Goal: Task Accomplishment & Management: Manage account settings

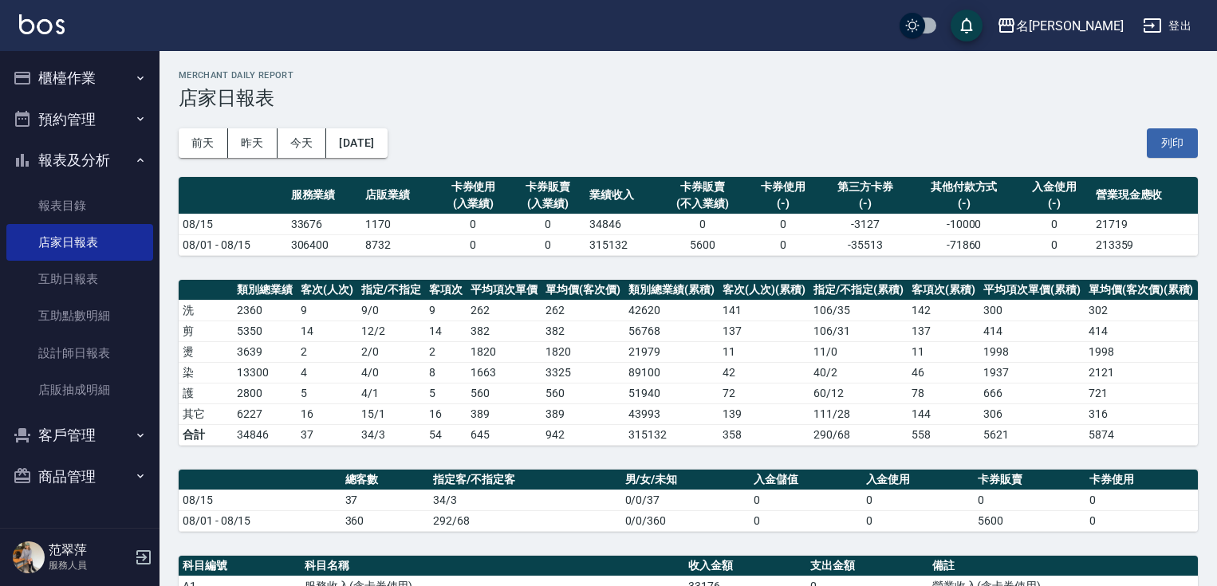
scroll to position [341, 0]
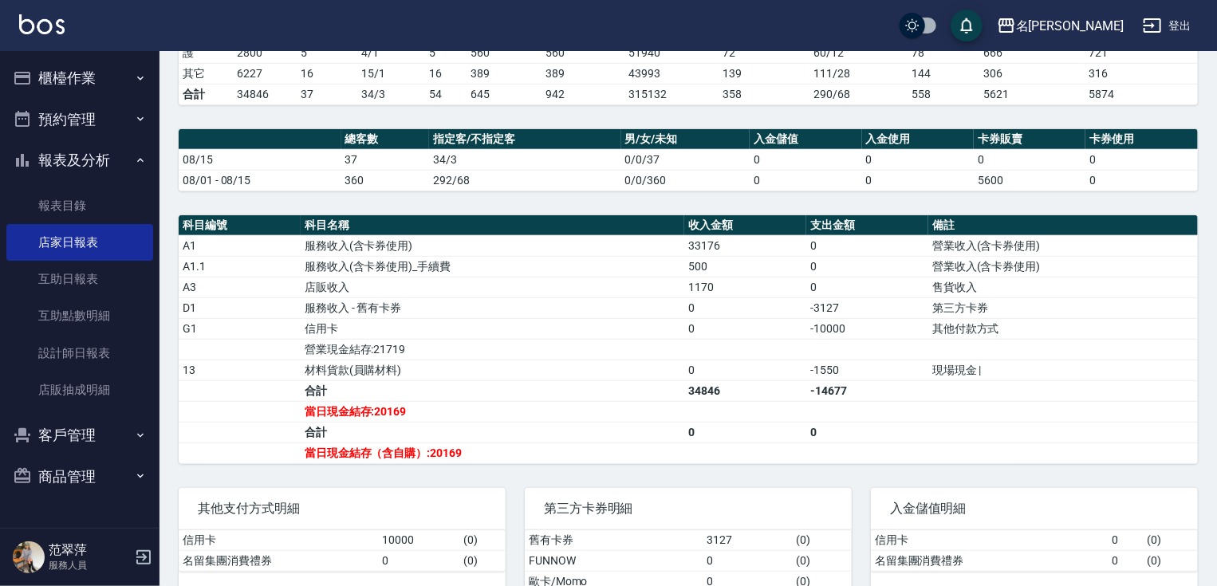
click at [112, 167] on button "報表及分析" at bounding box center [79, 160] width 147 height 41
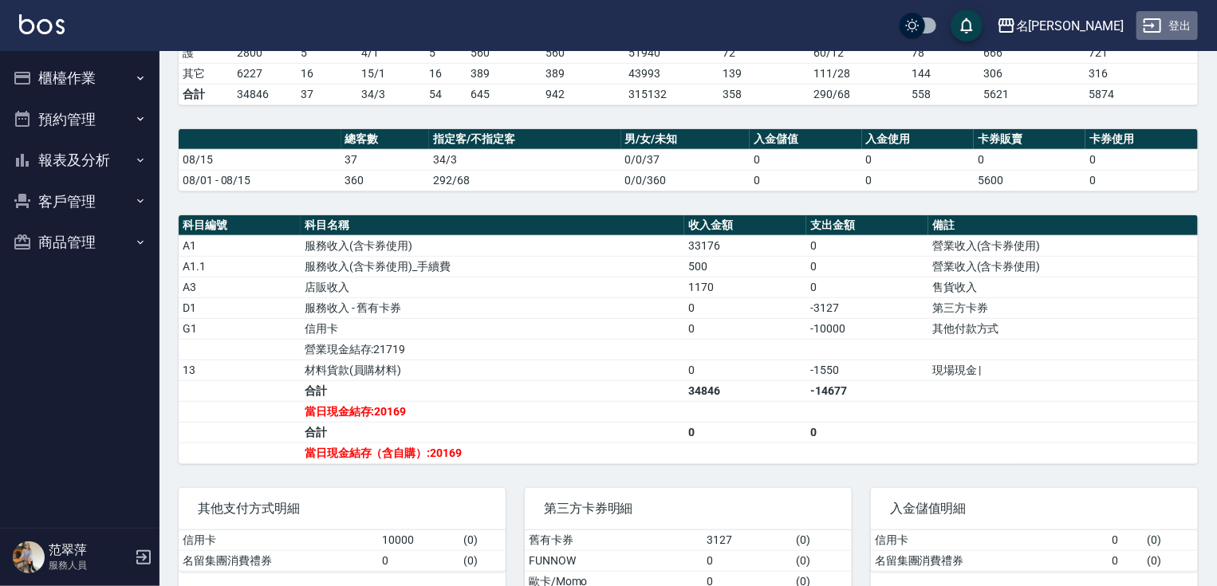
click at [1165, 33] on button "登出" at bounding box center [1167, 26] width 61 height 30
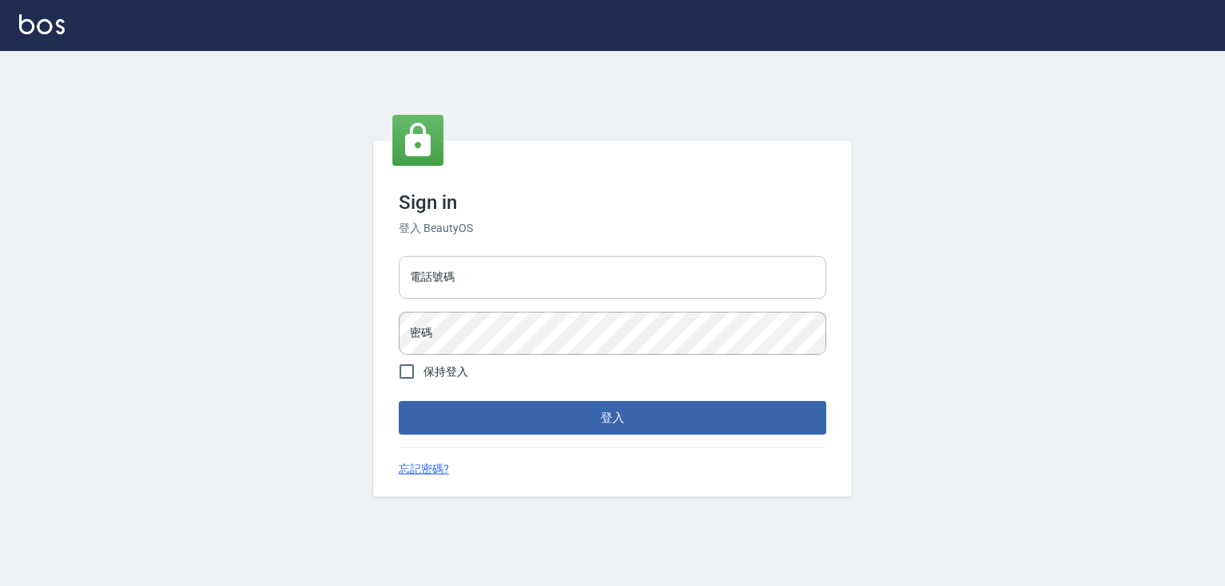
click at [469, 268] on input "電話號碼" at bounding box center [613, 277] width 428 height 43
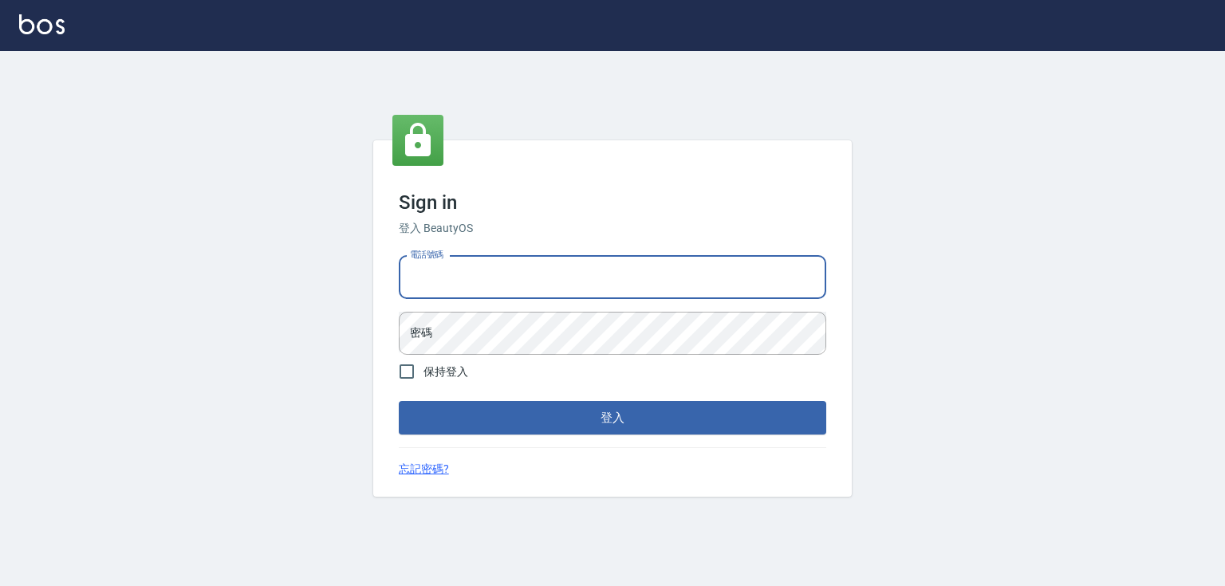
type input "0952331713"
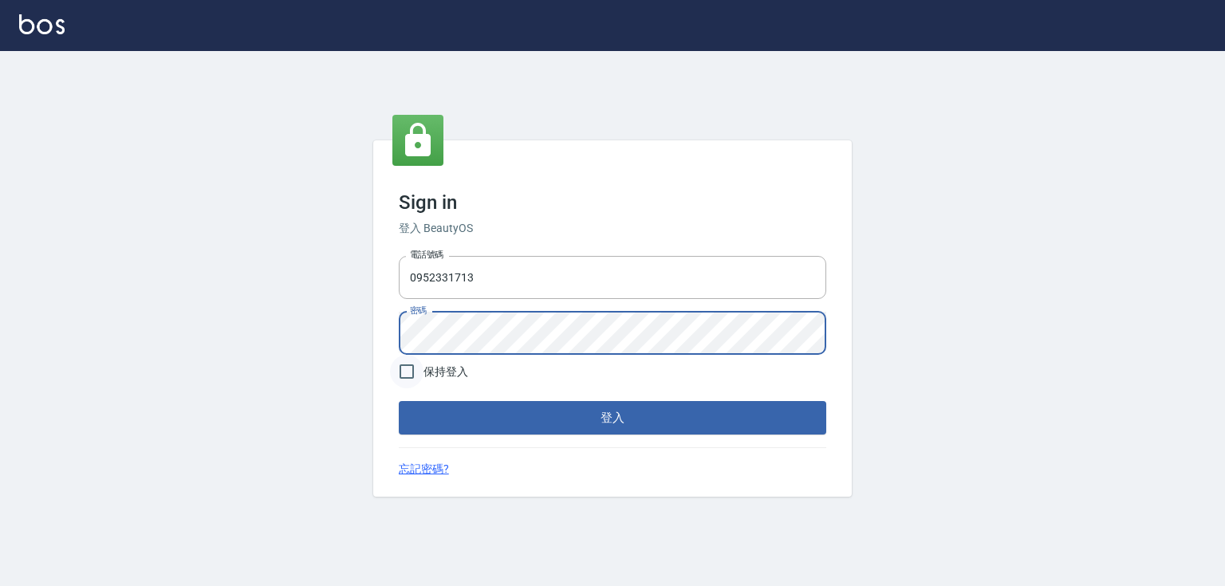
click at [412, 368] on input "保持登入" at bounding box center [407, 372] width 34 height 34
checkbox input "true"
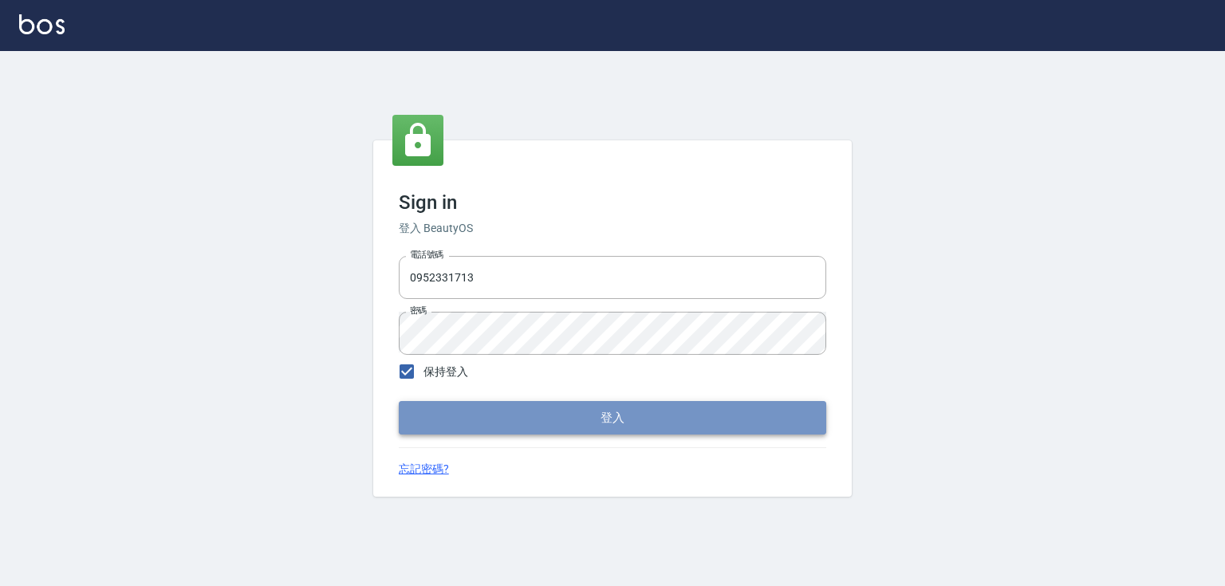
click at [492, 421] on button "登入" at bounding box center [613, 418] width 428 height 34
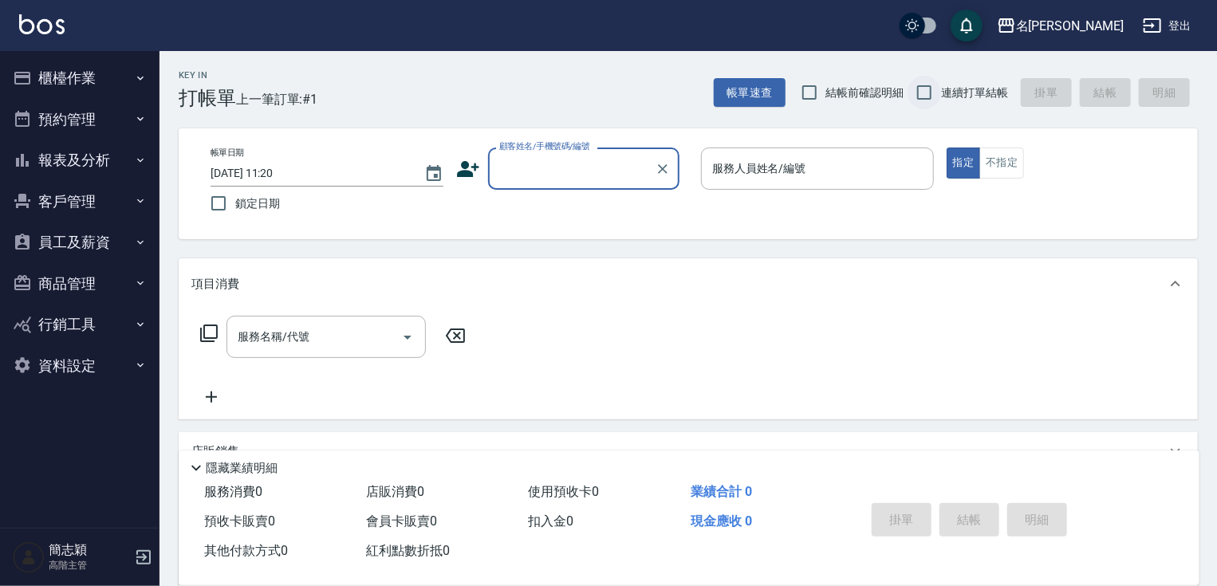
click at [930, 89] on input "連續打單結帳" at bounding box center [925, 93] width 34 height 34
checkbox input "true"
click at [1092, 26] on div "名[PERSON_NAME]" at bounding box center [1070, 26] width 108 height 20
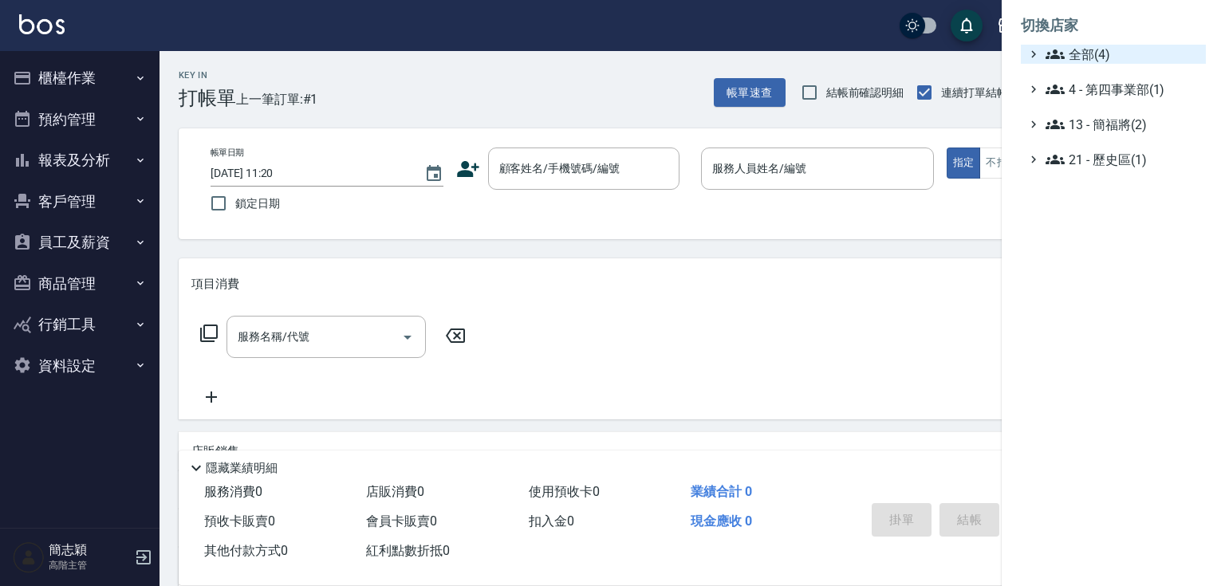
click at [1093, 45] on span "全部(4)" at bounding box center [1123, 54] width 154 height 19
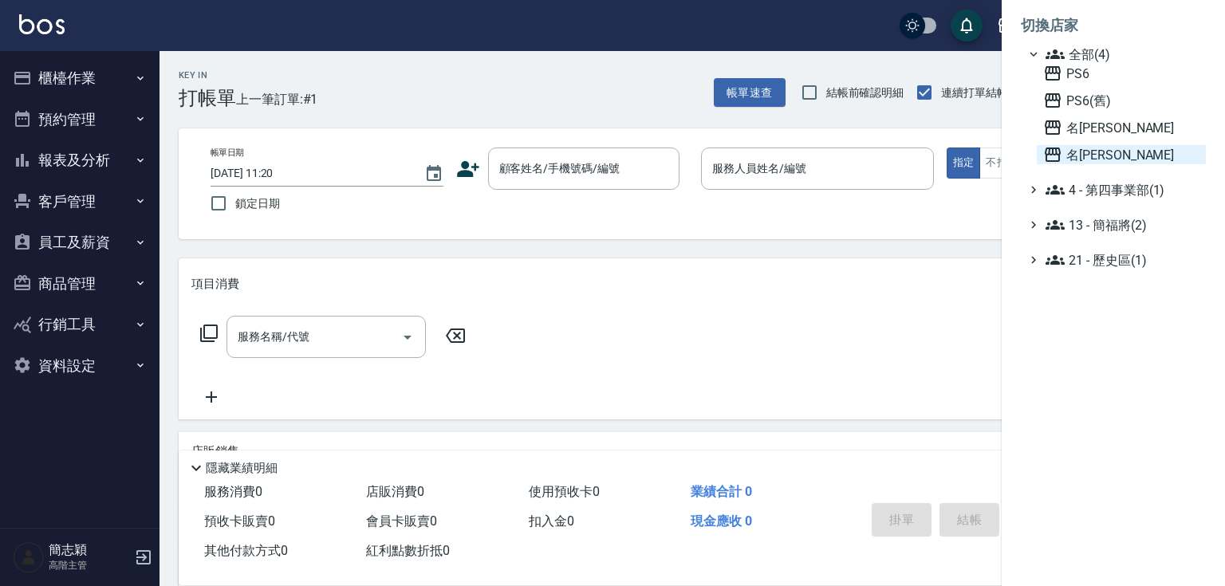
click at [1098, 150] on span "名[PERSON_NAME]" at bounding box center [1121, 154] width 156 height 19
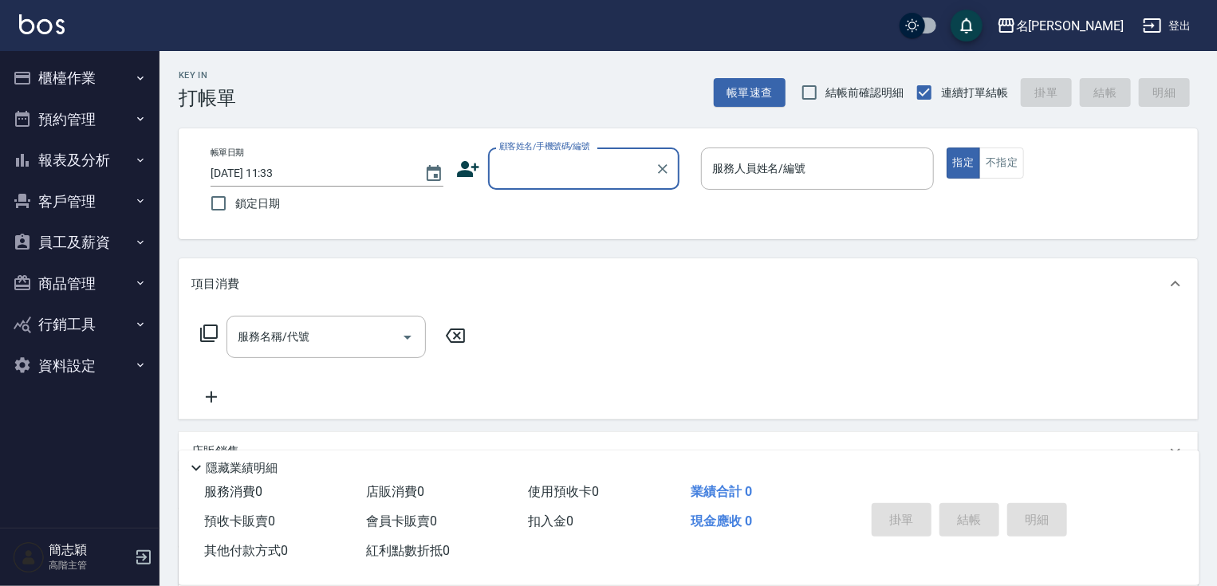
click at [22, 76] on icon "button" at bounding box center [22, 78] width 16 height 13
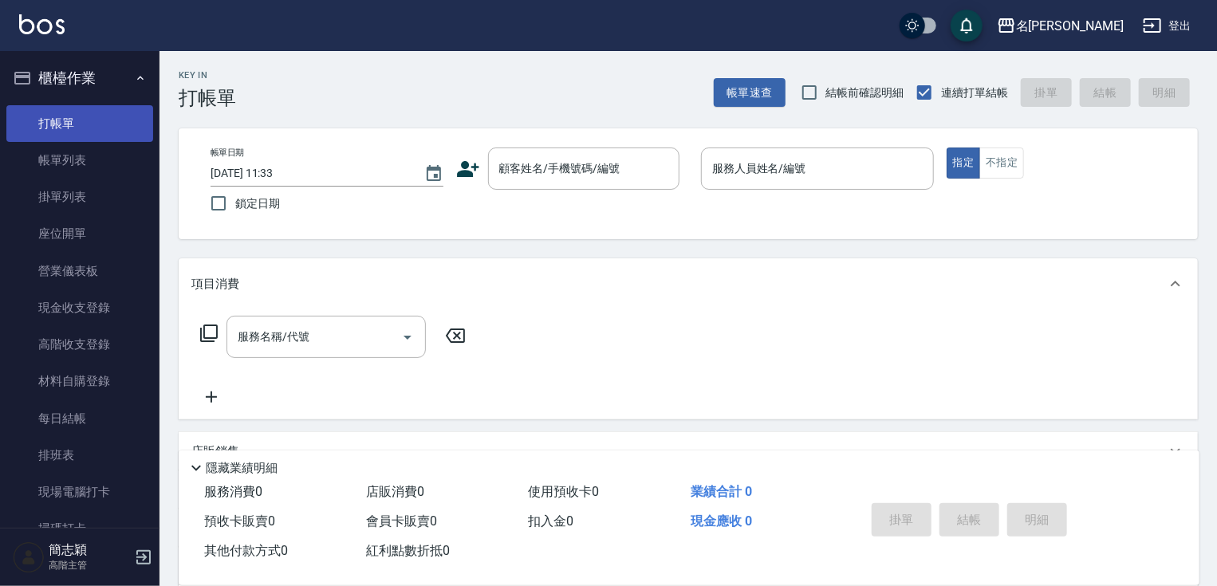
click at [65, 124] on link "打帳單" at bounding box center [79, 123] width 147 height 37
click at [542, 161] on div "顧客姓名/手機號碼/編號 顧客姓名/手機號碼/編號" at bounding box center [583, 169] width 191 height 42
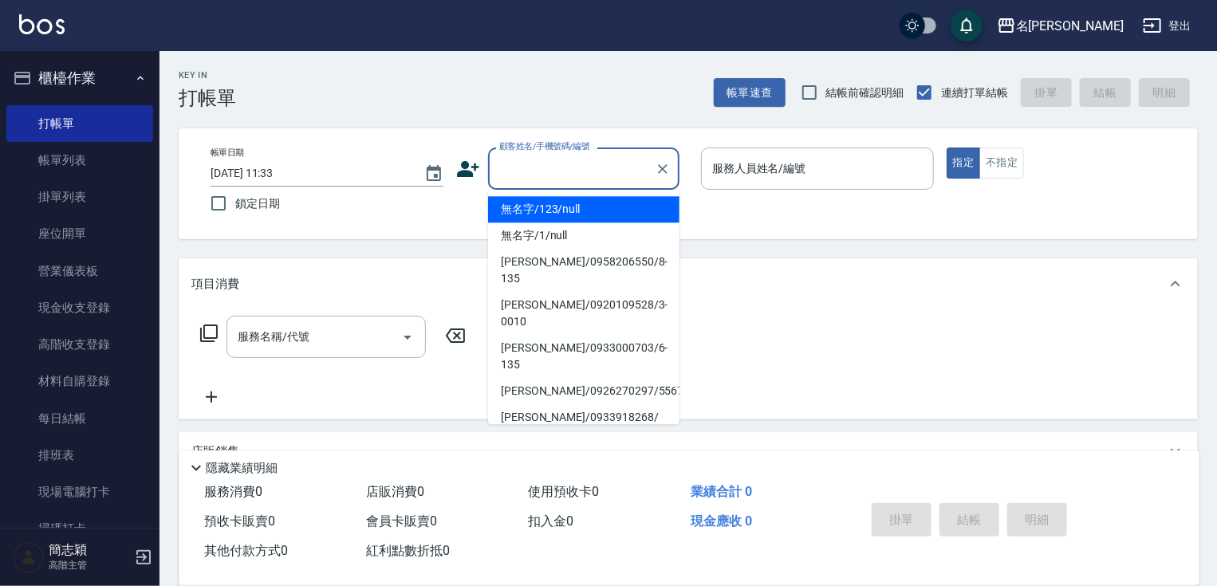
drag, startPoint x: 586, startPoint y: 207, endPoint x: 775, endPoint y: 183, distance: 190.5
click at [586, 208] on li "無名字/123/null" at bounding box center [583, 209] width 191 height 26
type input "無名字/123/null"
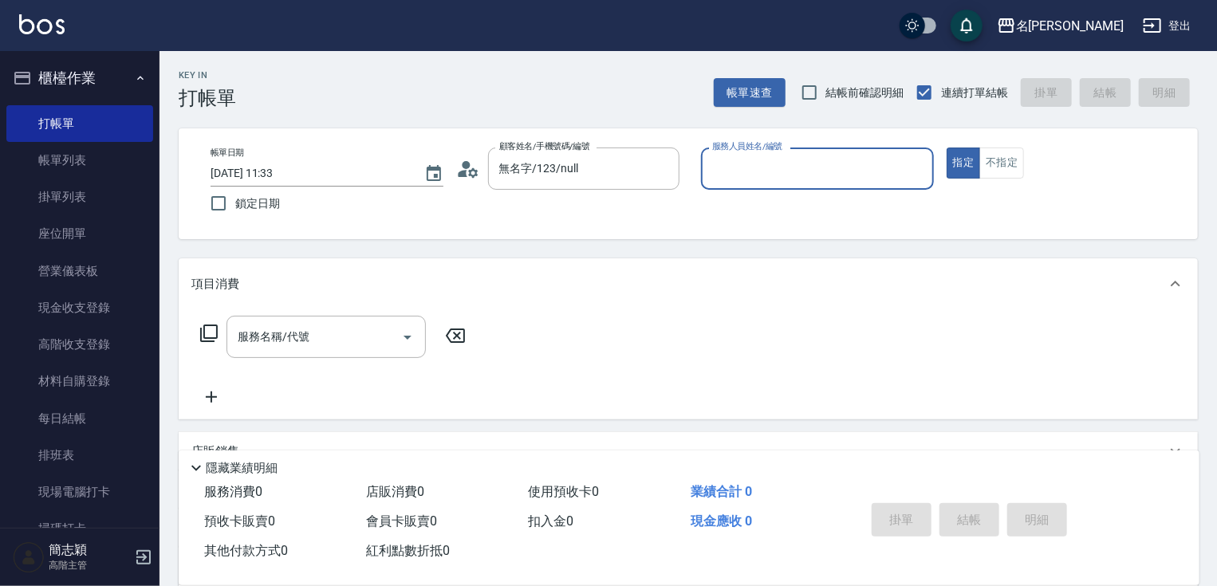
click at [775, 183] on div "服務人員姓名/編號" at bounding box center [817, 169] width 233 height 42
type input "3"
type button "true"
type input "IVY-3"
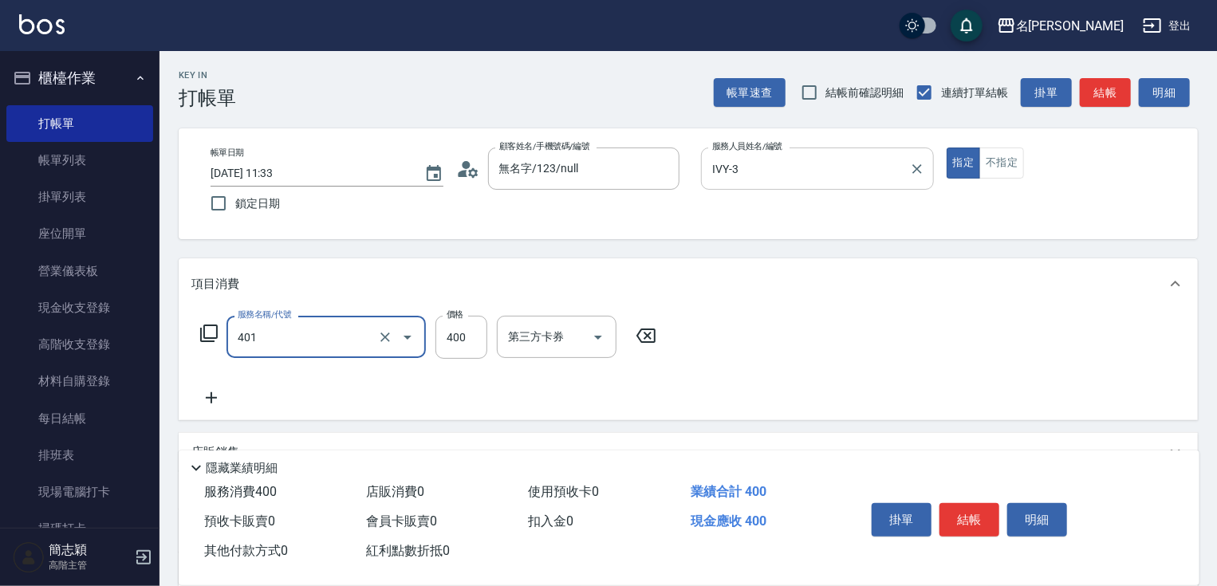
type input "剪髮(400)(401)"
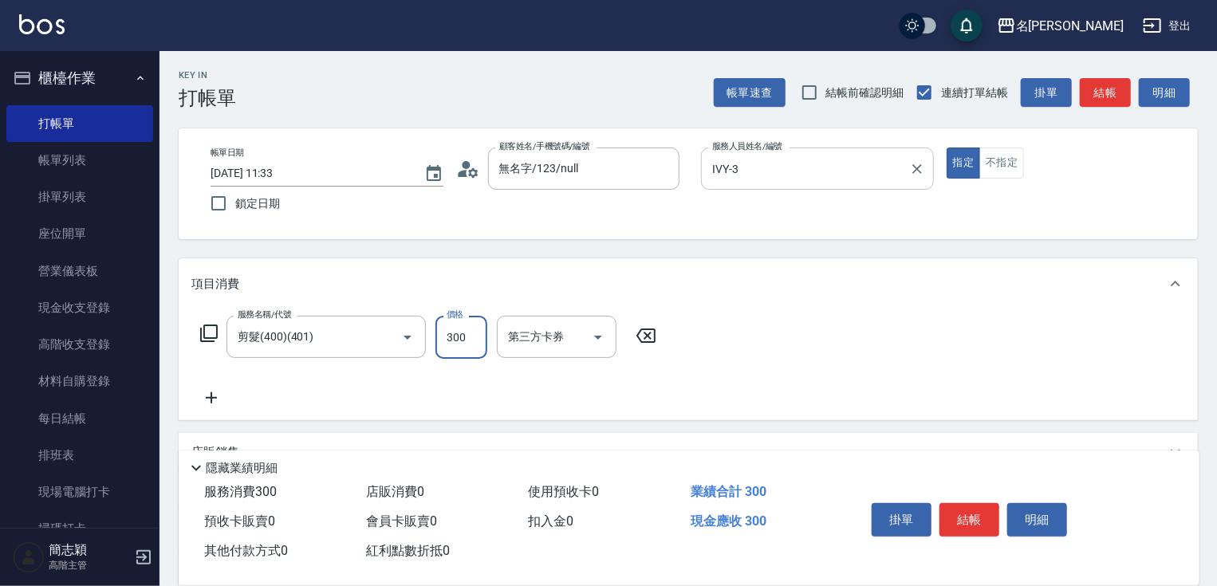
type input "300"
click at [986, 524] on button "結帳" at bounding box center [970, 520] width 60 height 34
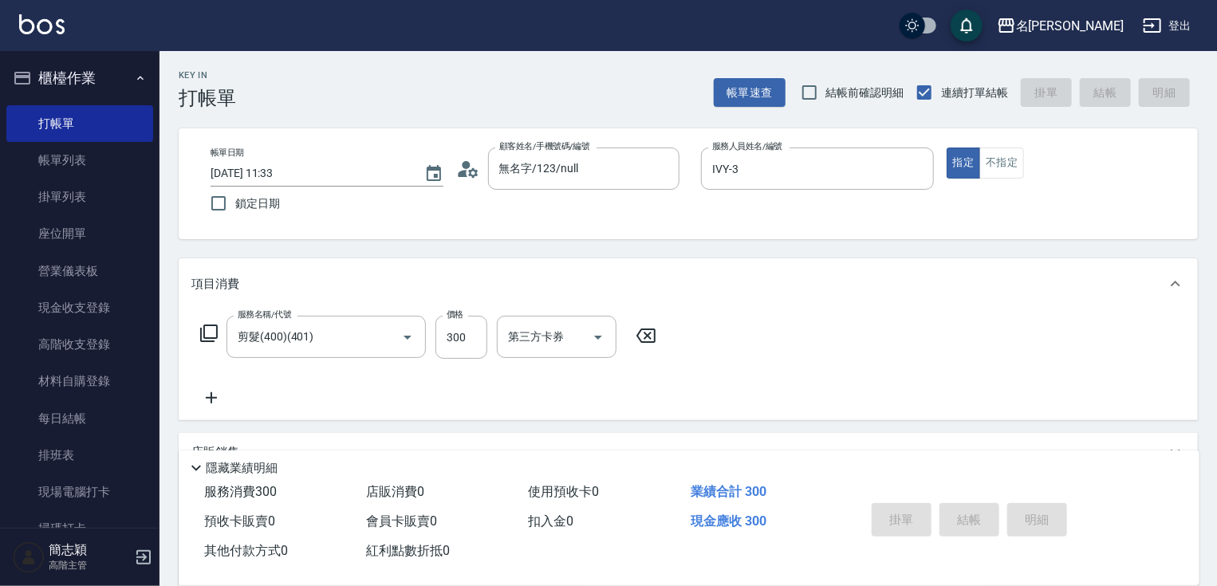
type input "[DATE] 11:34"
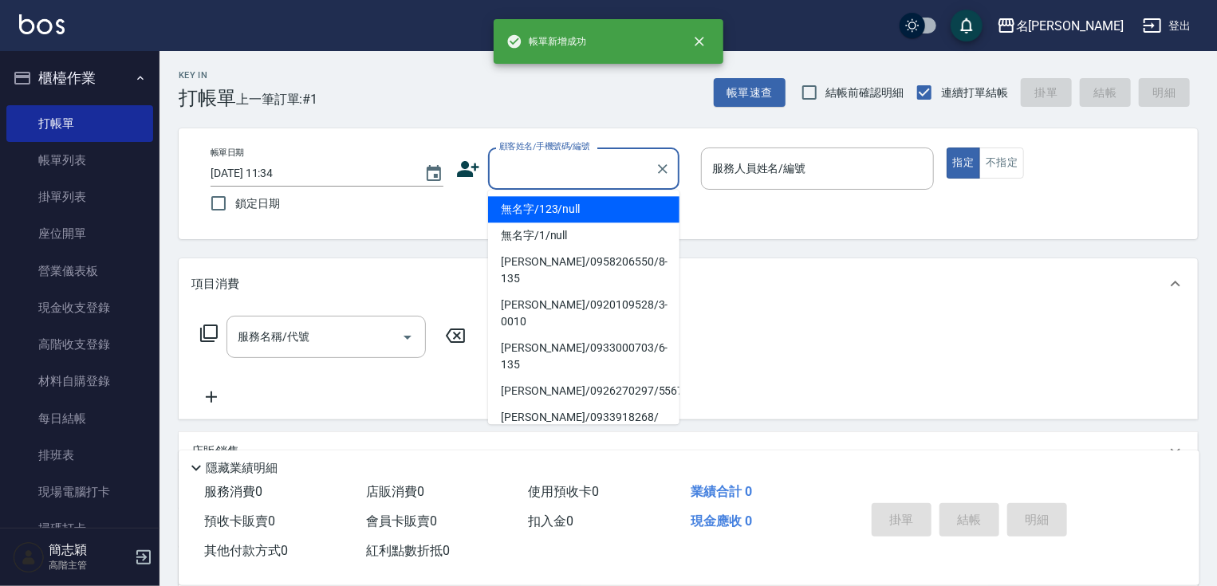
click at [619, 175] on input "顧客姓名/手機號碼/編號" at bounding box center [571, 169] width 153 height 28
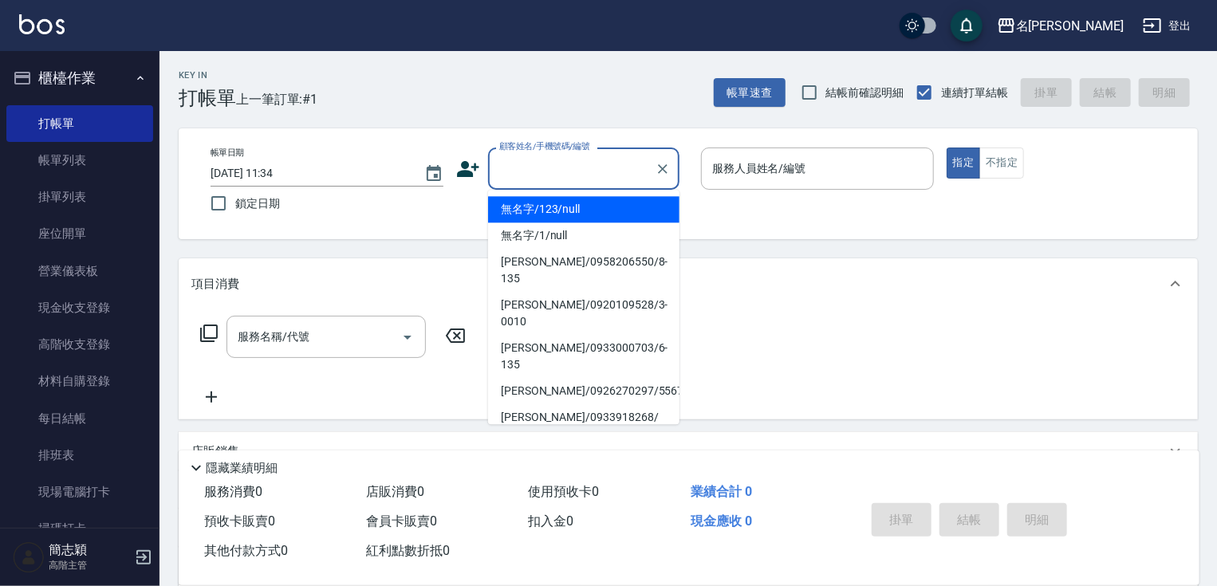
click at [610, 217] on li "無名字/123/null" at bounding box center [583, 209] width 191 height 26
type input "無名字/123/null"
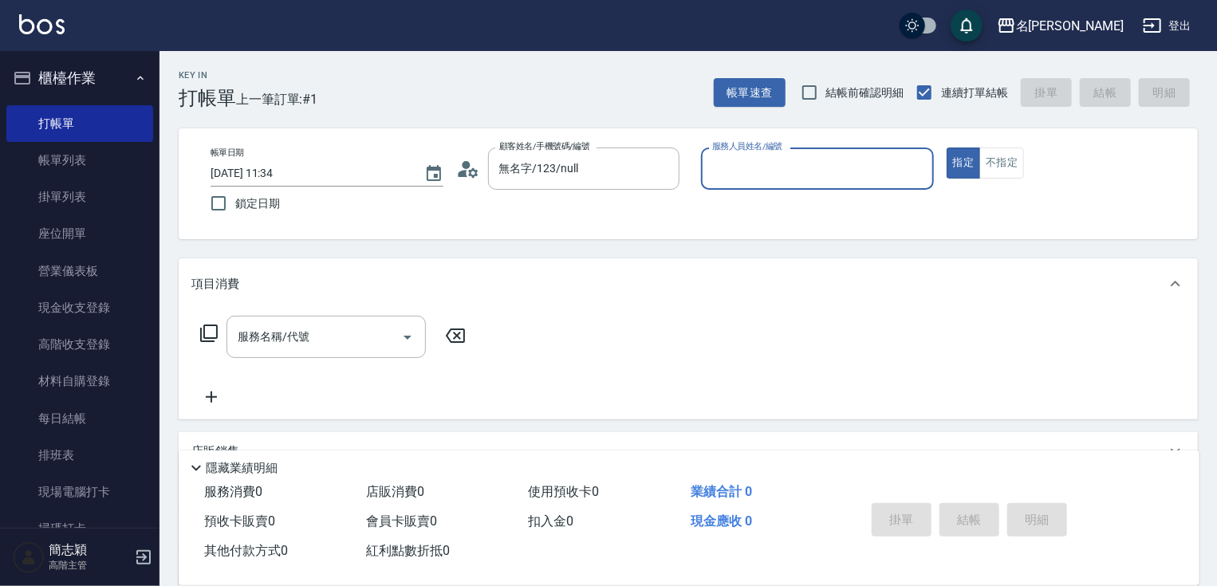
click at [786, 175] on div "服務人員姓名/編號 服務人員姓名/編號" at bounding box center [817, 169] width 233 height 42
type input "[PERSON_NAME]-1"
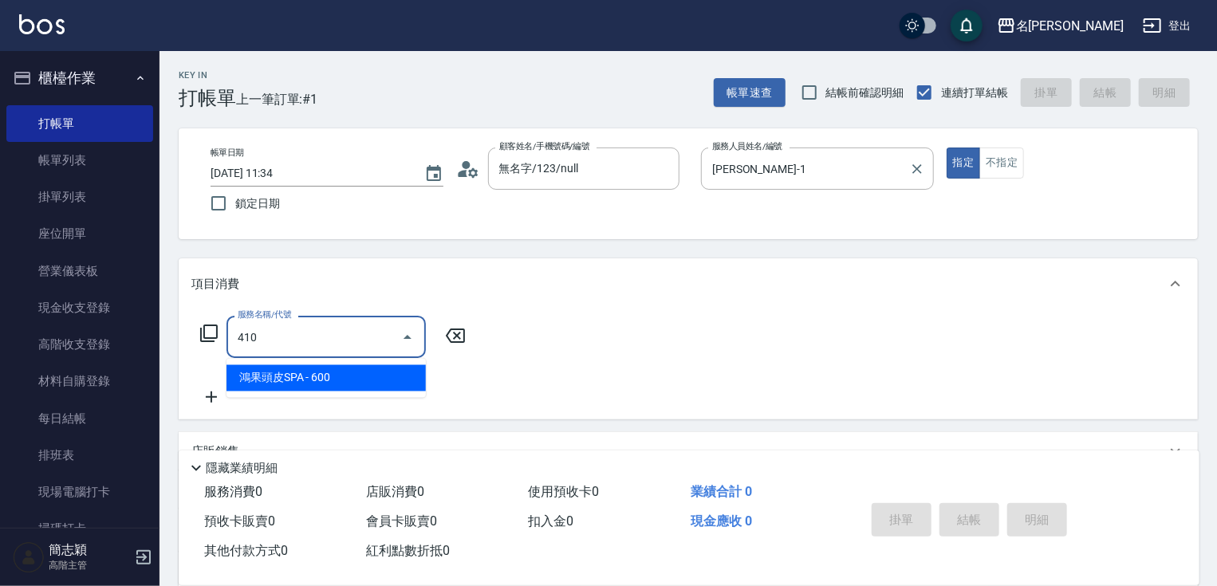
type input "鴻果頭皮SPA(410)"
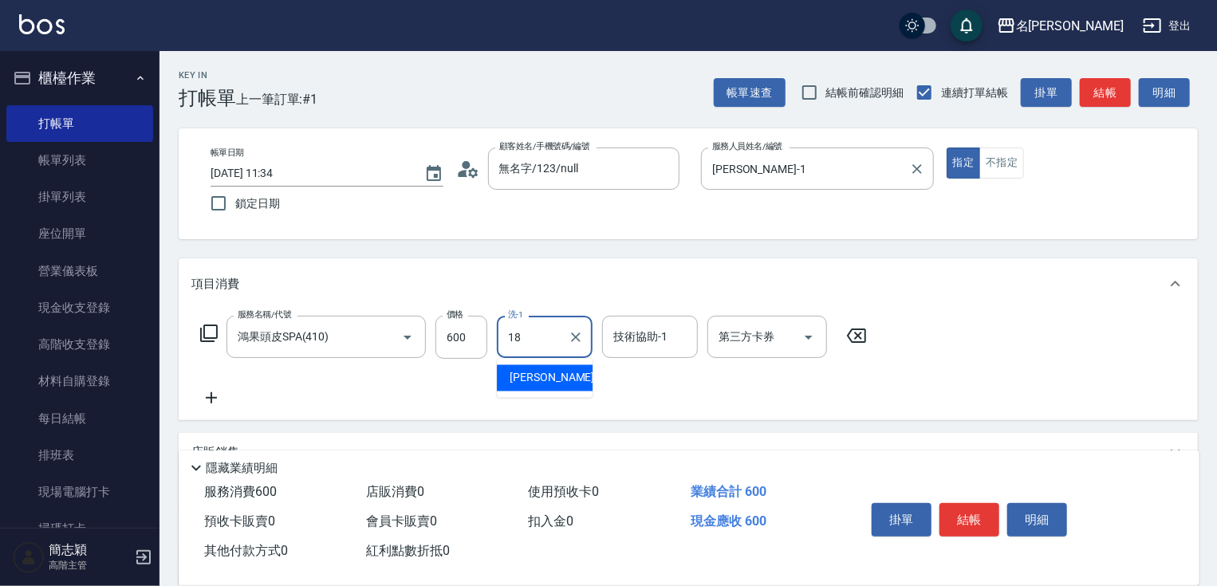
type input "[PERSON_NAME]-18"
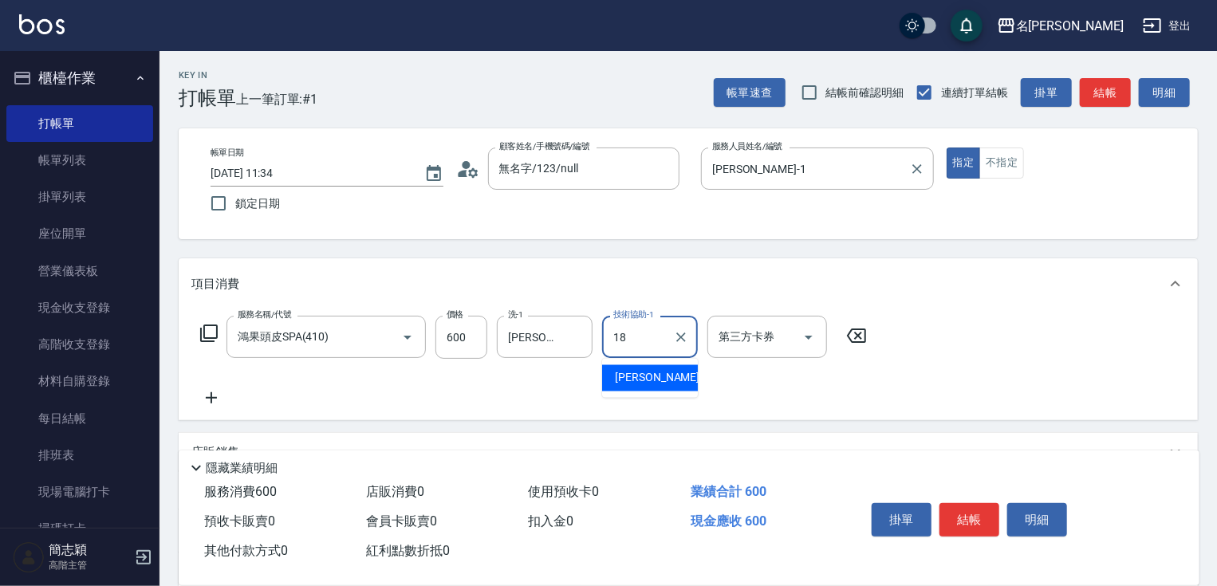
type input "[PERSON_NAME]-18"
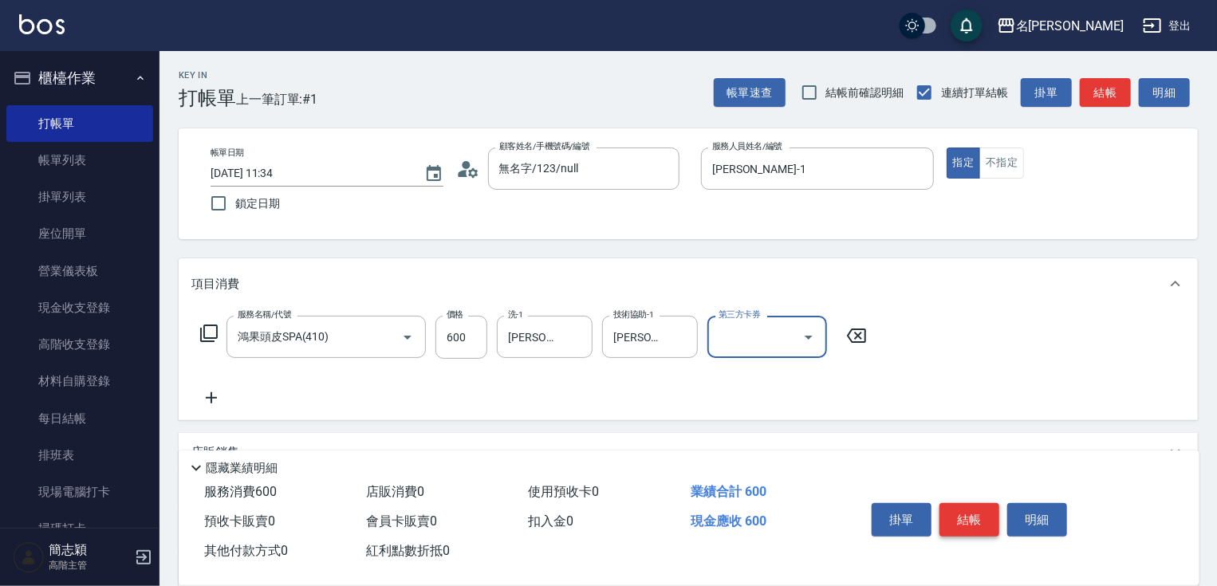
click at [970, 519] on button "結帳" at bounding box center [970, 520] width 60 height 34
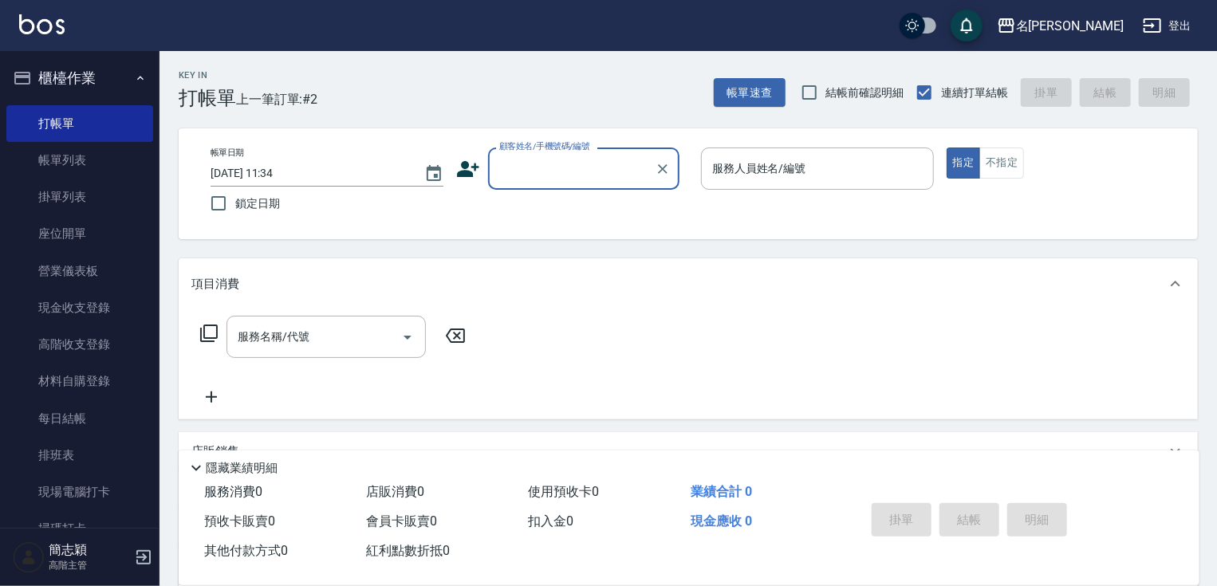
click at [587, 163] on input "顧客姓名/手機號碼/編號" at bounding box center [571, 169] width 153 height 28
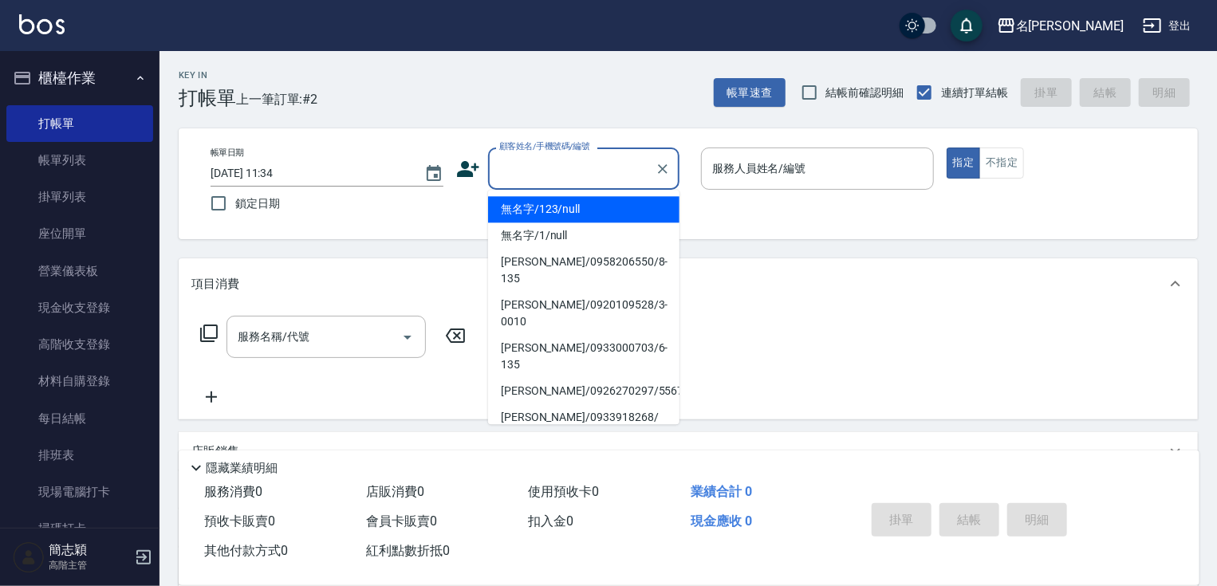
click at [586, 209] on li "無名字/123/null" at bounding box center [583, 209] width 191 height 26
type input "無名字/123/null"
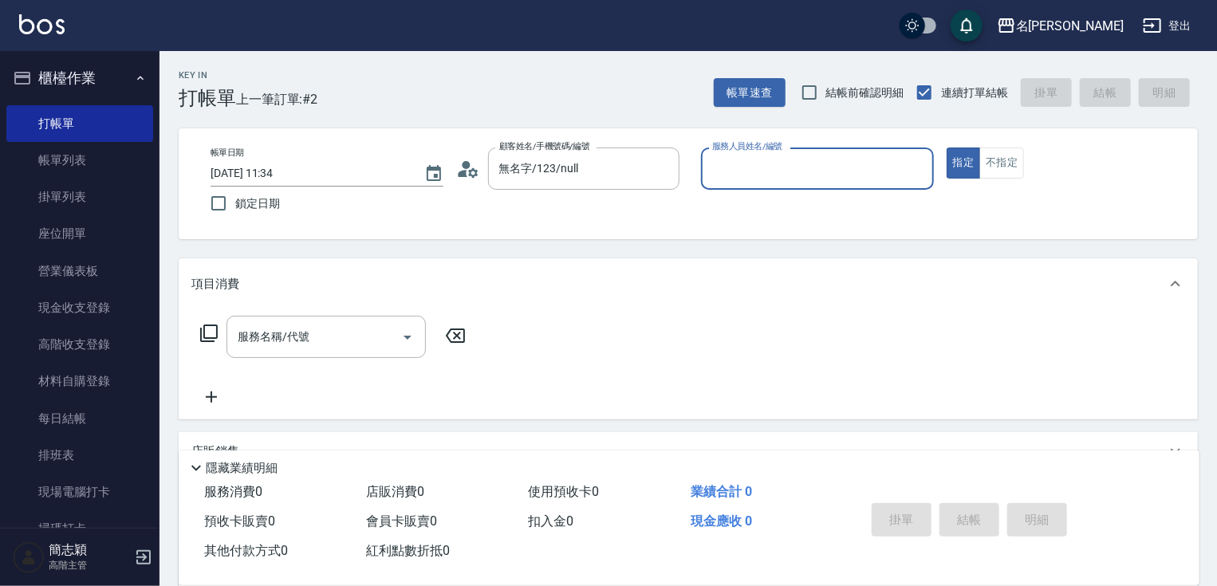
click at [764, 171] on div "服務人員姓名/編號 服務人員姓名/編號" at bounding box center [817, 169] width 233 height 42
type input "[PERSON_NAME]-1"
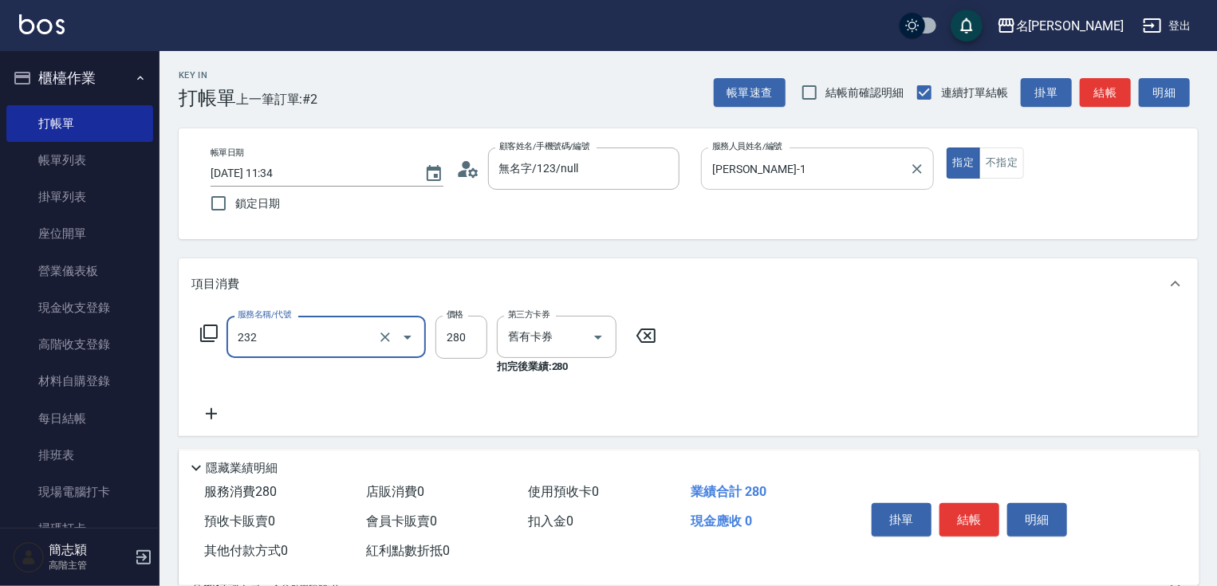
type input "洗髮卷280(232)"
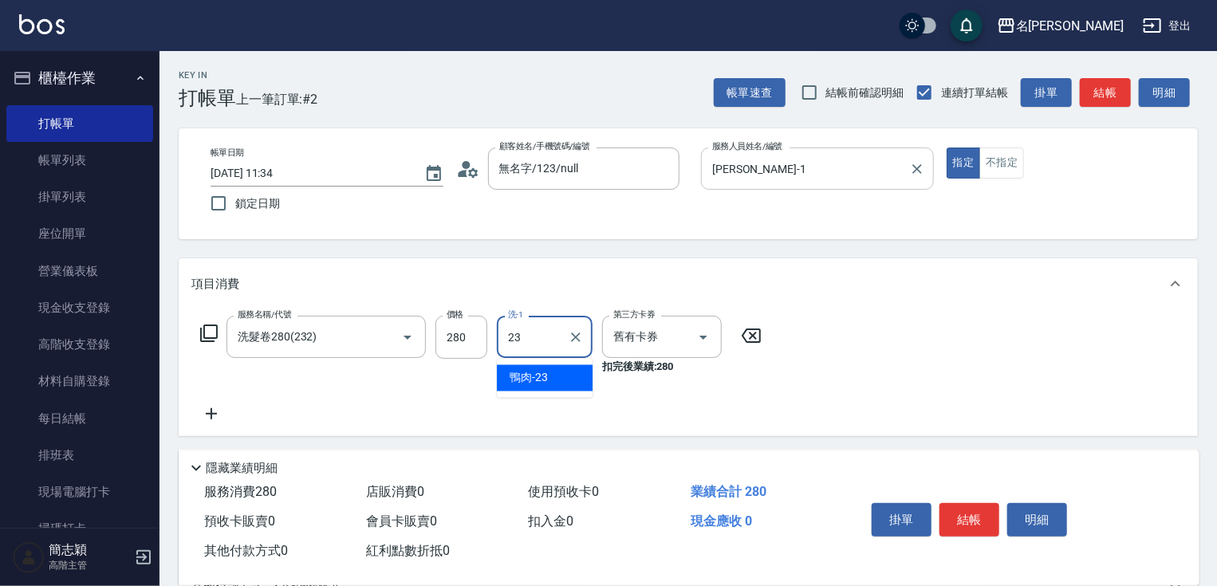
type input "鴨肉-23"
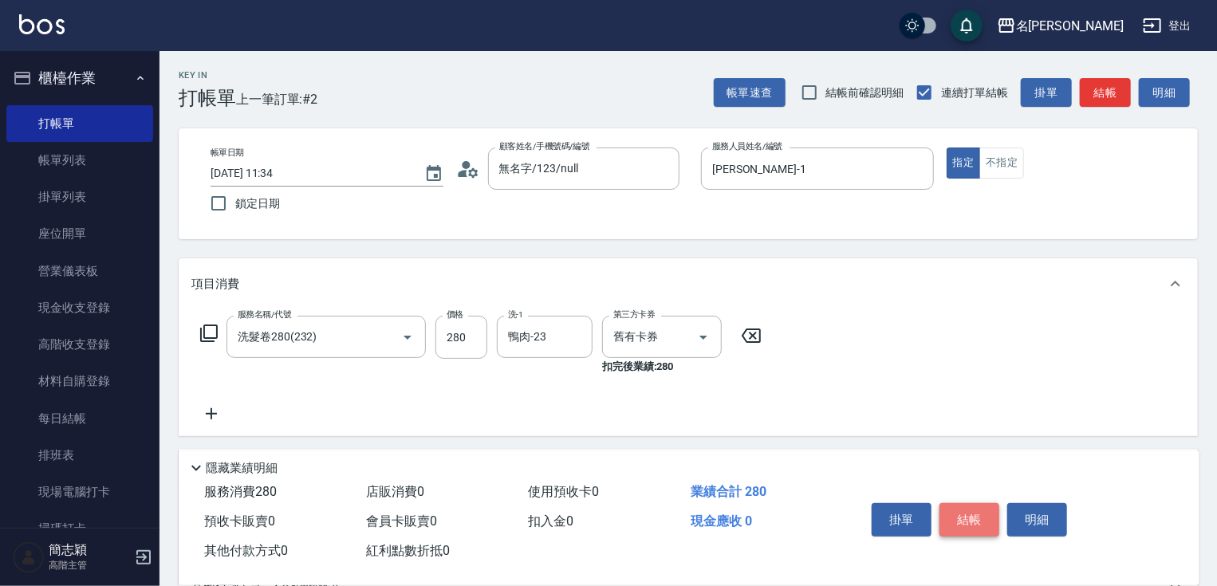
click at [967, 510] on button "結帳" at bounding box center [970, 520] width 60 height 34
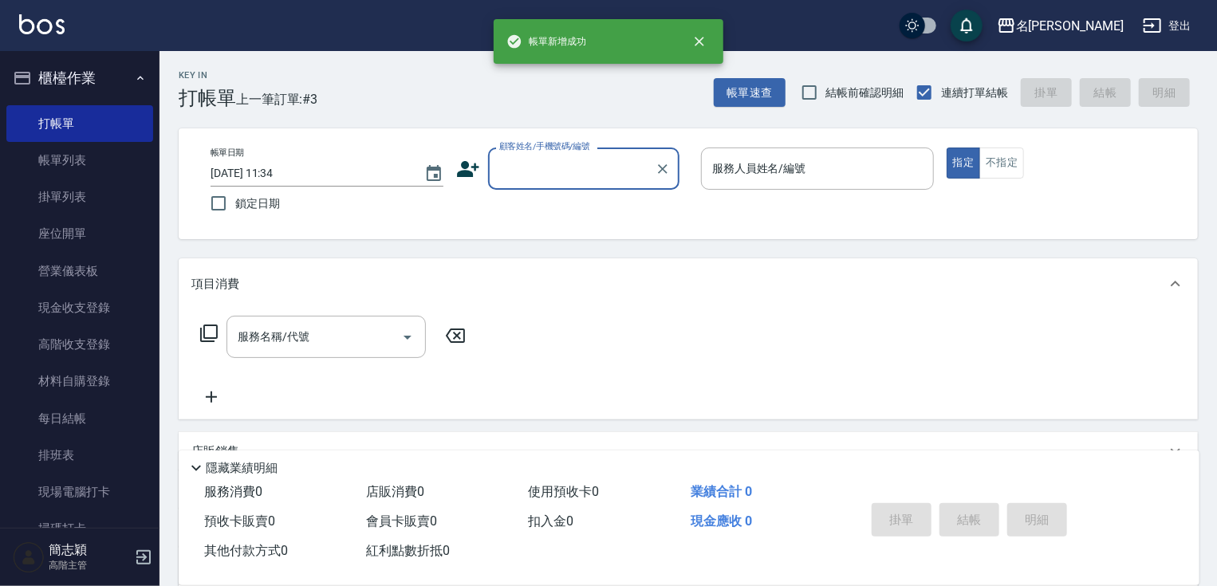
click at [597, 171] on input "顧客姓名/手機號碼/編號" at bounding box center [571, 169] width 153 height 28
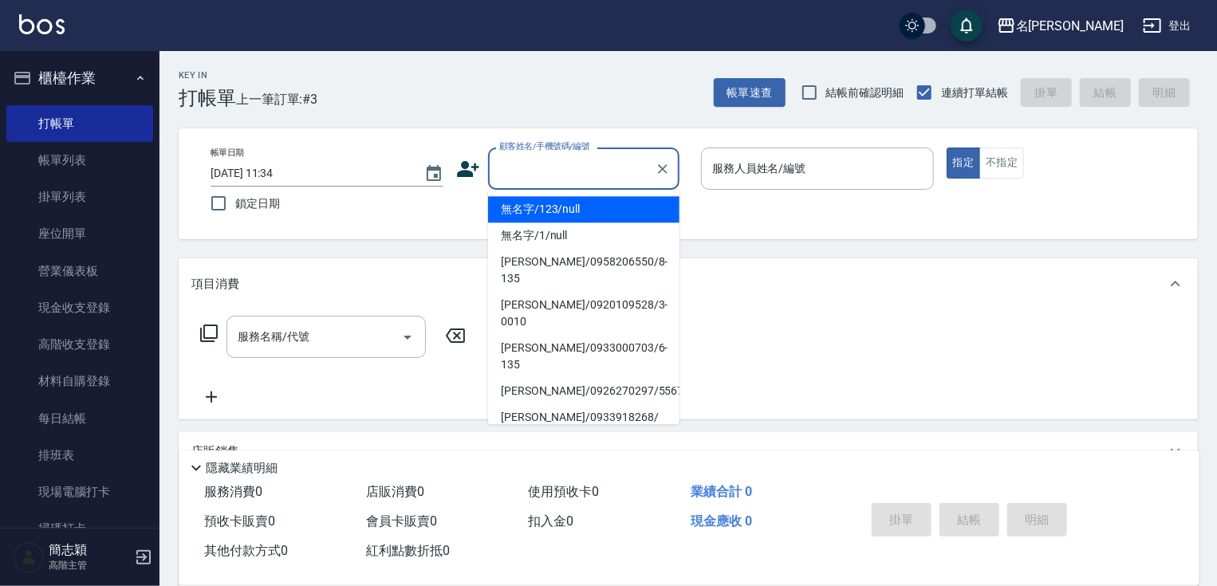
click at [604, 204] on li "無名字/123/null" at bounding box center [583, 209] width 191 height 26
click at [797, 166] on label "服務人員姓名/編號" at bounding box center [759, 168] width 94 height 16
click at [797, 166] on input "服務人員姓名/編號" at bounding box center [817, 169] width 219 height 28
type input "無名字/123/null"
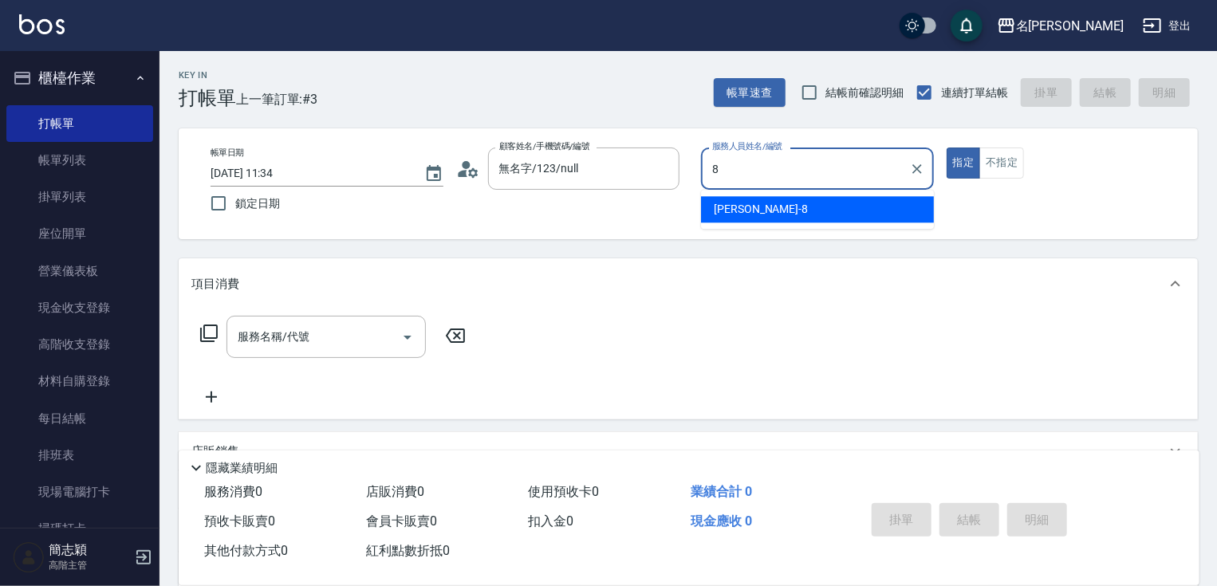
type input "曉容-8"
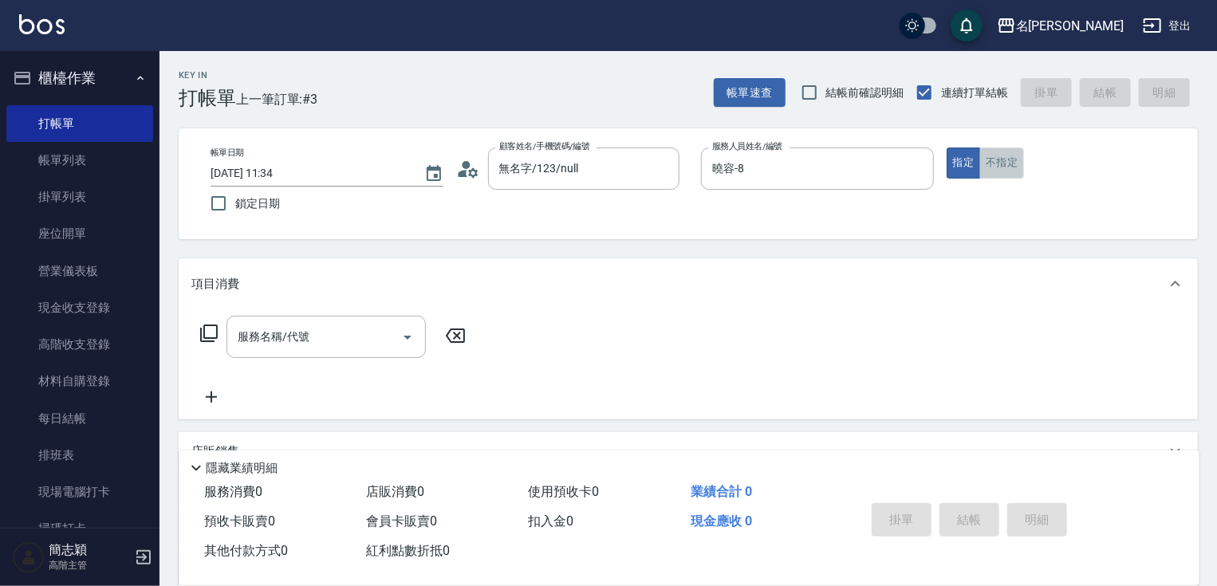
click at [993, 164] on button "不指定" at bounding box center [1002, 163] width 45 height 31
click at [318, 342] on input "服務名稱/代號" at bounding box center [314, 337] width 161 height 28
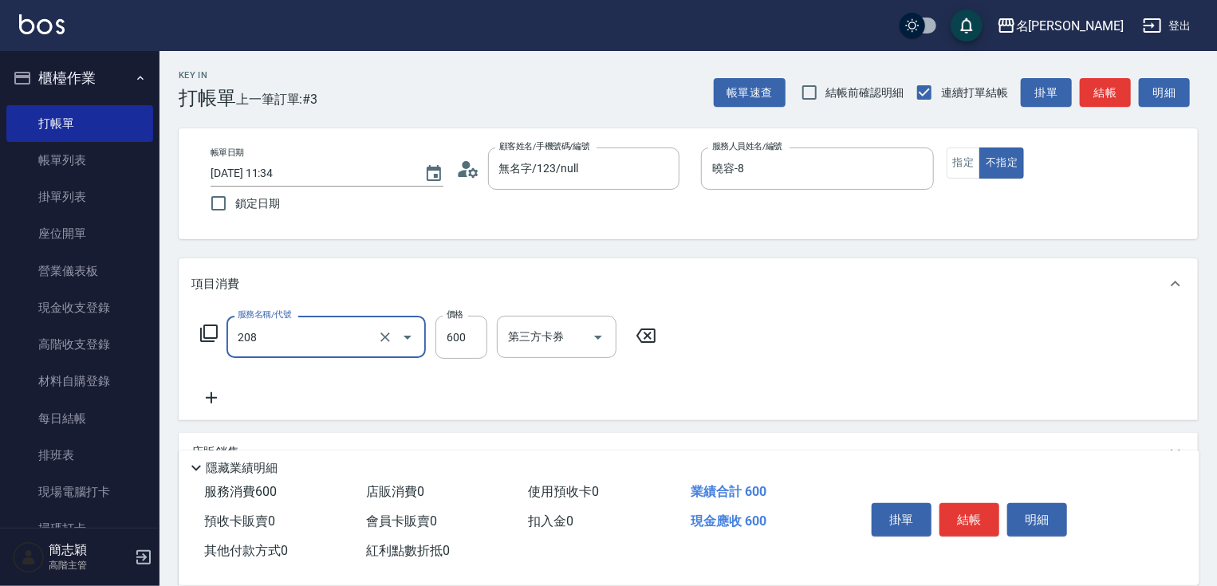
type input "滾珠600(208)"
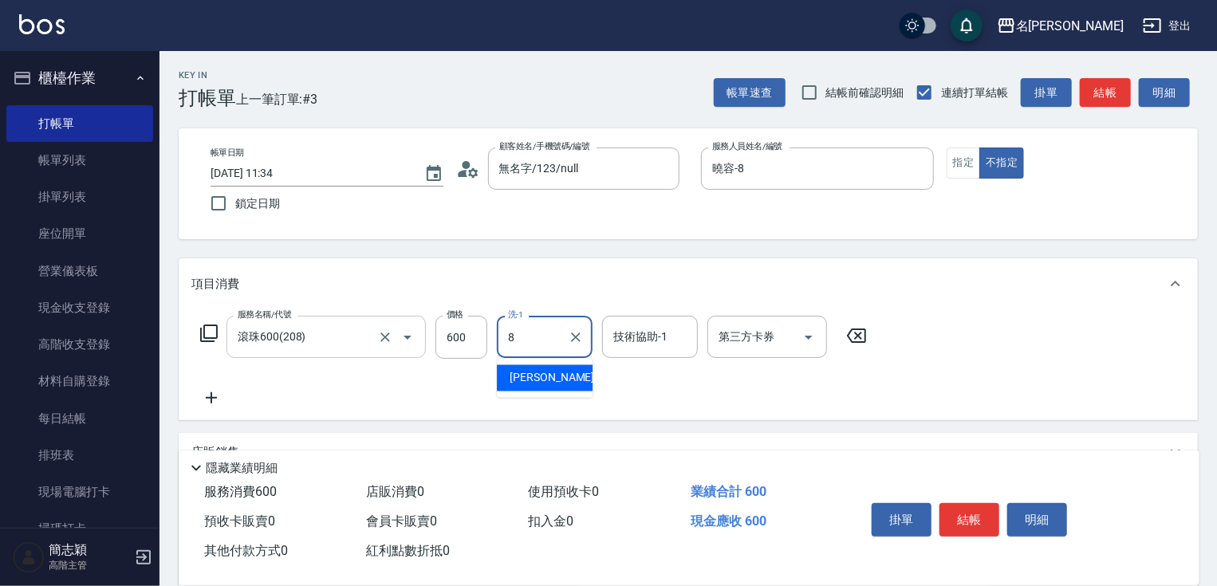
type input "曉容-8"
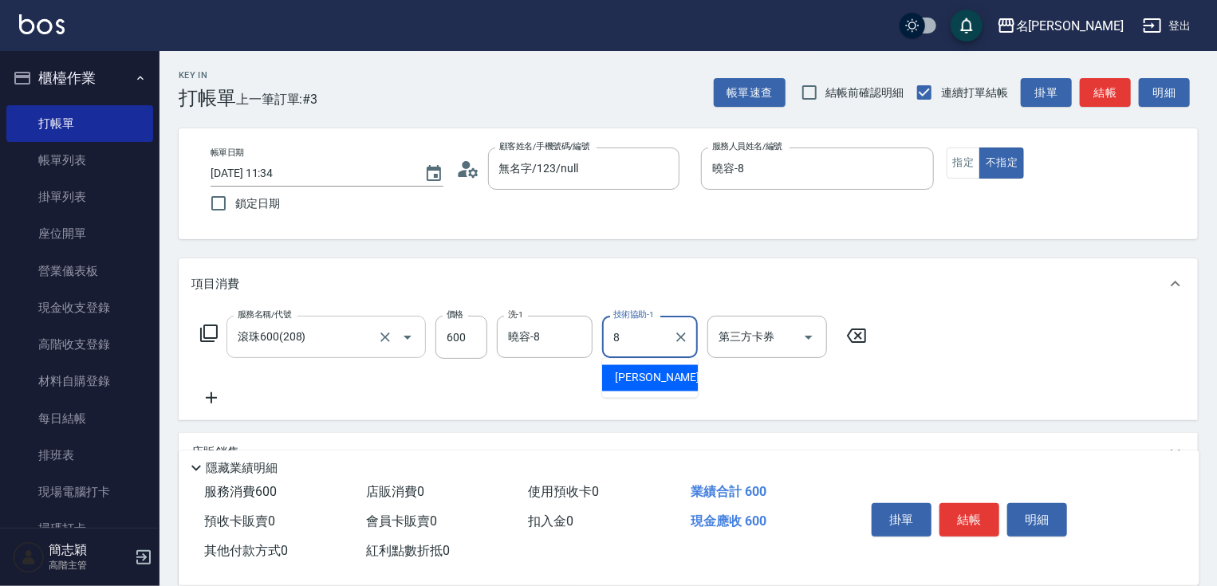
type input "曉容-8"
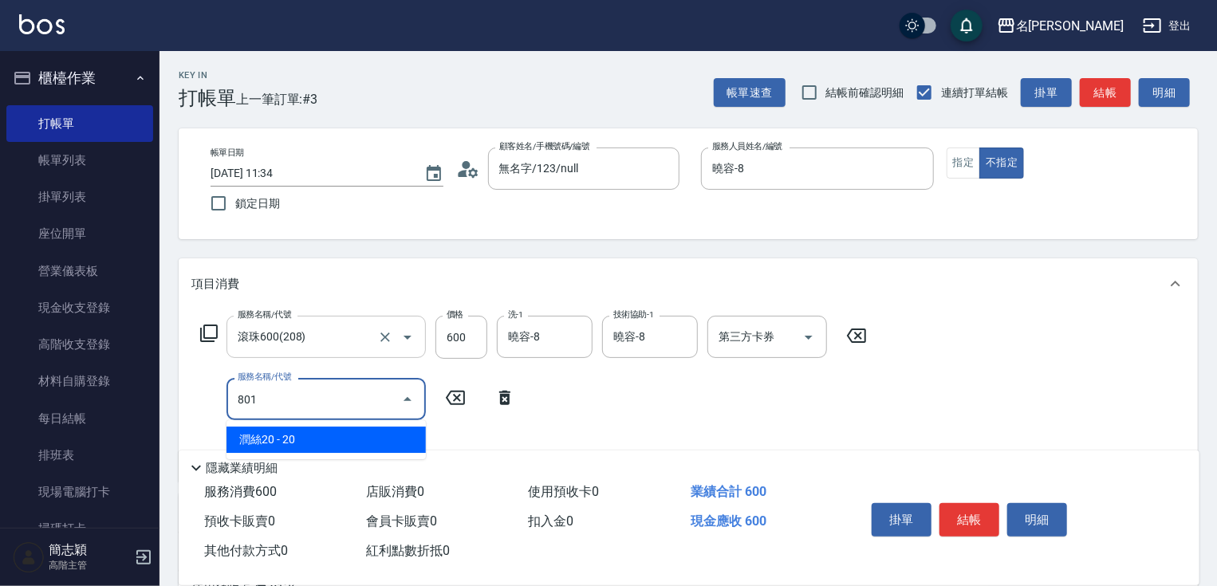
type input "潤絲20(801)"
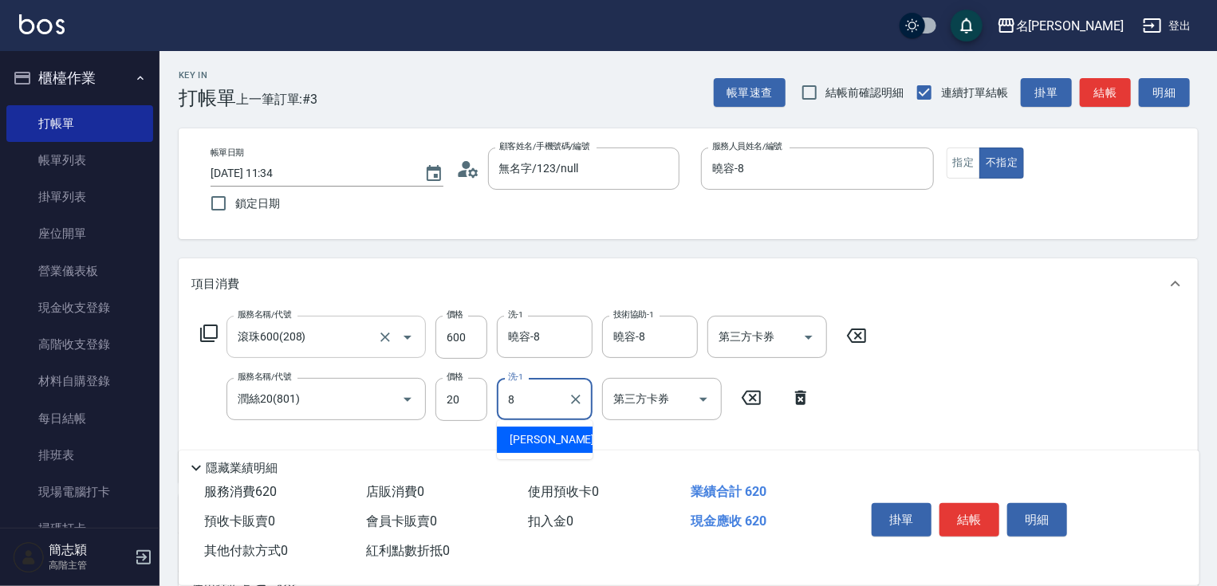
type input "曉容-8"
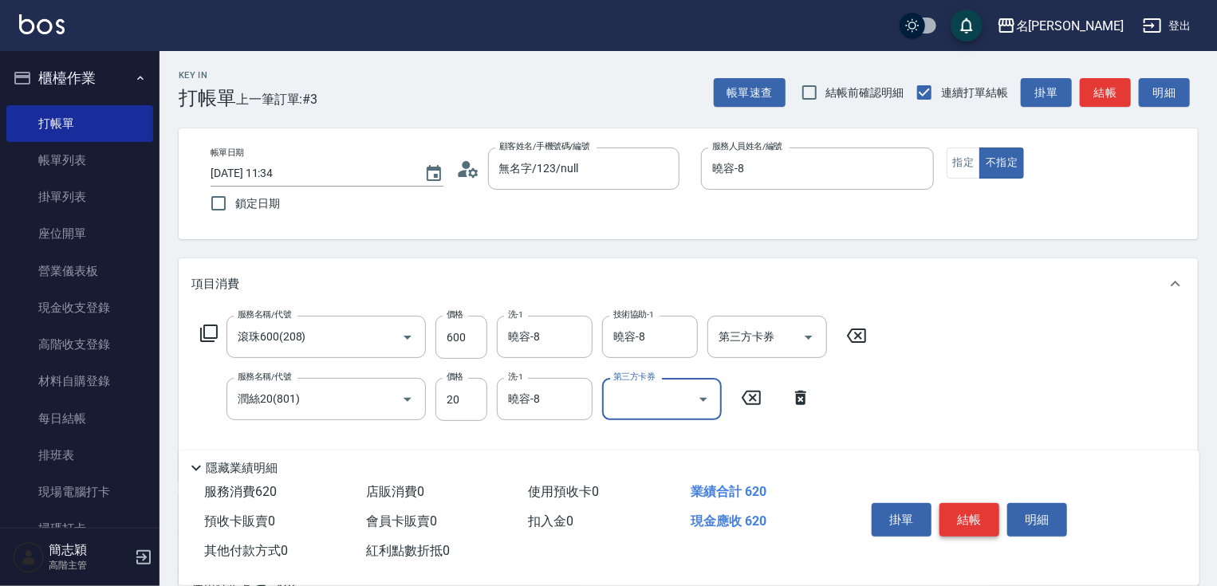
click at [975, 514] on button "結帳" at bounding box center [970, 520] width 60 height 34
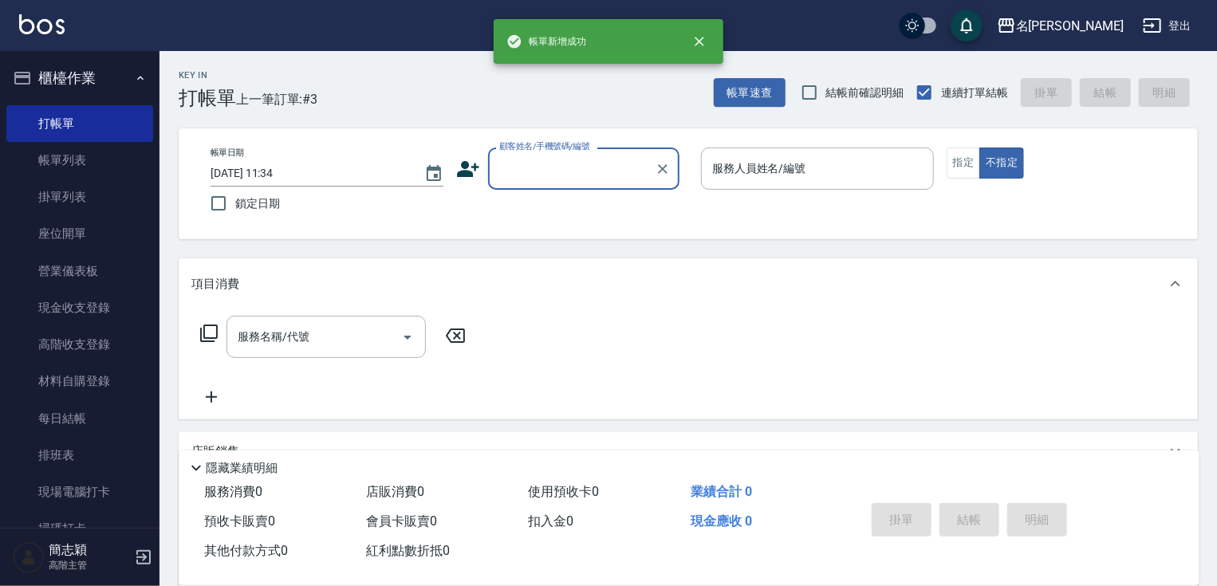
click at [592, 165] on input "顧客姓名/手機號碼/編號" at bounding box center [571, 169] width 153 height 28
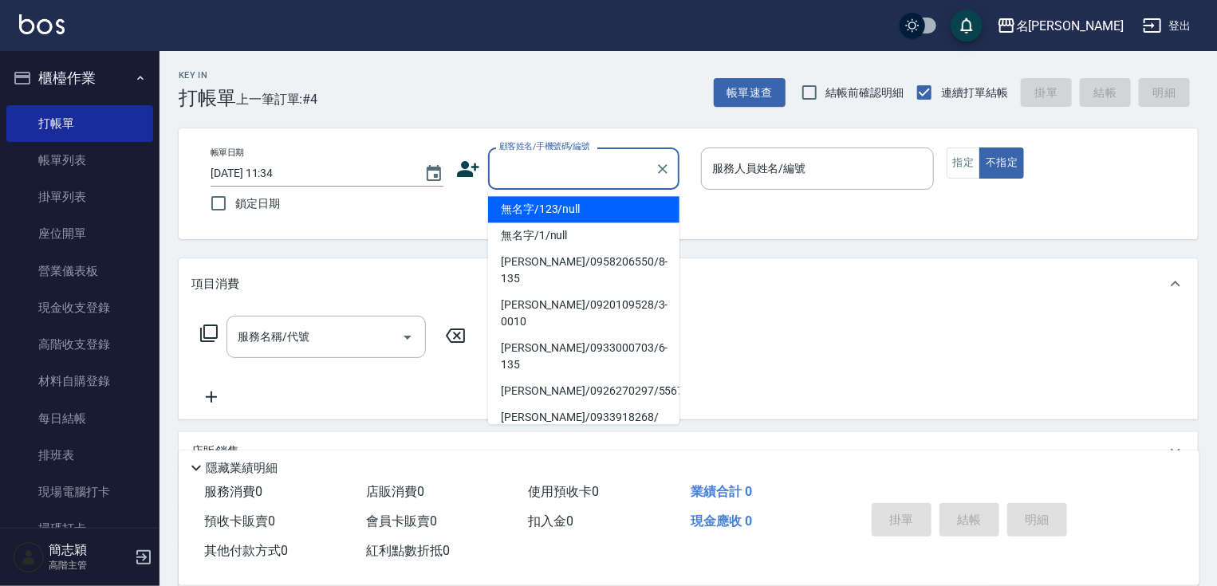
click at [589, 203] on li "無名字/123/null" at bounding box center [583, 209] width 191 height 26
type input "無名字/123/null"
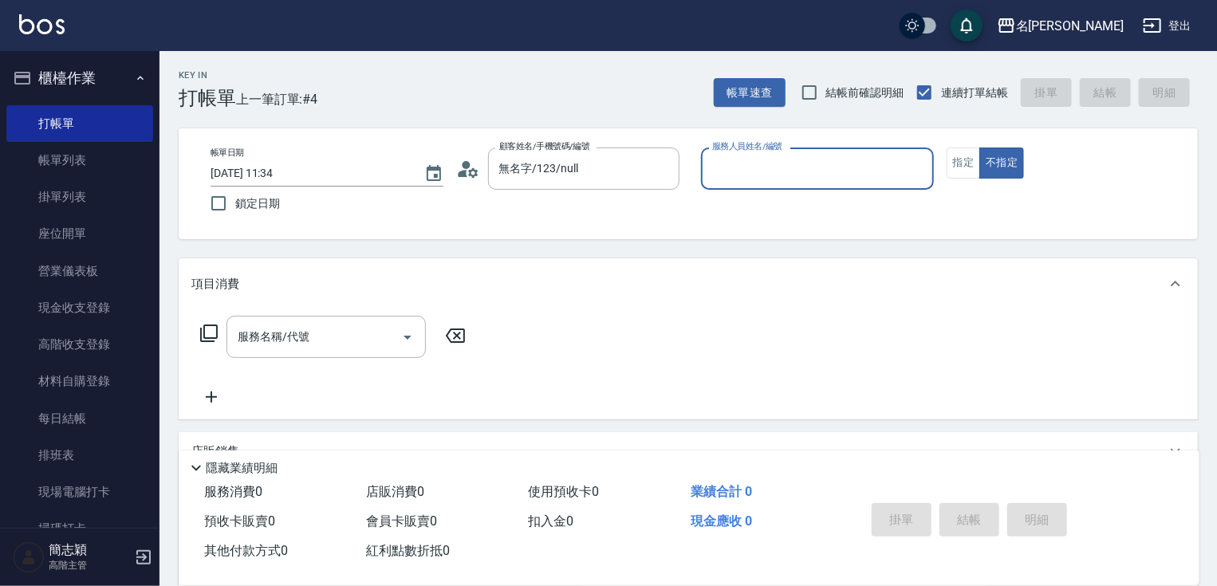
click at [756, 179] on input "服務人員姓名/編號" at bounding box center [817, 169] width 219 height 28
type input "[PERSON_NAME]-1"
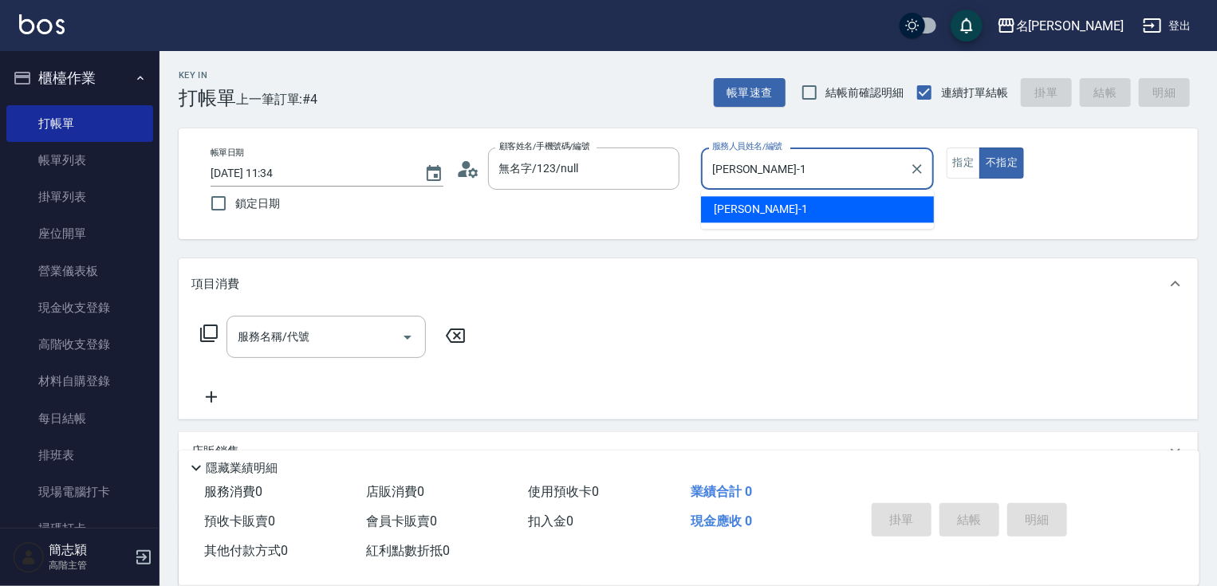
type button "false"
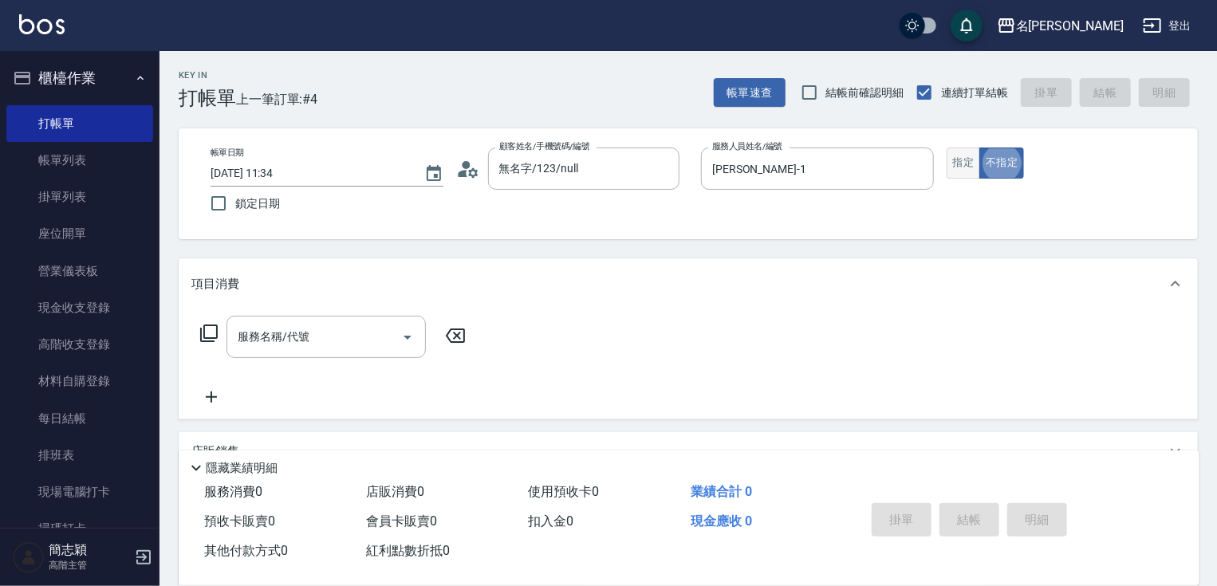
click at [976, 164] on button "指定" at bounding box center [964, 163] width 34 height 31
click at [265, 341] on div "服務名稱/代號 服務名稱/代號" at bounding box center [326, 337] width 199 height 42
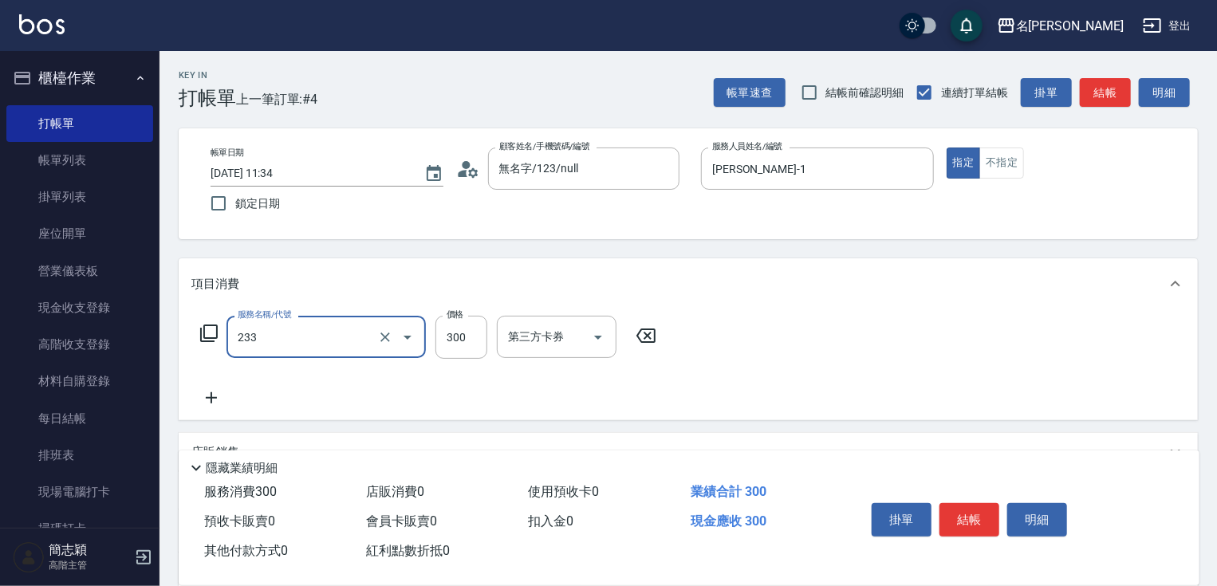
type input "洗髮300(233)"
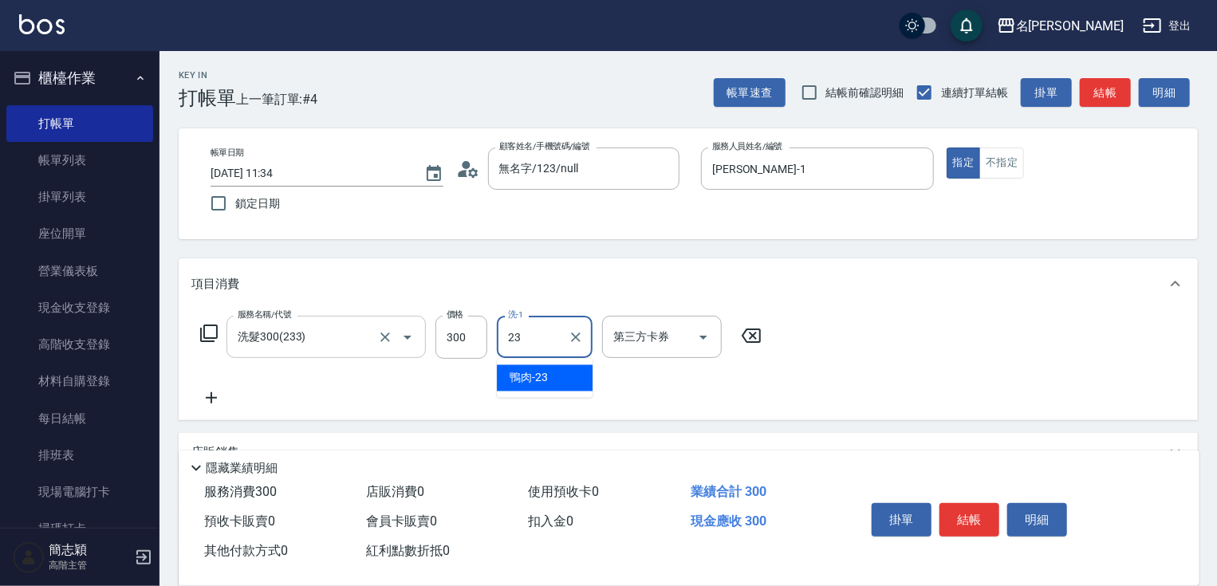
type input "鴨肉-23"
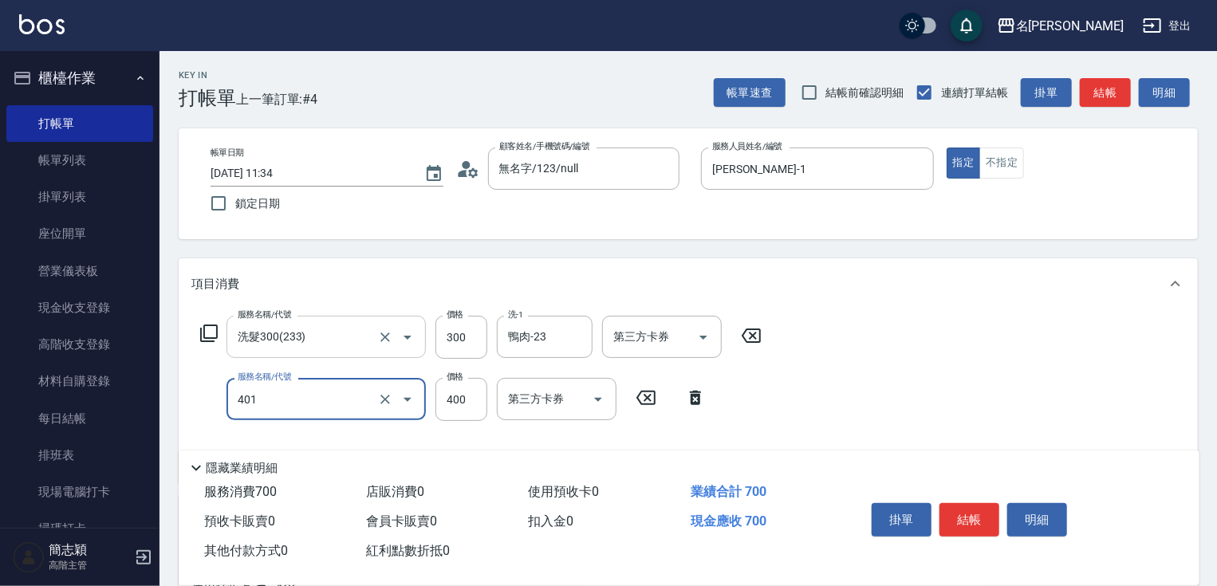
type input "剪髮(400)(401)"
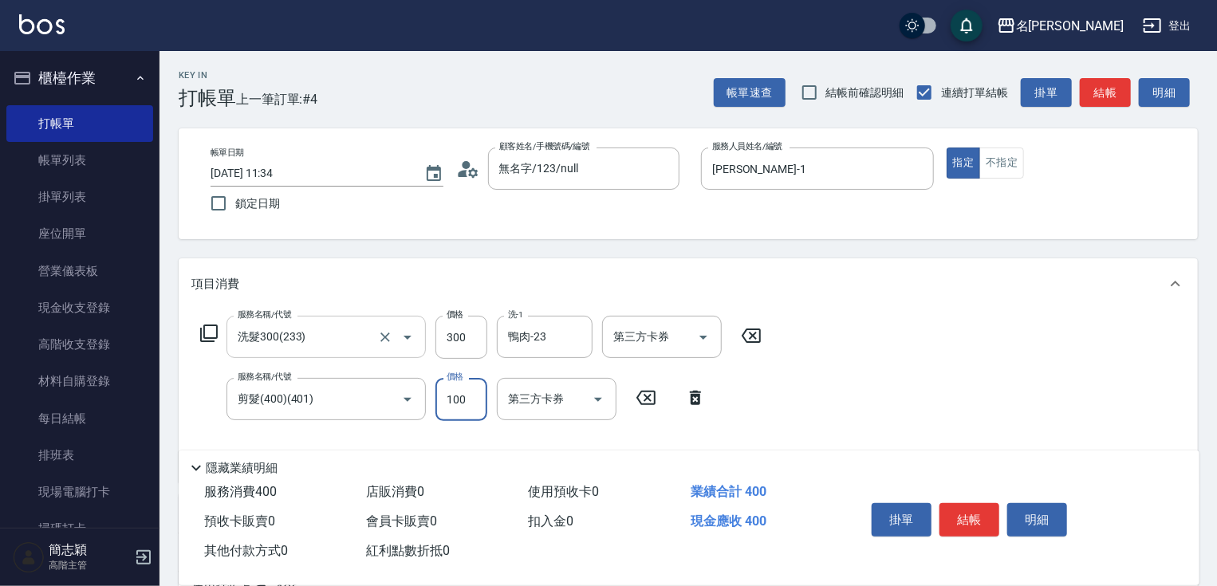
type input "100"
type input "潤絲20(801)"
type input "鴨肉-23"
click at [950, 513] on button "結帳" at bounding box center [970, 520] width 60 height 34
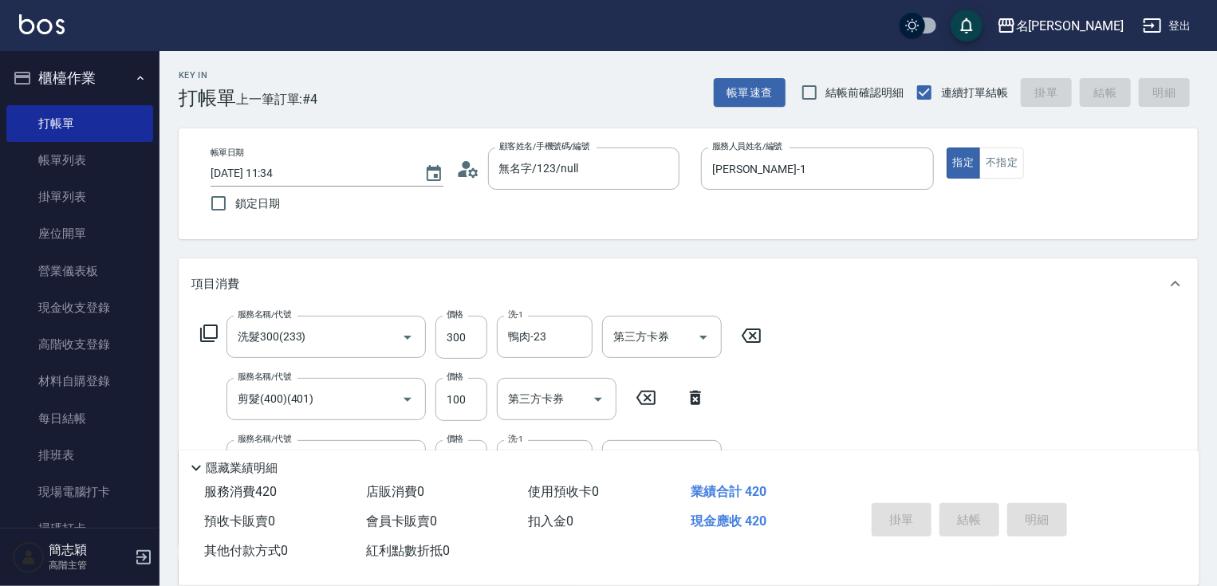
type input "[DATE] 11:35"
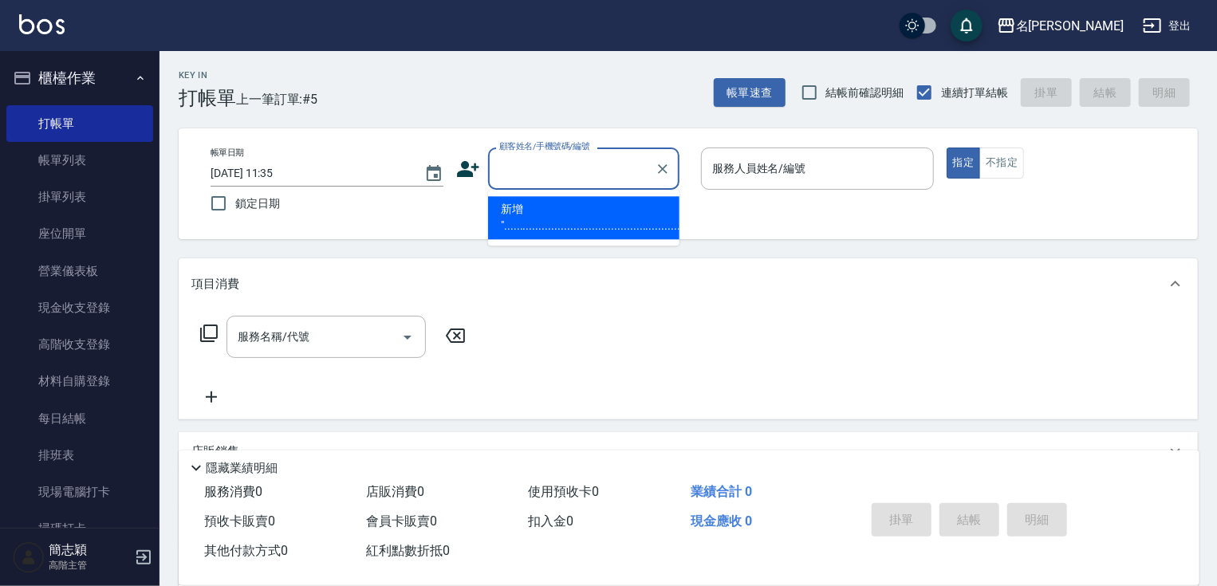
scroll to position [0, 242]
type input "...............................................................................…"
click at [661, 169] on icon "Clear" at bounding box center [663, 169] width 10 height 10
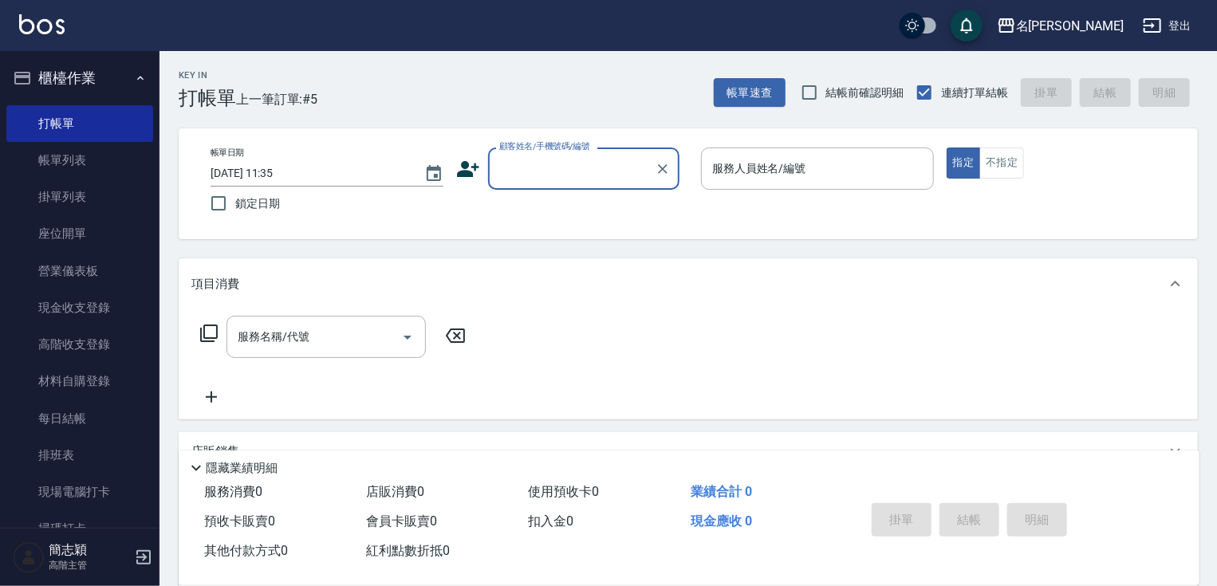
click at [613, 169] on input "顧客姓名/手機號碼/編號" at bounding box center [571, 169] width 153 height 28
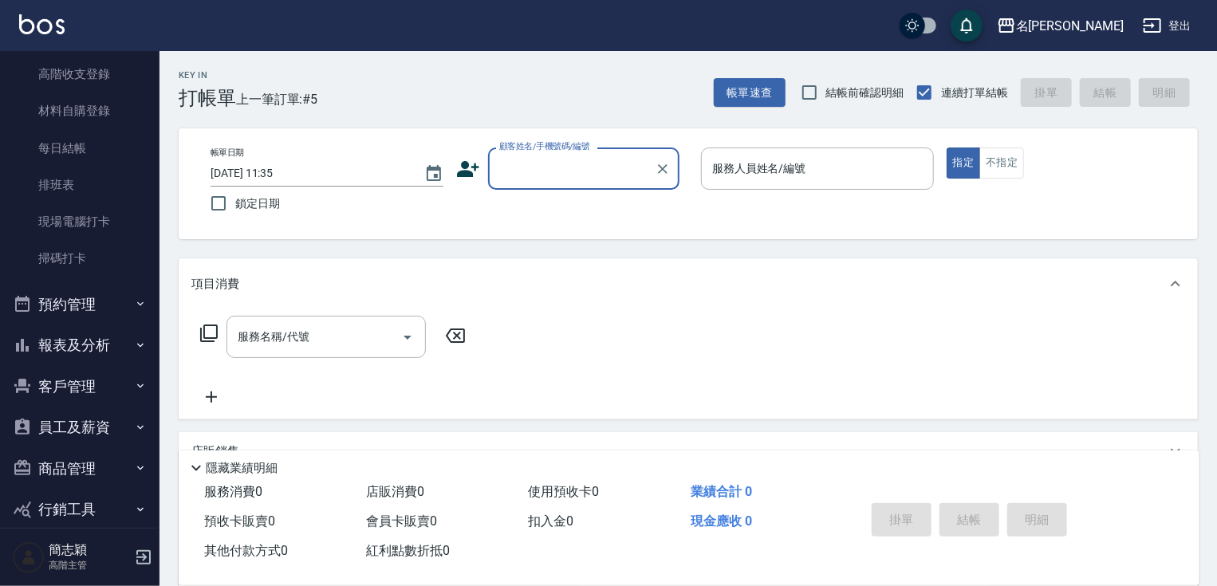
scroll to position [278, 0]
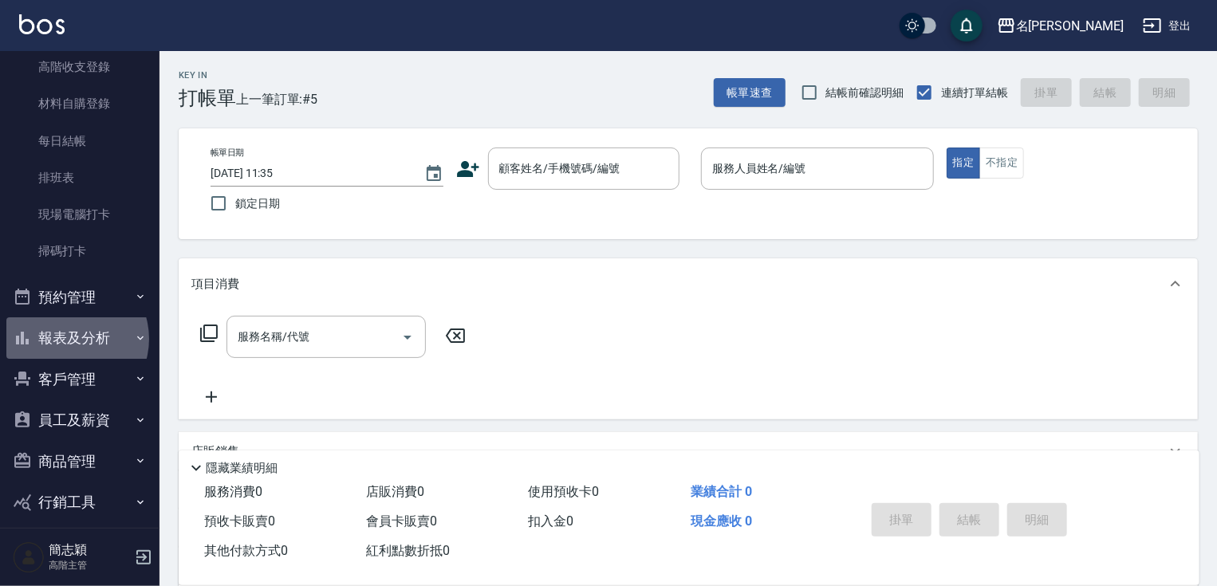
click at [69, 338] on button "報表及分析" at bounding box center [79, 337] width 147 height 41
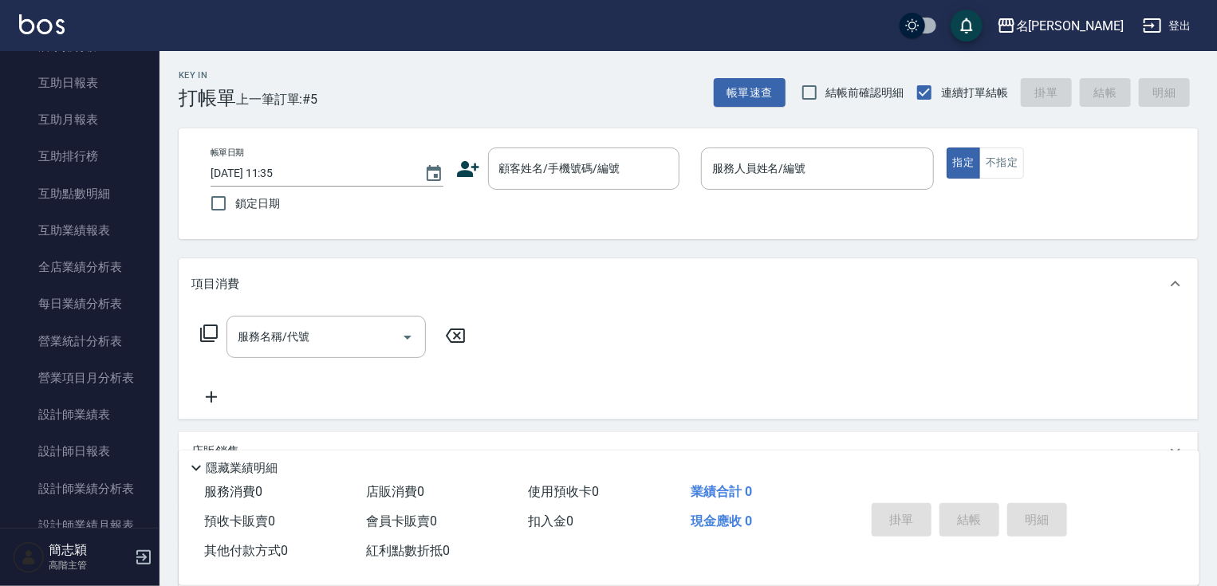
scroll to position [946, 0]
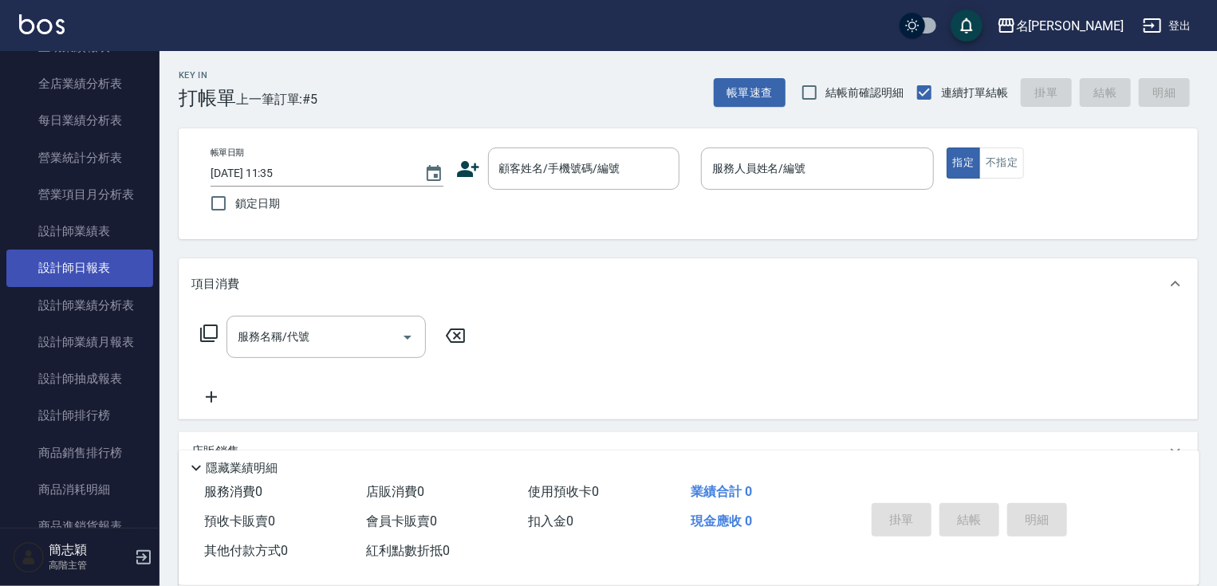
click at [87, 265] on link "設計師日報表" at bounding box center [79, 268] width 147 height 37
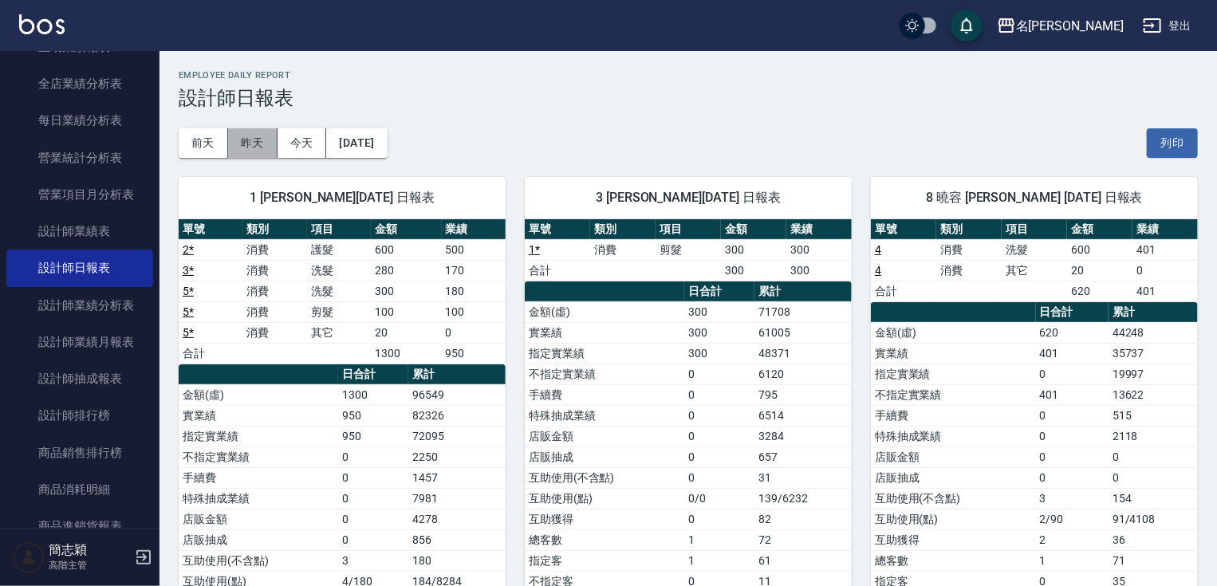
click at [257, 144] on button "昨天" at bounding box center [252, 143] width 49 height 30
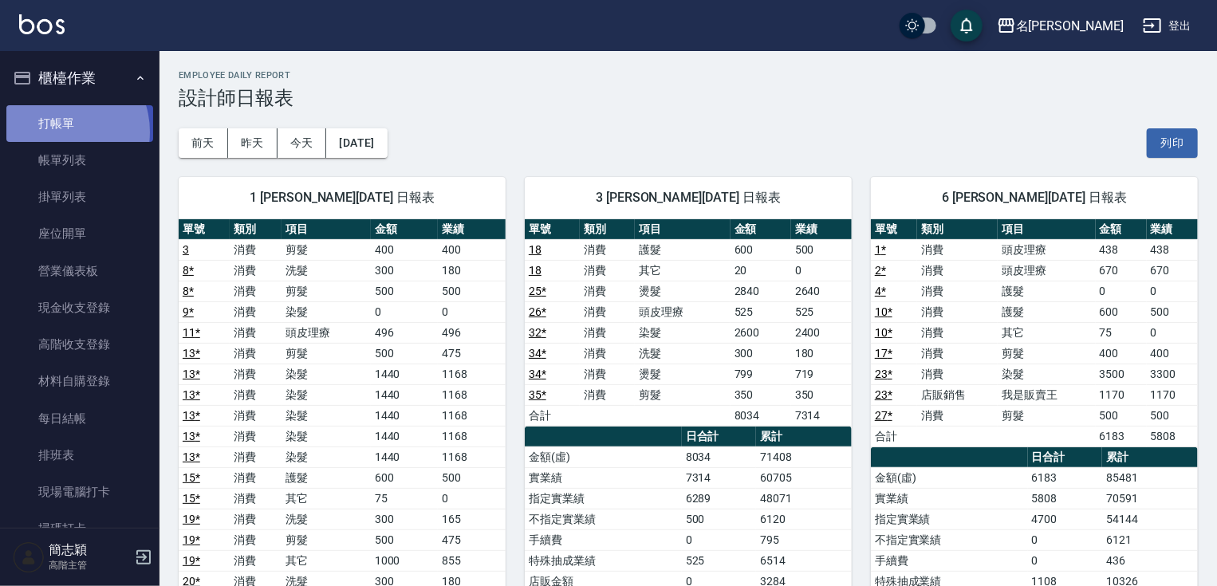
click at [58, 132] on link "打帳單" at bounding box center [79, 123] width 147 height 37
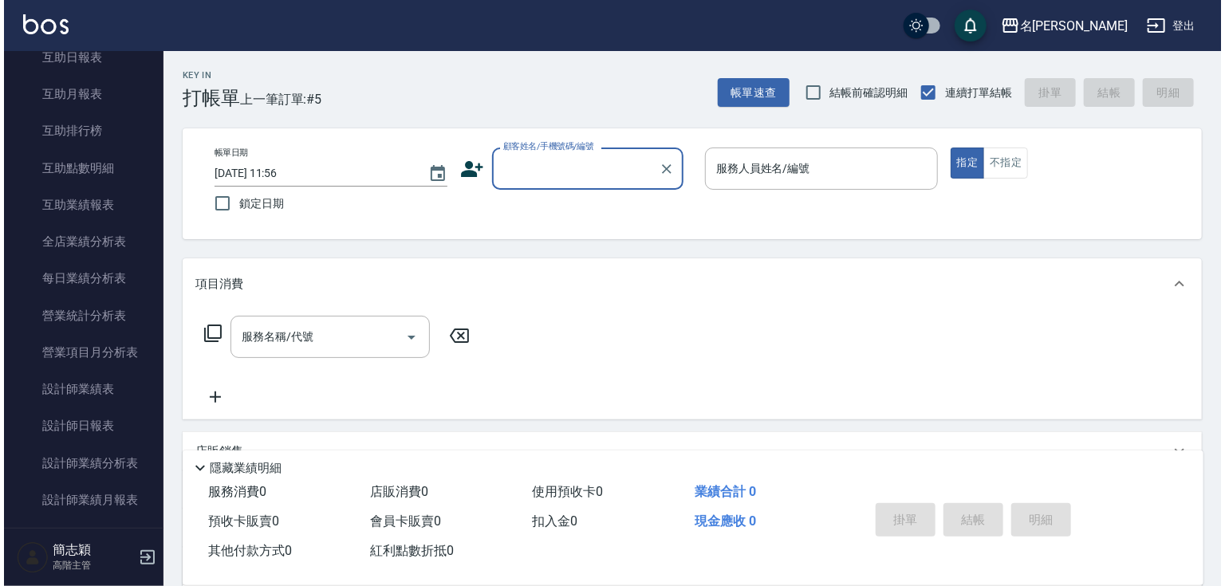
scroll to position [721, 0]
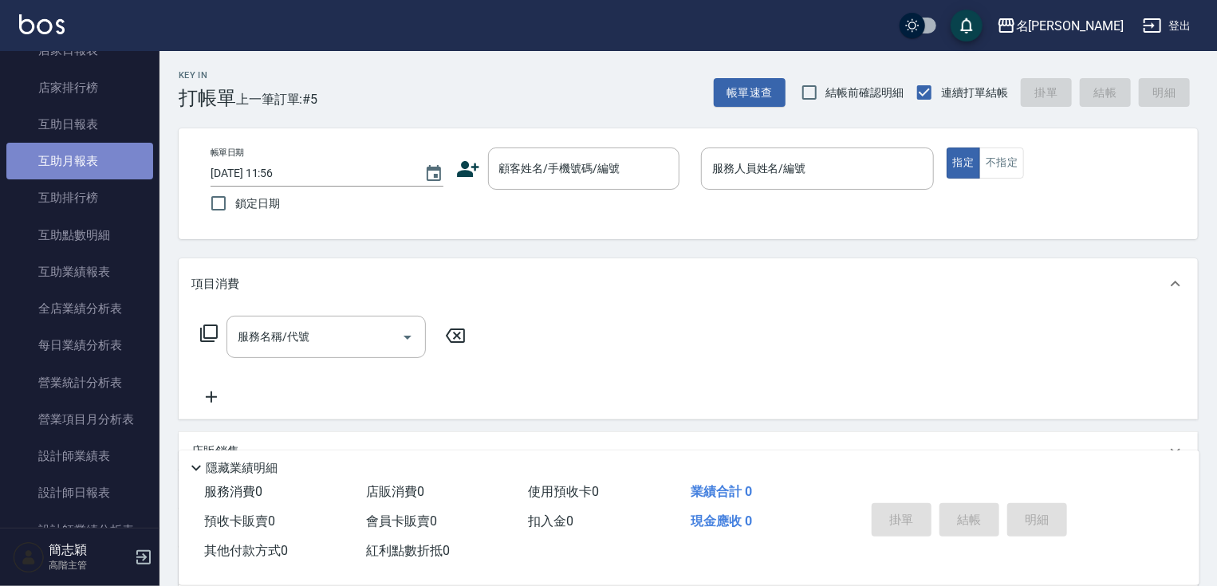
click at [129, 157] on link "互助月報表" at bounding box center [79, 161] width 147 height 37
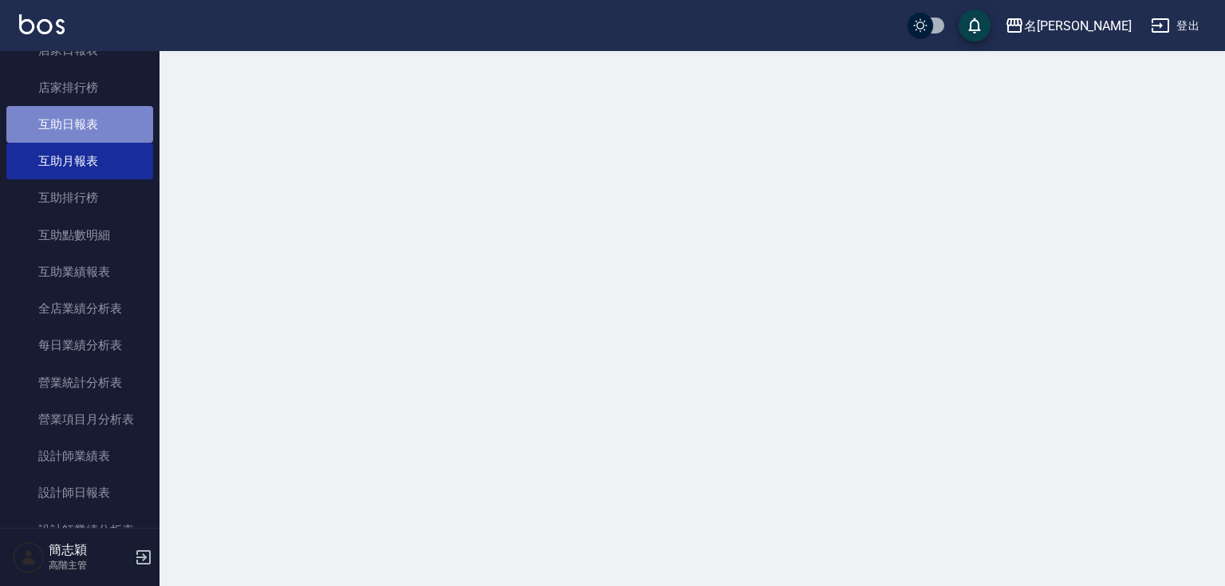
click at [86, 129] on link "互助日報表" at bounding box center [79, 124] width 147 height 37
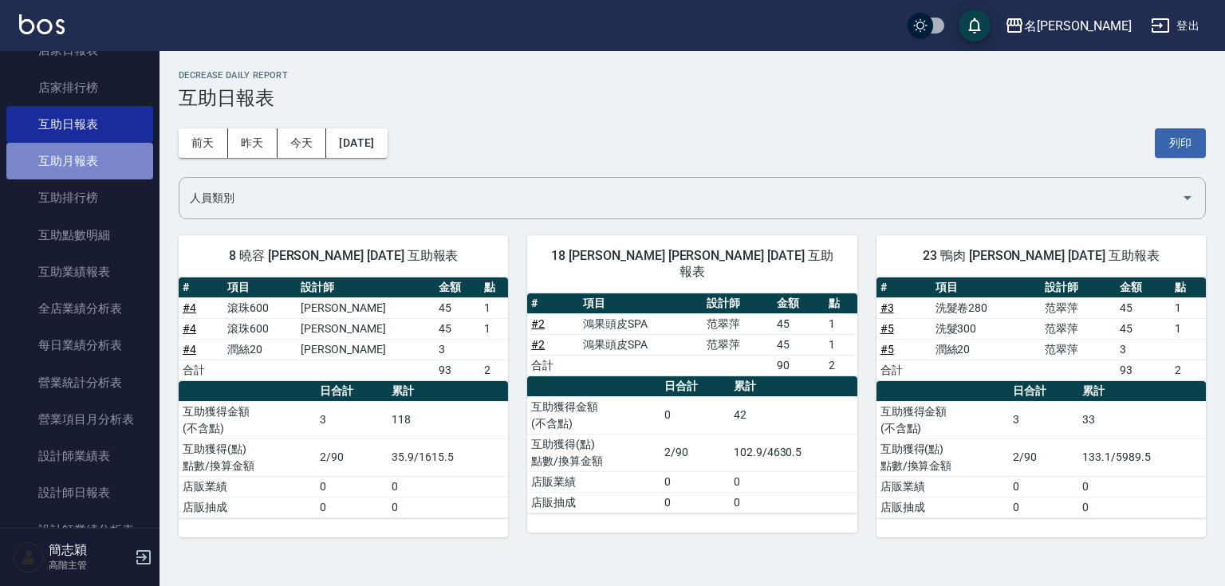
click at [97, 171] on link "互助月報表" at bounding box center [79, 161] width 147 height 37
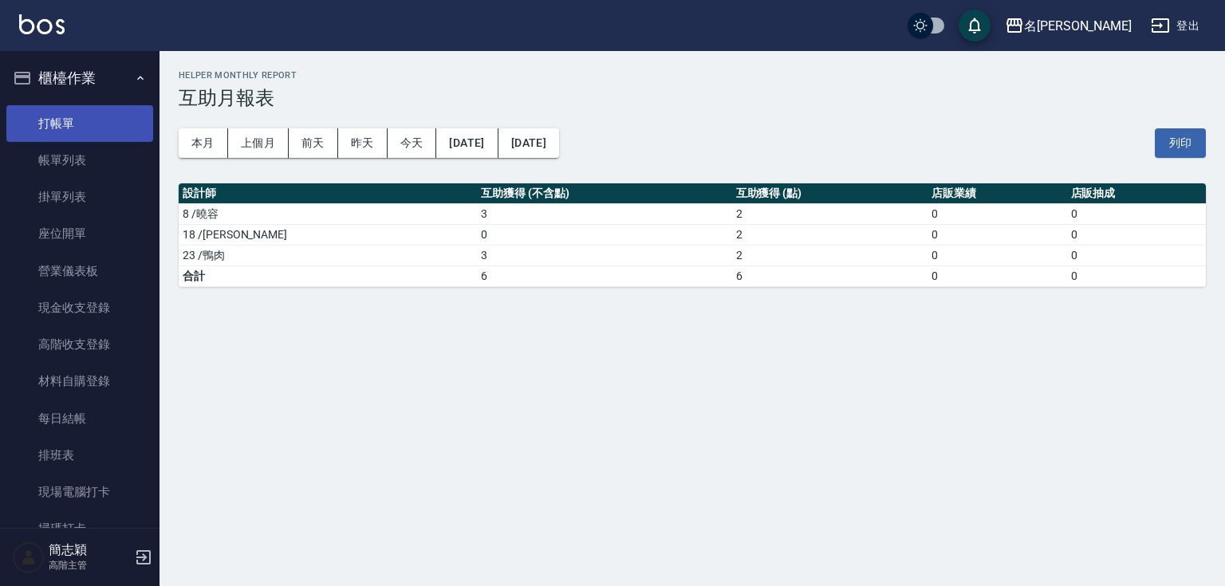
click at [103, 104] on ul "打帳單 帳單列表 掛單列表 座位開單 營業儀表板 現金收支登錄 高階收支登錄 材料自購登錄 每日結帳 排班表 現場電腦打卡 掃碼打卡" at bounding box center [79, 326] width 147 height 455
click at [98, 110] on link "打帳單" at bounding box center [79, 123] width 147 height 37
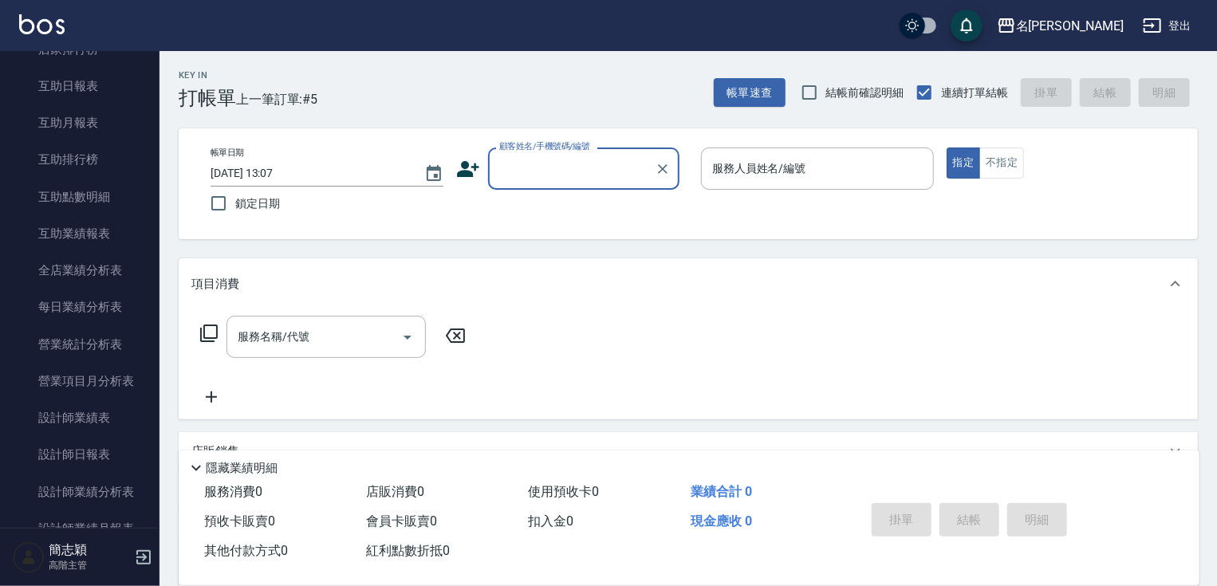
scroll to position [775, 0]
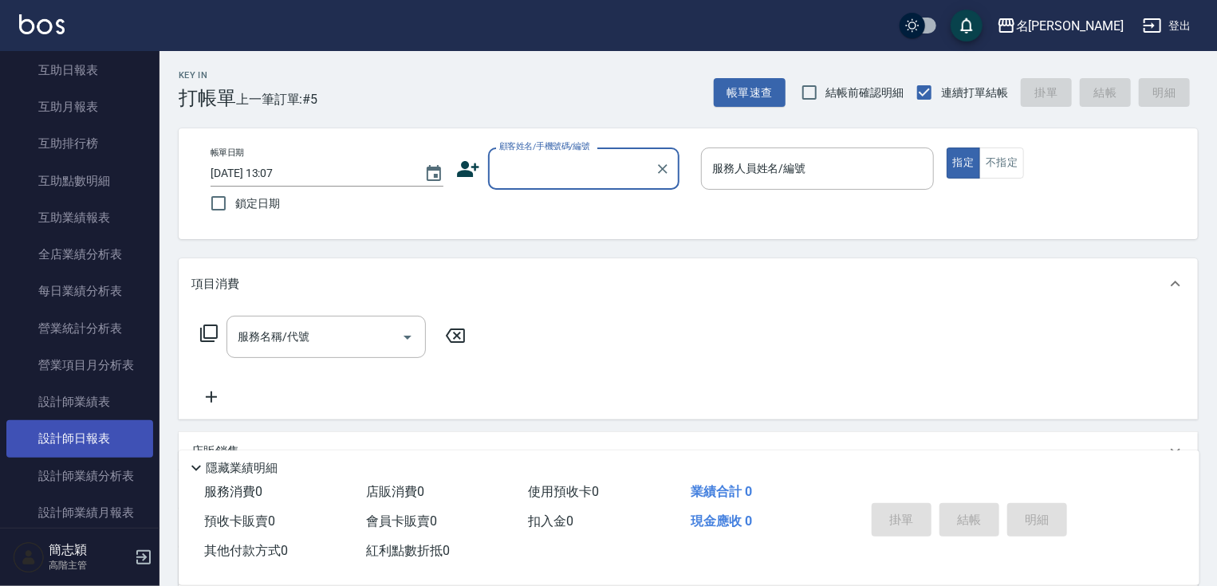
click at [109, 441] on link "設計師日報表" at bounding box center [79, 438] width 147 height 37
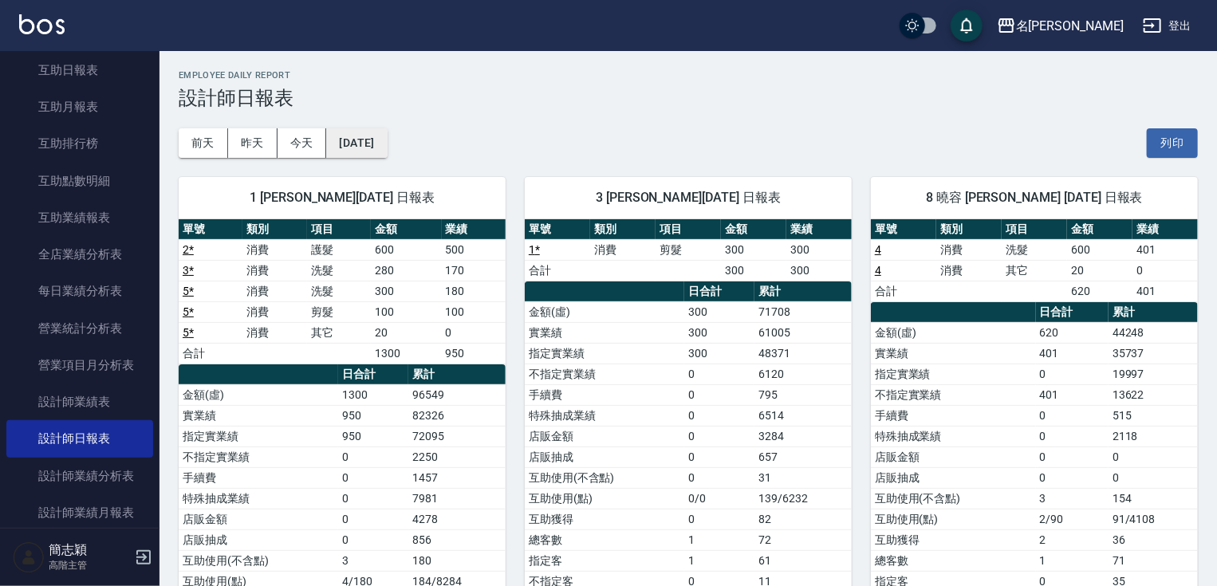
click at [377, 152] on button "[DATE]" at bounding box center [356, 143] width 61 height 30
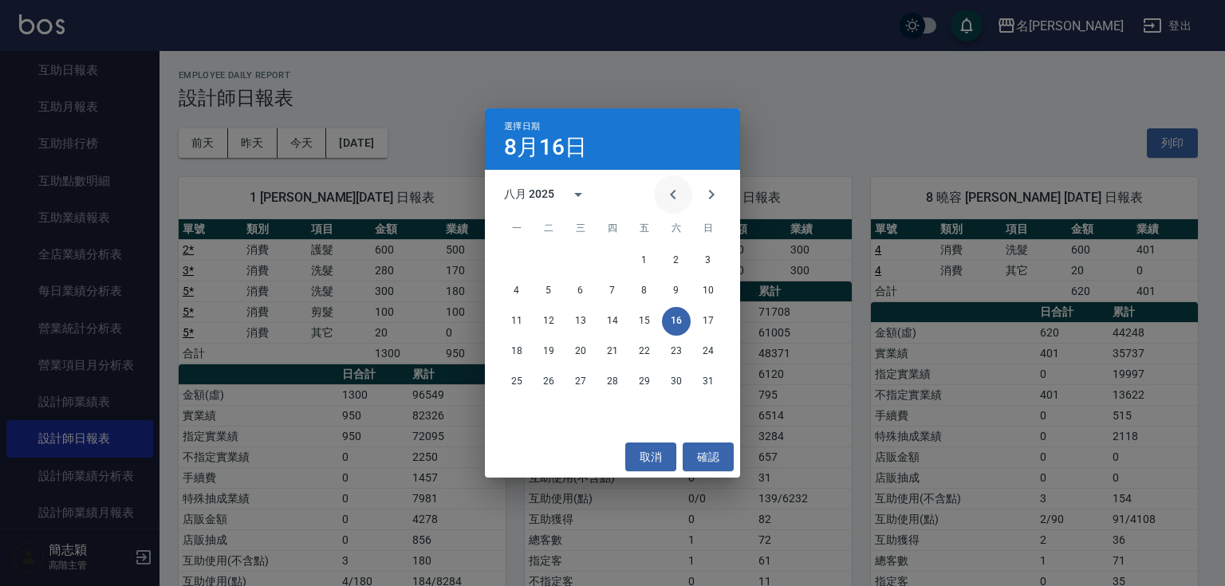
click at [670, 195] on icon "Previous month" at bounding box center [673, 194] width 19 height 19
click at [704, 349] on button "25" at bounding box center [708, 351] width 29 height 29
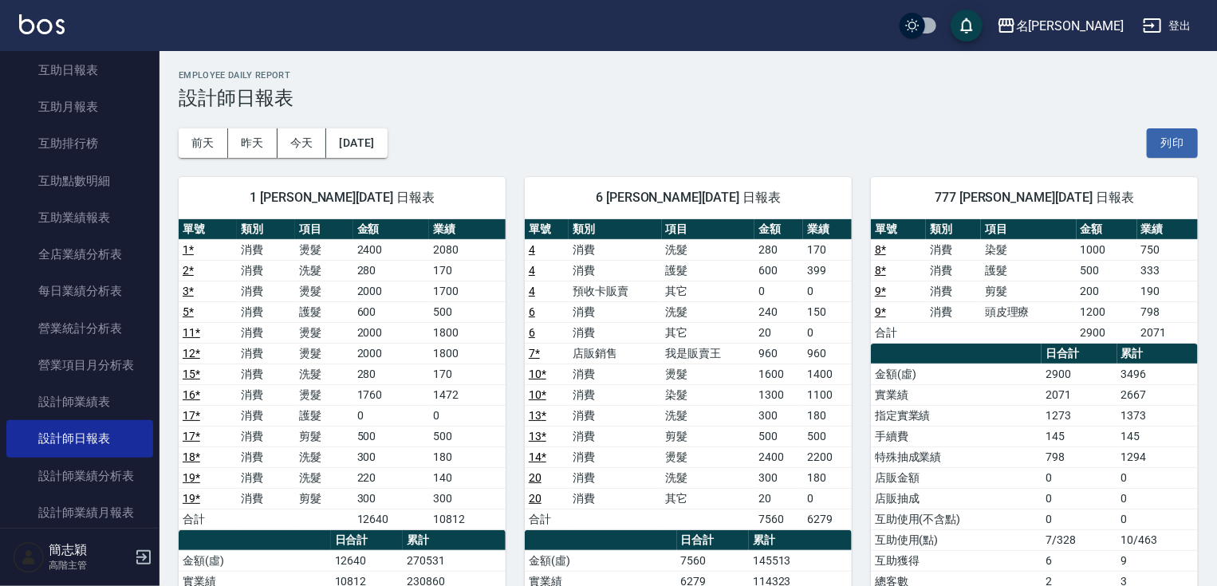
scroll to position [15, 0]
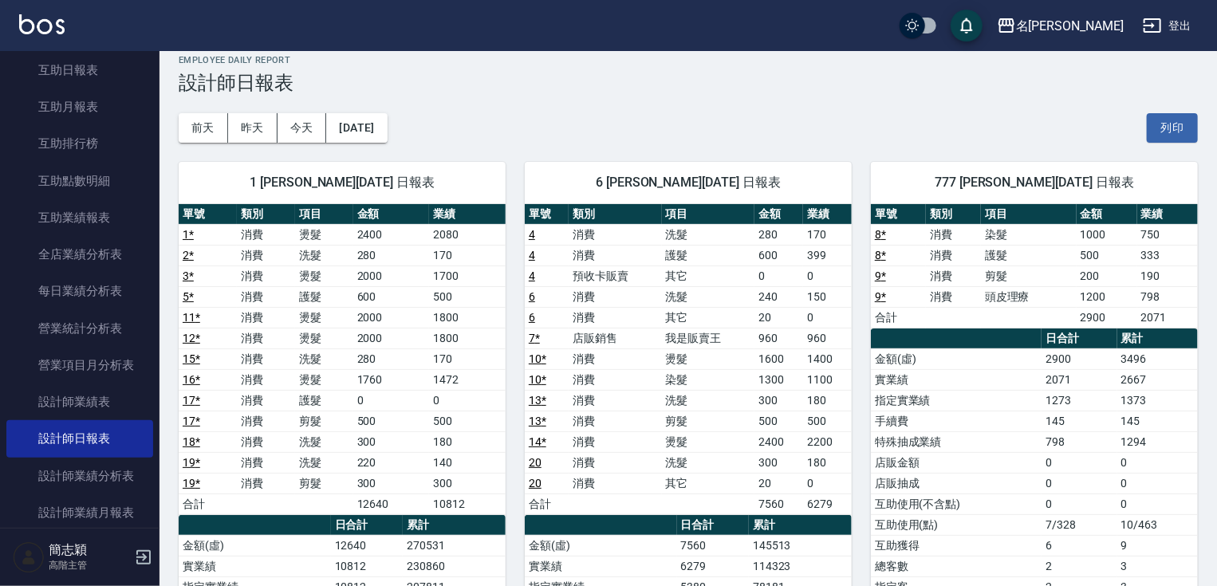
click at [160, 100] on div "名留竹林 [DATE] 設計師日報表 列印時間： [DATE][PHONE_NUMBER]:52 Employee Daily Report 設計師日報表 […" at bounding box center [689, 481] width 1058 height 891
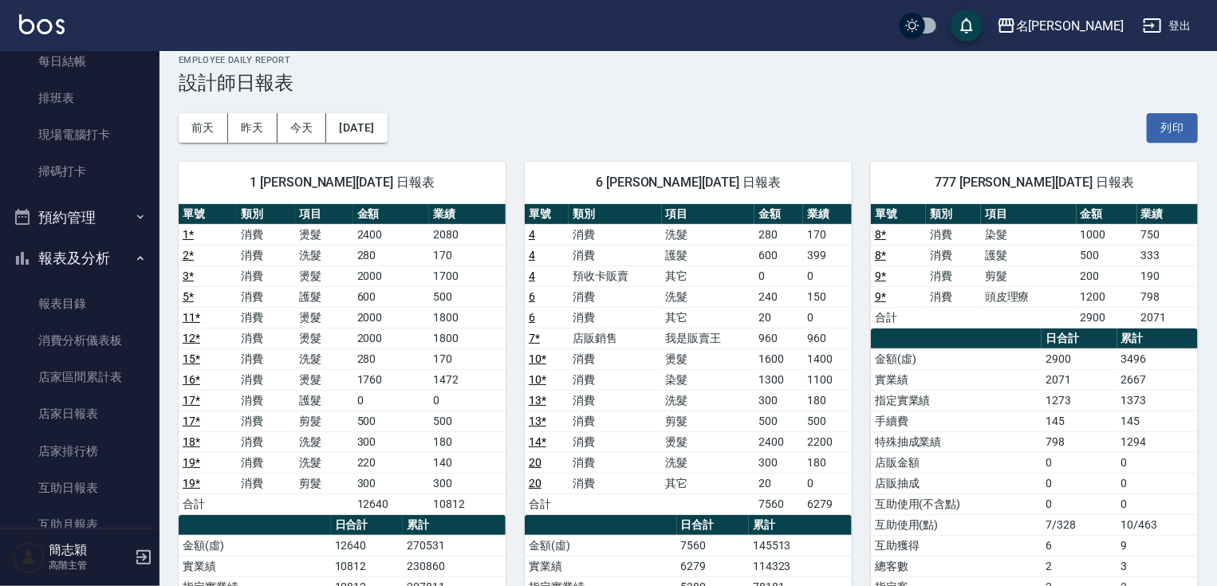
scroll to position [0, 0]
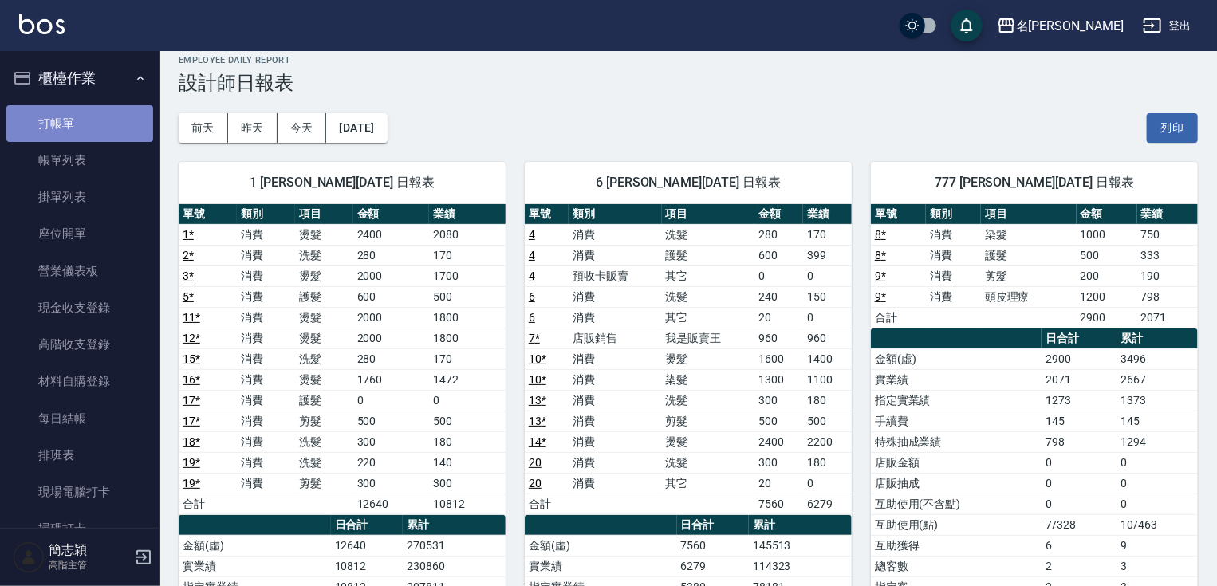
click at [111, 105] on link "打帳單" at bounding box center [79, 123] width 147 height 37
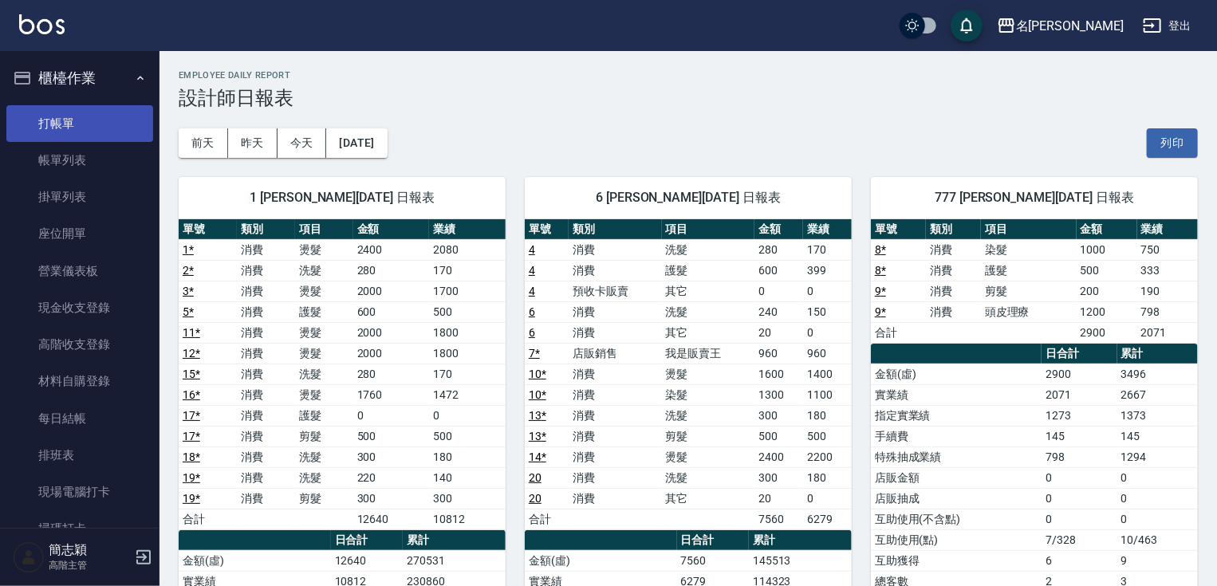
click at [82, 131] on link "打帳單" at bounding box center [79, 123] width 147 height 37
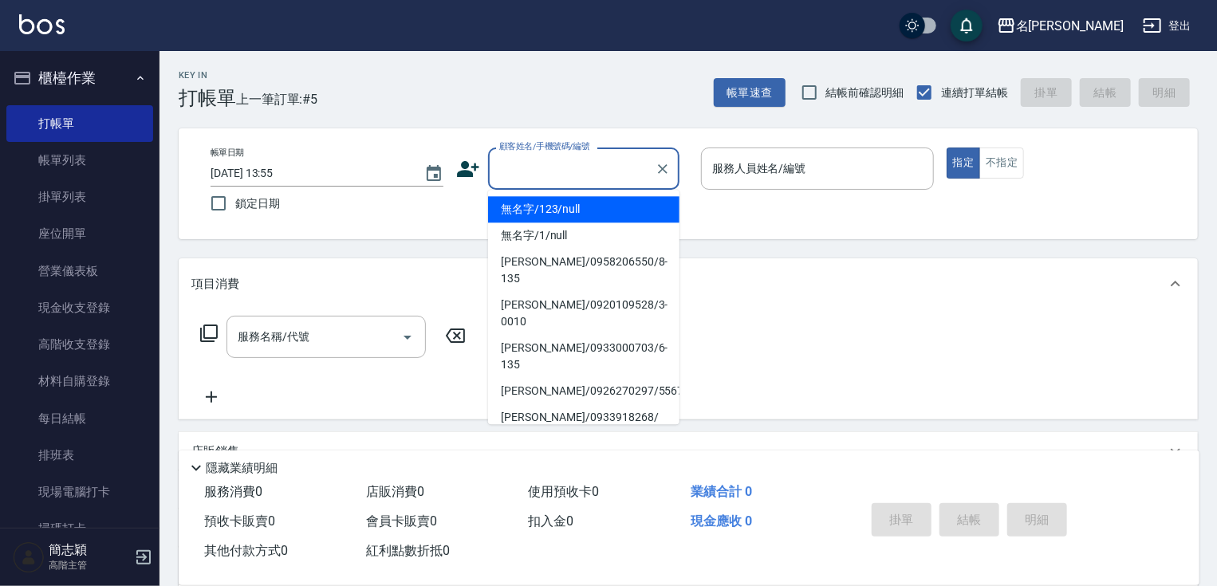
click at [593, 166] on input "顧客姓名/手機號碼/編號" at bounding box center [571, 169] width 153 height 28
click at [590, 204] on li "無名字/123/null" at bounding box center [583, 209] width 191 height 26
type input "無名字/123/null"
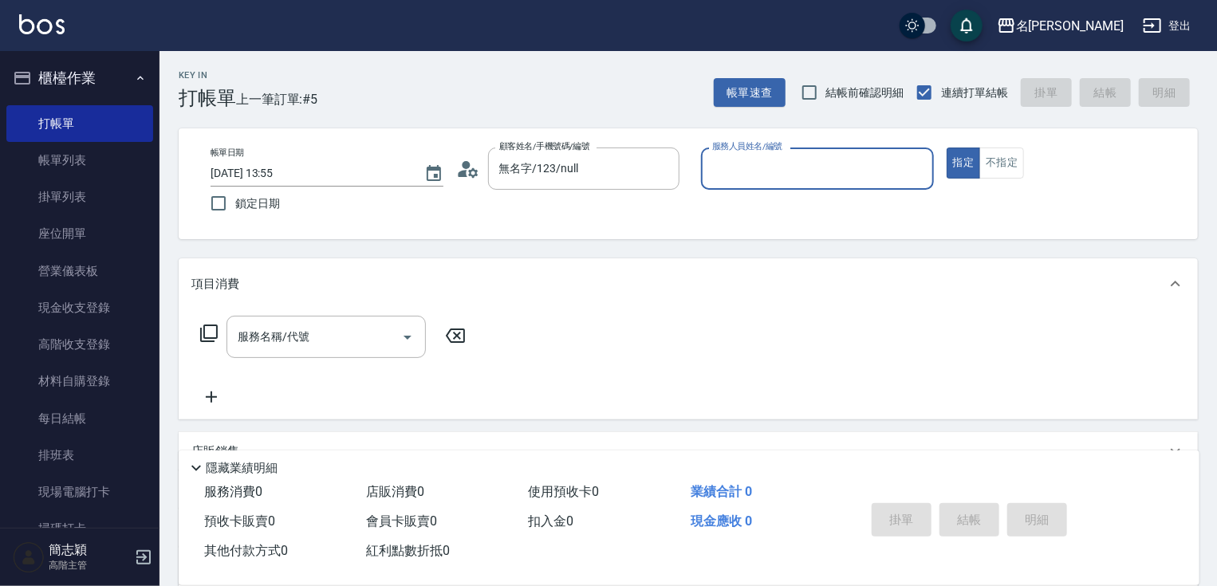
click at [801, 190] on p at bounding box center [817, 198] width 233 height 17
click at [803, 170] on input "服務人員姓名/編號" at bounding box center [817, 169] width 219 height 28
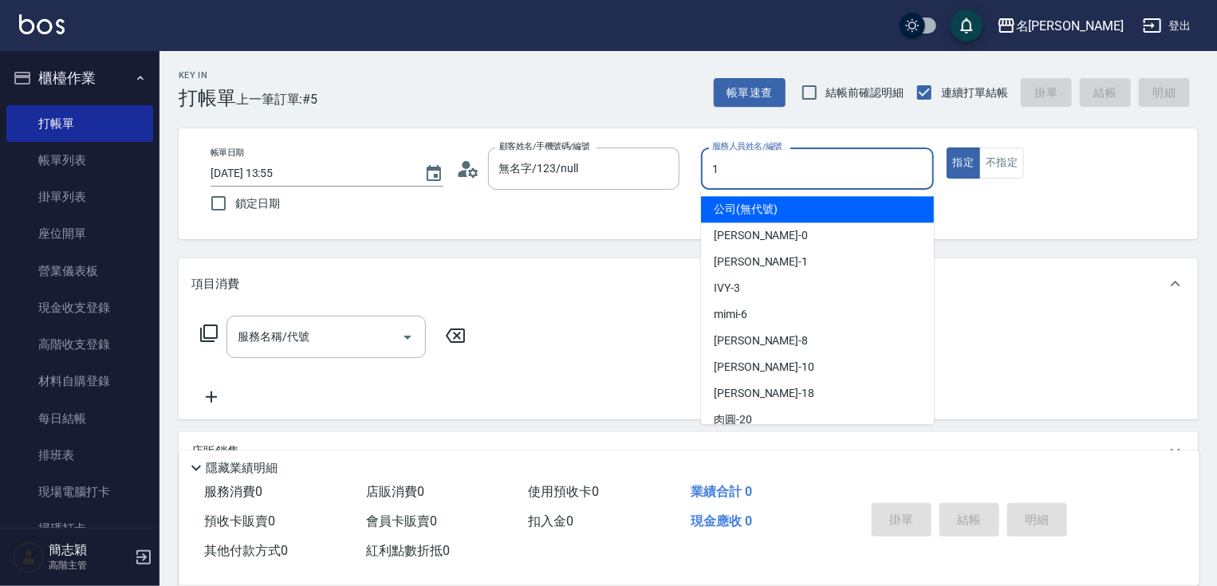
type input "[PERSON_NAME]-1"
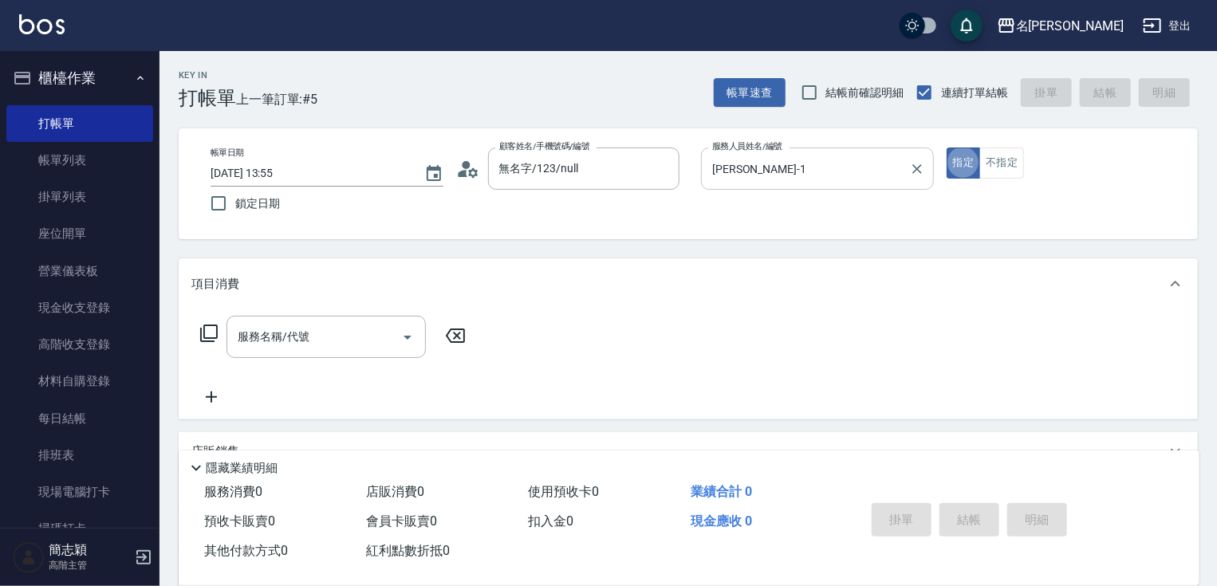
type button "true"
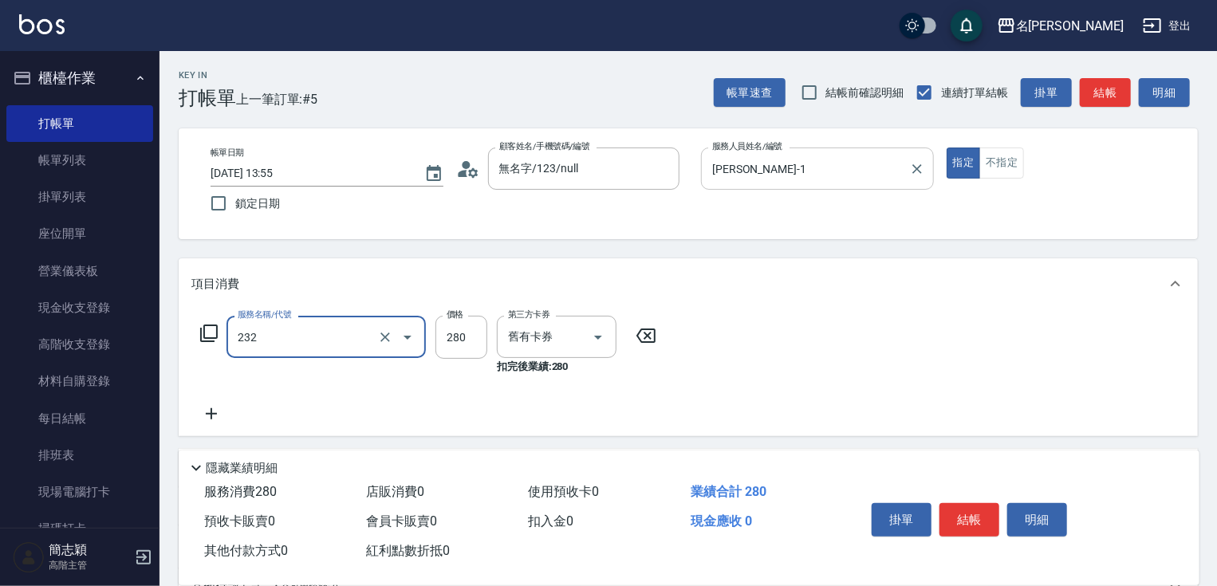
type input "洗髮卷280(232)"
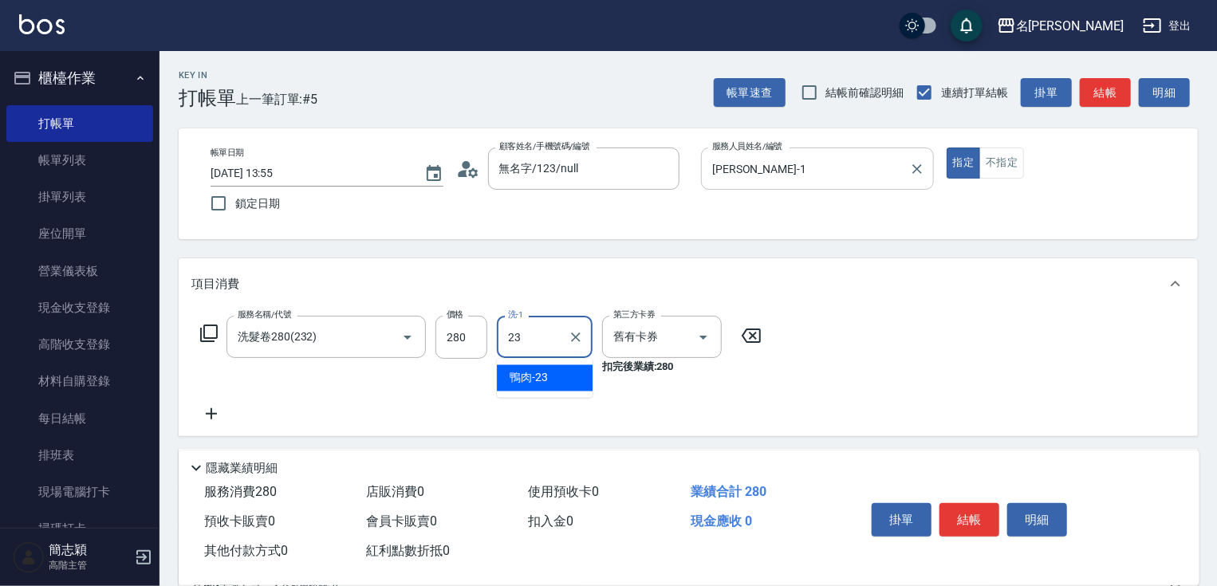
type input "鴨肉-23"
click at [1101, 110] on div "Key In 打帳單 上一筆訂單:#5 帳單速查 結帳前確認明細 連續打單結帳 掛單 結帳 明細 帳單日期 [DATE] 13:55 鎖定日期 顧客姓名/手機…" at bounding box center [689, 424] width 1058 height 746
click at [1110, 89] on button "結帳" at bounding box center [1105, 93] width 51 height 30
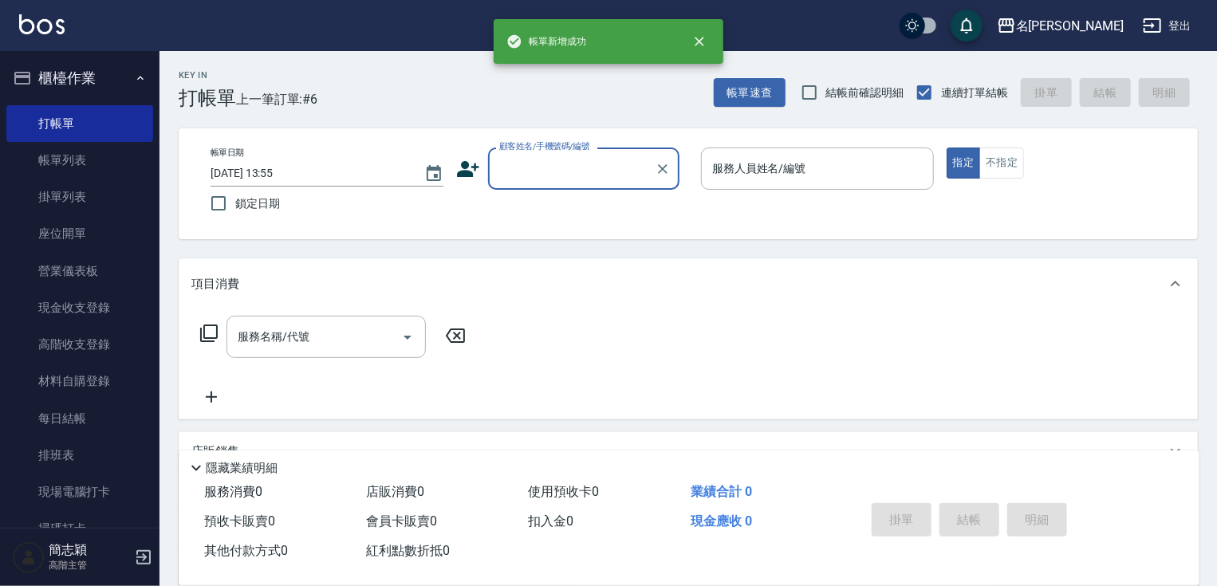
click at [590, 172] on input "顧客姓名/手機號碼/編號" at bounding box center [571, 169] width 153 height 28
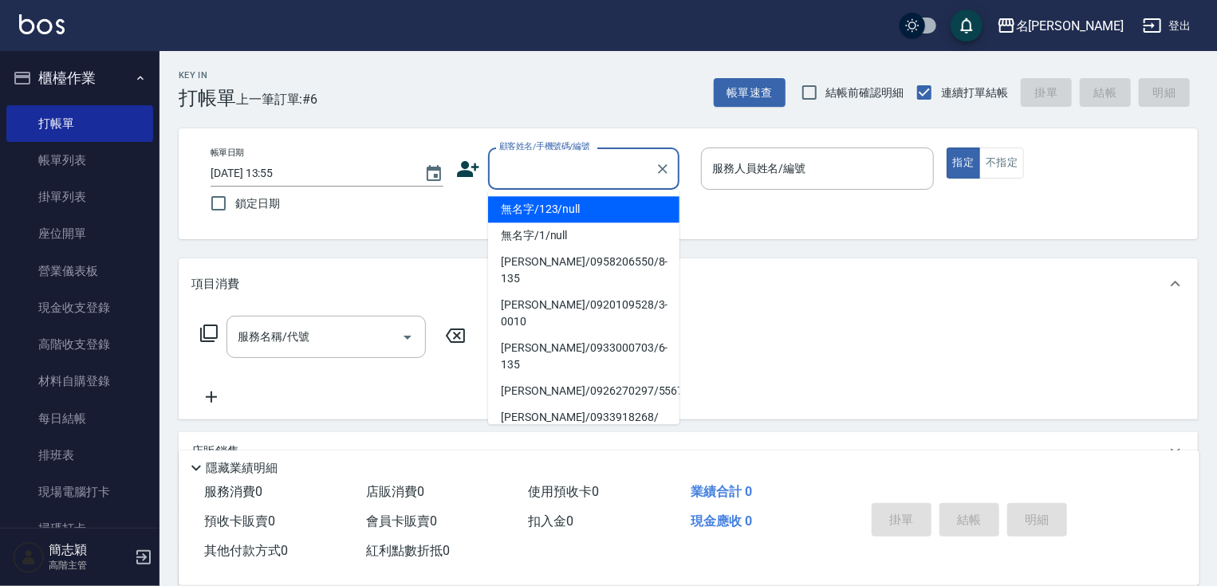
click at [584, 217] on li "無名字/123/null" at bounding box center [583, 209] width 191 height 26
type input "無名字/123/null"
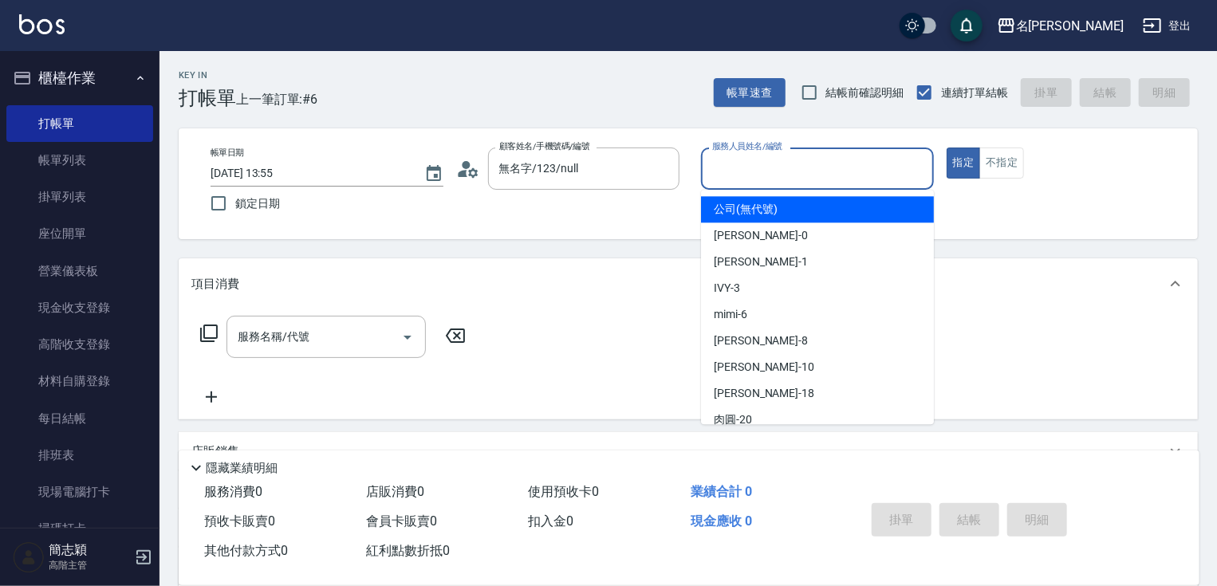
click at [797, 177] on input "服務人員姓名/編號" at bounding box center [817, 169] width 219 height 28
type input "[PERSON_NAME]-1"
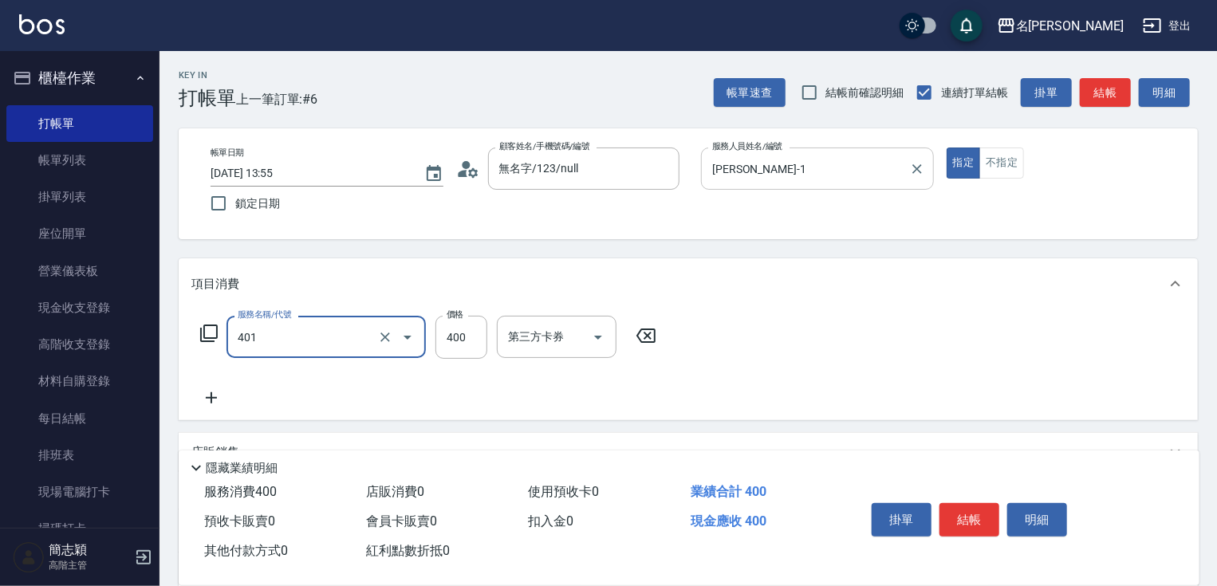
type input "剪髮(400)(401)"
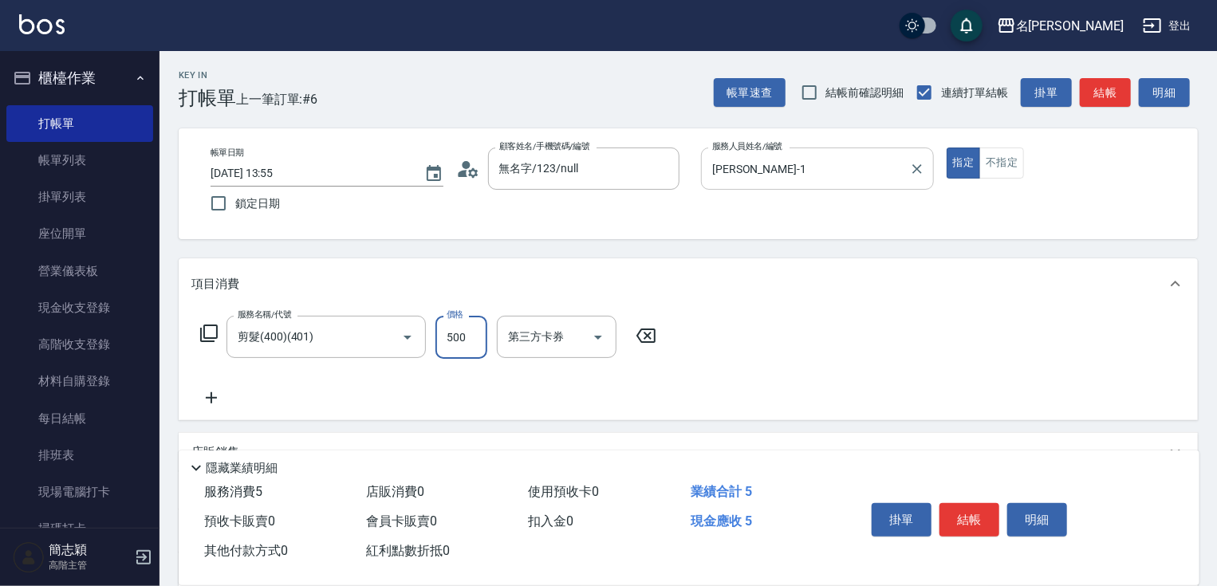
type input "500"
click at [963, 525] on button "結帳" at bounding box center [970, 520] width 60 height 34
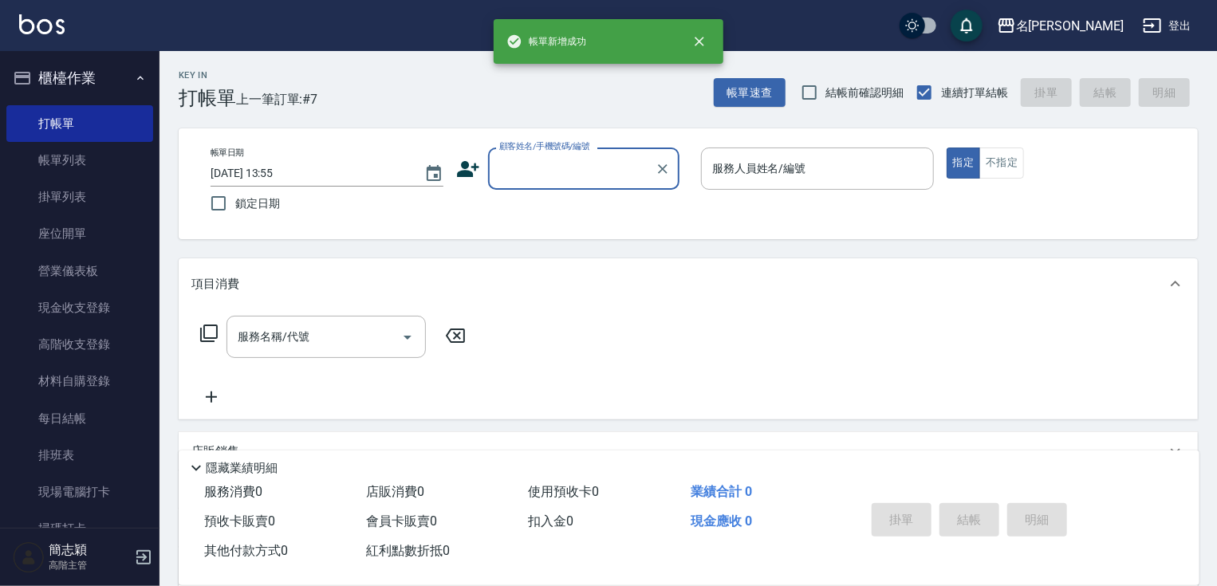
click at [586, 176] on input "顧客姓名/手機號碼/編號" at bounding box center [571, 169] width 153 height 28
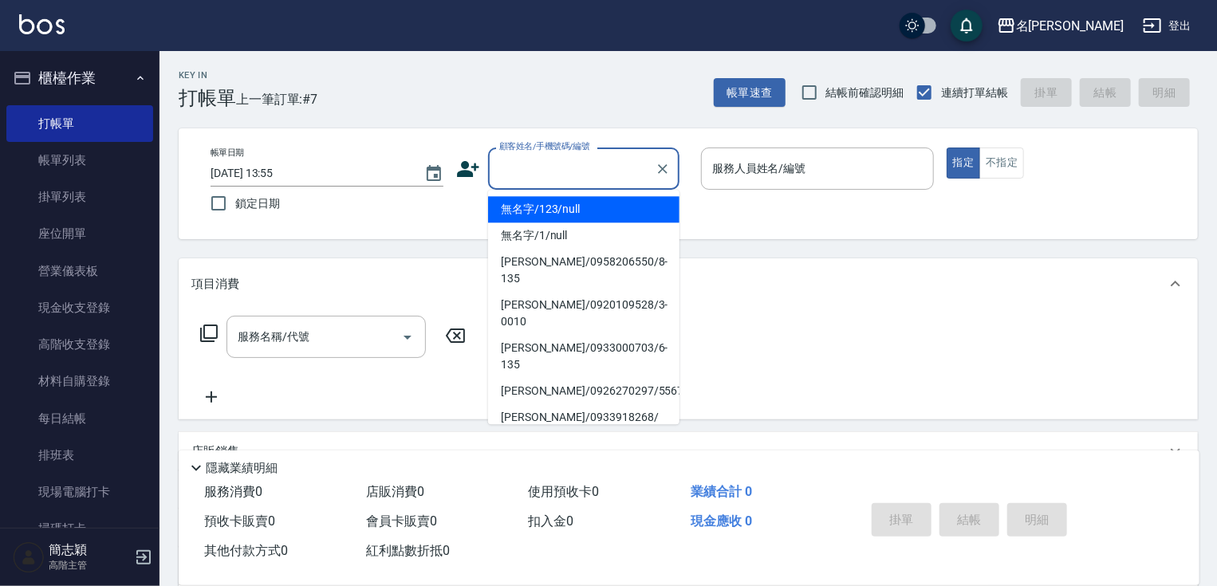
click at [587, 209] on li "無名字/123/null" at bounding box center [583, 209] width 191 height 26
type input "無名字/123/null"
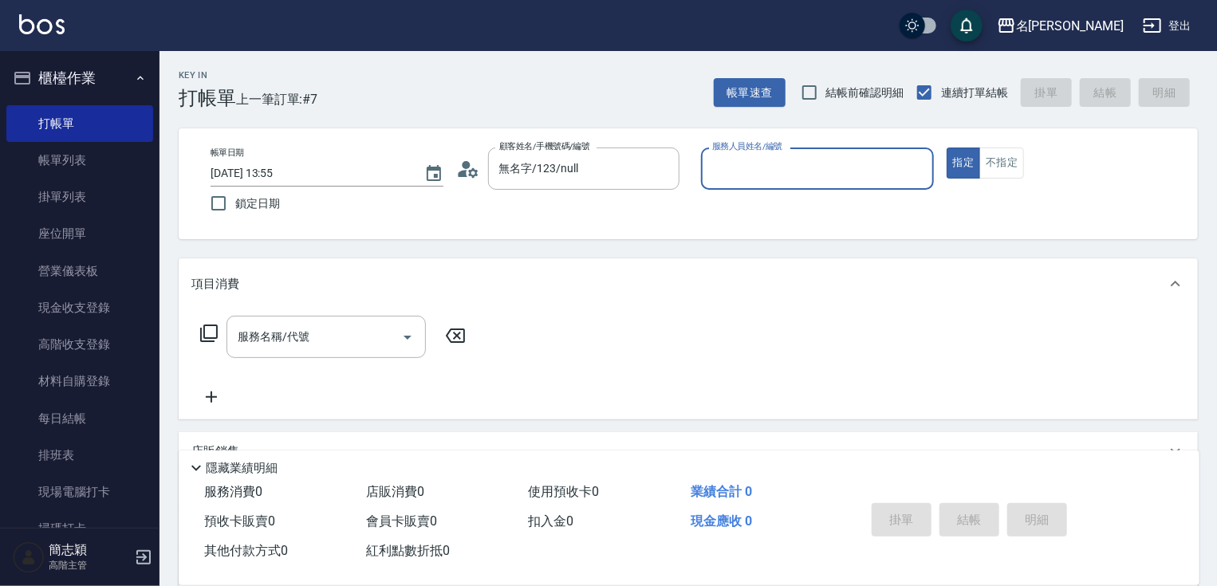
click at [826, 168] on input "服務人員姓名/編號" at bounding box center [817, 169] width 219 height 28
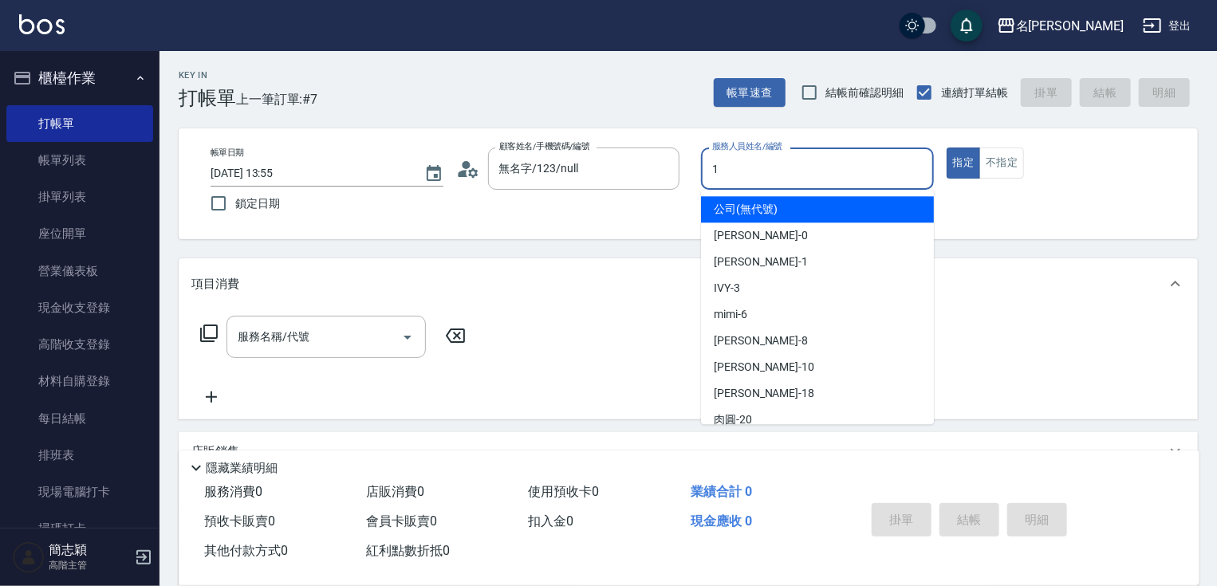
type input "[PERSON_NAME]-1"
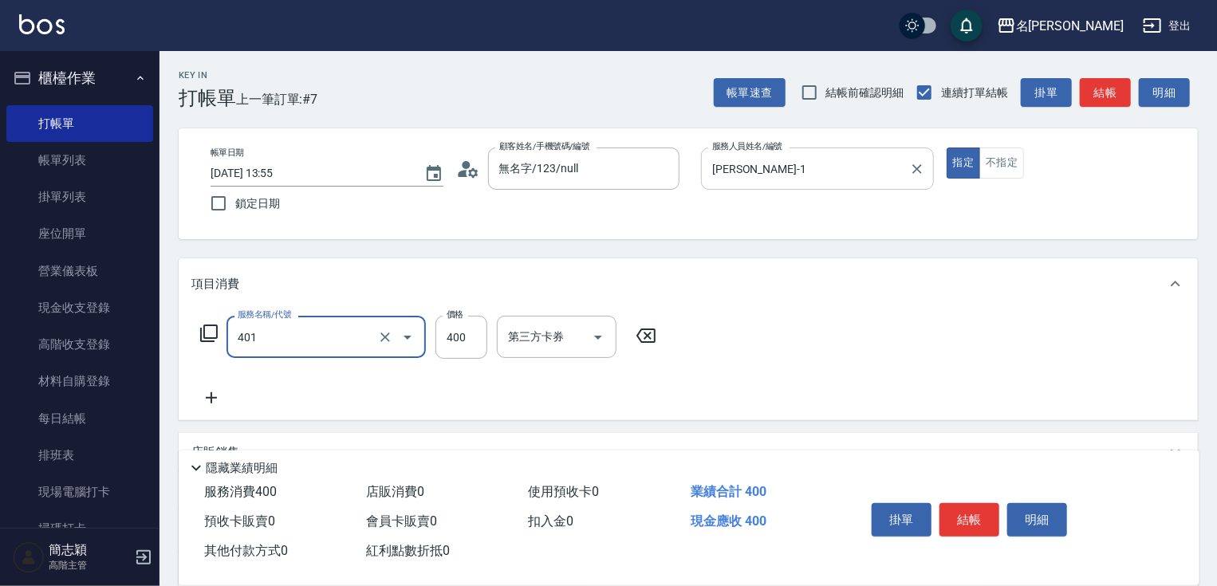
type input "剪髮(400)(401)"
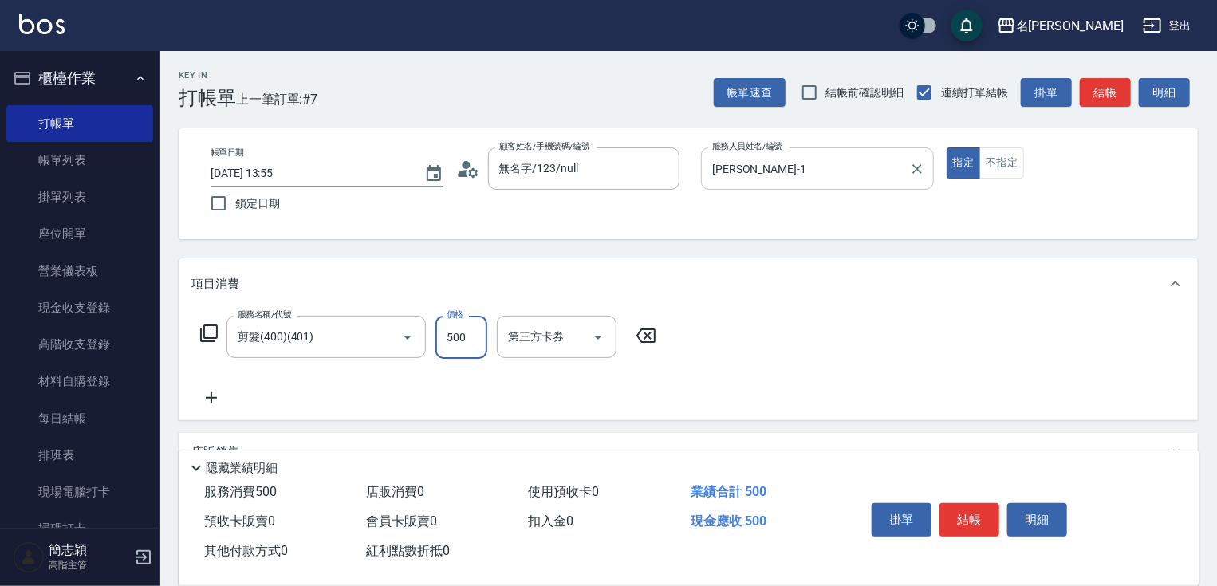
type input "500"
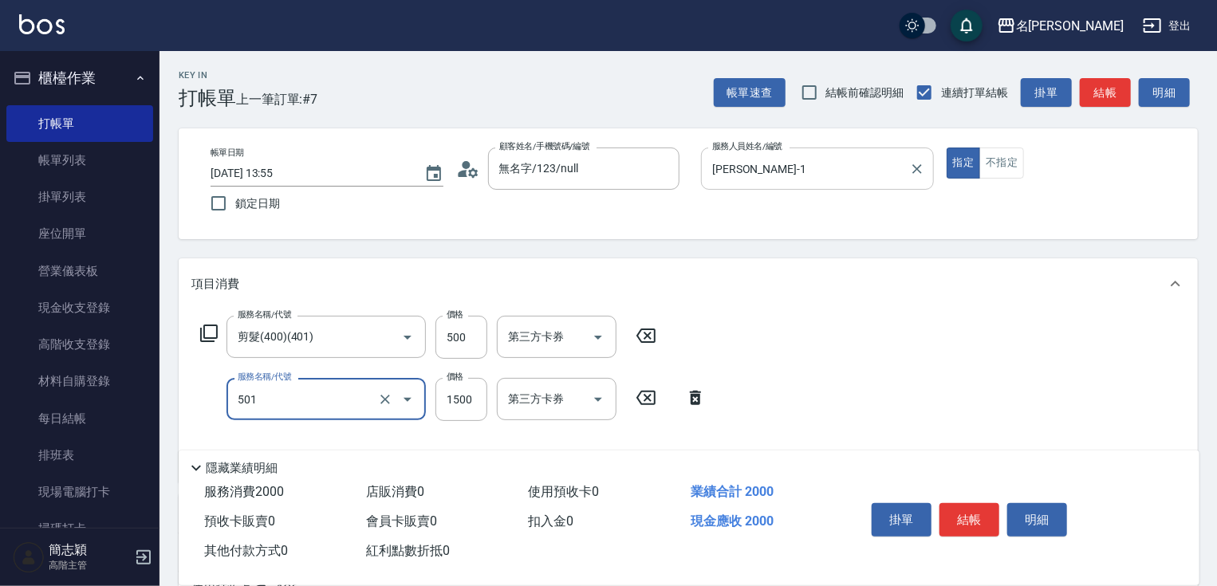
type input "染髮(1500)(501)"
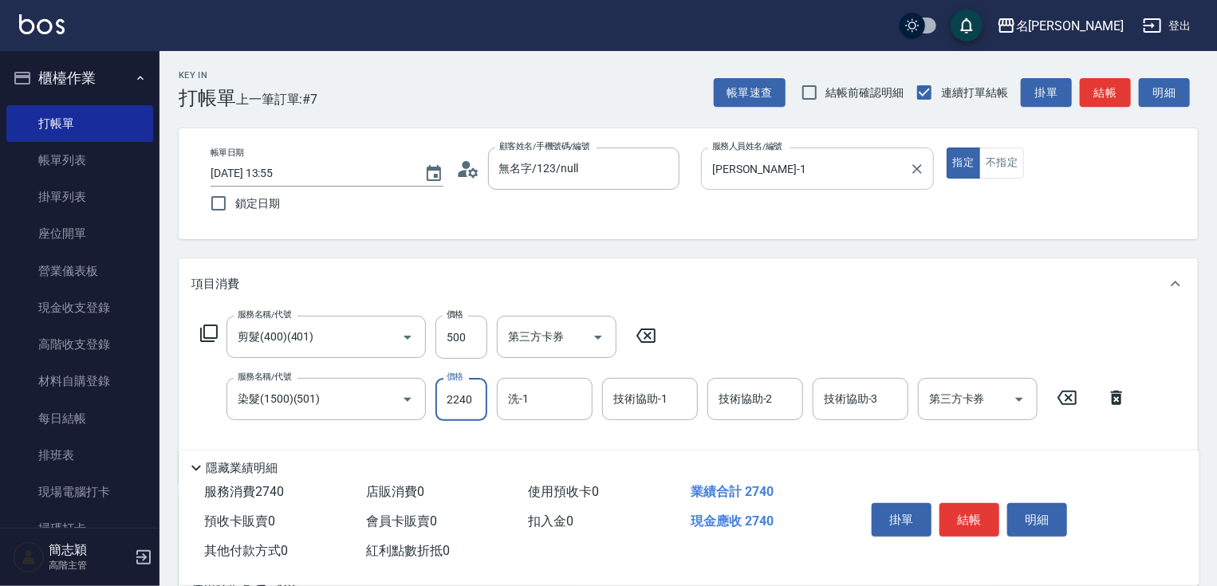
type input "2240"
type input "鴨肉-23"
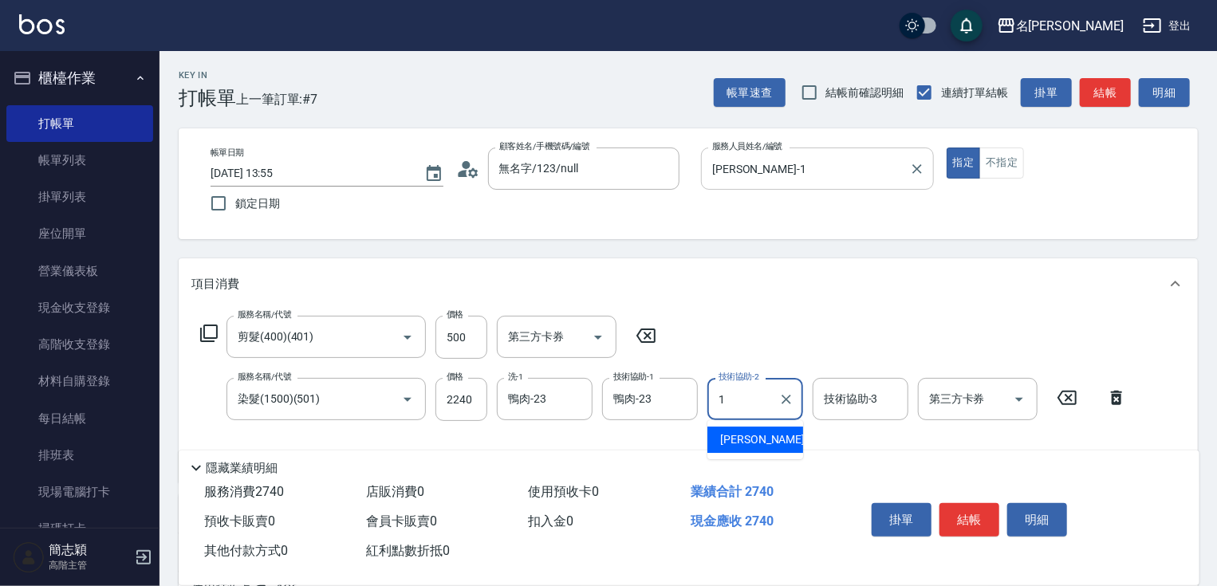
type input "[PERSON_NAME]-1"
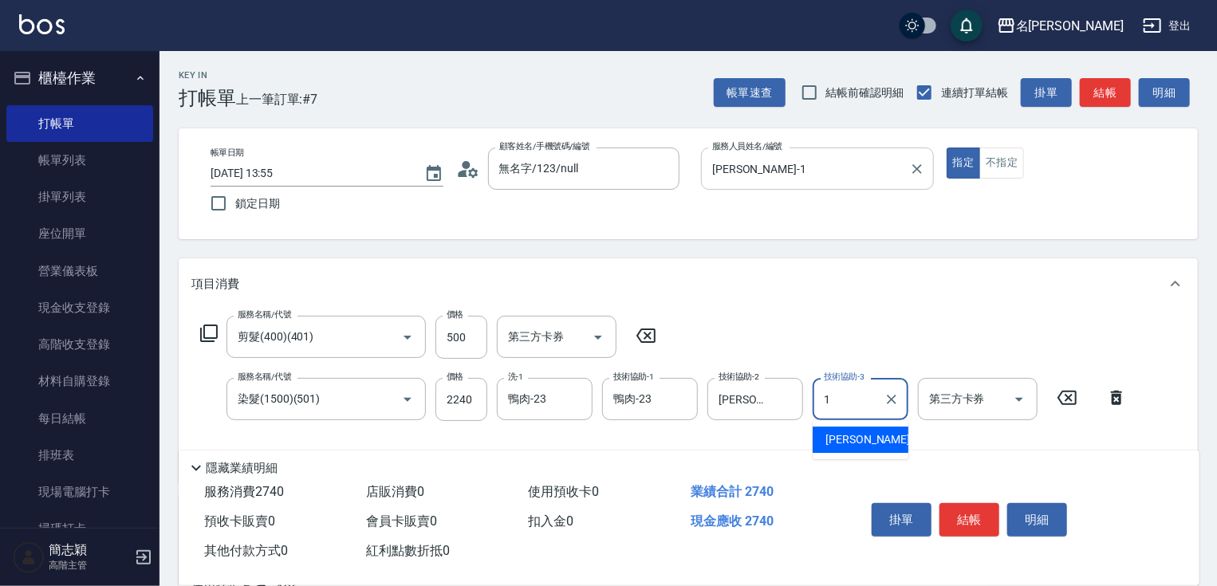
type input "[PERSON_NAME]-1"
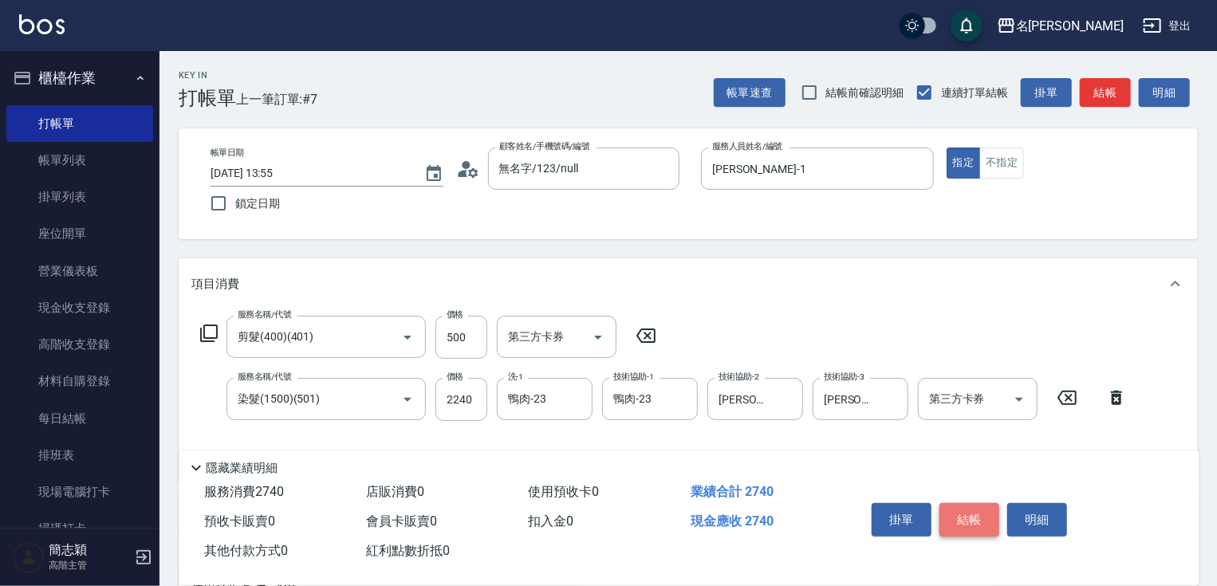
click at [976, 526] on button "結帳" at bounding box center [970, 520] width 60 height 34
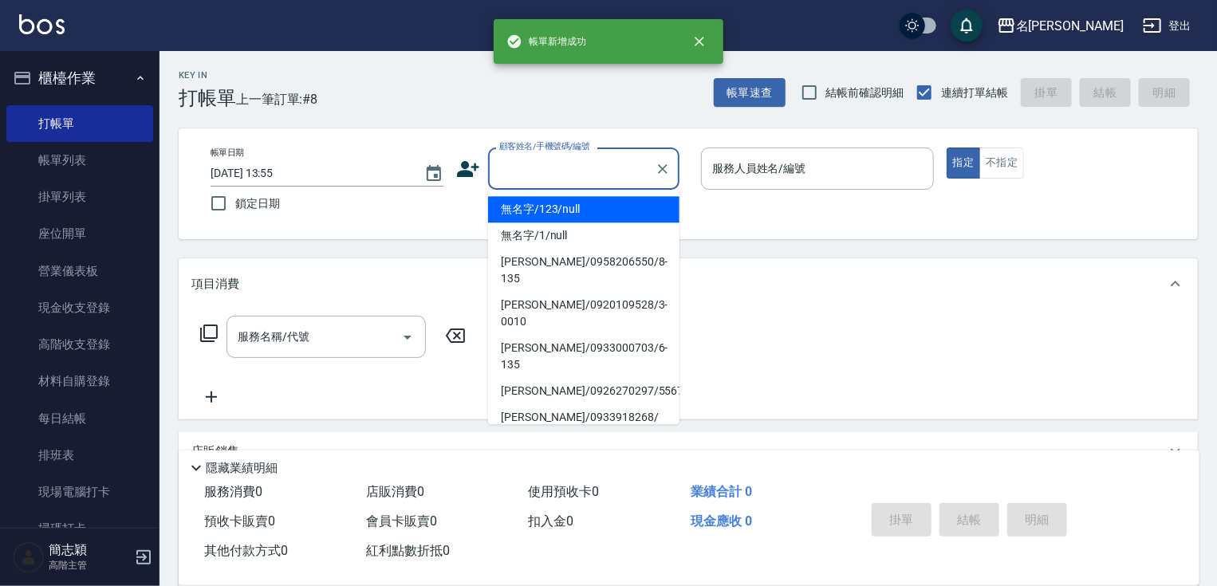
click at [545, 169] on input "顧客姓名/手機號碼/編號" at bounding box center [571, 169] width 153 height 28
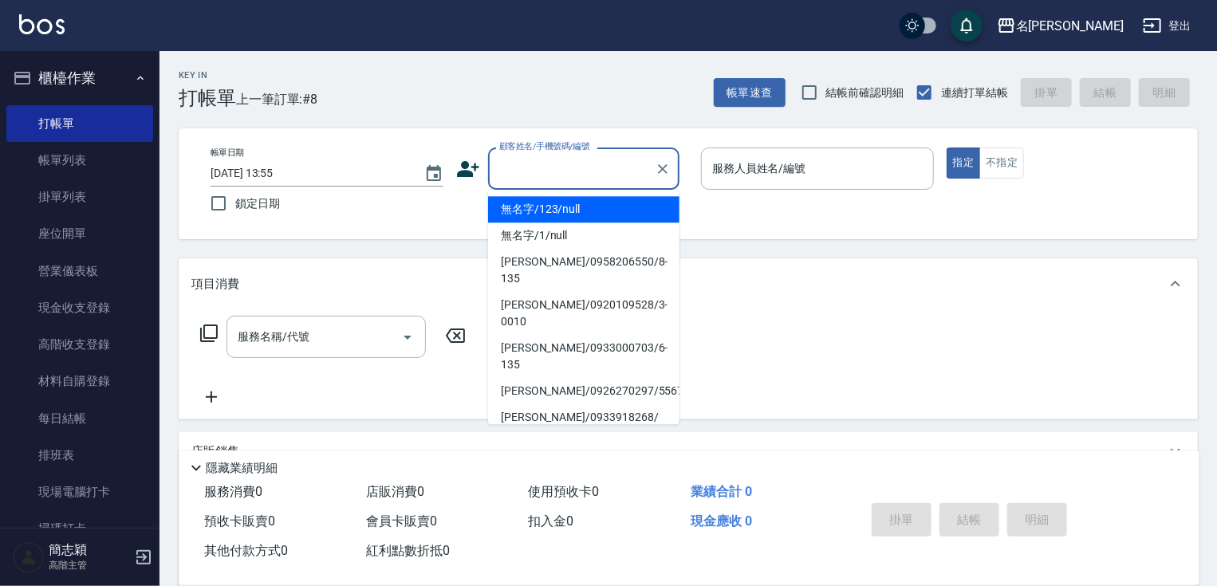
drag, startPoint x: 580, startPoint y: 207, endPoint x: 747, endPoint y: 195, distance: 167.2
click at [580, 211] on li "無名字/123/null" at bounding box center [583, 209] width 191 height 26
type input "無名字/123/null"
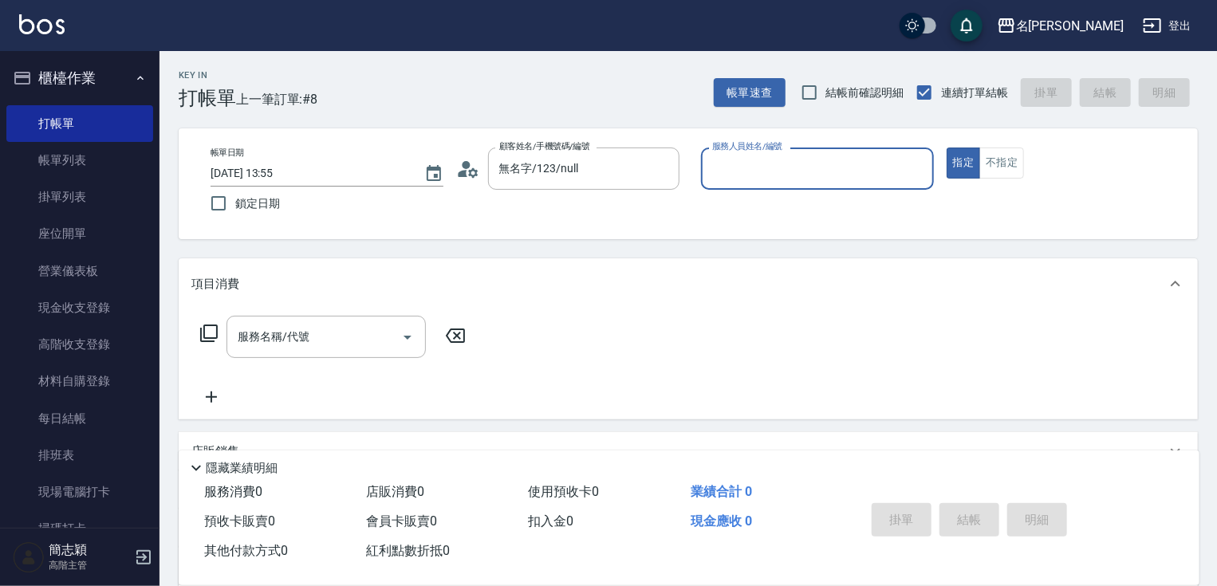
click at [877, 171] on input "服務人員姓名/編號" at bounding box center [817, 169] width 219 height 28
type input "mimi-6"
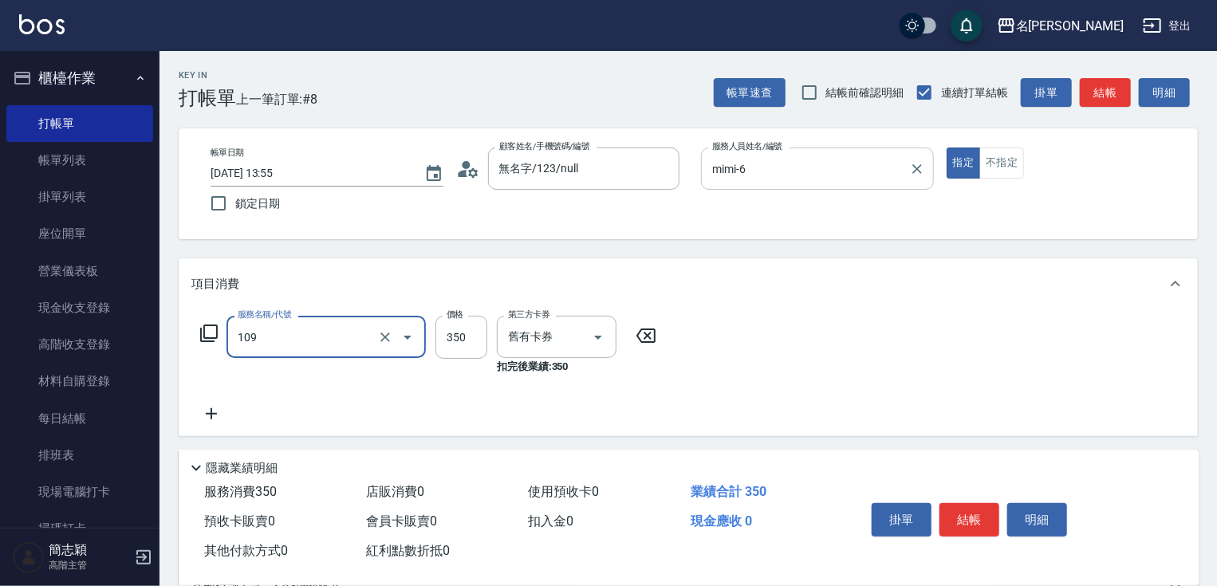
type input "新草本單次(109)"
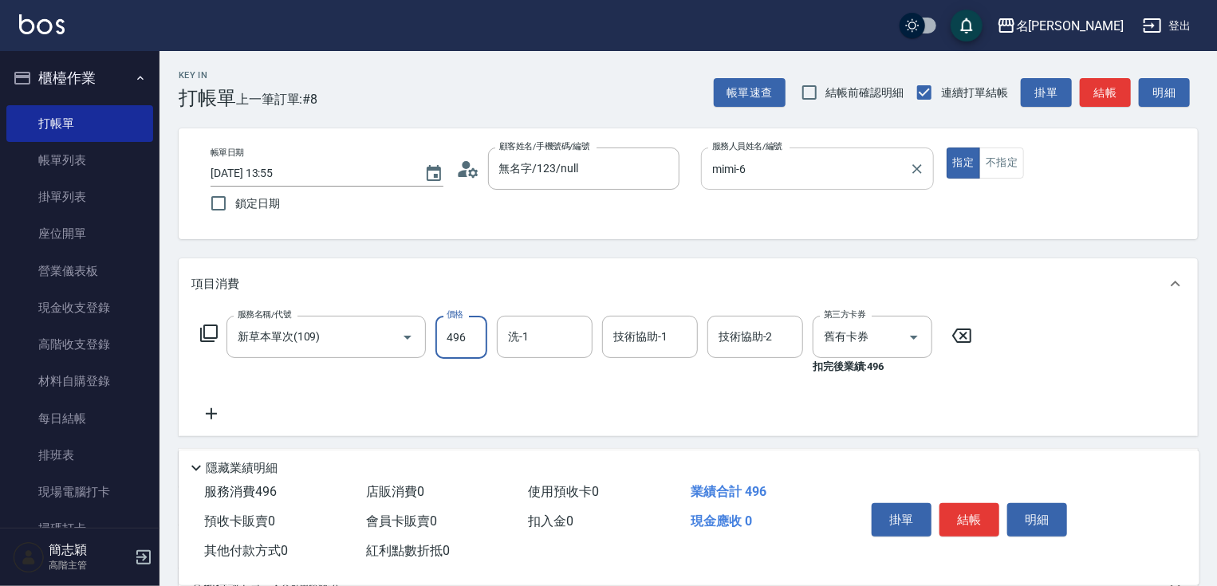
type input "496"
type input "[PERSON_NAME]-18"
type input "mimi-6"
click at [970, 517] on button "結帳" at bounding box center [970, 520] width 60 height 34
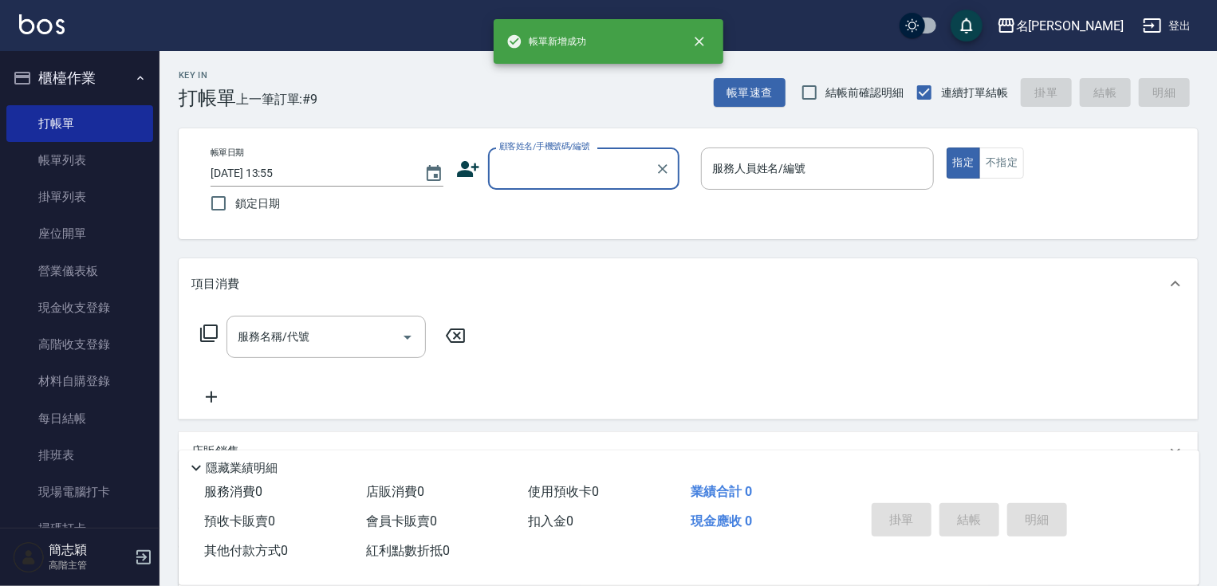
click at [603, 164] on input "顧客姓名/手機號碼/編號" at bounding box center [571, 169] width 153 height 28
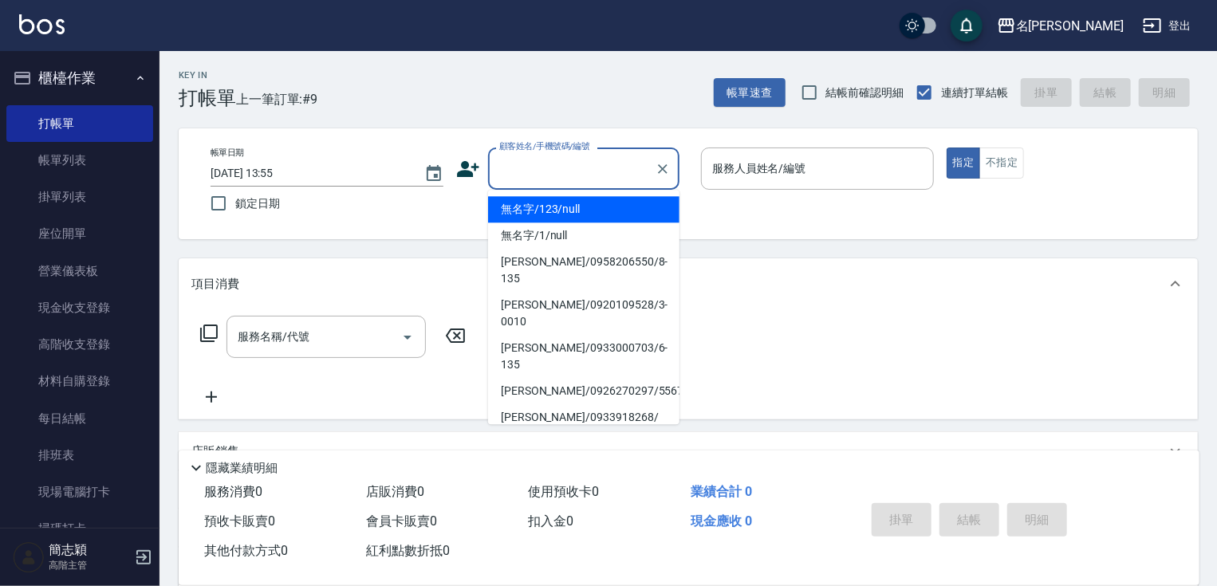
click at [601, 203] on li "無名字/123/null" at bounding box center [583, 209] width 191 height 26
type input "無名字/123/null"
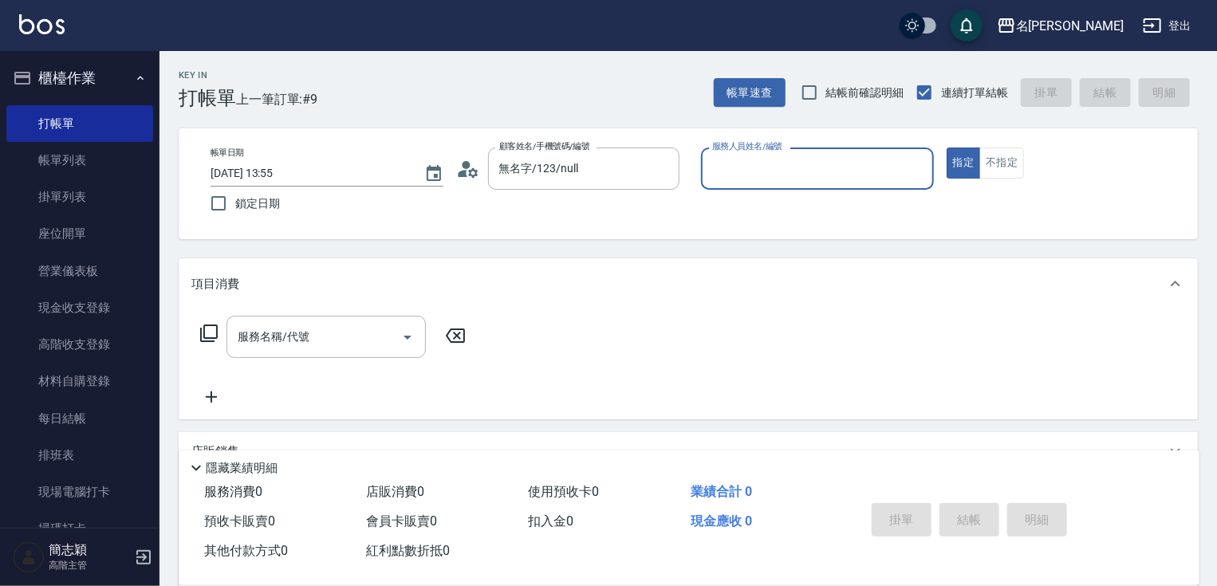
click at [795, 164] on input "服務人員姓名/編號" at bounding box center [817, 169] width 219 height 28
type input "mimi-6"
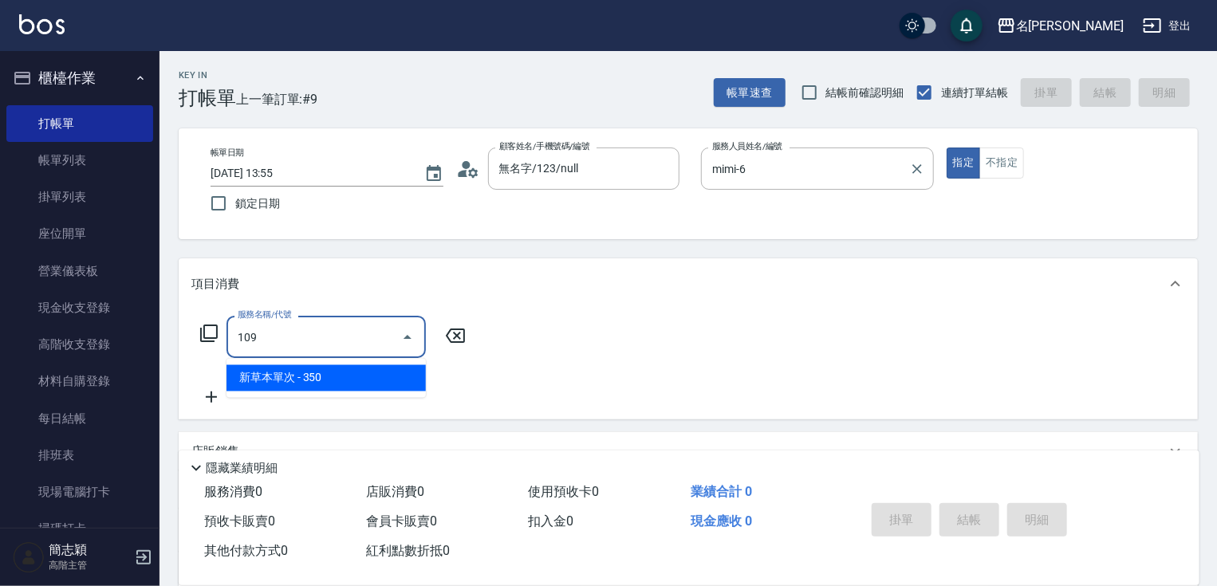
type input "新草本單次(109)"
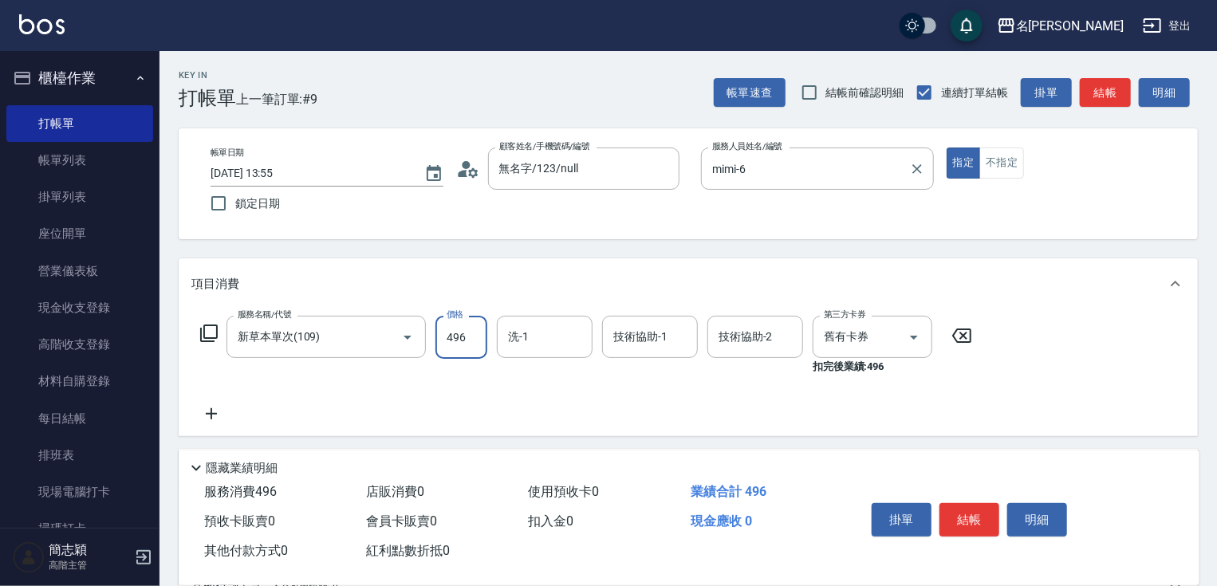
type input "496"
type input "[PERSON_NAME]-18"
type input "mimi-6"
click at [954, 503] on button "結帳" at bounding box center [970, 520] width 60 height 34
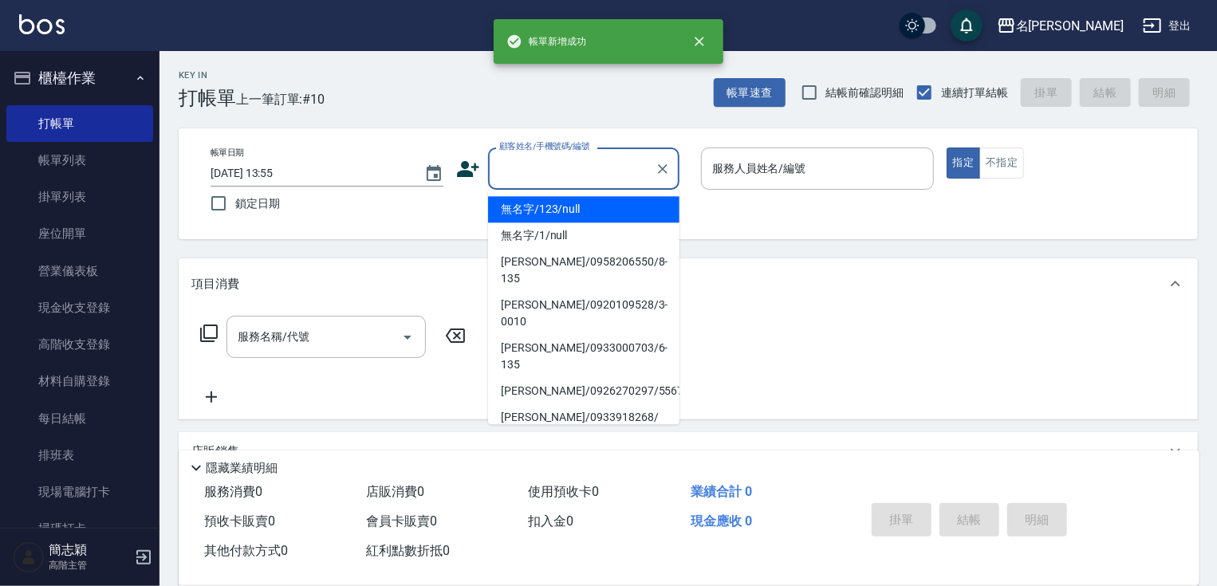
click at [581, 166] on input "顧客姓名/手機號碼/編號" at bounding box center [571, 169] width 153 height 28
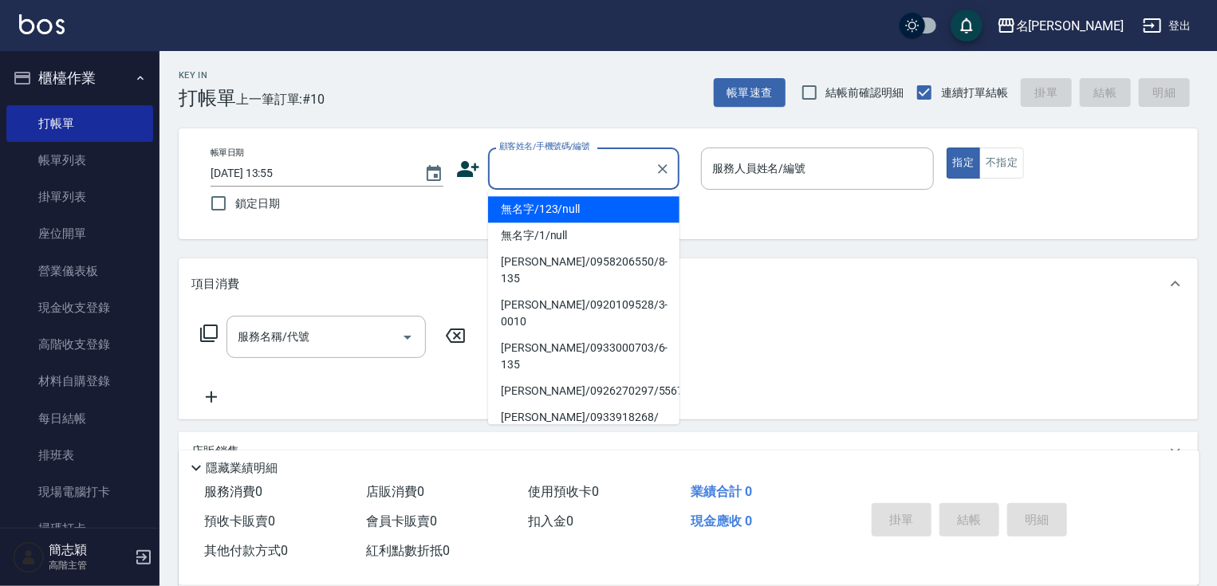
click at [589, 223] on li "無名字/1/null" at bounding box center [583, 236] width 191 height 26
type input "無名字/1/null"
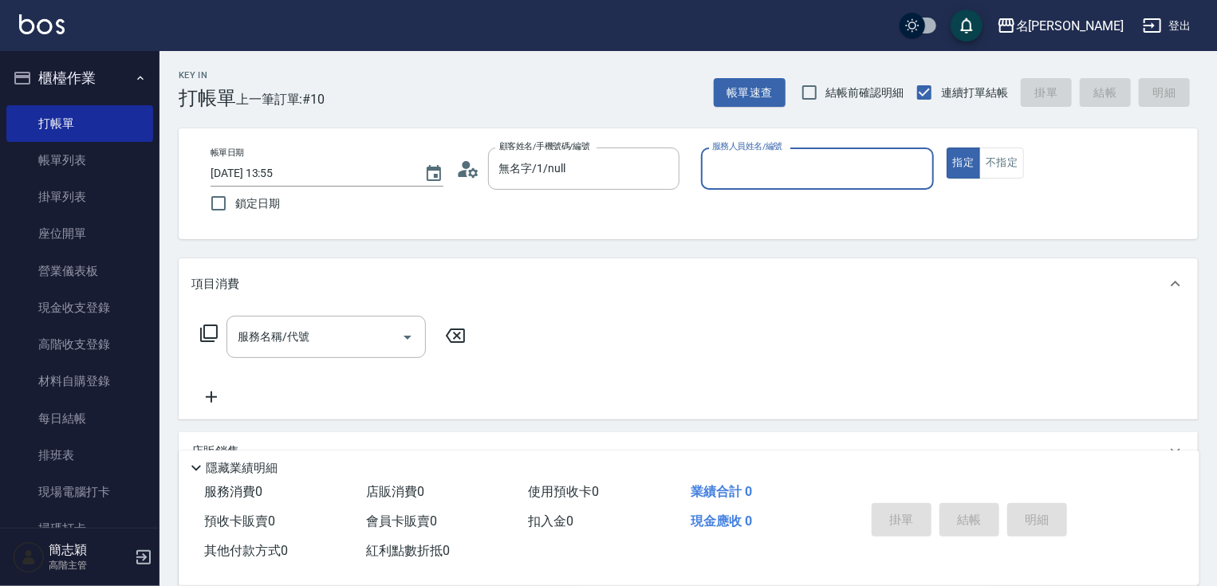
click at [750, 171] on input "服務人員姓名/編號" at bounding box center [817, 169] width 219 height 28
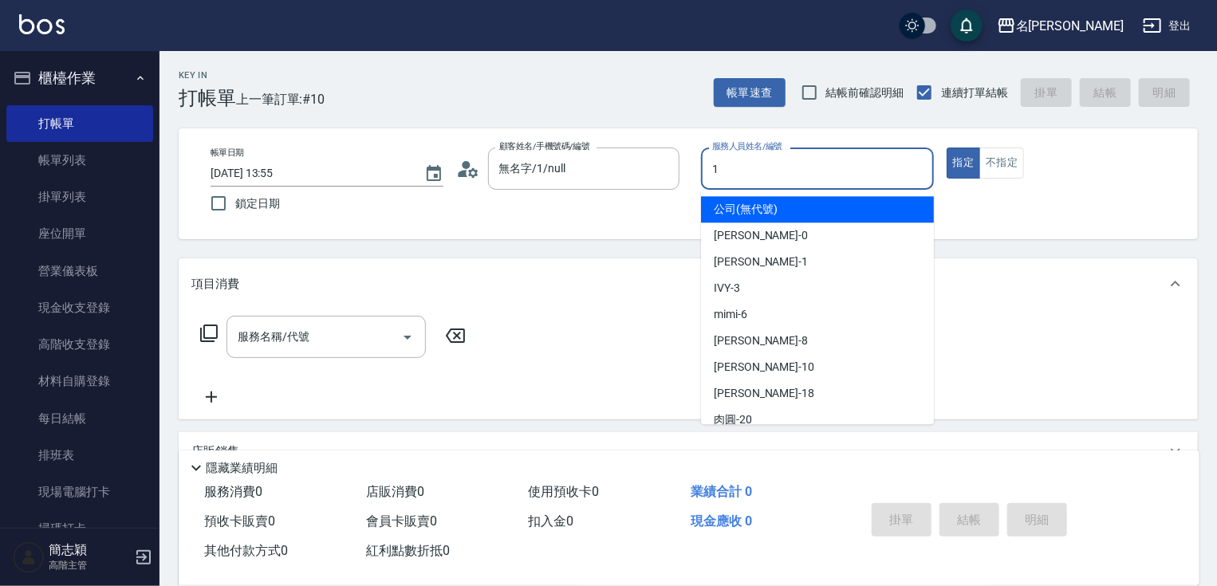
type input "[PERSON_NAME]-1"
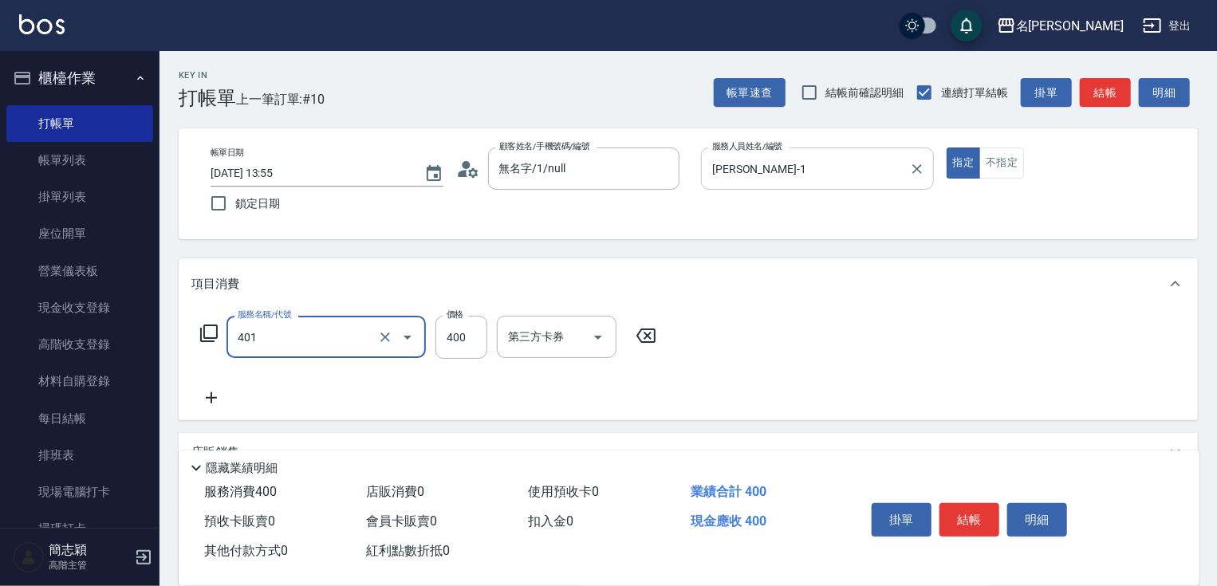
type input "剪髮(400)(401)"
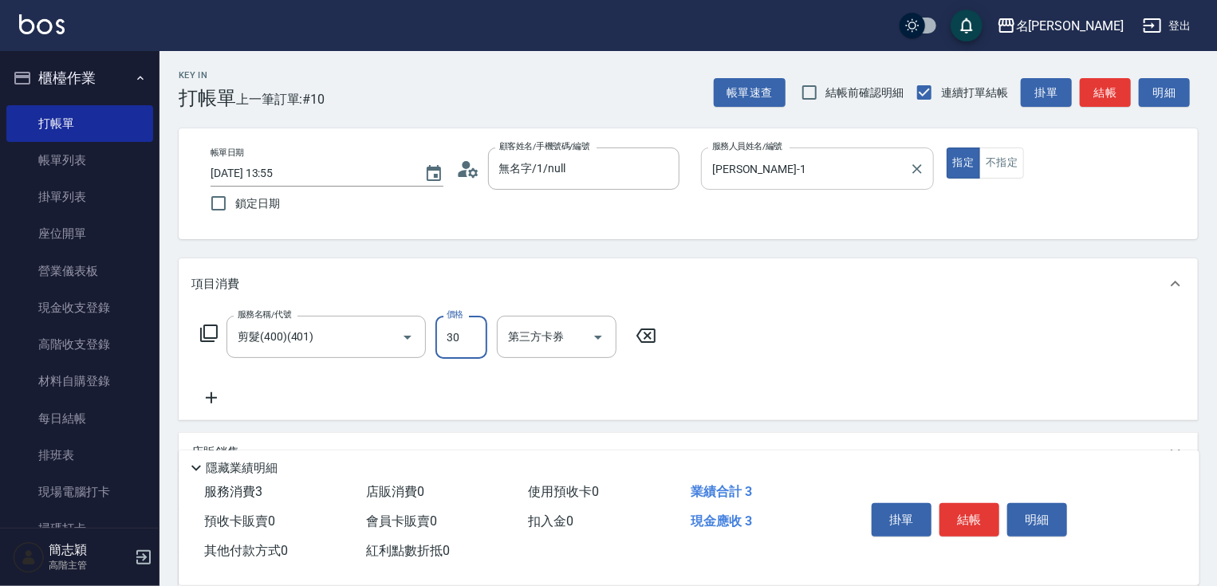
type input "300"
click at [965, 514] on button "結帳" at bounding box center [970, 520] width 60 height 34
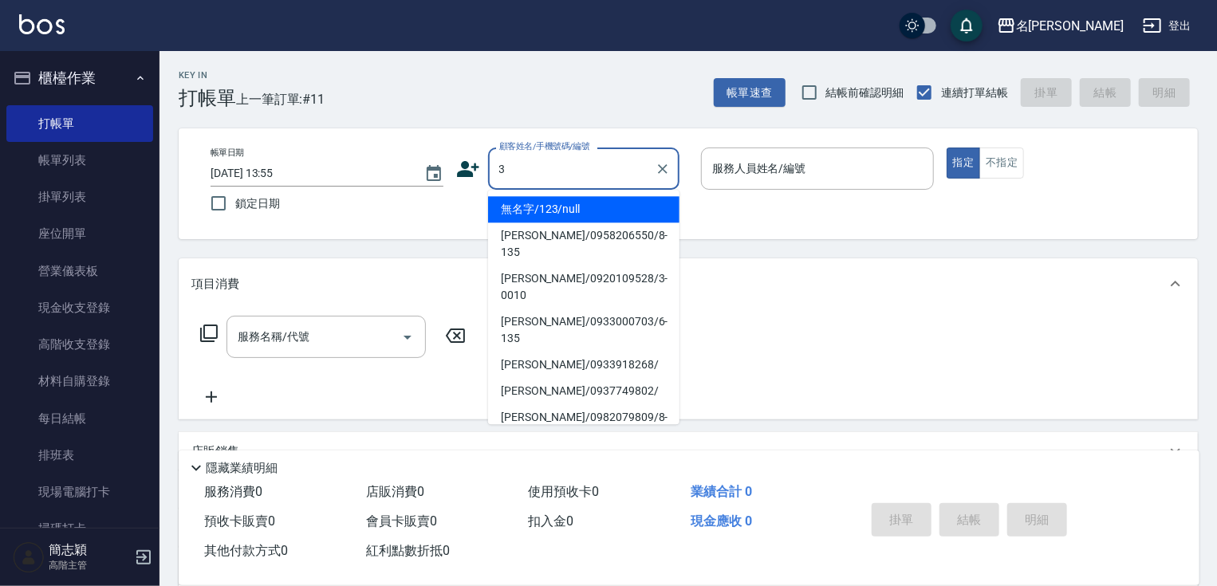
click at [947, 148] on button "指定" at bounding box center [964, 163] width 34 height 31
type input "無名字/123/null"
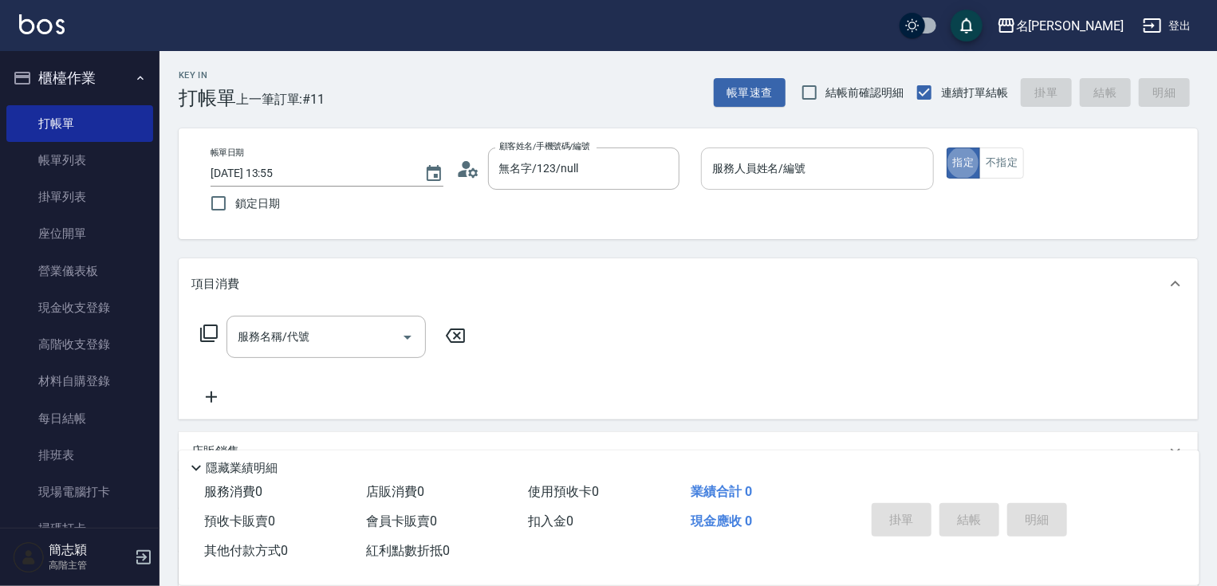
click at [766, 166] on div "服務人員姓名/編號 服務人員姓名/編號" at bounding box center [817, 169] width 233 height 42
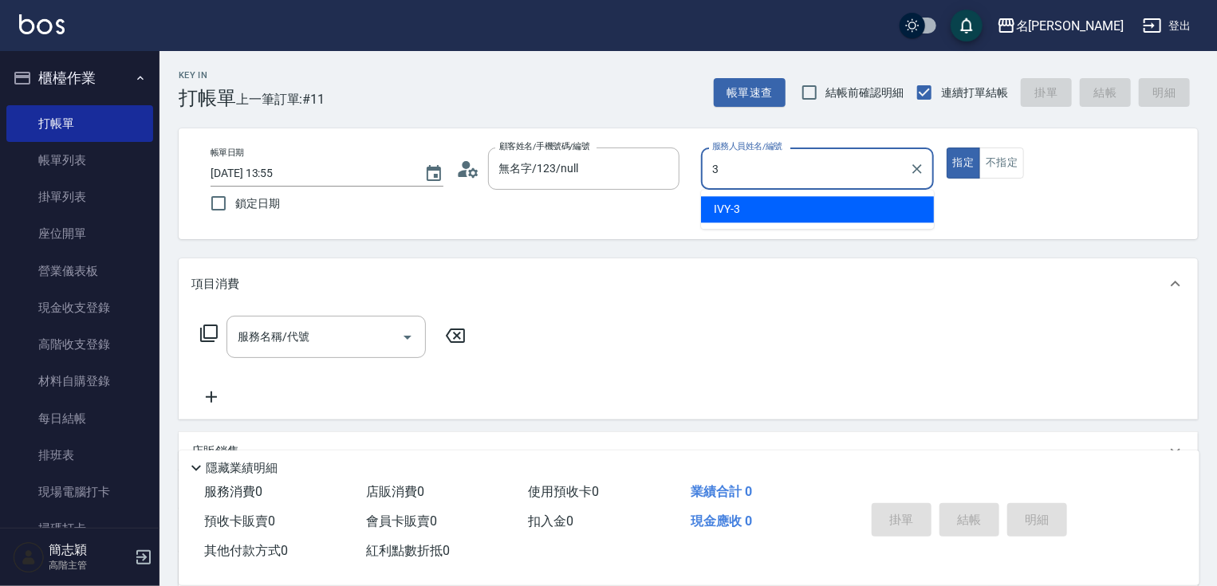
type input "IVY-3"
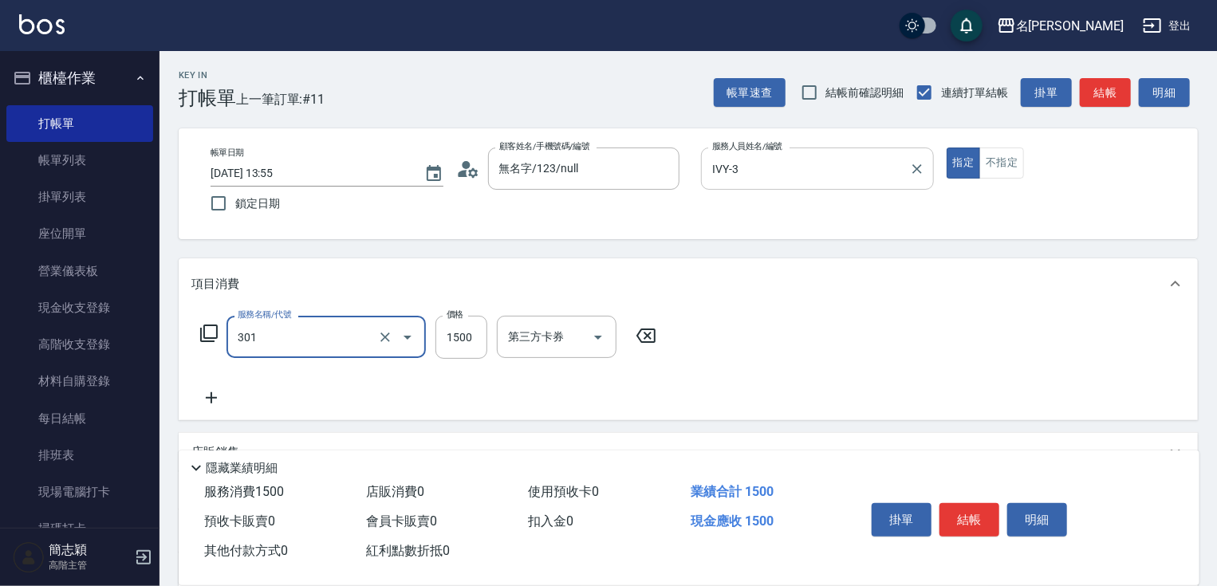
type input "燙髮(1500)(301)"
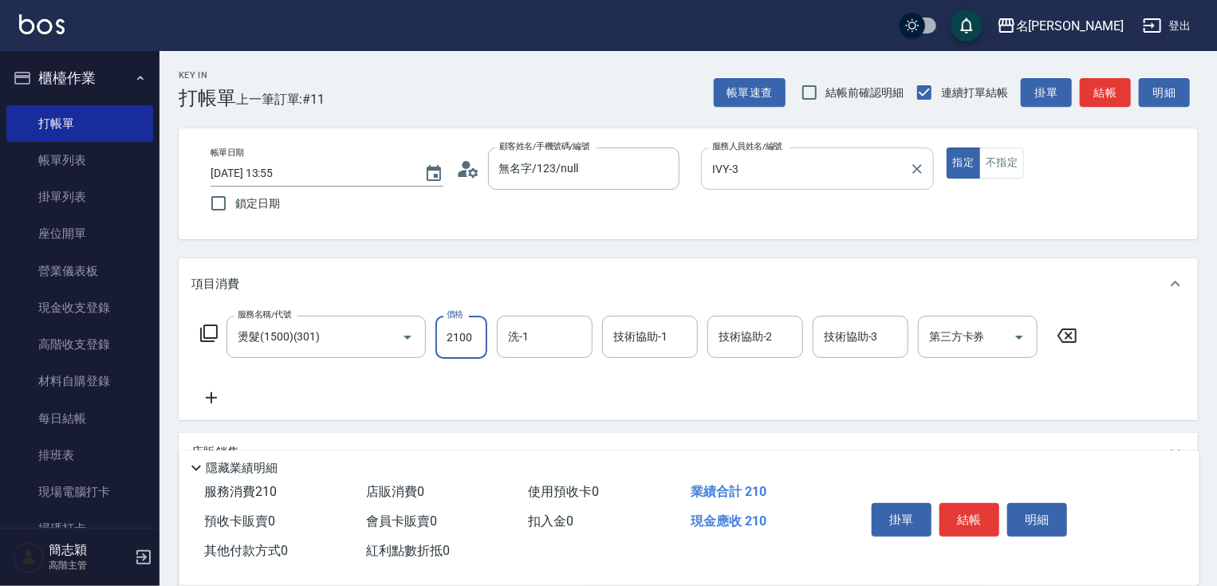
type input "2100"
type input "IVY-3"
type input "3"
type input "IVY-3"
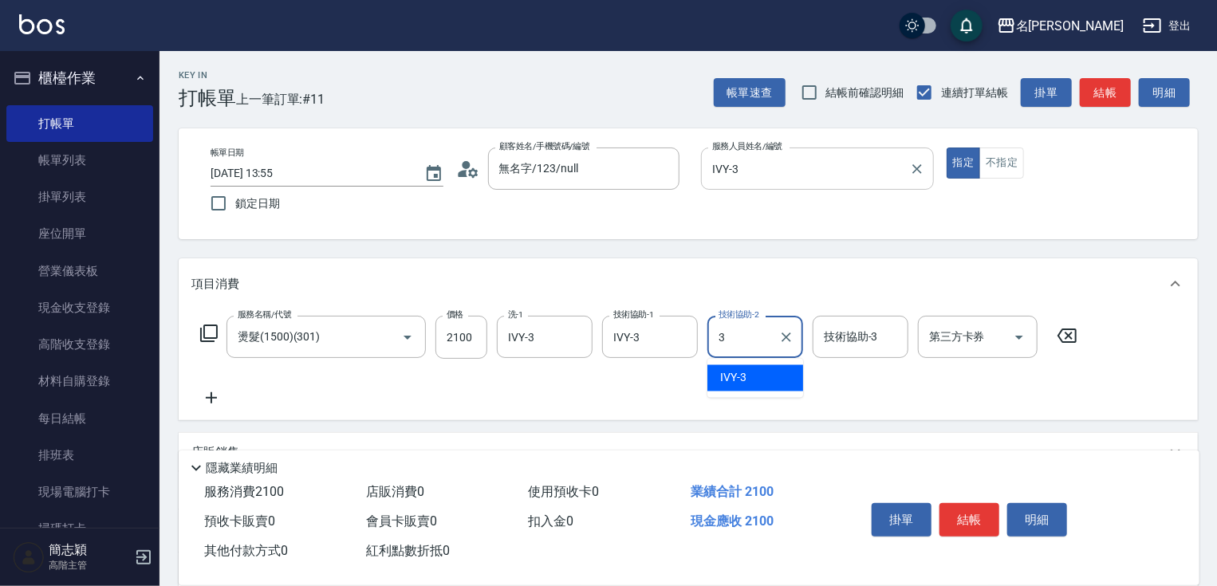
type input "IVY-3"
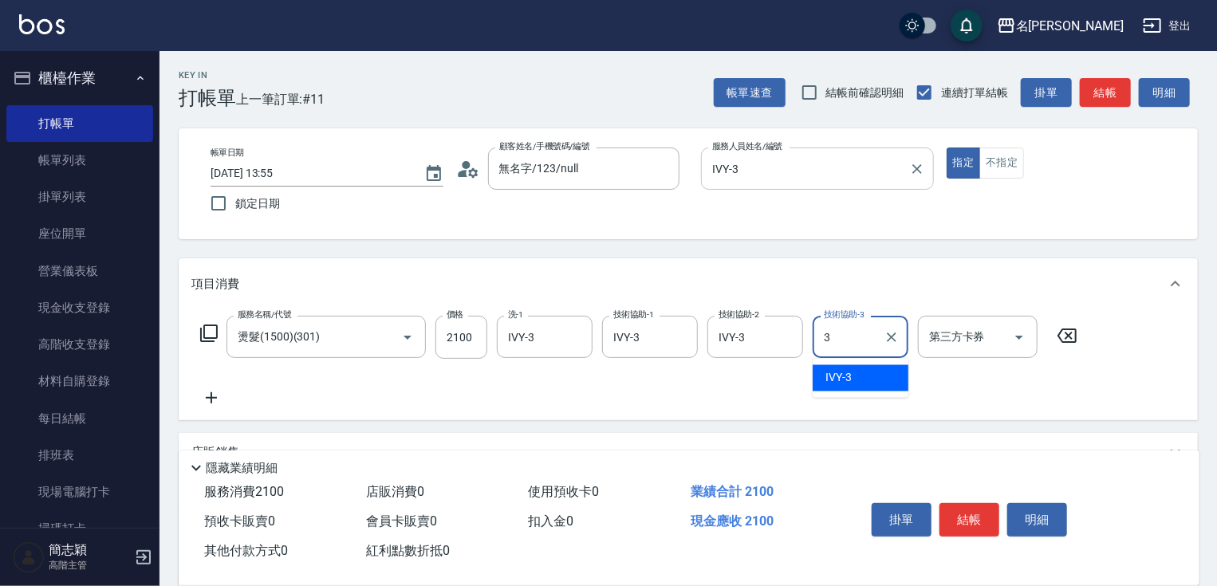
type input "IVY-3"
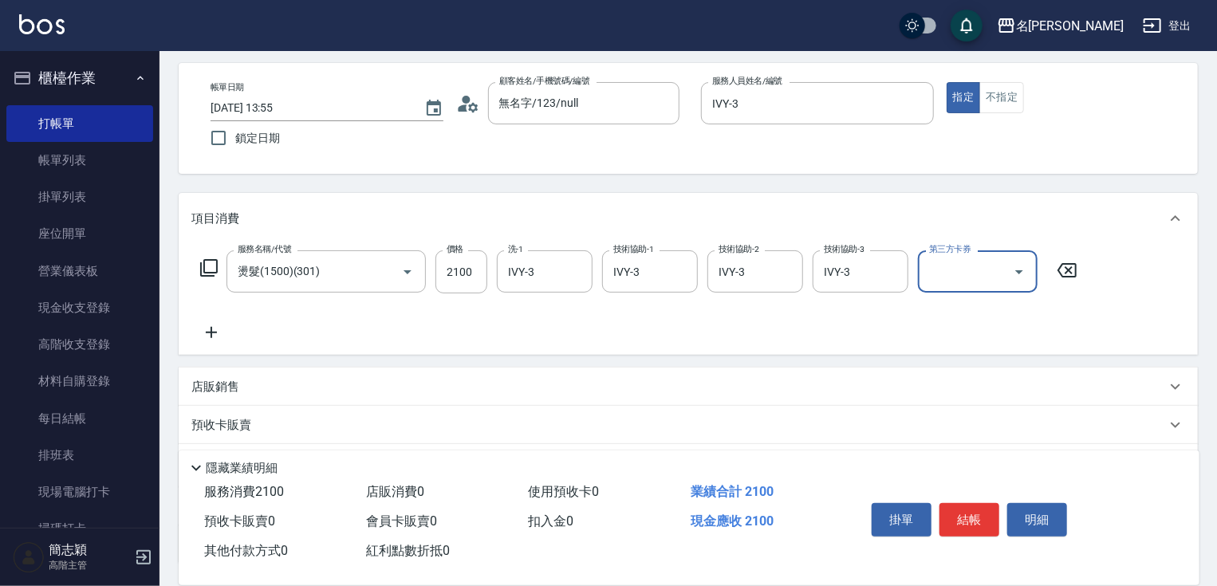
scroll to position [154, 0]
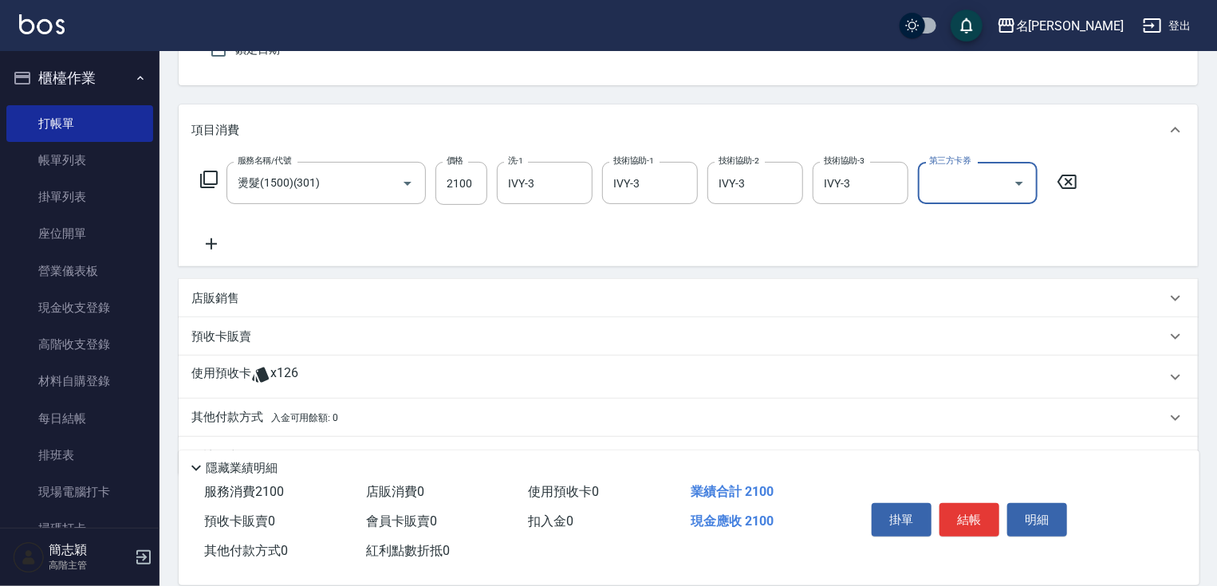
click at [230, 412] on p "其他付款方式 入金可用餘額: 0" at bounding box center [264, 418] width 147 height 18
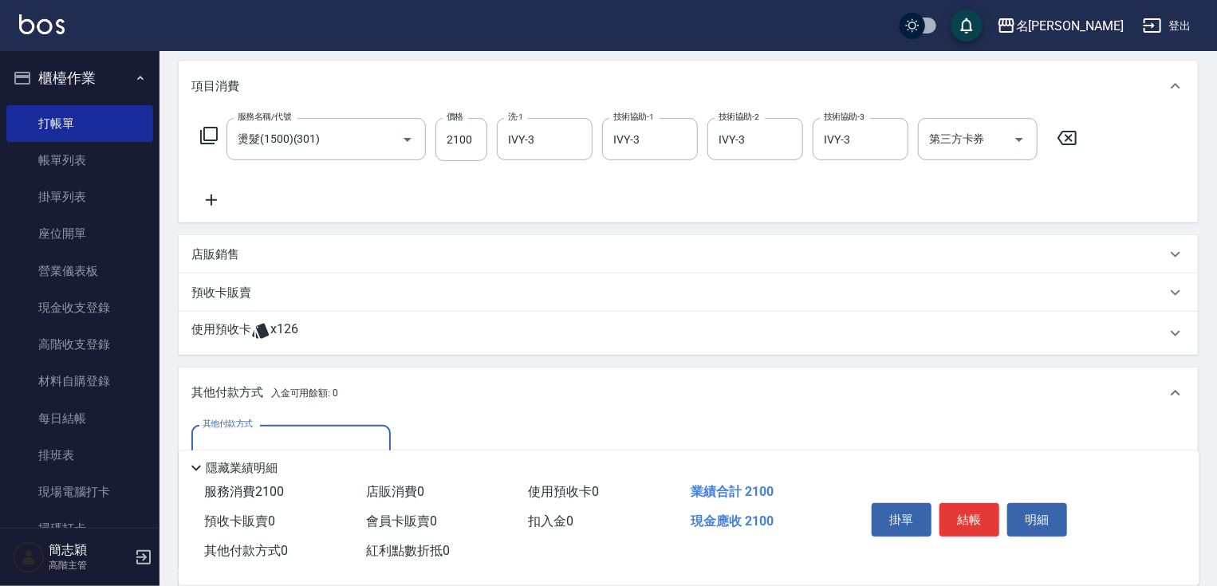
scroll to position [218, 0]
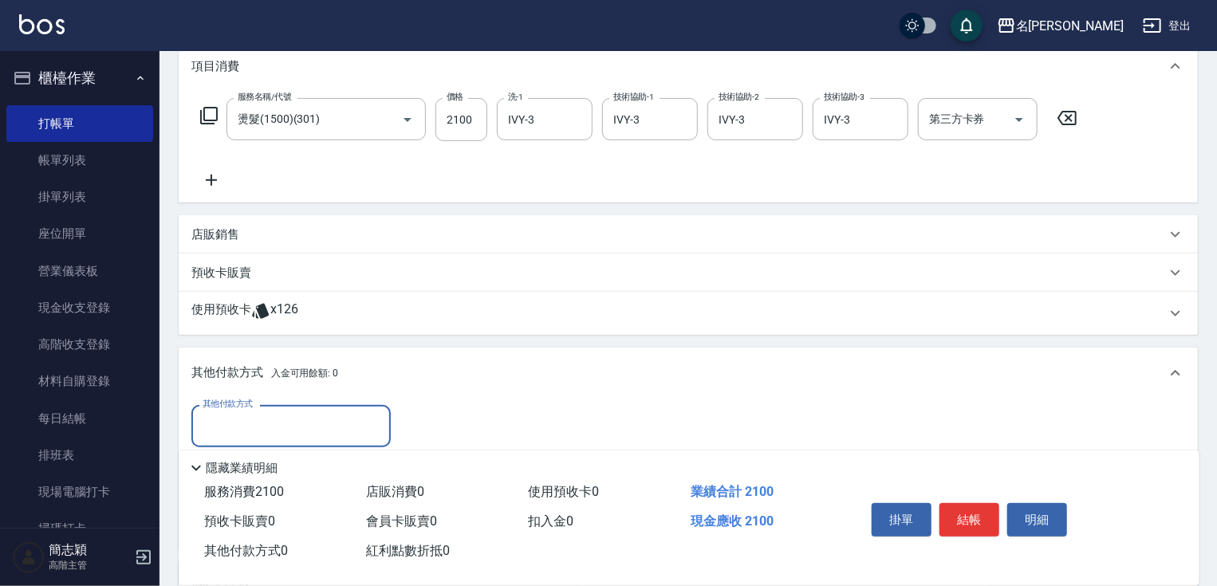
click at [297, 415] on input "其他付款方式" at bounding box center [291, 426] width 185 height 28
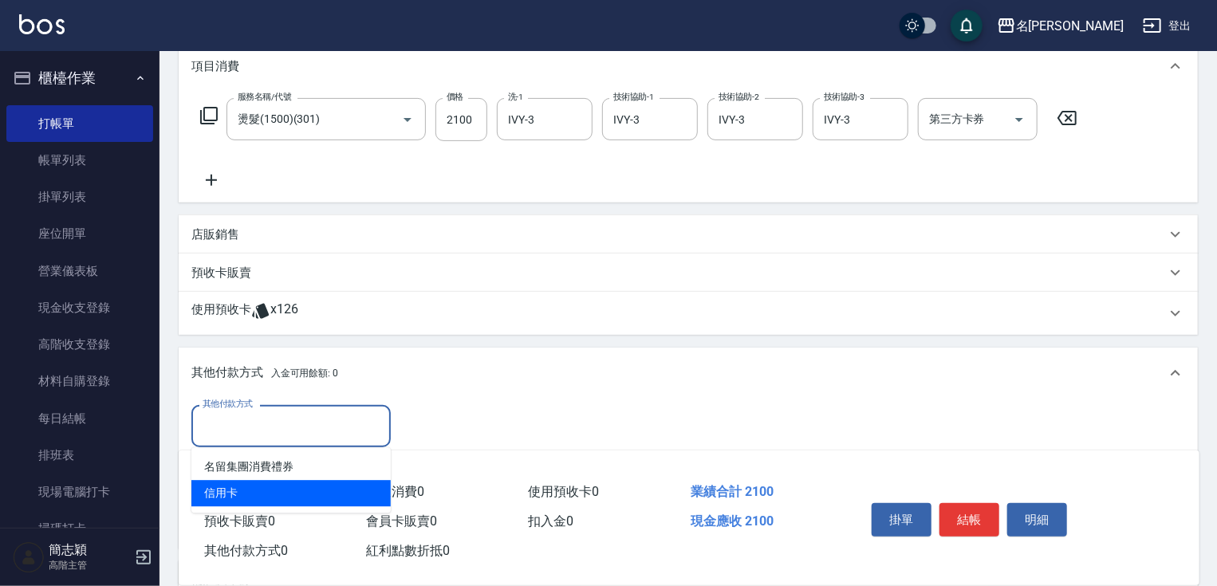
click at [235, 498] on span "信用卡" at bounding box center [290, 493] width 199 height 26
type input "信用卡"
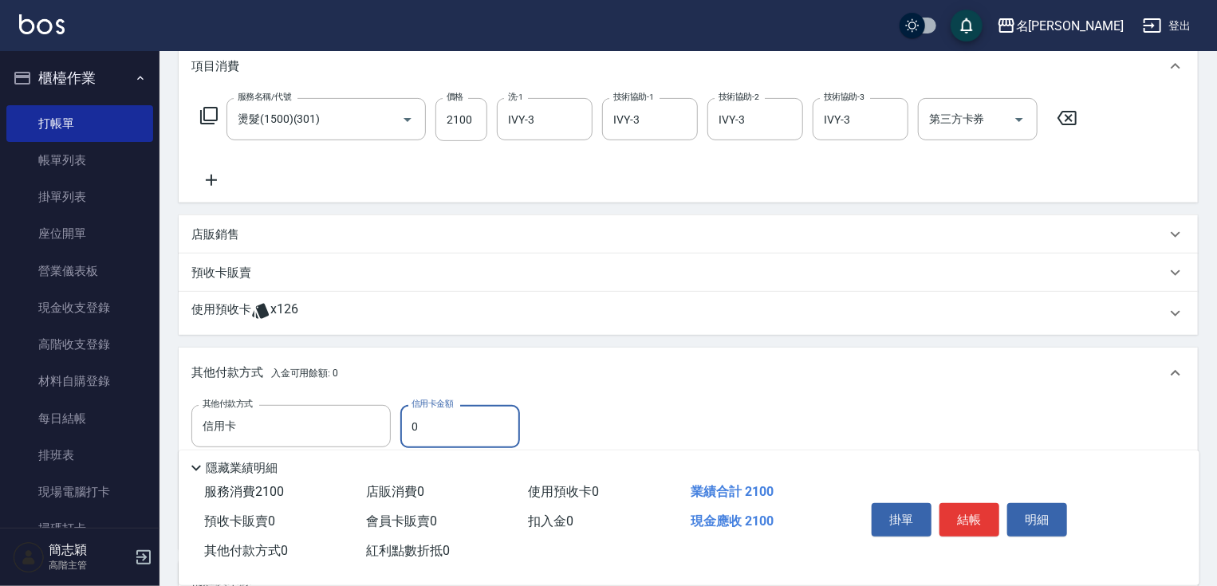
drag, startPoint x: 412, startPoint y: 420, endPoint x: 463, endPoint y: 424, distance: 51.2
click at [440, 424] on input "0" at bounding box center [460, 426] width 120 height 43
type input "2100"
click at [991, 520] on button "結帳" at bounding box center [970, 520] width 60 height 34
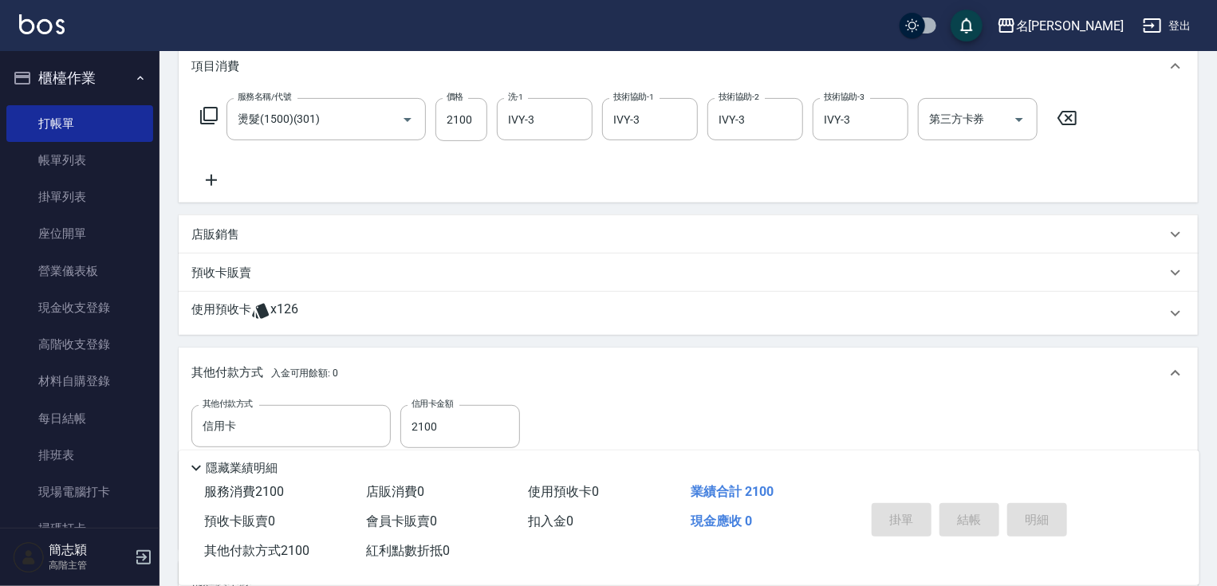
type input "[DATE] 13:56"
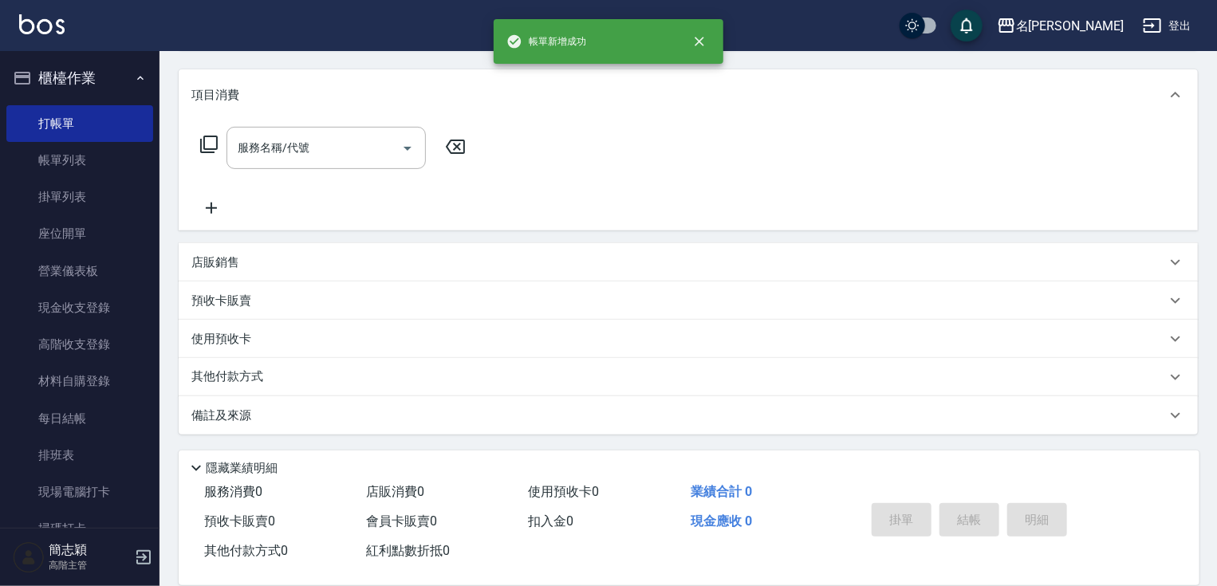
scroll to position [0, 0]
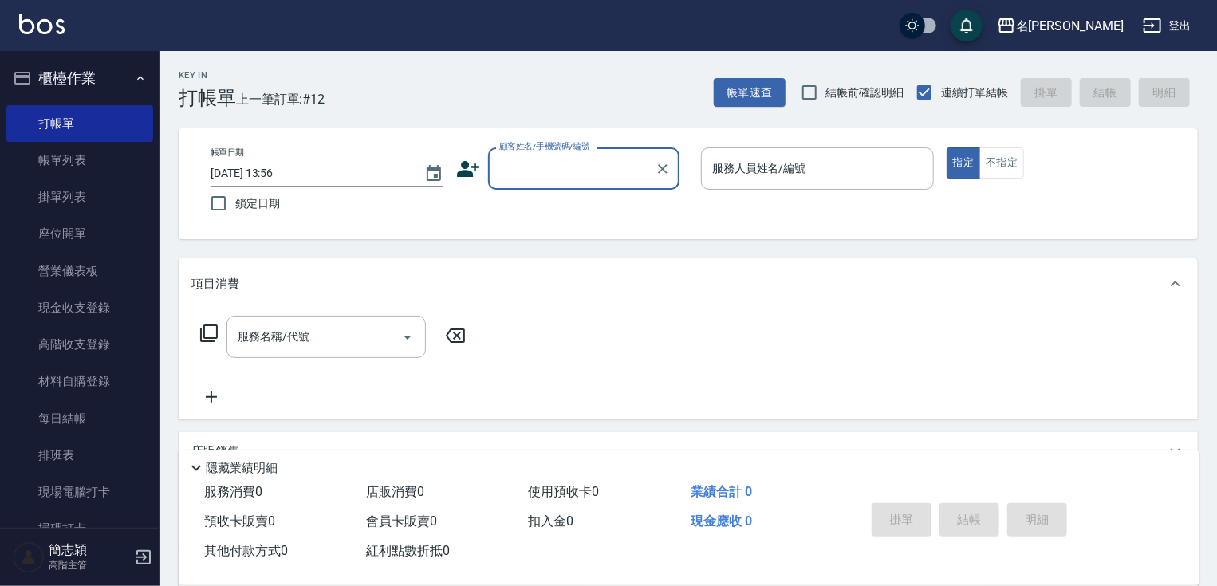
click at [598, 167] on input "顧客姓名/手機號碼/編號" at bounding box center [571, 169] width 153 height 28
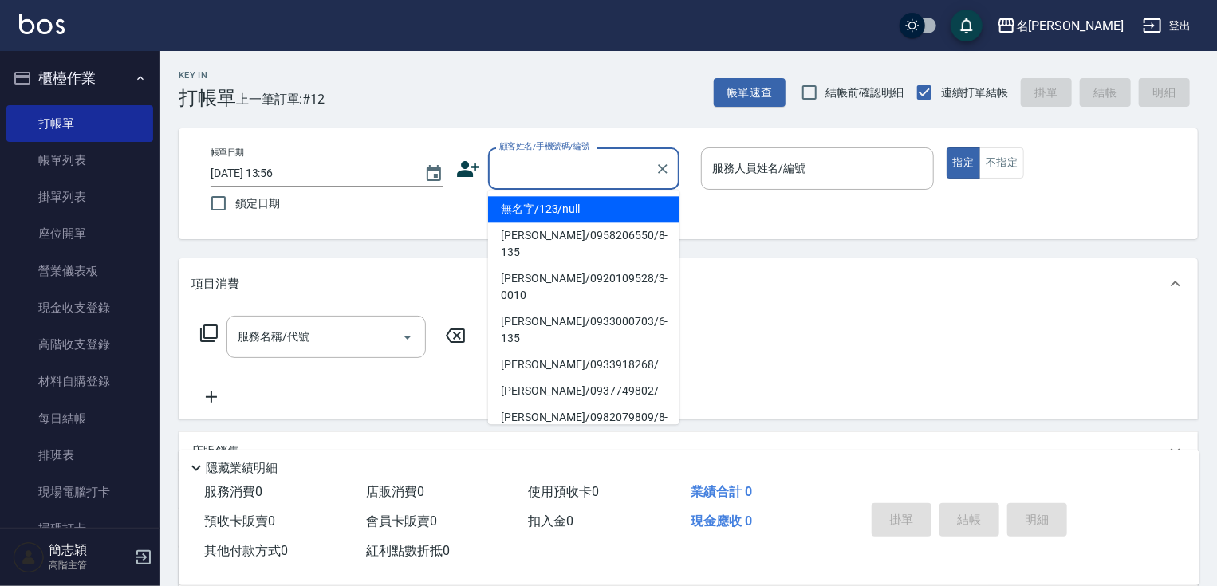
click at [589, 211] on li "無名字/123/null" at bounding box center [583, 209] width 191 height 26
type input "無名字/123/null"
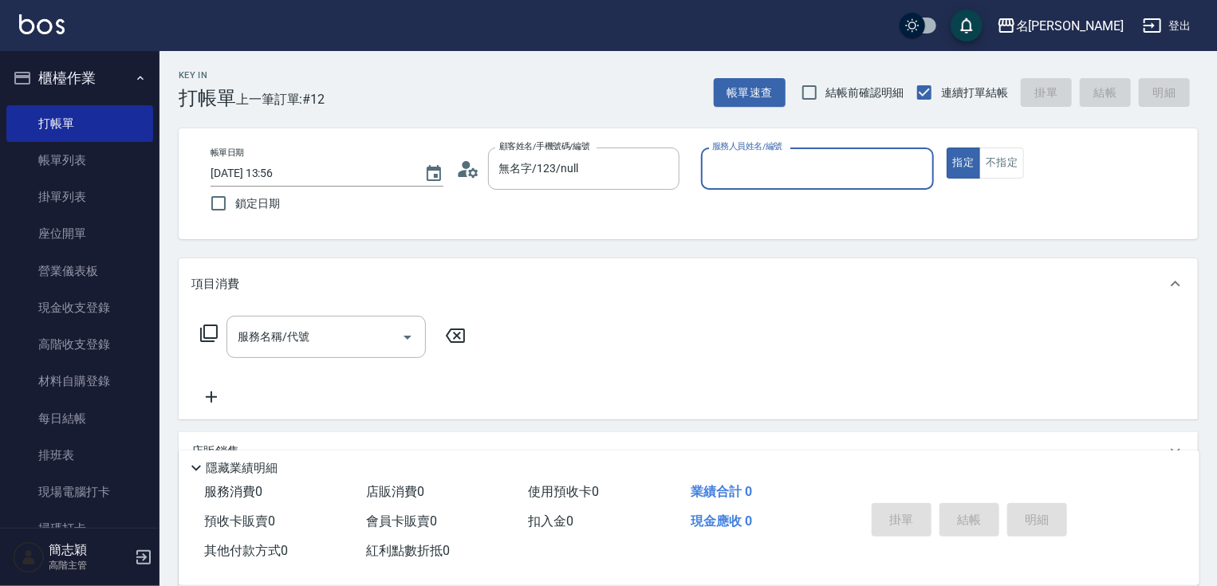
click at [803, 166] on div "服務人員姓名/編號 服務人員姓名/編號" at bounding box center [817, 169] width 233 height 42
type input "[PERSON_NAME]-1"
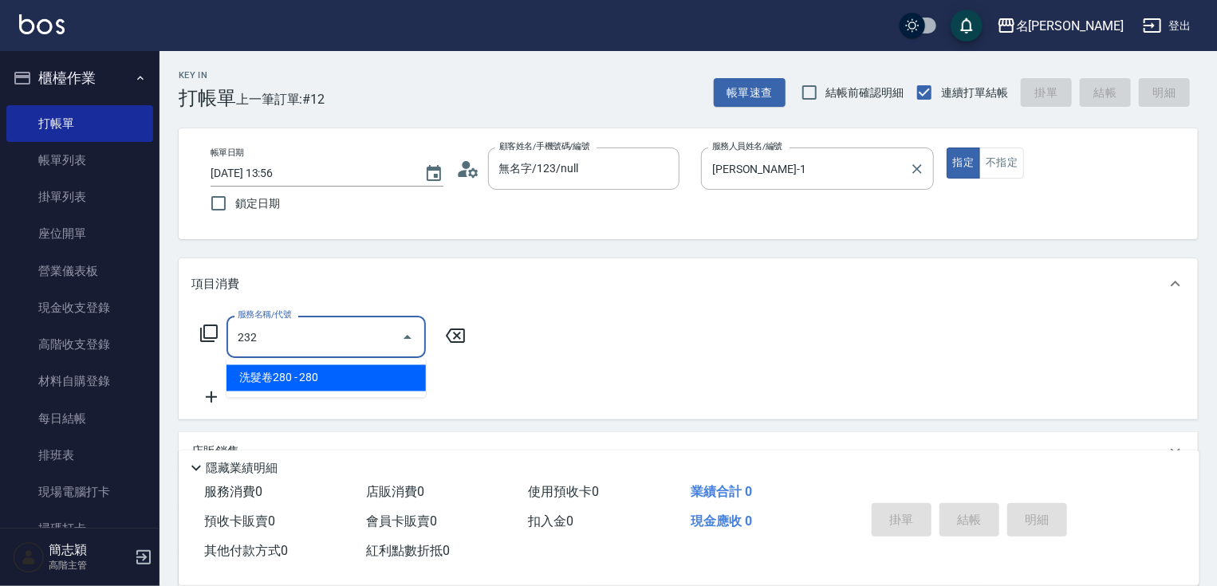
type input "洗髮卷280(232)"
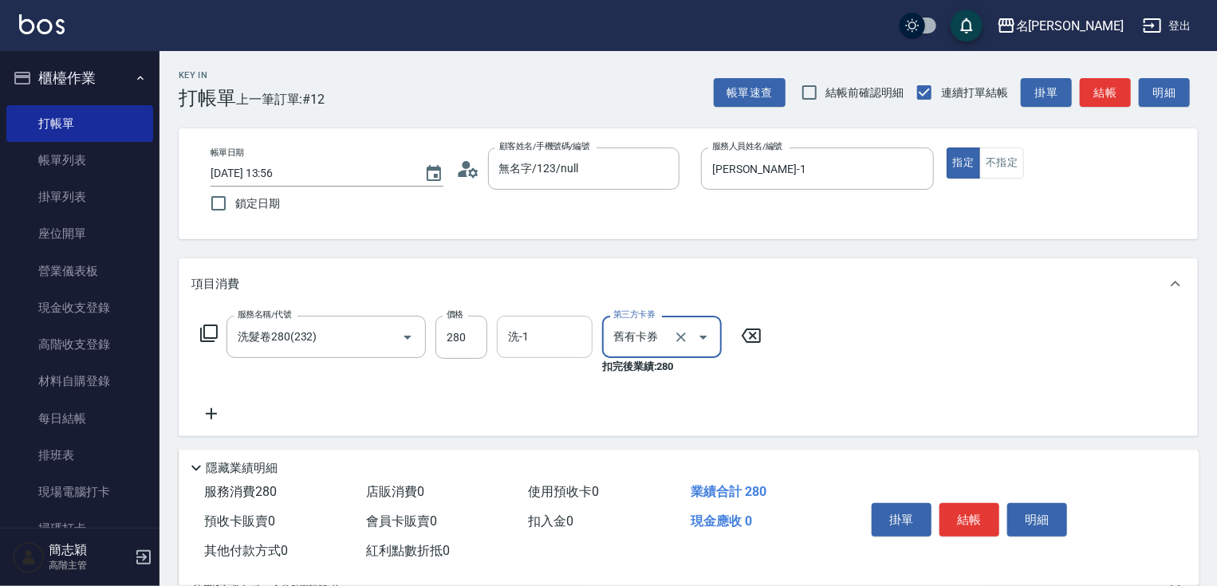
click at [540, 334] on input "洗-1" at bounding box center [544, 337] width 81 height 28
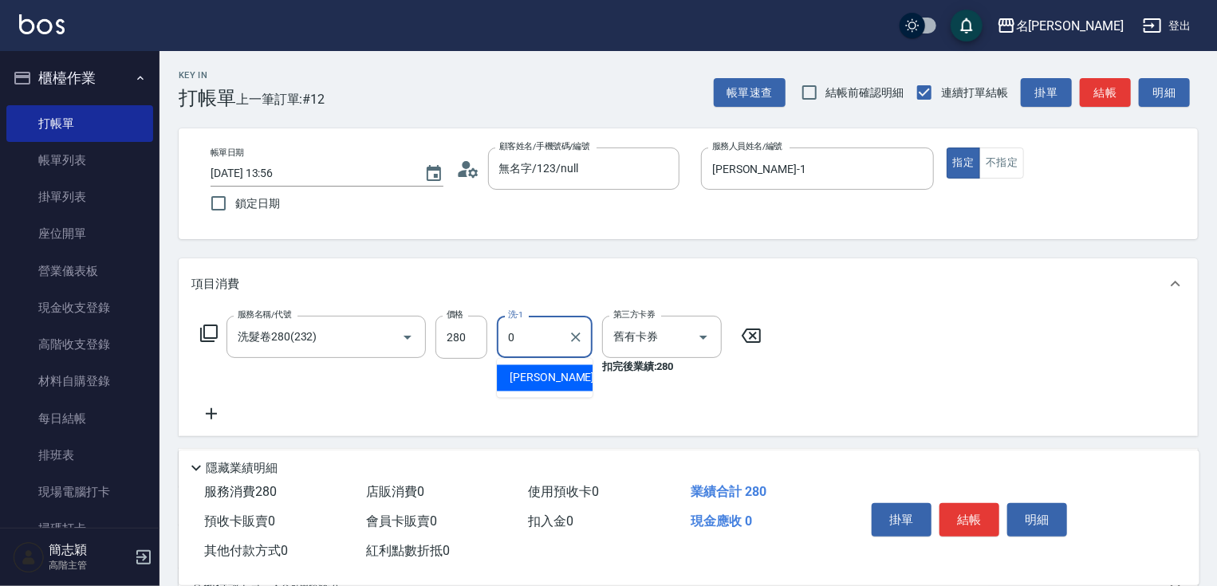
type input "[PERSON_NAME]-0"
click at [960, 505] on button "結帳" at bounding box center [970, 520] width 60 height 34
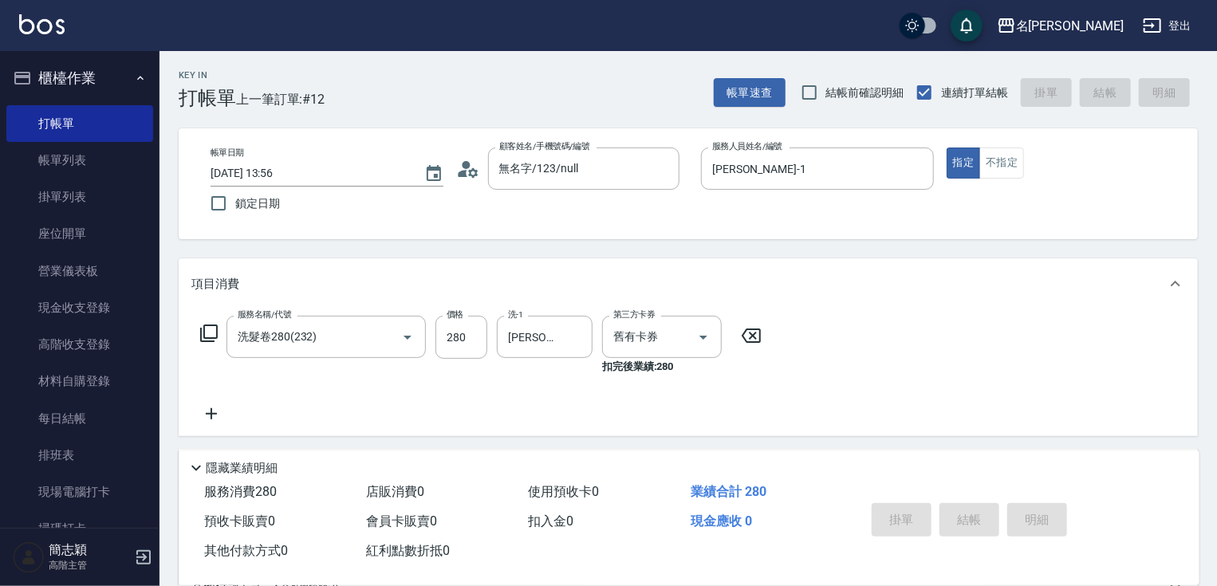
type input "[DATE] 13:58"
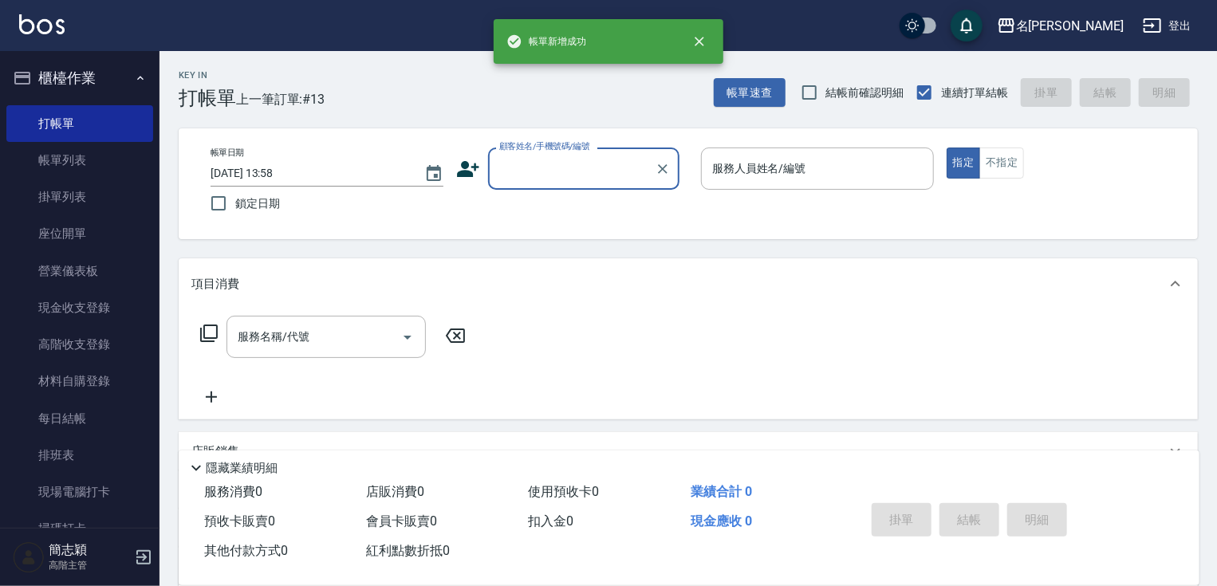
click at [554, 168] on input "顧客姓名/手機號碼/編號" at bounding box center [571, 169] width 153 height 28
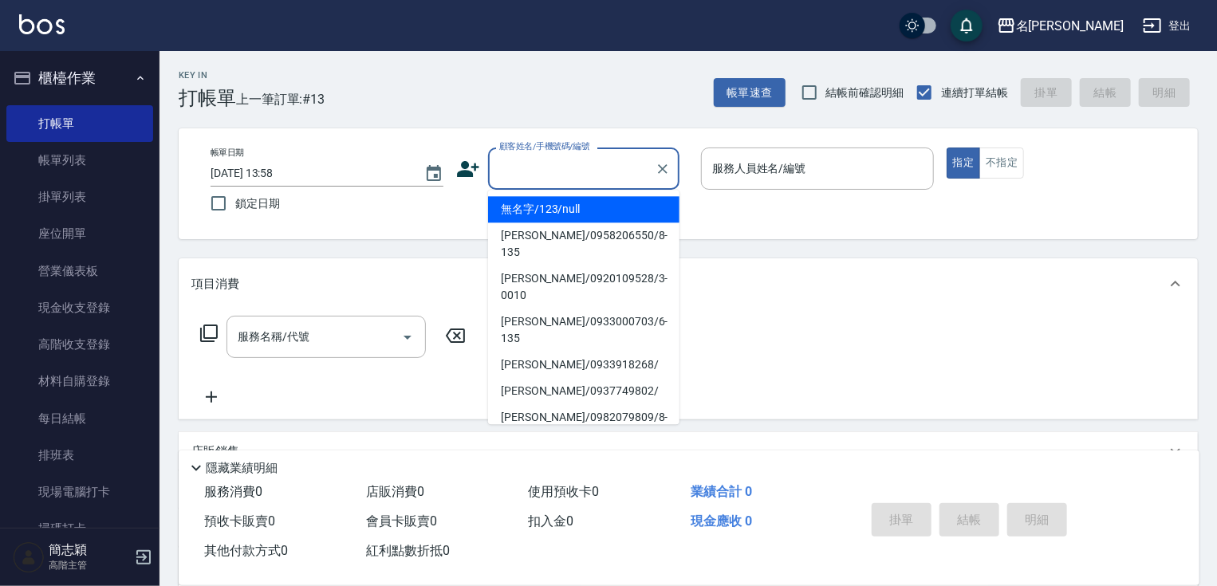
click at [566, 206] on li "無名字/123/null" at bounding box center [583, 209] width 191 height 26
type input "無名字/123/null"
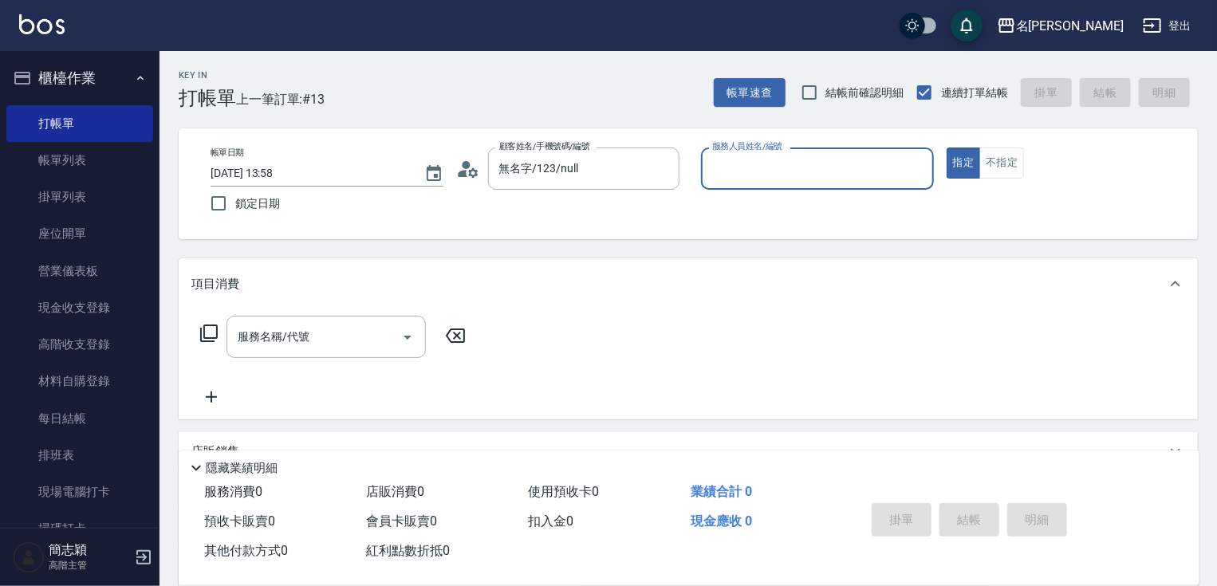
click at [778, 179] on input "服務人員姓名/編號" at bounding box center [817, 169] width 219 height 28
type input "曉容-8"
click at [1005, 164] on button "不指定" at bounding box center [1002, 163] width 45 height 31
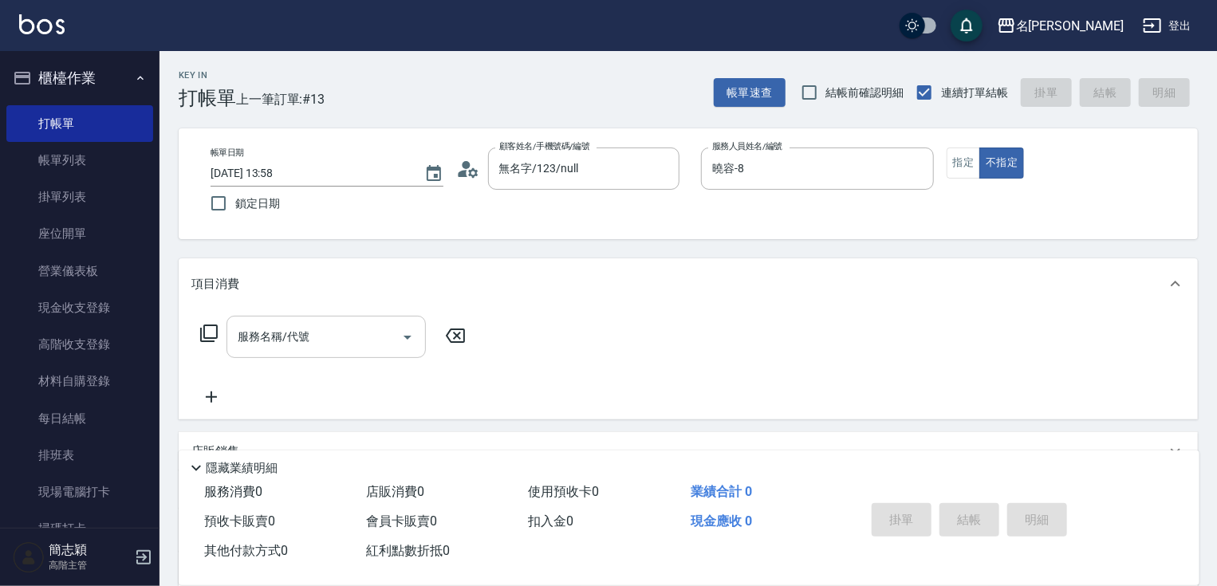
click at [278, 338] on div "服務名稱/代號 服務名稱/代號" at bounding box center [326, 337] width 199 height 42
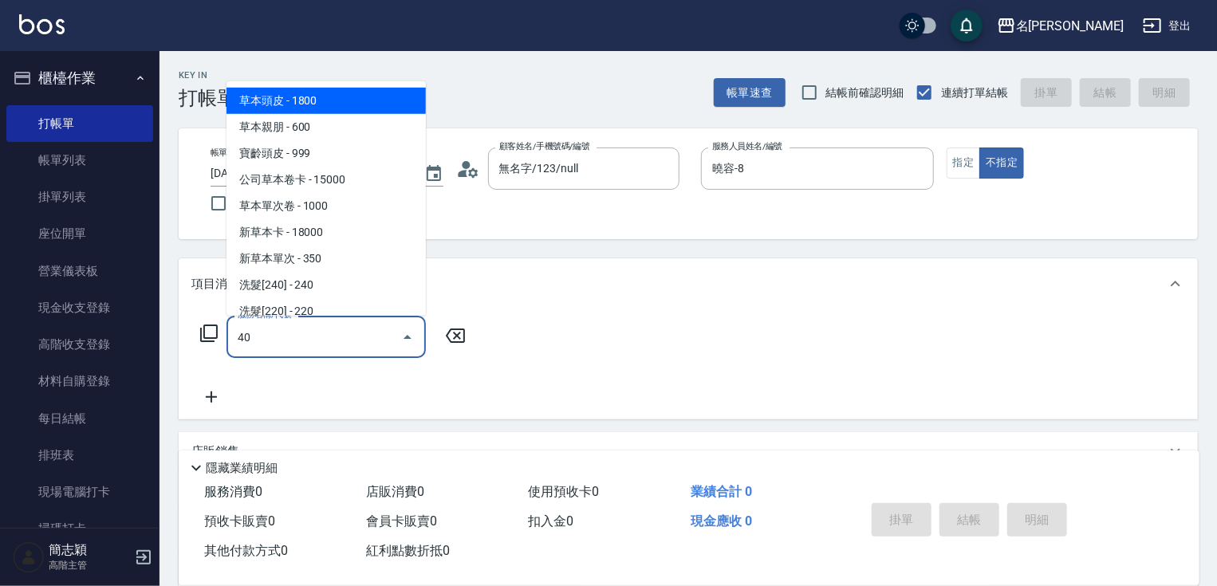
type input "401"
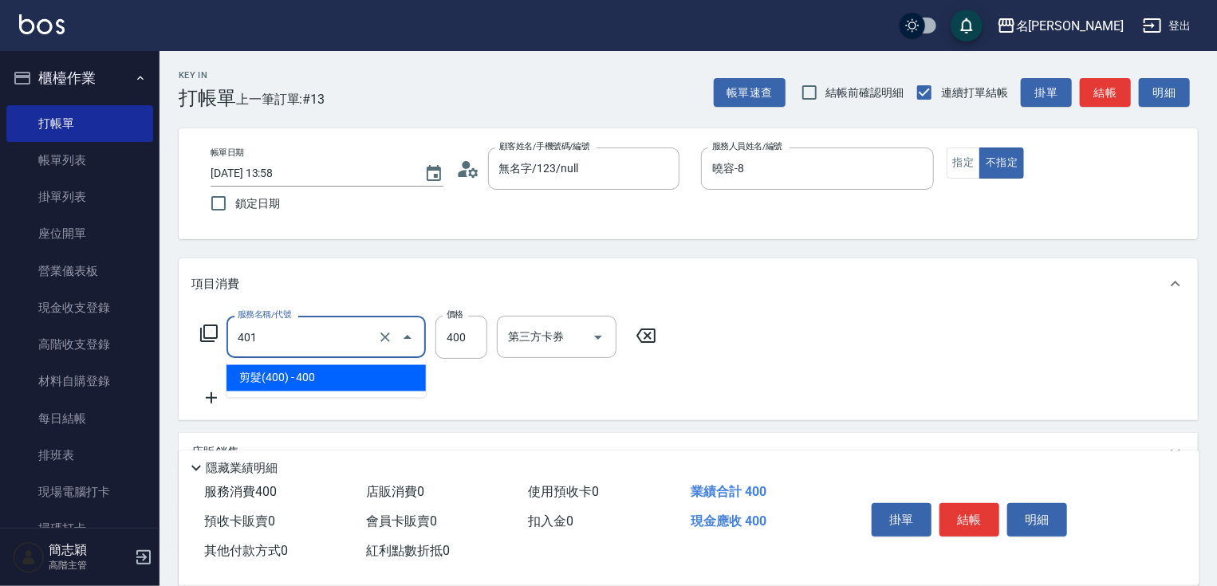
drag, startPoint x: 286, startPoint y: 329, endPoint x: 233, endPoint y: 351, distance: 57.9
click at [233, 351] on div "401 服務名稱/代號" at bounding box center [326, 337] width 199 height 42
type input "0"
type input "吹捲短[50](803)"
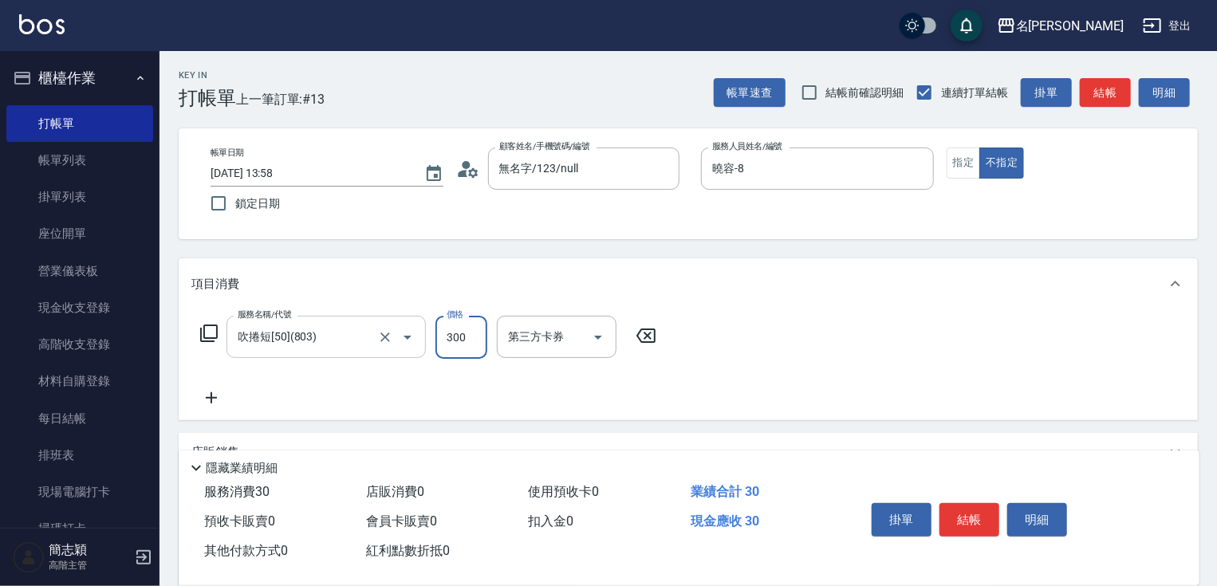
type input "300"
click at [976, 514] on button "結帳" at bounding box center [970, 520] width 60 height 34
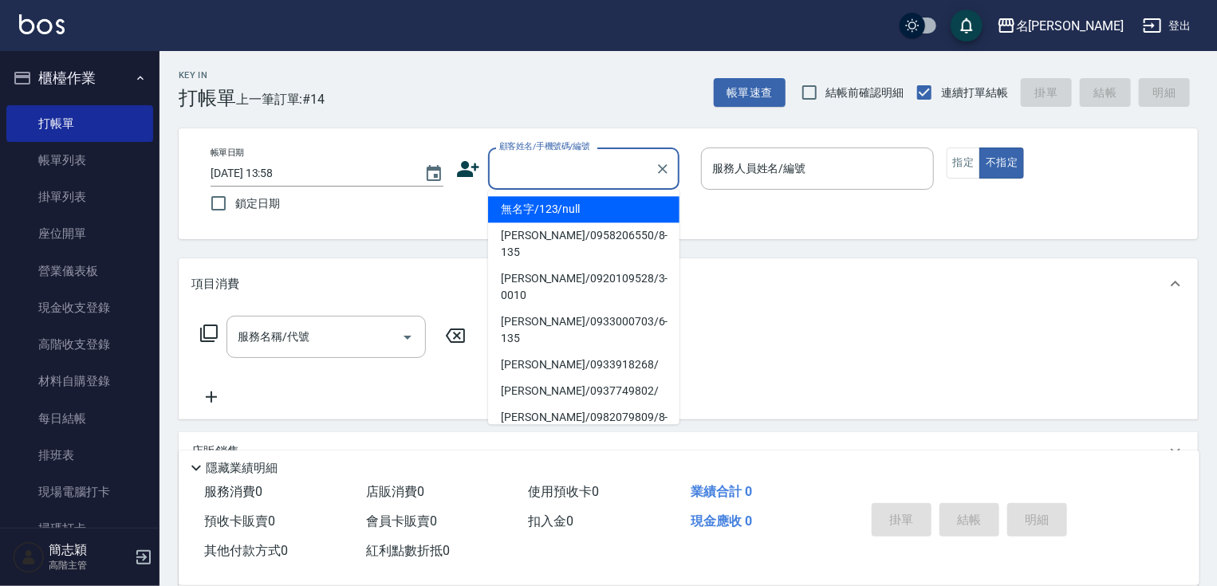
click at [570, 175] on input "顧客姓名/手機號碼/編號" at bounding box center [571, 169] width 153 height 28
click at [574, 212] on li "無名字/123/null" at bounding box center [583, 209] width 191 height 26
type input "無名字/123/null"
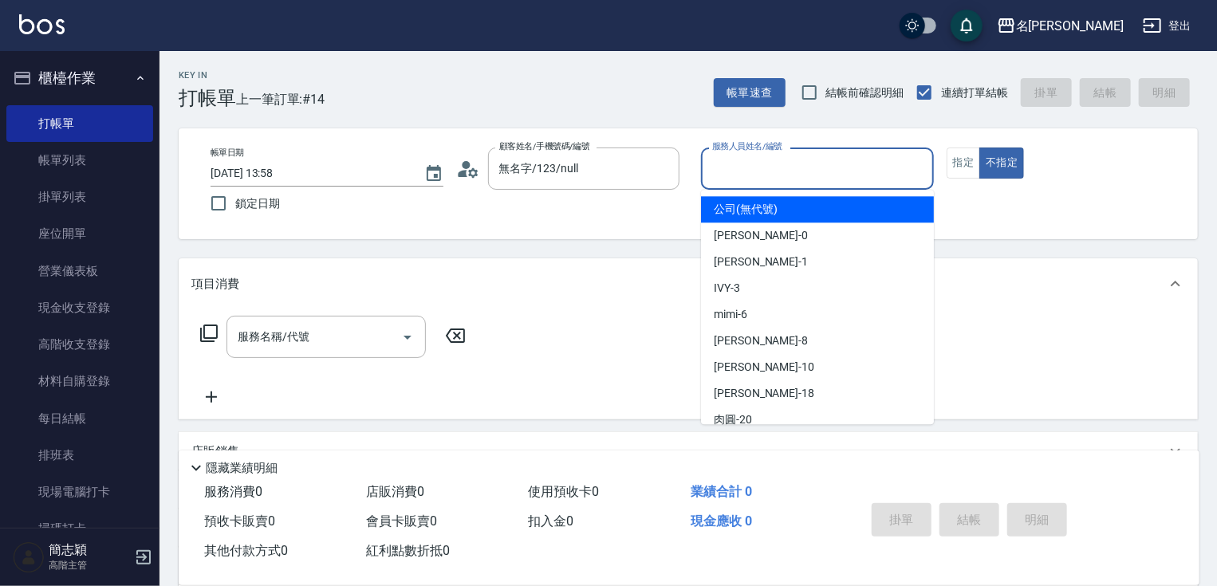
click at [769, 177] on input "服務人員姓名/編號" at bounding box center [817, 169] width 219 height 28
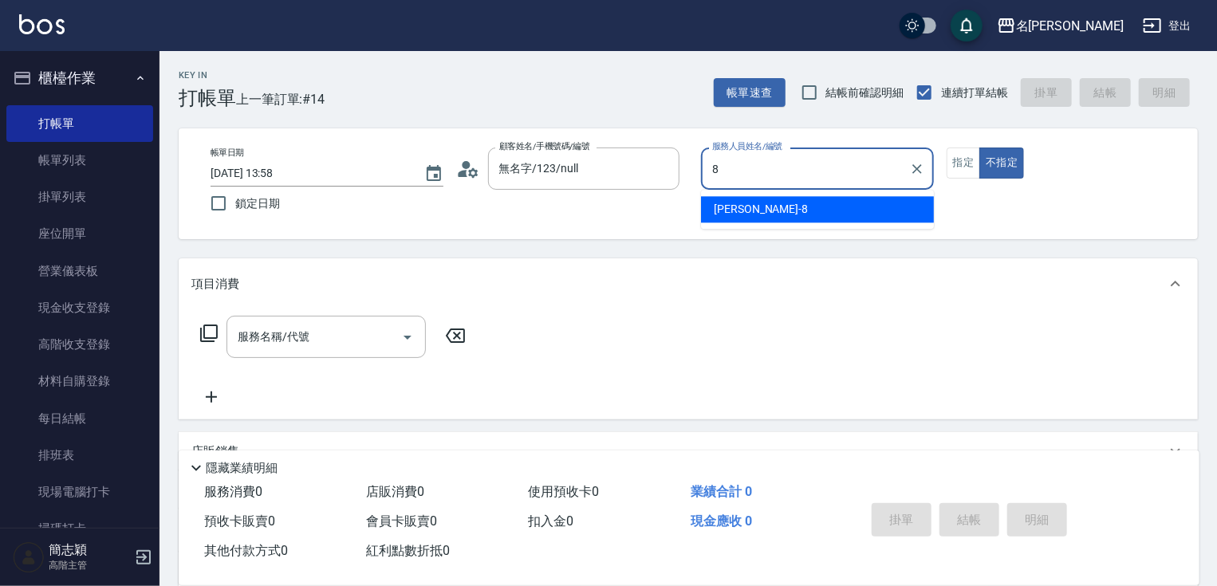
type input "曉容-8"
type button "false"
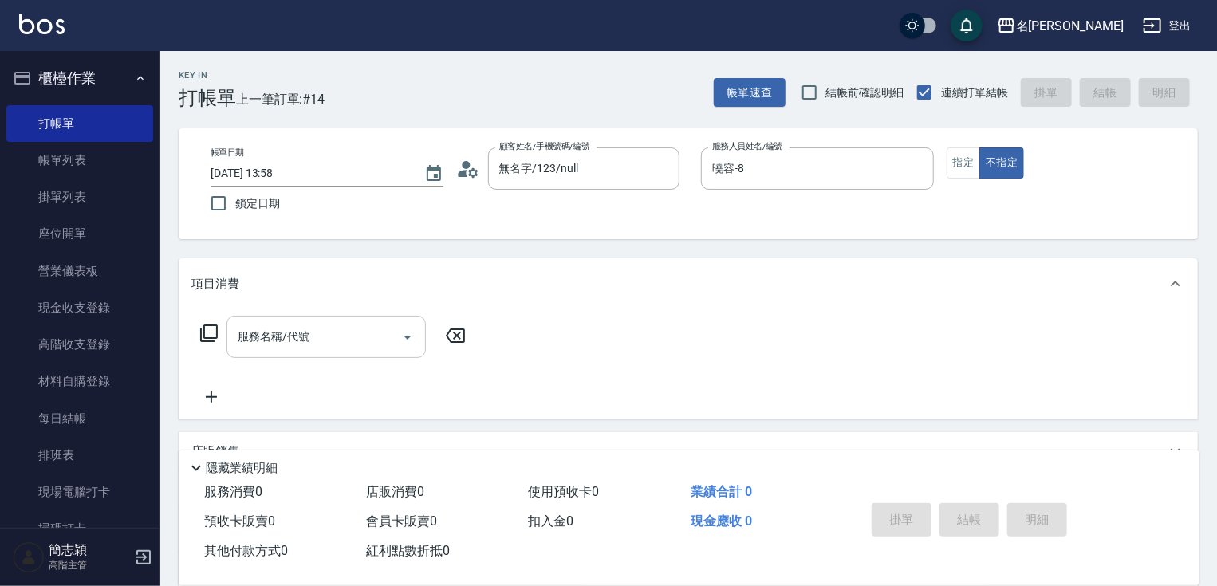
click at [329, 345] on input "服務名稱/代號" at bounding box center [314, 337] width 161 height 28
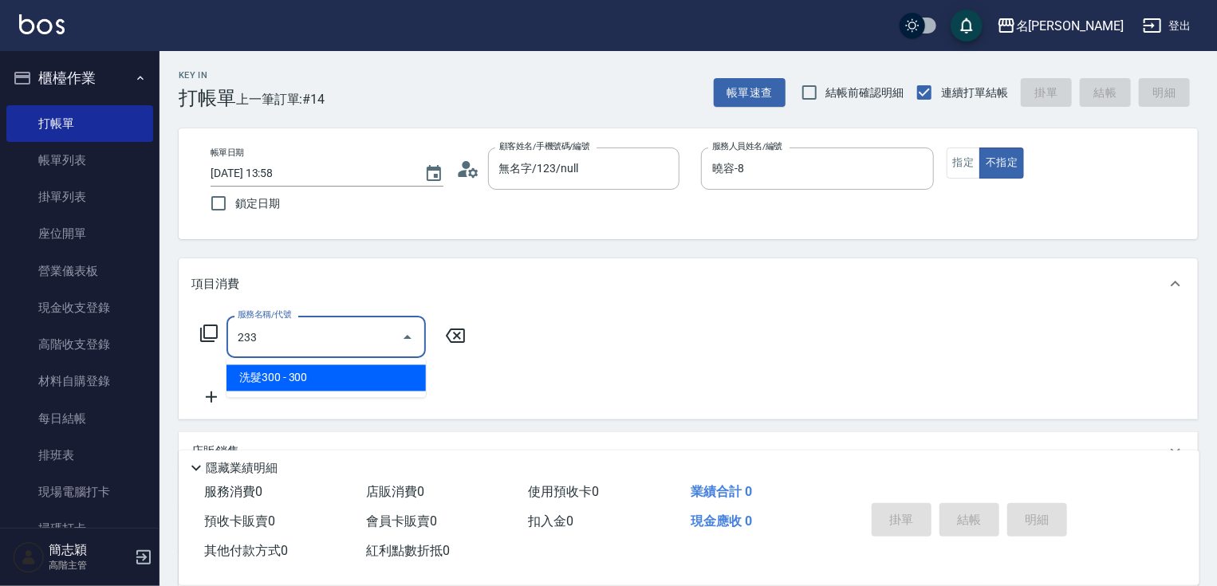
type input "洗髮300(233)"
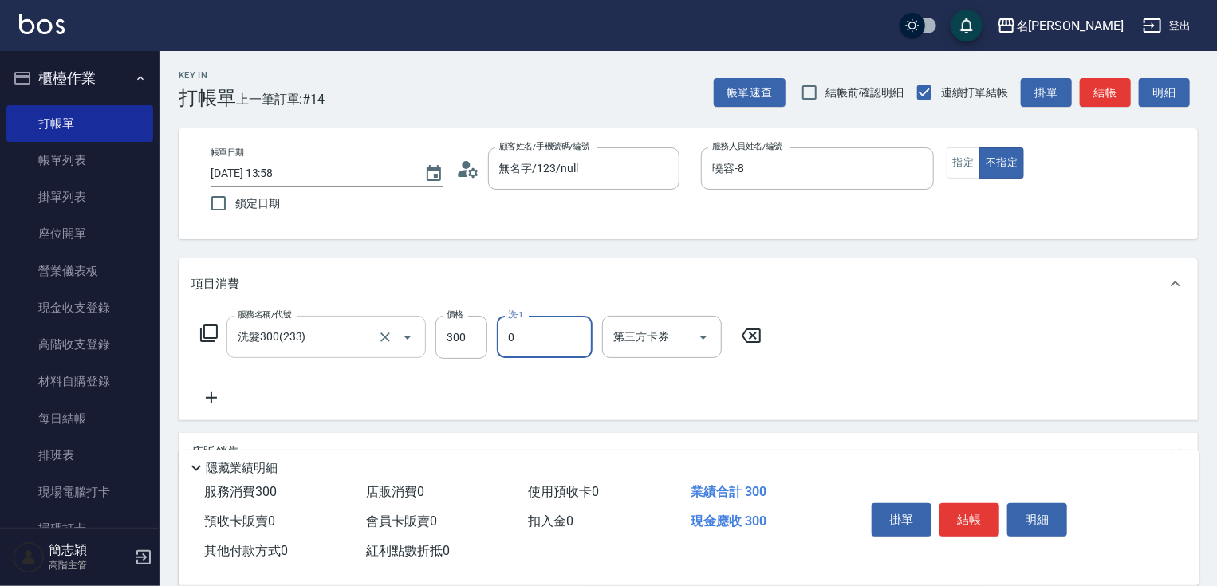
type input "[PERSON_NAME]-0"
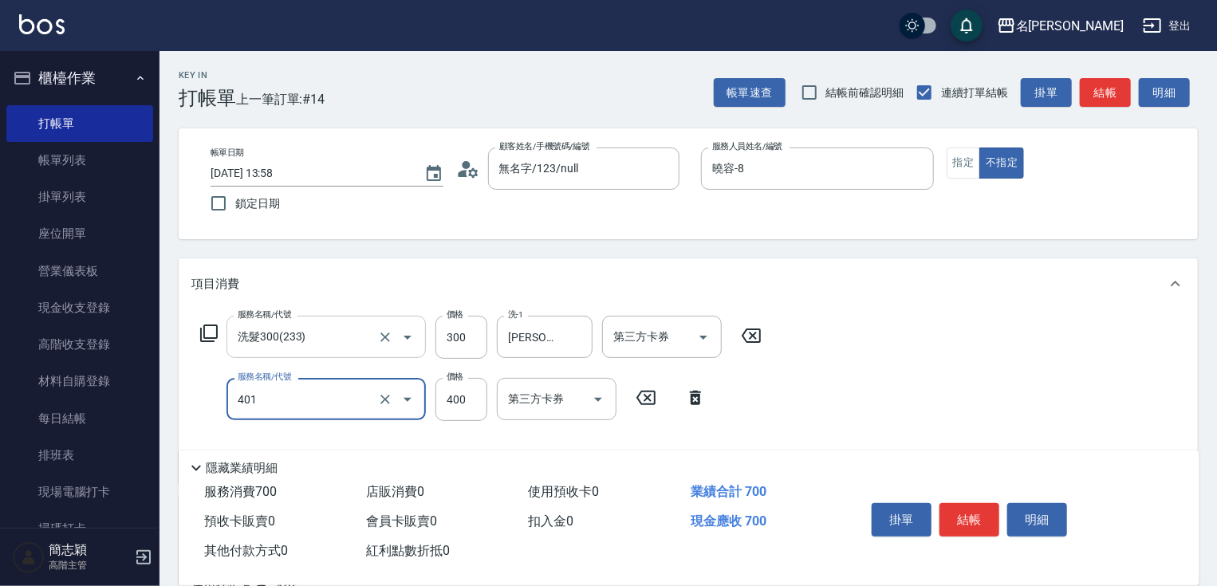
type input "剪髮(400)(401)"
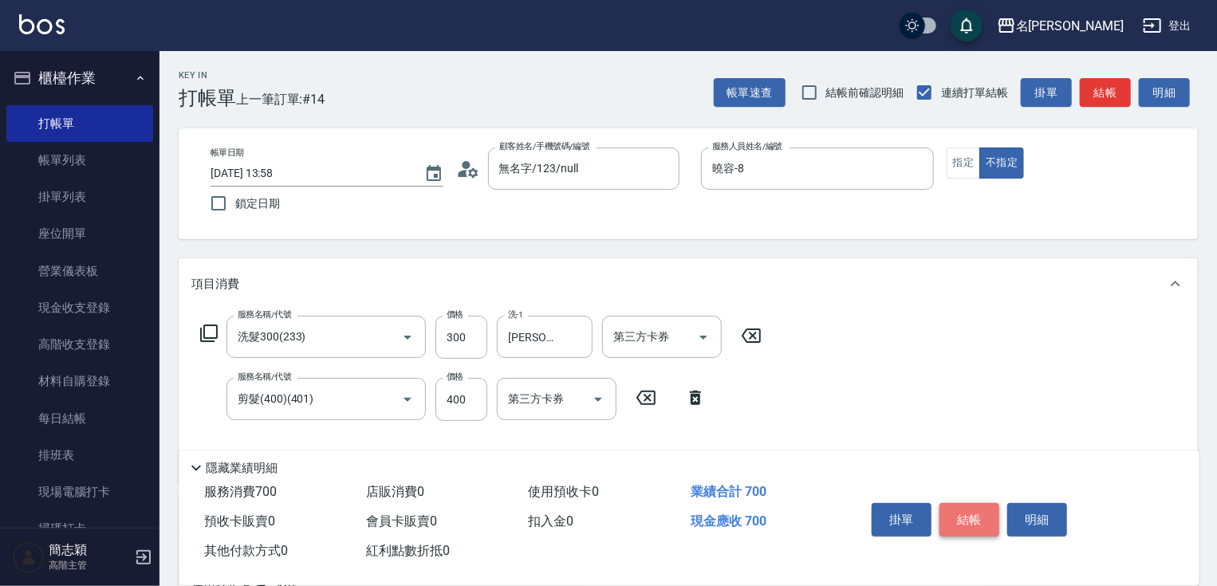
click at [976, 518] on button "結帳" at bounding box center [970, 520] width 60 height 34
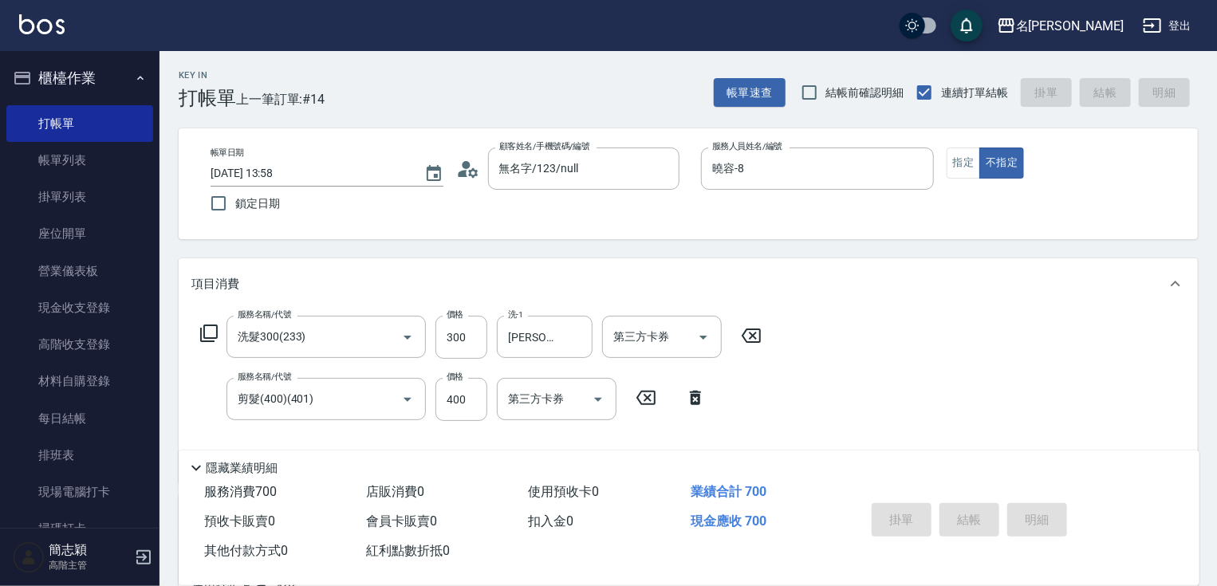
type input "[DATE] 13:59"
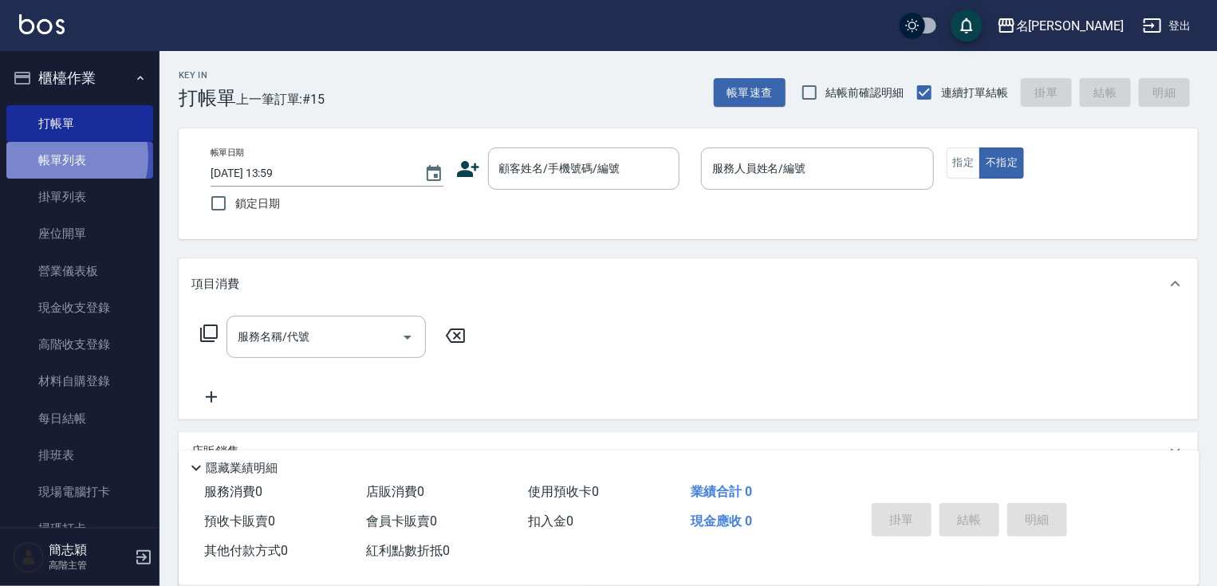
click at [61, 158] on link "帳單列表" at bounding box center [79, 160] width 147 height 37
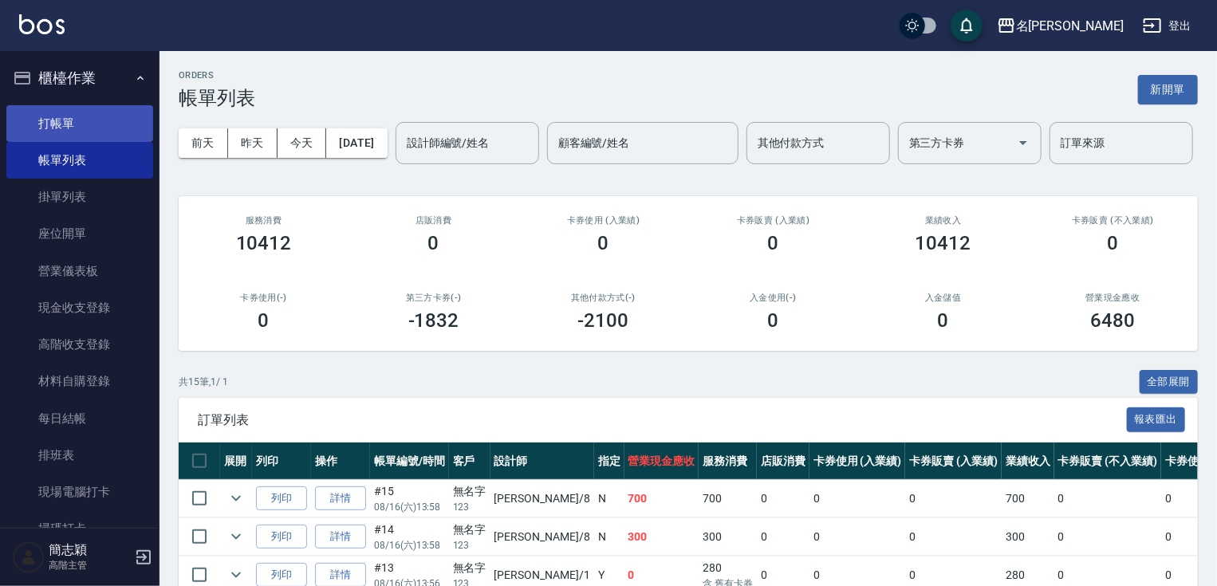
click at [70, 124] on link "打帳單" at bounding box center [79, 123] width 147 height 37
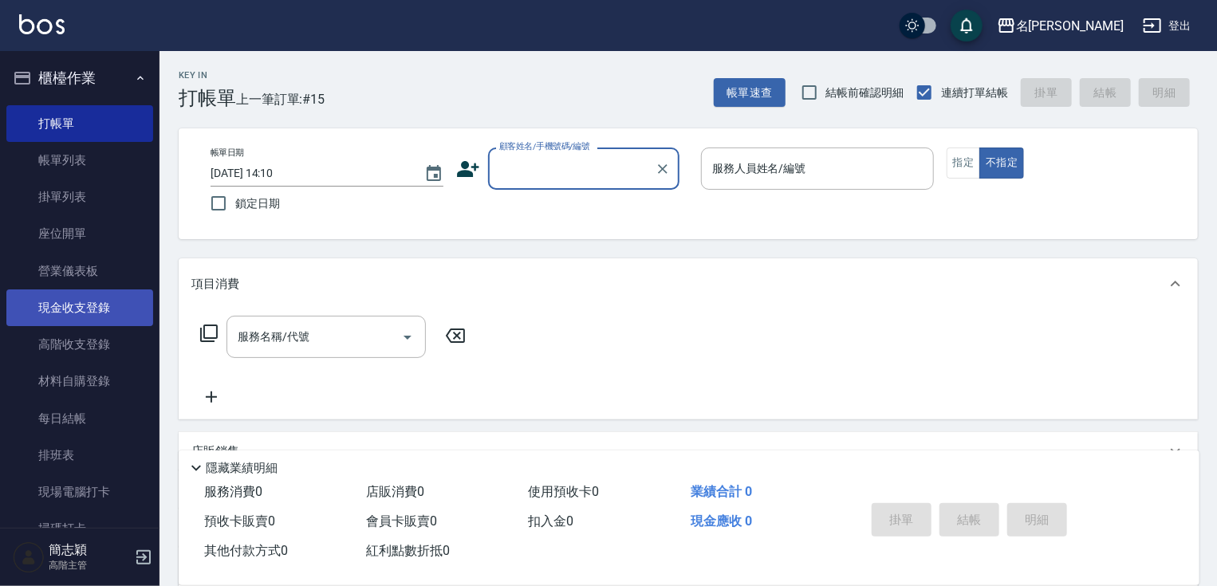
click at [96, 309] on link "現金收支登錄" at bounding box center [79, 308] width 147 height 37
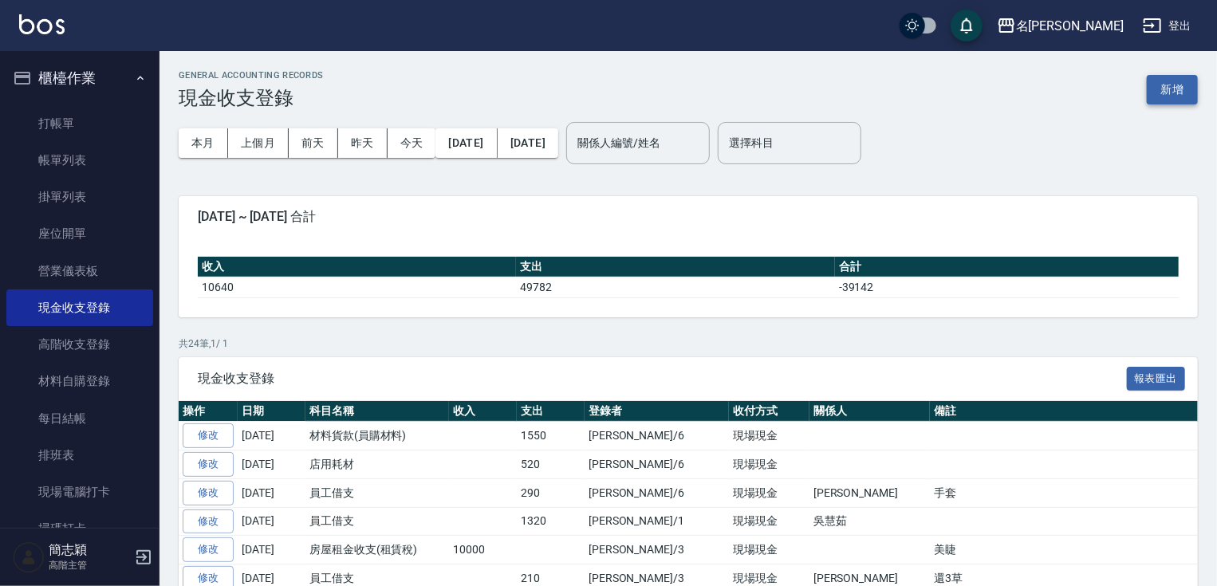
click at [1179, 94] on button "新增" at bounding box center [1172, 90] width 51 height 30
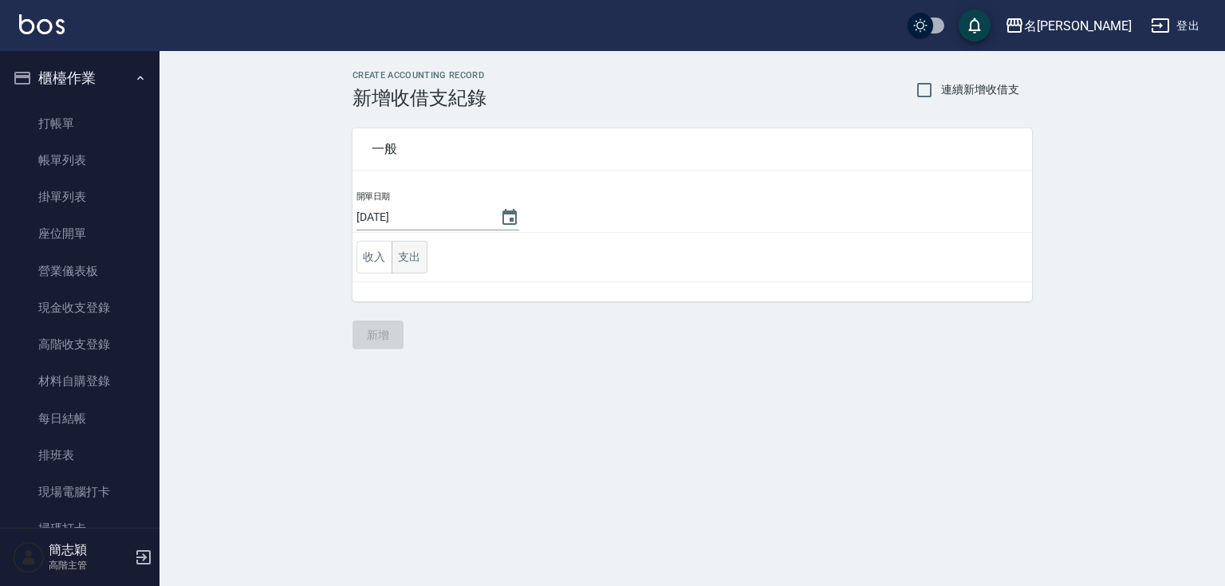
click at [415, 253] on button "支出" at bounding box center [410, 257] width 36 height 33
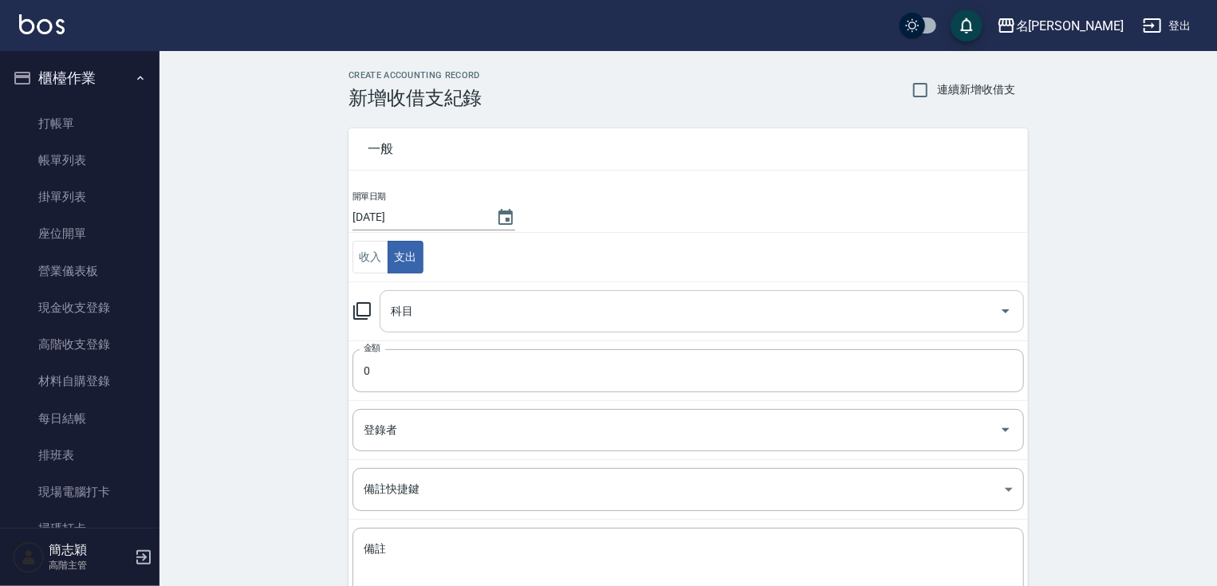
click at [526, 305] on input "科目" at bounding box center [690, 312] width 606 height 28
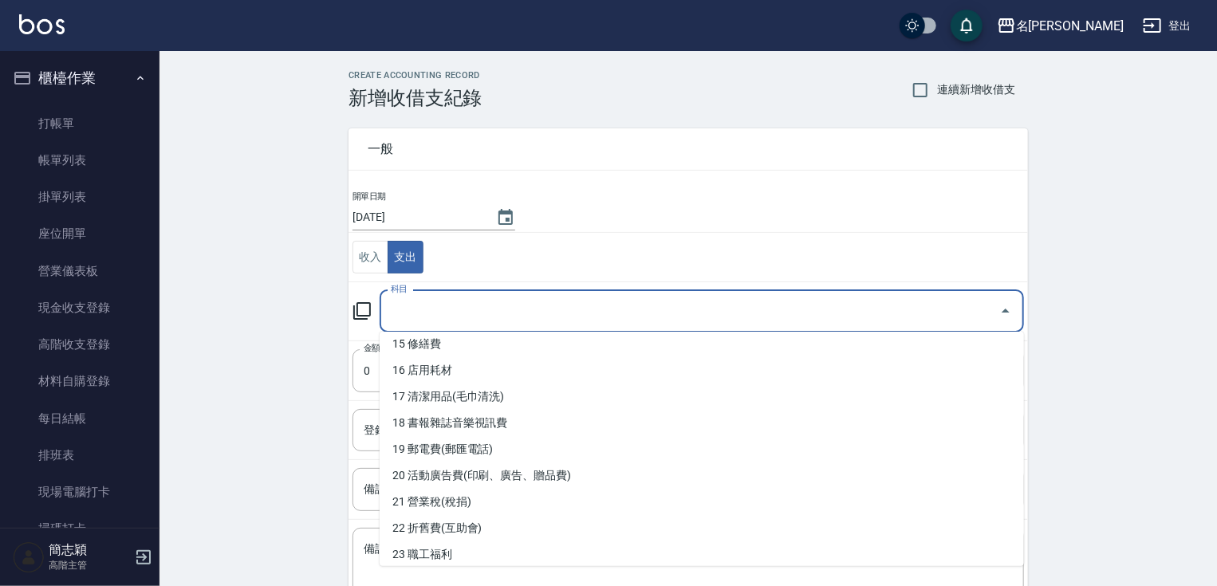
scroll to position [373, 0]
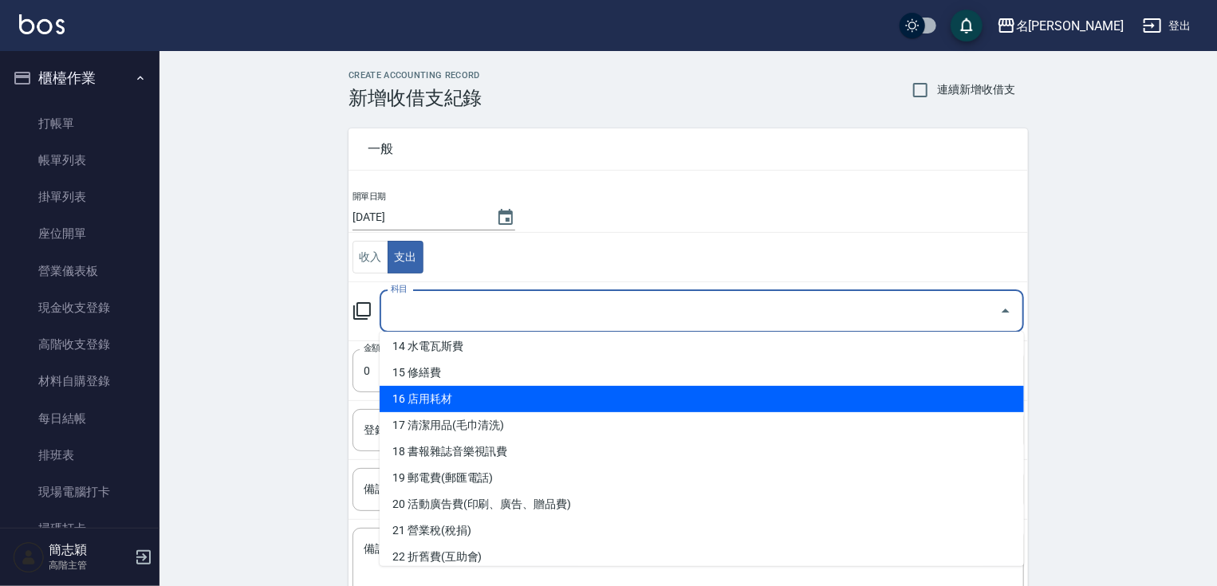
click at [838, 400] on li "16 店用耗材" at bounding box center [702, 399] width 644 height 26
type input "16 店用耗材"
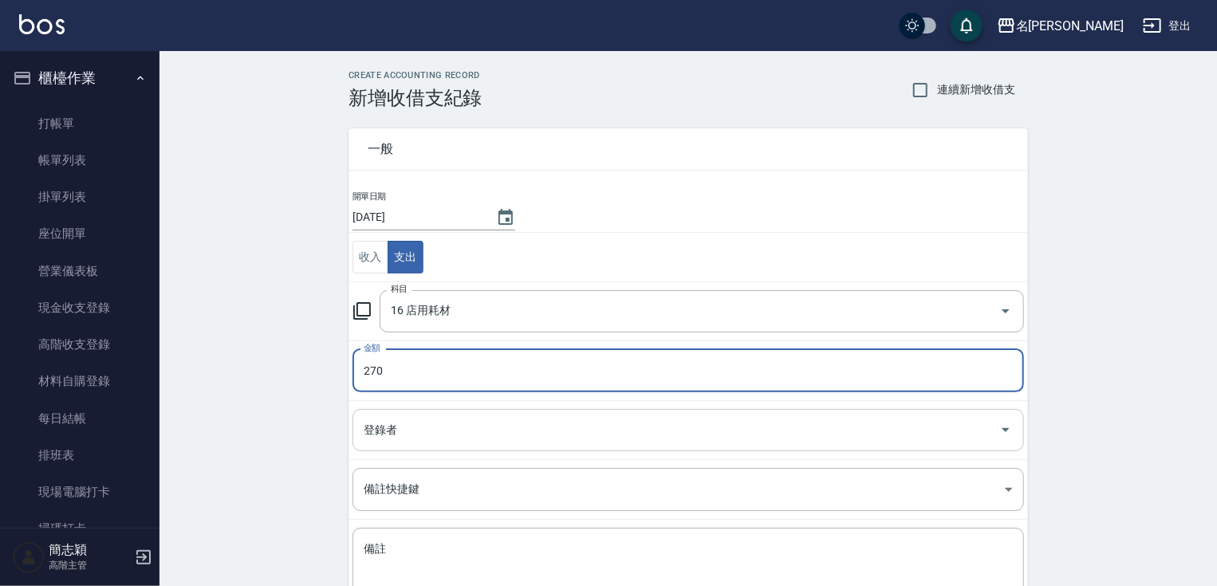
type input "270"
click at [592, 436] on input "登錄者" at bounding box center [676, 430] width 633 height 28
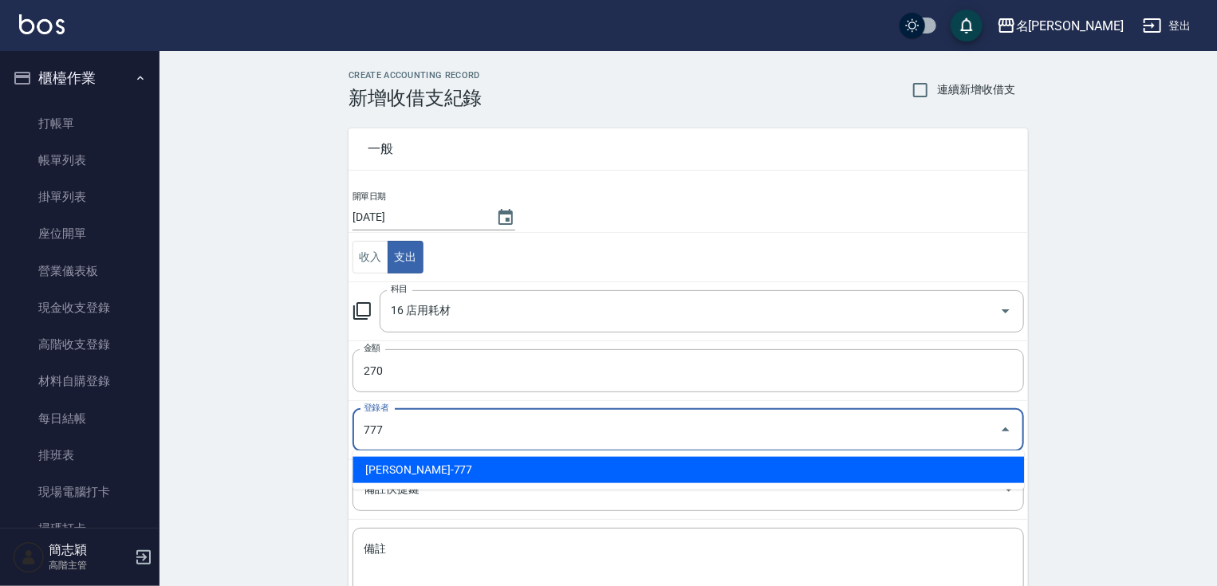
type input "[PERSON_NAME]-777"
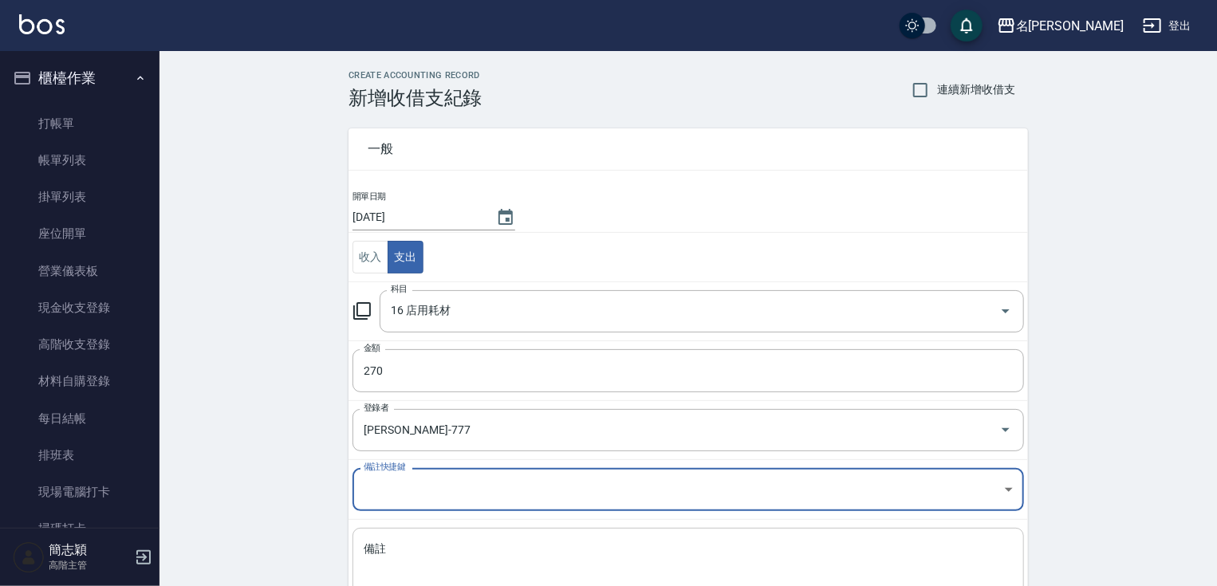
click at [571, 562] on textarea "備註" at bounding box center [688, 569] width 649 height 54
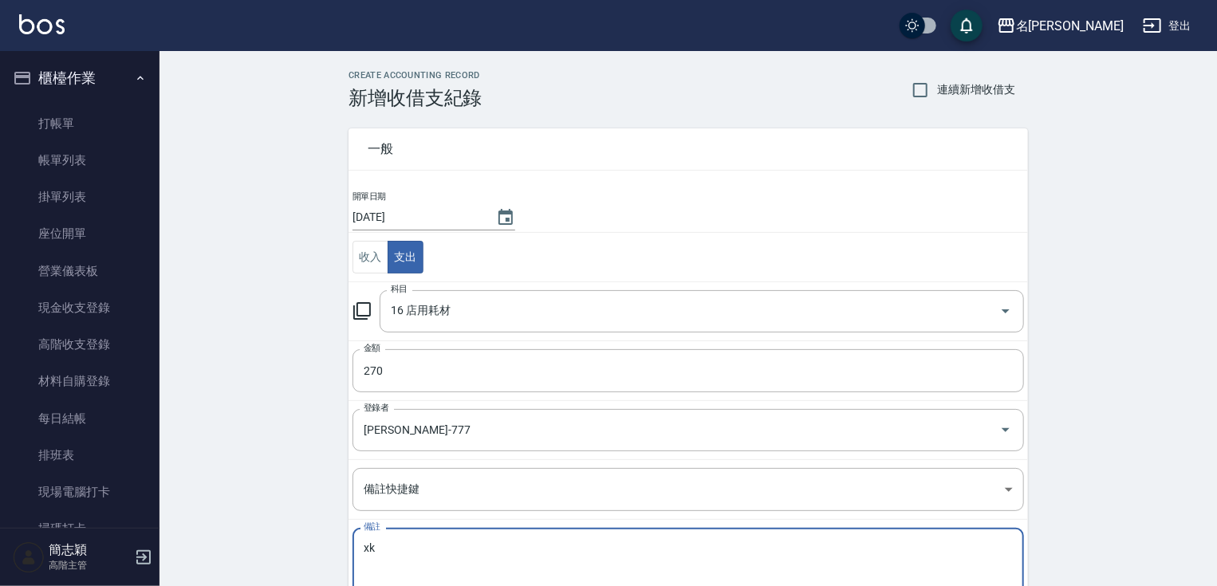
type textarea "x"
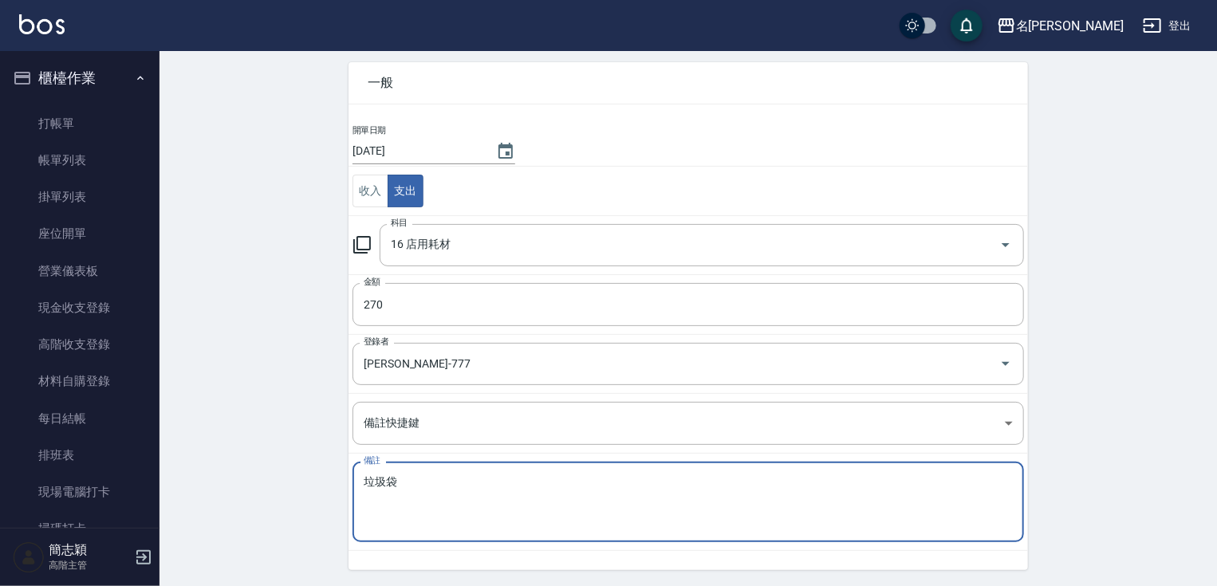
scroll to position [116, 0]
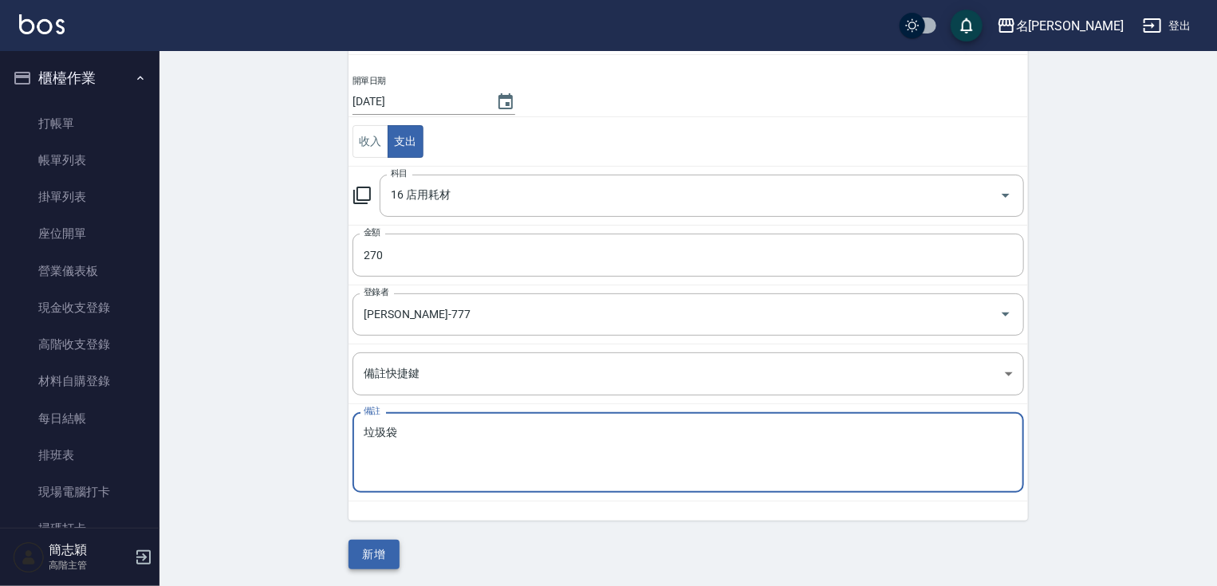
type textarea "垃圾袋"
click at [389, 547] on button "新增" at bounding box center [374, 555] width 51 height 30
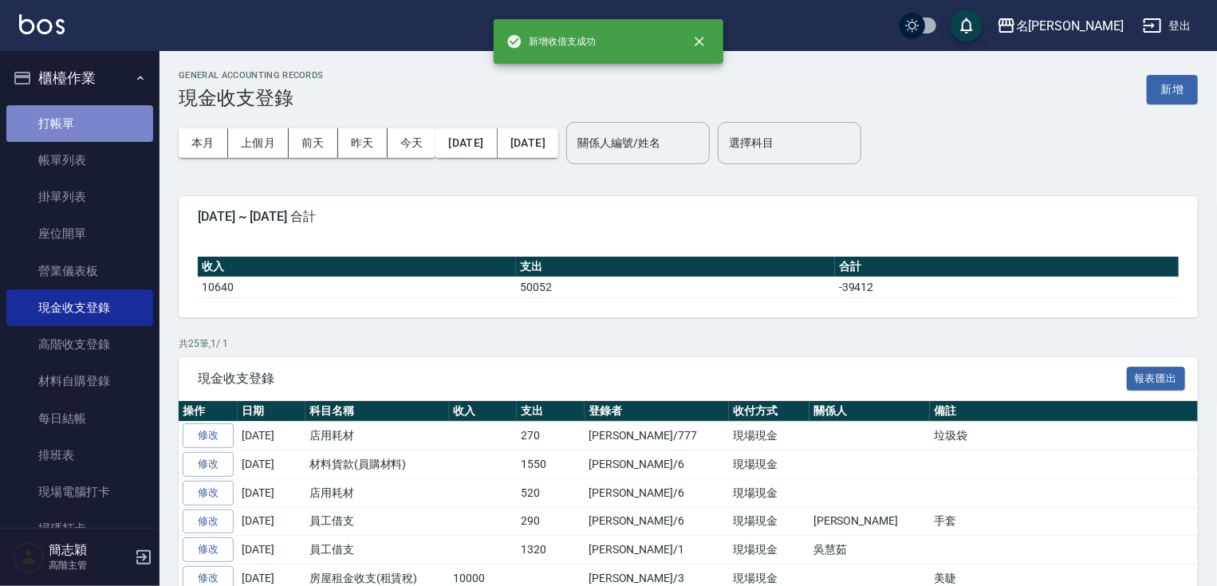
click at [105, 121] on link "打帳單" at bounding box center [79, 123] width 147 height 37
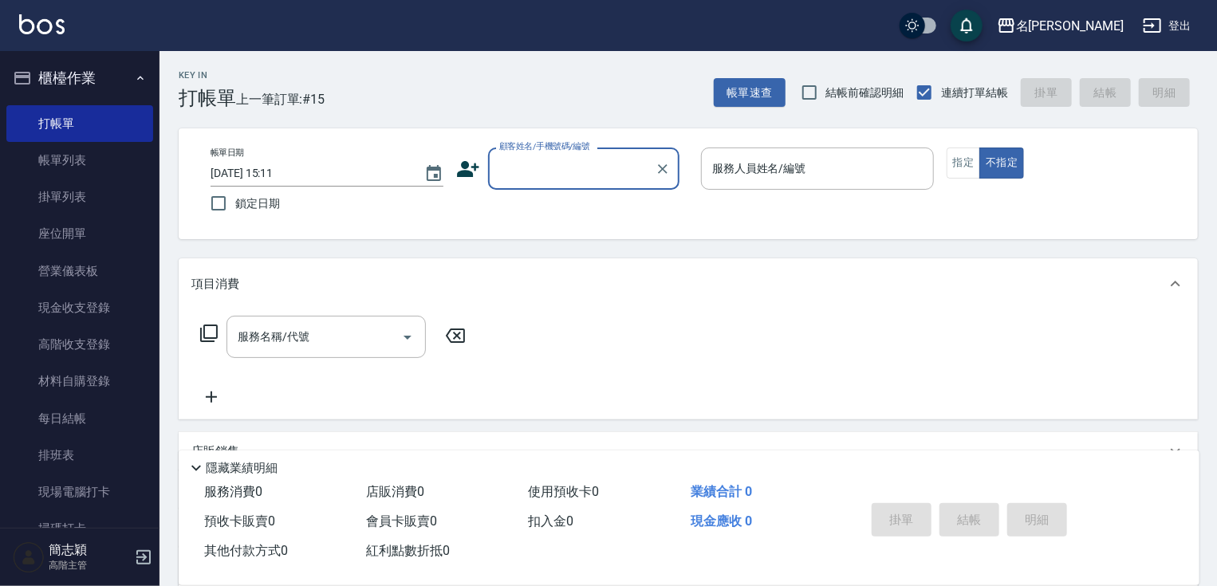
type input "+"
click at [649, 172] on div "+ 顧客姓名/手機號碼/編號" at bounding box center [583, 169] width 191 height 42
click at [658, 169] on icon "Clear" at bounding box center [663, 169] width 16 height 16
click at [627, 174] on input "顧客姓名/手機號碼/編號" at bounding box center [571, 169] width 153 height 28
click at [584, 173] on input "顧客姓名/手機號碼/編號" at bounding box center [563, 169] width 137 height 28
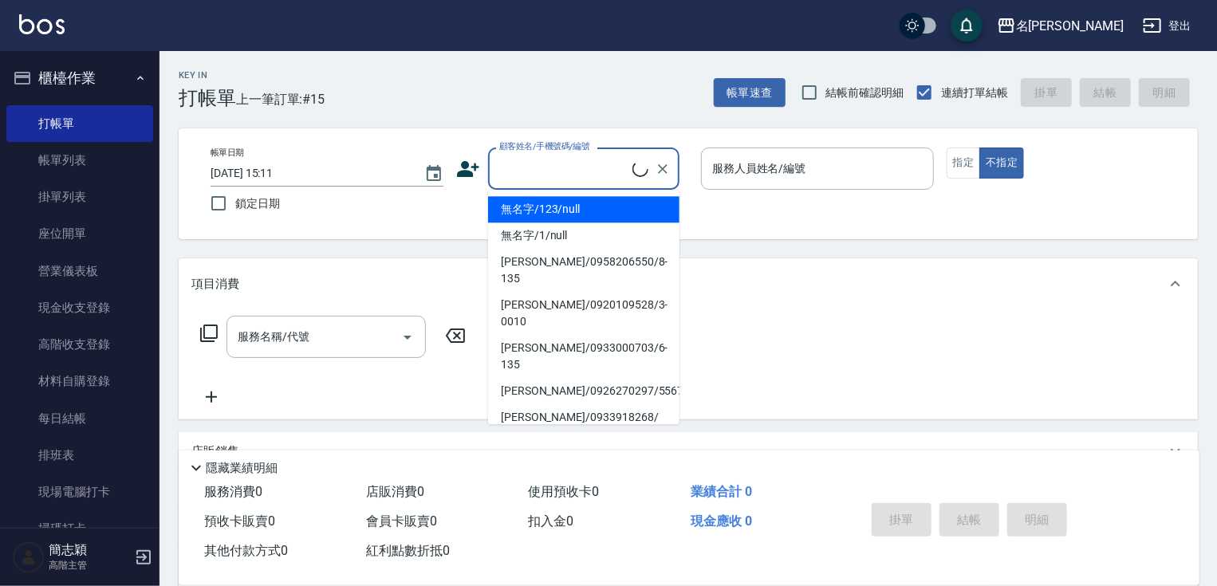
click at [576, 219] on li "無名字/123/null" at bounding box center [583, 209] width 191 height 26
type input "無名字/123/null"
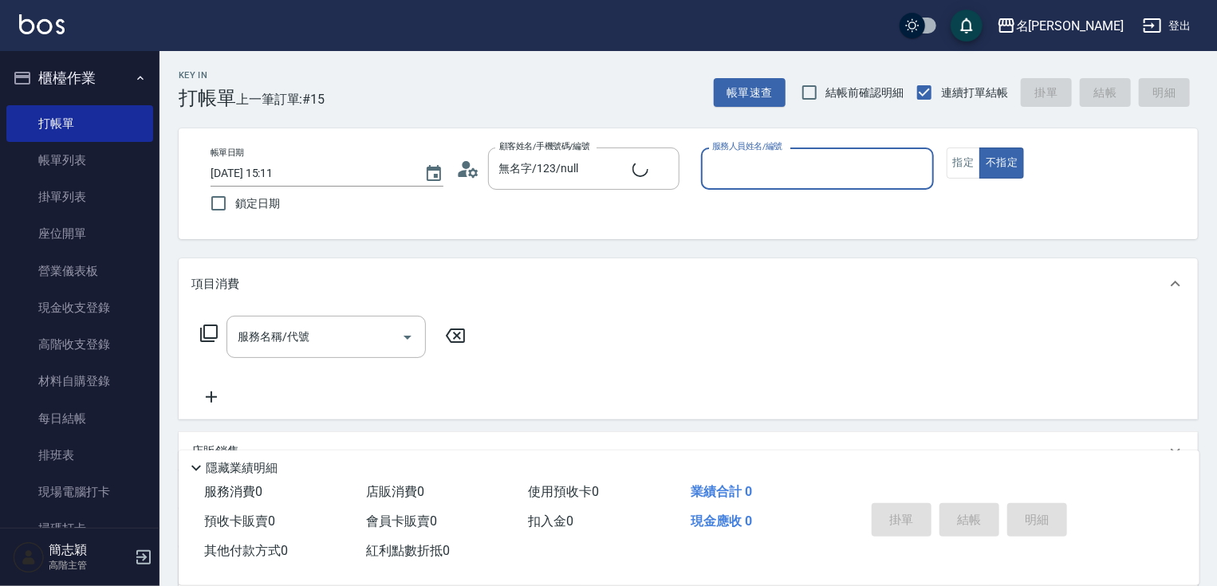
click at [813, 164] on input "服務人員姓名/編號" at bounding box center [817, 169] width 219 height 28
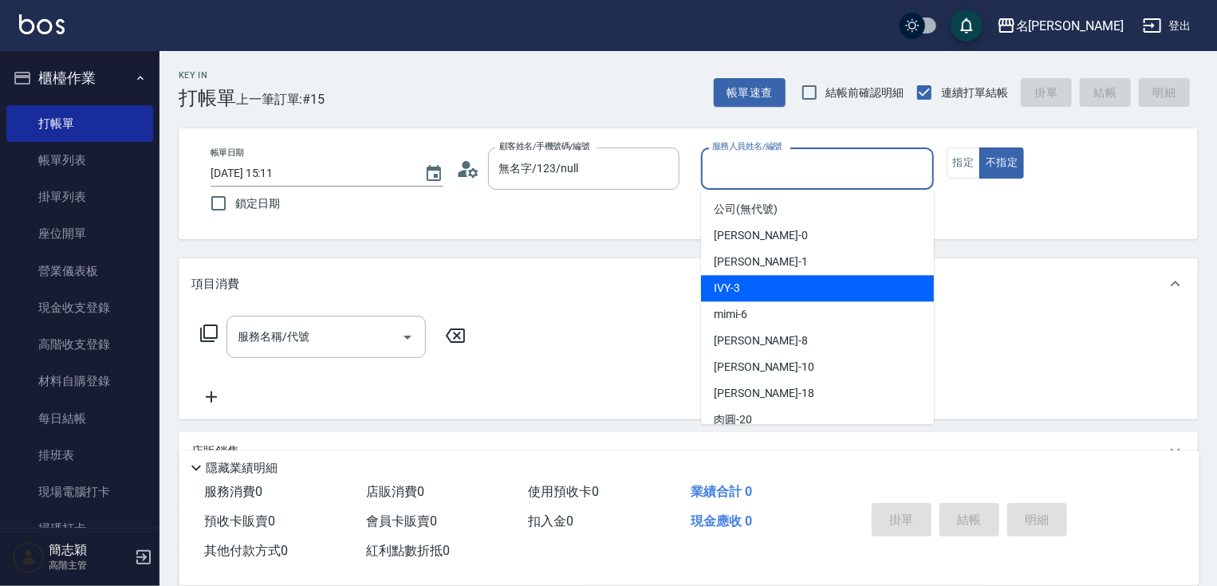
click at [762, 292] on div "IVY -3" at bounding box center [817, 288] width 233 height 26
type input "IVY-3"
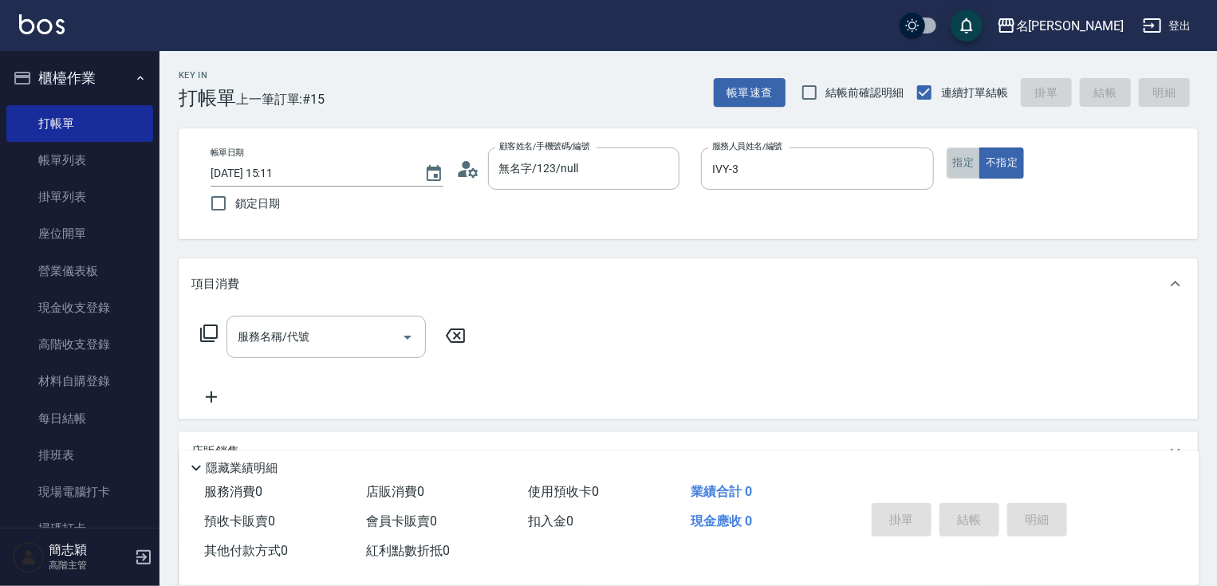
click at [970, 166] on button "指定" at bounding box center [964, 163] width 34 height 31
click at [321, 340] on input "服務名稱/代號" at bounding box center [314, 337] width 161 height 28
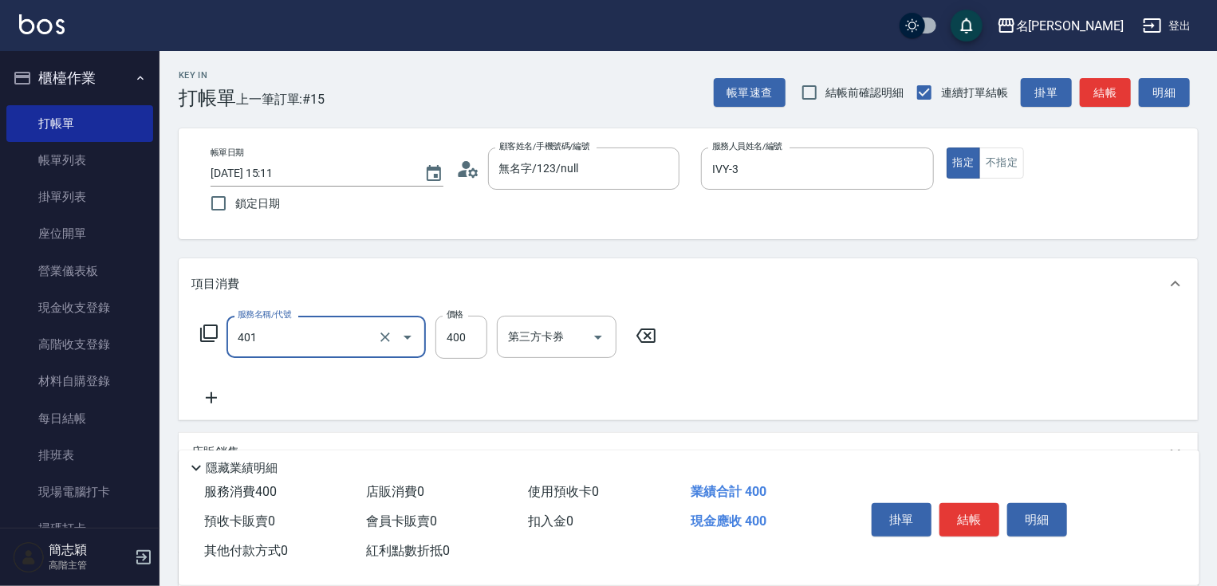
type input "剪髮(400)(401)"
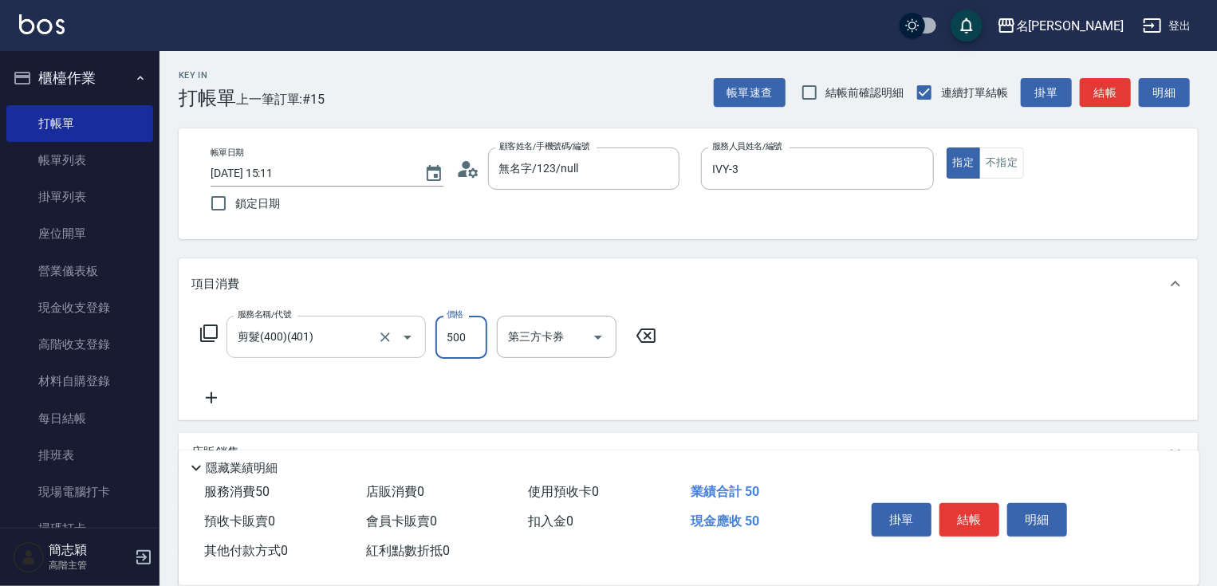
type input "500"
click at [1111, 87] on button "結帳" at bounding box center [1105, 93] width 51 height 30
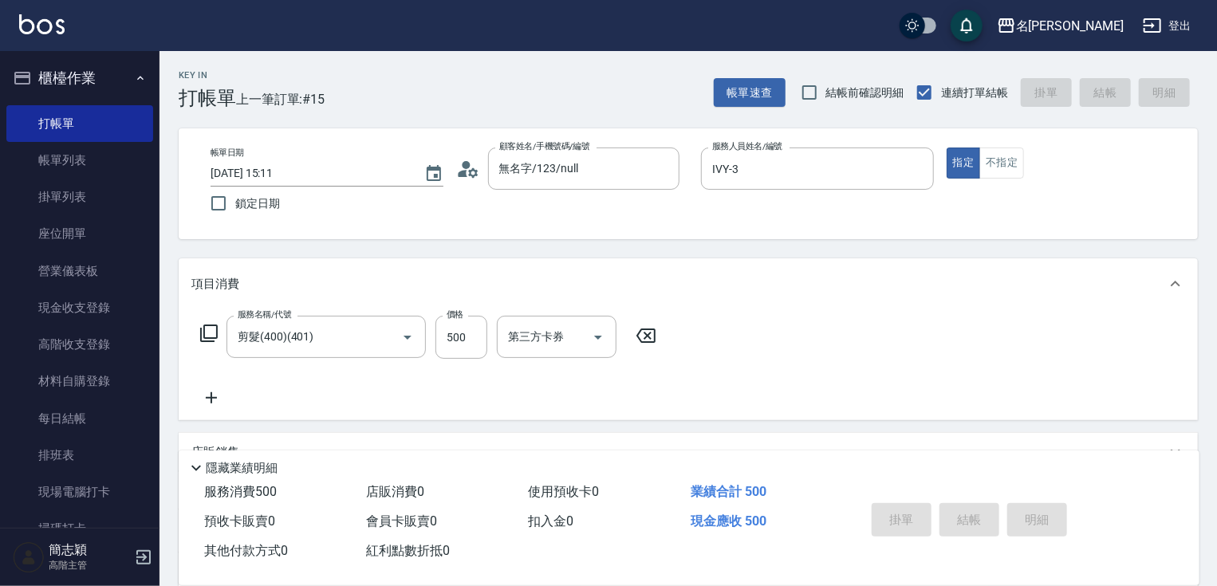
type input "[DATE] 15:22"
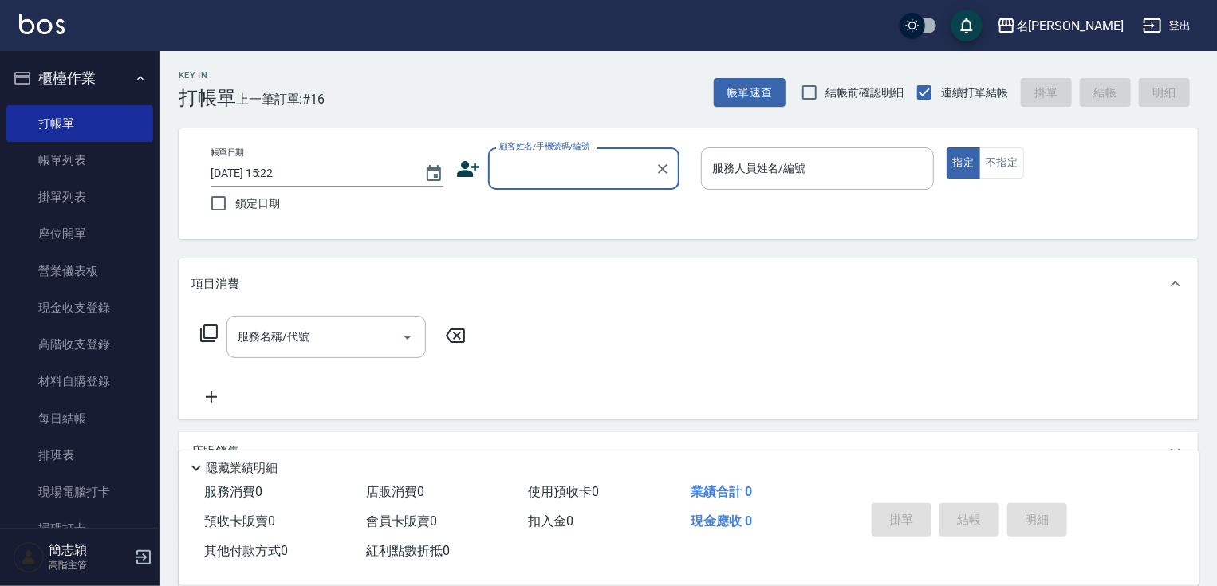
click at [570, 169] on input "顧客姓名/手機號碼/編號" at bounding box center [571, 169] width 153 height 28
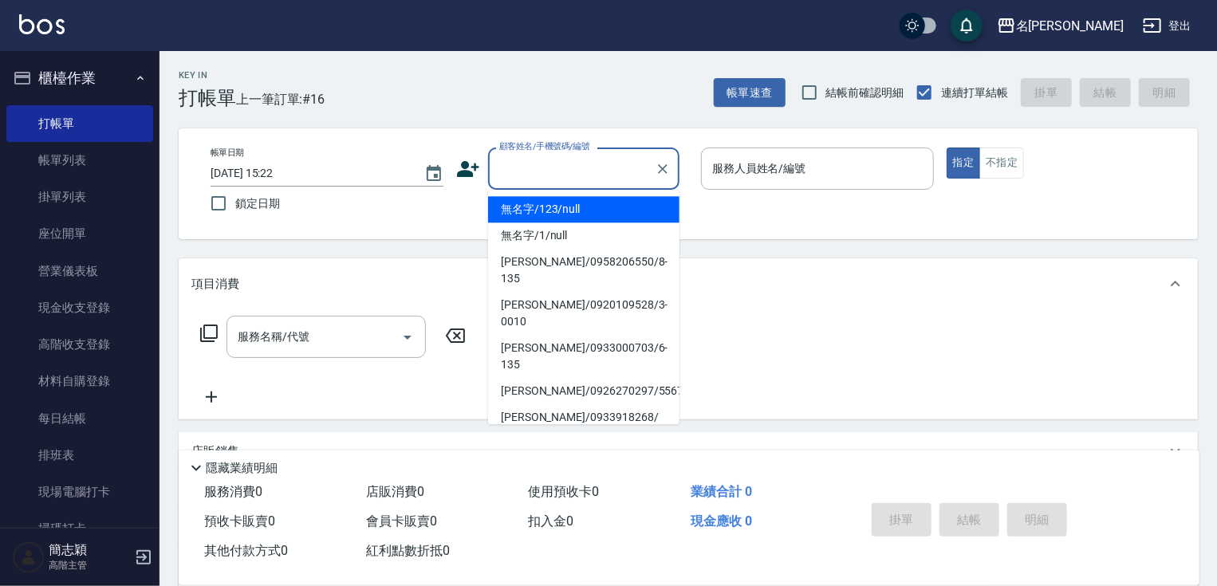
click at [591, 219] on li "無名字/123/null" at bounding box center [583, 209] width 191 height 26
type input "無名字/123/null"
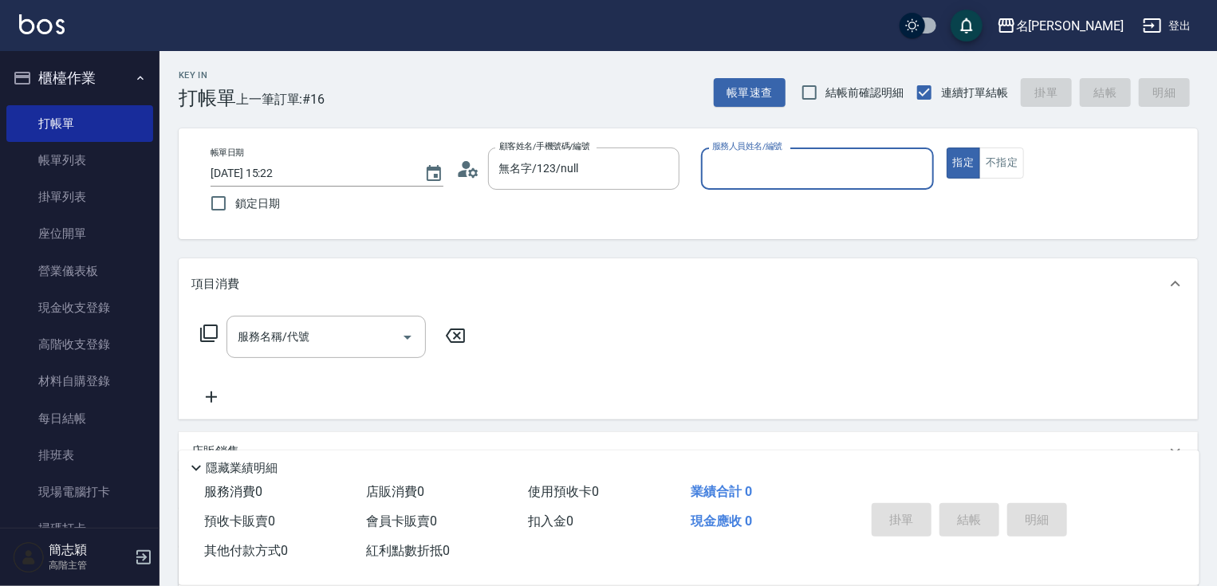
click at [751, 185] on div "服務人員姓名/編號" at bounding box center [817, 169] width 233 height 42
type input "[PERSON_NAME]-1"
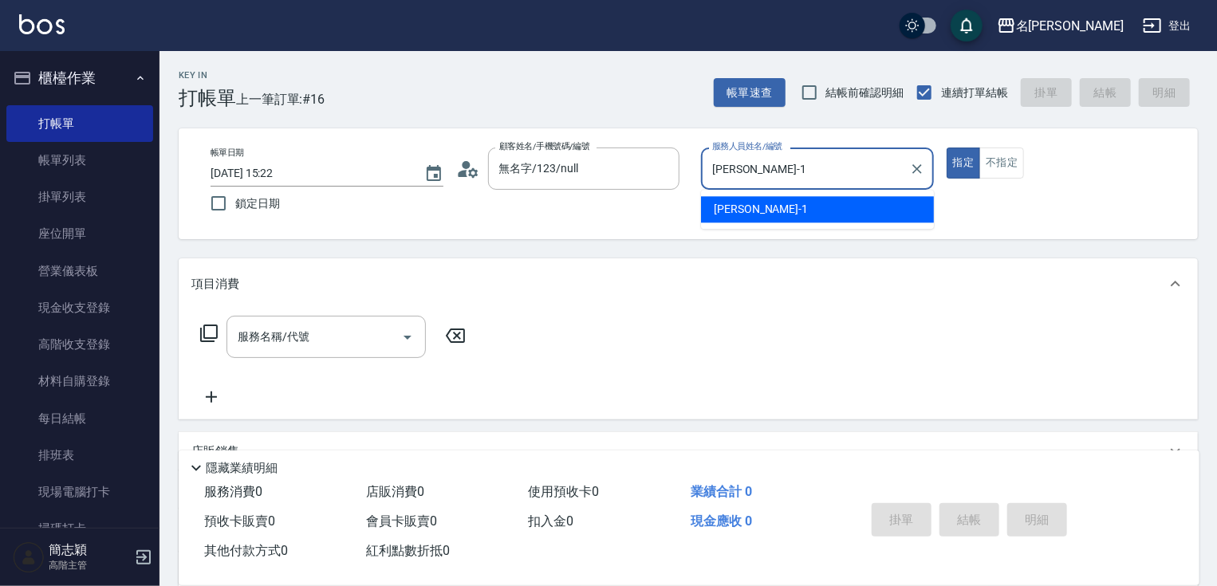
type button "true"
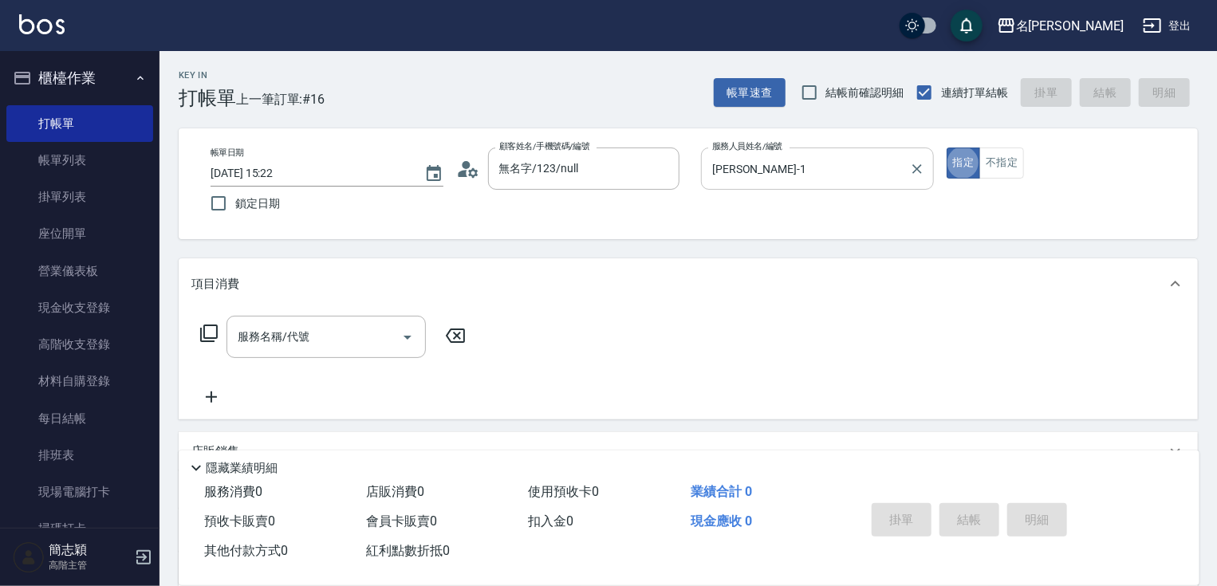
type input "2"
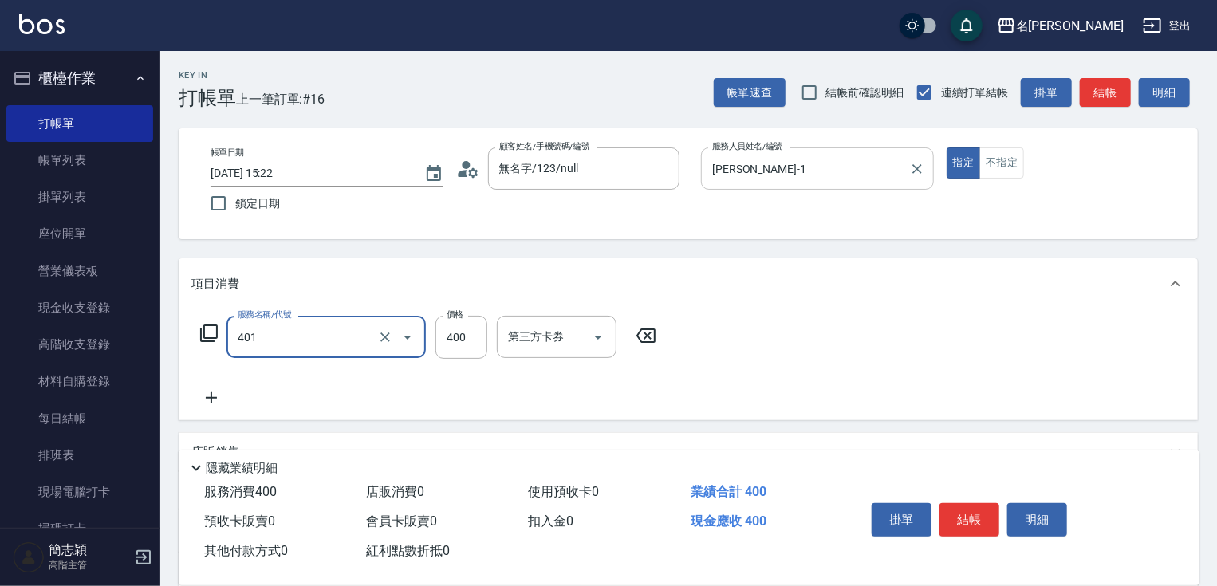
type input "剪髮(400)(401)"
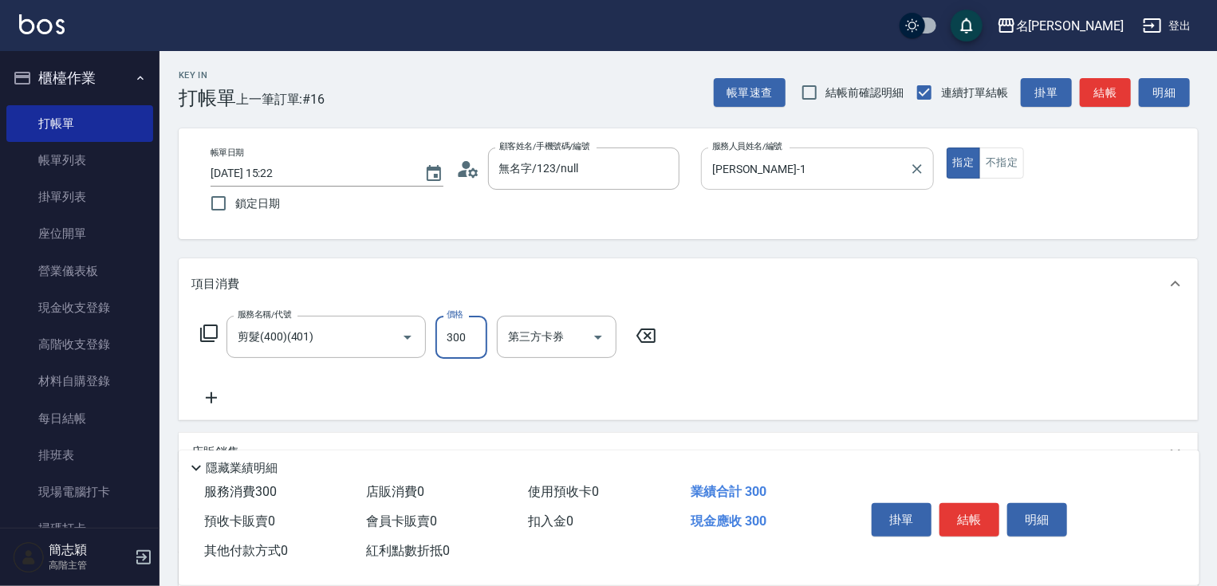
type input "300"
click at [989, 518] on button "結帳" at bounding box center [970, 520] width 60 height 34
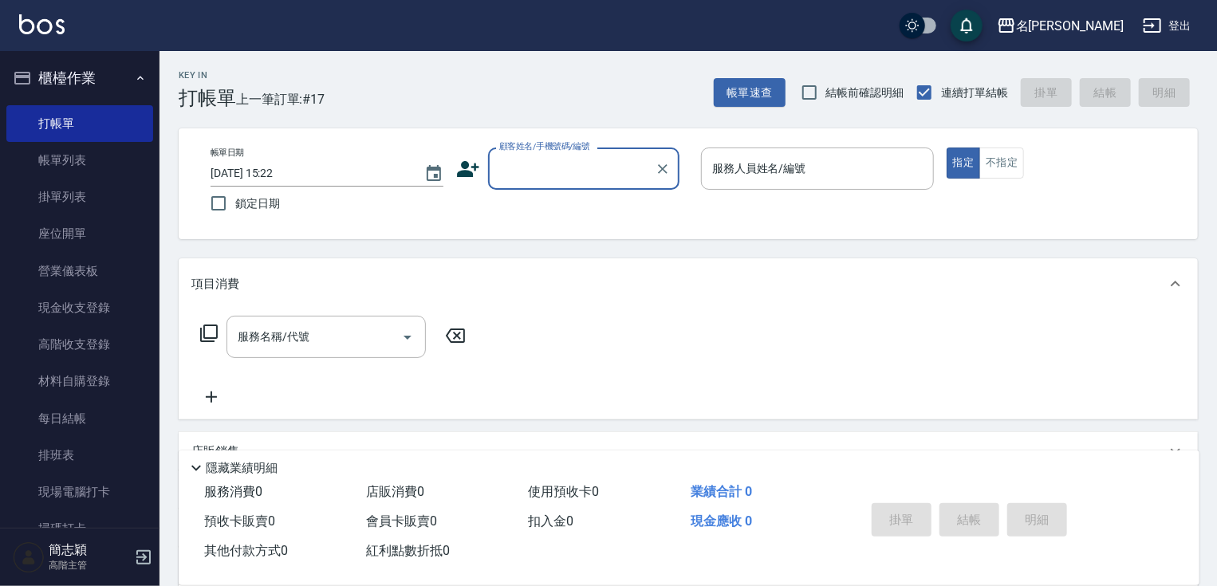
click at [627, 176] on input "顧客姓名/手機號碼/編號" at bounding box center [571, 169] width 153 height 28
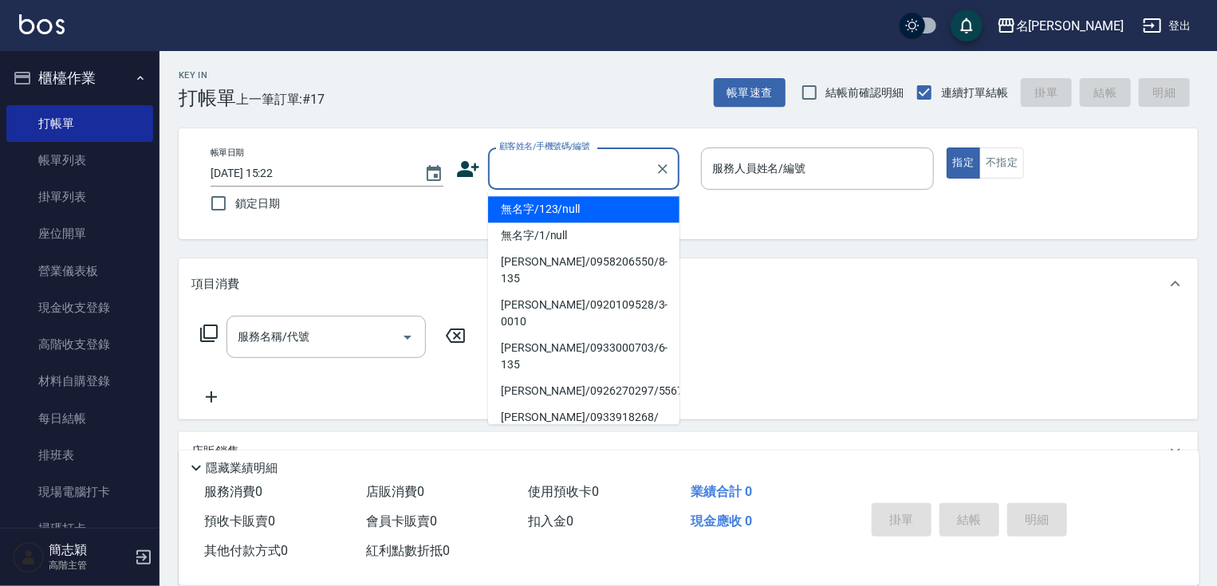
click at [620, 207] on li "無名字/123/null" at bounding box center [583, 209] width 191 height 26
type input "無名字/123/null"
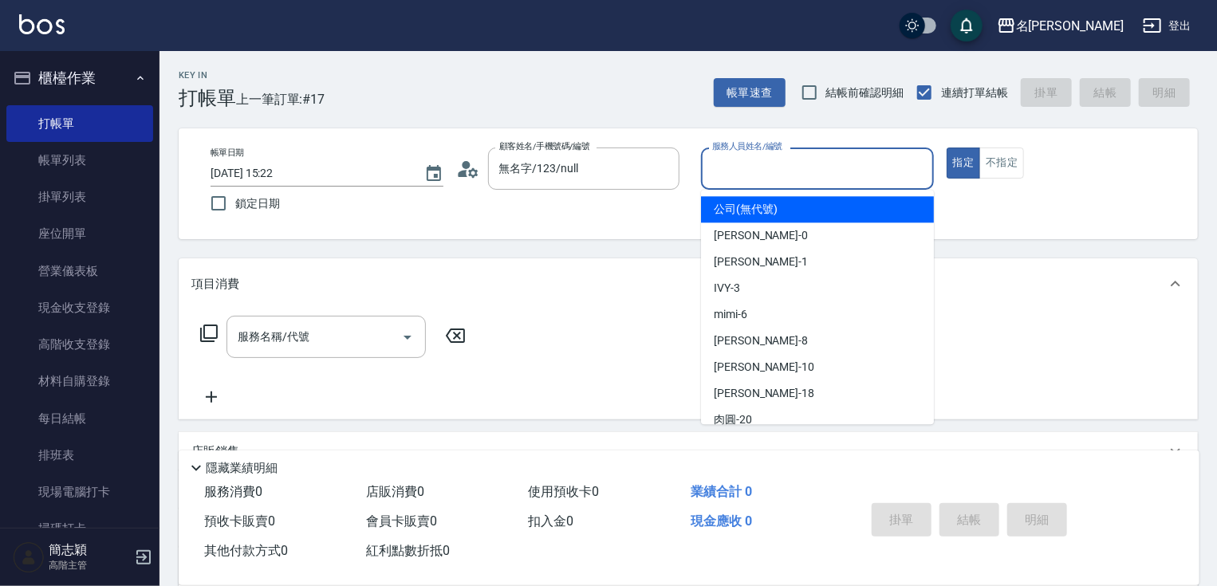
click at [749, 178] on input "服務人員姓名/編號" at bounding box center [817, 169] width 219 height 28
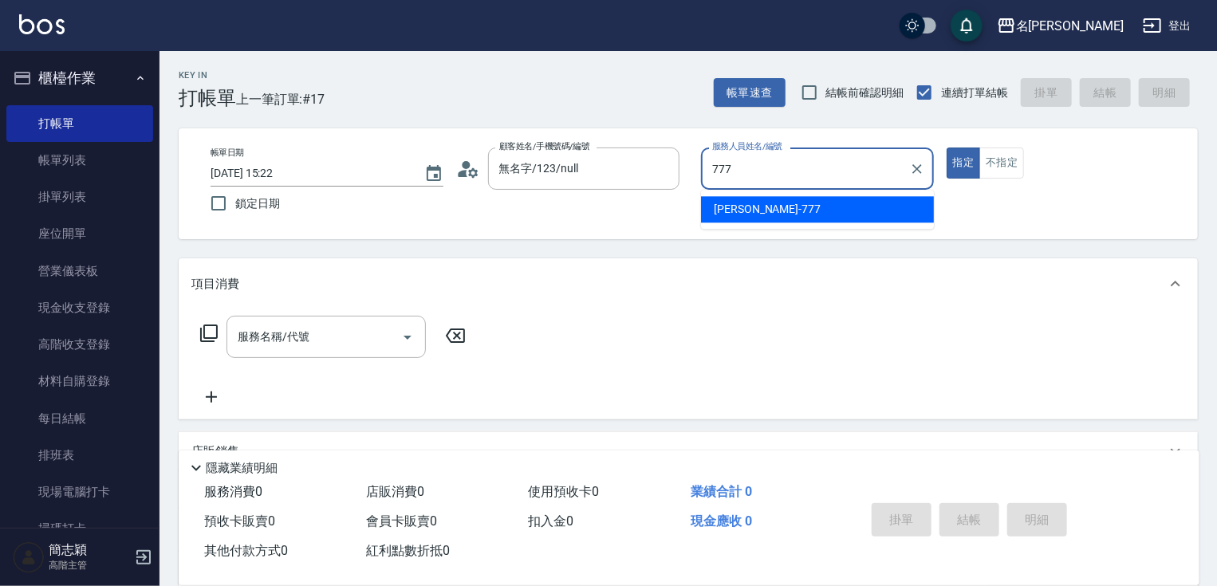
type input "[PERSON_NAME]-777"
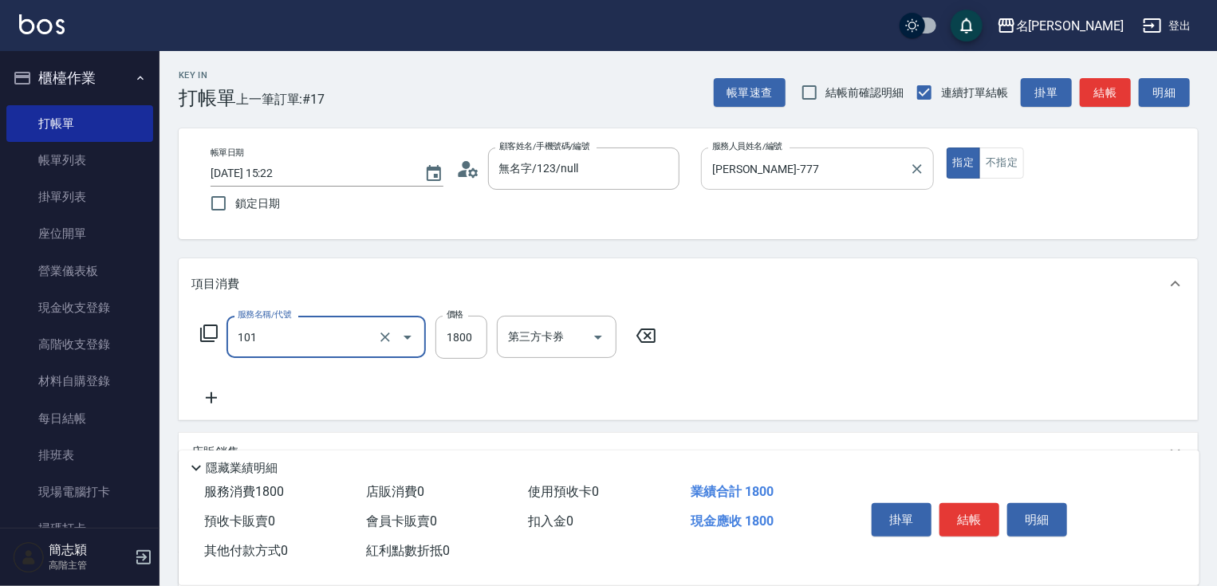
type input "草本頭皮(101)"
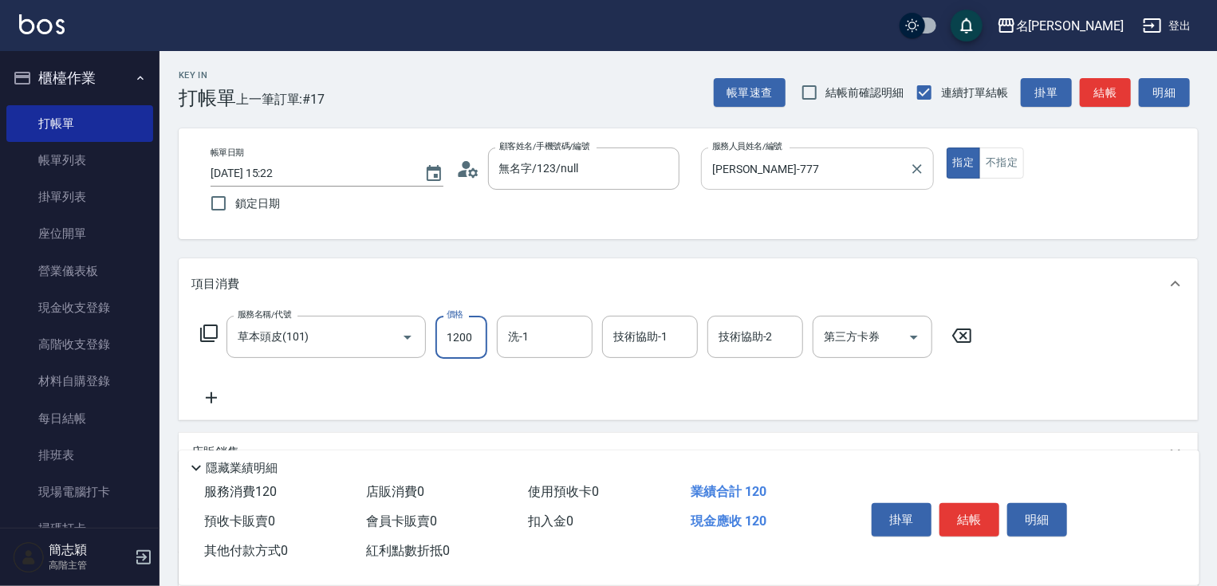
type input "1200"
type input "[PERSON_NAME]-777"
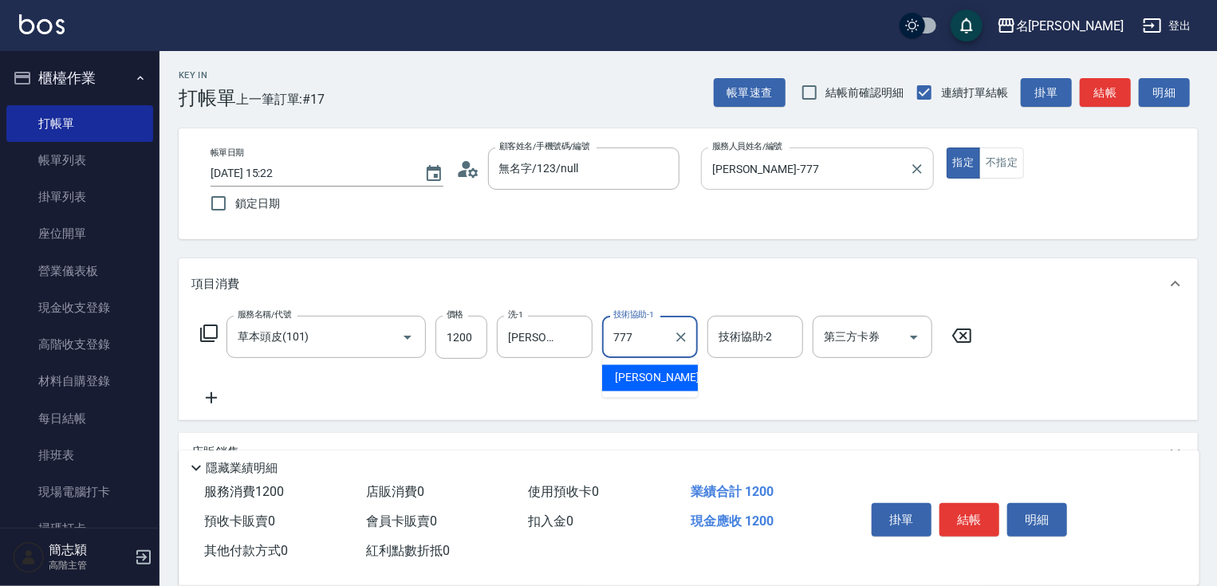
type input "[PERSON_NAME]-777"
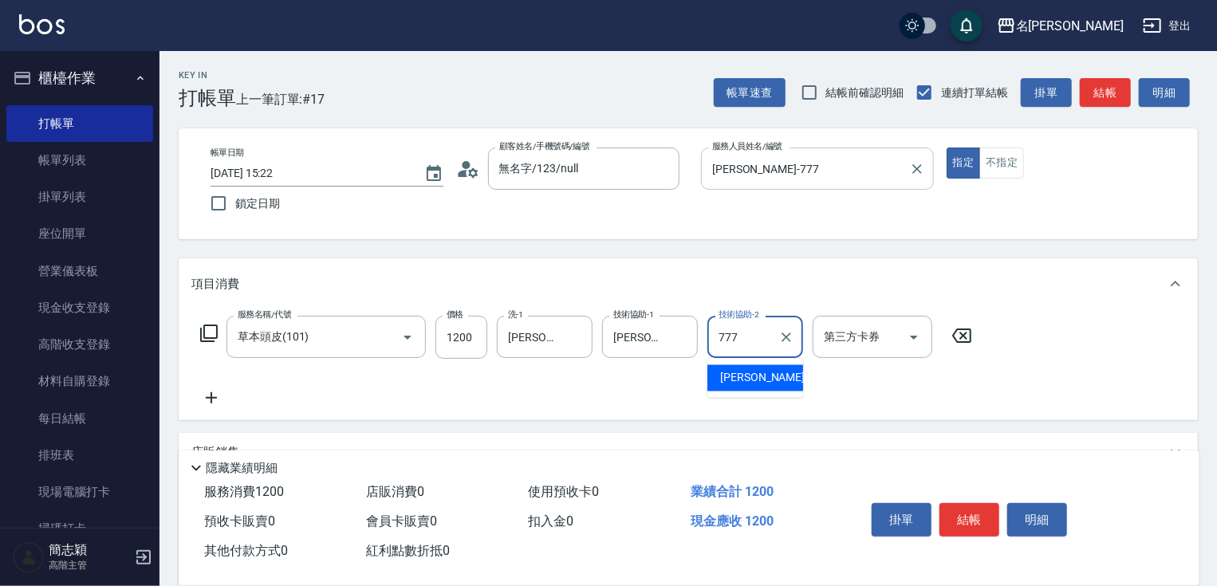
type input "[PERSON_NAME]-777"
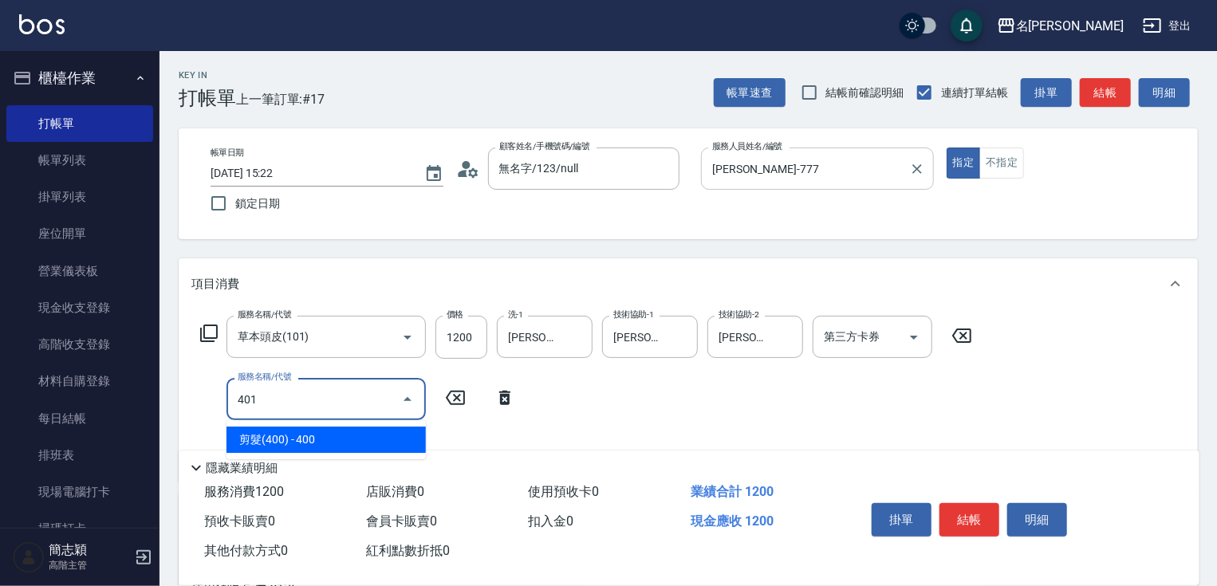
type input "剪髮(400)(401)"
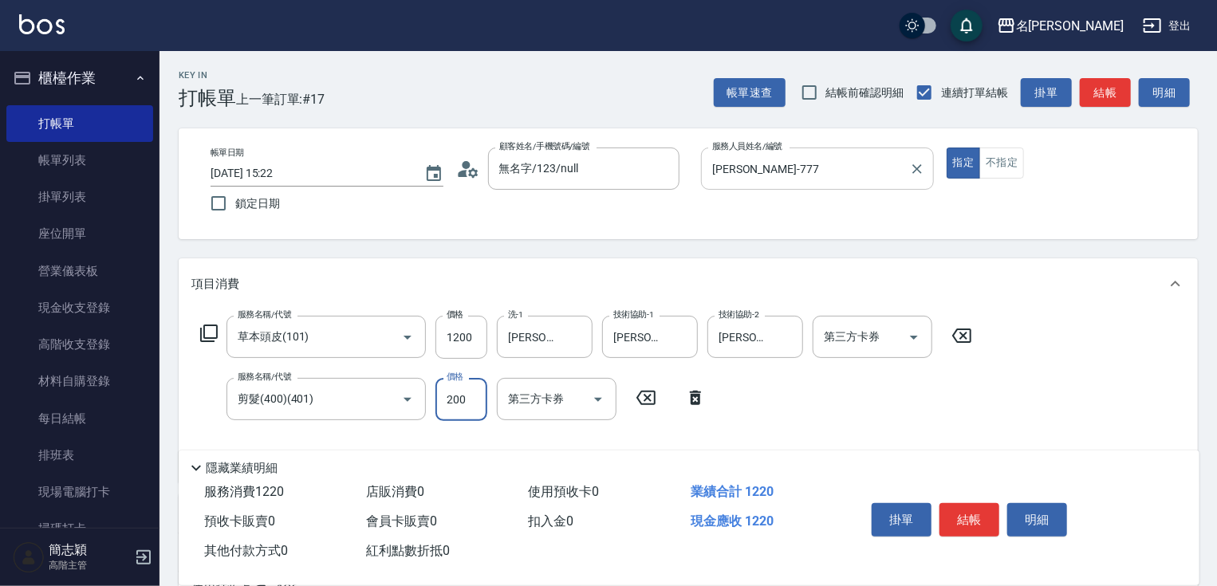
type input "200"
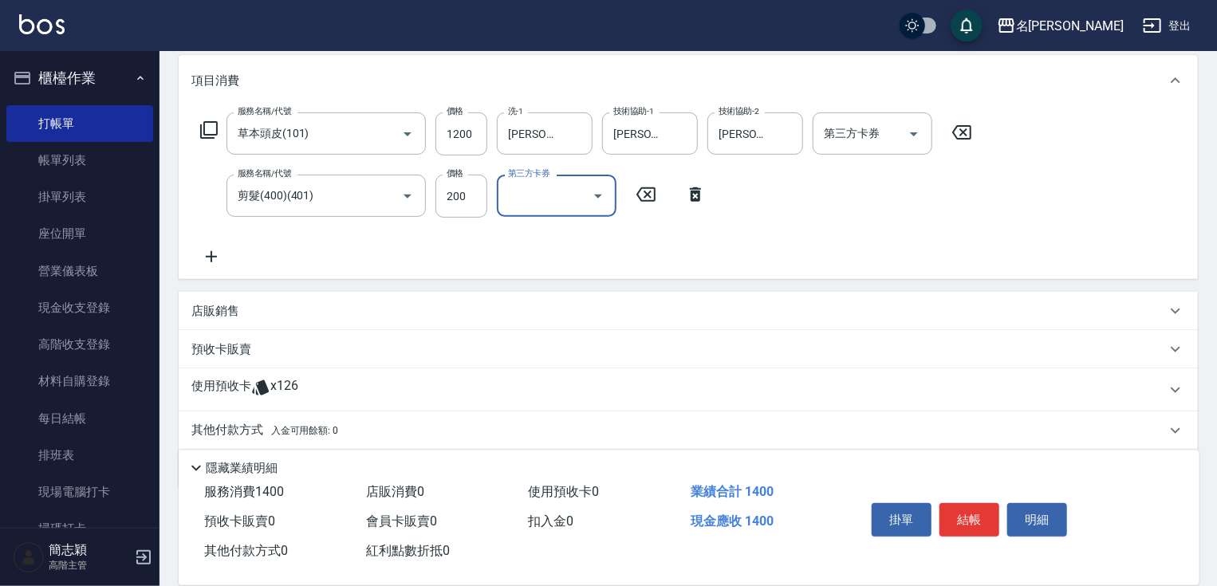
scroll to position [256, 0]
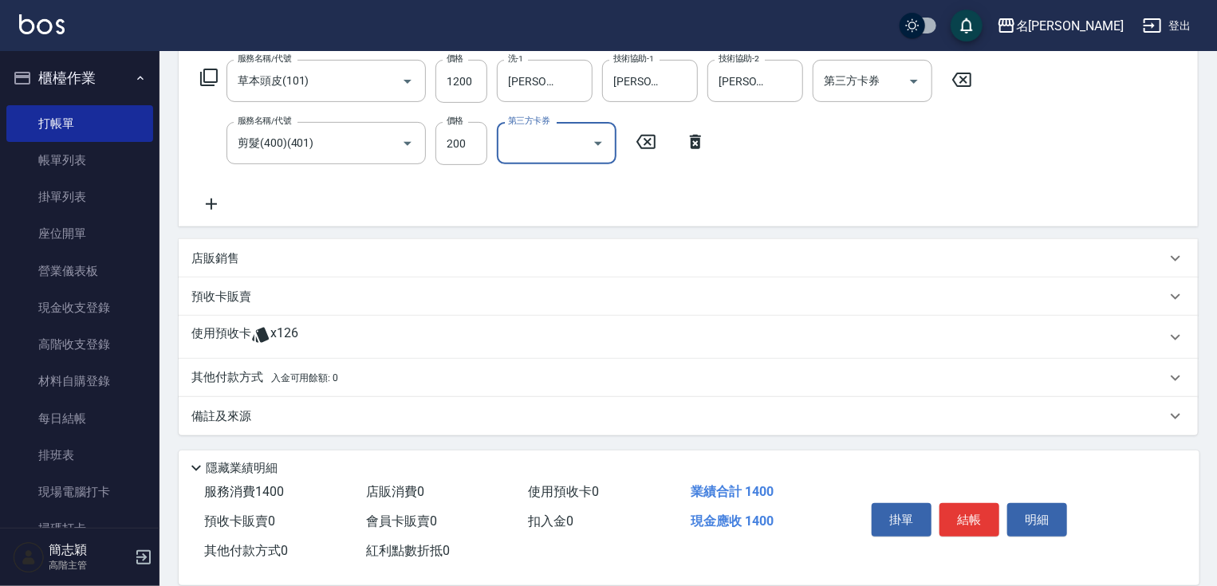
click at [240, 381] on p "其他付款方式 入金可用餘額: 0" at bounding box center [264, 378] width 147 height 18
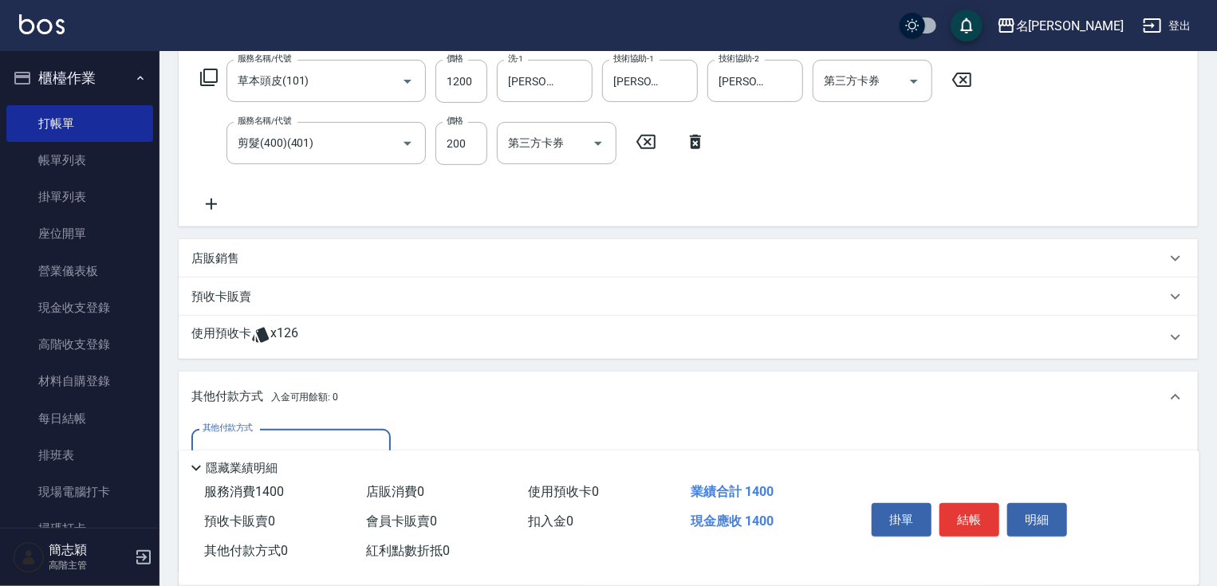
scroll to position [0, 0]
click at [265, 424] on div "其他付款方式 其他付款方式 入金剩餘： 0元 0 ​ 整筆扣入金 0元 異動入金" at bounding box center [688, 497] width 1019 height 149
click at [272, 436] on input "其他付款方式" at bounding box center [291, 450] width 185 height 28
click at [279, 507] on span "信用卡" at bounding box center [290, 517] width 199 height 26
type input "信用卡"
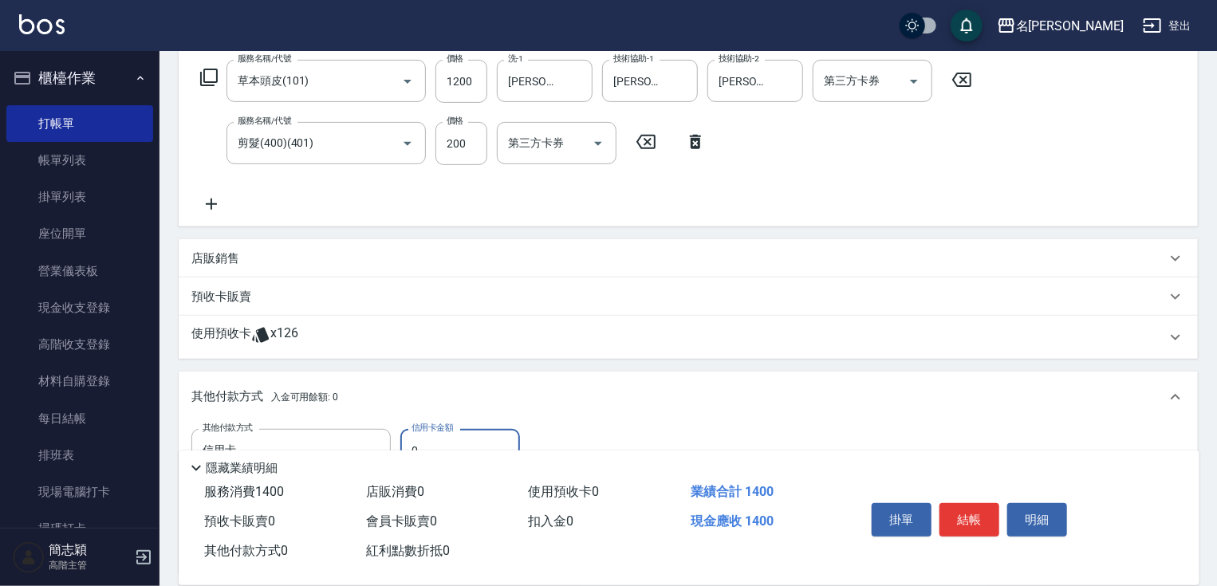
drag, startPoint x: 412, startPoint y: 443, endPoint x: 474, endPoint y: 444, distance: 61.4
click at [474, 444] on input "0" at bounding box center [460, 450] width 120 height 43
type input "1400"
click at [983, 520] on button "結帳" at bounding box center [970, 520] width 60 height 34
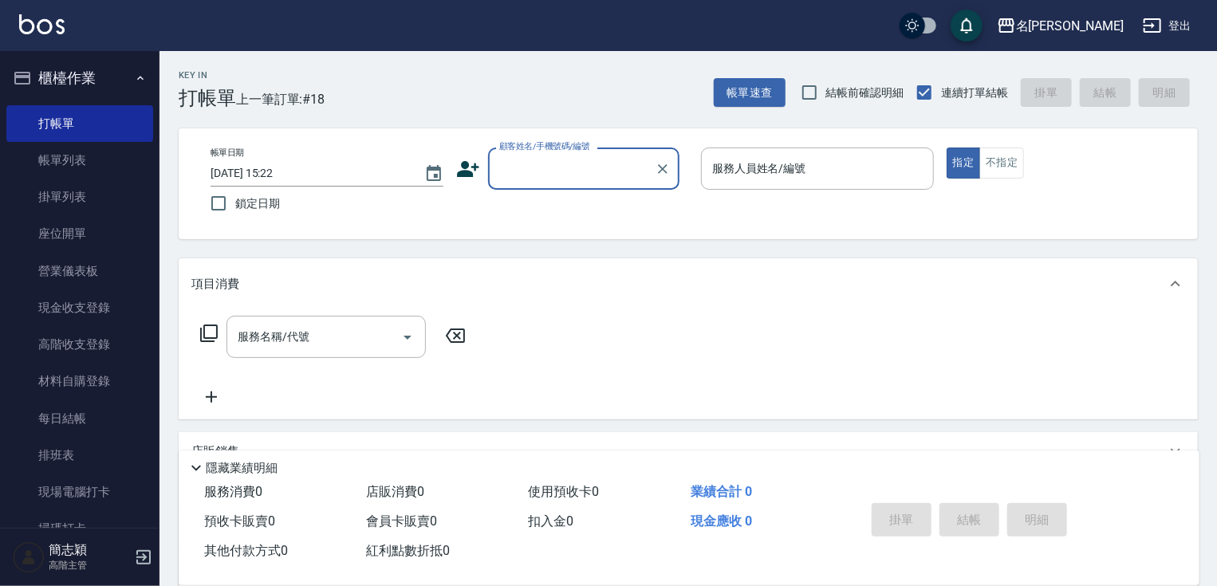
click at [624, 170] on input "顧客姓名/手機號碼/編號" at bounding box center [571, 169] width 153 height 28
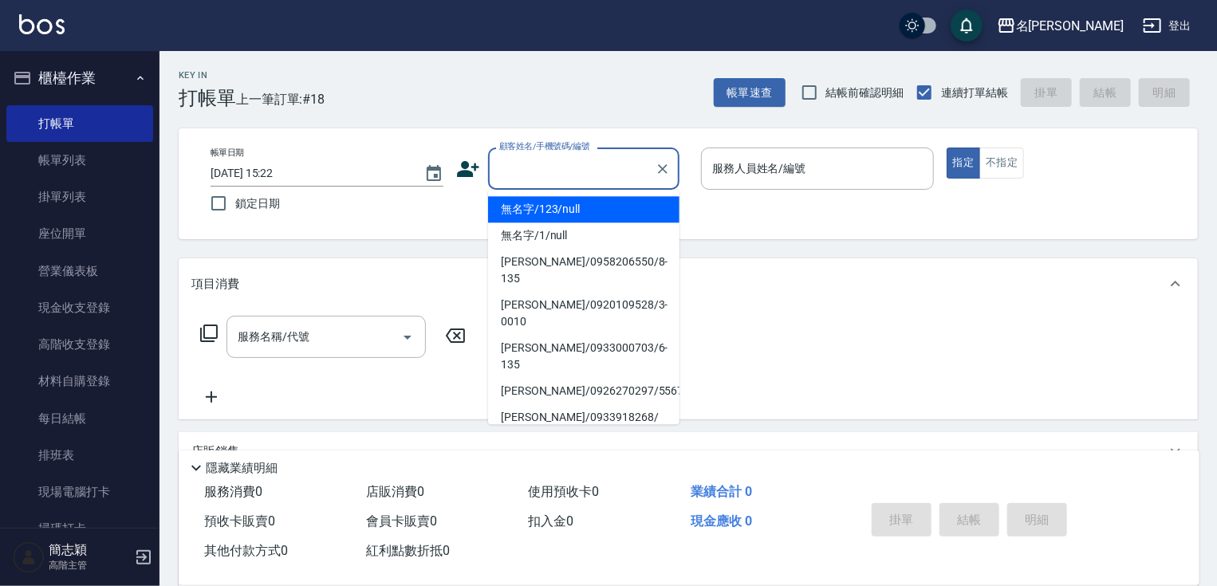
click at [613, 207] on li "無名字/123/null" at bounding box center [583, 209] width 191 height 26
type input "無名字/123/null"
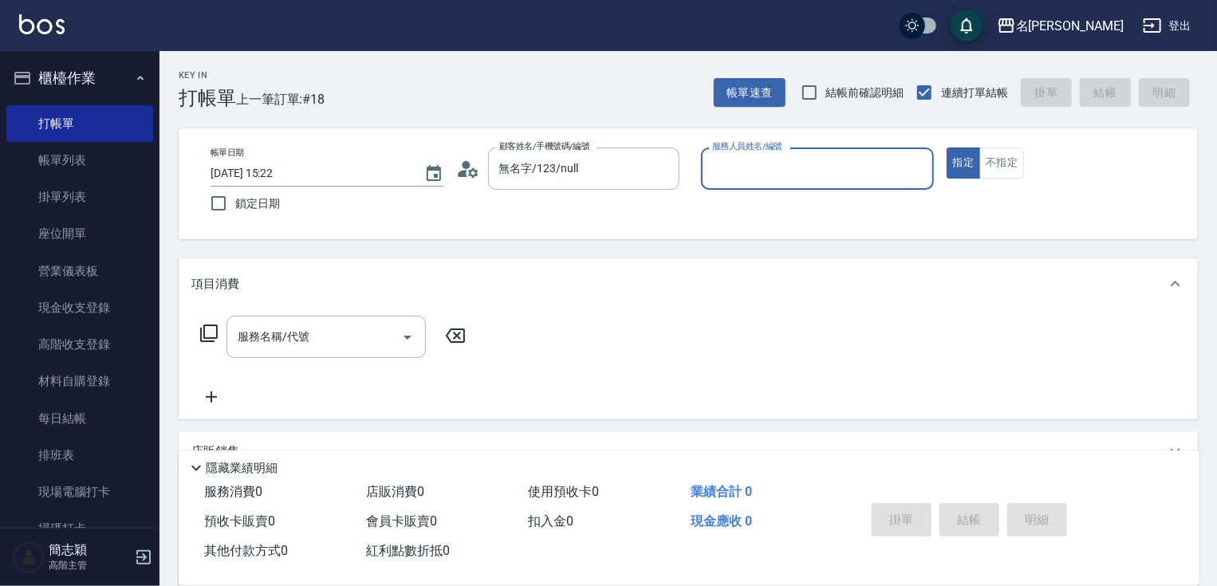
click at [804, 166] on input "服務人員姓名/編號" at bounding box center [817, 169] width 219 height 28
type input "[PERSON_NAME]-1"
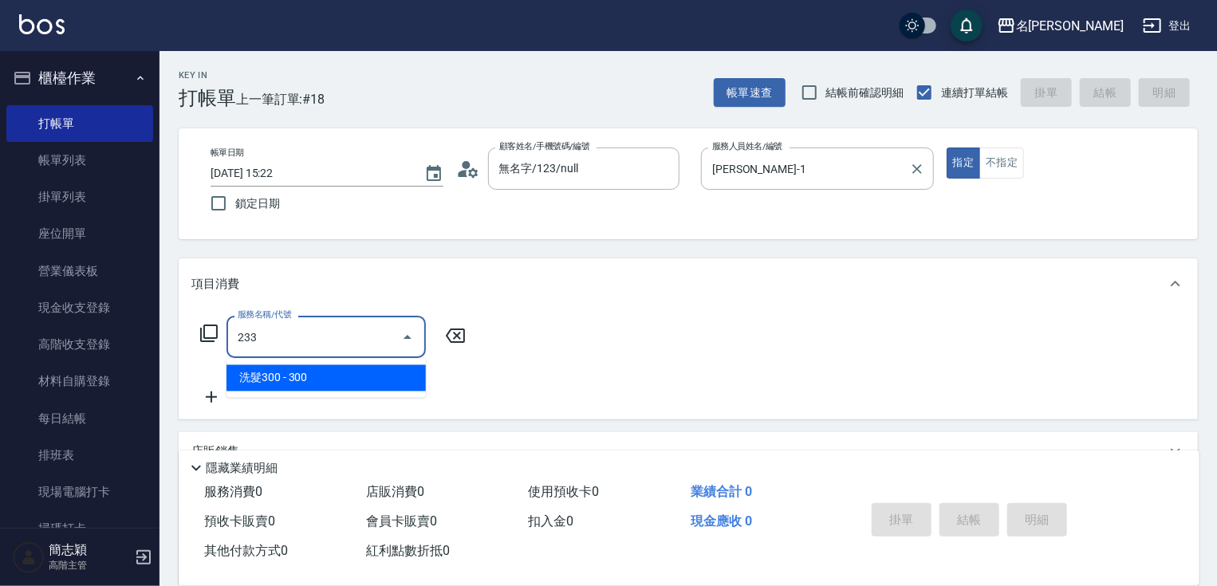
type input "洗髮300(233)"
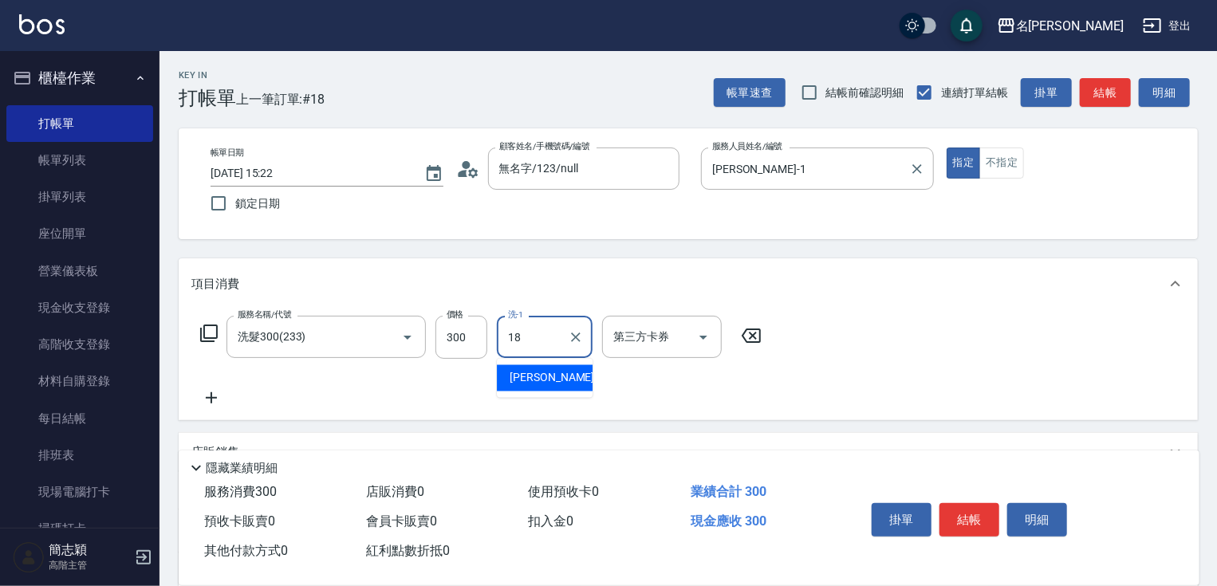
type input "[PERSON_NAME]-18"
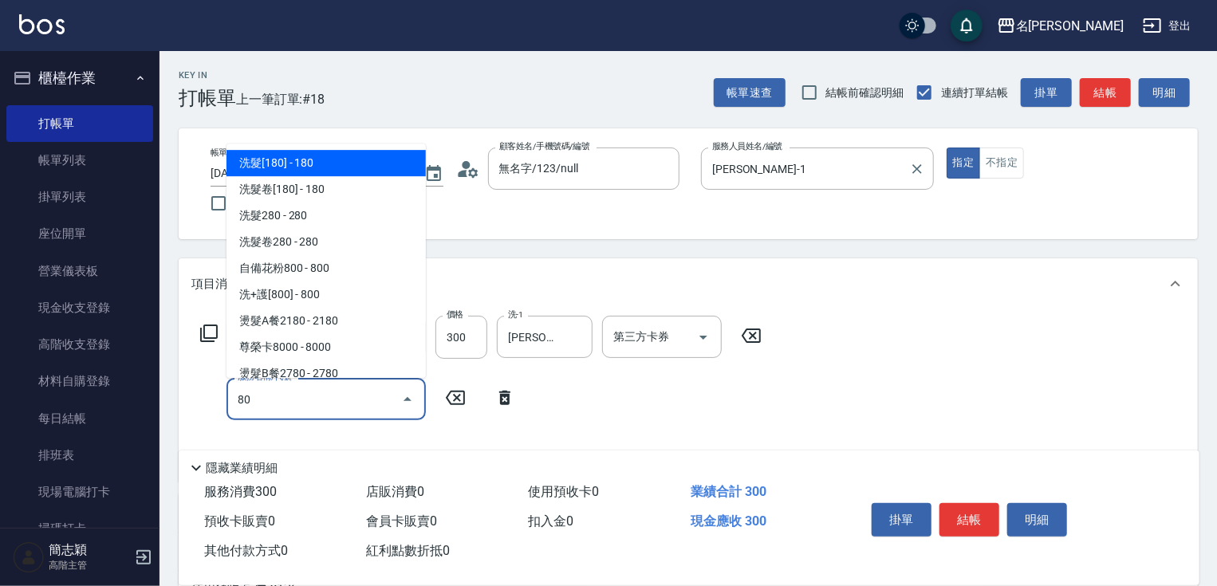
type input "8"
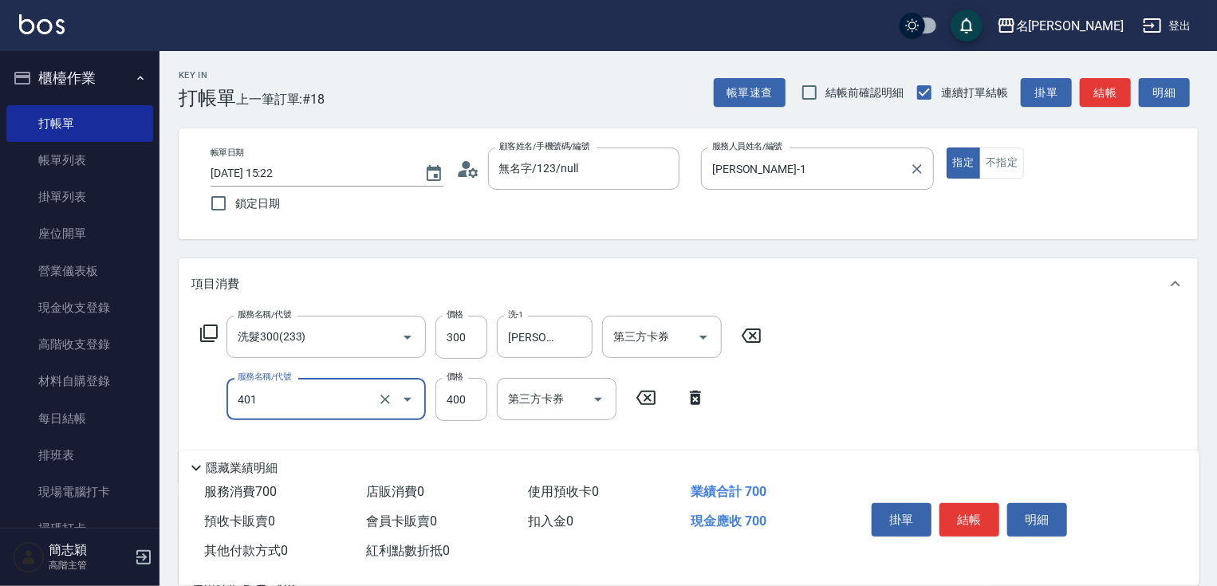
type input "剪髮(400)(401)"
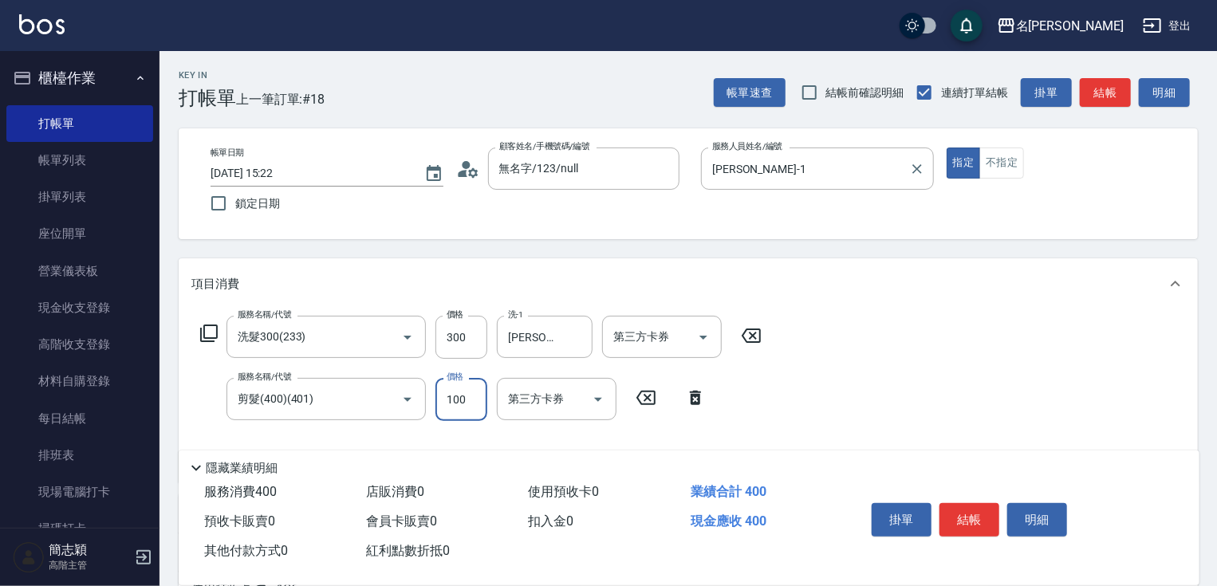
type input "100"
type input "潤絲20(801)"
type input "[PERSON_NAME]-18"
click at [989, 514] on button "結帳" at bounding box center [970, 520] width 60 height 34
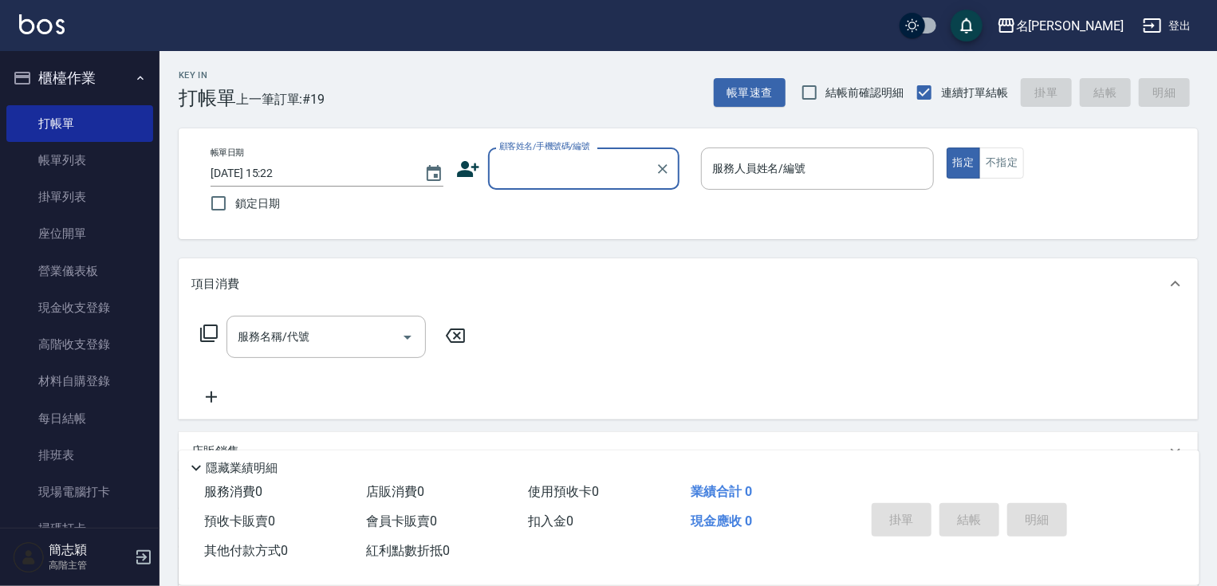
click at [552, 171] on input "顧客姓名/手機號碼/編號" at bounding box center [571, 169] width 153 height 28
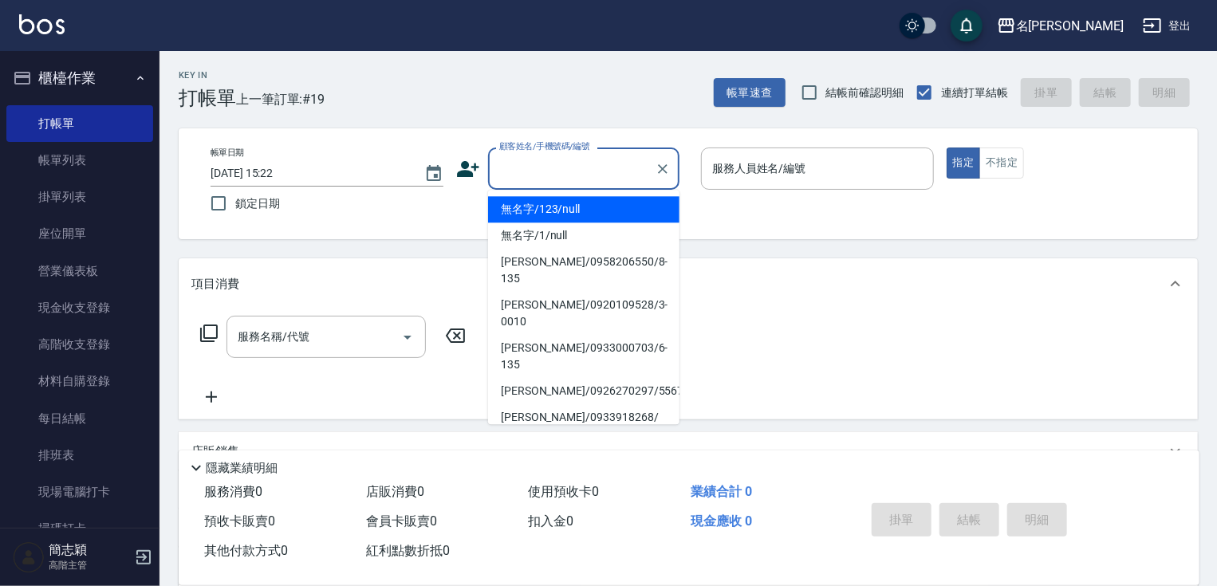
click at [546, 210] on li "無名字/123/null" at bounding box center [583, 209] width 191 height 26
type input "無名字/123/null"
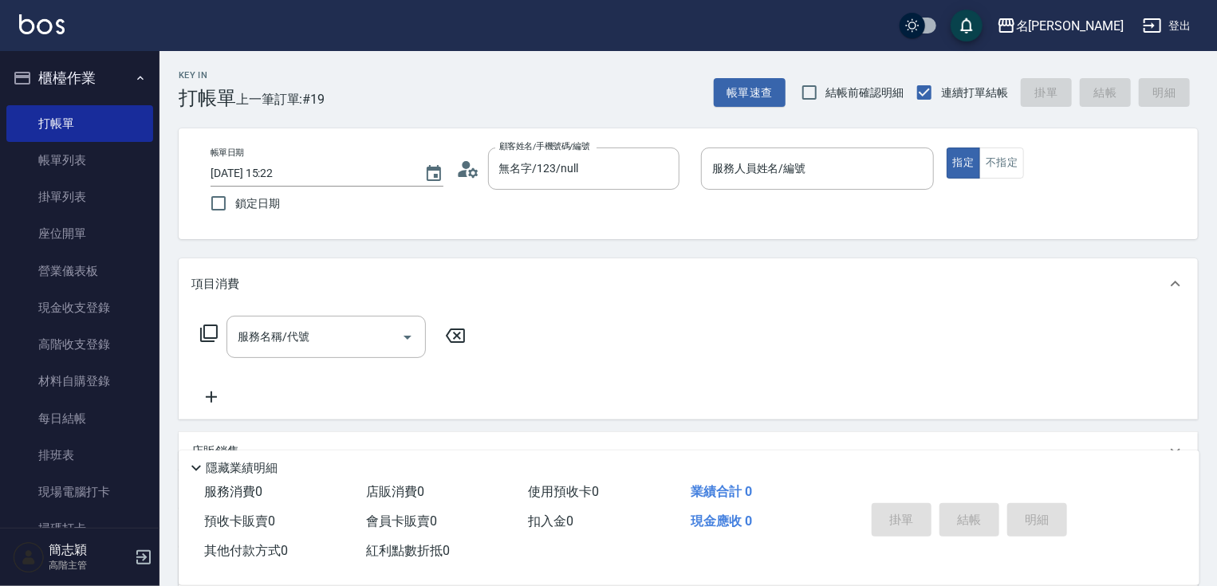
click at [826, 191] on p at bounding box center [817, 198] width 233 height 17
click at [820, 176] on input "服務人員姓名/編號" at bounding box center [817, 169] width 219 height 28
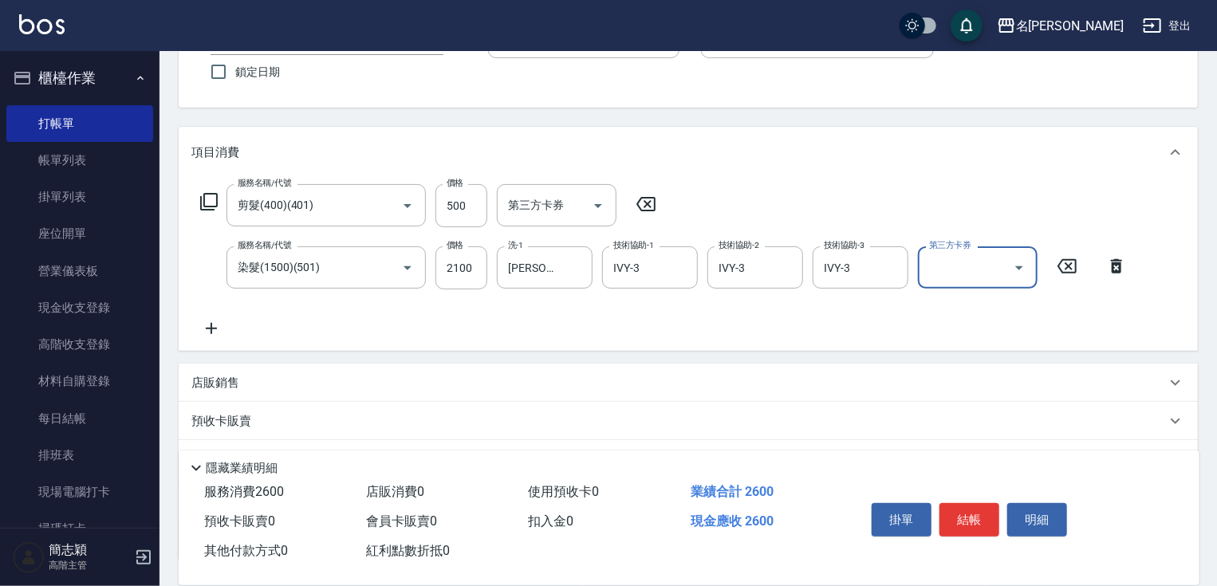
scroll to position [246, 0]
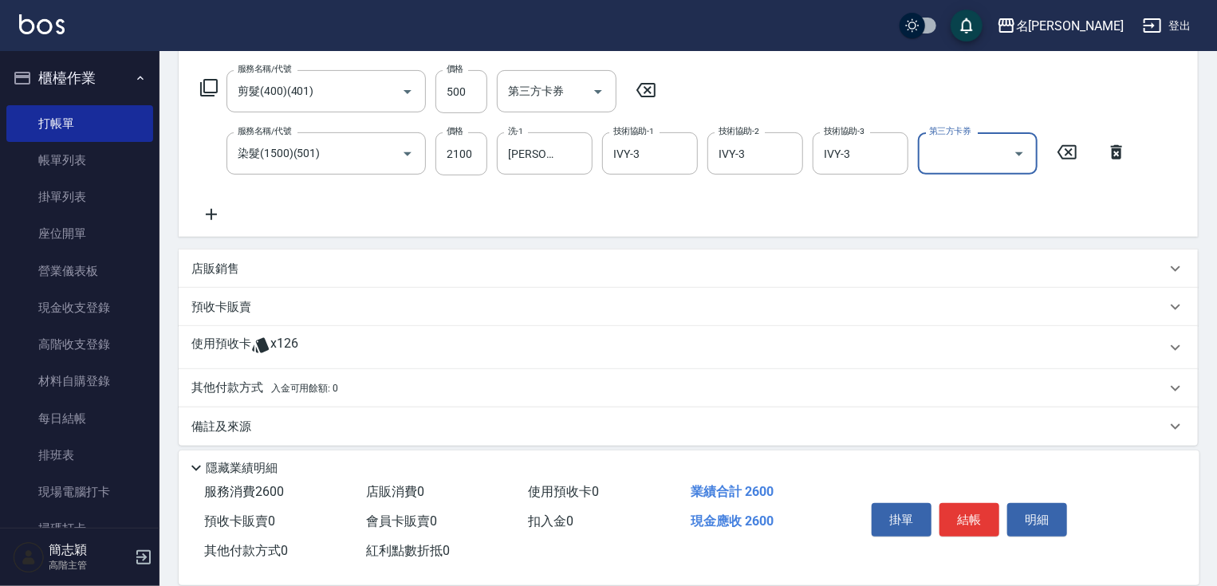
click at [251, 383] on p "其他付款方式 入金可用餘額: 0" at bounding box center [264, 389] width 147 height 18
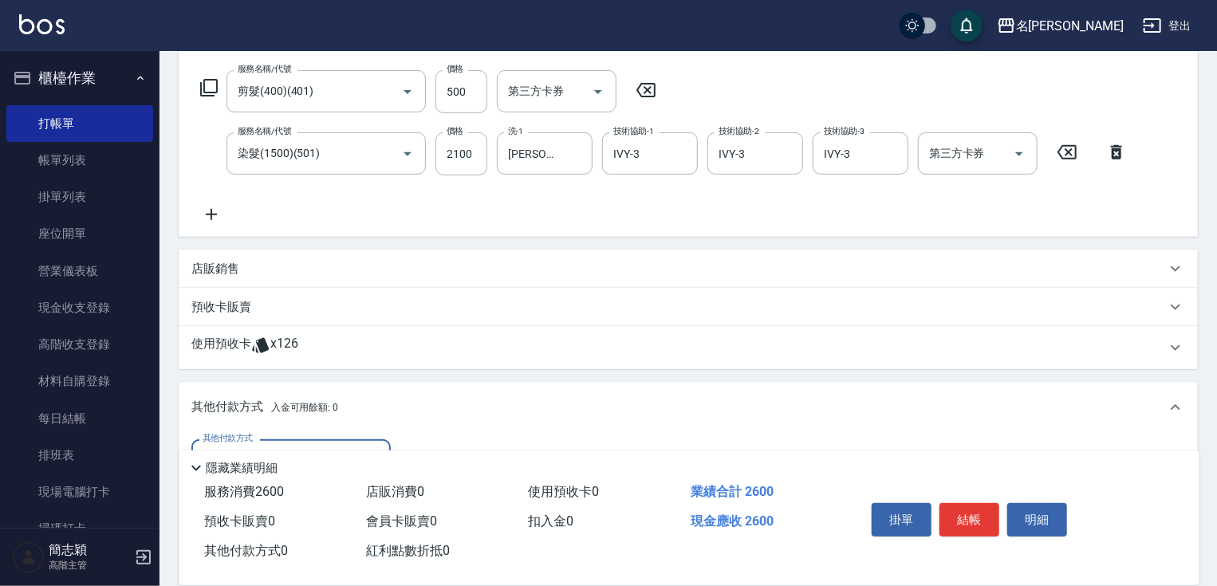
scroll to position [0, 0]
click at [269, 443] on div "其他付款方式" at bounding box center [290, 461] width 199 height 42
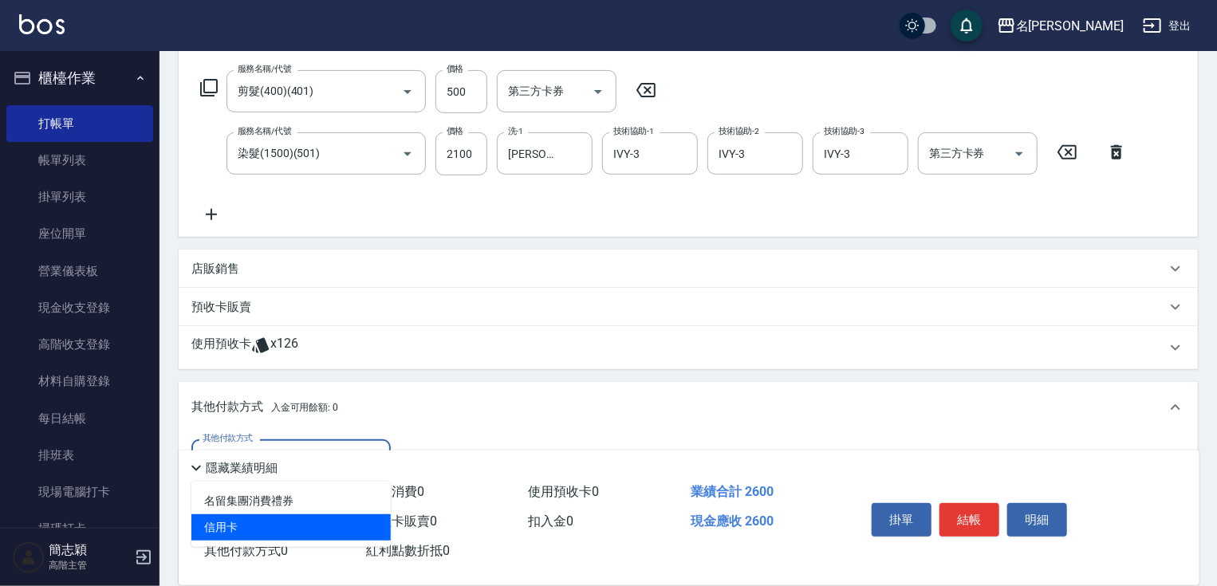
click at [264, 517] on span "信用卡" at bounding box center [290, 527] width 199 height 26
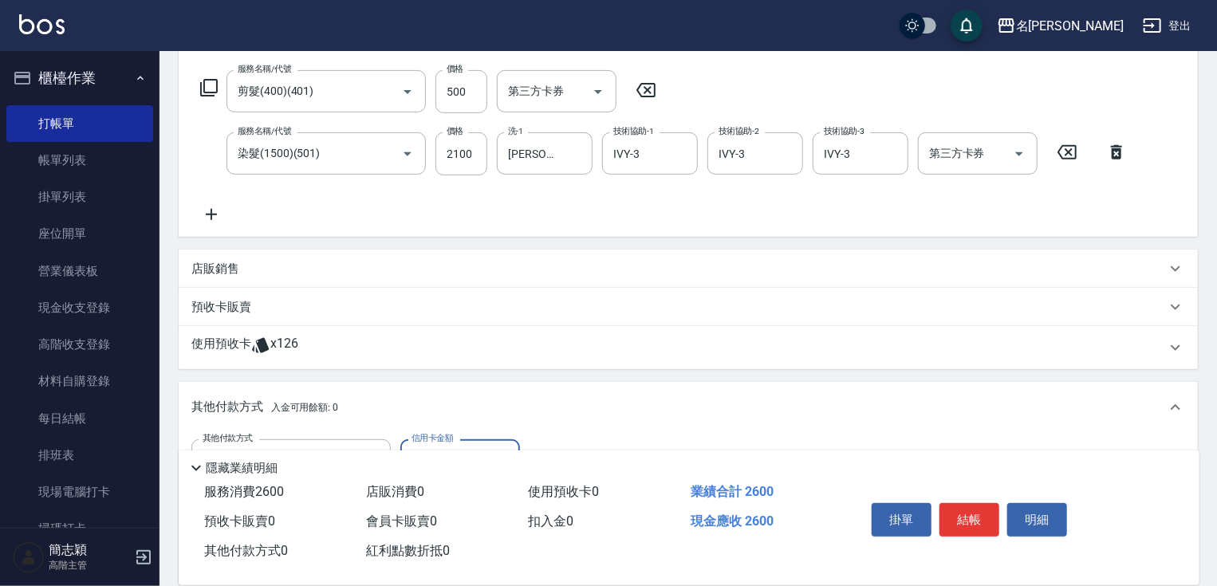
scroll to position [424, 0]
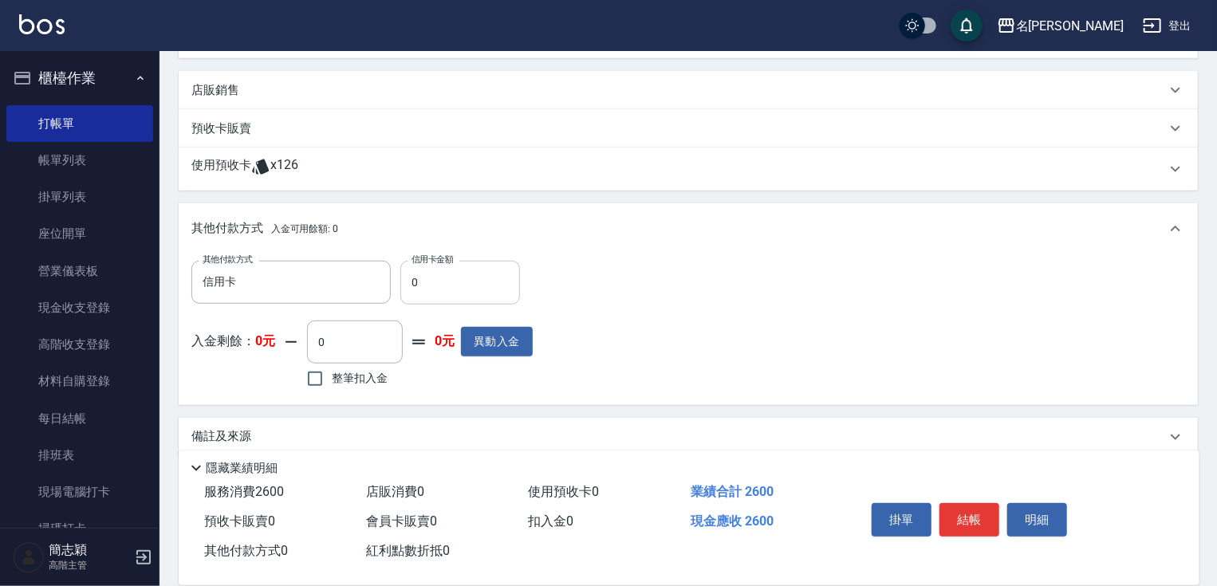
drag, startPoint x: 398, startPoint y: 286, endPoint x: 424, endPoint y: 286, distance: 26.3
click at [424, 286] on div "其他付款方式 信用卡 其他付款方式 信用卡金額 0 信用卡金額" at bounding box center [361, 282] width 341 height 43
drag, startPoint x: 410, startPoint y: 284, endPoint x: 455, endPoint y: 286, distance: 44.7
click at [439, 286] on input "0" at bounding box center [460, 282] width 120 height 43
click at [972, 531] on button "結帳" at bounding box center [970, 520] width 60 height 34
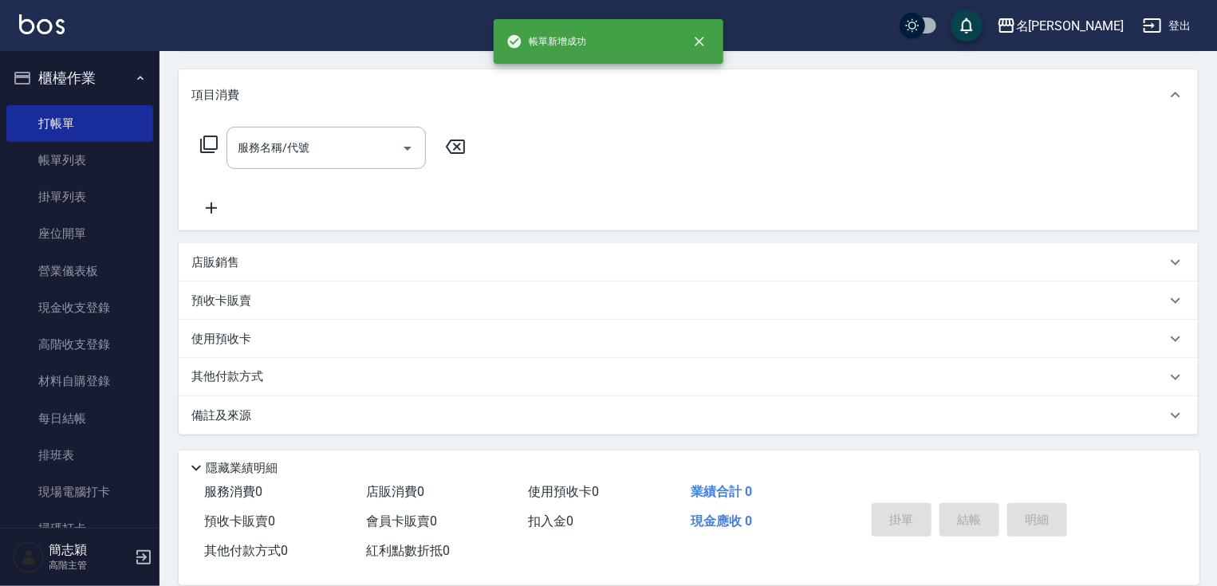
scroll to position [0, 0]
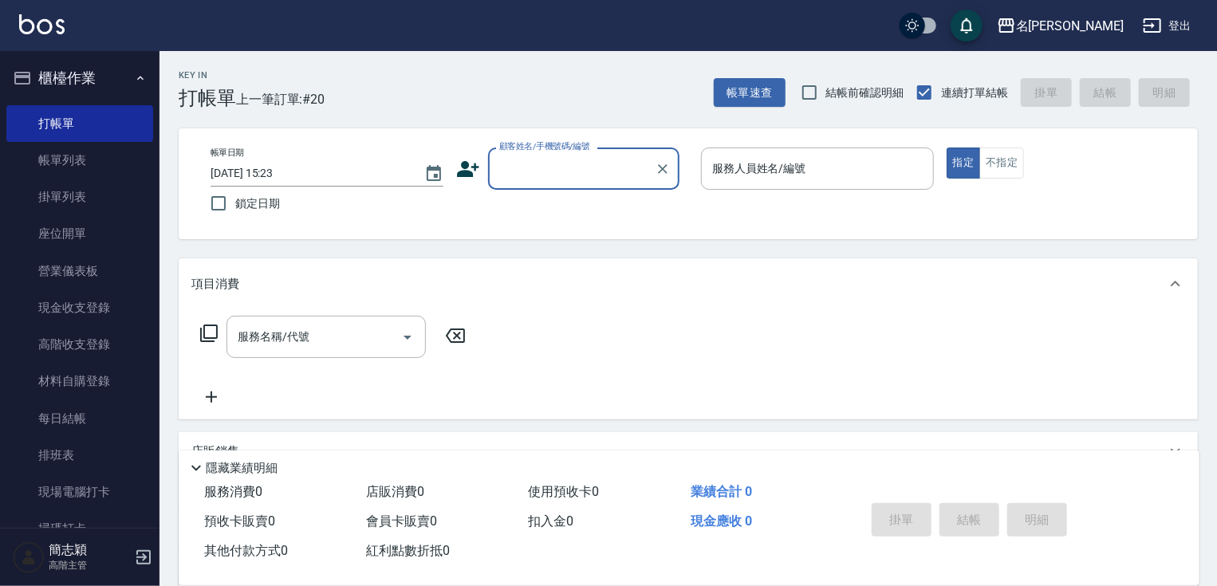
click at [571, 172] on input "顧客姓名/手機號碼/編號" at bounding box center [571, 169] width 153 height 28
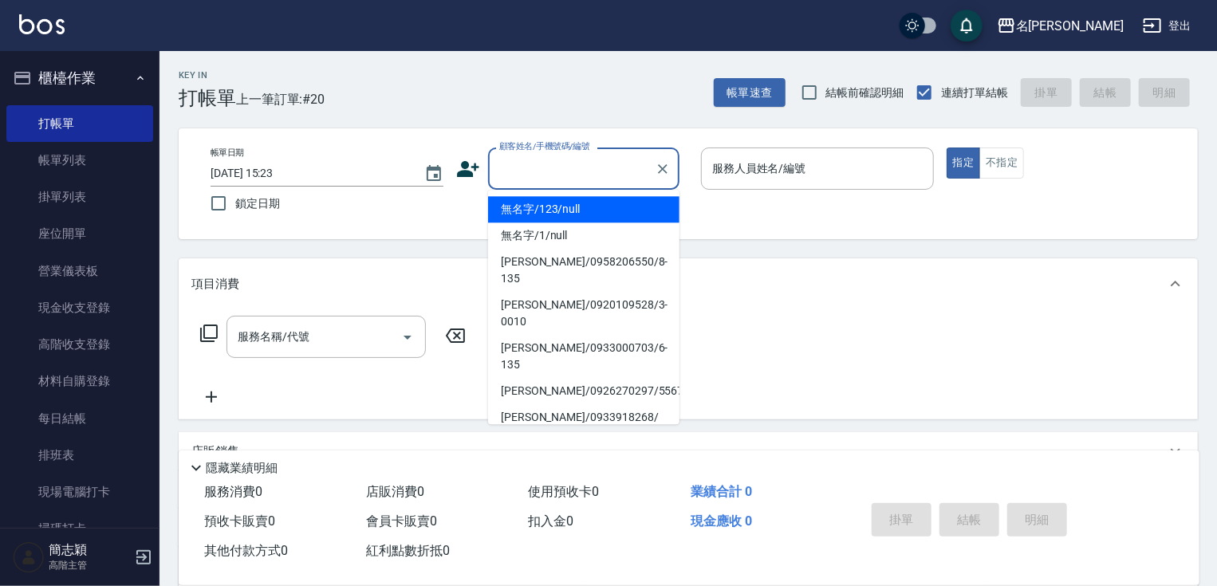
click at [589, 217] on li "無名字/123/null" at bounding box center [583, 209] width 191 height 26
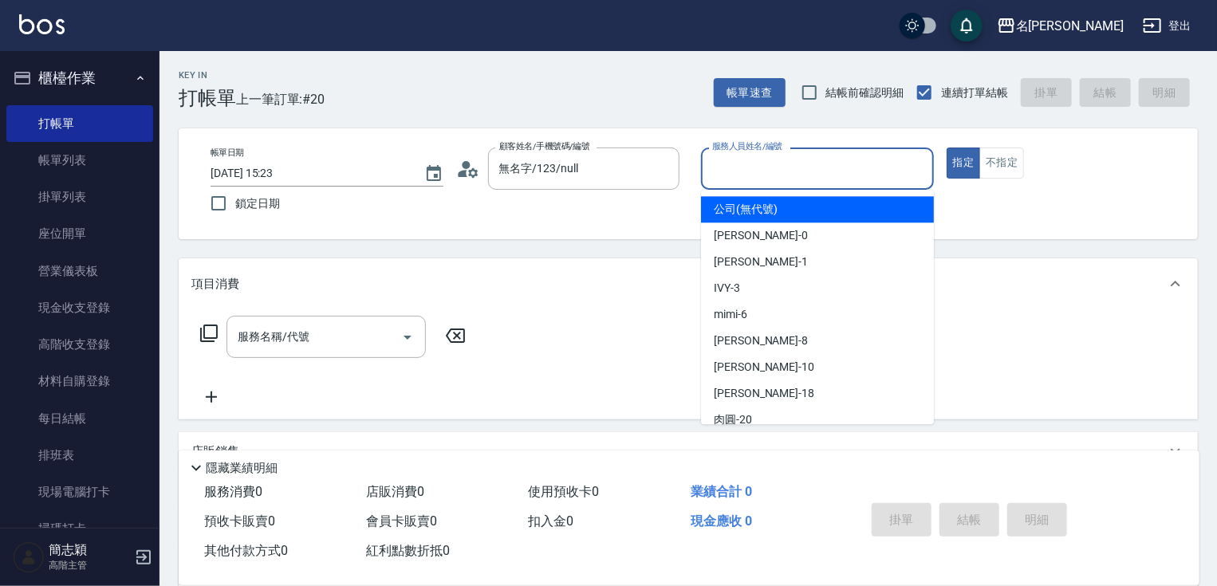
click at [731, 170] on input "服務人員姓名/編號" at bounding box center [817, 169] width 219 height 28
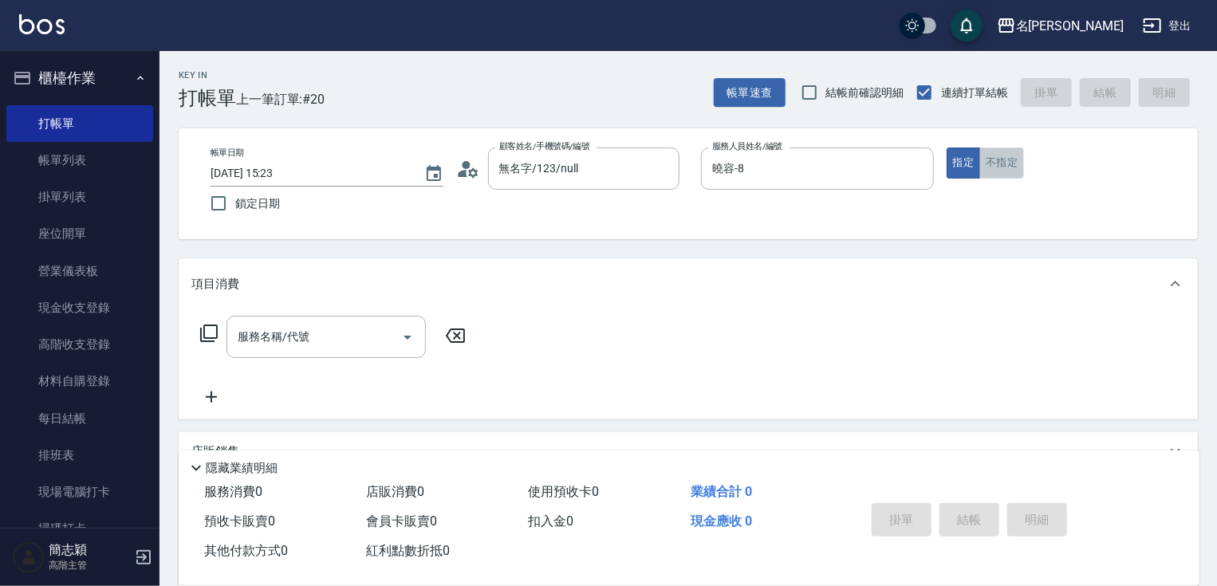
click at [983, 160] on button "不指定" at bounding box center [1002, 163] width 45 height 31
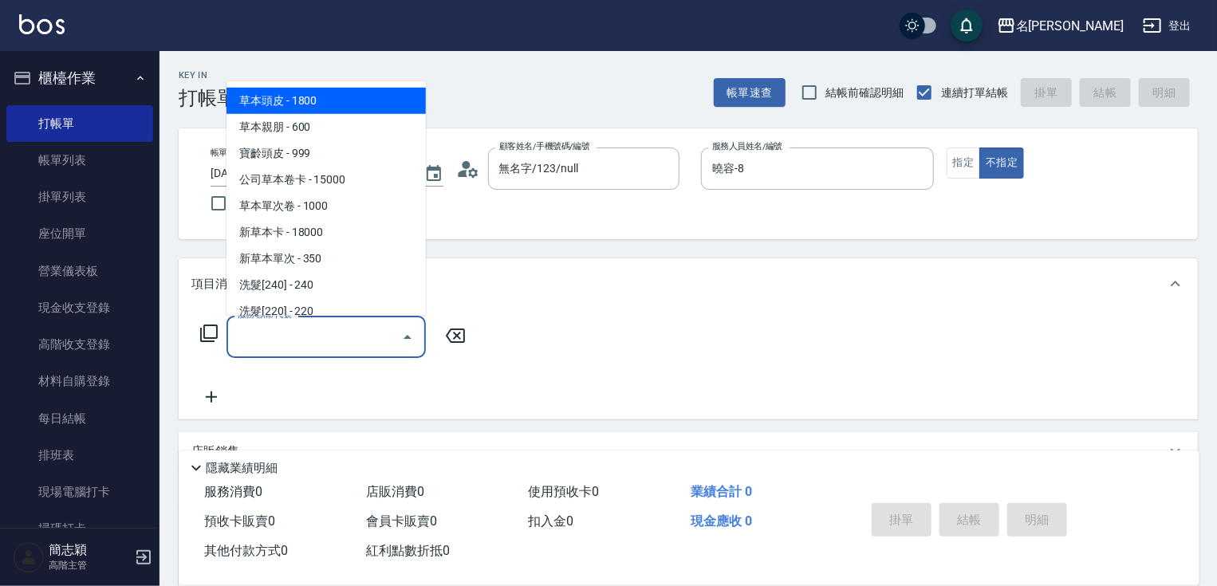
click at [317, 349] on input "服務名稱/代號" at bounding box center [314, 337] width 161 height 28
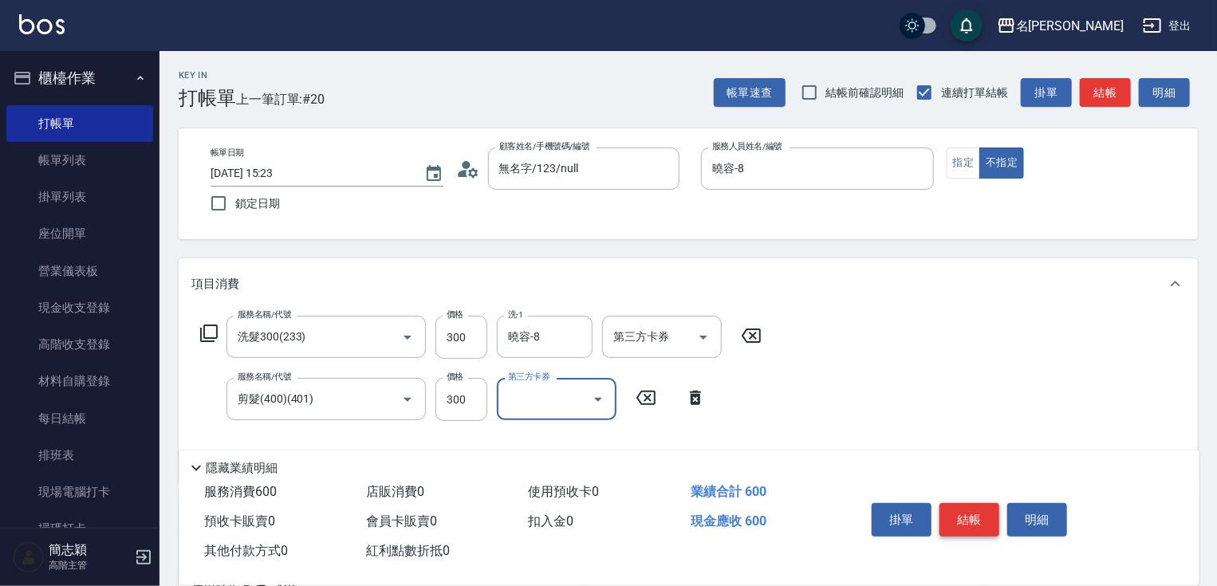
click at [972, 517] on button "結帳" at bounding box center [970, 520] width 60 height 34
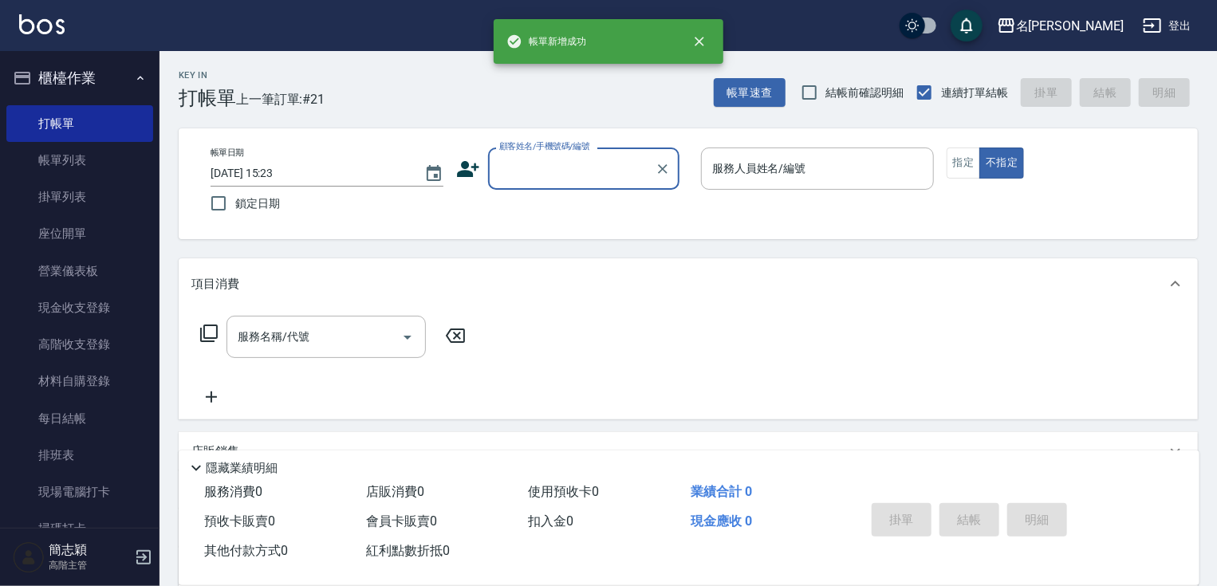
click at [530, 155] on input "顧客姓名/手機號碼/編號" at bounding box center [571, 169] width 153 height 28
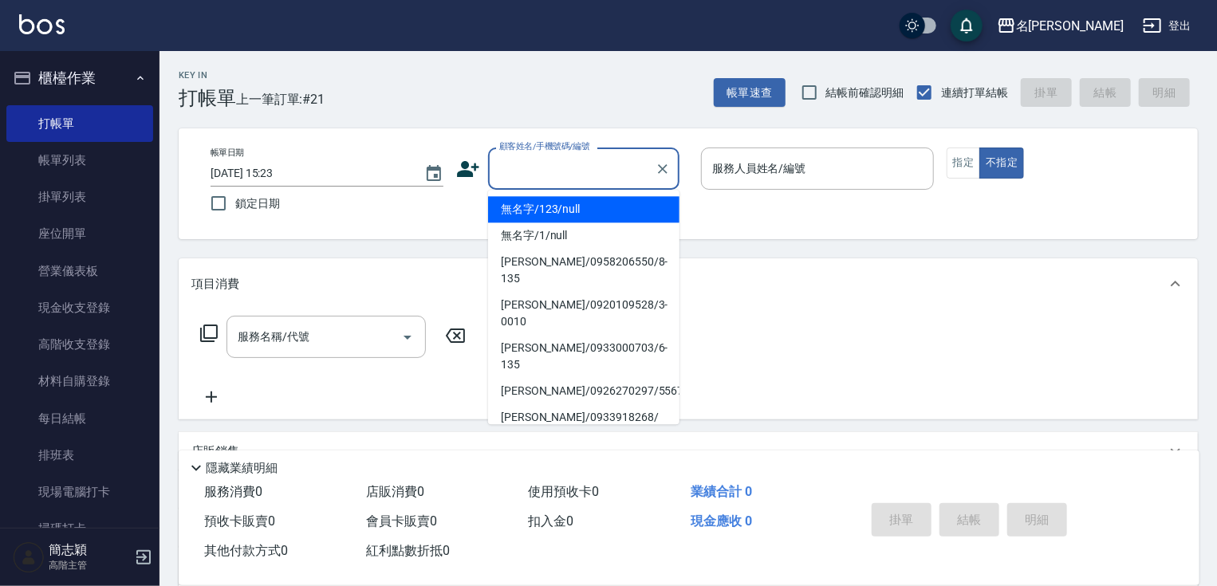
click at [529, 205] on li "無名字/123/null" at bounding box center [583, 209] width 191 height 26
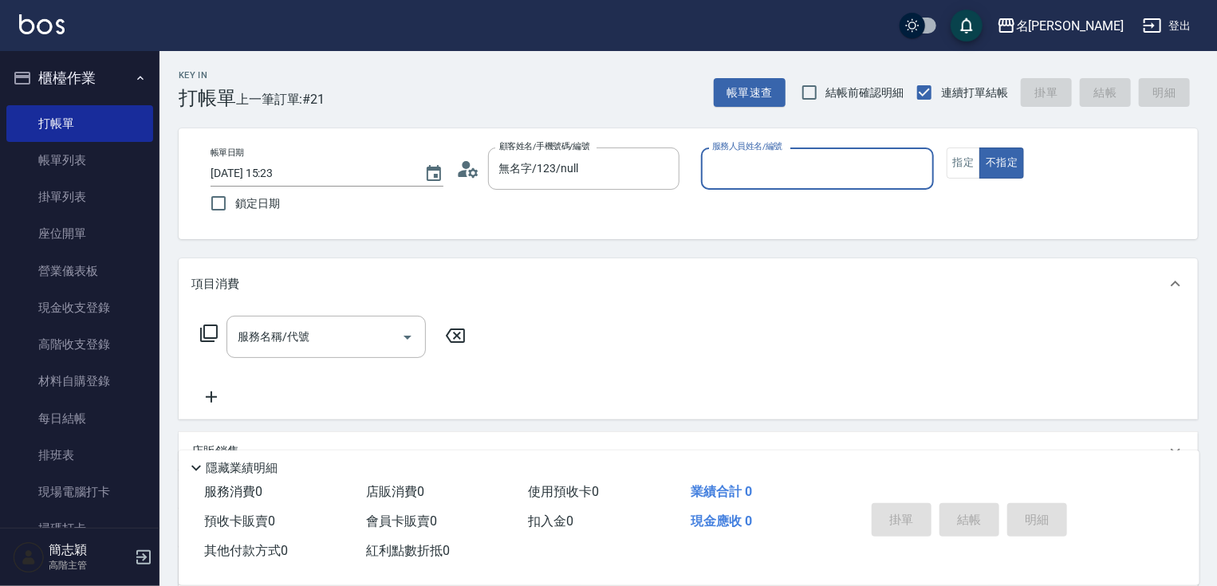
click at [813, 145] on div "帳單日期 [DATE] 15:23 鎖定日期 顧客姓名/手機號碼/編號 無名字/123/null 顧客姓名/手機號碼/編號 服務人員姓名/編號 服務人員姓名/…" at bounding box center [688, 183] width 1019 height 111
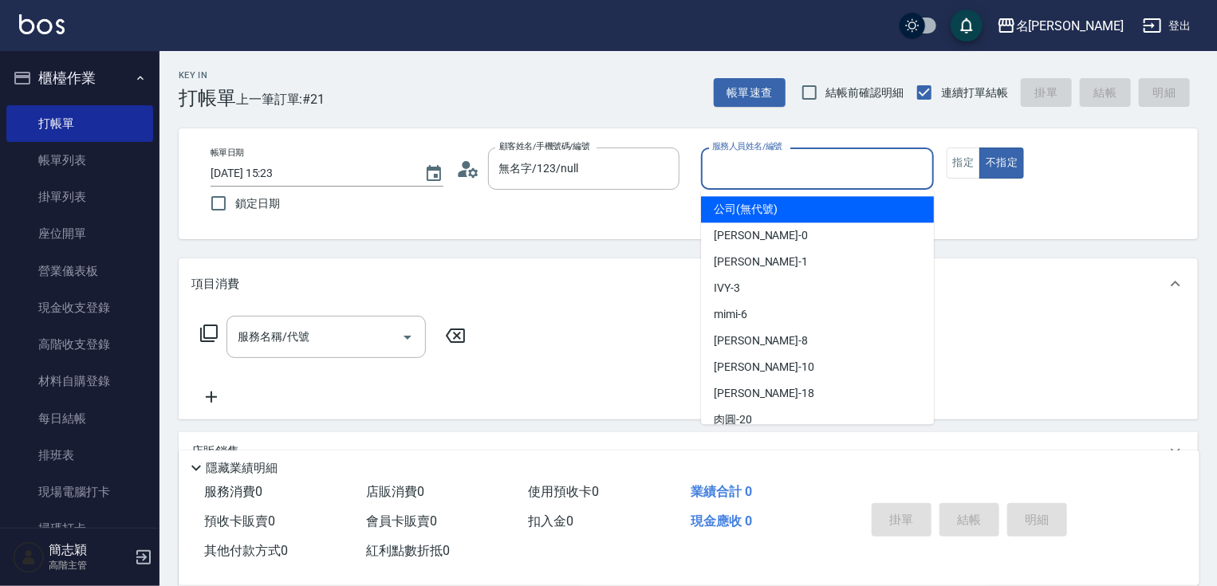
click at [782, 156] on div "服務人員姓名/編號 服務人員姓名/編號" at bounding box center [817, 169] width 233 height 42
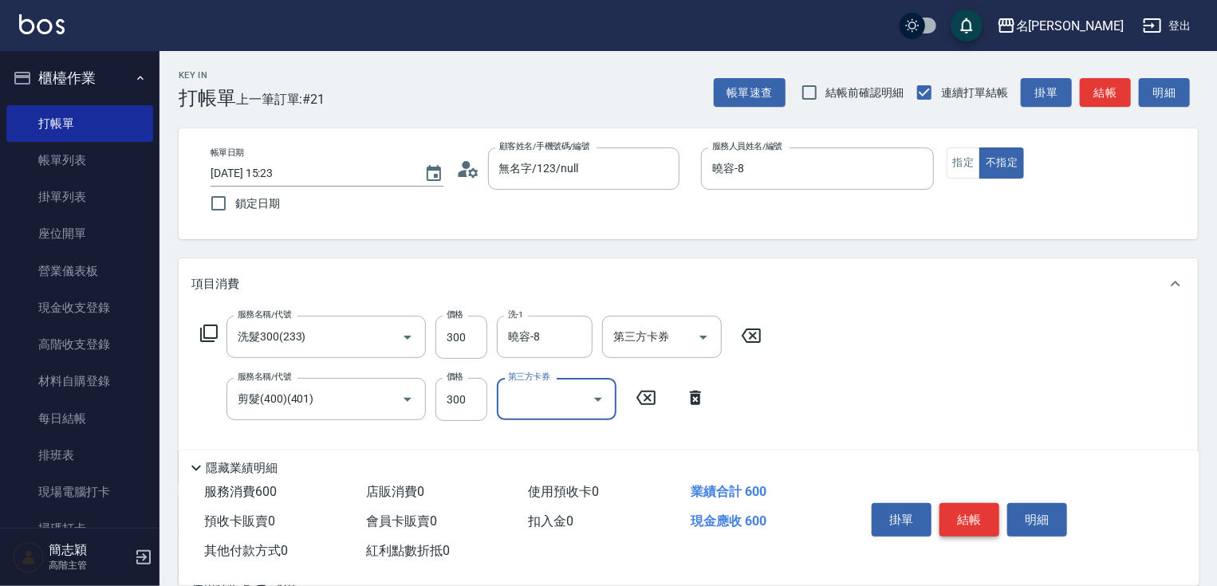
click at [980, 516] on button "結帳" at bounding box center [970, 520] width 60 height 34
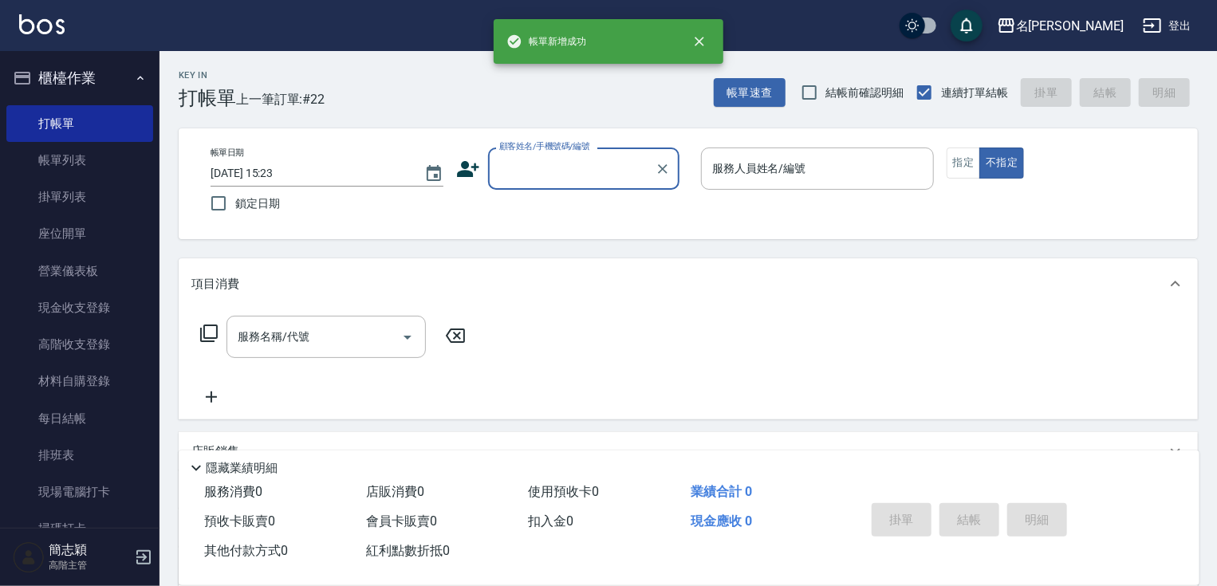
click at [603, 175] on input "顧客姓名/手機號碼/編號" at bounding box center [571, 169] width 153 height 28
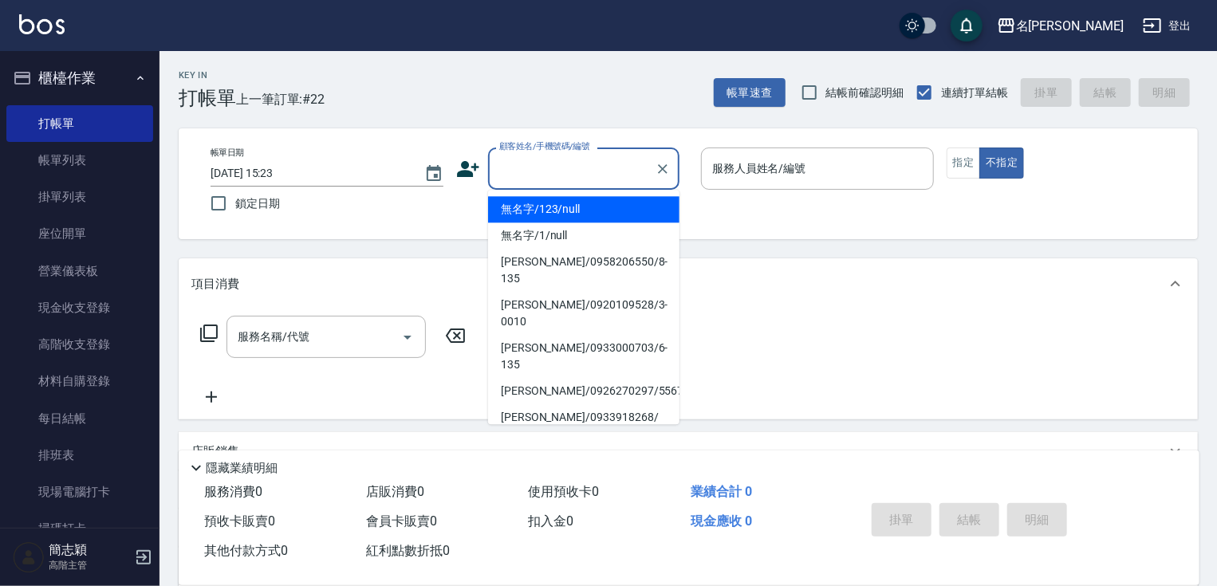
click at [609, 211] on li "無名字/123/null" at bounding box center [583, 209] width 191 height 26
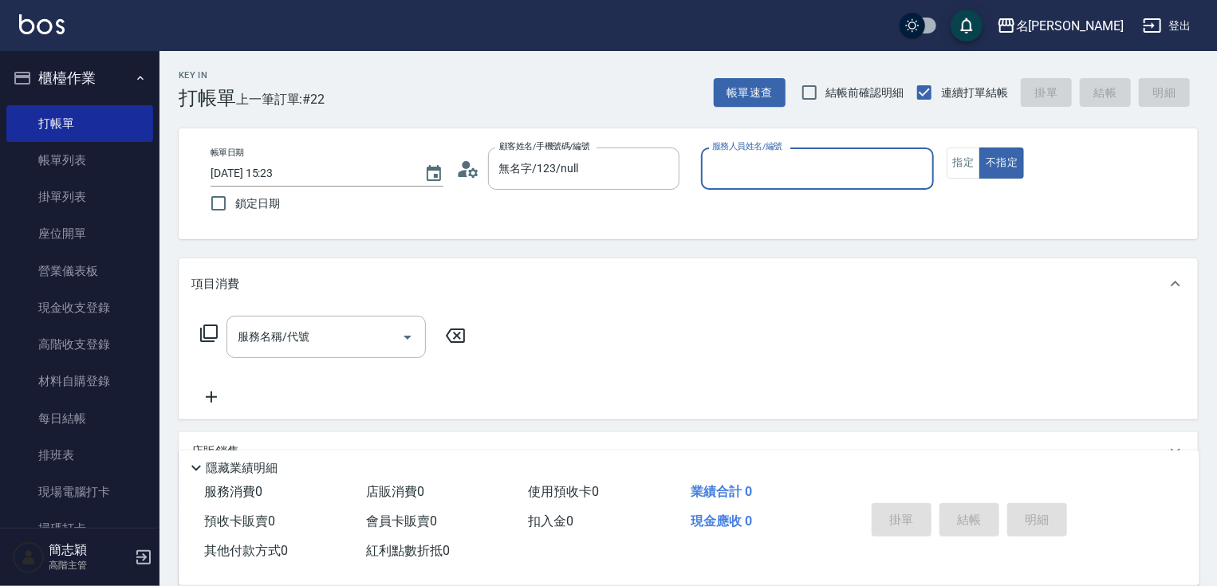
click at [766, 189] on div "服務人員姓名/編號" at bounding box center [817, 169] width 233 height 42
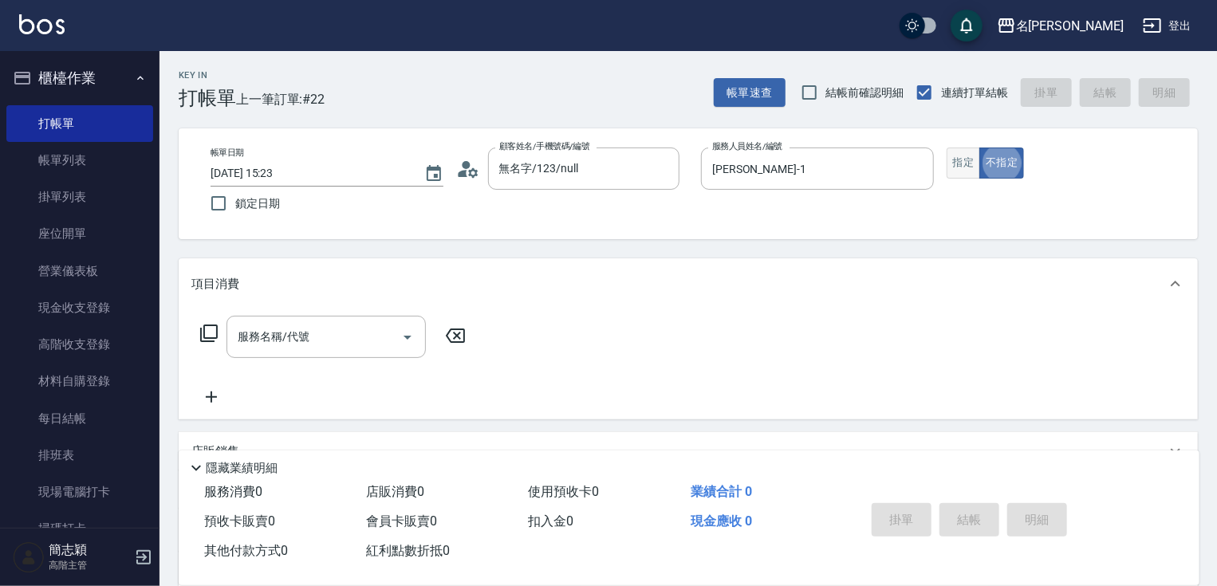
click at [968, 159] on button "指定" at bounding box center [964, 163] width 34 height 31
click at [341, 344] on input "服務名稱/代號" at bounding box center [314, 337] width 161 height 28
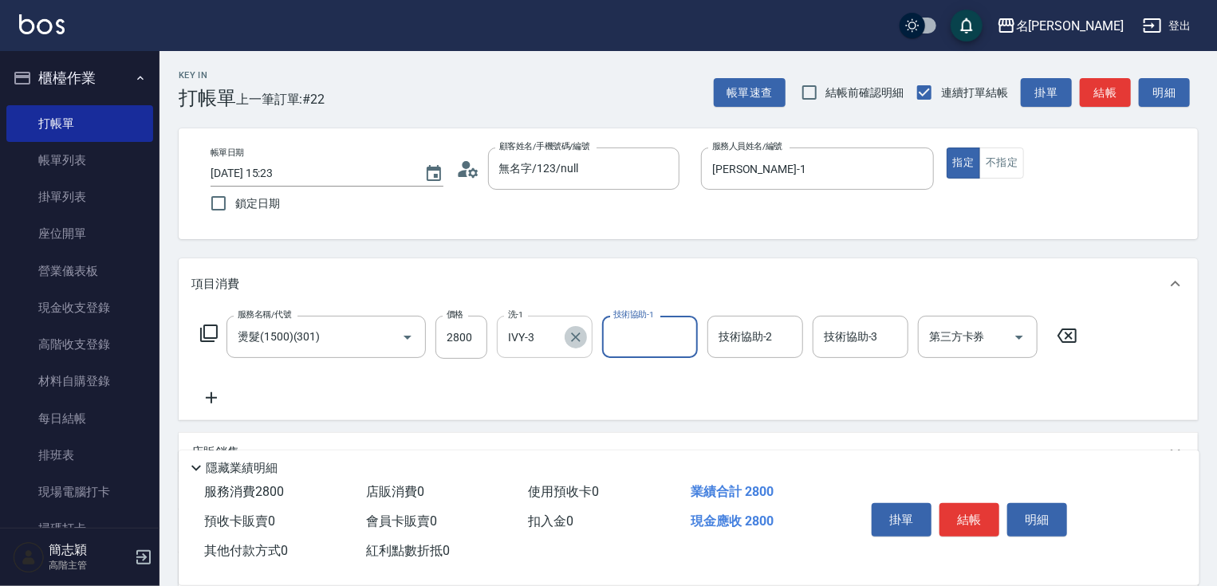
click at [570, 333] on icon "Clear" at bounding box center [576, 337] width 16 height 16
click at [539, 341] on input "洗-1" at bounding box center [544, 337] width 81 height 28
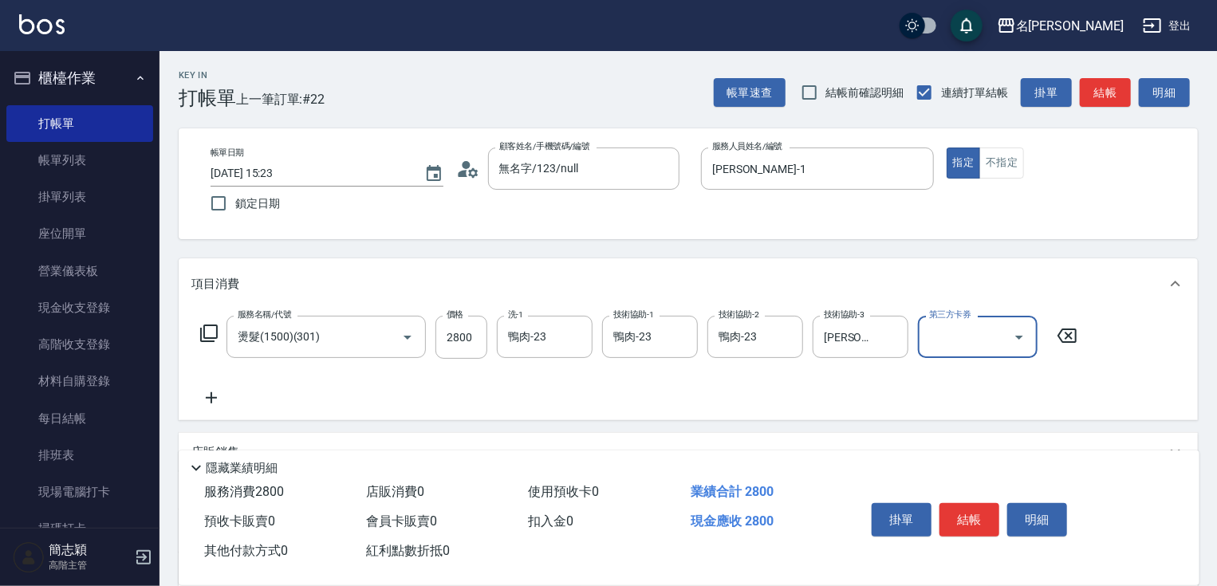
scroll to position [195, 0]
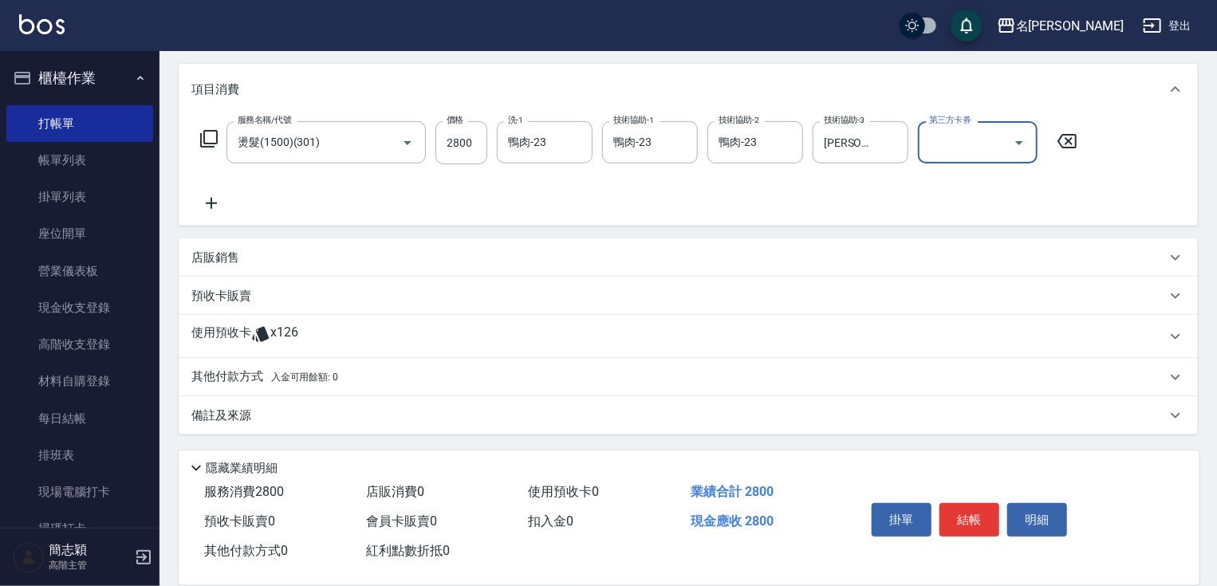
click at [241, 373] on p "其他付款方式 入金可用餘額: 0" at bounding box center [264, 378] width 147 height 18
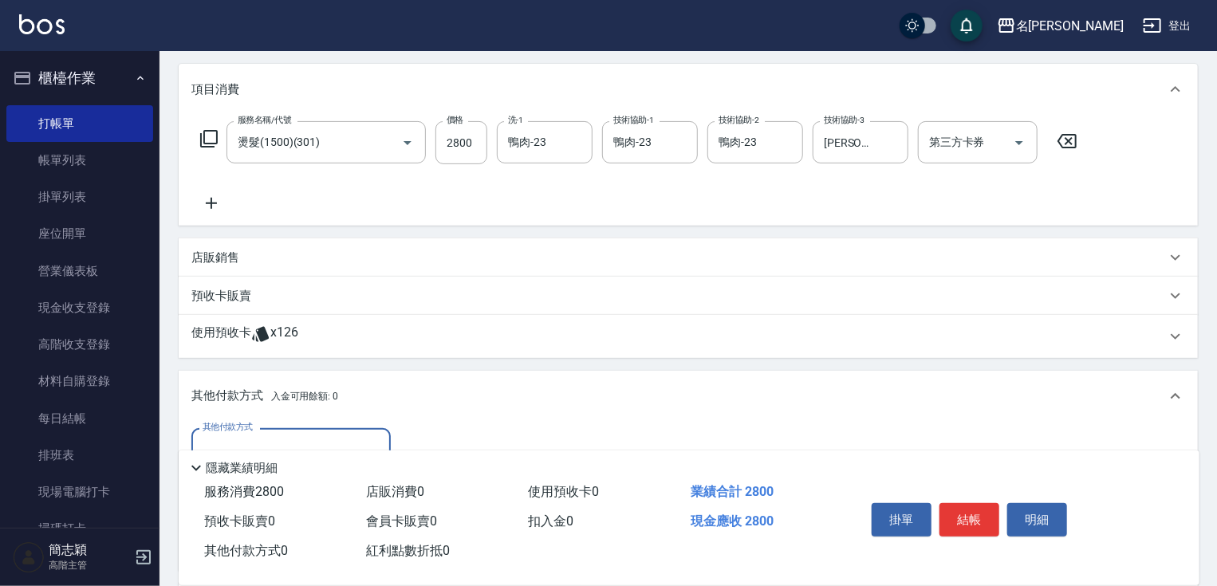
scroll to position [0, 0]
click at [268, 444] on input "其他付款方式" at bounding box center [291, 450] width 185 height 28
click at [263, 501] on span "名留集團消費禮券" at bounding box center [290, 490] width 199 height 26
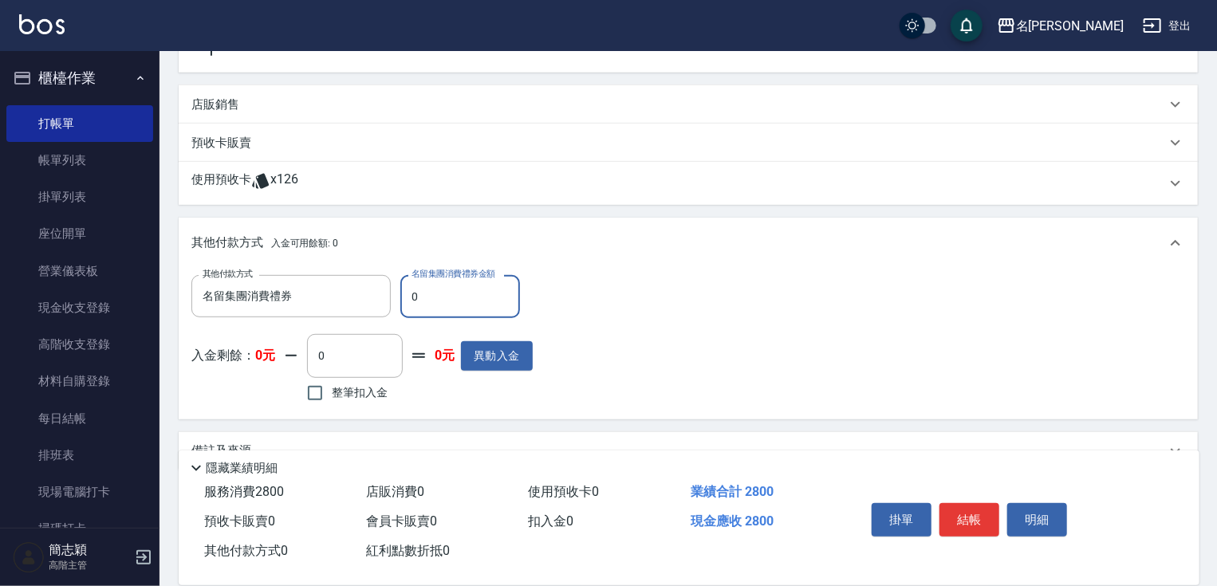
scroll to position [383, 0]
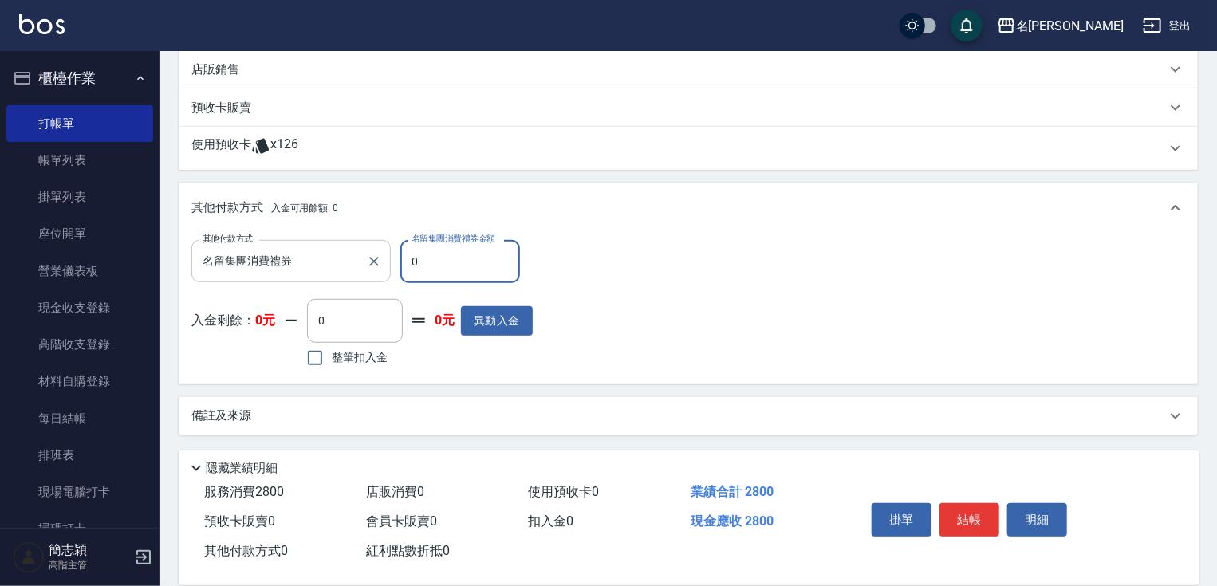
click at [336, 260] on input "名留集團消費禮券" at bounding box center [279, 261] width 161 height 28
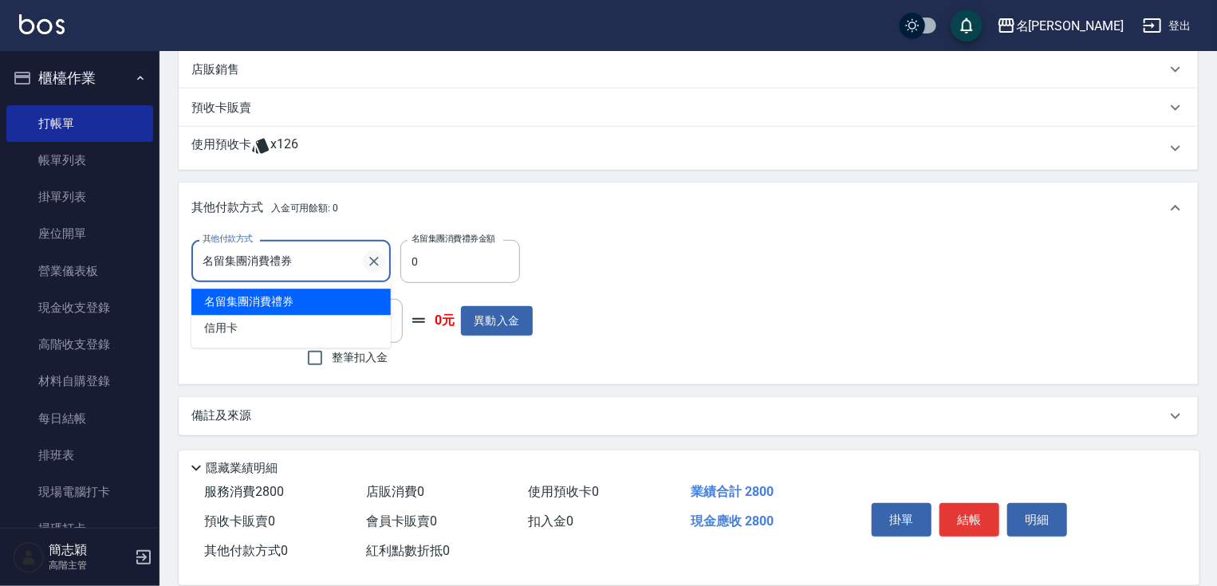
click at [370, 265] on icon "Clear" at bounding box center [374, 262] width 10 height 10
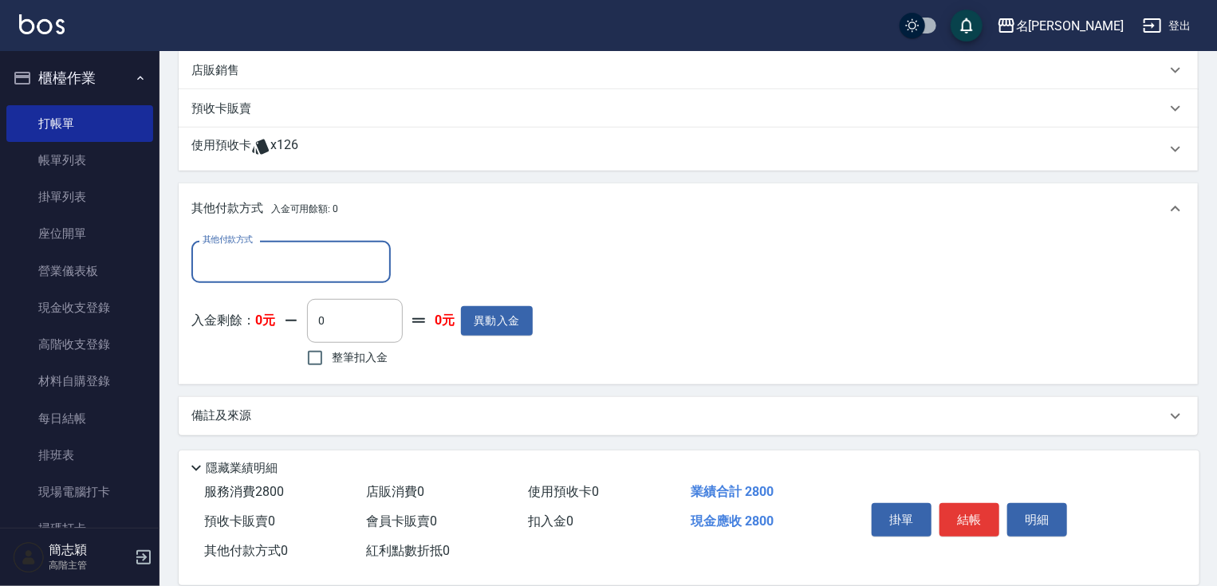
click at [276, 264] on input "其他付款方式" at bounding box center [291, 262] width 185 height 28
click at [268, 266] on input "其他付款方式" at bounding box center [291, 262] width 185 height 28
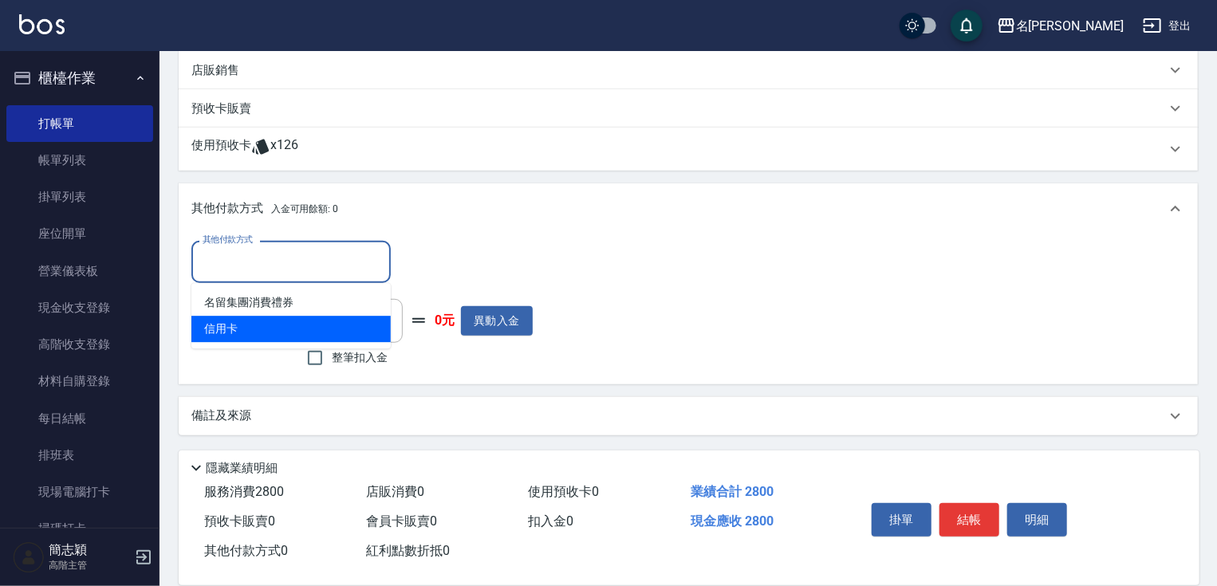
click at [250, 323] on span "信用卡" at bounding box center [290, 329] width 199 height 26
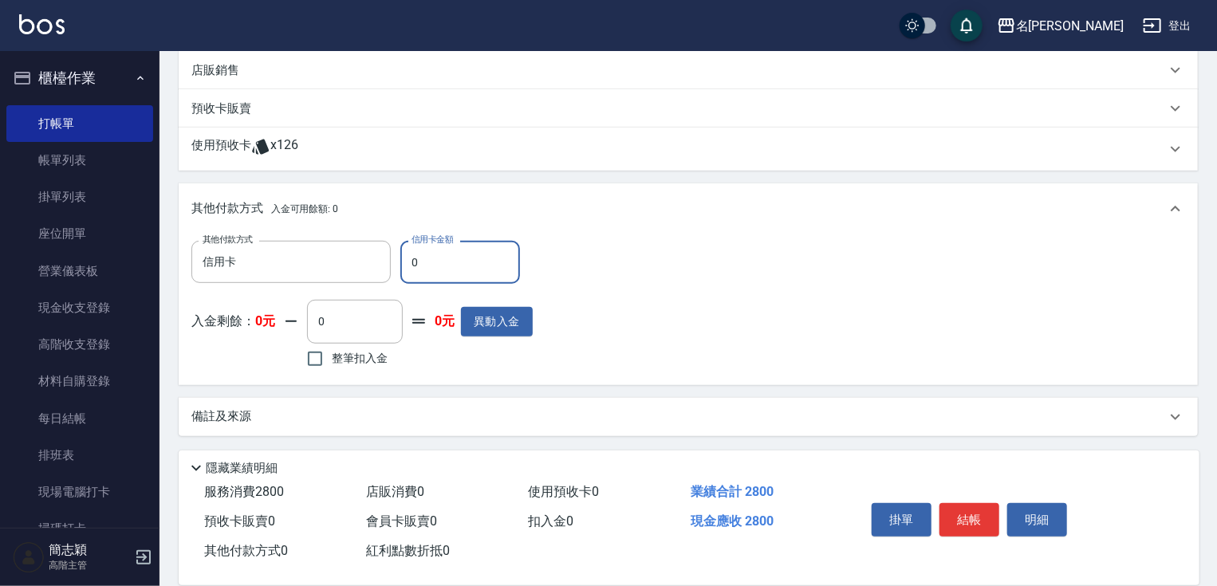
scroll to position [383, 0]
drag, startPoint x: 408, startPoint y: 261, endPoint x: 466, endPoint y: 271, distance: 58.4
click at [428, 265] on input "0" at bounding box center [460, 261] width 120 height 43
click at [980, 526] on button "結帳" at bounding box center [970, 520] width 60 height 34
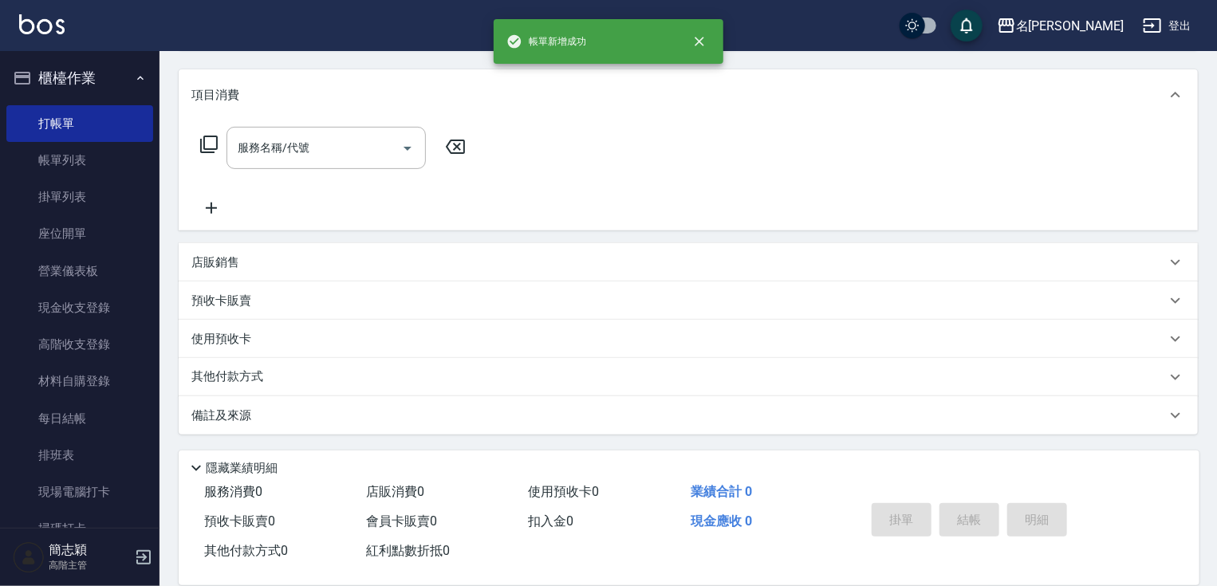
scroll to position [0, 0]
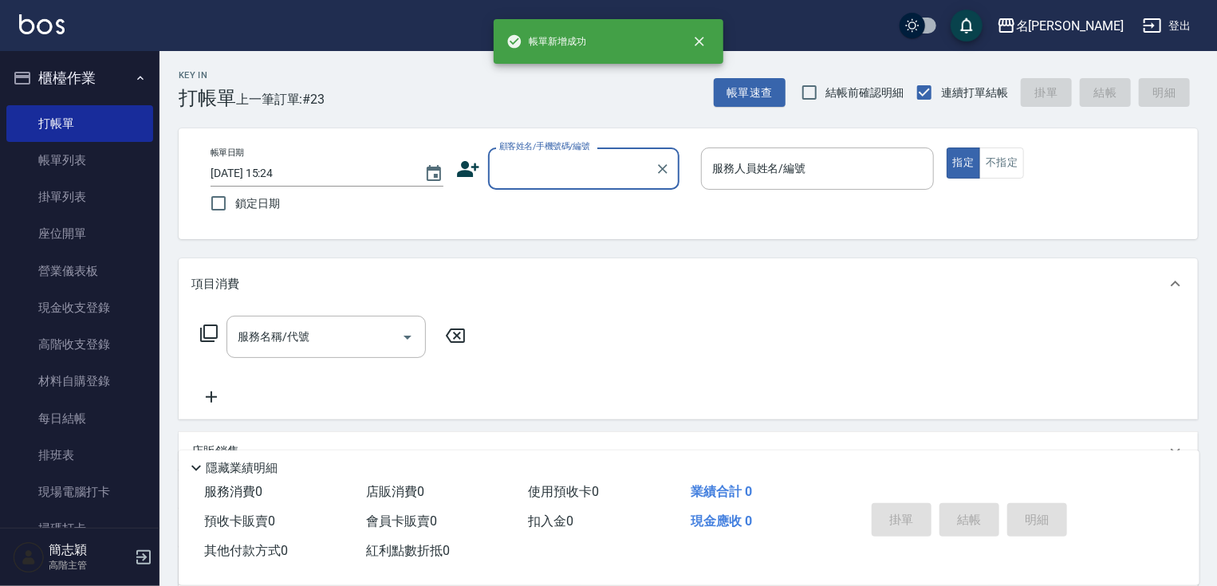
click at [541, 168] on input "顧客姓名/手機號碼/編號" at bounding box center [571, 169] width 153 height 28
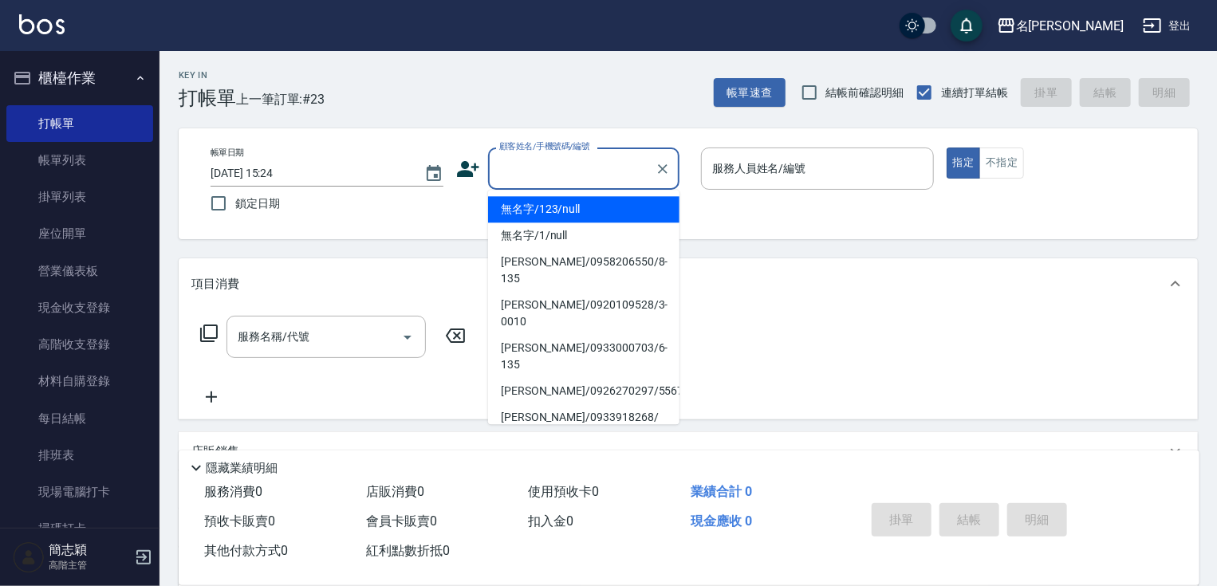
click at [564, 207] on li "無名字/123/null" at bounding box center [583, 209] width 191 height 26
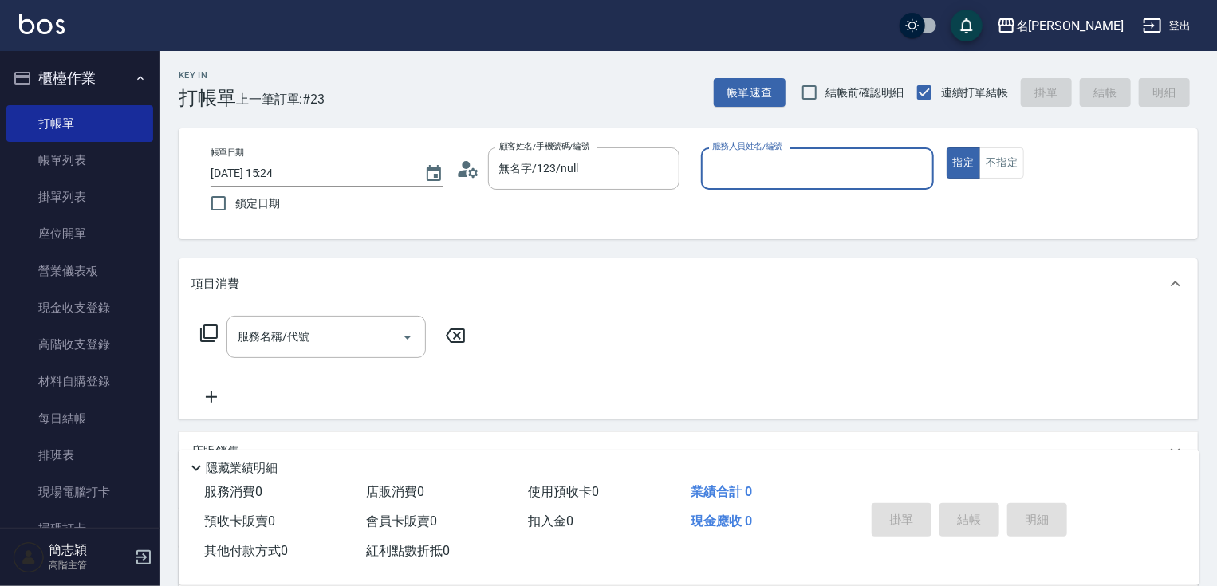
click at [785, 170] on input "服務人員姓名/編號" at bounding box center [817, 169] width 219 height 28
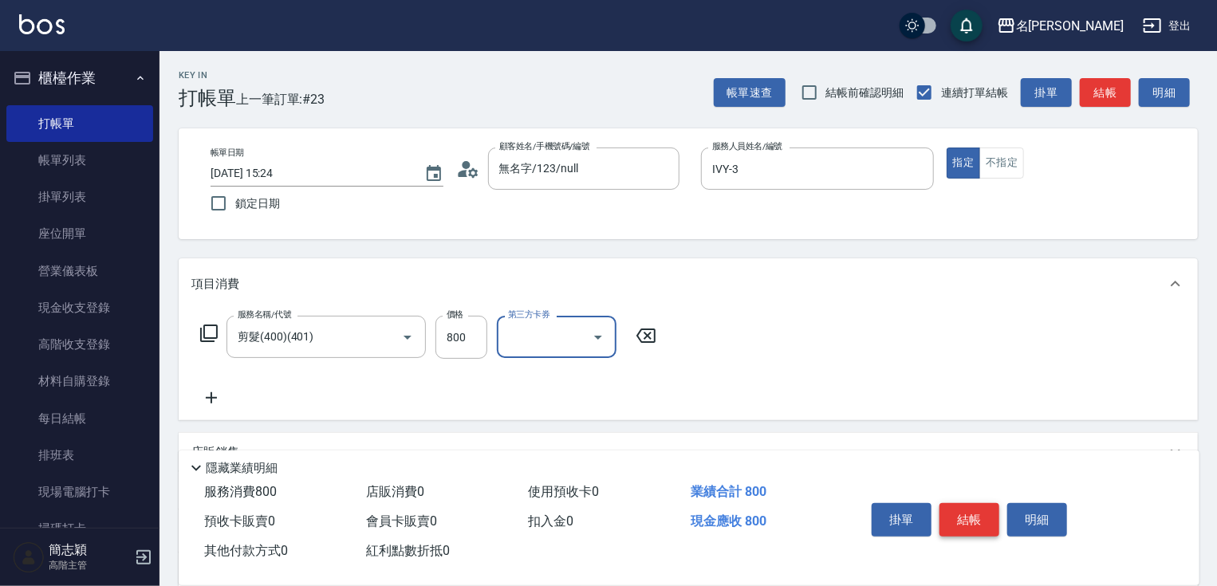
click at [975, 510] on button "結帳" at bounding box center [970, 520] width 60 height 34
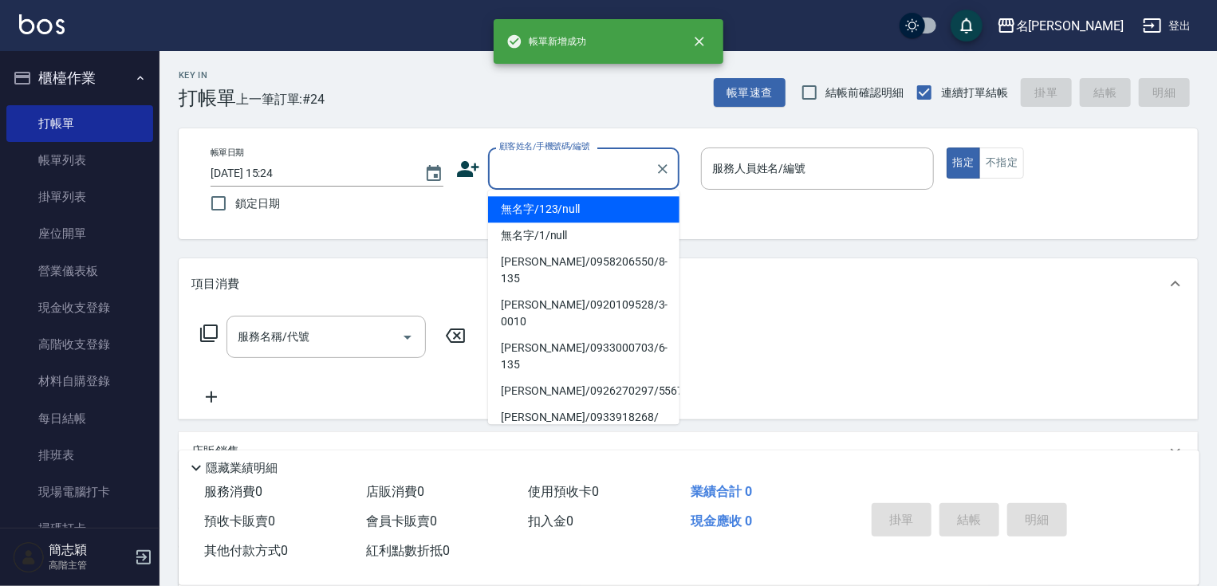
click at [523, 166] on input "顧客姓名/手機號碼/編號" at bounding box center [571, 169] width 153 height 28
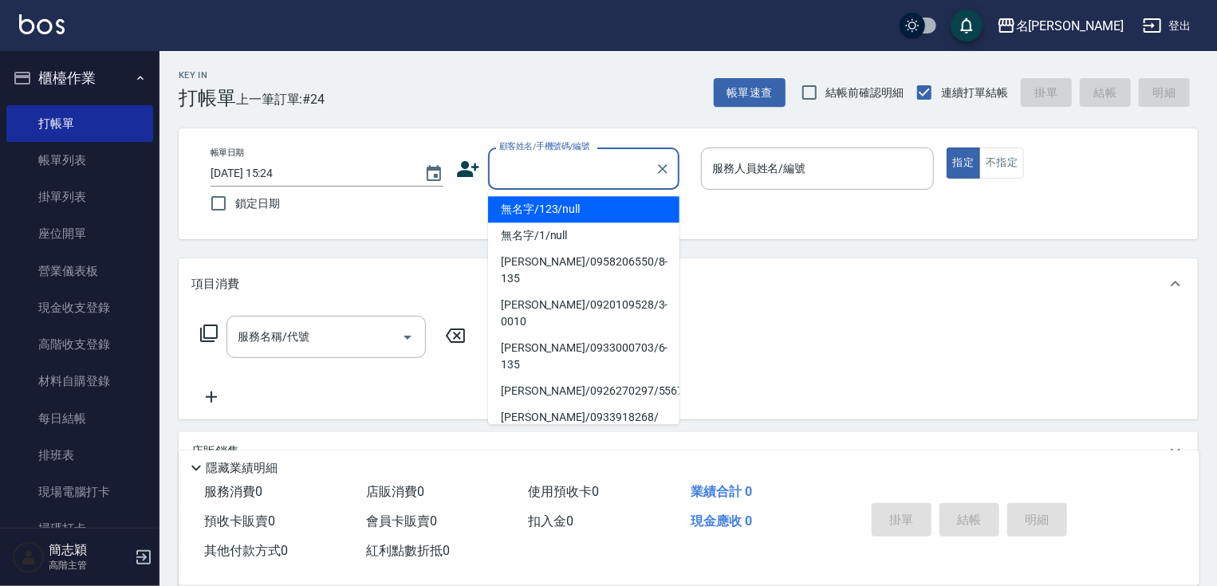
click at [528, 207] on li "無名字/123/null" at bounding box center [583, 209] width 191 height 26
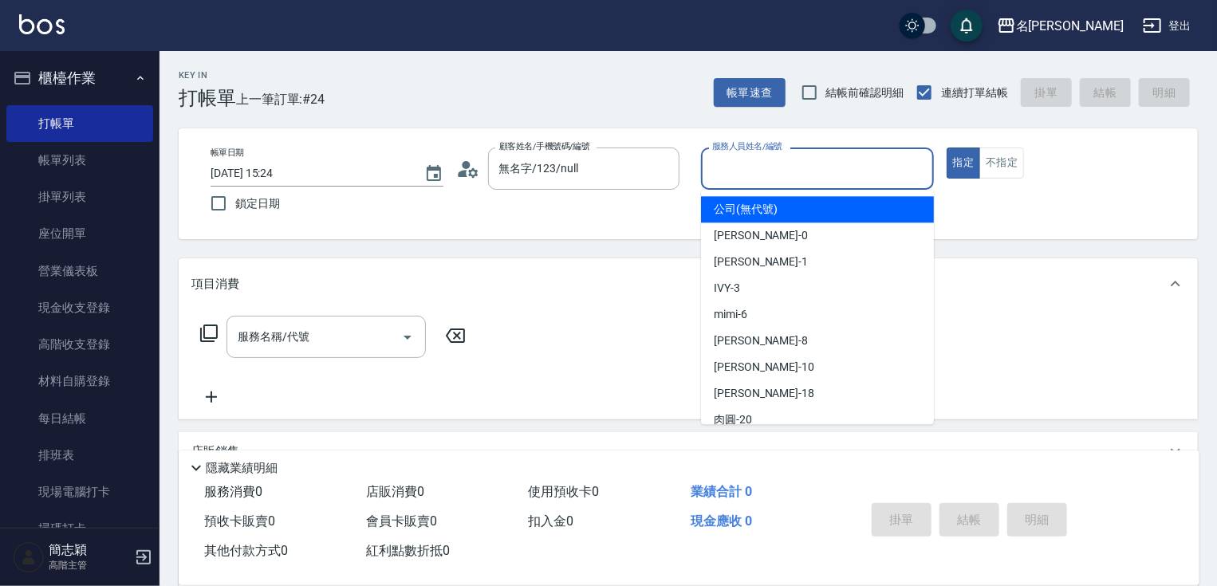
click at [765, 164] on input "服務人員姓名/編號" at bounding box center [817, 169] width 219 height 28
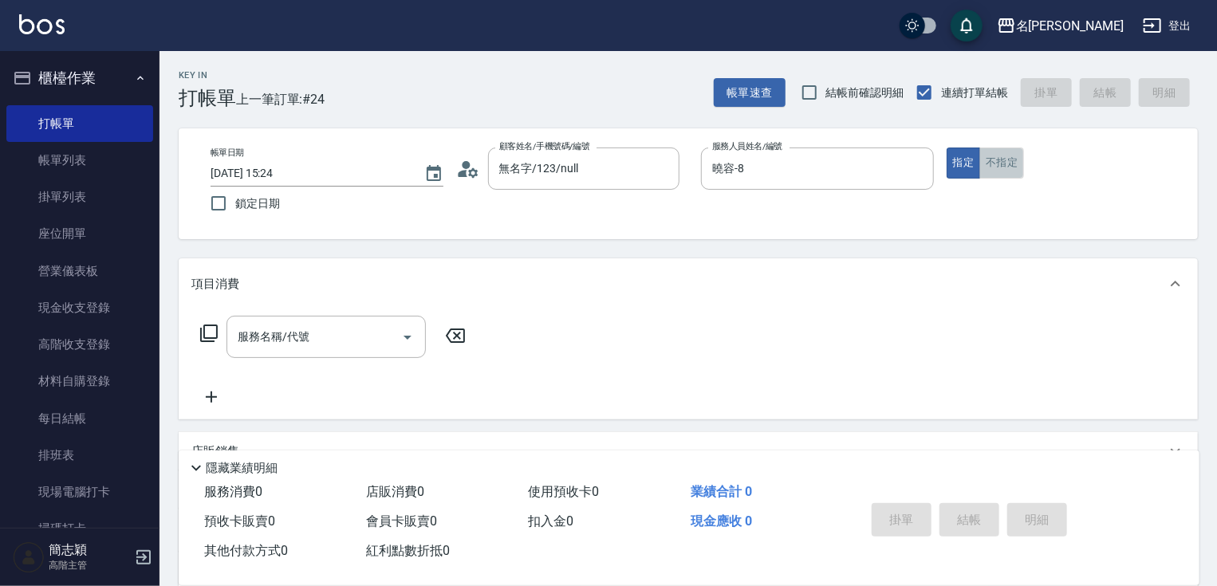
click at [985, 162] on button "不指定" at bounding box center [1002, 163] width 45 height 31
click at [294, 345] on input "服務名稱/代號" at bounding box center [314, 337] width 161 height 28
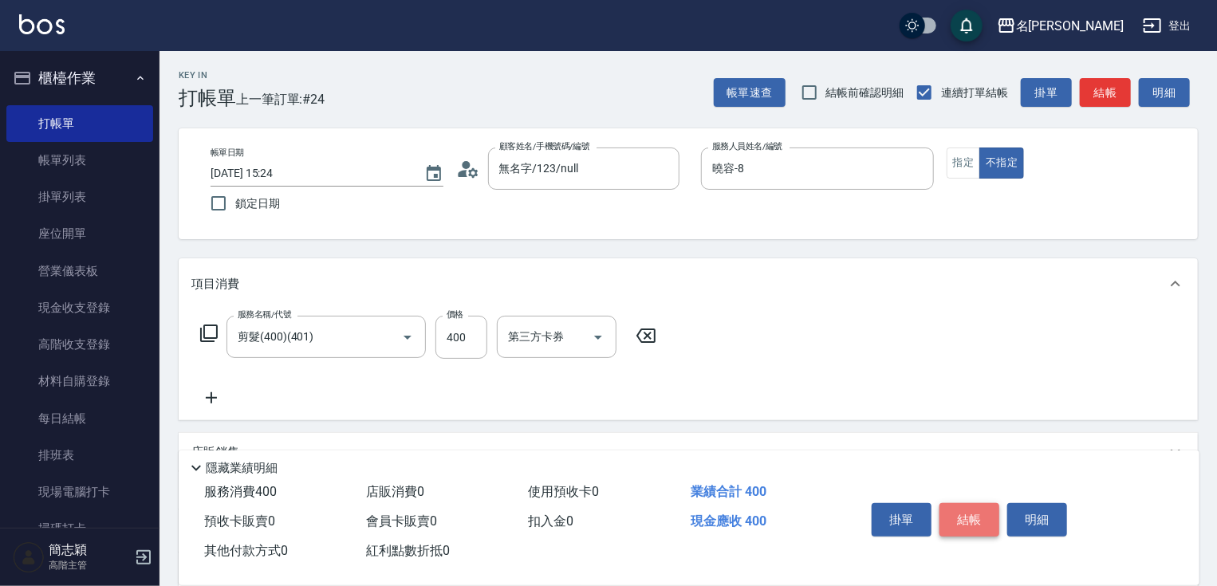
click at [976, 509] on button "結帳" at bounding box center [970, 520] width 60 height 34
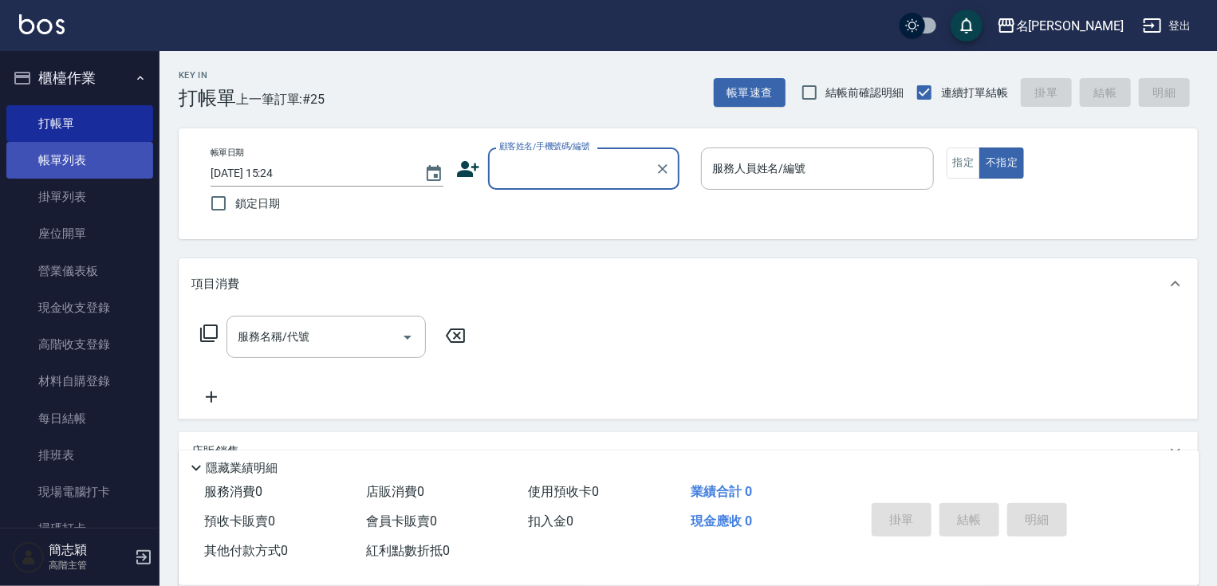
click at [97, 156] on link "帳單列表" at bounding box center [79, 160] width 147 height 37
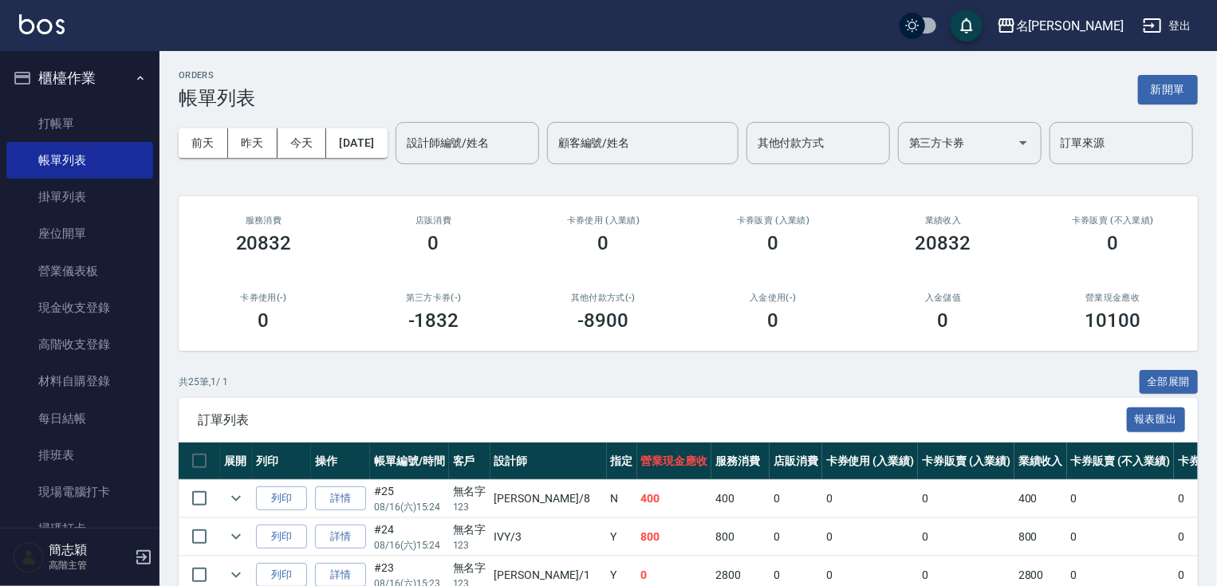
scroll to position [563, 0]
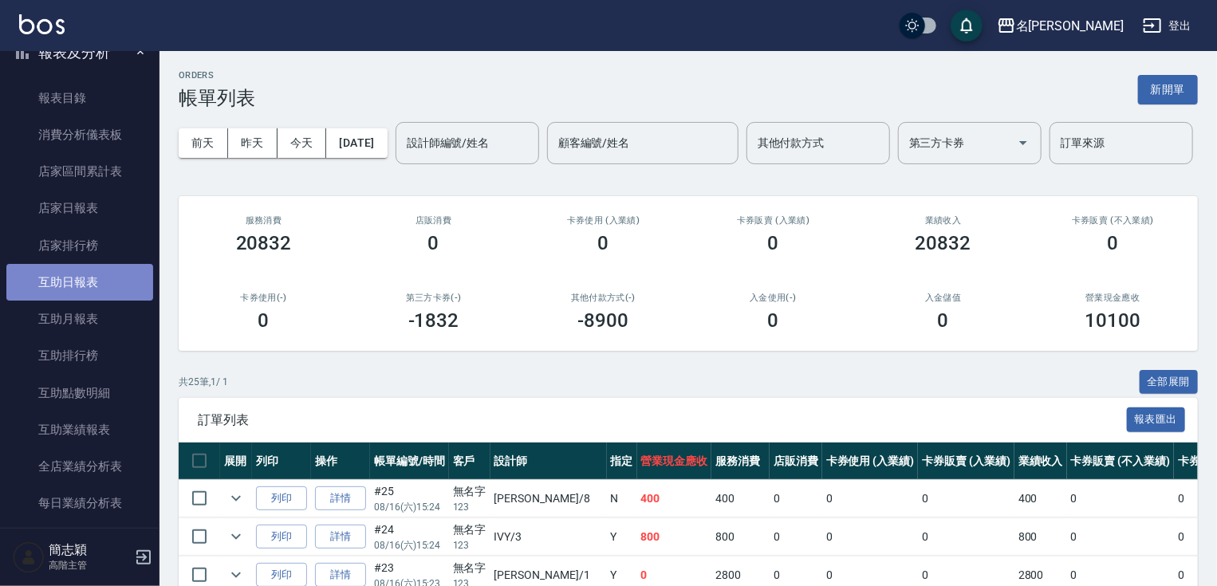
click at [108, 290] on link "互助日報表" at bounding box center [79, 282] width 147 height 37
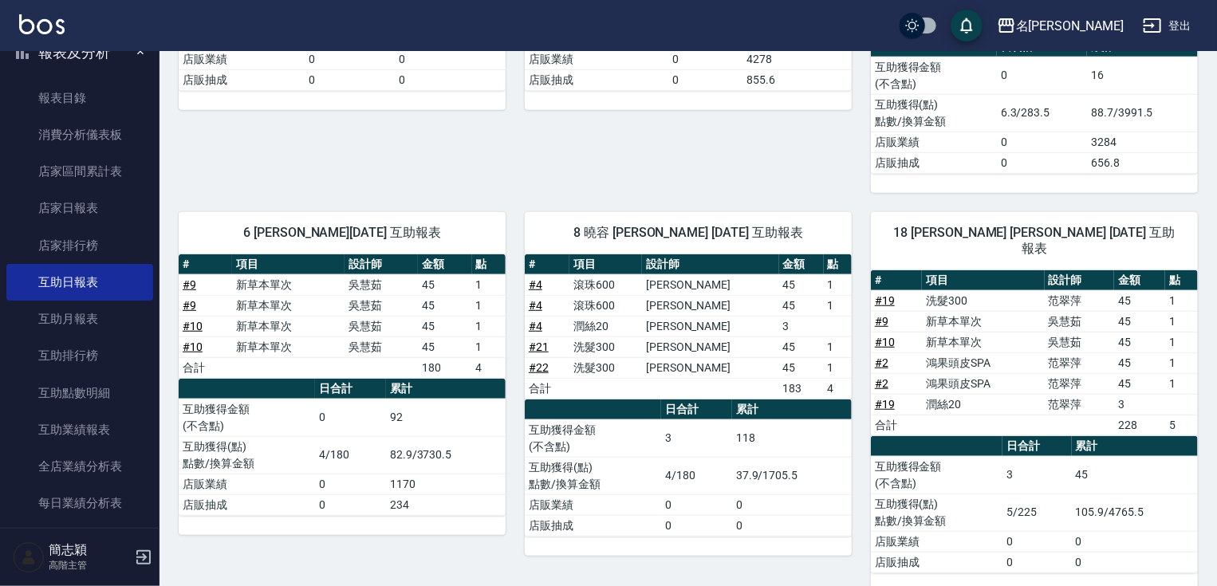
scroll to position [380, 0]
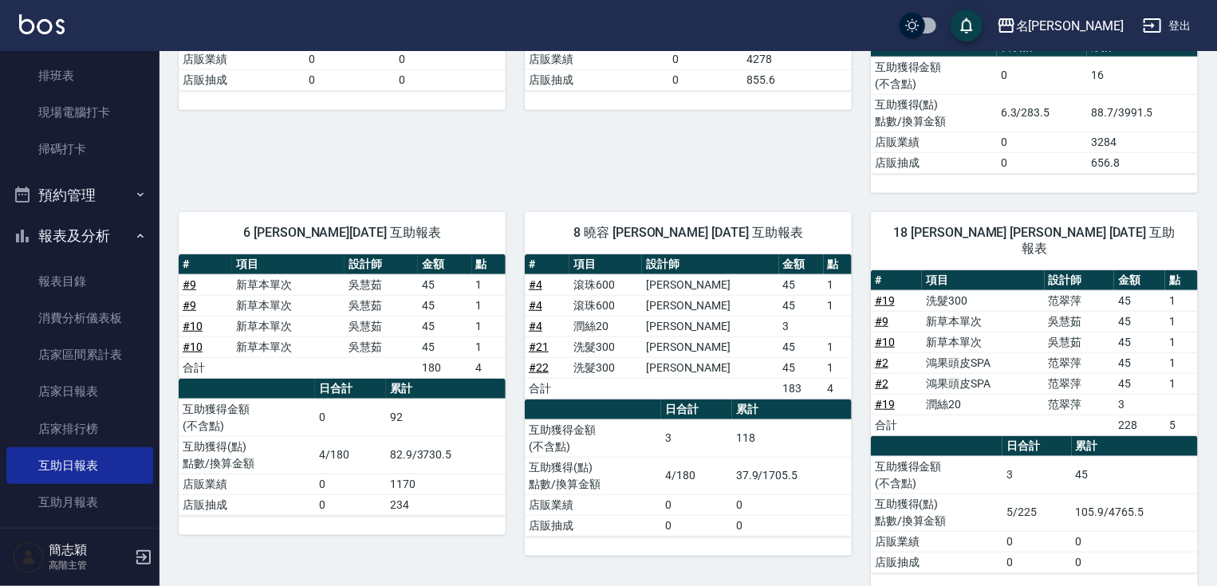
click at [108, 216] on button "報表及分析" at bounding box center [79, 235] width 147 height 41
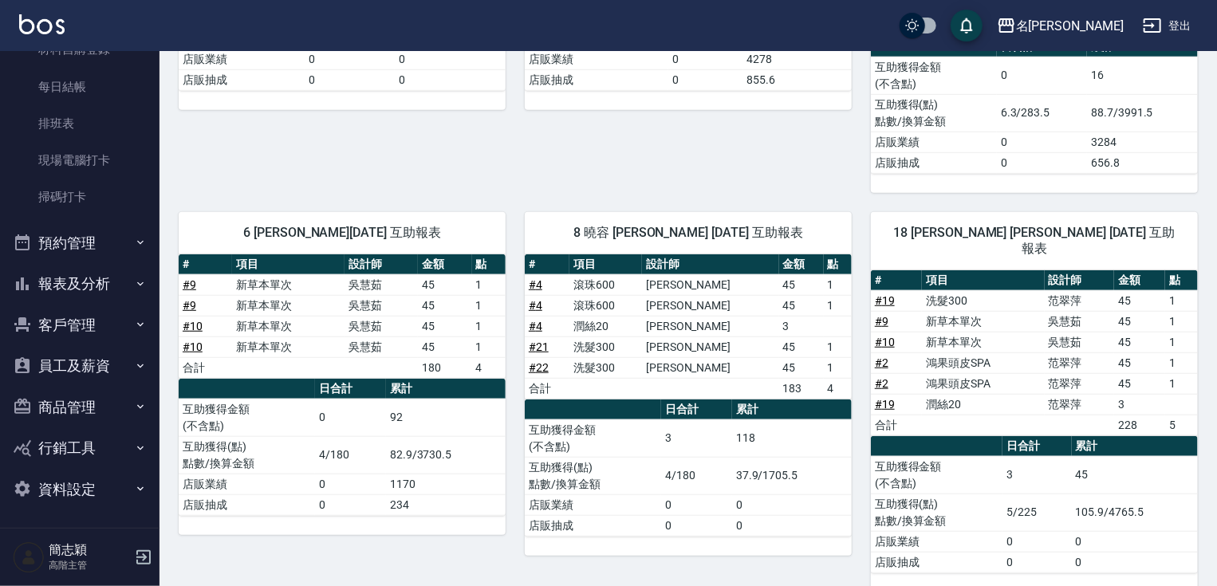
scroll to position [0, 0]
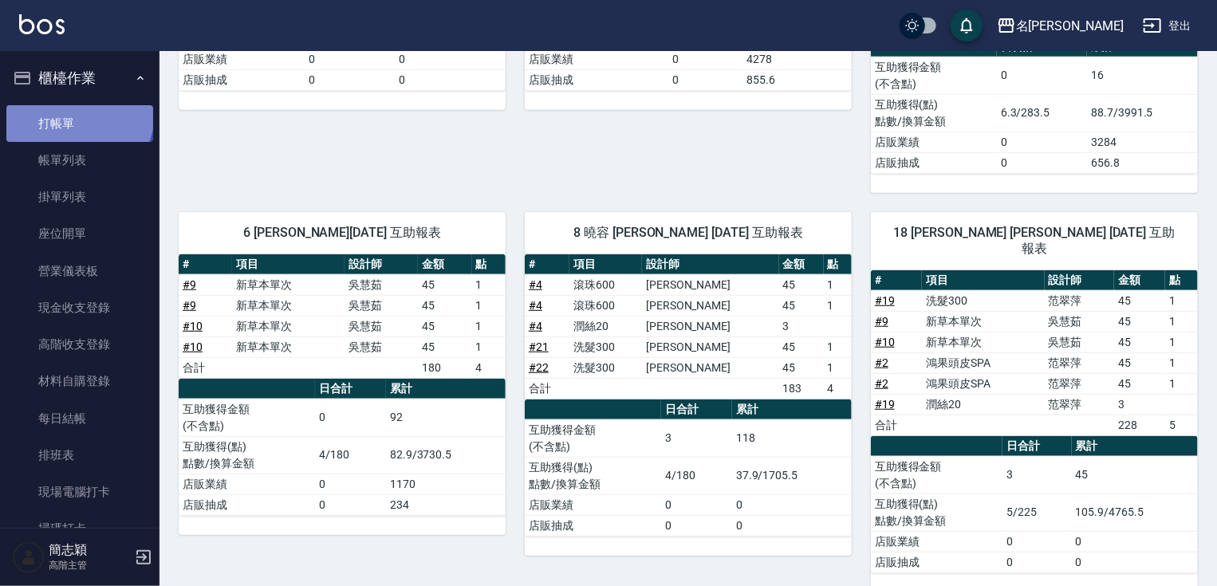
click at [77, 113] on link "打帳單" at bounding box center [79, 123] width 147 height 37
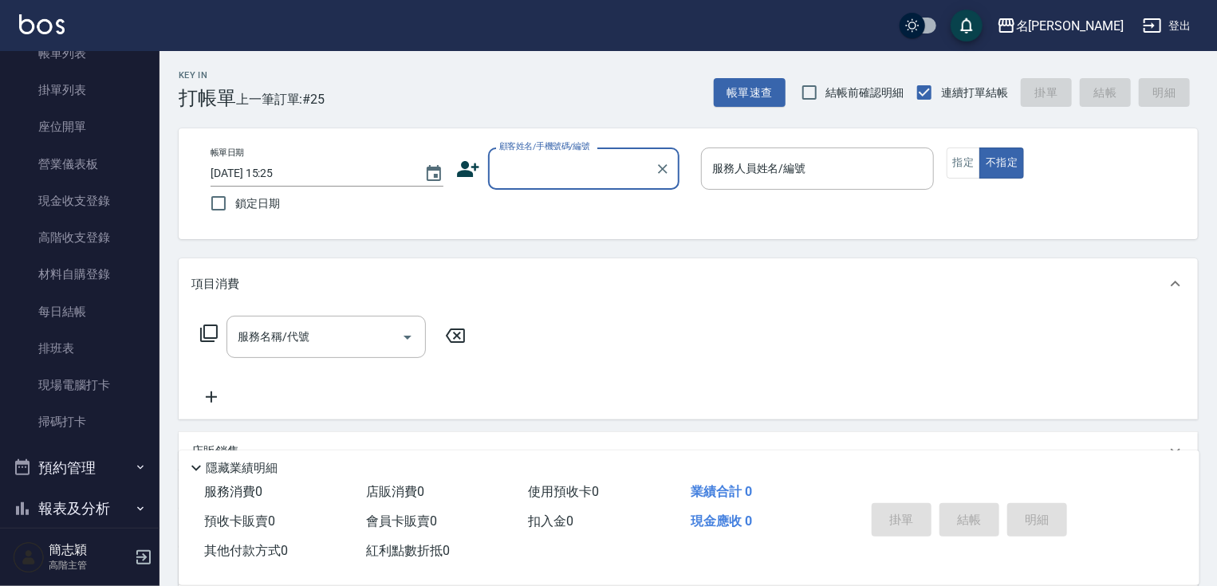
scroll to position [332, 0]
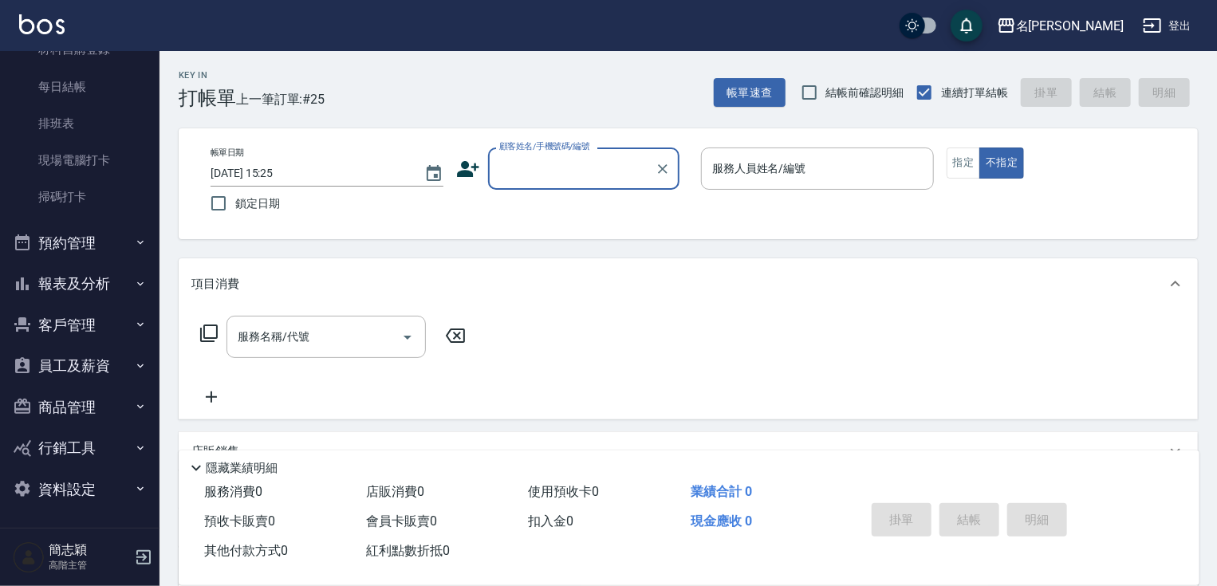
click at [105, 283] on button "報表及分析" at bounding box center [79, 283] width 147 height 41
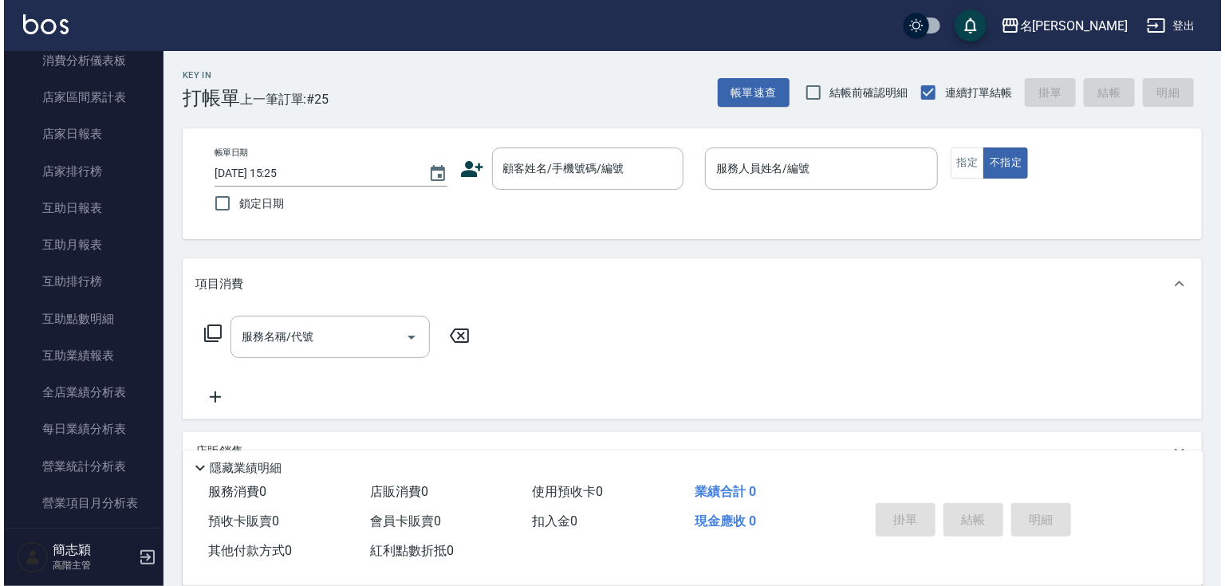
scroll to position [1931, 0]
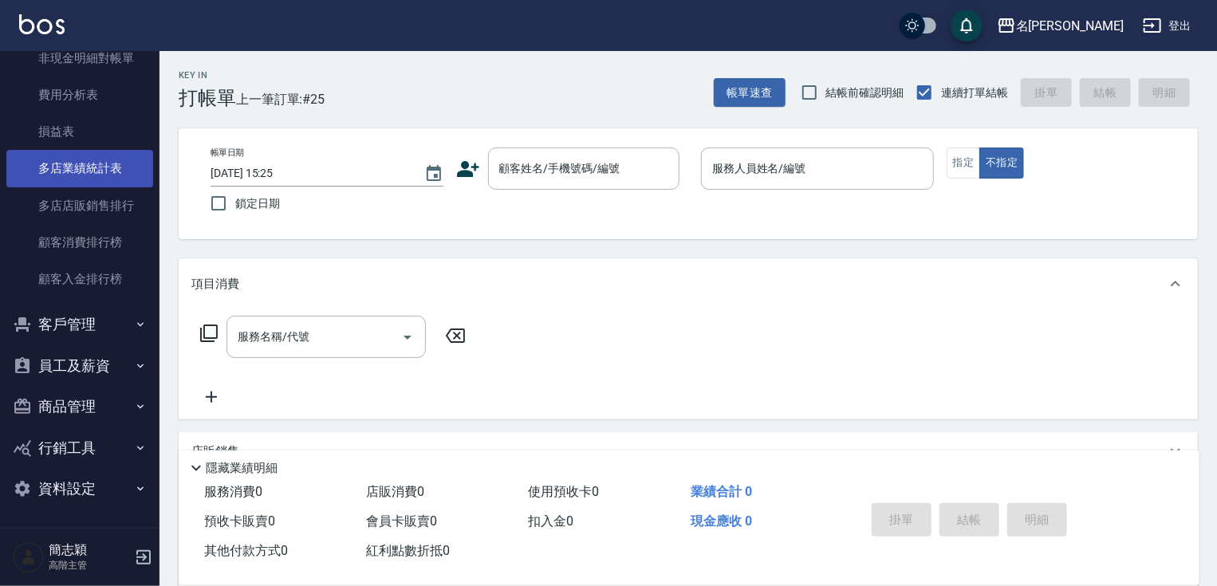
click at [101, 169] on link "多店業績統計表" at bounding box center [79, 168] width 147 height 37
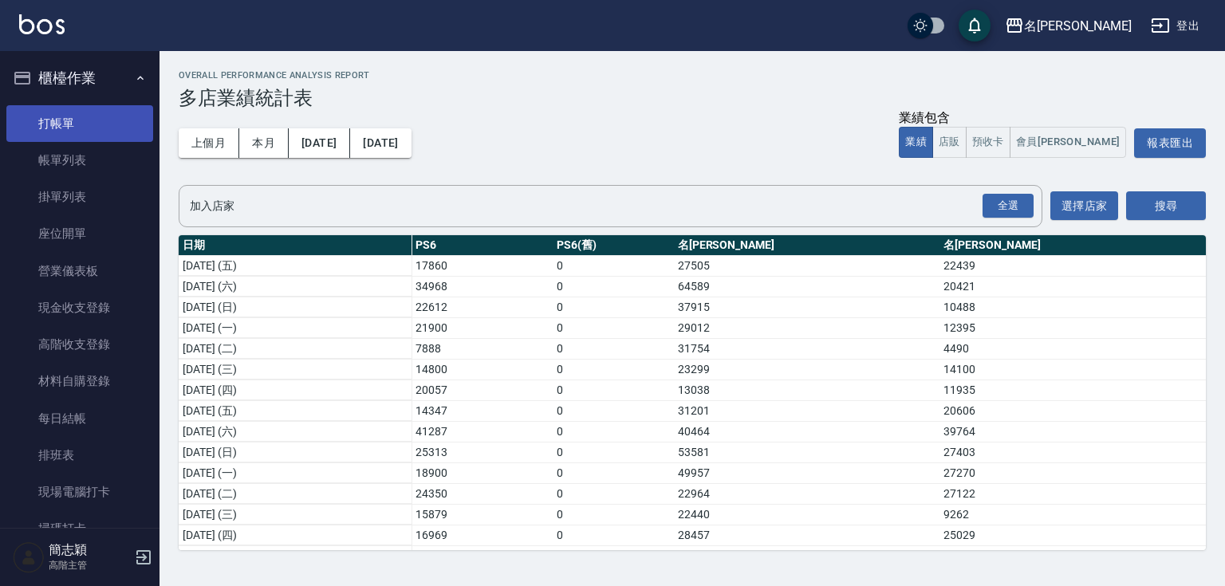
click at [116, 112] on link "打帳單" at bounding box center [79, 123] width 147 height 37
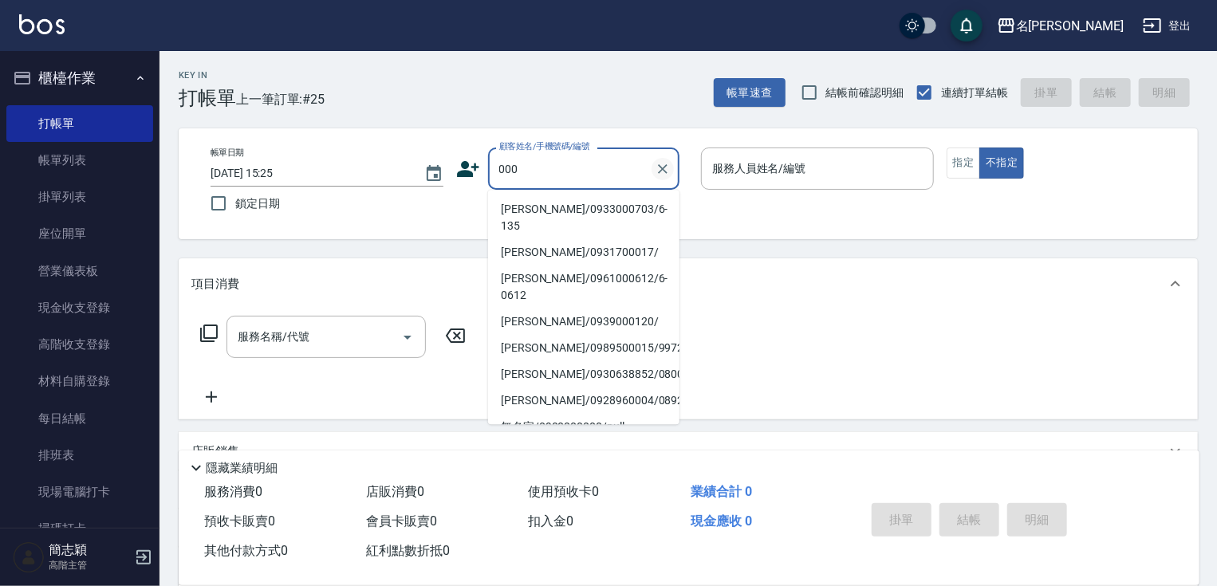
click at [664, 172] on icon "Clear" at bounding box center [663, 169] width 16 height 16
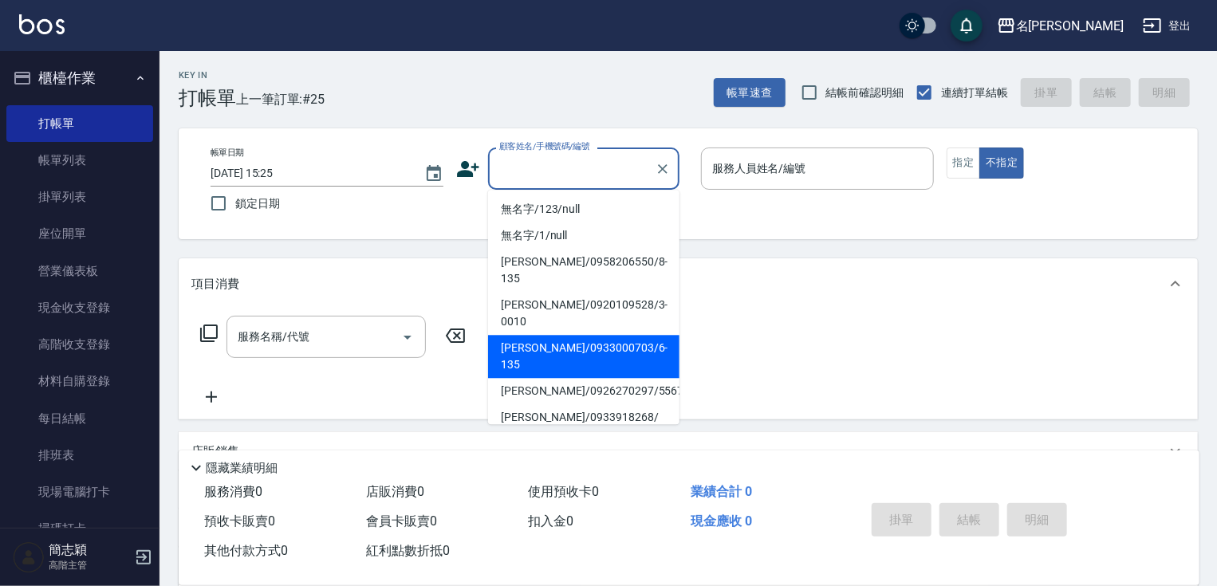
click at [577, 218] on li "無名字/123/null" at bounding box center [583, 209] width 191 height 26
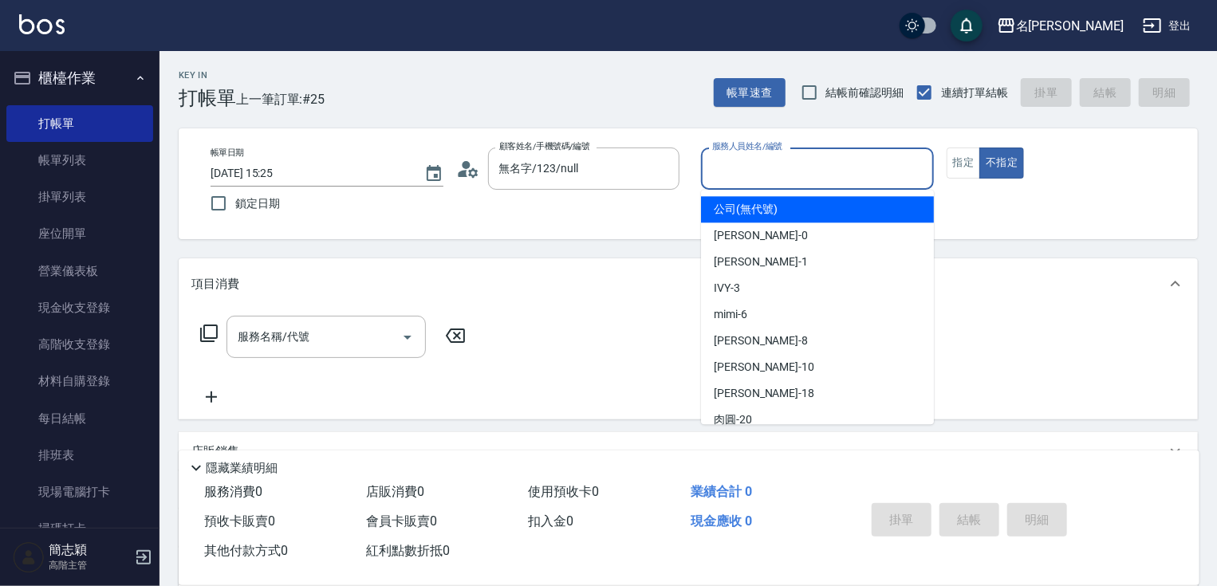
click at [795, 167] on input "服務人員姓名/編號" at bounding box center [817, 169] width 219 height 28
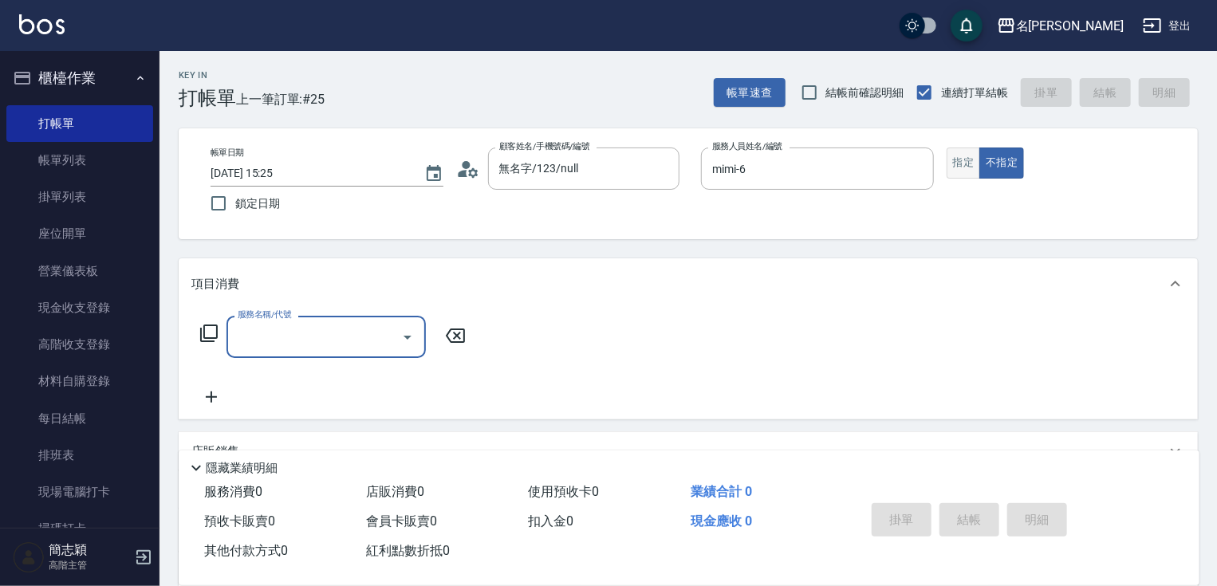
click at [962, 164] on button "指定" at bounding box center [964, 163] width 34 height 31
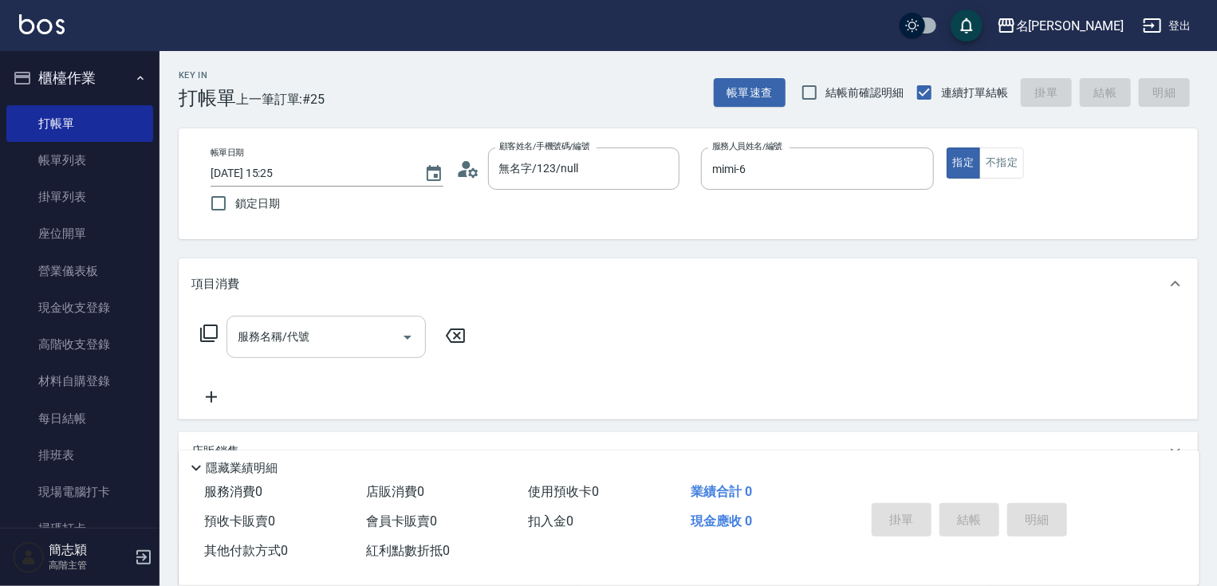
click at [270, 333] on div "服務名稱/代號 服務名稱/代號" at bounding box center [326, 337] width 199 height 42
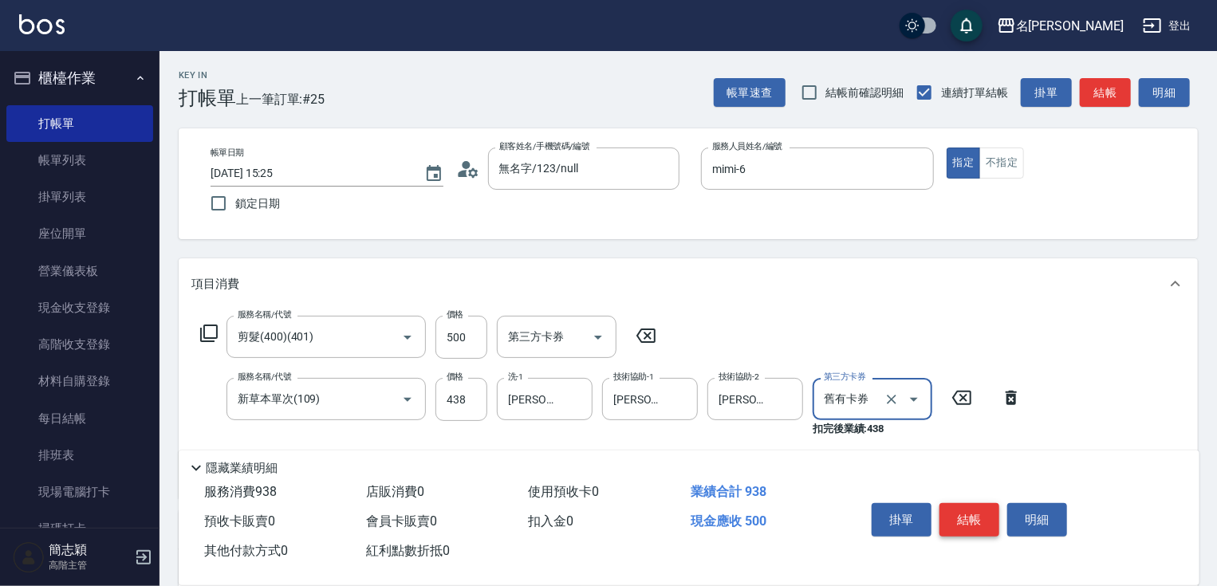
click at [960, 517] on button "結帳" at bounding box center [970, 520] width 60 height 34
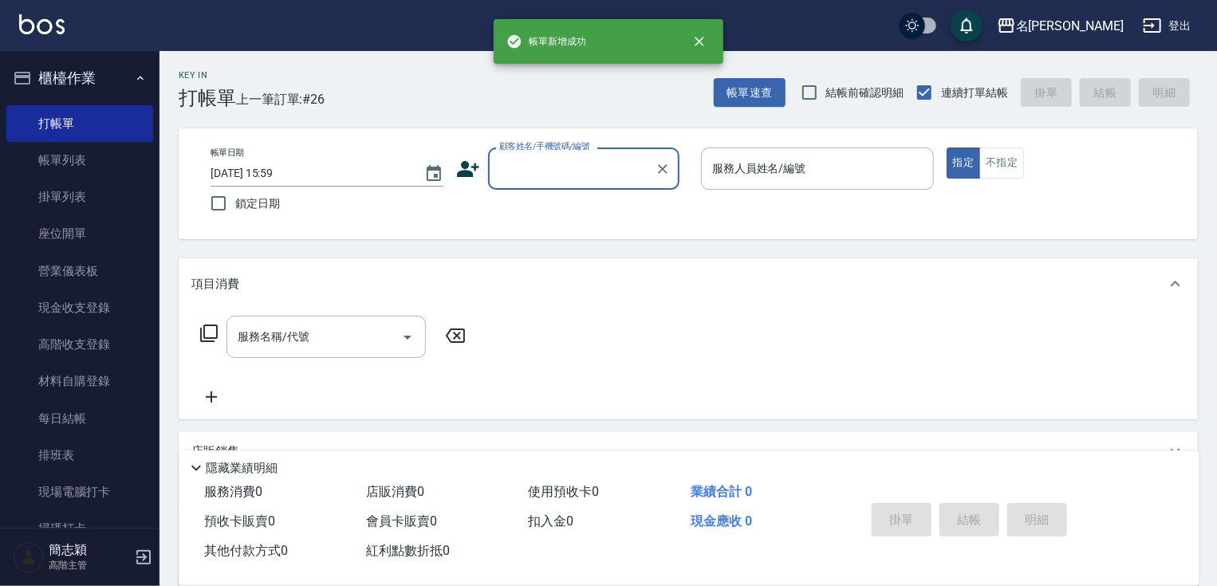
click at [599, 168] on input "顧客姓名/手機號碼/編號" at bounding box center [571, 169] width 153 height 28
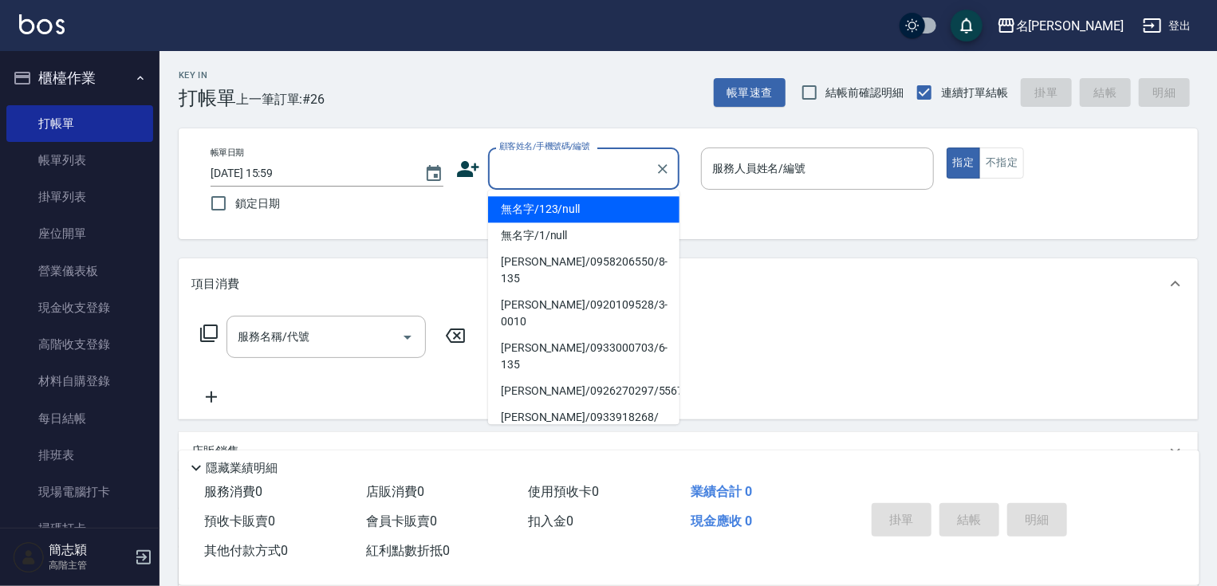
drag, startPoint x: 581, startPoint y: 204, endPoint x: 778, endPoint y: 173, distance: 199.5
click at [581, 205] on li "無名字/123/null" at bounding box center [583, 209] width 191 height 26
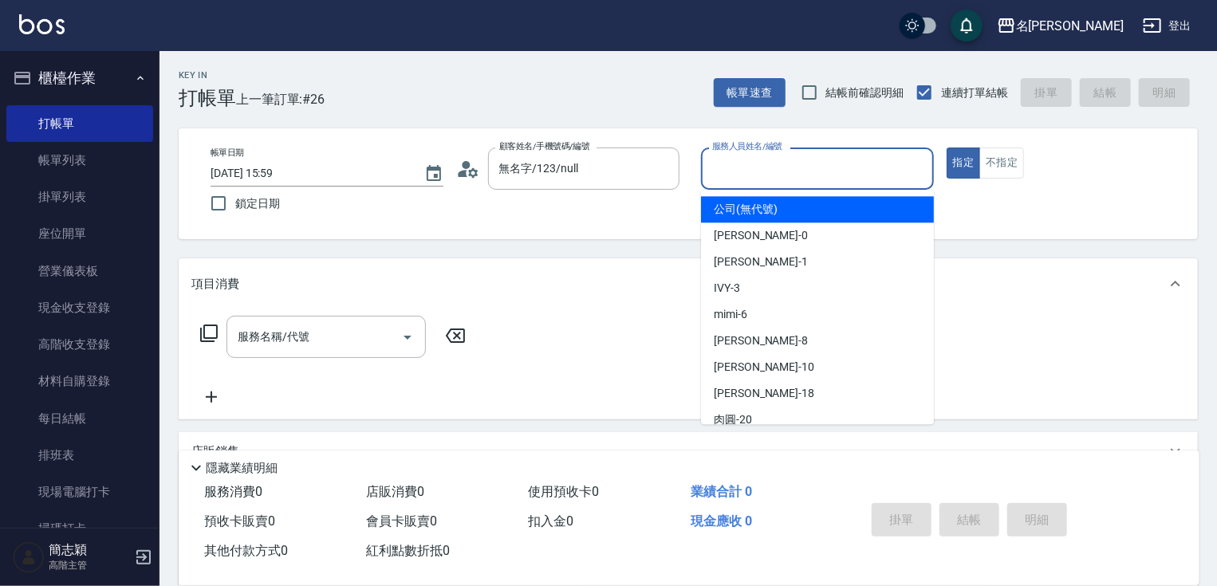
click at [778, 173] on input "服務人員姓名/編號" at bounding box center [817, 169] width 219 height 28
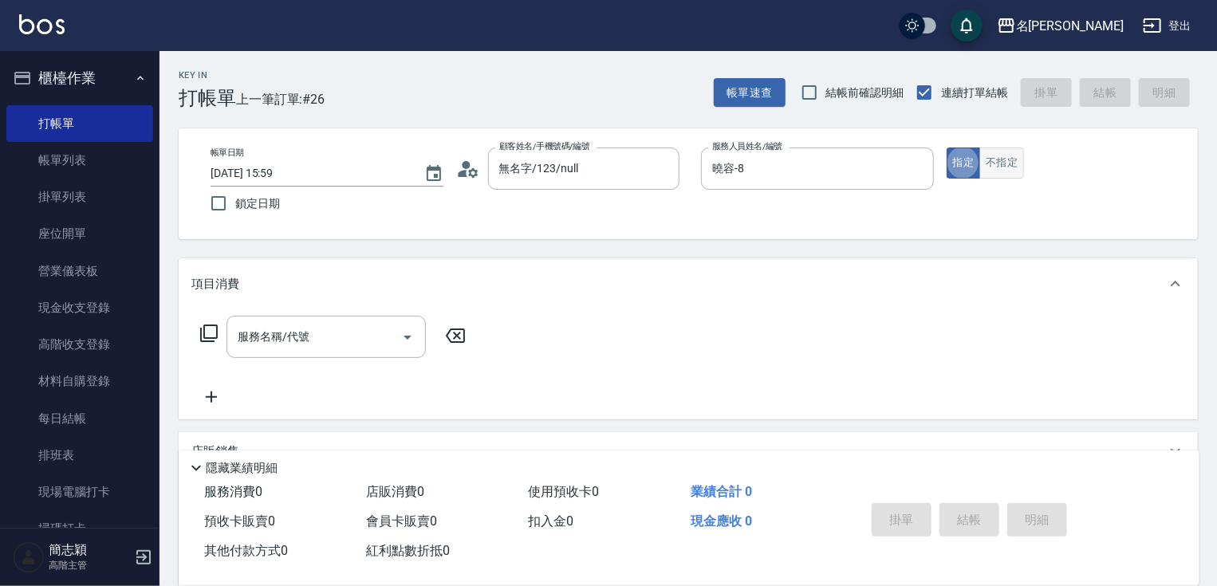
click at [994, 167] on button "不指定" at bounding box center [1002, 163] width 45 height 31
click at [364, 345] on input "服務名稱/代號" at bounding box center [314, 337] width 161 height 28
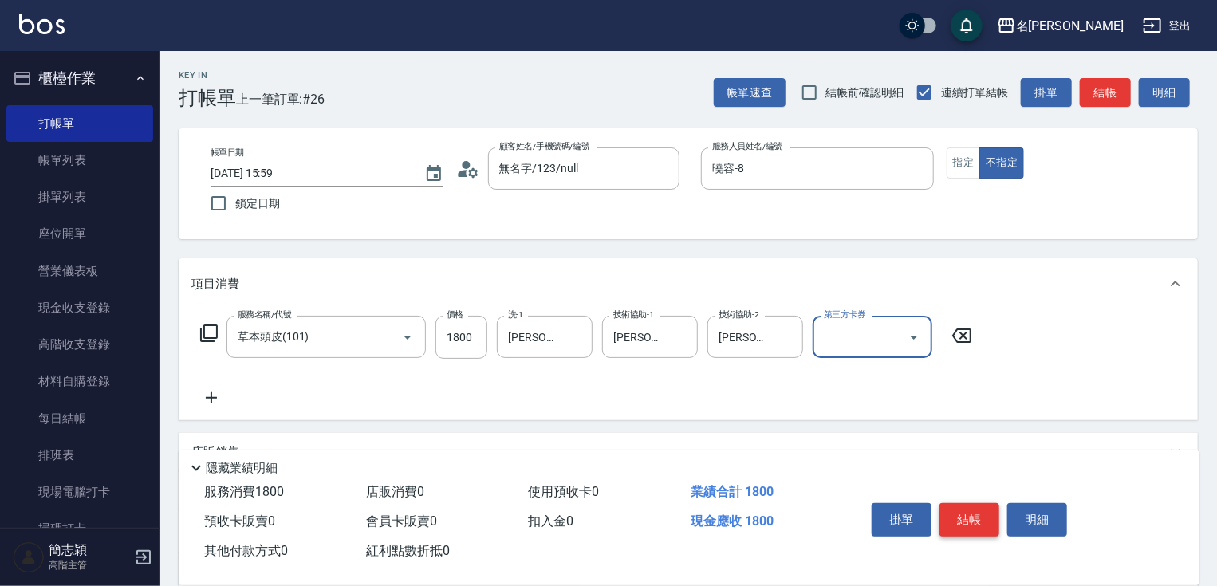
click at [943, 530] on button "結帳" at bounding box center [970, 520] width 60 height 34
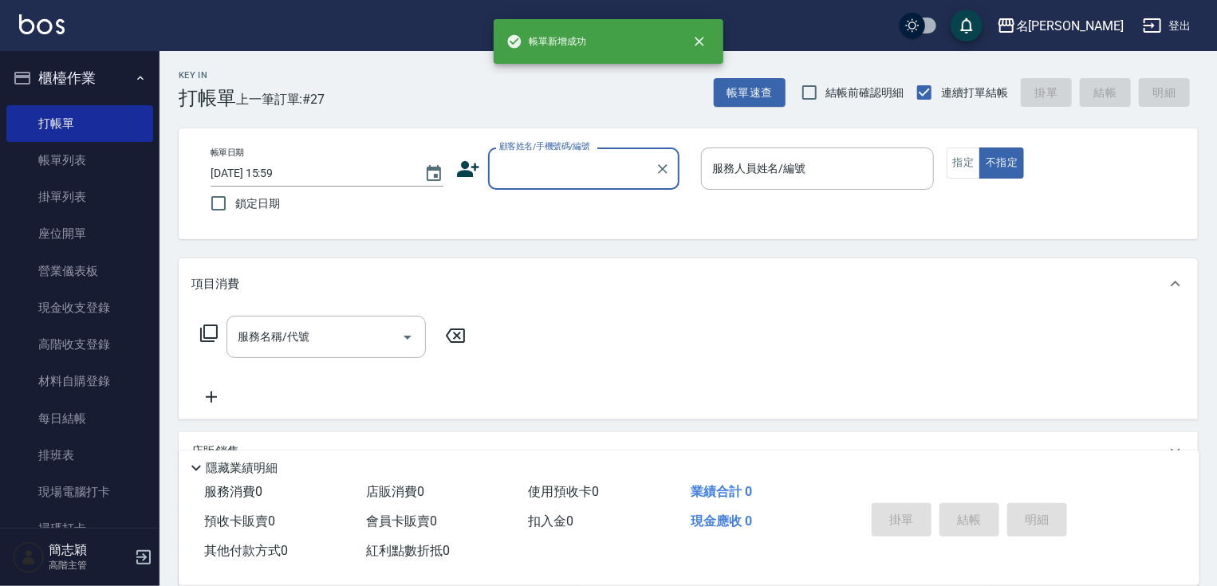
click at [540, 175] on input "顧客姓名/手機號碼/編號" at bounding box center [571, 169] width 153 height 28
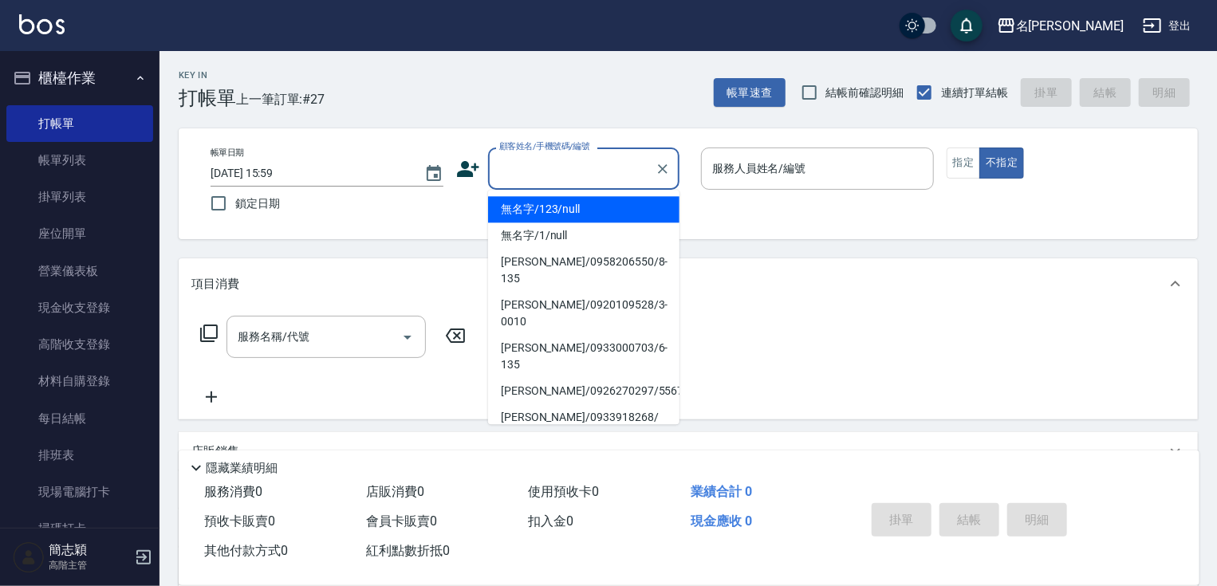
click at [552, 217] on li "無名字/123/null" at bounding box center [583, 209] width 191 height 26
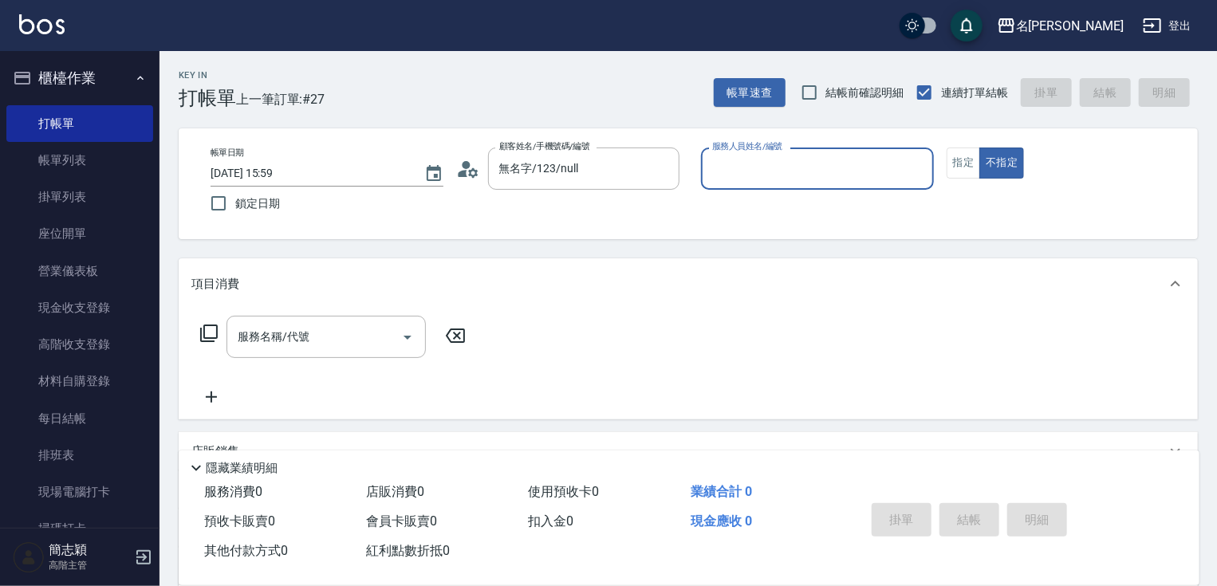
click at [835, 180] on input "服務人員姓名/編號" at bounding box center [817, 169] width 219 height 28
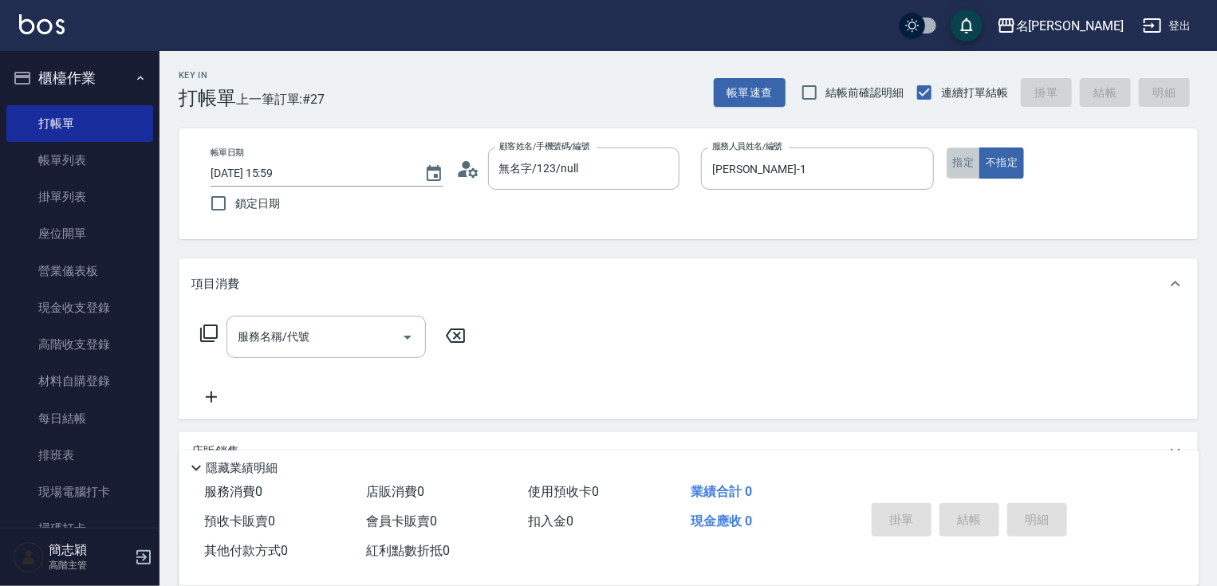
click at [951, 162] on button "指定" at bounding box center [964, 163] width 34 height 31
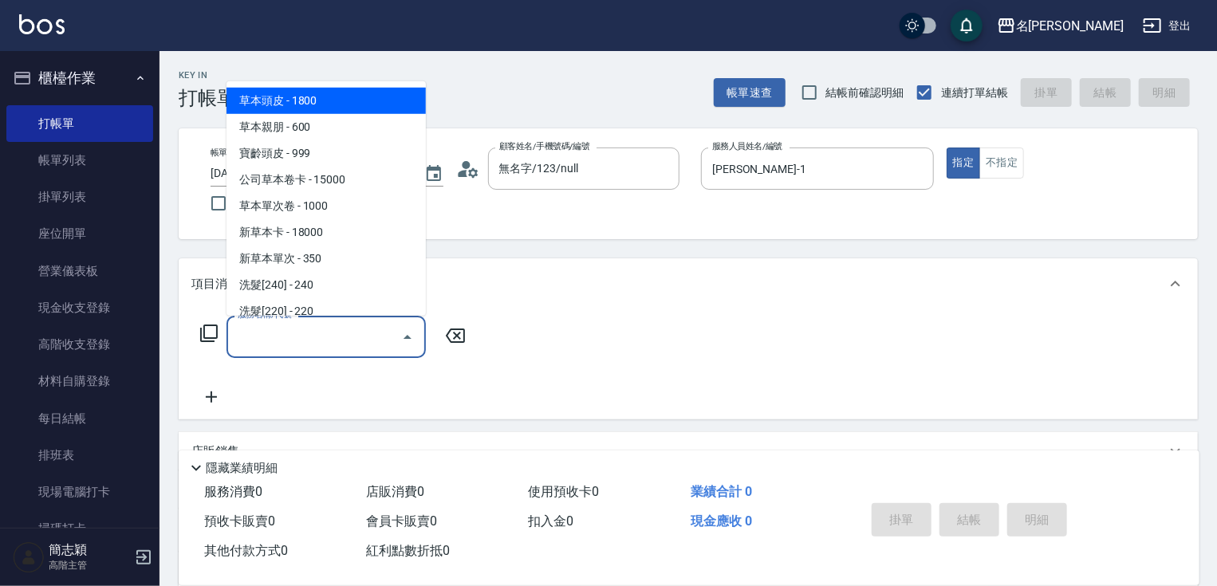
click at [287, 340] on input "服務名稱/代號" at bounding box center [314, 337] width 161 height 28
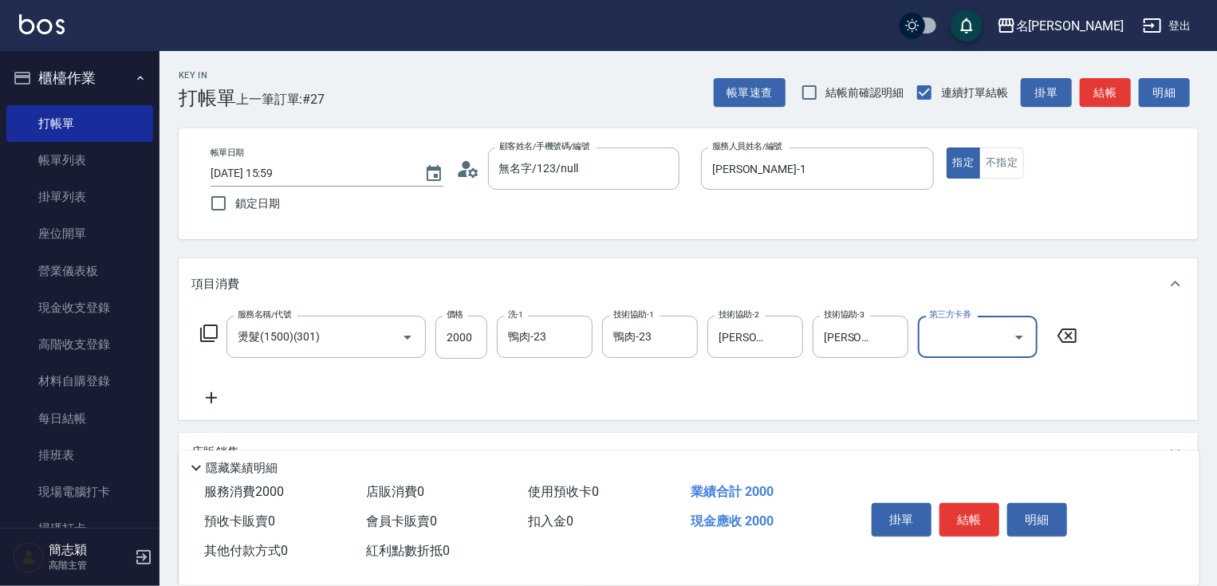
click at [983, 508] on button "結帳" at bounding box center [970, 520] width 60 height 34
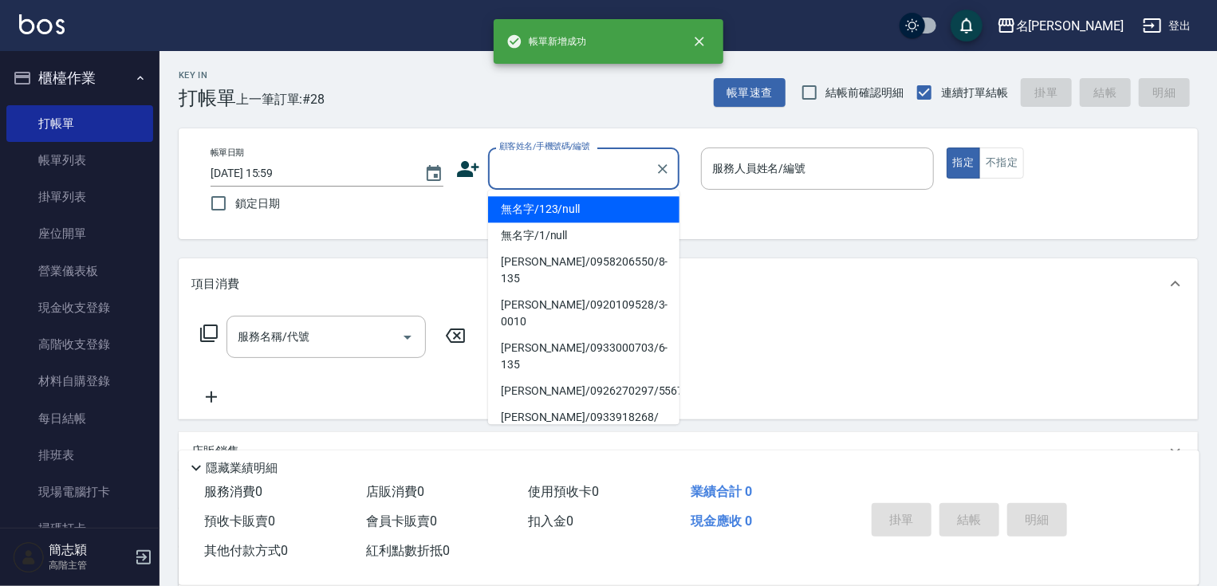
click at [549, 160] on input "顧客姓名/手機號碼/編號" at bounding box center [571, 169] width 153 height 28
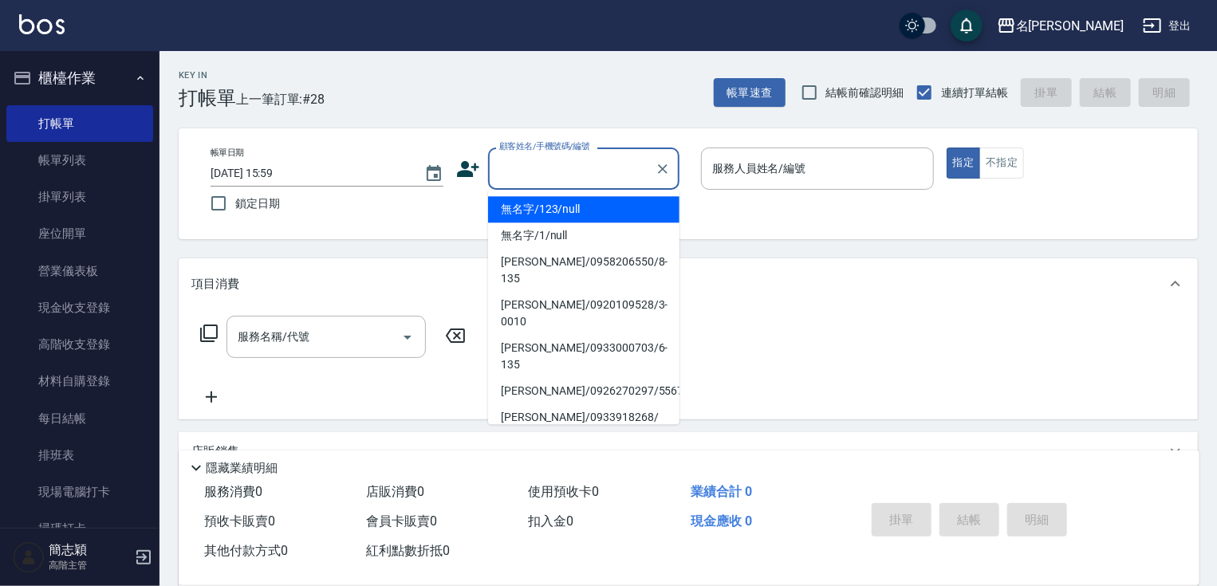
click at [553, 203] on li "無名字/123/null" at bounding box center [583, 209] width 191 height 26
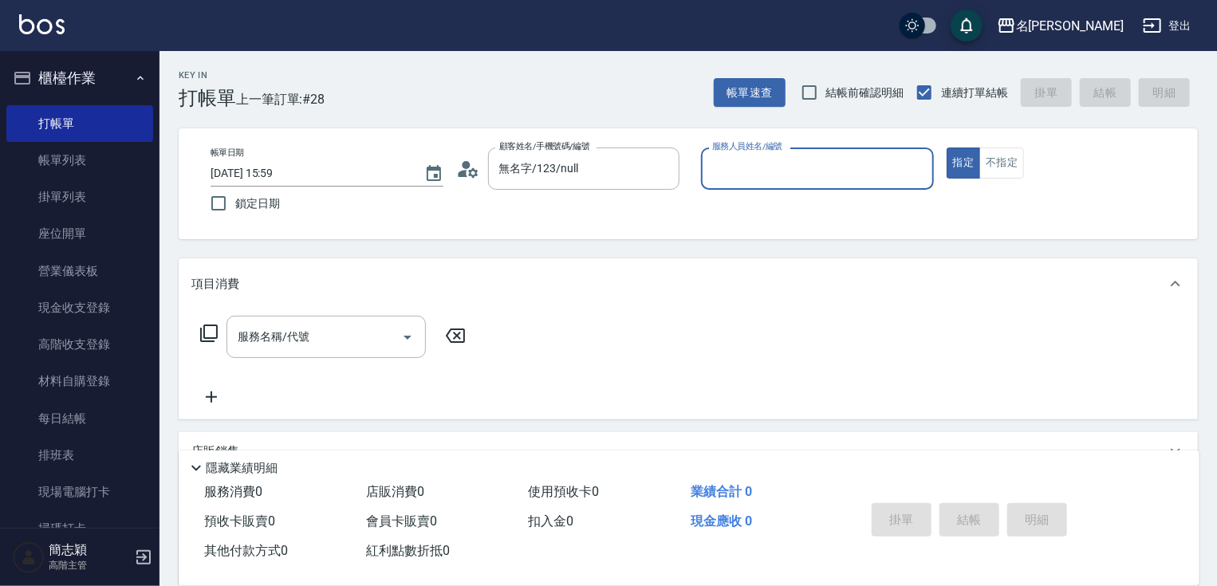
click at [825, 175] on input "服務人員姓名/編號" at bounding box center [817, 169] width 219 height 28
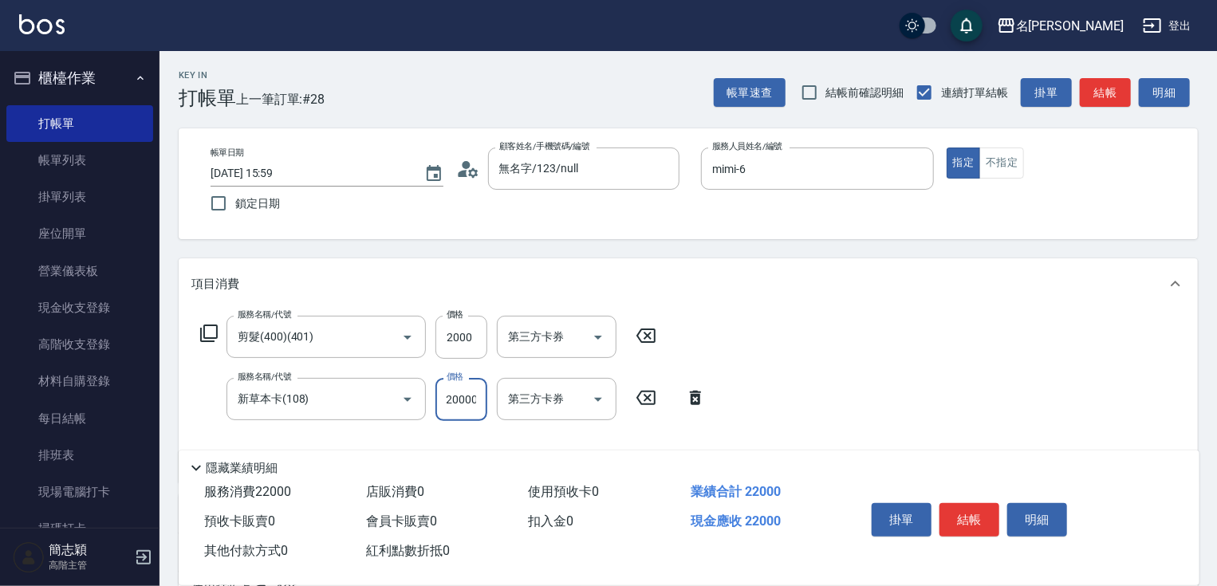
scroll to position [230, 0]
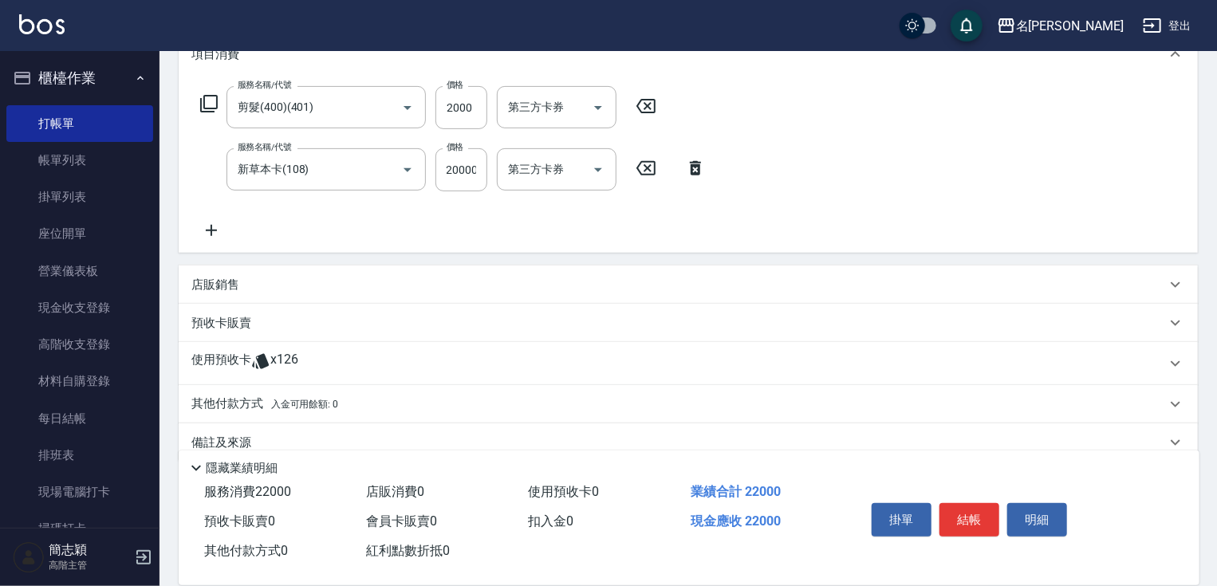
click at [219, 364] on p "使用預收卡" at bounding box center [221, 364] width 60 height 24
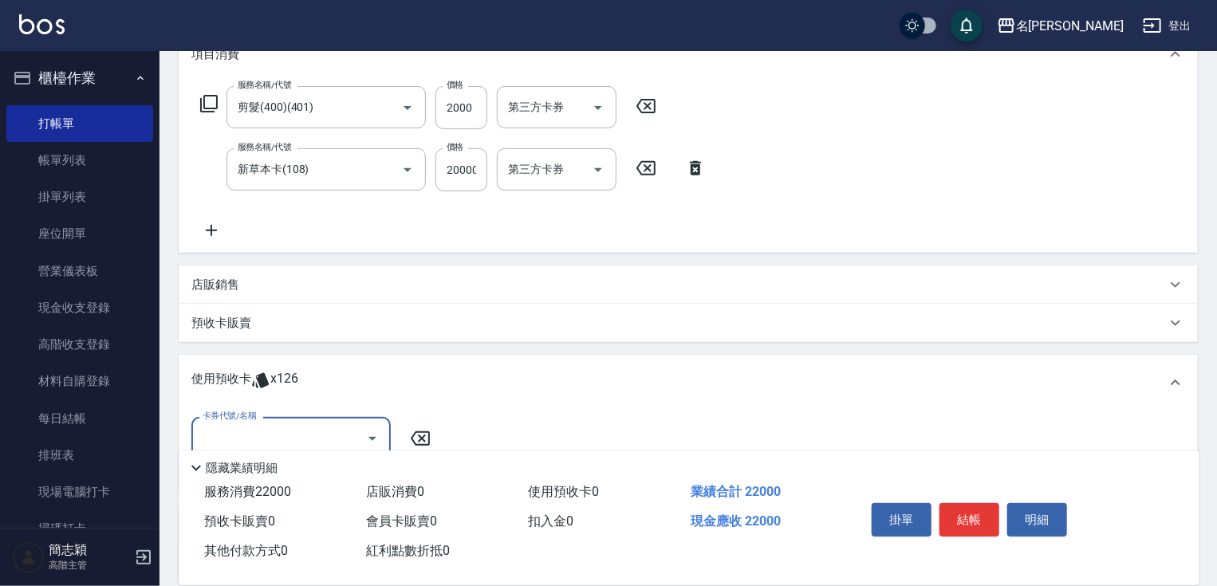
scroll to position [0, 0]
click at [1175, 376] on icon at bounding box center [1175, 382] width 19 height 19
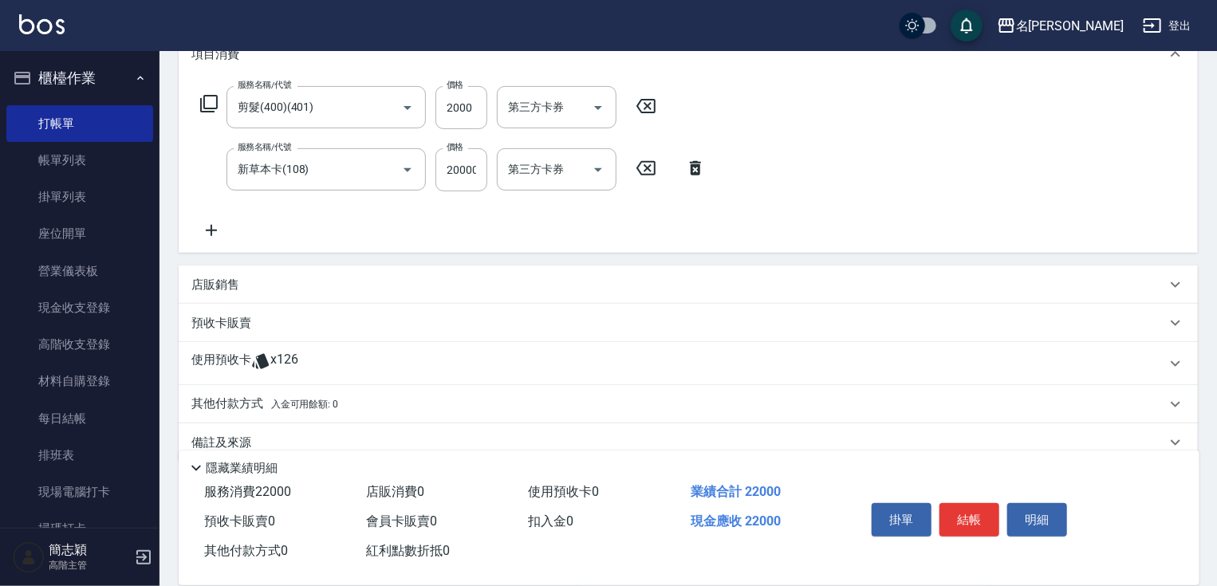
scroll to position [256, 0]
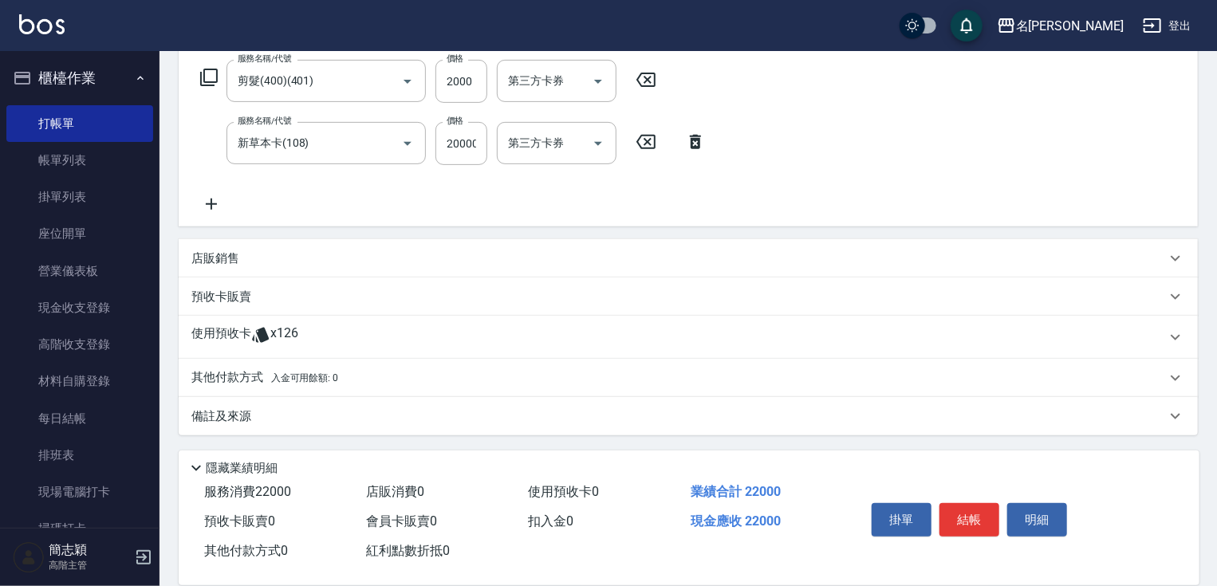
click at [269, 369] on p "其他付款方式 入金可用餘額: 0" at bounding box center [264, 378] width 147 height 18
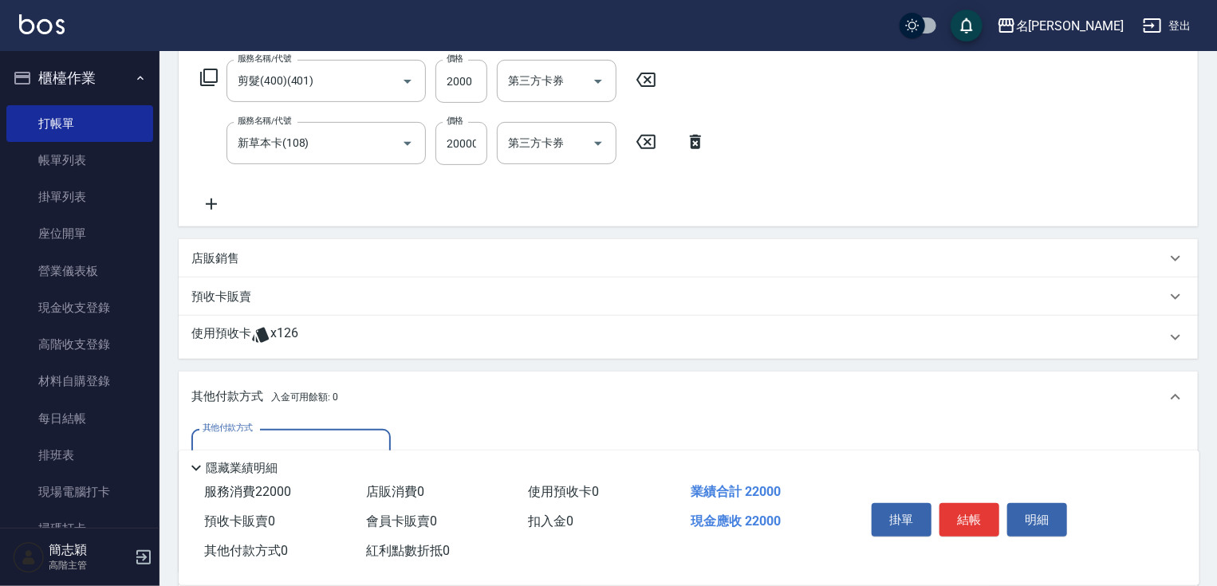
scroll to position [0, 0]
click at [282, 434] on div "其他付款方式" at bounding box center [290, 450] width 199 height 42
click at [239, 510] on span "信用卡" at bounding box center [290, 517] width 199 height 26
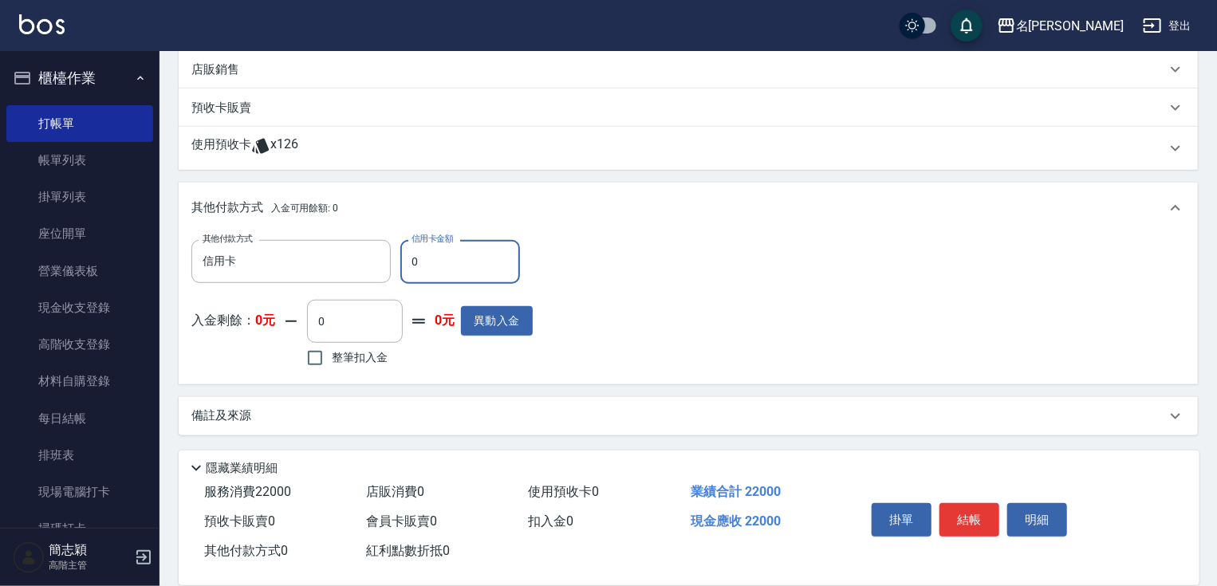
drag, startPoint x: 403, startPoint y: 254, endPoint x: 470, endPoint y: 265, distance: 67.8
click at [434, 261] on input "0" at bounding box center [460, 261] width 120 height 43
click at [953, 522] on button "結帳" at bounding box center [970, 520] width 60 height 34
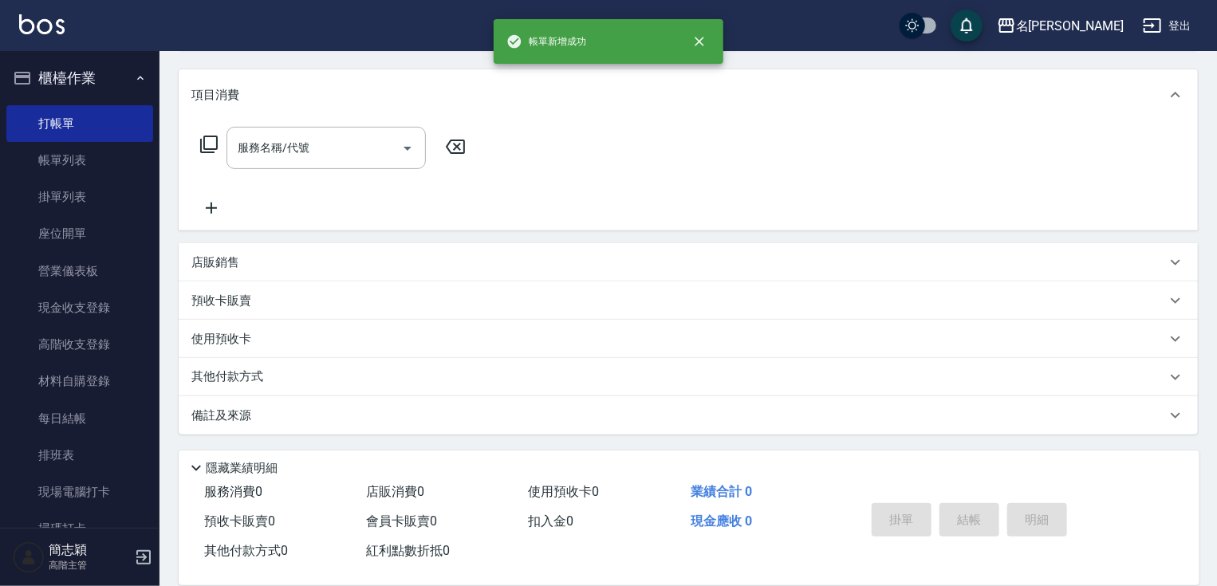
scroll to position [0, 0]
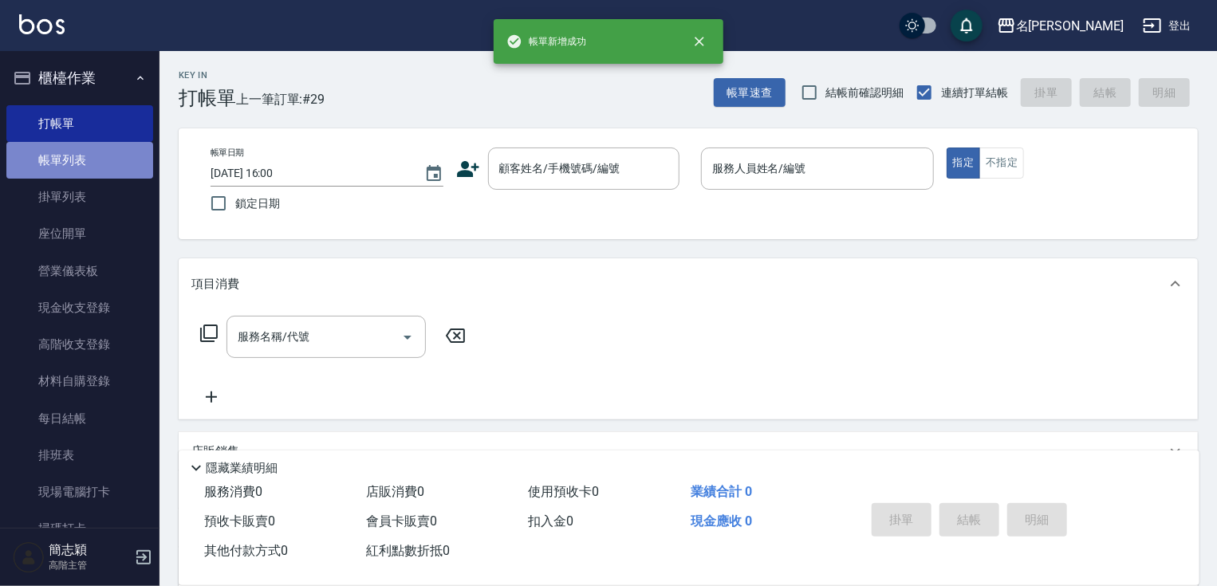
click at [96, 156] on link "帳單列表" at bounding box center [79, 160] width 147 height 37
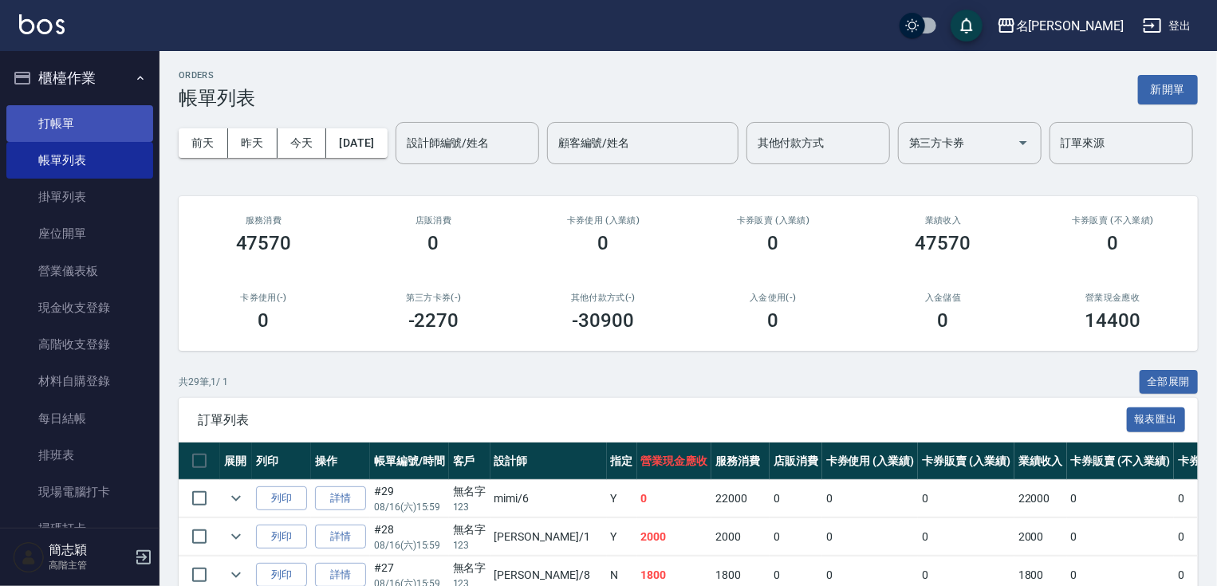
click at [95, 132] on link "打帳單" at bounding box center [79, 123] width 147 height 37
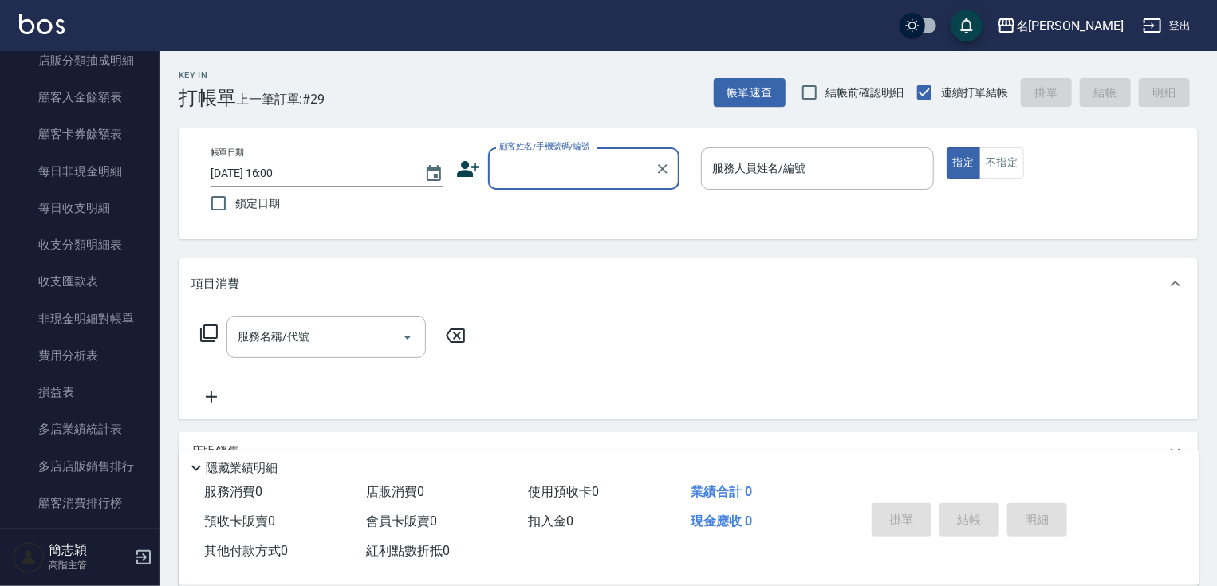
scroll to position [1645, 0]
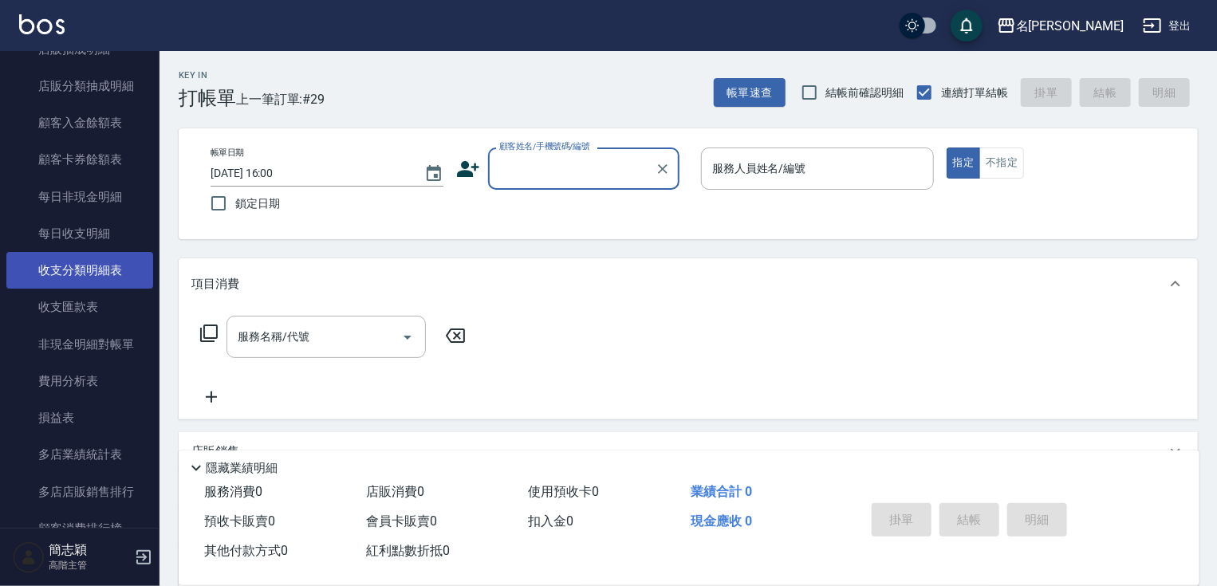
click at [99, 276] on link "收支分類明細表" at bounding box center [79, 270] width 147 height 37
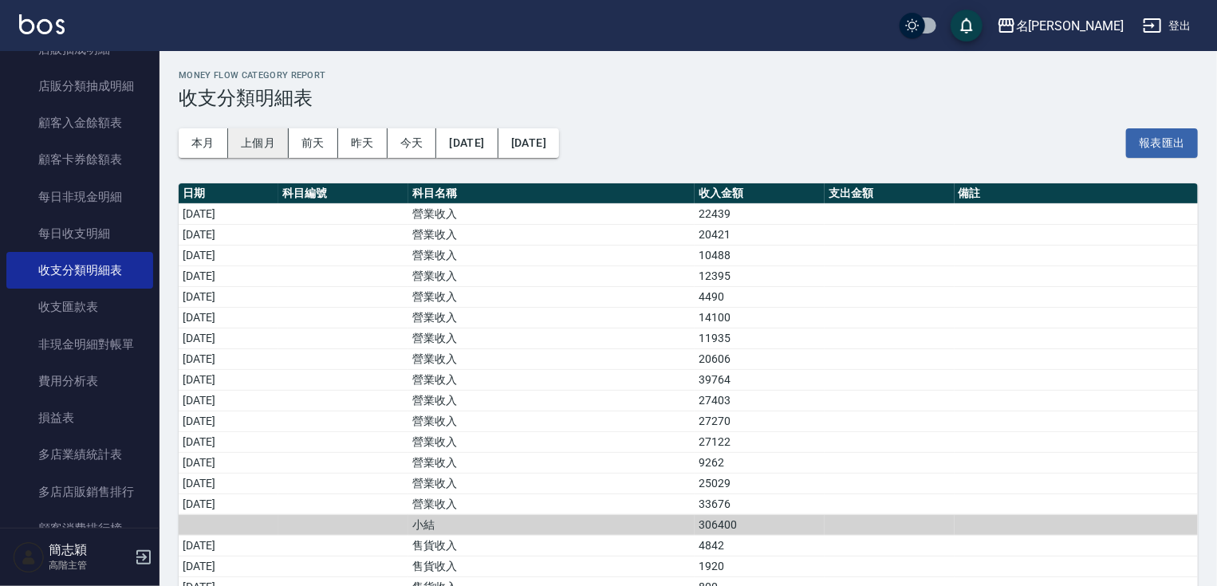
click at [286, 152] on button "上個月" at bounding box center [258, 143] width 61 height 30
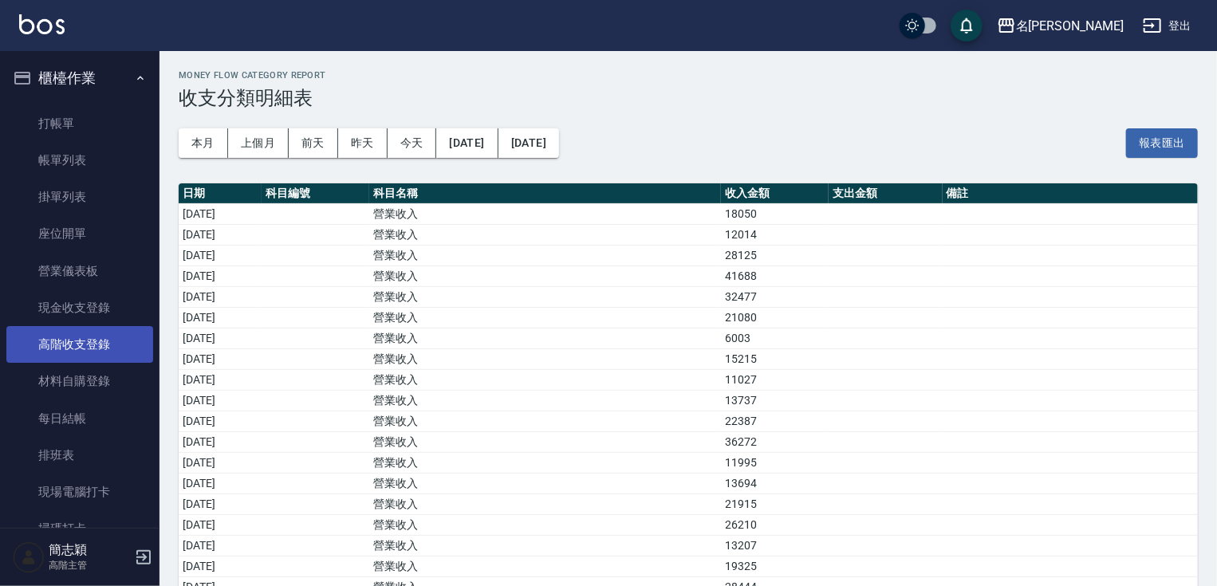
click at [73, 342] on link "高階收支登錄" at bounding box center [79, 344] width 147 height 37
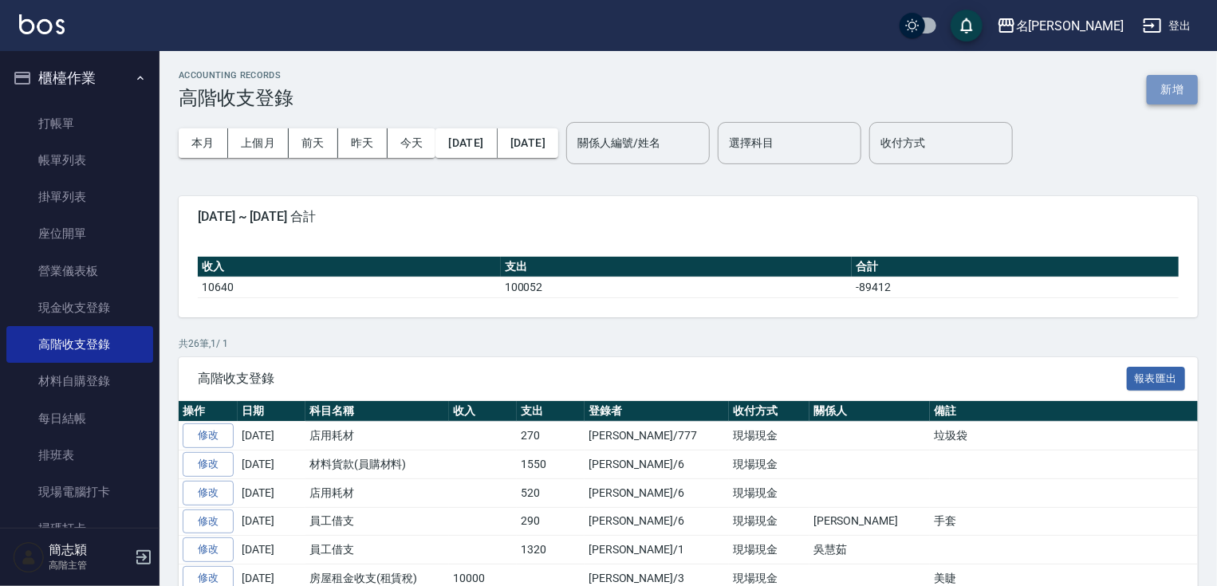
click at [1184, 92] on button "新增" at bounding box center [1172, 90] width 51 height 30
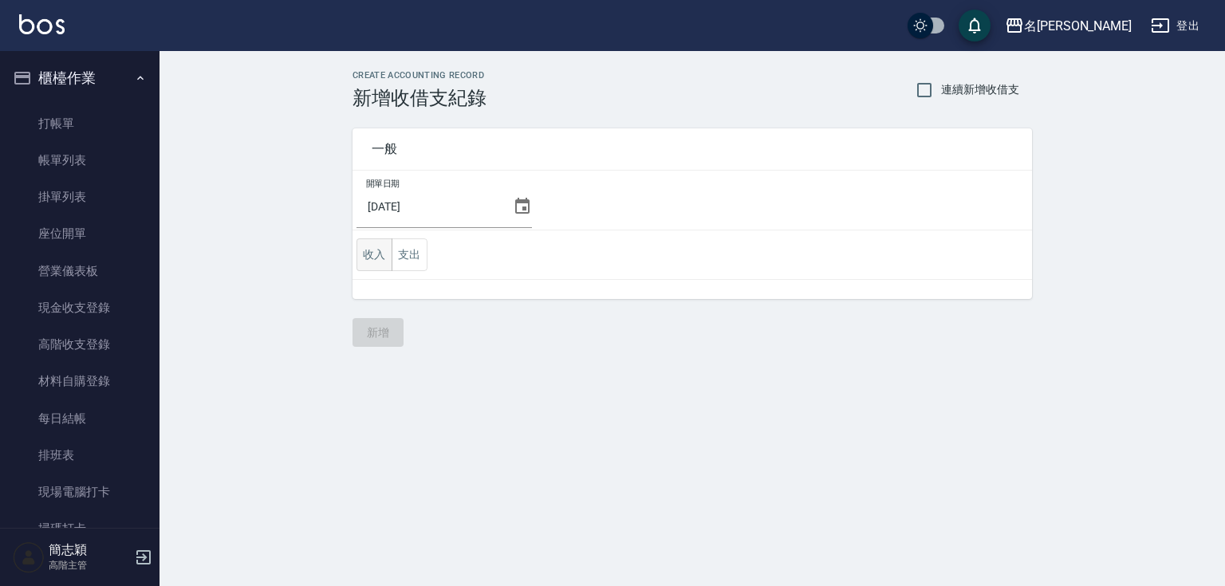
click at [386, 250] on button "收入" at bounding box center [375, 254] width 36 height 33
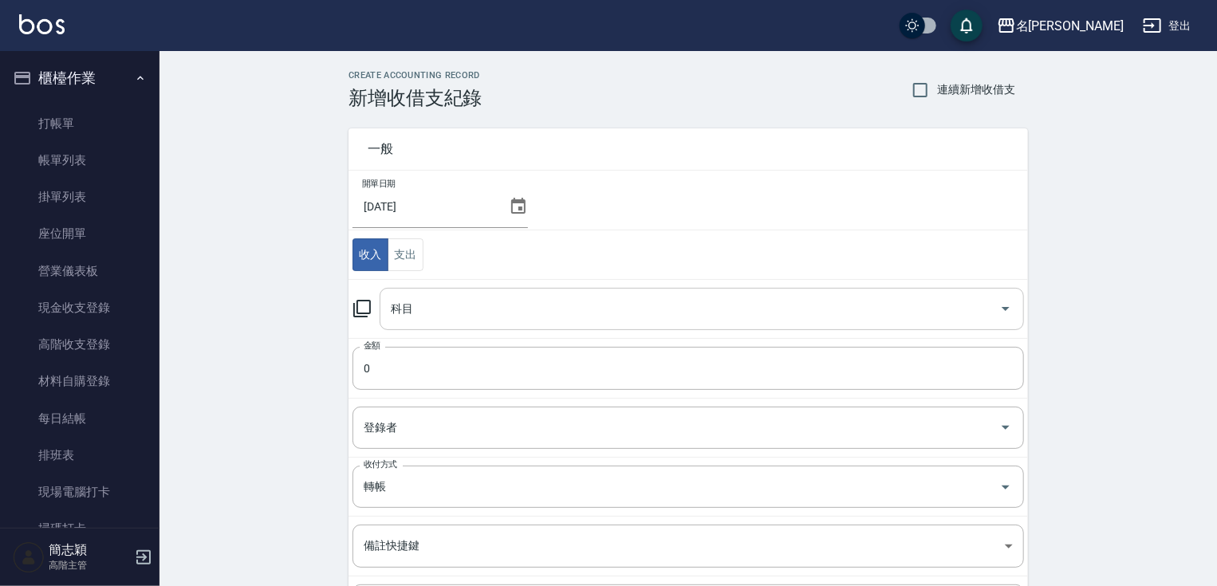
click at [538, 301] on input "科目" at bounding box center [690, 309] width 606 height 28
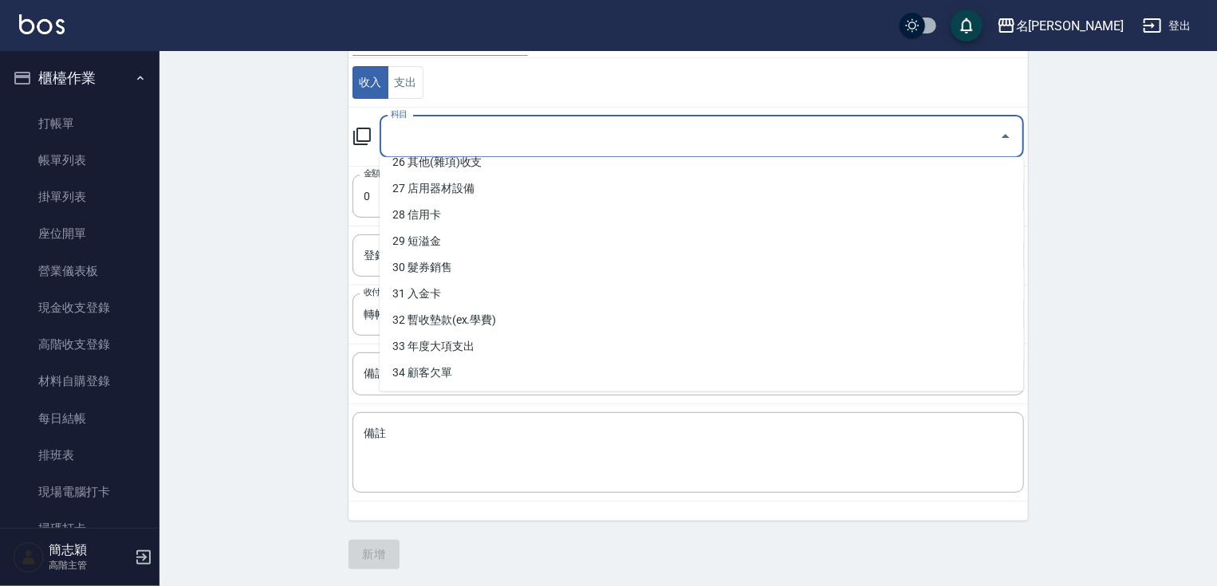
scroll to position [628, 0]
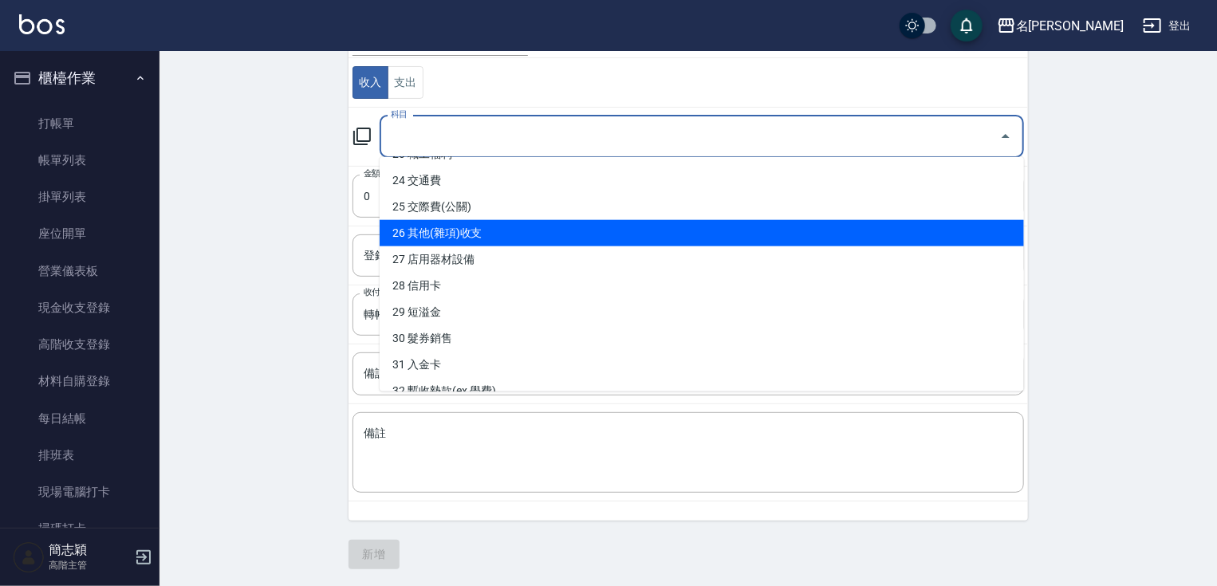
click at [651, 226] on li "26 其他(雜項)收支" at bounding box center [702, 233] width 644 height 26
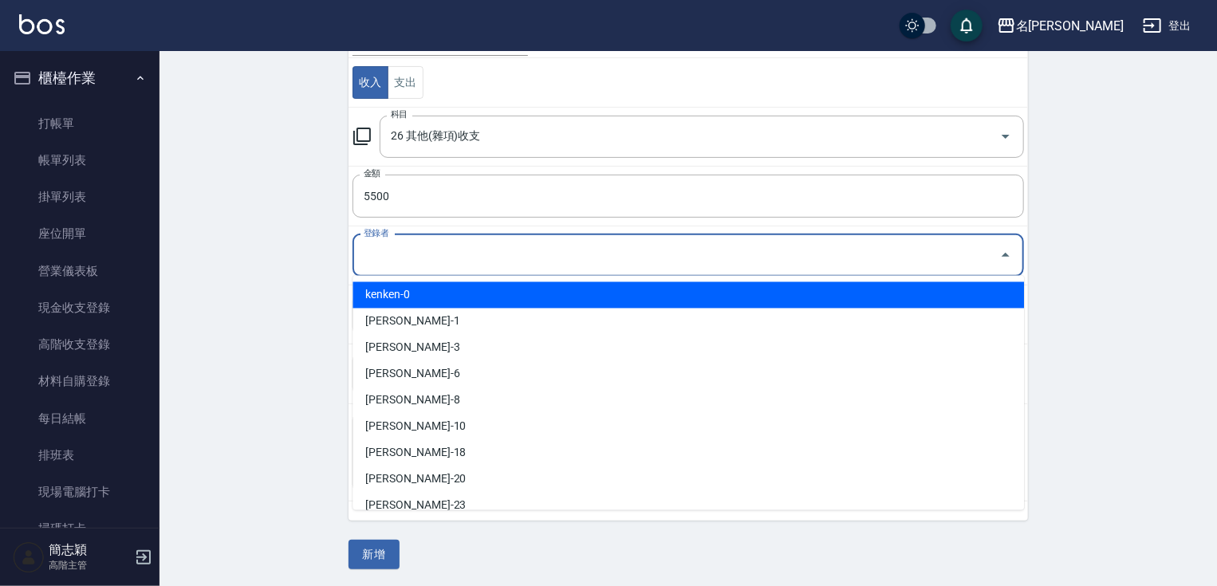
click at [606, 252] on input "登錄者" at bounding box center [676, 256] width 633 height 28
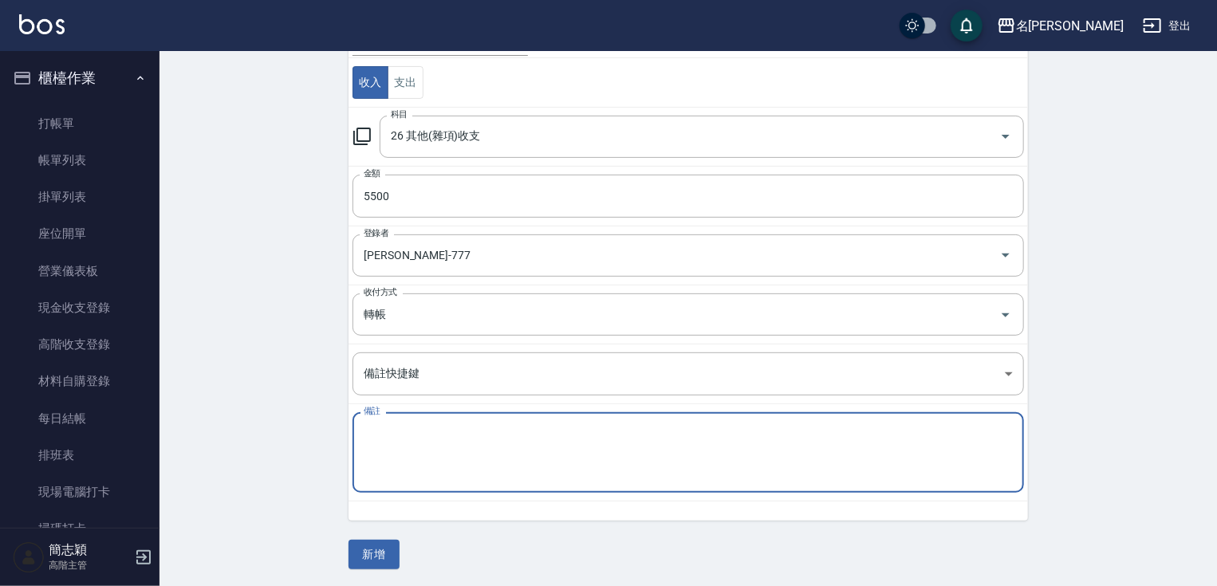
click at [584, 447] on textarea "備註" at bounding box center [688, 453] width 649 height 54
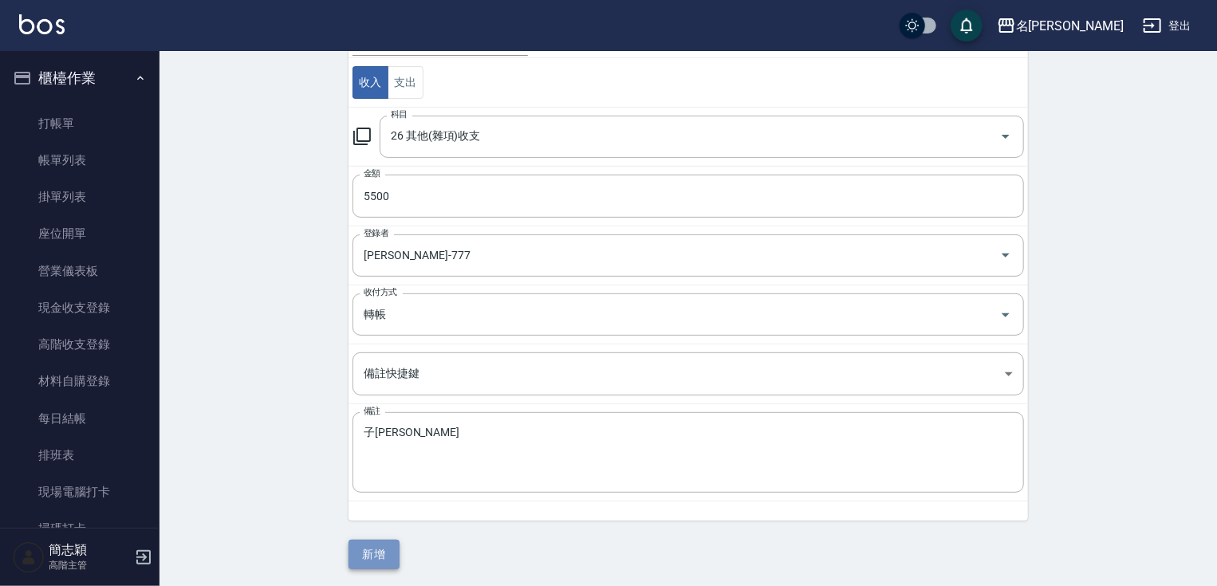
click at [391, 555] on button "新增" at bounding box center [374, 555] width 51 height 30
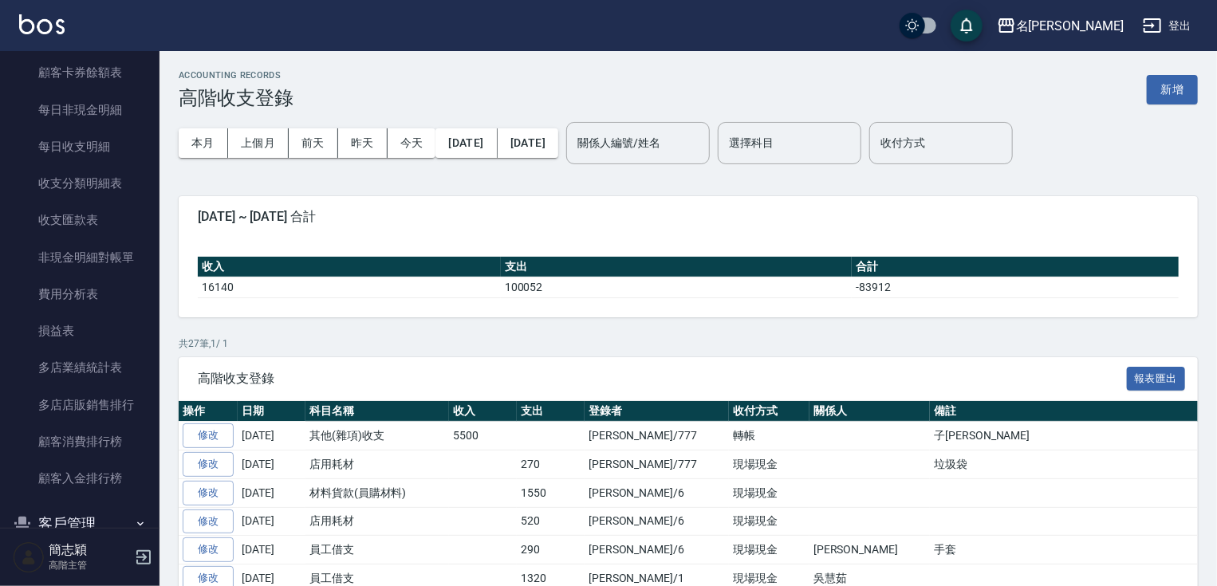
scroll to position [1719, 0]
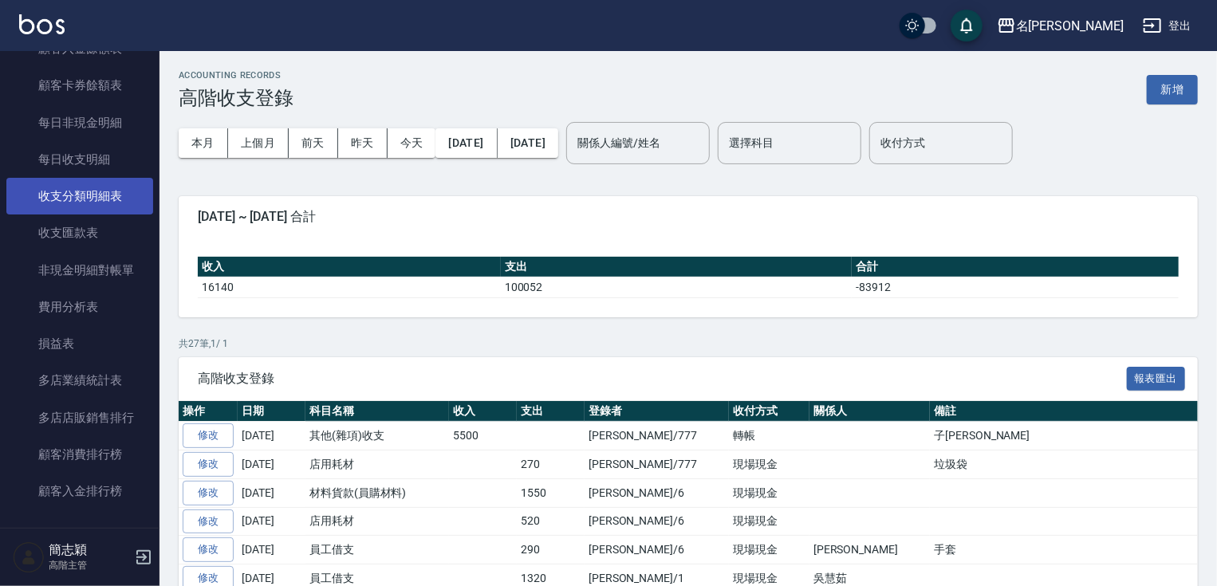
click at [107, 207] on link "收支分類明細表" at bounding box center [79, 196] width 147 height 37
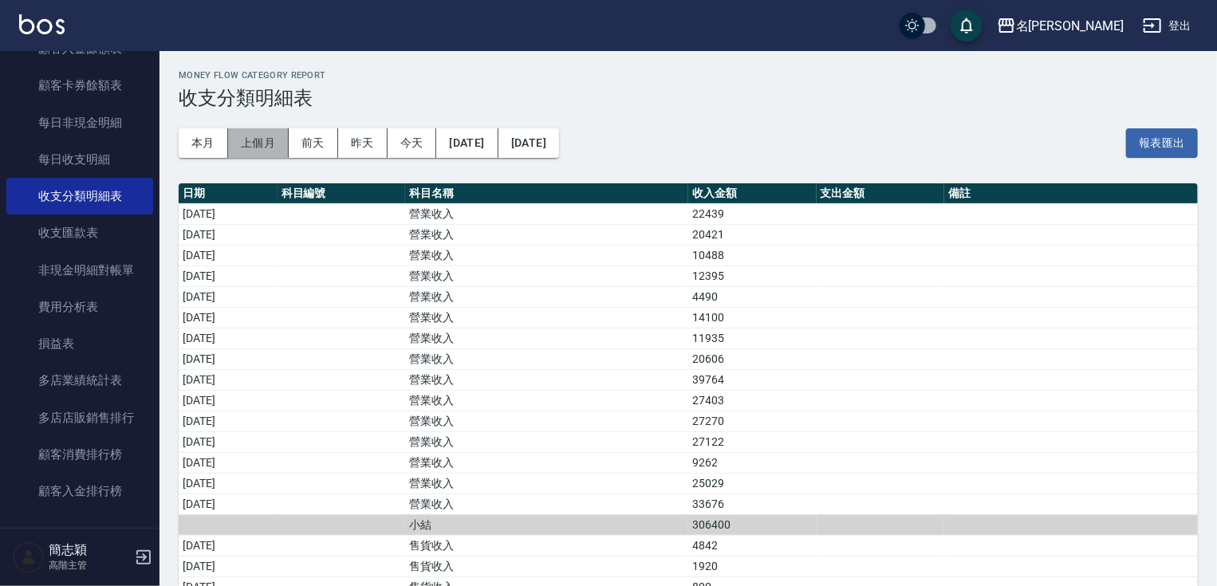
click at [252, 151] on button "上個月" at bounding box center [258, 143] width 61 height 30
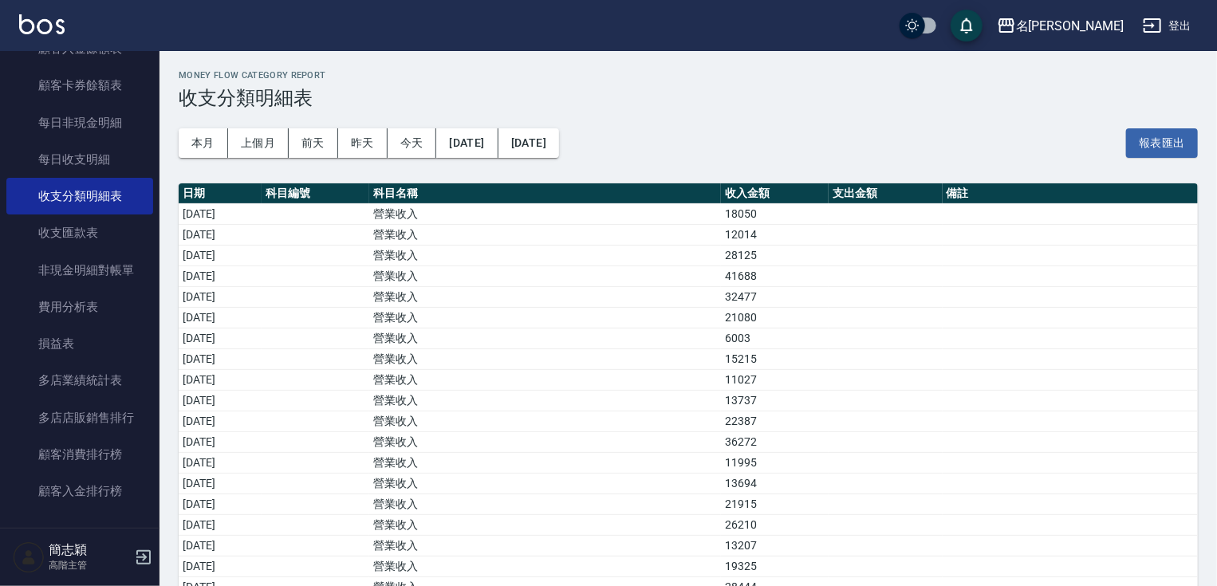
click at [151, 80] on nav "櫃檯作業 打帳單 帳單列表 掛單列表 座位開單 營業儀表板 現金收支登錄 高階收支登錄 材料自購登錄 每日結帳 排班表 現場電腦打卡 掃碼打卡 預約管理 預約…" at bounding box center [80, 289] width 160 height 477
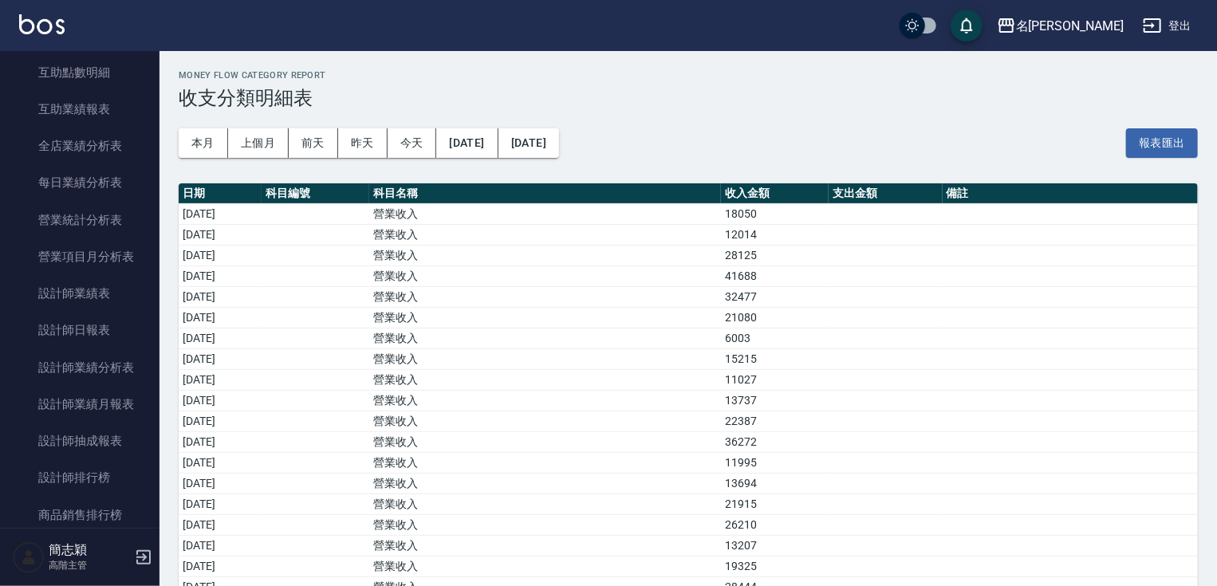
scroll to position [466, 0]
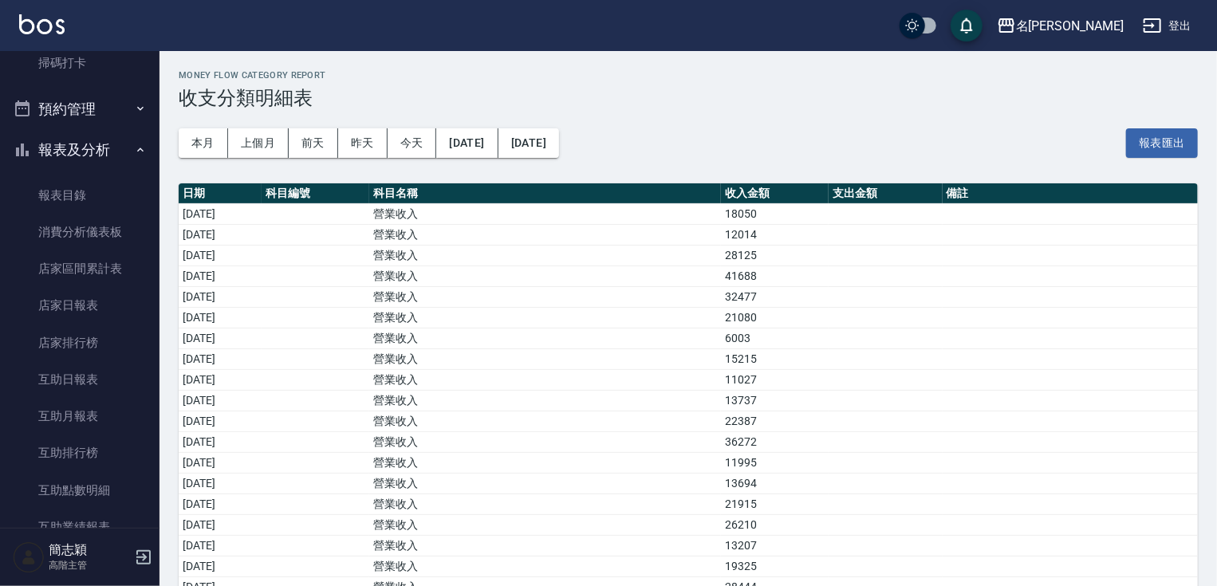
click at [102, 144] on button "報表及分析" at bounding box center [79, 149] width 147 height 41
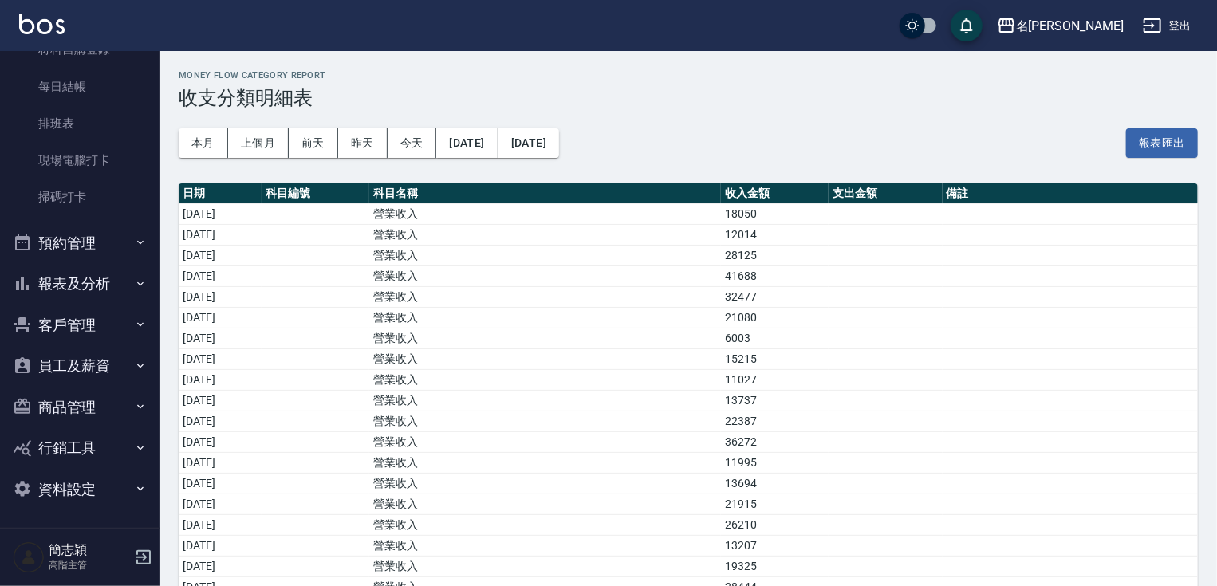
scroll to position [0, 0]
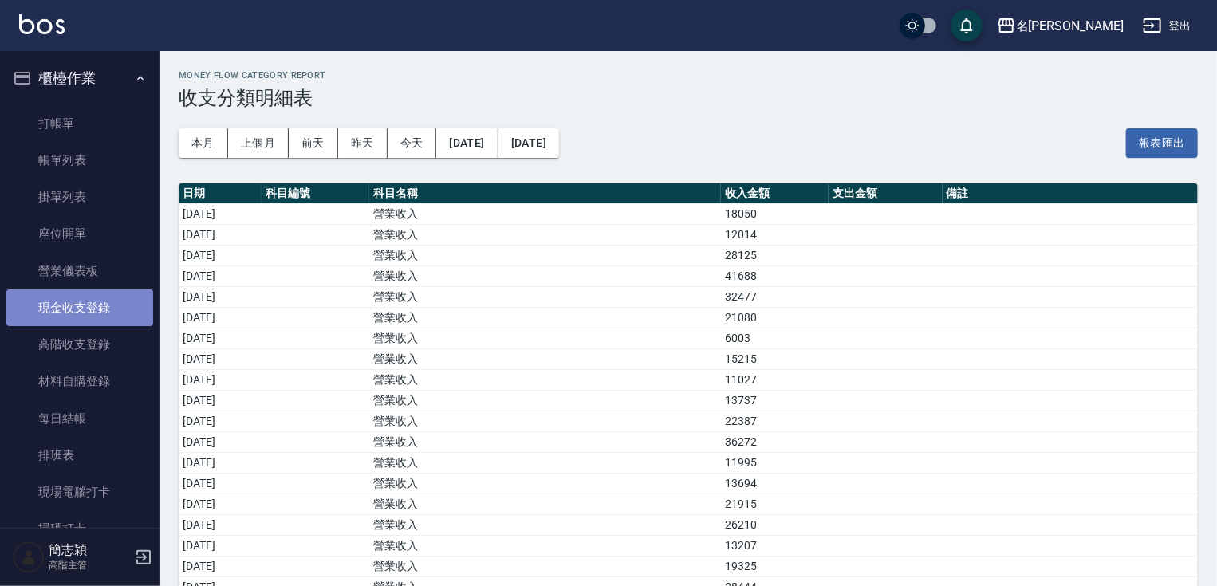
click at [93, 314] on link "現金收支登錄" at bounding box center [79, 308] width 147 height 37
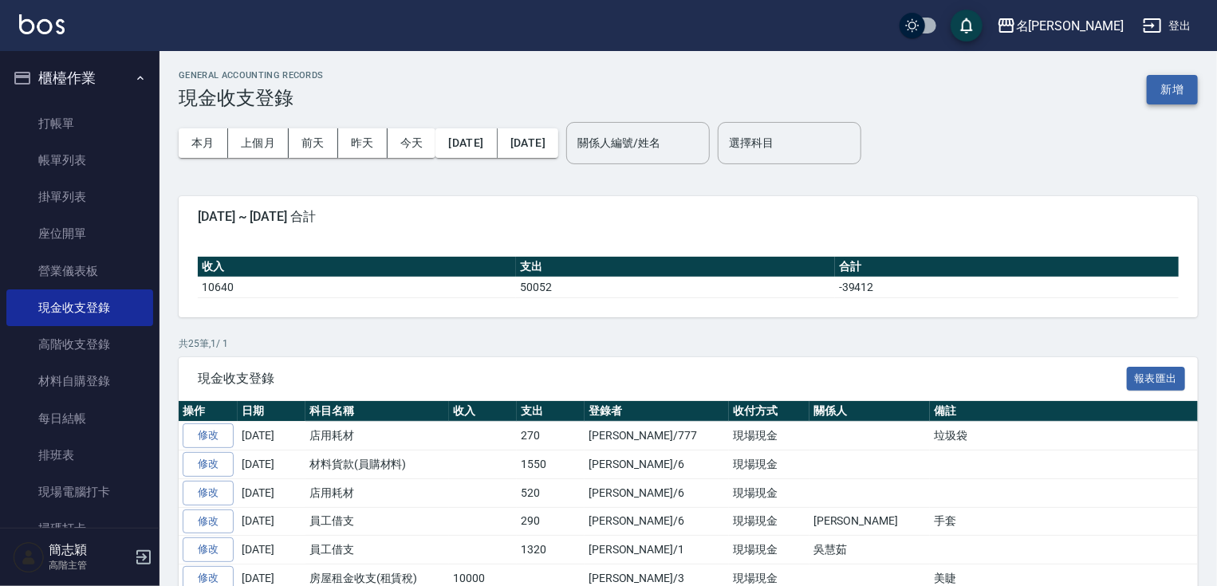
click at [1177, 101] on button "新增" at bounding box center [1172, 90] width 51 height 30
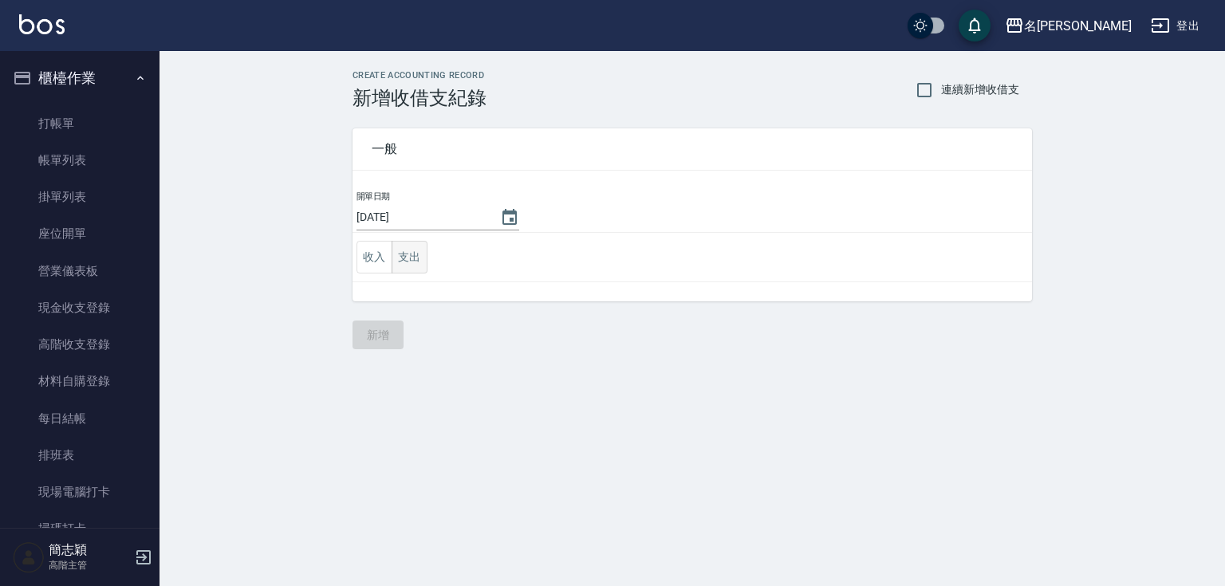
click at [412, 259] on button "支出" at bounding box center [410, 257] width 36 height 33
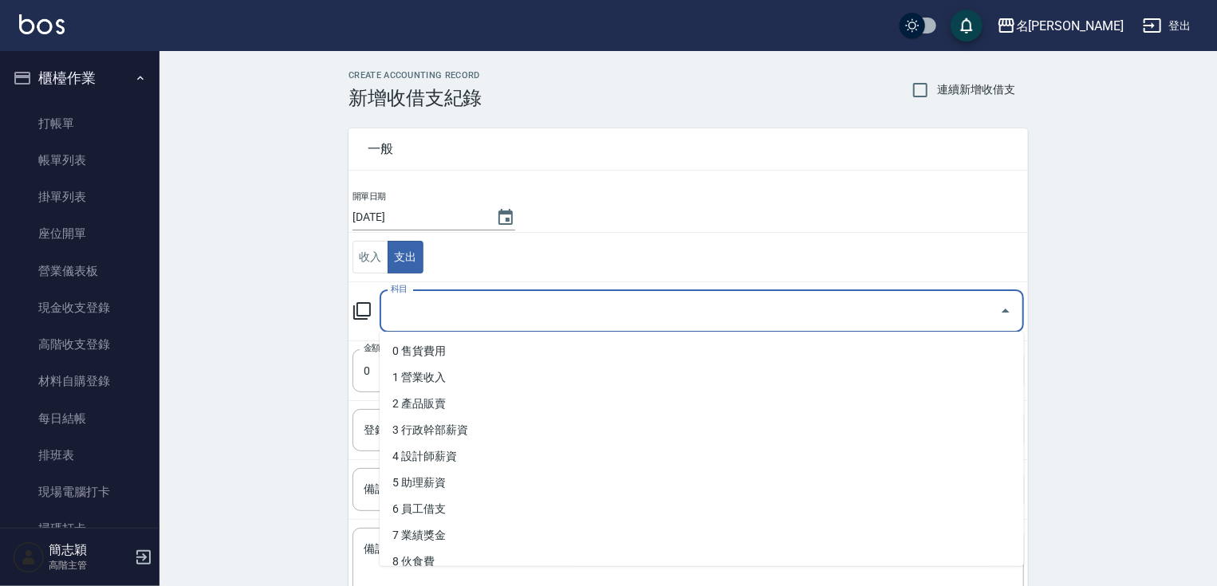
click at [470, 298] on input "科目" at bounding box center [690, 312] width 606 height 28
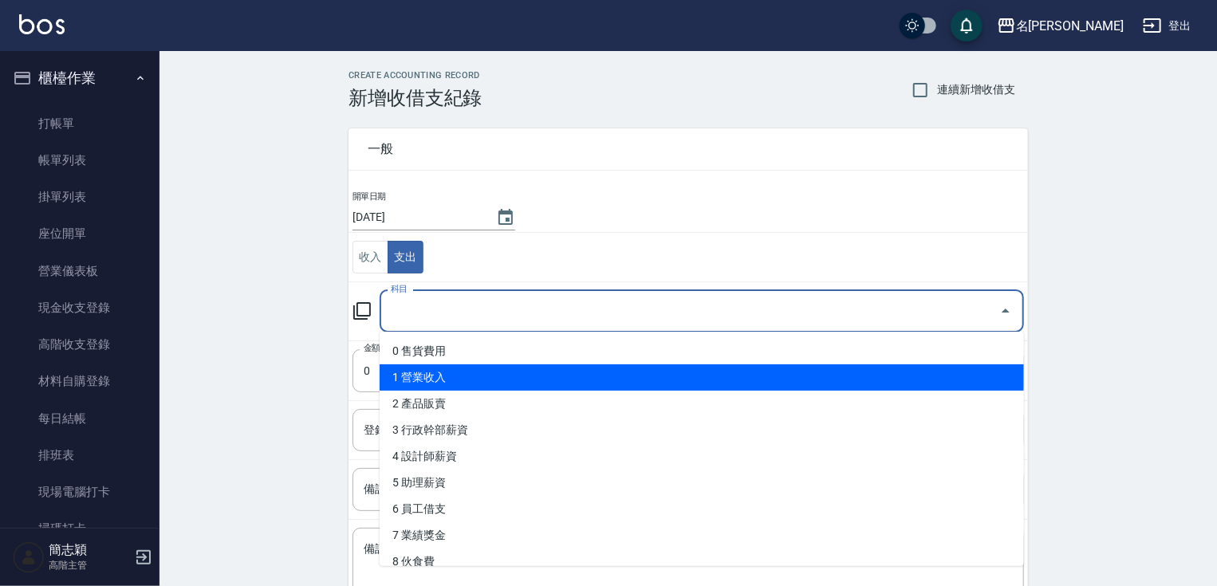
click at [1016, 370] on ul "0 售貨費用 1 營業收入 2 產品販賣 3 行政幹部薪資 4 設計師薪資 5 助理薪資 6 員工借支 7 業績獎金 8 伙食費 9 勞健保勞退費 10 房屋…" at bounding box center [702, 449] width 644 height 235
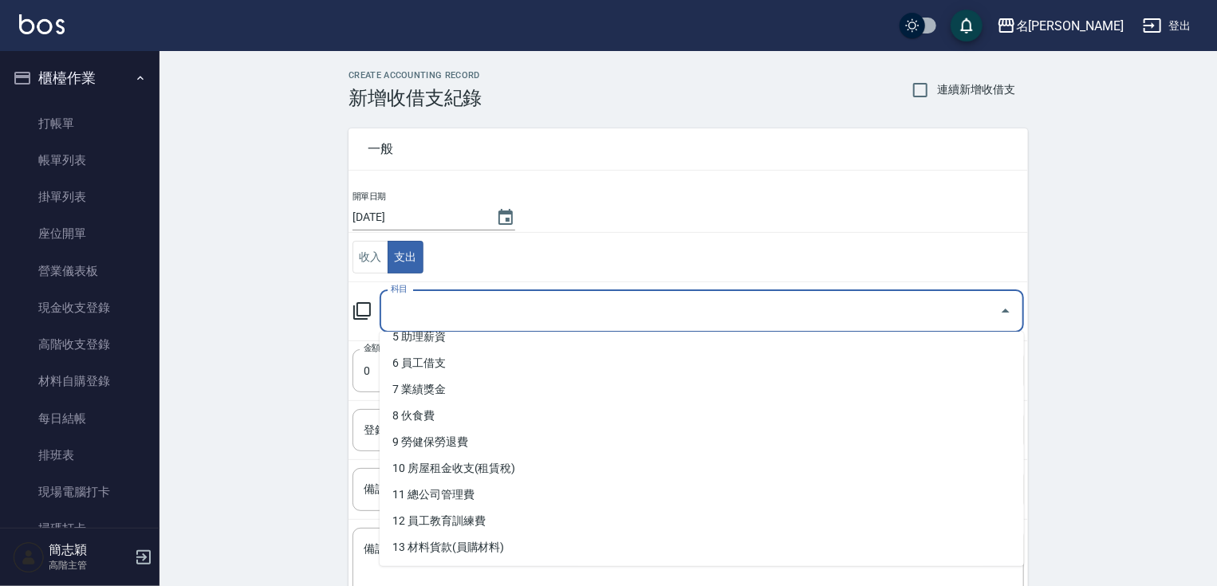
scroll to position [156, 0]
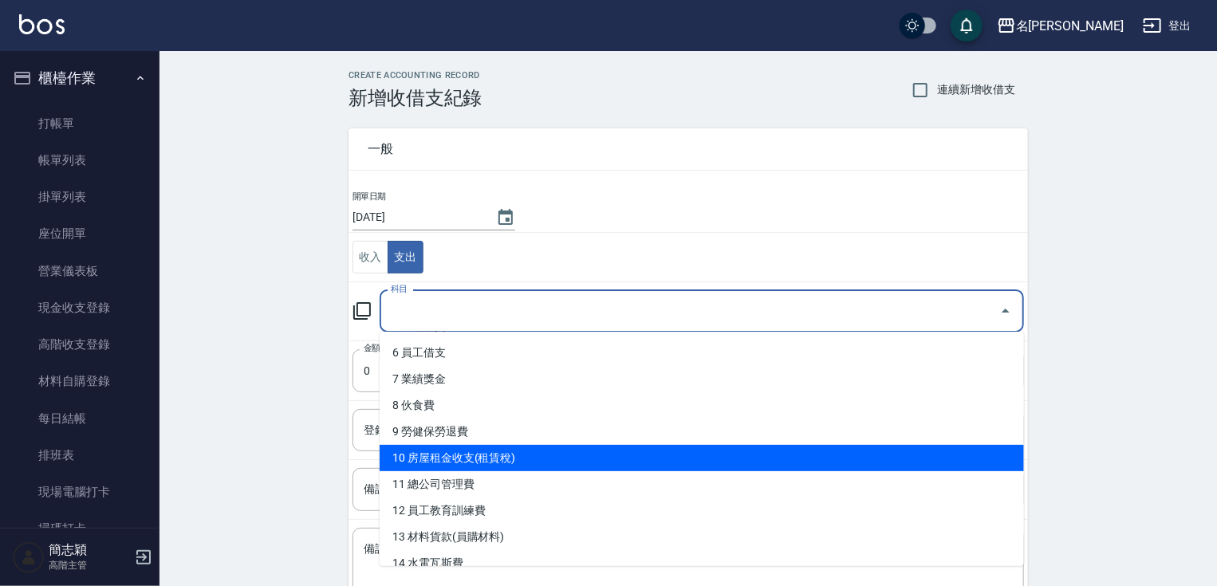
click at [778, 459] on li "10 房屋租金收支(租賃稅)" at bounding box center [702, 458] width 644 height 26
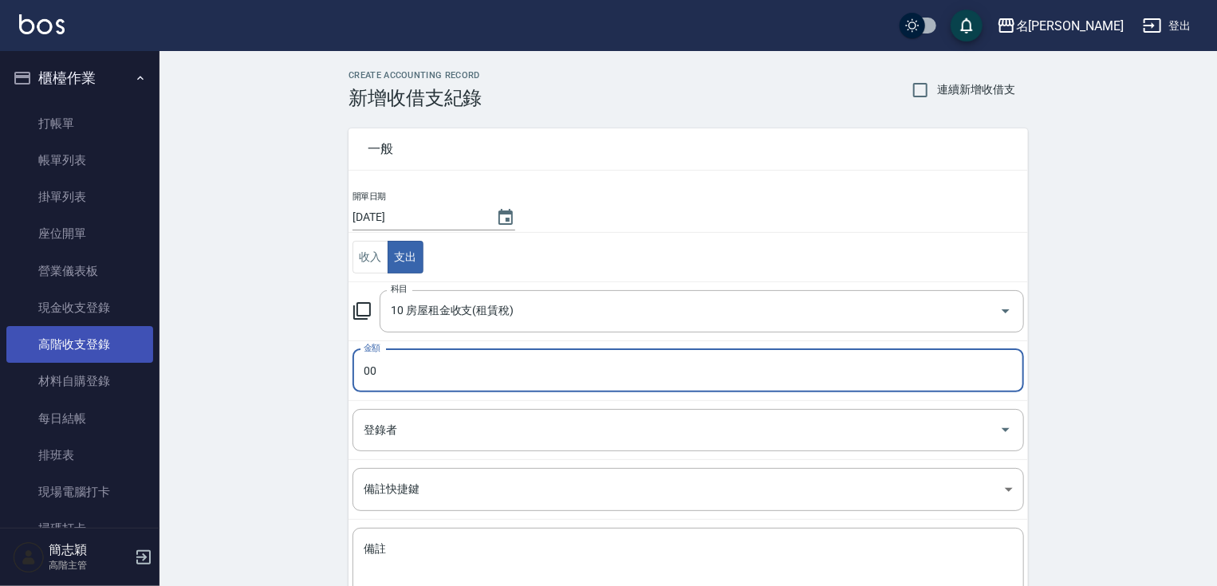
drag, startPoint x: 248, startPoint y: 349, endPoint x: 122, endPoint y: 341, distance: 126.3
click at [190, 345] on div "CREATE ACCOUNTING RECORD 新增收借支紀錄 連續新增收借支 一般 開單日期 [DATE] 收入 支出 科目 10 房屋租金收支(租賃稅)…" at bounding box center [689, 377] width 1058 height 653
click at [456, 431] on input "登錄者" at bounding box center [676, 430] width 633 height 28
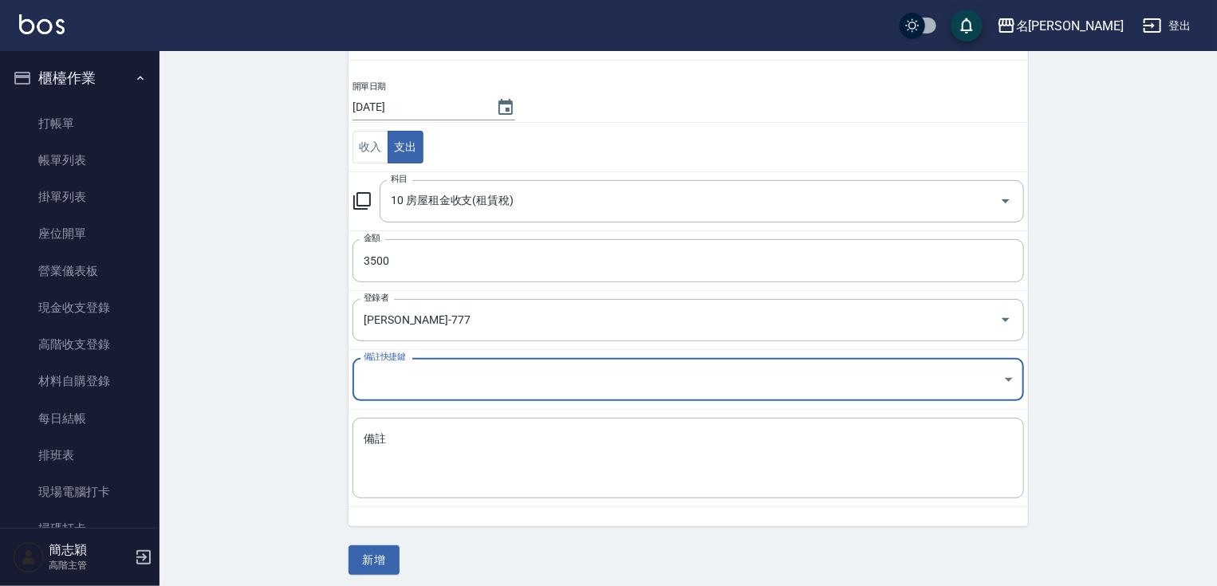
scroll to position [116, 0]
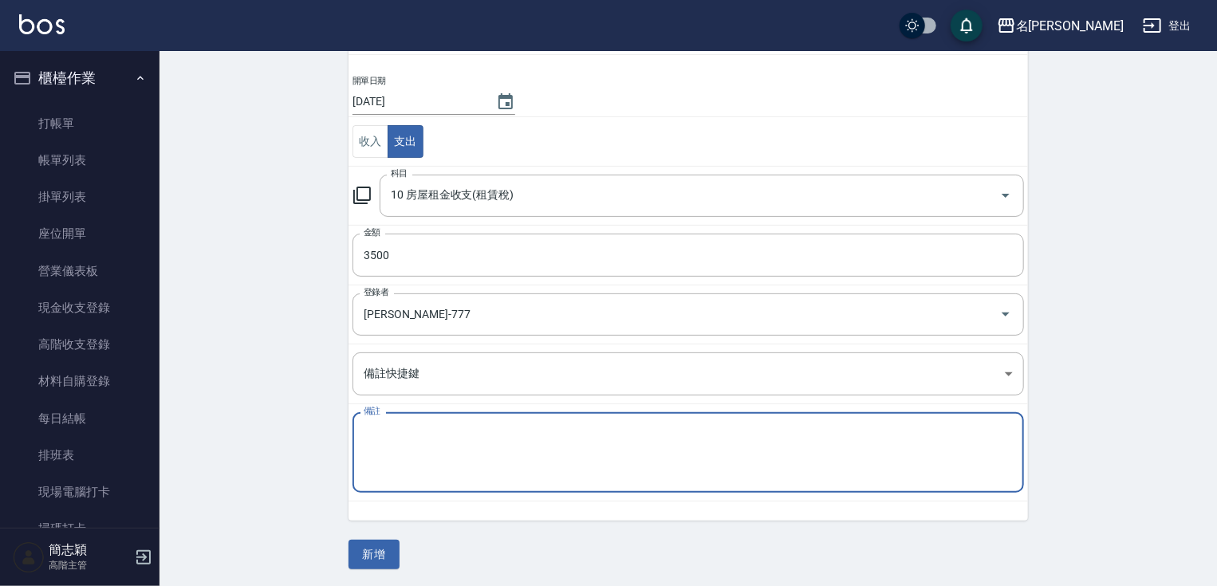
click at [610, 440] on textarea "備註" at bounding box center [688, 453] width 649 height 54
click at [369, 552] on button "新增" at bounding box center [374, 555] width 51 height 30
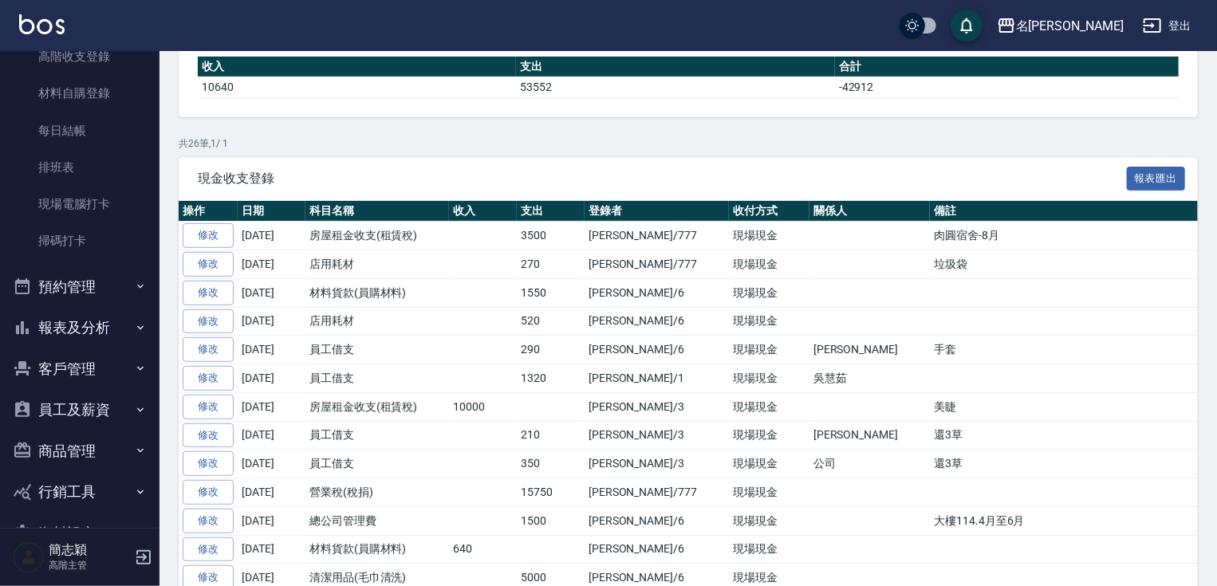
scroll to position [294, 0]
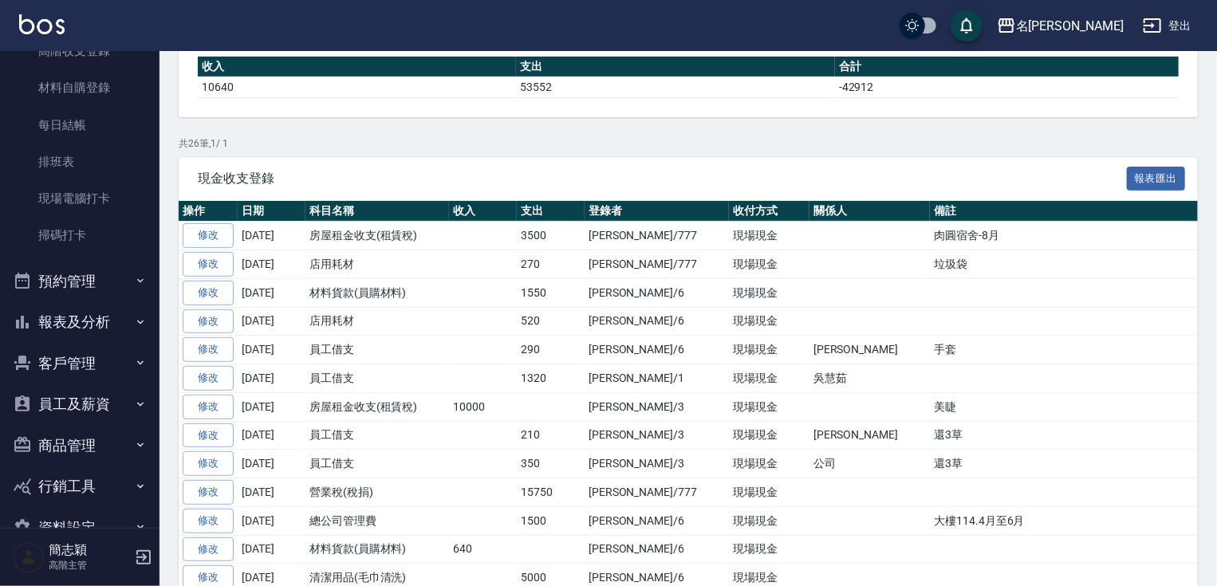
click at [118, 317] on button "報表及分析" at bounding box center [79, 322] width 147 height 41
click at [150, 187] on nav "櫃檯作業 打帳單 帳單列表 掛單列表 座位開單 營業儀表板 現金收支登錄 高階收支登錄 材料自購登錄 每日結帳 排班表 現場電腦打卡 掃碼打卡 預約管理 預約…" at bounding box center [80, 289] width 160 height 477
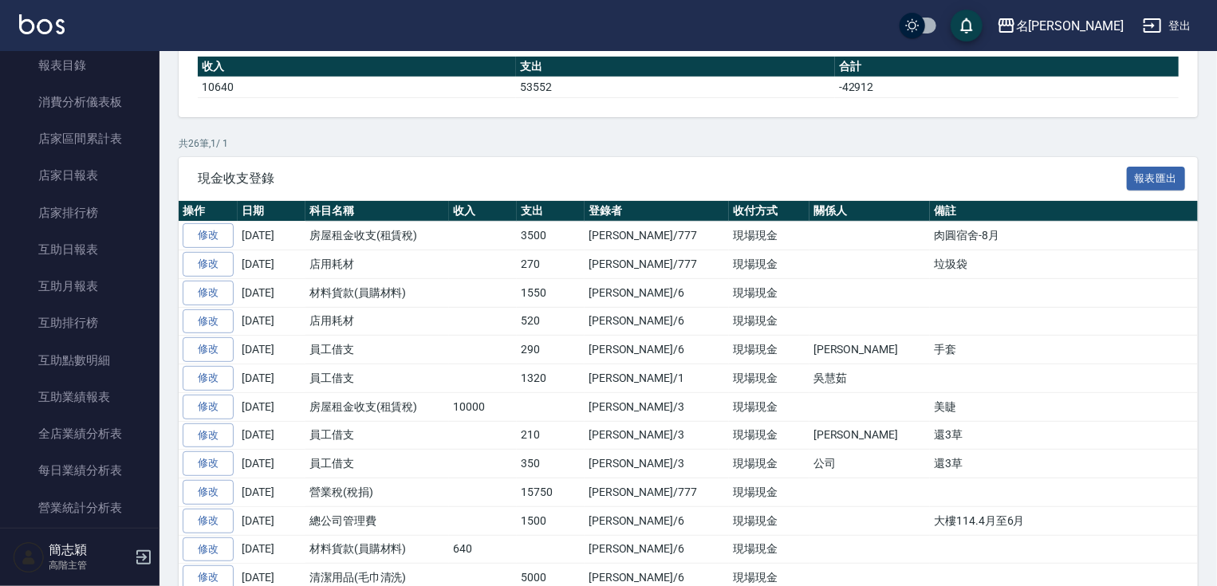
scroll to position [631, 0]
click at [112, 136] on link "店家日報表" at bounding box center [79, 140] width 147 height 37
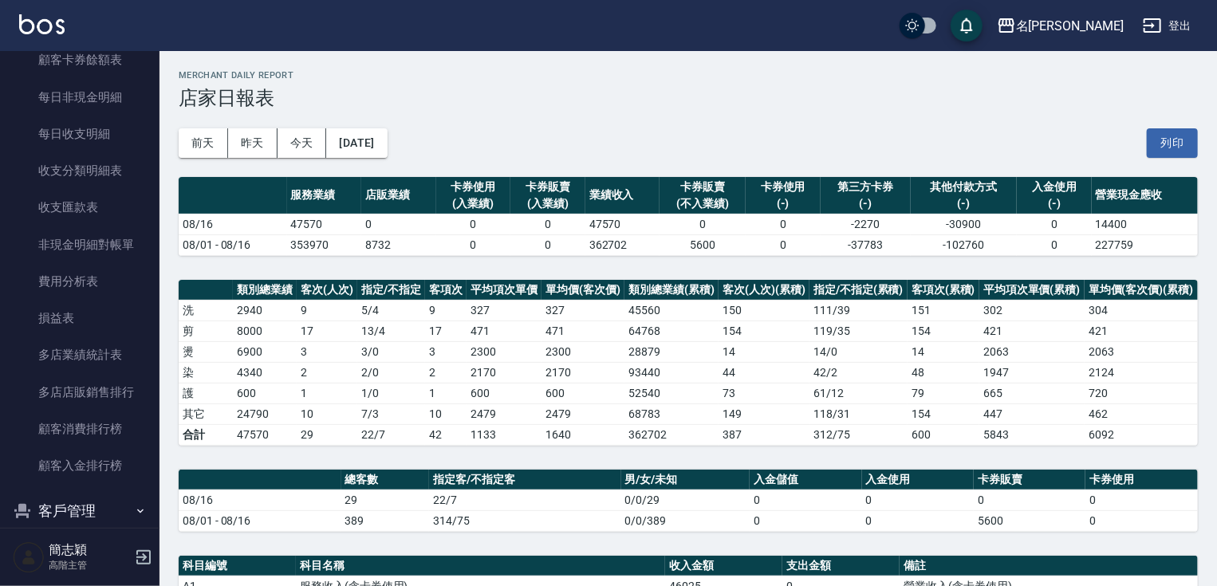
scroll to position [1876, 0]
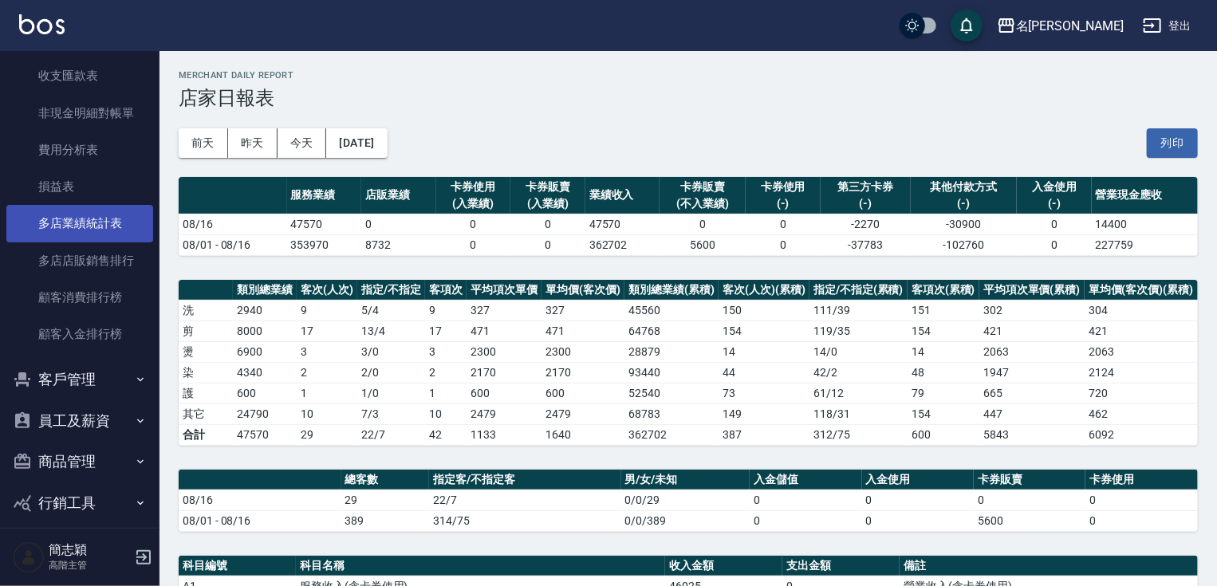
click at [105, 221] on link "多店業績統計表" at bounding box center [79, 223] width 147 height 37
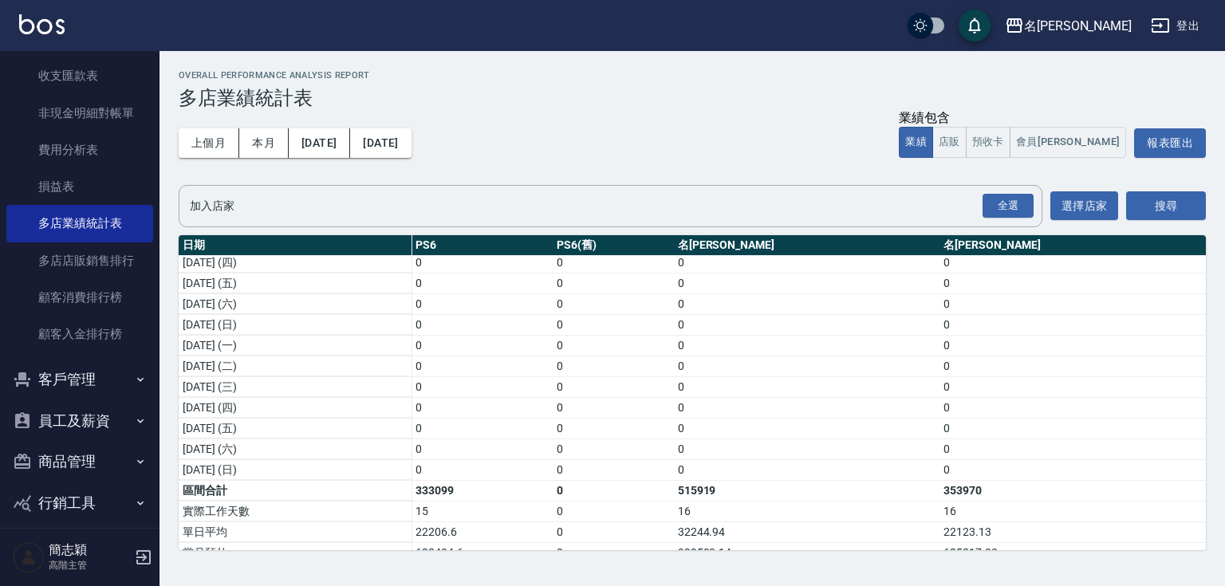
scroll to position [435, 0]
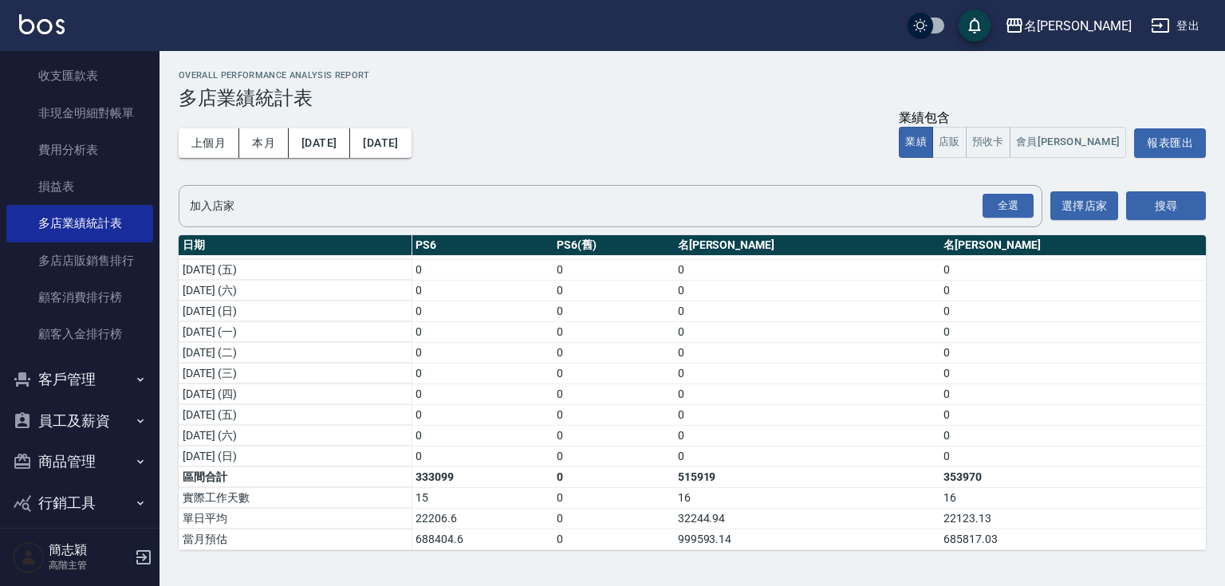
click at [6, 205] on link "多店業績統計表" at bounding box center [79, 223] width 147 height 37
click at [160, 124] on div "Overall Performance Analysis Report 多店業績統計表 上個月 本月 [DATE] [DATE] 業績包含 業績 店販 預收卡…" at bounding box center [693, 310] width 1066 height 518
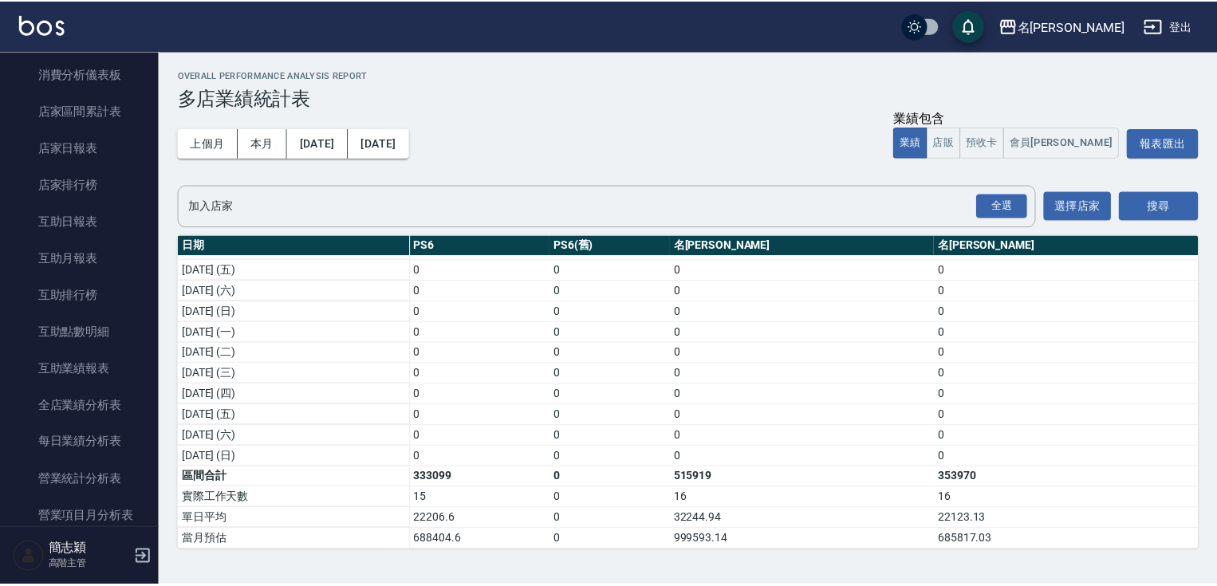
scroll to position [206, 0]
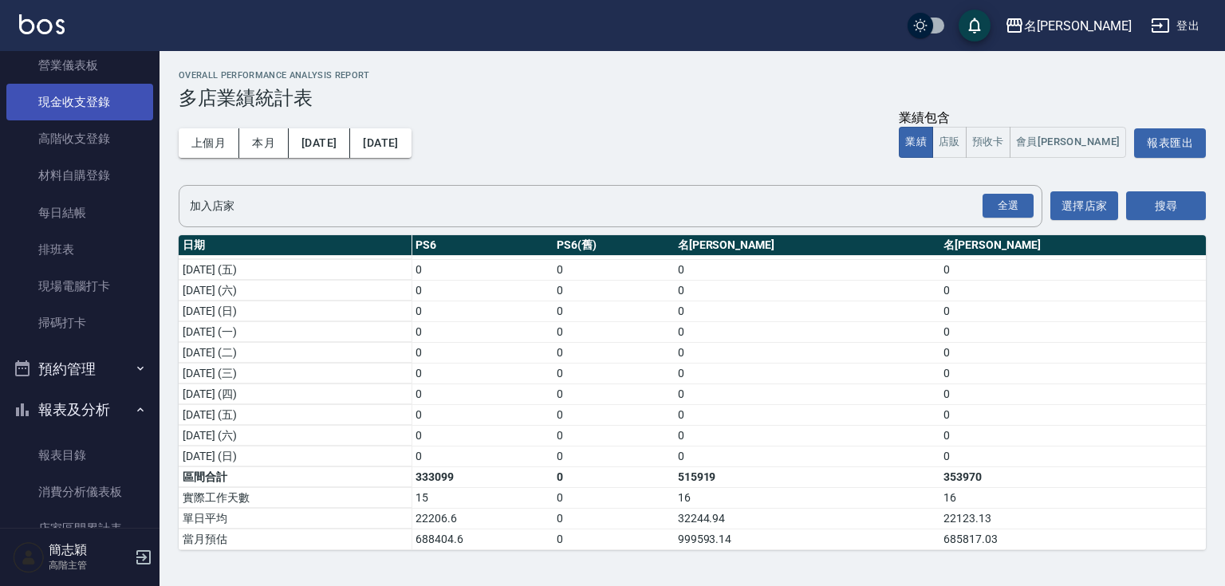
click at [115, 112] on link "現金收支登錄" at bounding box center [79, 102] width 147 height 37
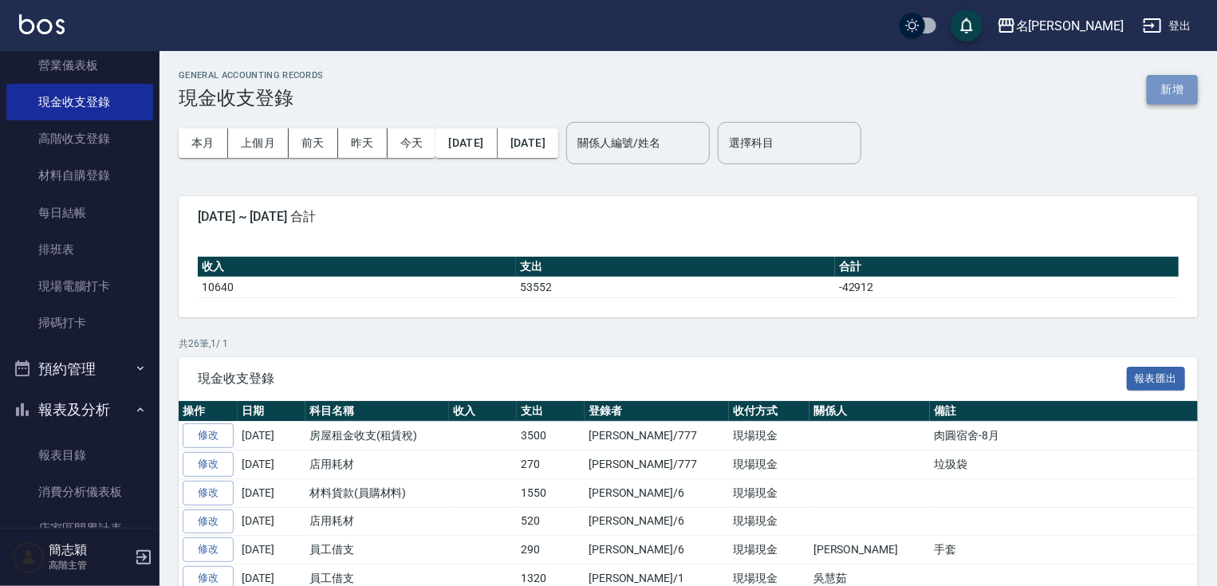
click at [1178, 77] on button "新增" at bounding box center [1172, 90] width 51 height 30
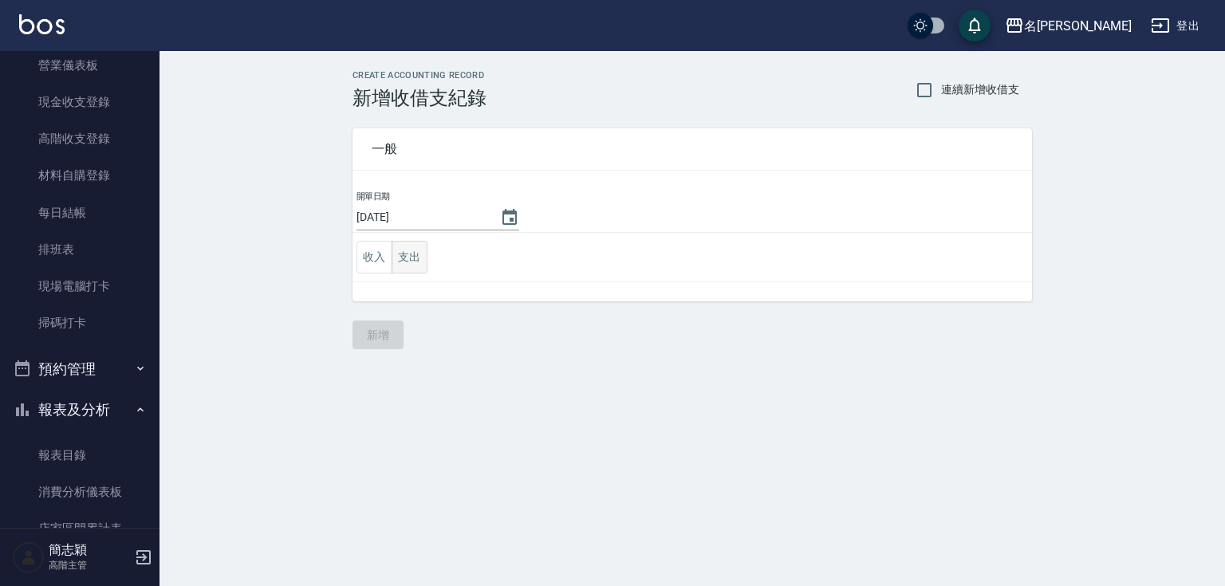
click at [402, 255] on button "支出" at bounding box center [410, 257] width 36 height 33
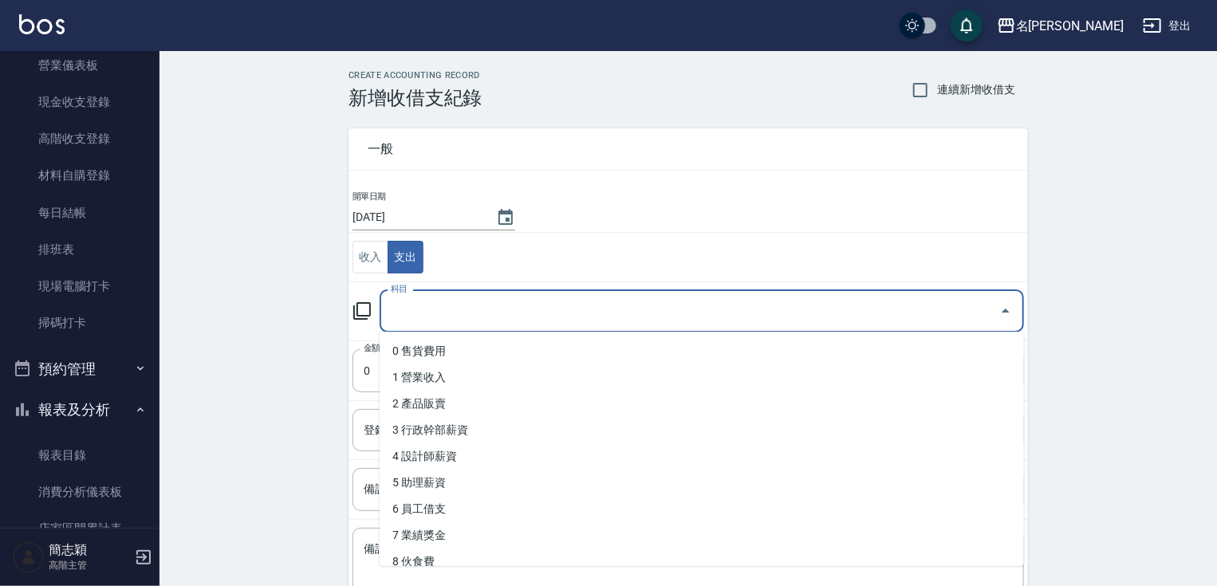
click at [585, 306] on input "科目" at bounding box center [690, 312] width 606 height 28
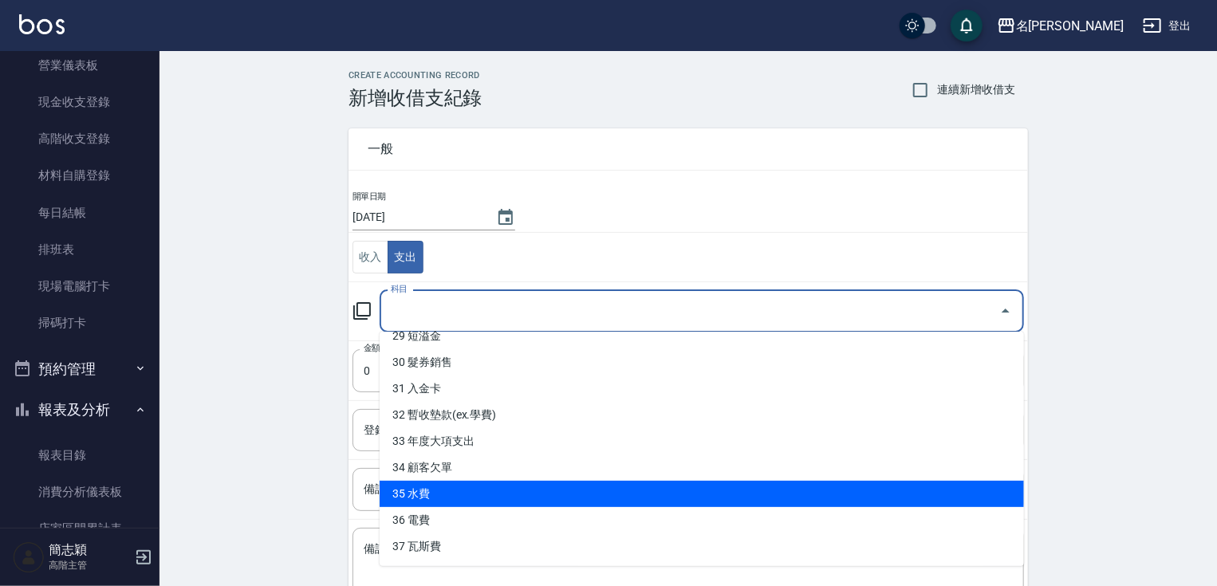
click at [872, 498] on li "35 水費" at bounding box center [702, 494] width 644 height 26
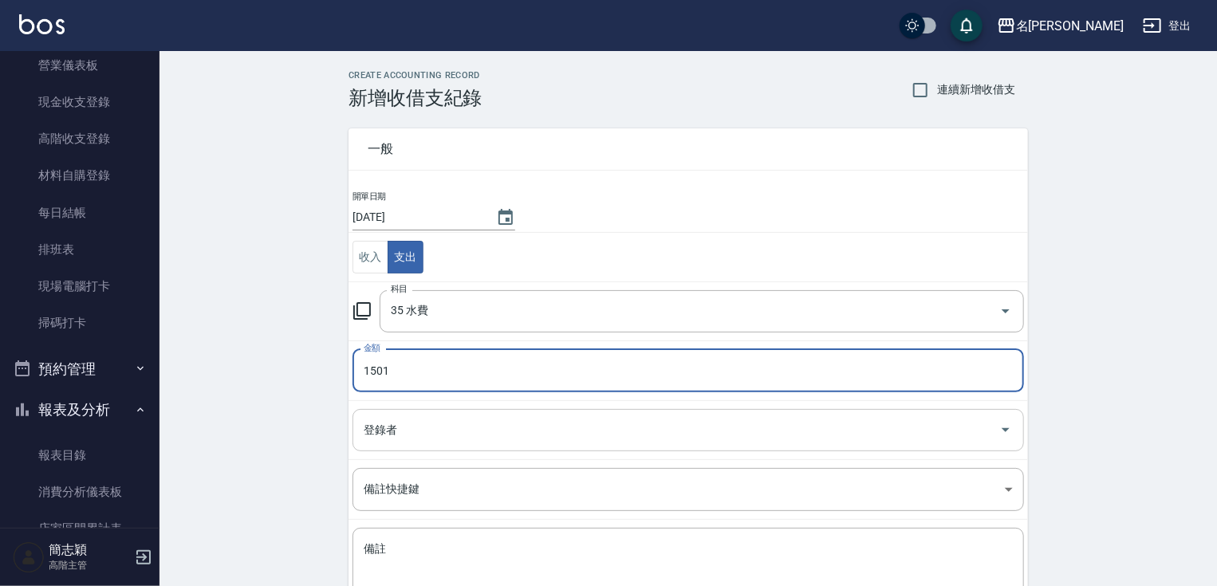
click at [617, 421] on input "登錄者" at bounding box center [676, 430] width 633 height 28
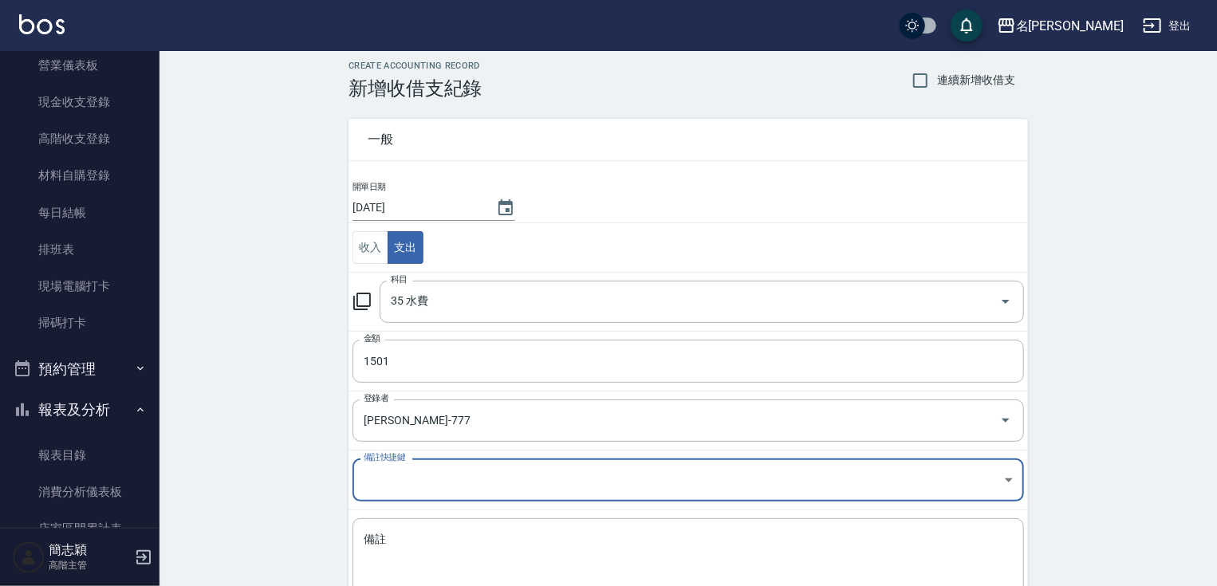
scroll to position [116, 0]
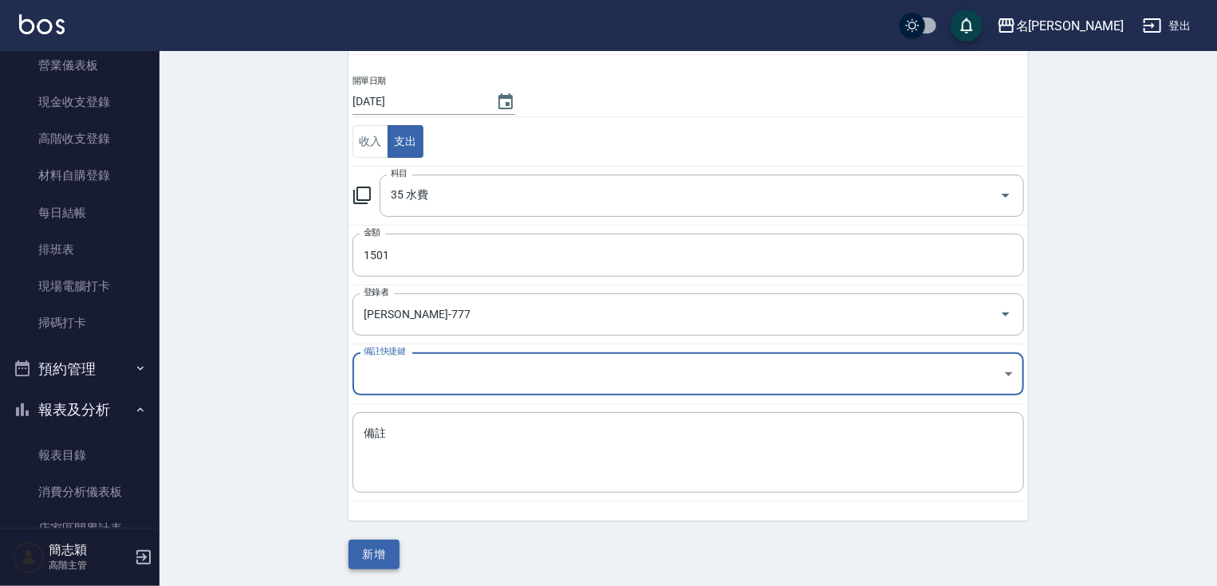
click at [389, 543] on button "新增" at bounding box center [374, 555] width 51 height 30
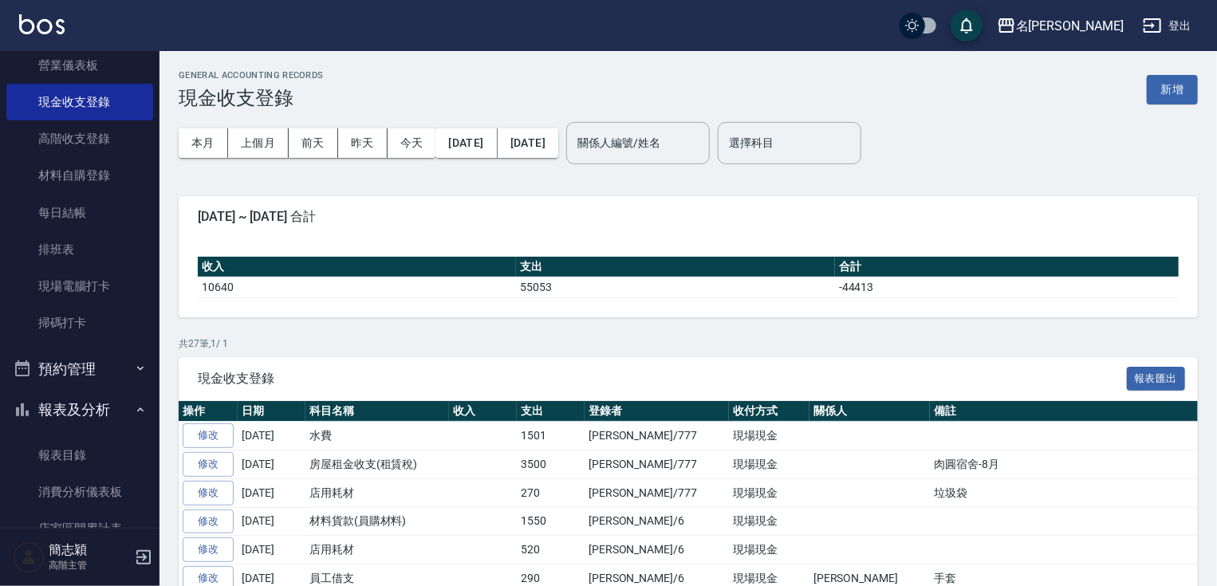
click at [148, 64] on nav "櫃檯作業 打帳單 帳單列表 掛單列表 座位開單 營業儀表板 現金收支登錄 高階收支登錄 材料自購登錄 每日結帳 排班表 現場電腦打卡 掃碼打卡 預約管理 預約…" at bounding box center [80, 289] width 160 height 477
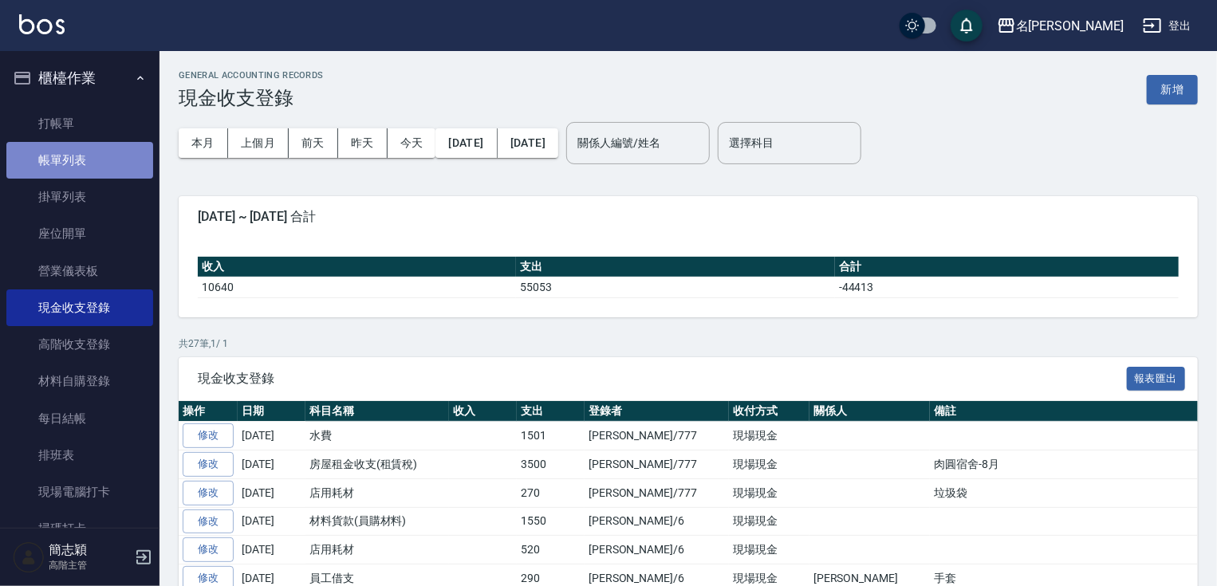
click at [82, 153] on link "帳單列表" at bounding box center [79, 160] width 147 height 37
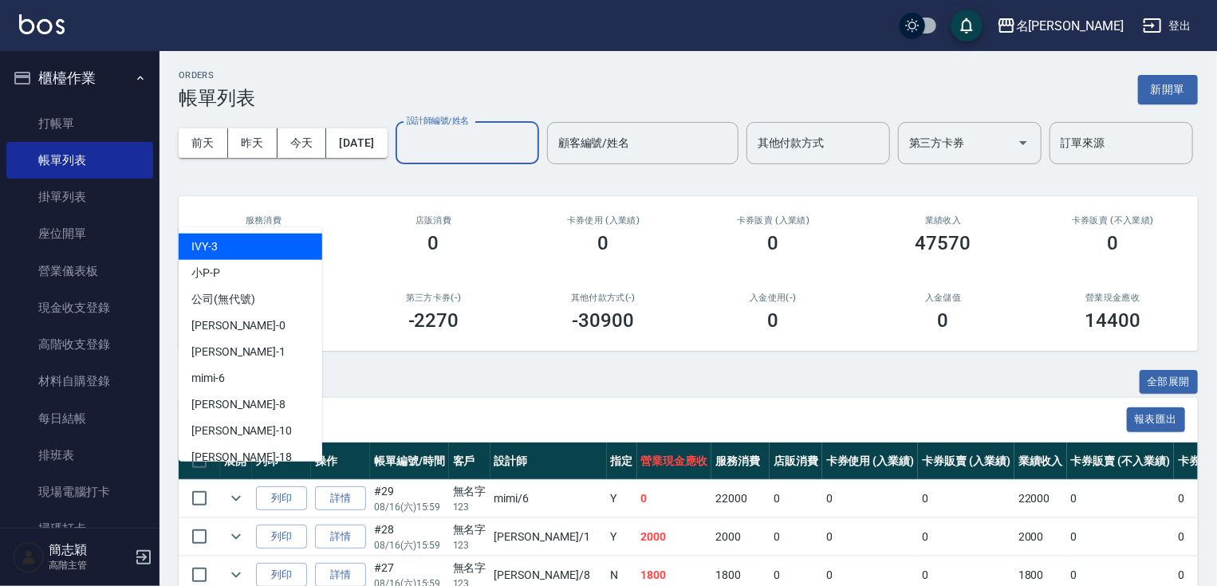
click at [403, 157] on input "設計師編號/姓名" at bounding box center [467, 143] width 129 height 28
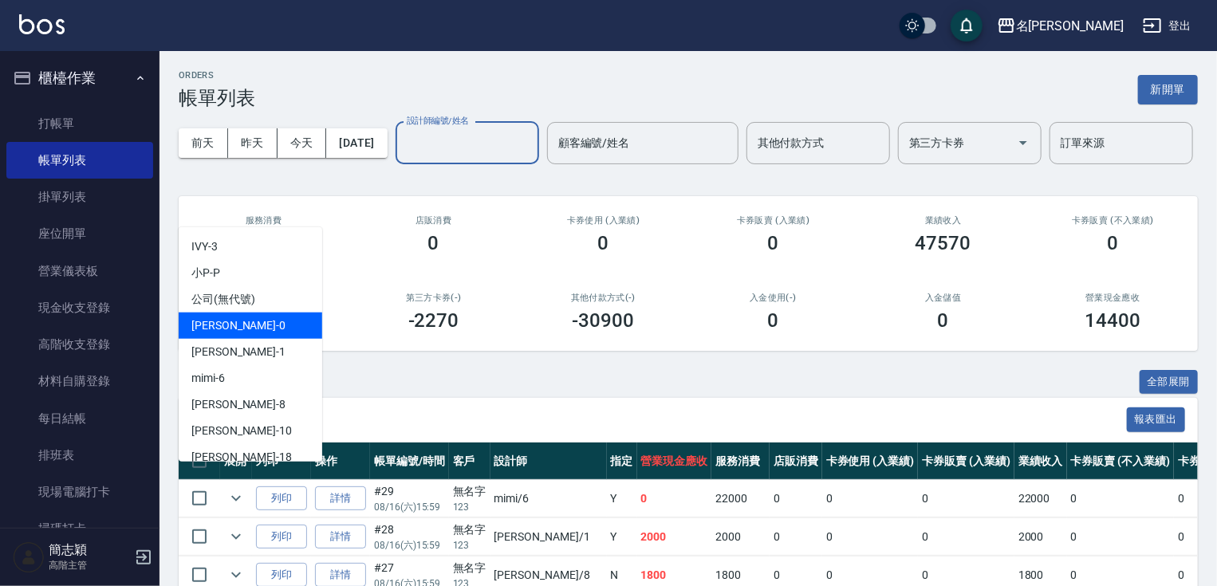
click at [239, 331] on div "[PERSON_NAME] -0" at bounding box center [251, 326] width 144 height 26
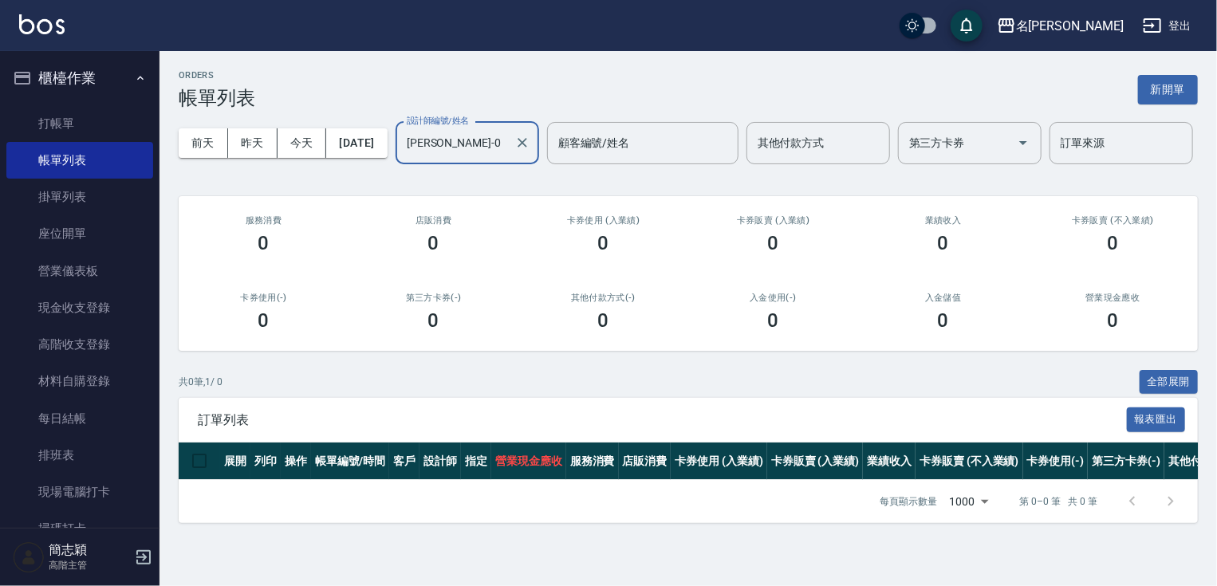
click at [403, 157] on input "[PERSON_NAME]-0" at bounding box center [455, 143] width 105 height 28
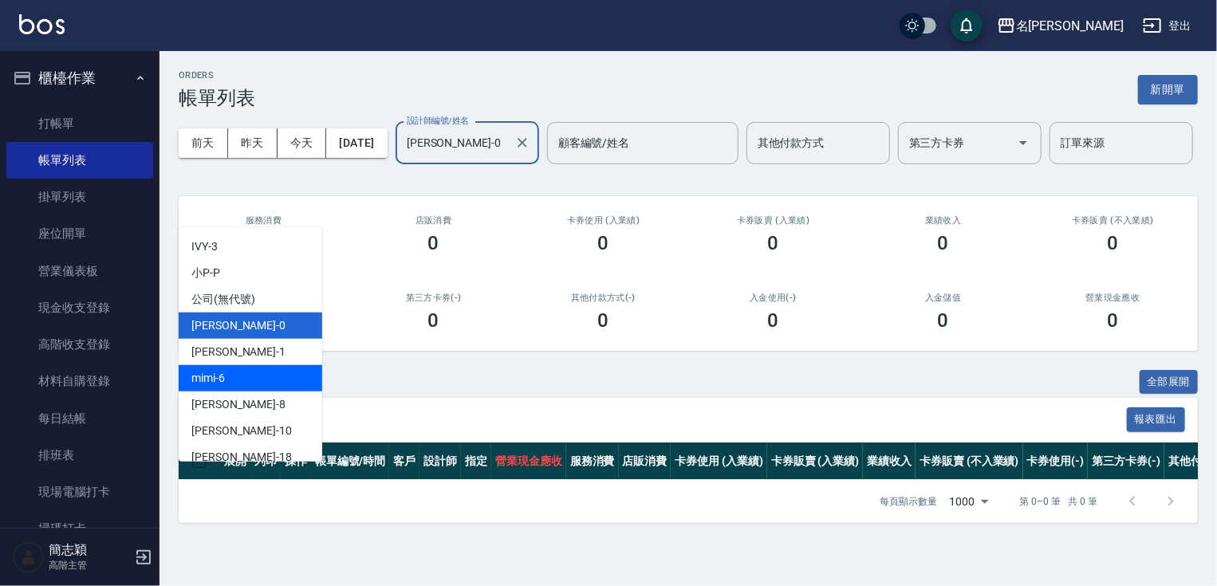
click at [236, 372] on div "mimi -6" at bounding box center [251, 378] width 144 height 26
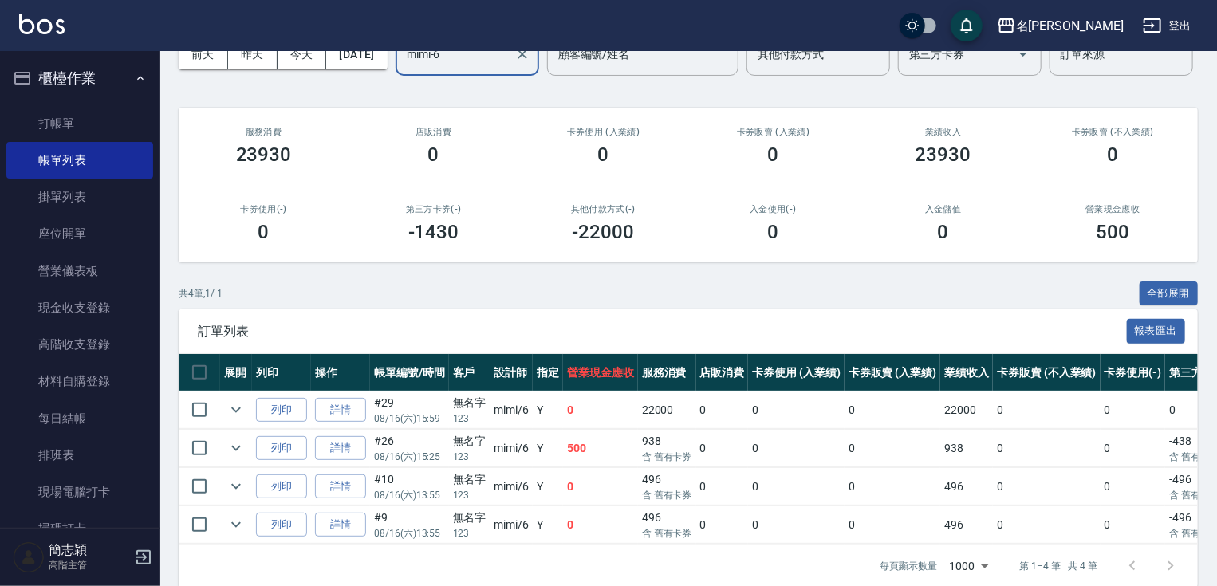
scroll to position [168, 0]
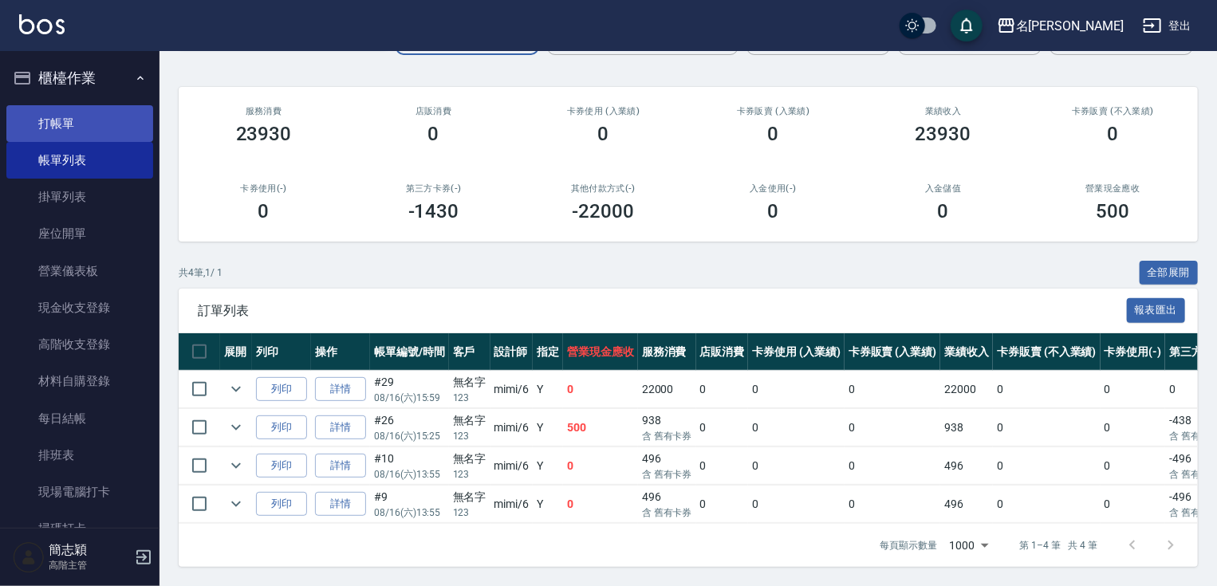
click at [80, 134] on link "打帳單" at bounding box center [79, 123] width 147 height 37
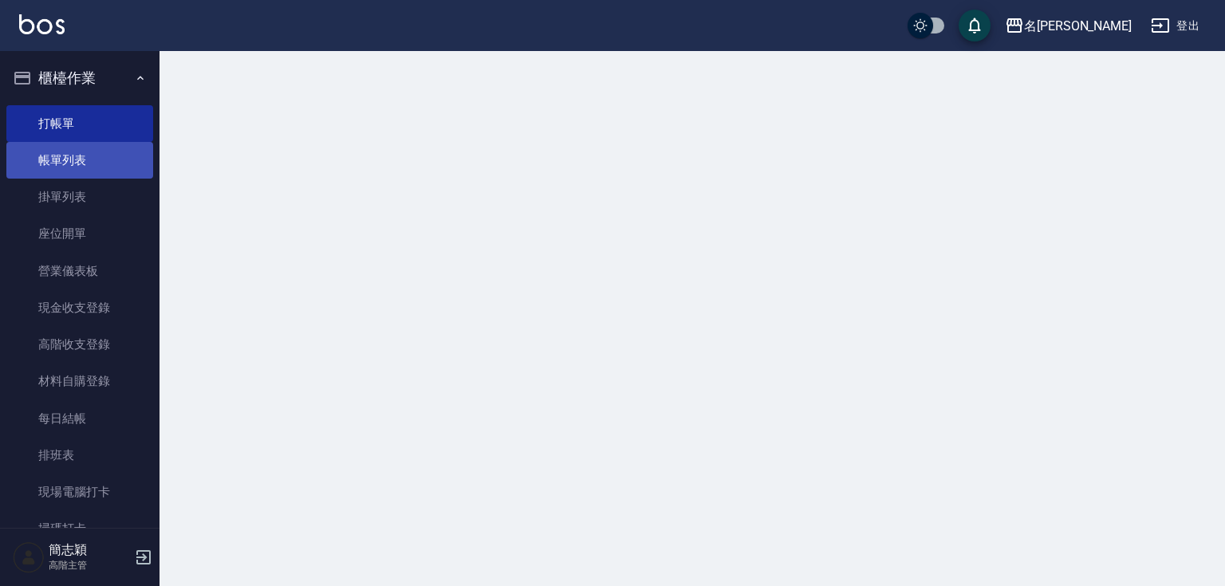
click at [85, 161] on link "帳單列表" at bounding box center [79, 160] width 147 height 37
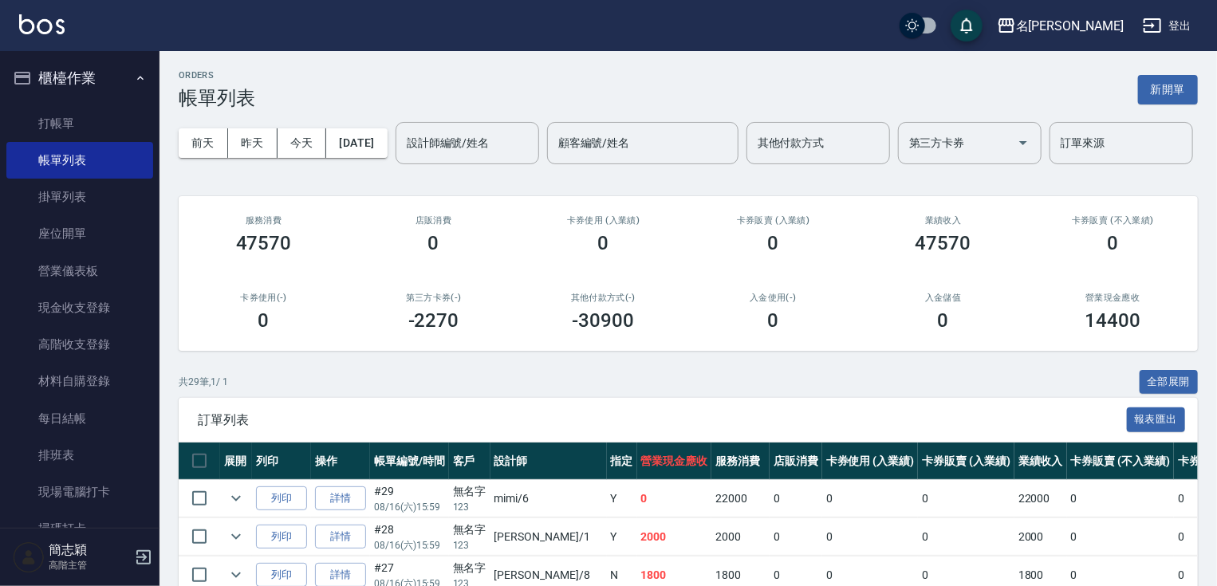
scroll to position [513, 0]
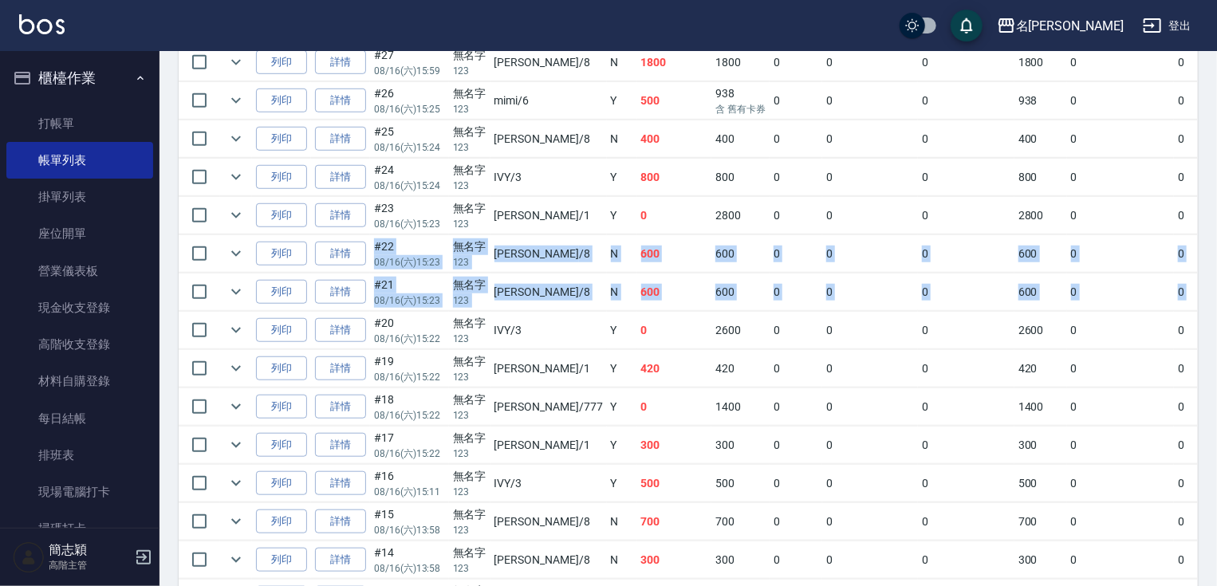
drag, startPoint x: 1212, startPoint y: 325, endPoint x: 1222, endPoint y: 268, distance: 58.2
click at [1216, 268] on html "名留竹林 登出 櫃檯作業 打帳單 帳單列表 掛單列表 座位開單 營業儀表板 現金收支登錄 高階收支登錄 材料自購登錄 每日結帳 排班表 現場電腦打卡 掃碼打卡…" at bounding box center [608, 313] width 1217 height 1653
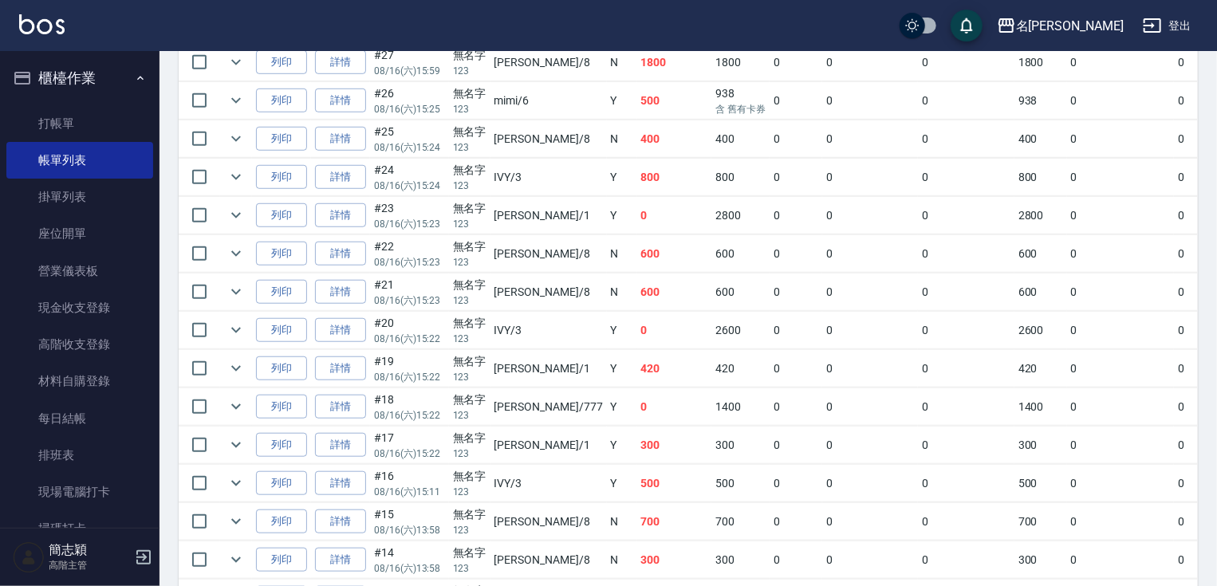
click at [1174, 235] on td "0" at bounding box center [1206, 215] width 65 height 37
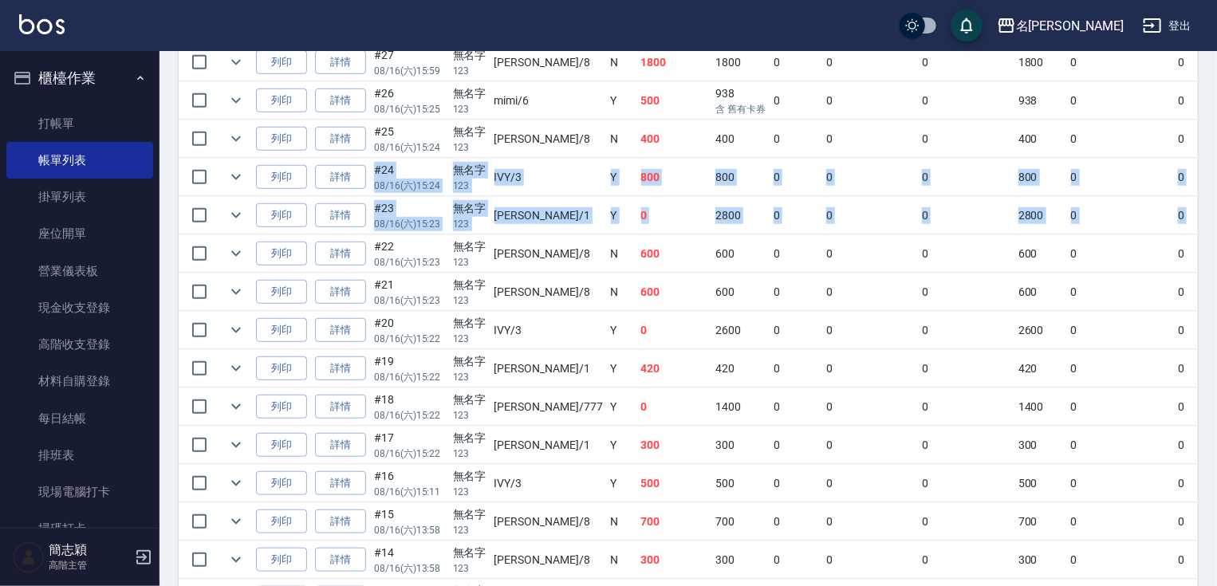
drag, startPoint x: 1213, startPoint y: 249, endPoint x: 1214, endPoint y: 181, distance: 67.8
click at [1214, 181] on div "ORDERS 帳單列表 新開單 [DATE] [DATE] [DATE] [DATE] 設計師編號/姓名 設計師編號/姓名 顧客編號/姓名 顧客編號/姓名 其…" at bounding box center [689, 339] width 1058 height 1602
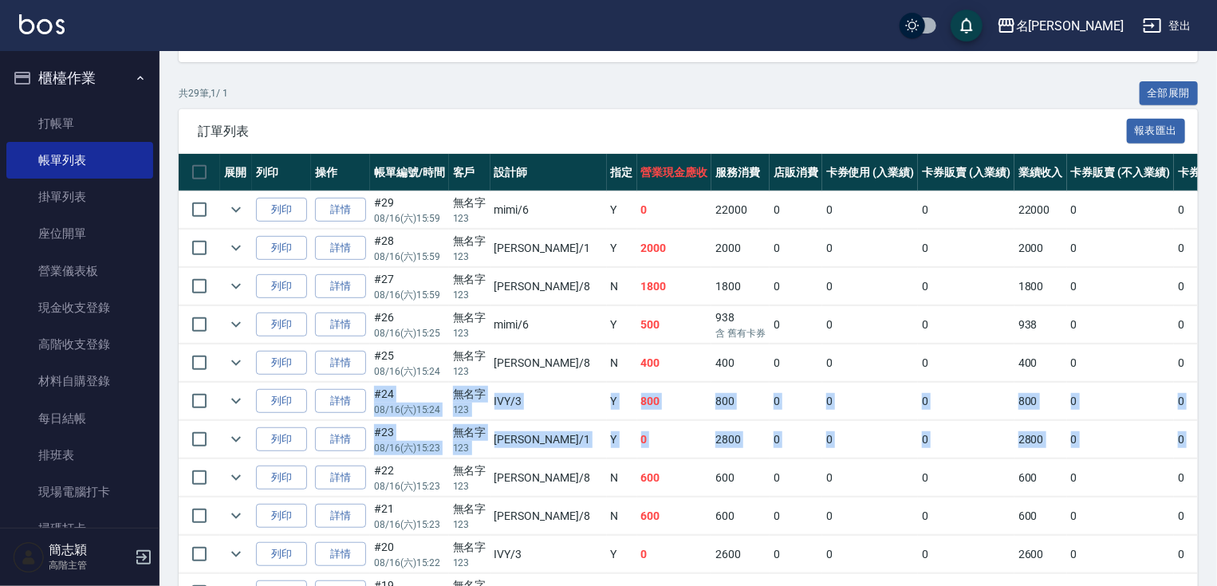
scroll to position [285, 0]
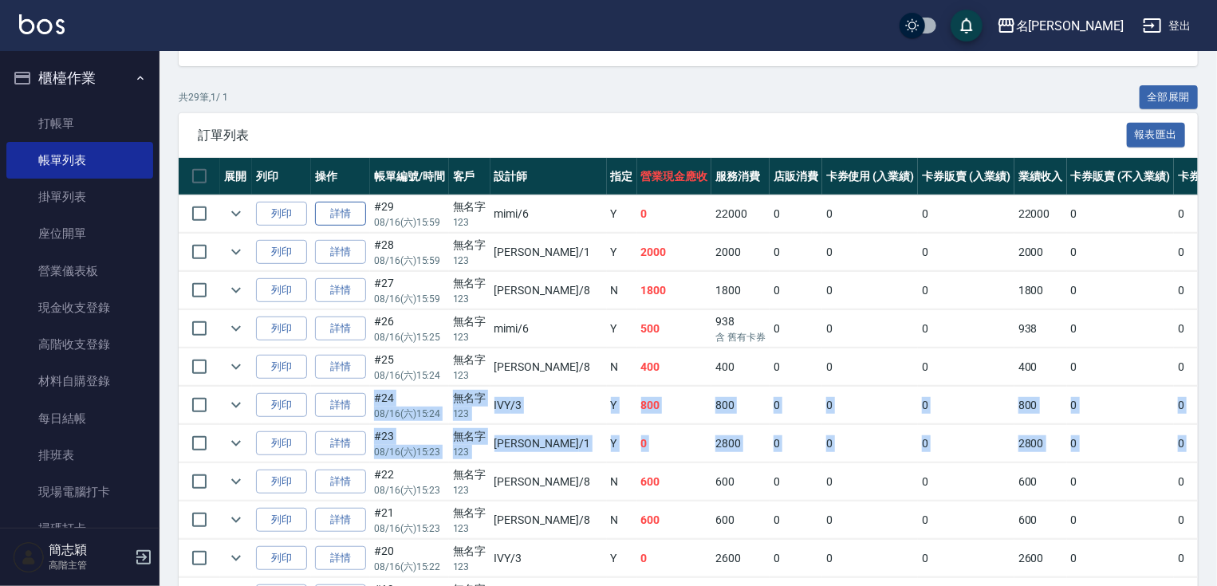
click at [342, 227] on link "詳情" at bounding box center [340, 214] width 51 height 25
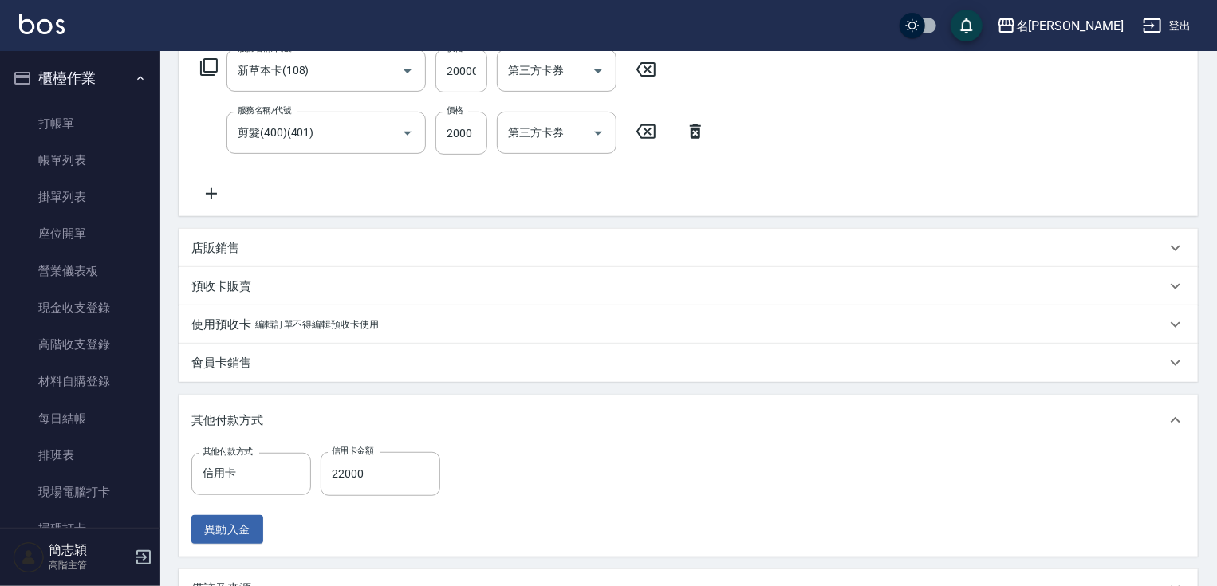
scroll to position [279, 0]
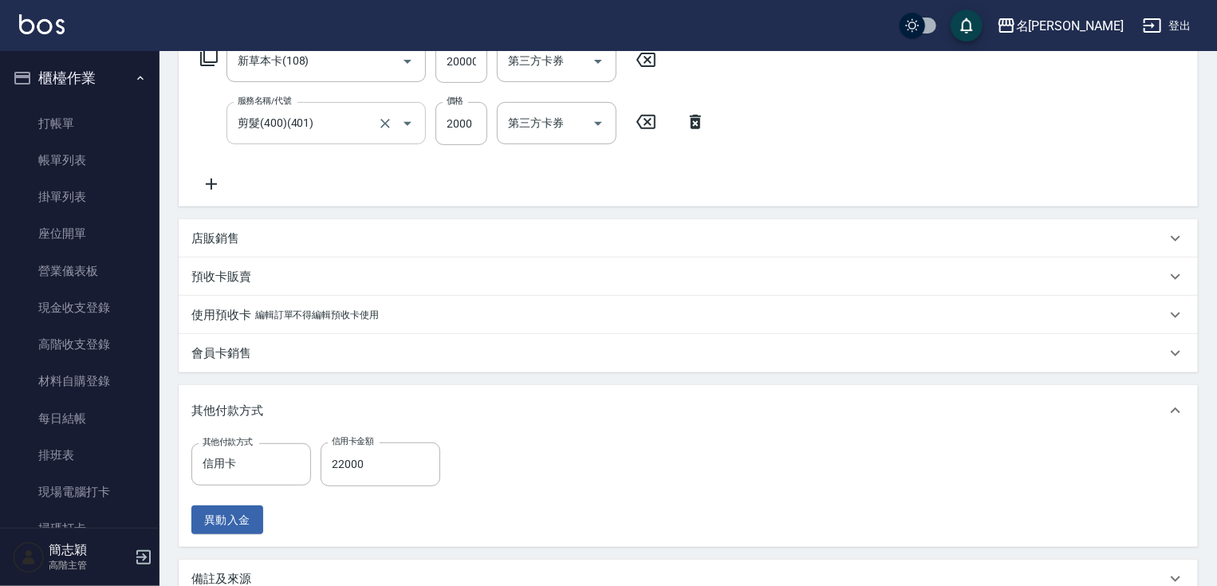
click at [369, 125] on input "剪髮(400)(401)" at bounding box center [304, 123] width 140 height 28
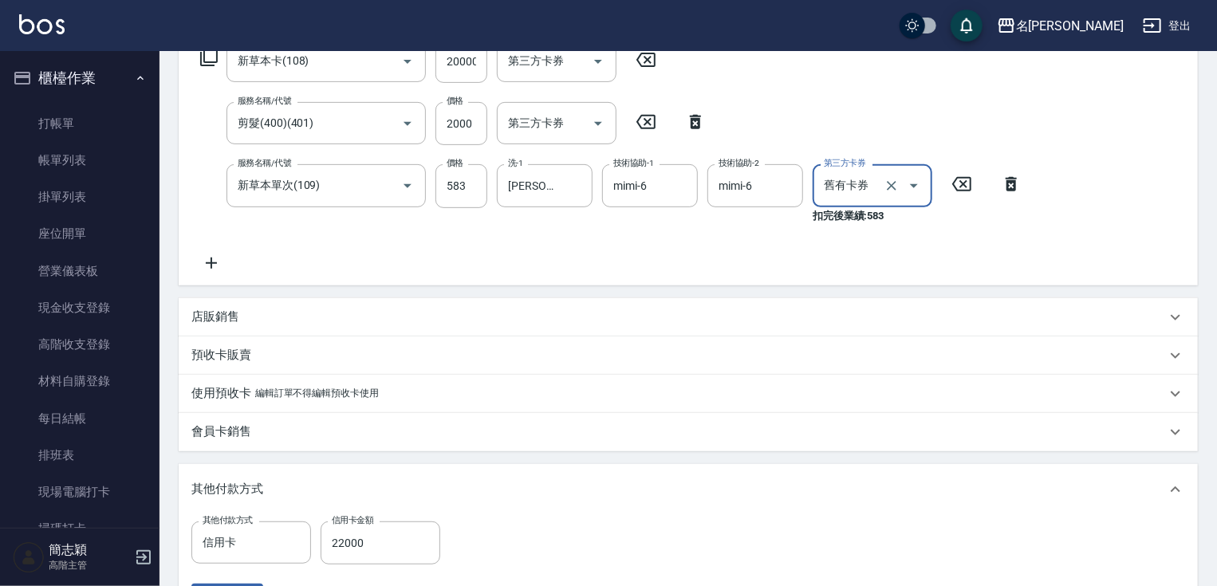
scroll to position [539, 0]
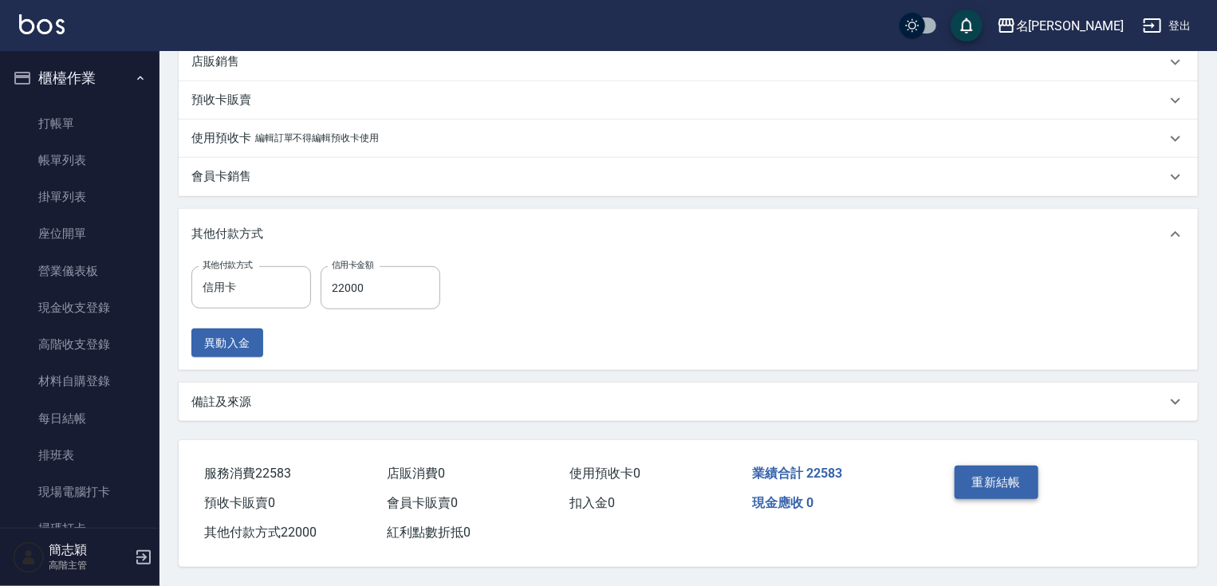
click at [999, 475] on button "重新結帳" at bounding box center [997, 483] width 85 height 34
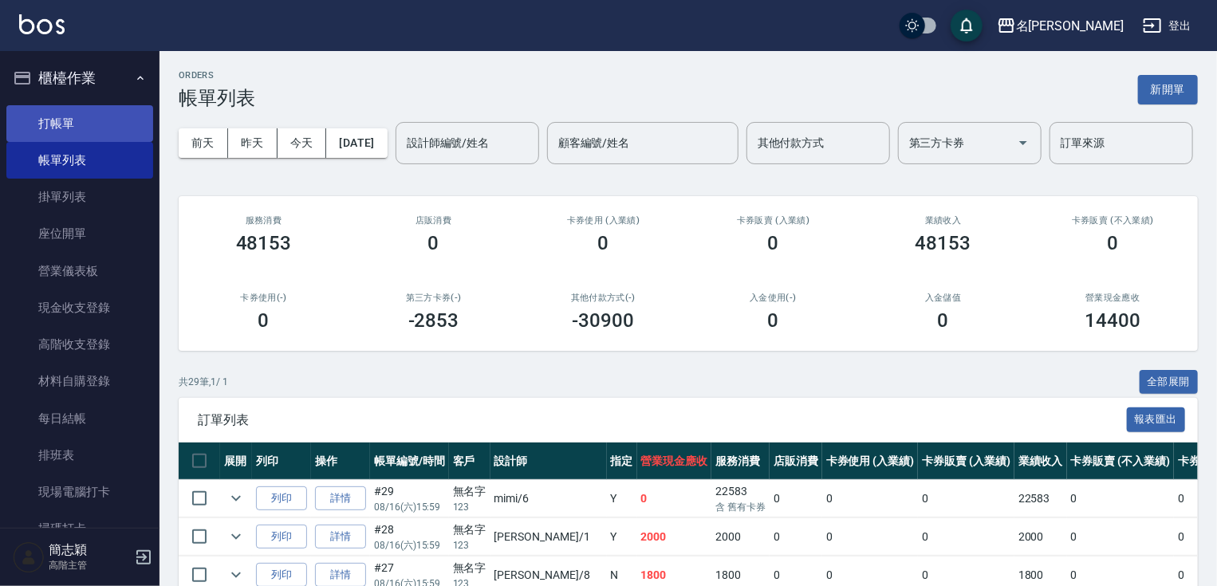
click at [77, 119] on link "打帳單" at bounding box center [79, 123] width 147 height 37
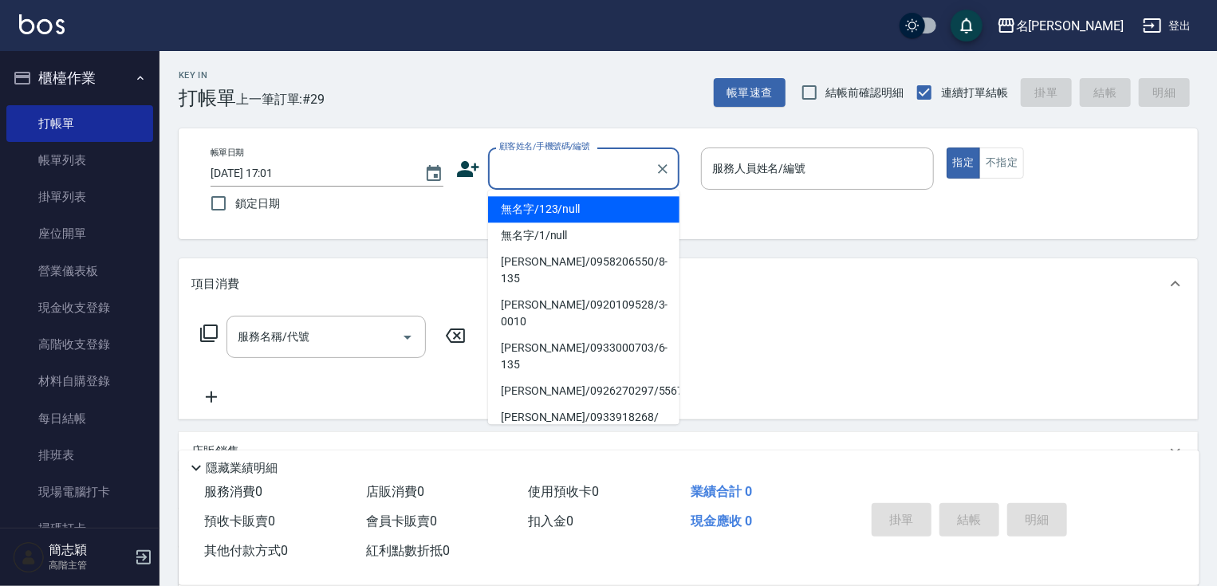
click at [601, 168] on input "顧客姓名/手機號碼/編號" at bounding box center [571, 169] width 153 height 28
click at [599, 208] on li "無名字/123/null" at bounding box center [583, 209] width 191 height 26
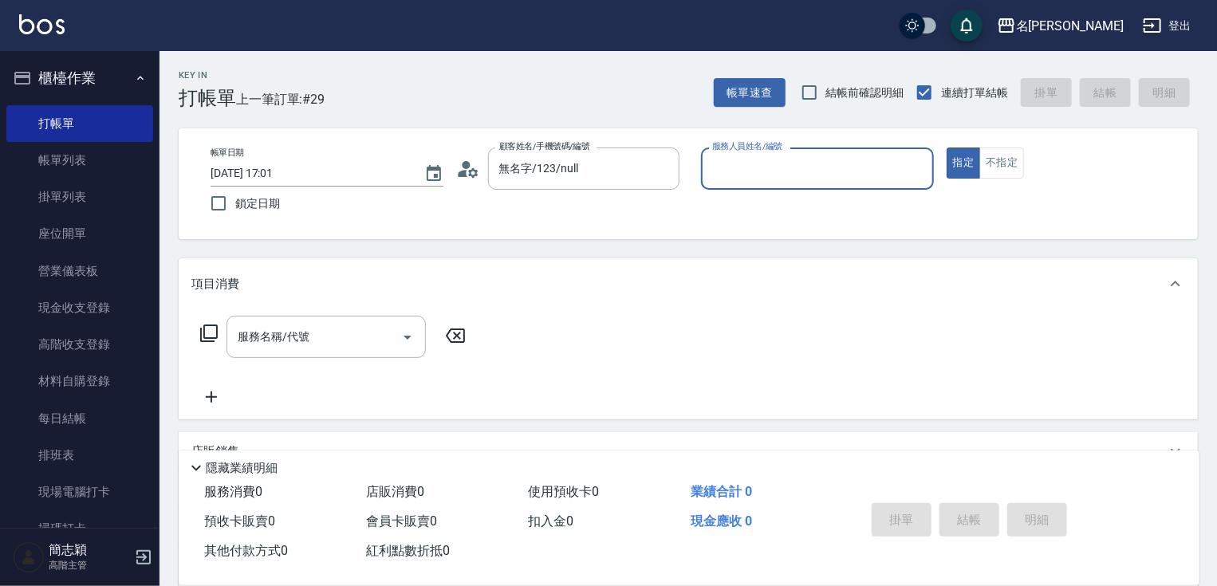
click at [814, 167] on input "服務人員姓名/編號" at bounding box center [817, 169] width 219 height 28
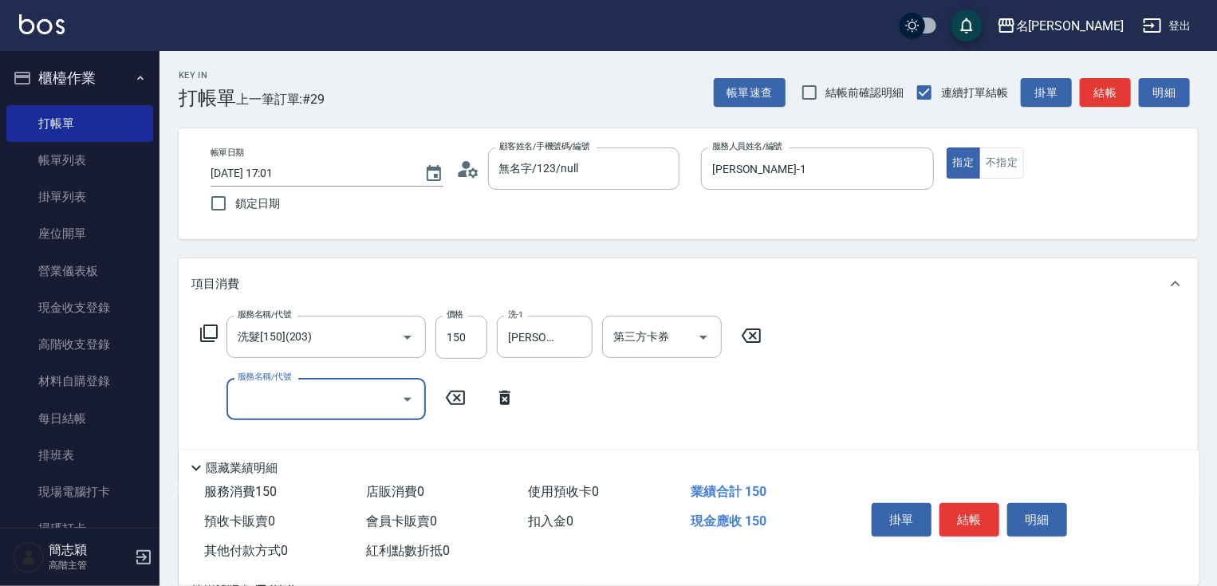
click at [501, 402] on icon at bounding box center [504, 398] width 11 height 14
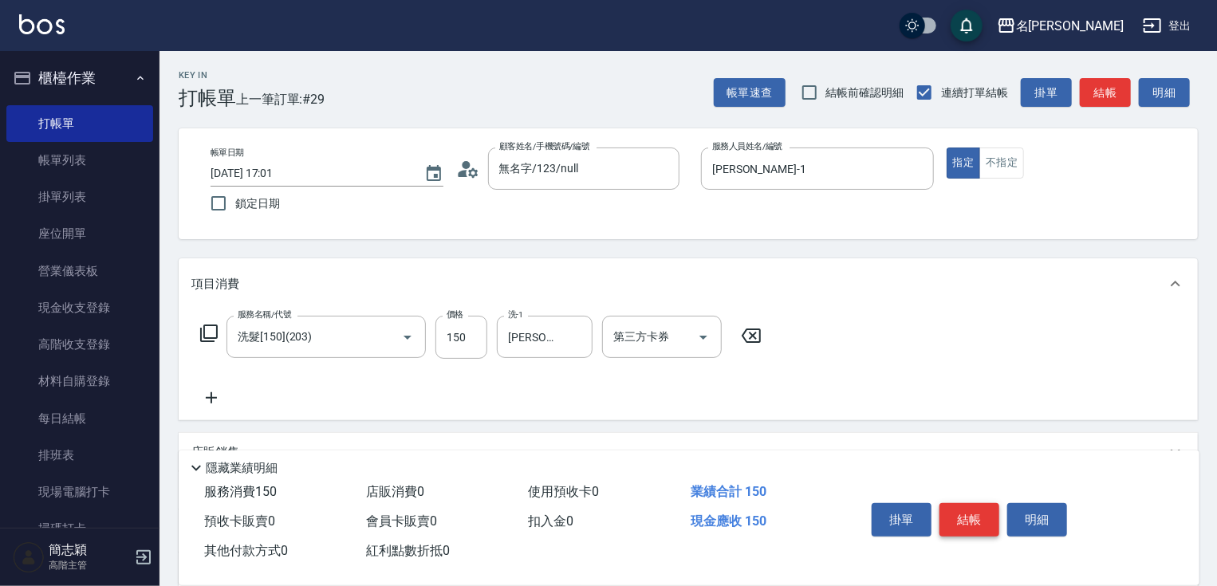
click at [983, 515] on button "結帳" at bounding box center [970, 520] width 60 height 34
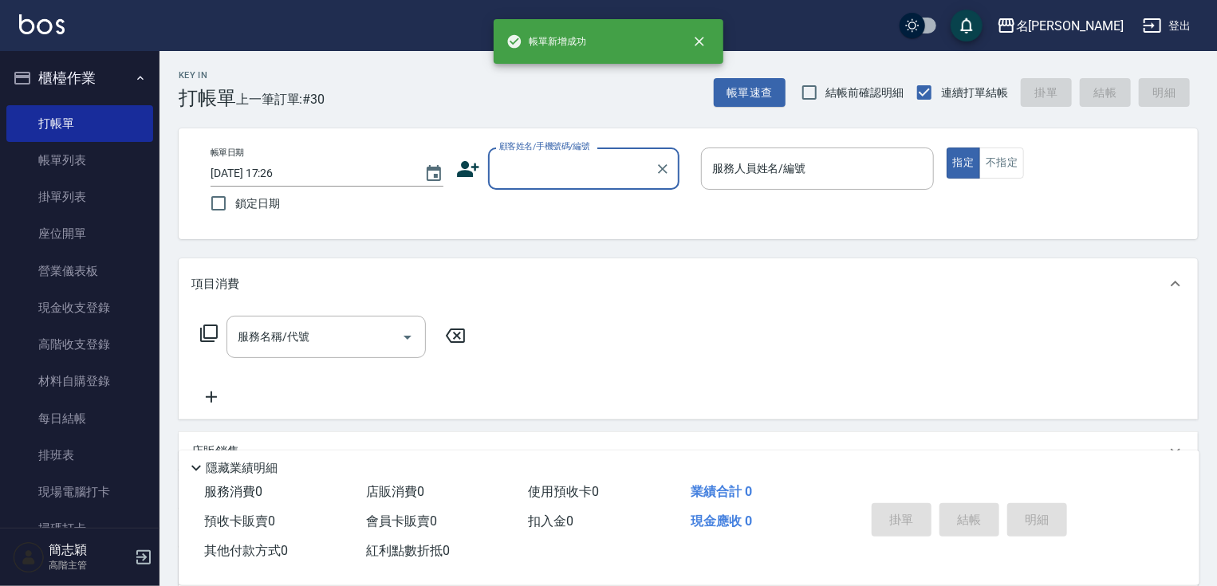
click at [596, 162] on input "顧客姓名/手機號碼/編號" at bounding box center [571, 169] width 153 height 28
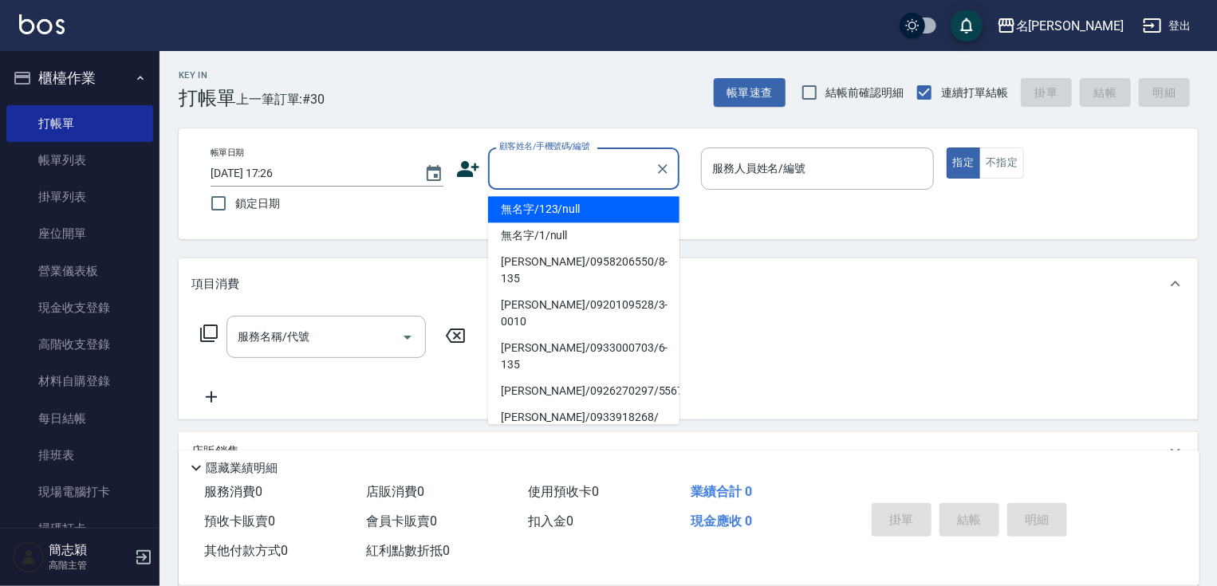
click at [597, 203] on li "無名字/123/null" at bounding box center [583, 209] width 191 height 26
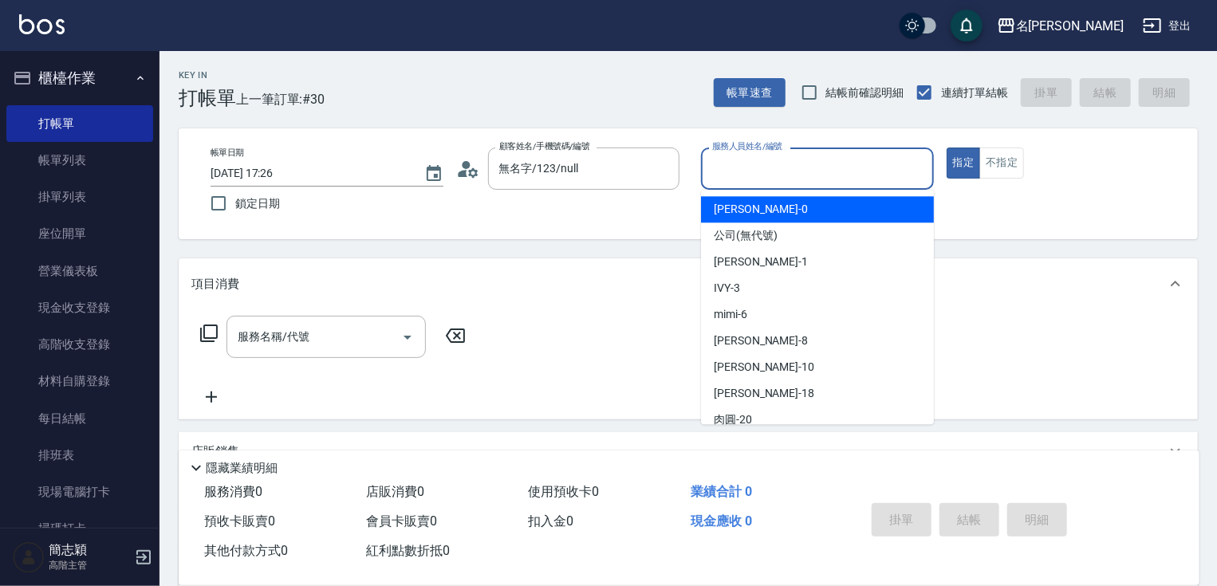
click at [799, 182] on input "服務人員姓名/編號" at bounding box center [817, 169] width 219 height 28
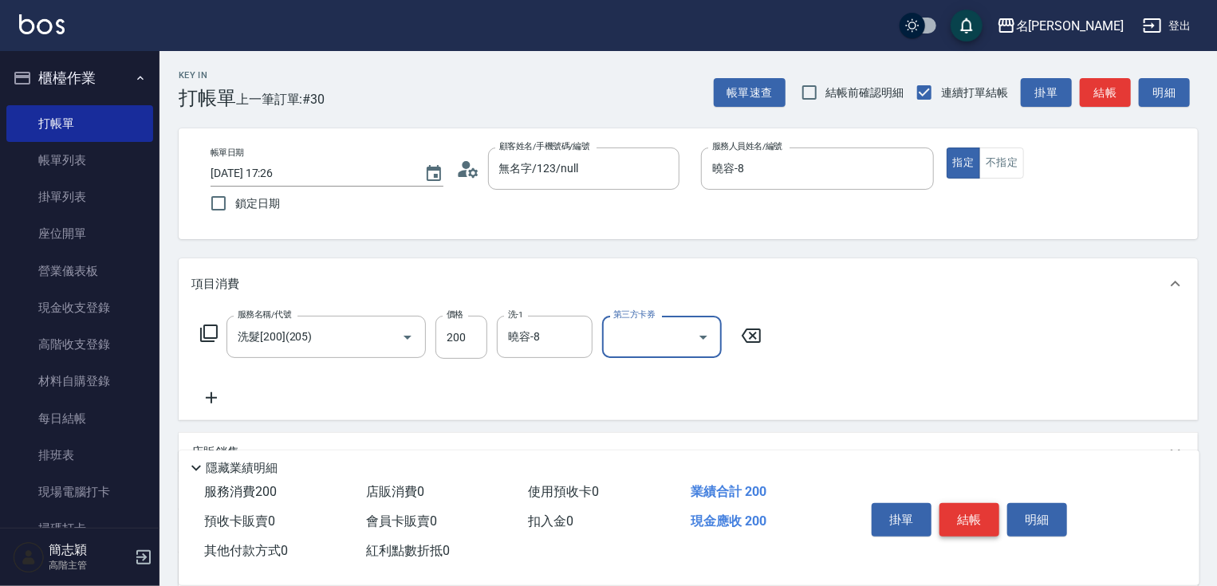
click at [981, 516] on button "結帳" at bounding box center [970, 520] width 60 height 34
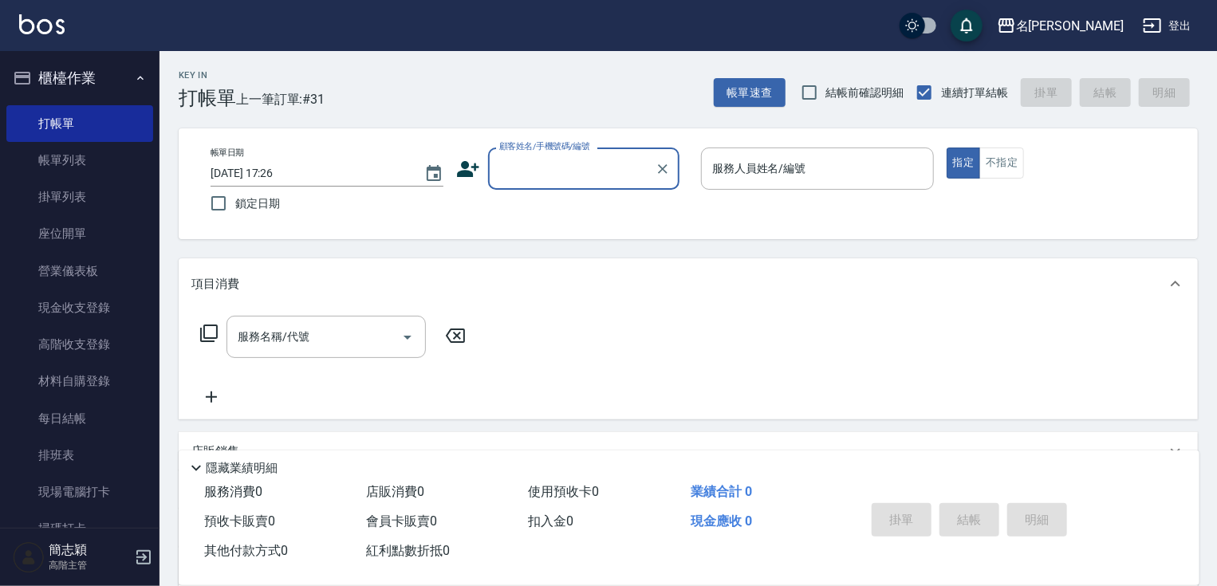
click at [581, 163] on input "顧客姓名/手機號碼/編號" at bounding box center [571, 169] width 153 height 28
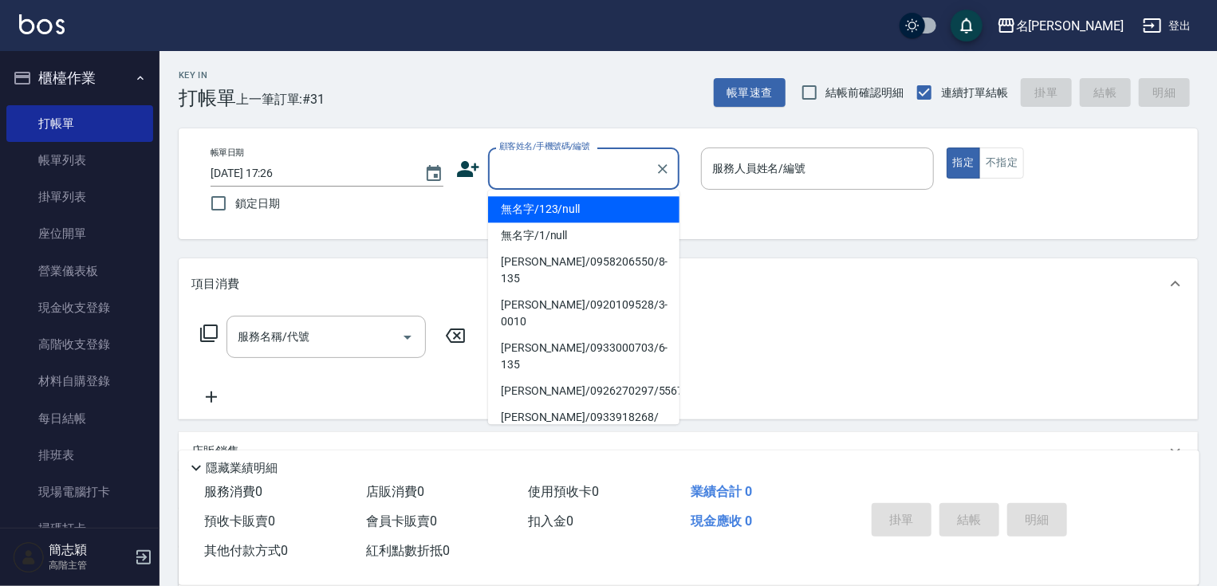
click at [580, 211] on li "無名字/123/null" at bounding box center [583, 209] width 191 height 26
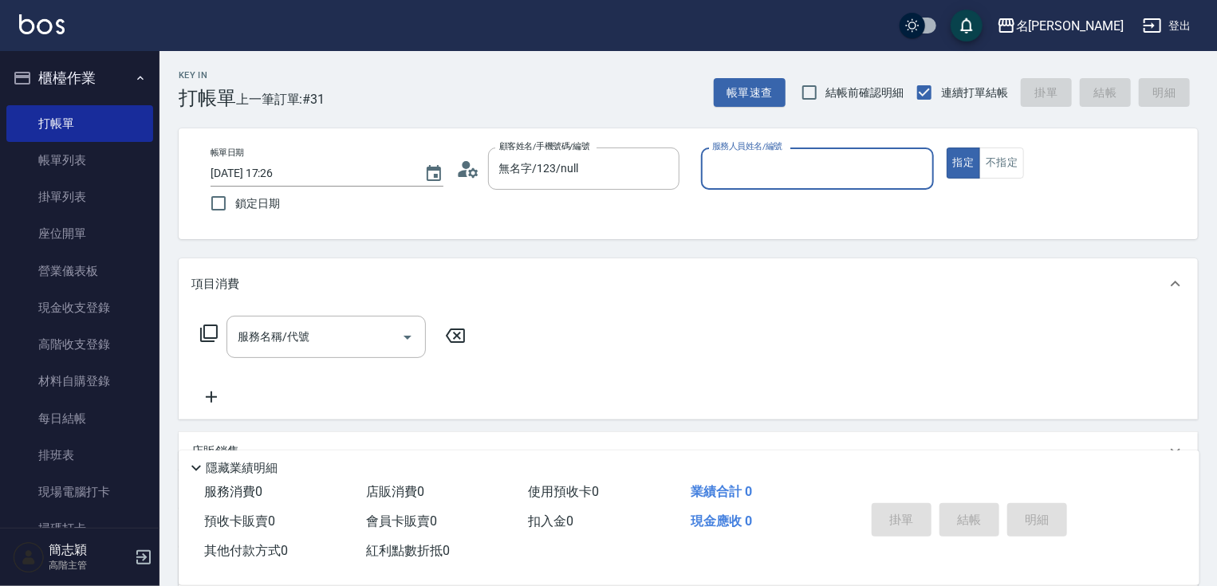
click at [784, 148] on div "服務人員姓名/編號 服務人員姓名/編號" at bounding box center [817, 169] width 233 height 42
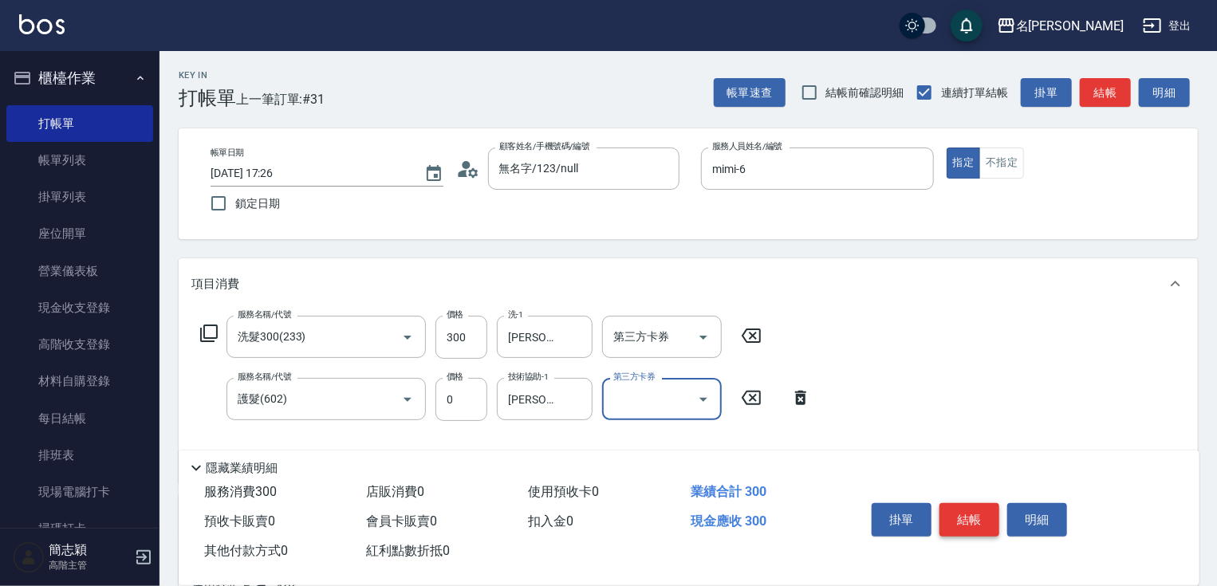
click at [976, 513] on button "結帳" at bounding box center [970, 520] width 60 height 34
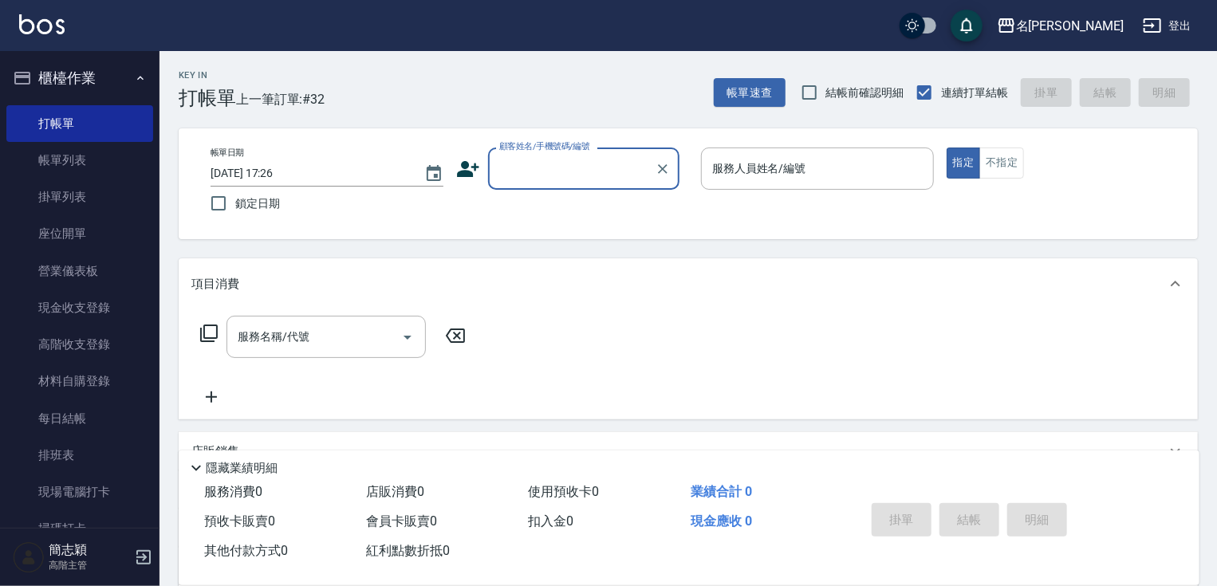
click at [585, 159] on input "顧客姓名/手機號碼/編號" at bounding box center [571, 169] width 153 height 28
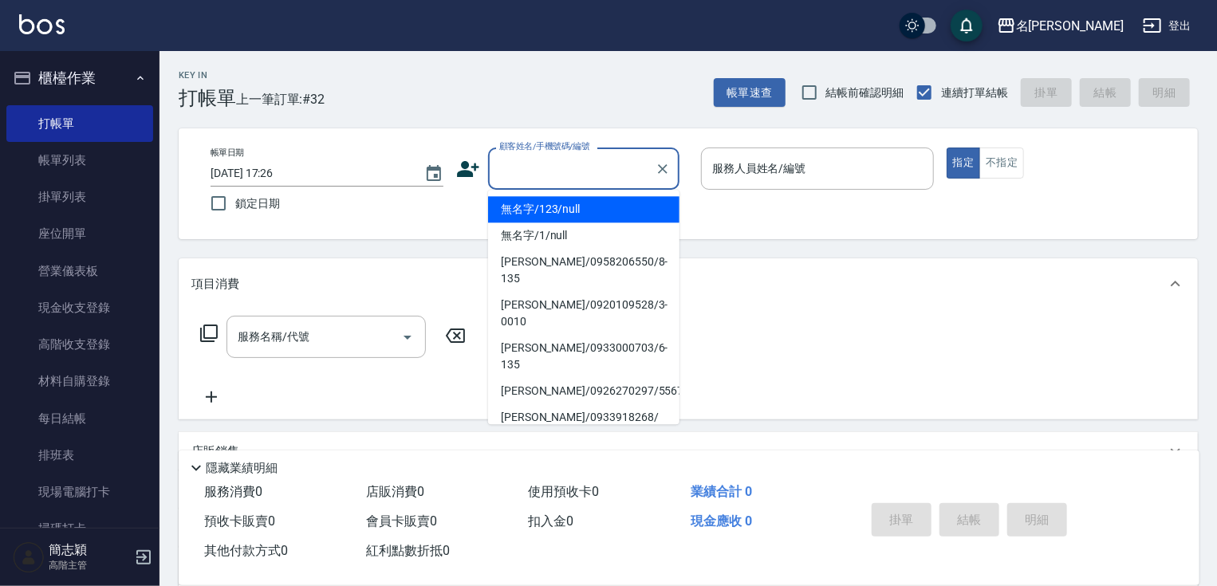
click at [597, 211] on li "無名字/123/null" at bounding box center [583, 209] width 191 height 26
click at [772, 179] on input "服務人員姓名/編號" at bounding box center [817, 169] width 219 height 28
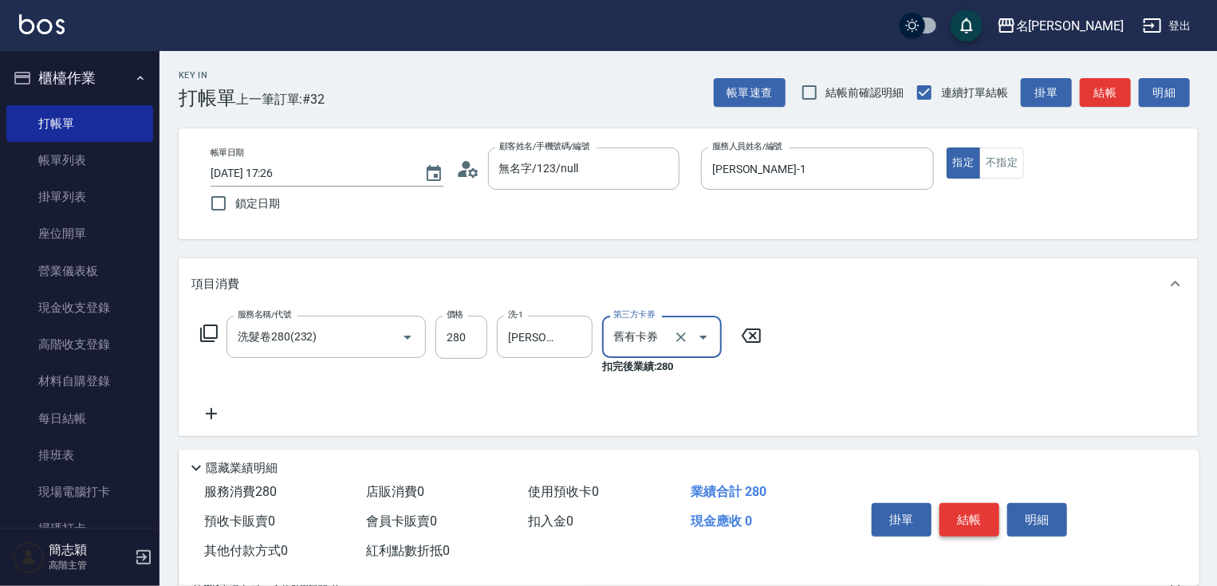
click at [981, 509] on button "結帳" at bounding box center [970, 520] width 60 height 34
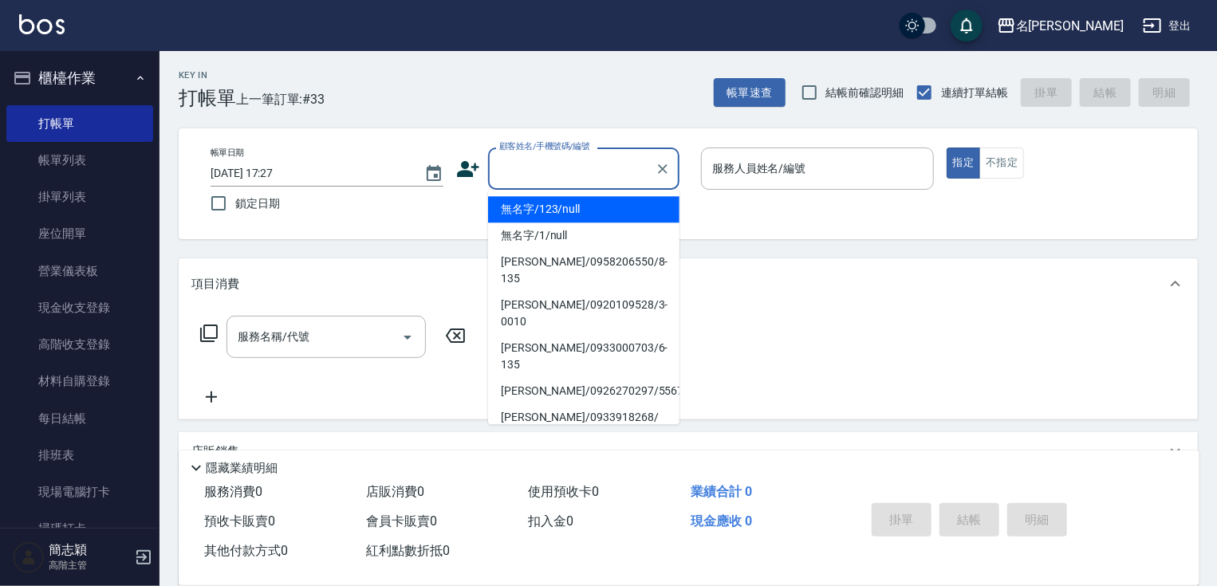
click at [566, 168] on input "顧客姓名/手機號碼/編號" at bounding box center [571, 169] width 153 height 28
click at [562, 216] on li "無名字/123/null" at bounding box center [583, 209] width 191 height 26
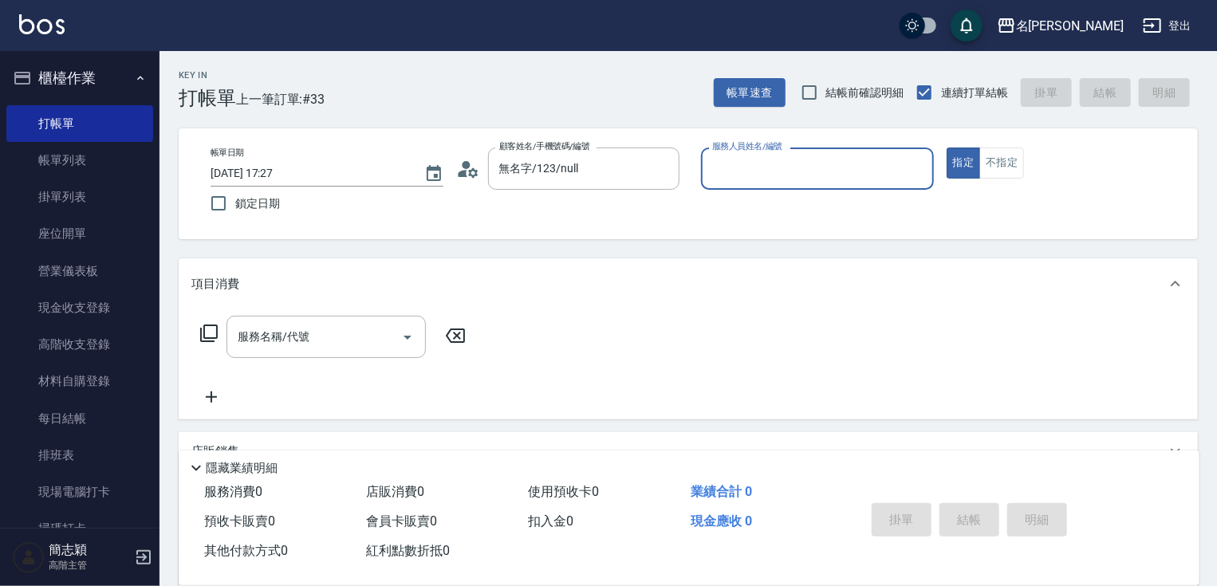
click at [734, 186] on div "服務人員姓名/編號" at bounding box center [817, 169] width 233 height 42
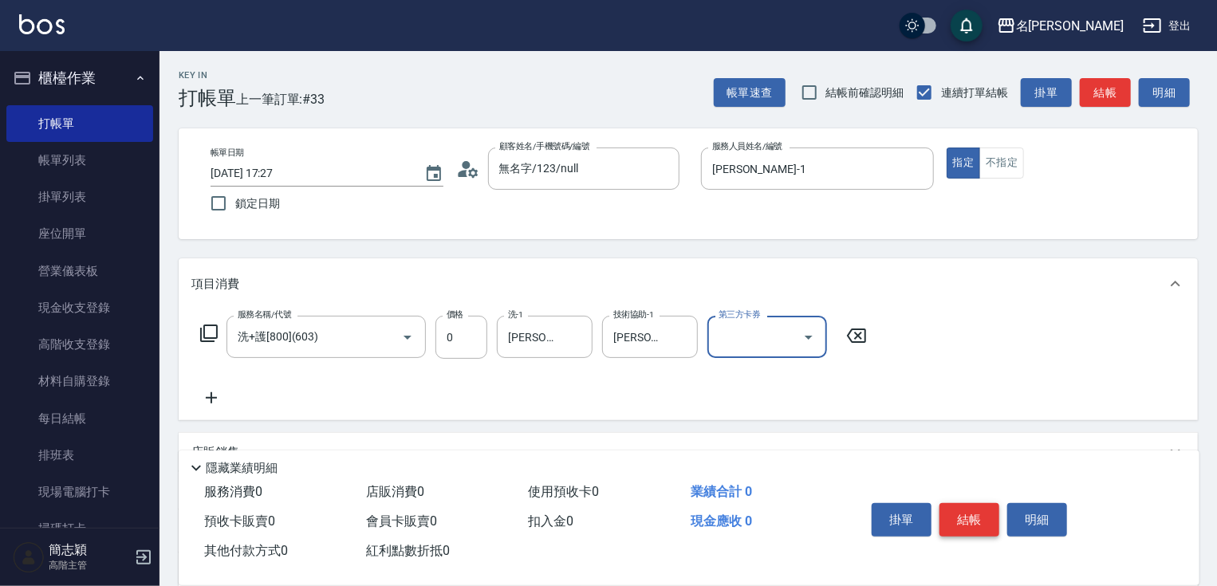
click at [983, 523] on button "結帳" at bounding box center [970, 520] width 60 height 34
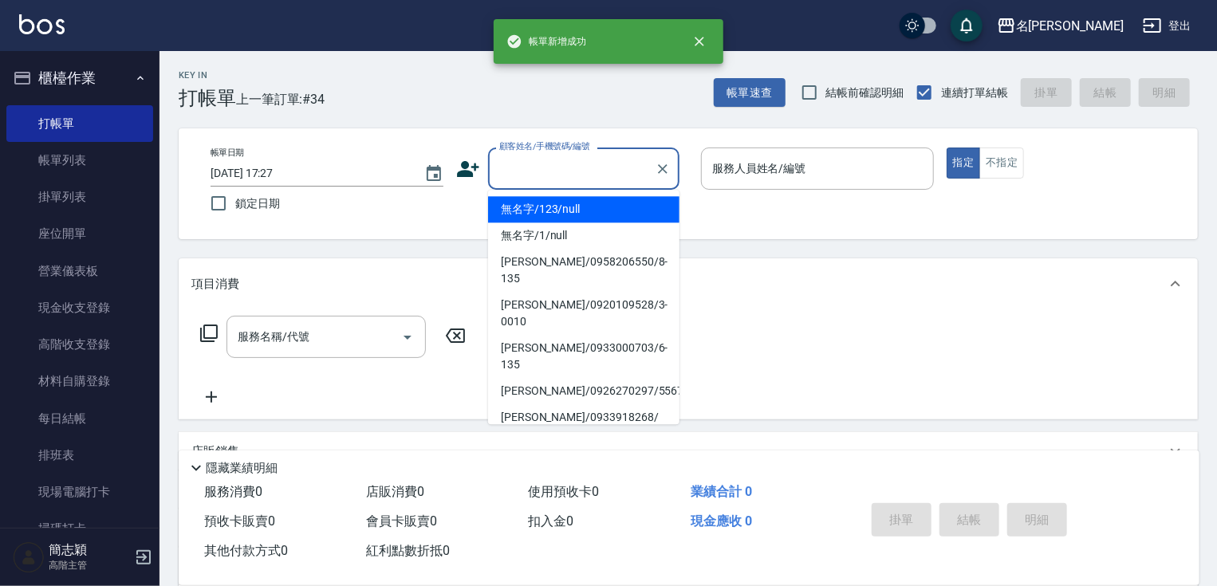
click at [569, 163] on input "顧客姓名/手機號碼/編號" at bounding box center [571, 169] width 153 height 28
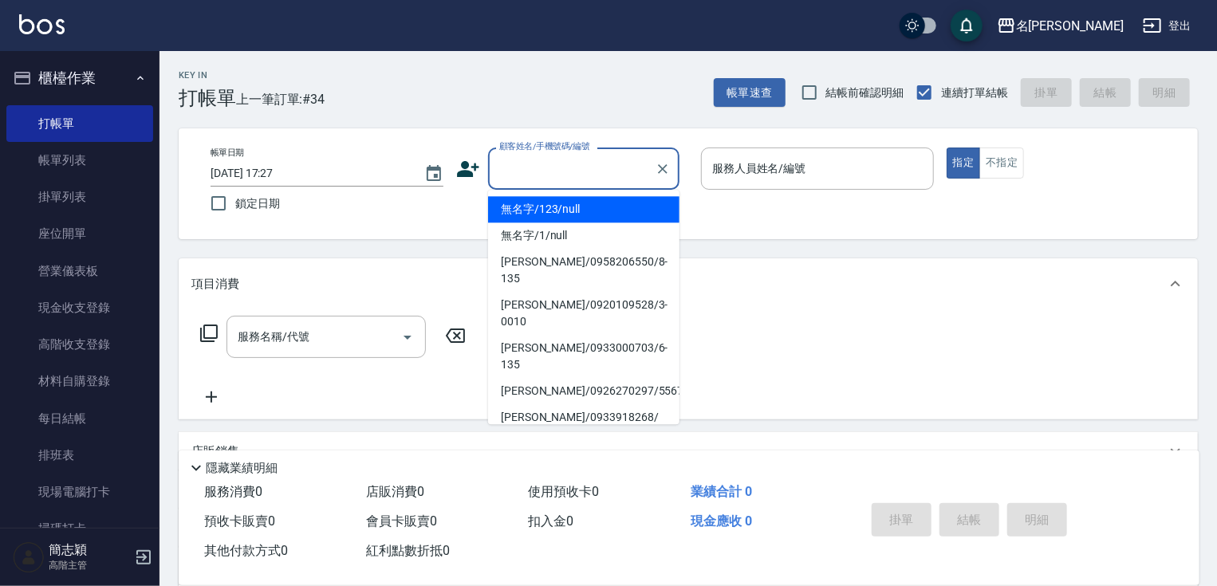
drag, startPoint x: 570, startPoint y: 214, endPoint x: 814, endPoint y: 187, distance: 245.6
click at [570, 214] on li "無名字/123/null" at bounding box center [583, 209] width 191 height 26
click at [814, 187] on div "服務人員姓名/編號" at bounding box center [817, 169] width 233 height 42
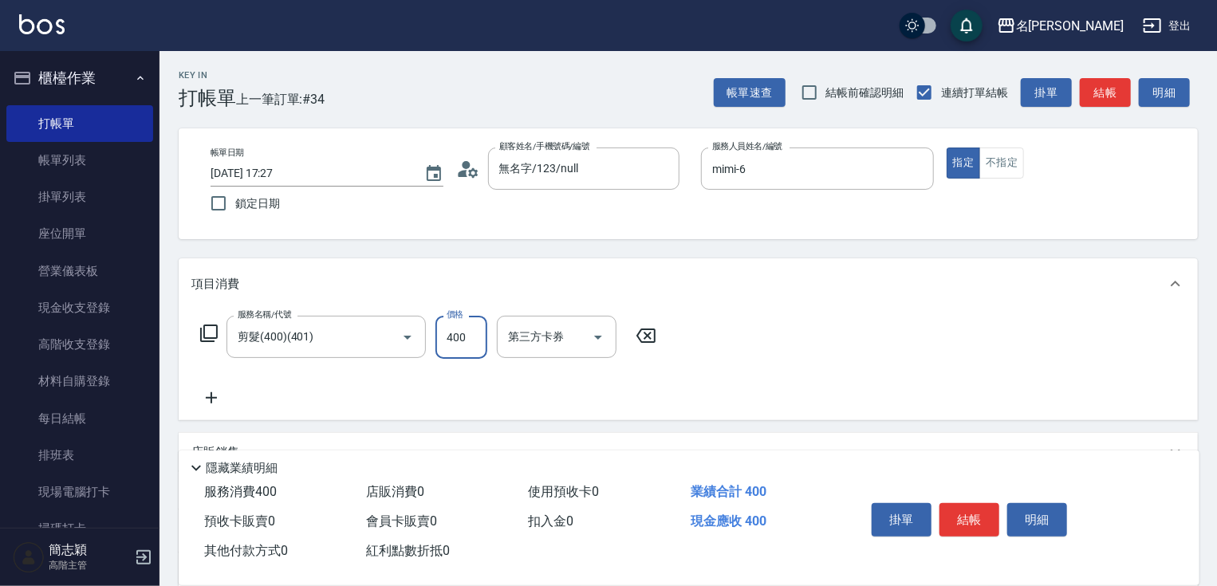
scroll to position [195, 0]
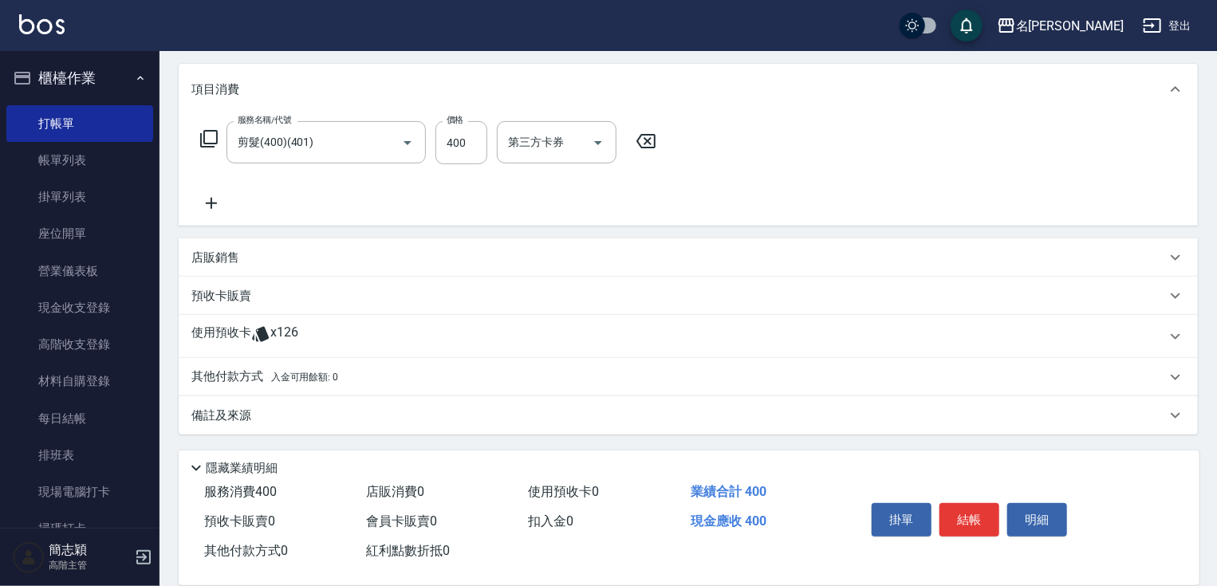
click at [300, 373] on span "入金可用餘額: 0" at bounding box center [305, 377] width 68 height 11
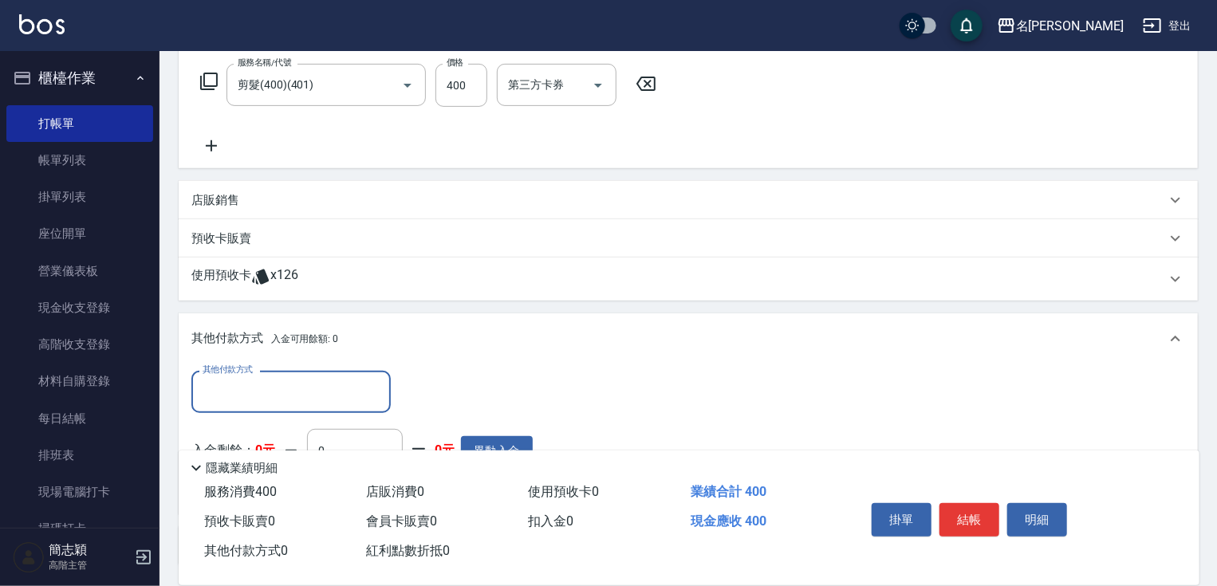
scroll to position [378, 0]
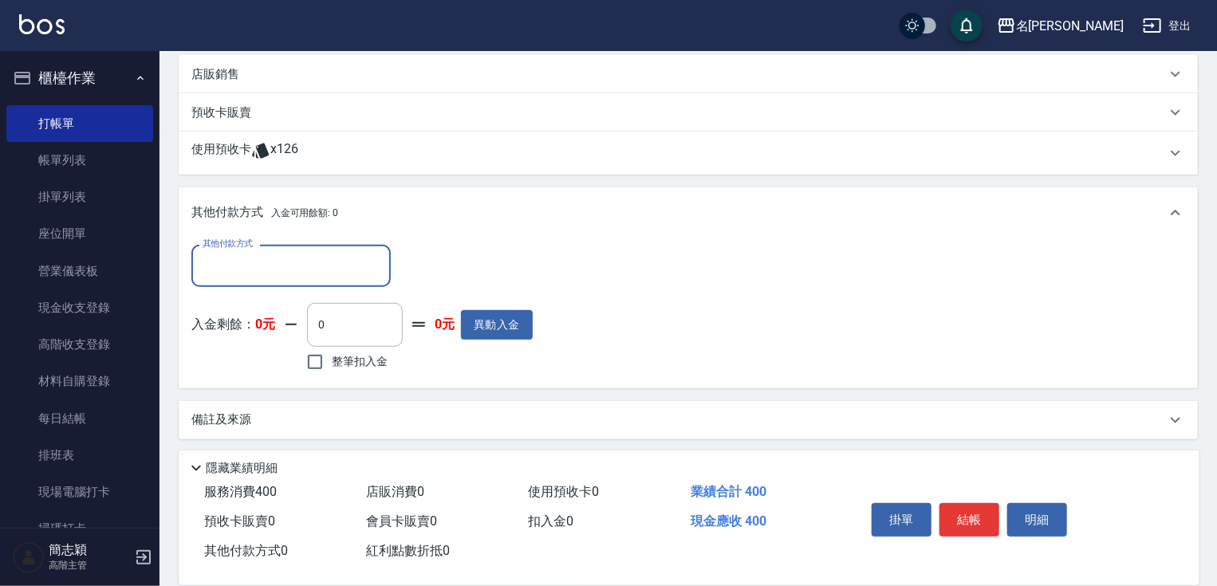
click at [305, 252] on input "其他付款方式" at bounding box center [291, 266] width 185 height 28
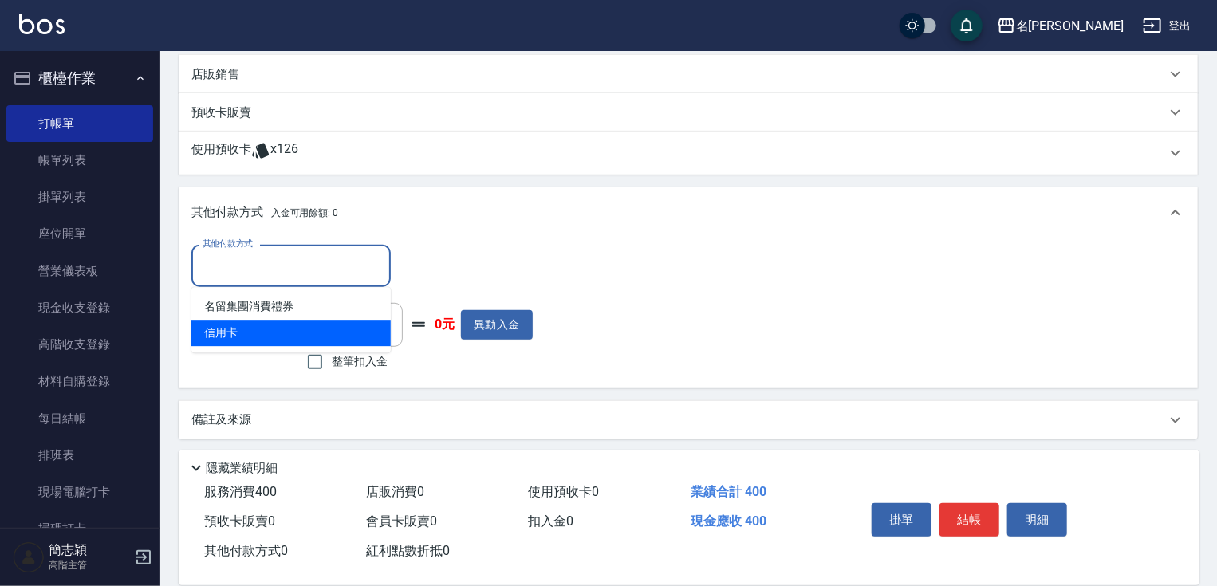
click at [278, 335] on span "信用卡" at bounding box center [290, 333] width 199 height 26
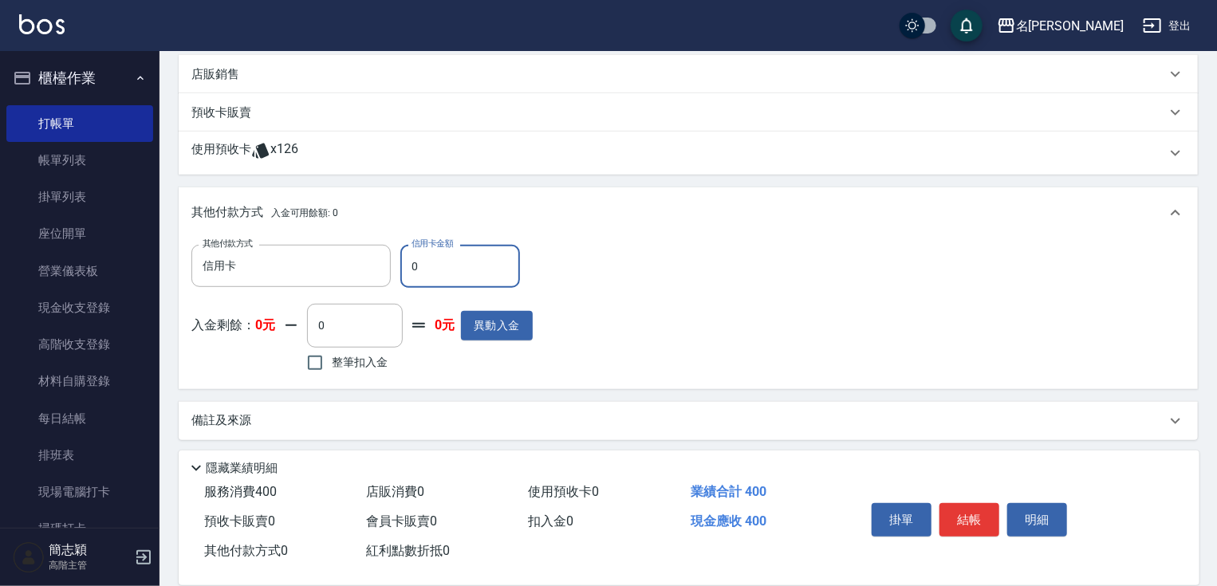
drag, startPoint x: 411, startPoint y: 266, endPoint x: 472, endPoint y: 266, distance: 61.4
click at [434, 266] on input "0" at bounding box center [460, 266] width 120 height 43
click at [960, 514] on button "結帳" at bounding box center [970, 520] width 60 height 34
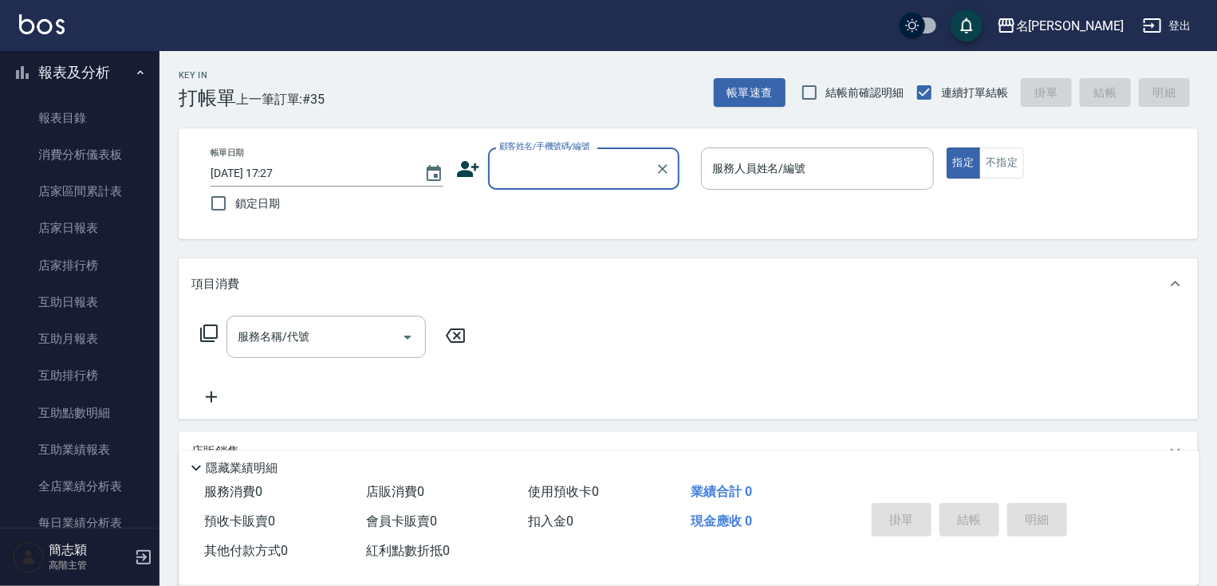
scroll to position [530, 0]
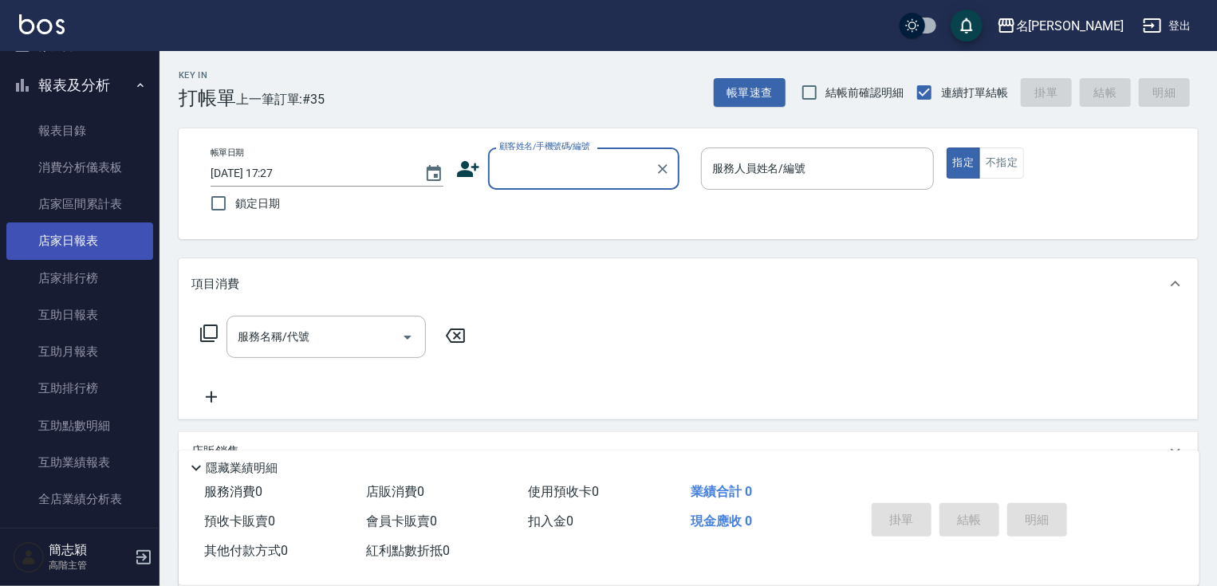
click at [96, 239] on link "店家日報表" at bounding box center [79, 241] width 147 height 37
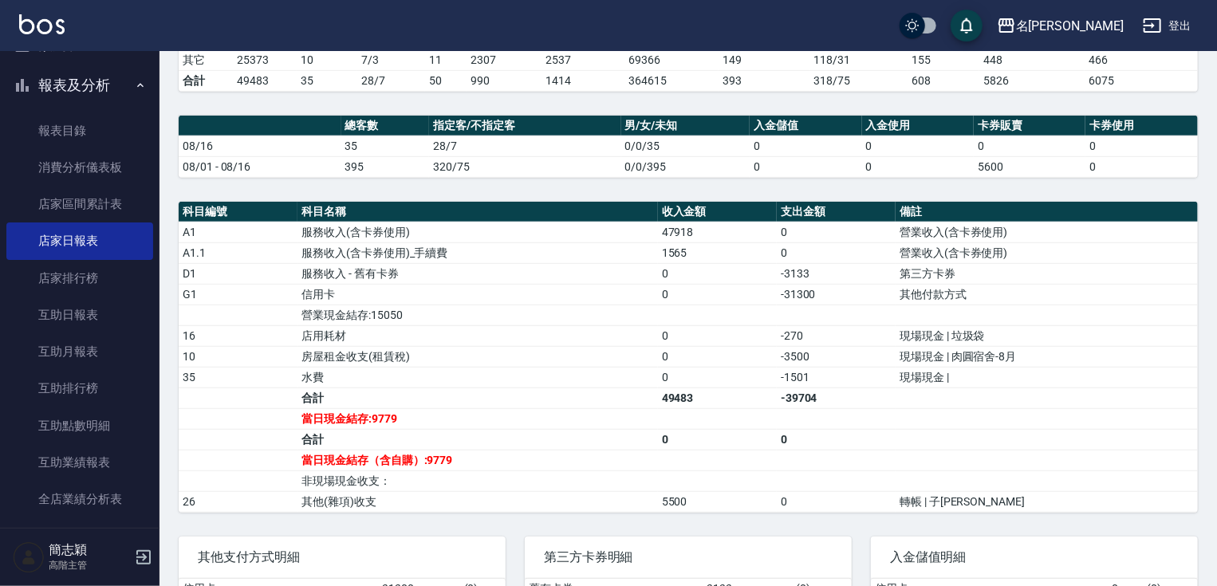
scroll to position [352, 0]
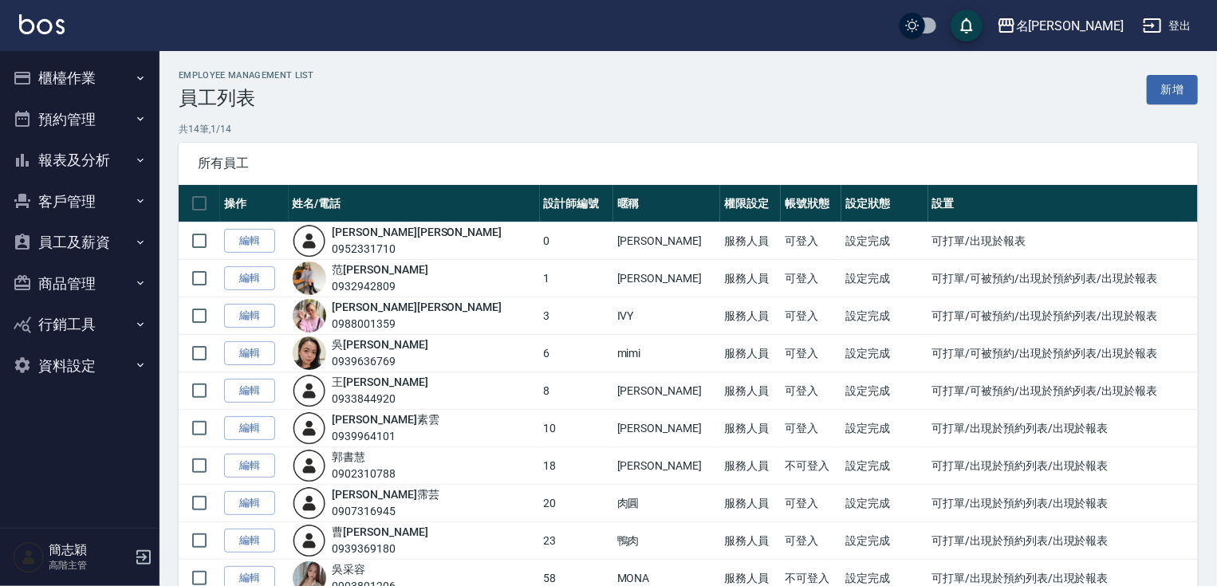
click at [49, 85] on button "櫃檯作業" at bounding box center [79, 77] width 147 height 41
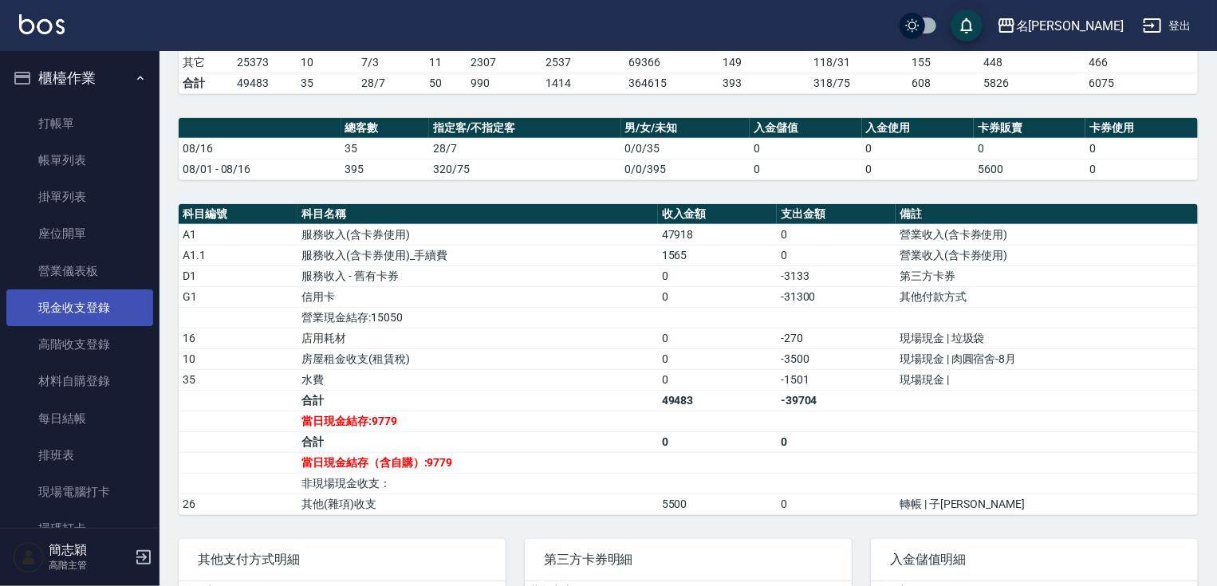
click at [117, 296] on link "現金收支登錄" at bounding box center [79, 308] width 147 height 37
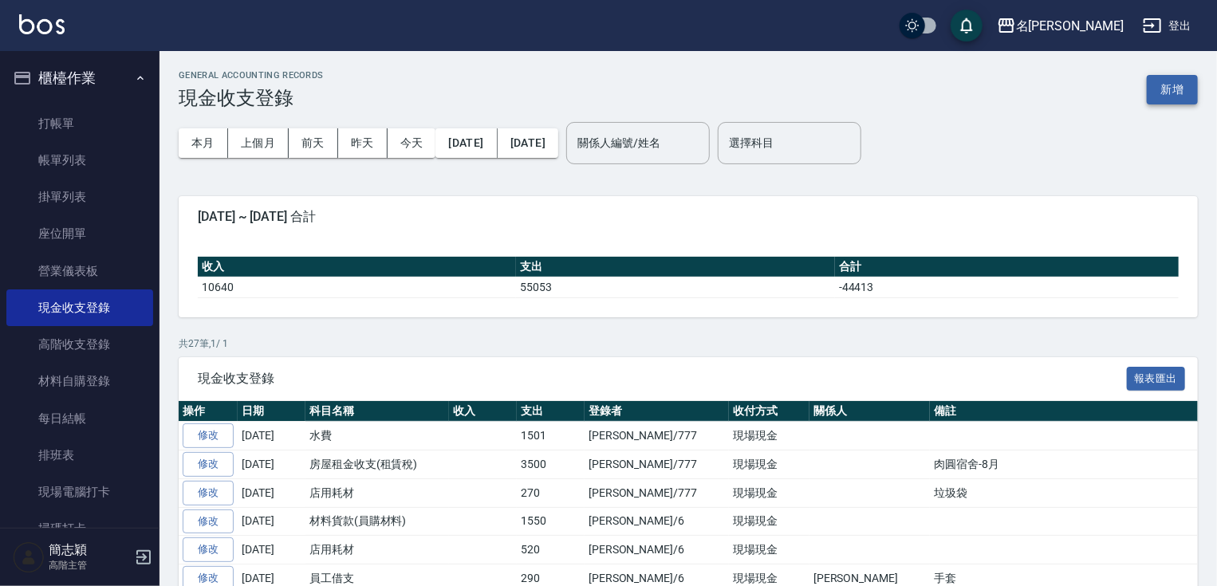
click at [1165, 94] on button "新增" at bounding box center [1172, 90] width 51 height 30
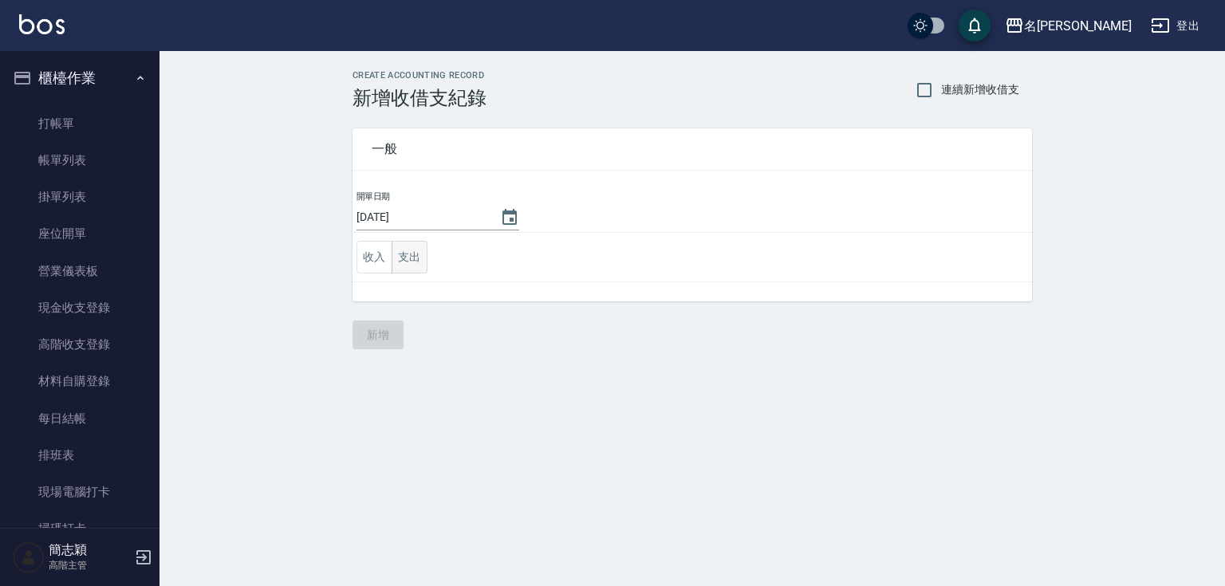
click at [405, 258] on button "支出" at bounding box center [410, 257] width 36 height 33
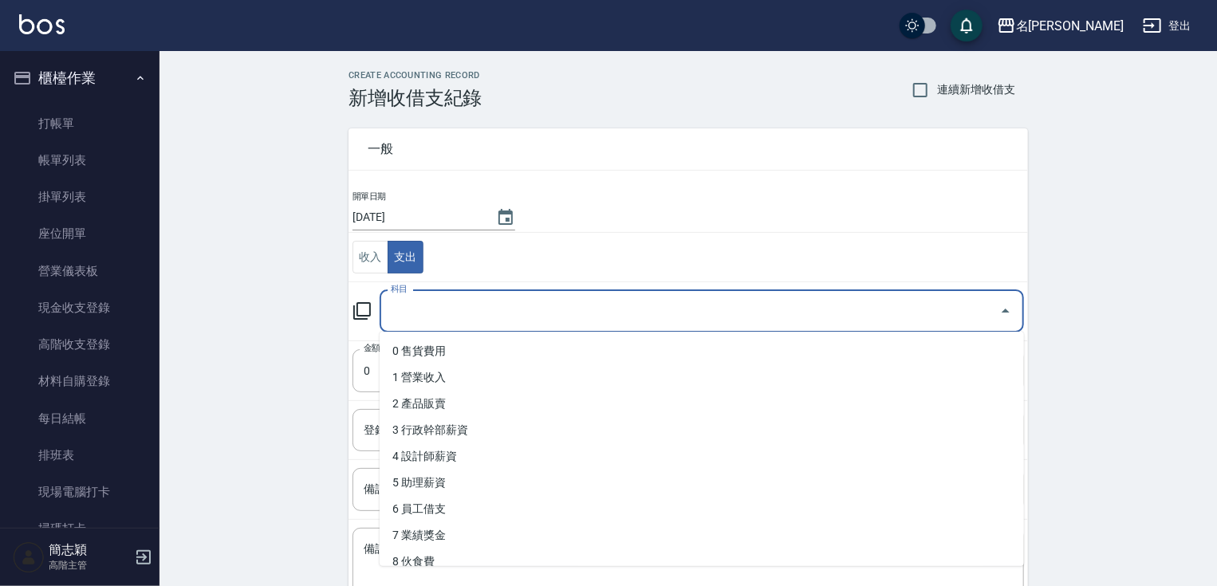
click at [606, 318] on input "科目" at bounding box center [690, 312] width 606 height 28
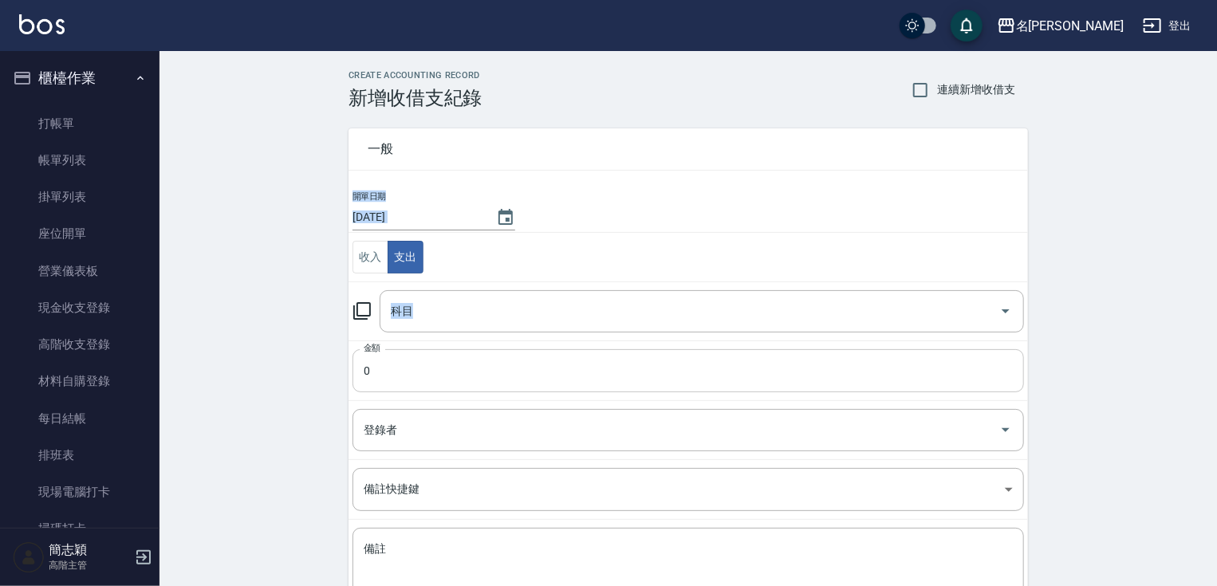
drag, startPoint x: 1053, startPoint y: 542, endPoint x: 1009, endPoint y: 391, distance: 157.8
click at [1009, 391] on div "CREATE ACCOUNTING RECORD 新增收借支紀錄 連續新增收借支 一般 開單日期 2025/08/16 收入 支出 科目 科目 金額 0 金額…" at bounding box center [689, 377] width 1058 height 653
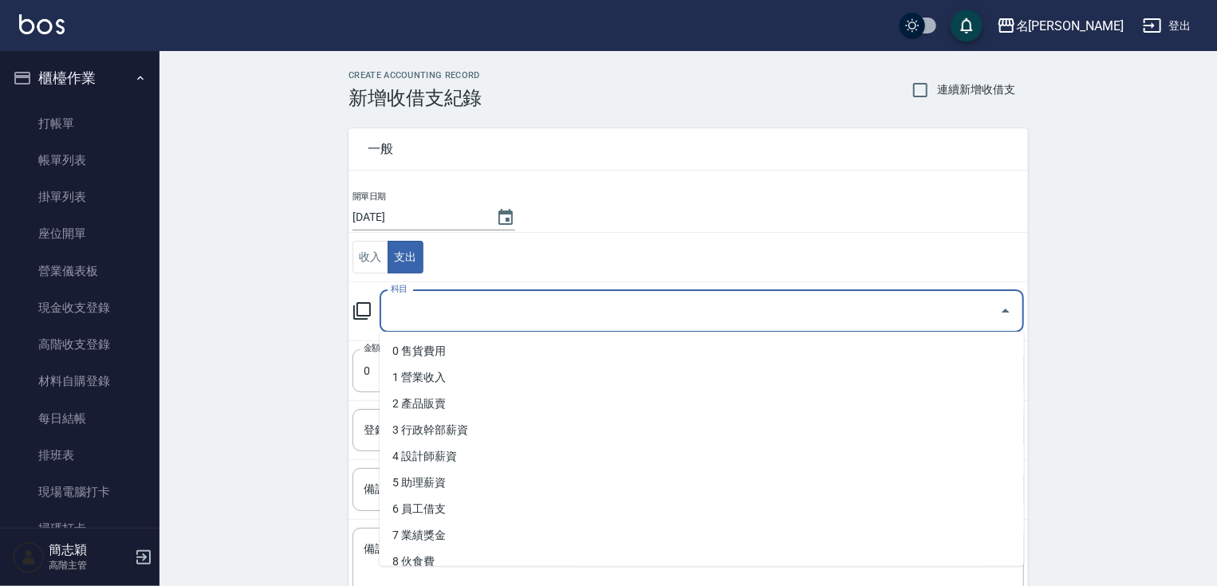
click at [990, 322] on input "科目" at bounding box center [690, 312] width 606 height 28
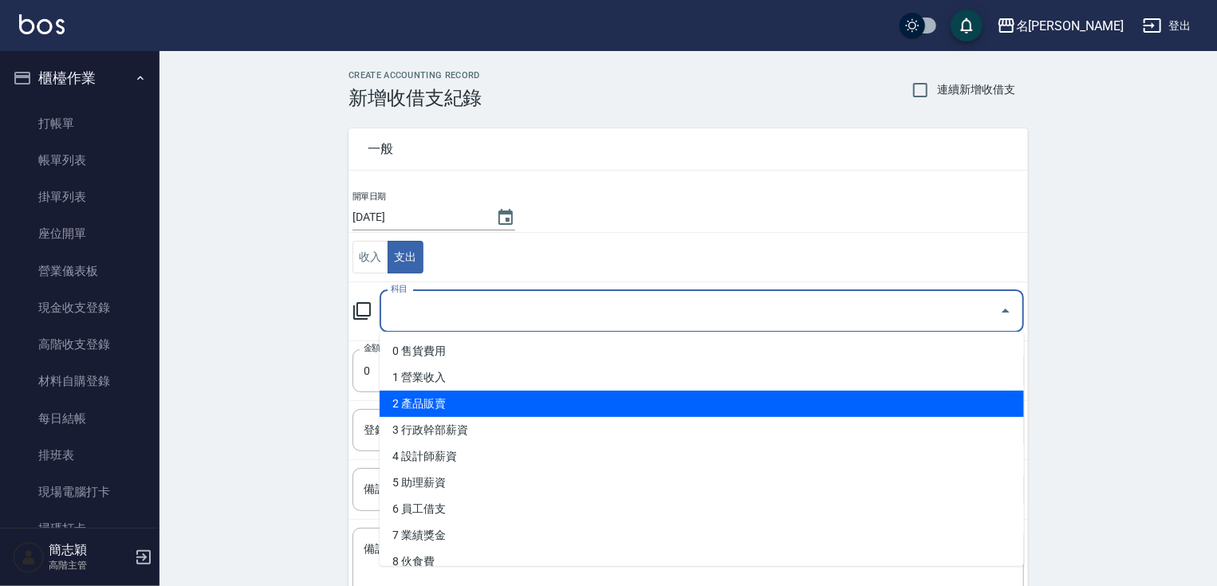
drag, startPoint x: 1011, startPoint y: 364, endPoint x: 1014, endPoint y: 404, distance: 40.8
click at [1014, 404] on ul "0 售貨費用 1 營業收入 2 產品販賣 3 行政幹部薪資 4 設計師薪資 5 助理薪資 6 員工借支 7 業績獎金 8 伙食費 9 勞健保勞退費 10 房屋…" at bounding box center [702, 449] width 644 height 235
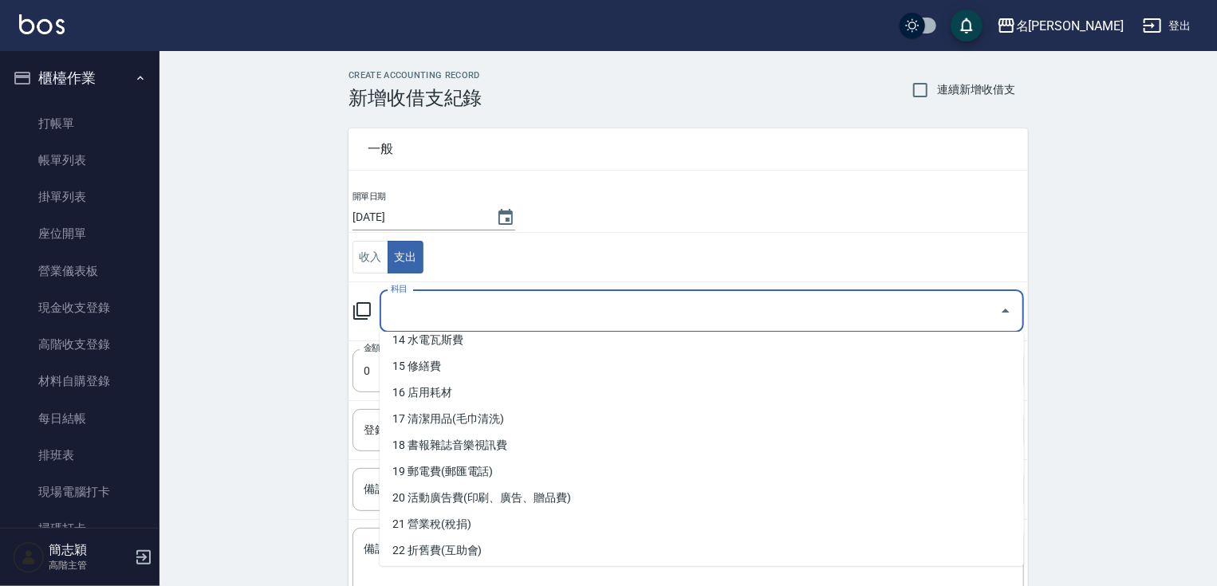
scroll to position [415, 0]
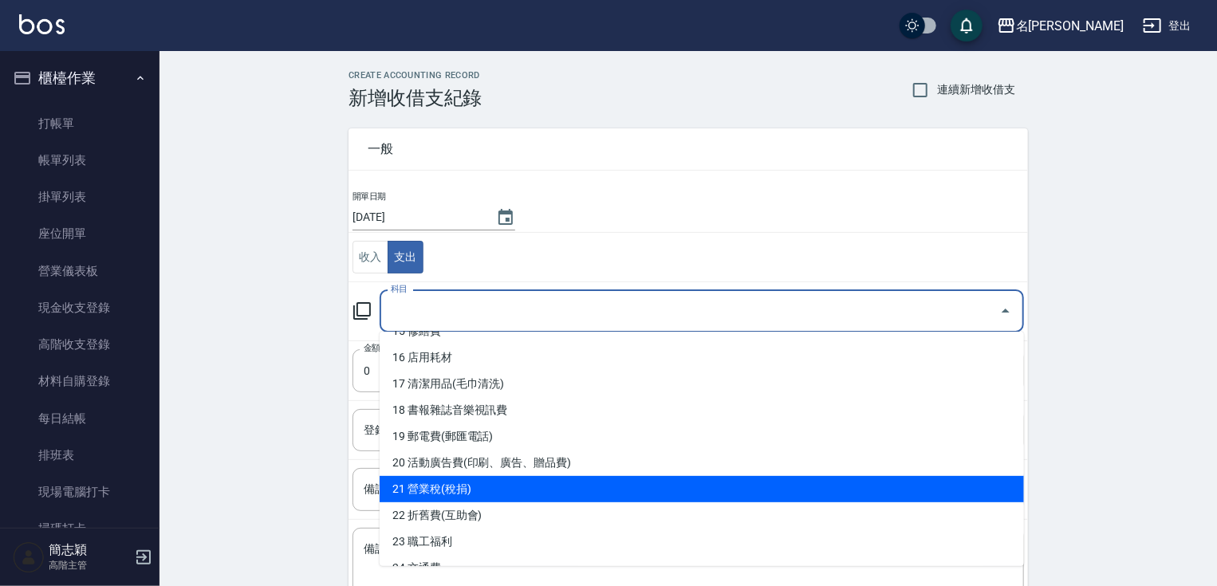
drag, startPoint x: 1011, startPoint y: 467, endPoint x: 1015, endPoint y: 479, distance: 13.6
click at [1015, 479] on ul "0 售貨費用 1 營業收入 2 產品販賣 3 行政幹部薪資 4 設計師薪資 5 助理薪資 6 員工借支 7 業績獎金 8 伙食費 9 勞健保勞退費 10 房屋…" at bounding box center [702, 449] width 644 height 235
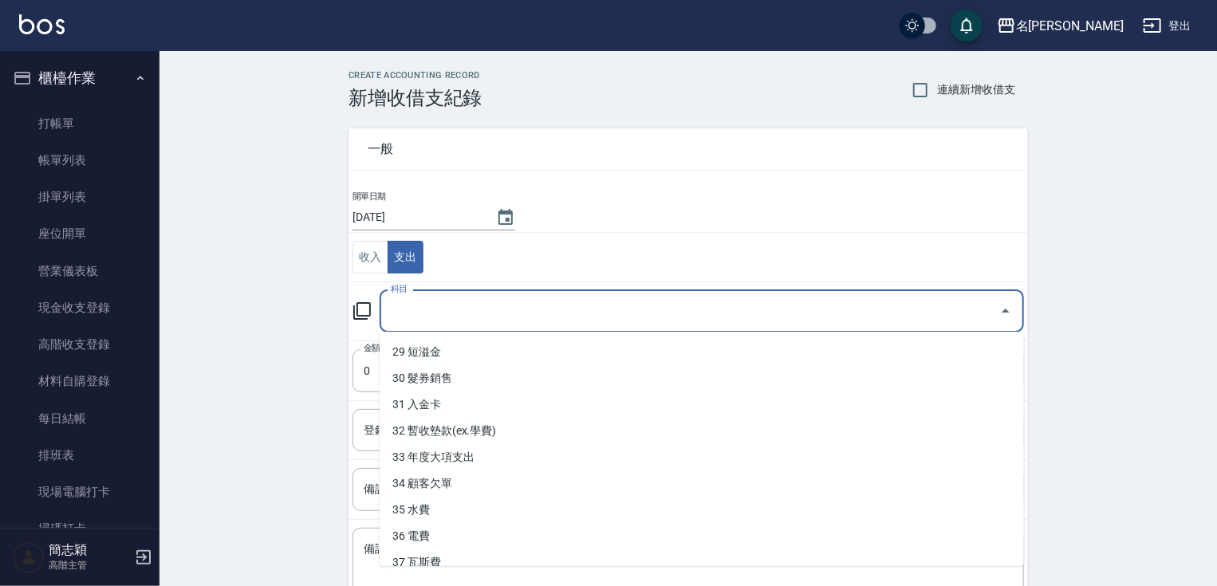
scroll to position [778, 0]
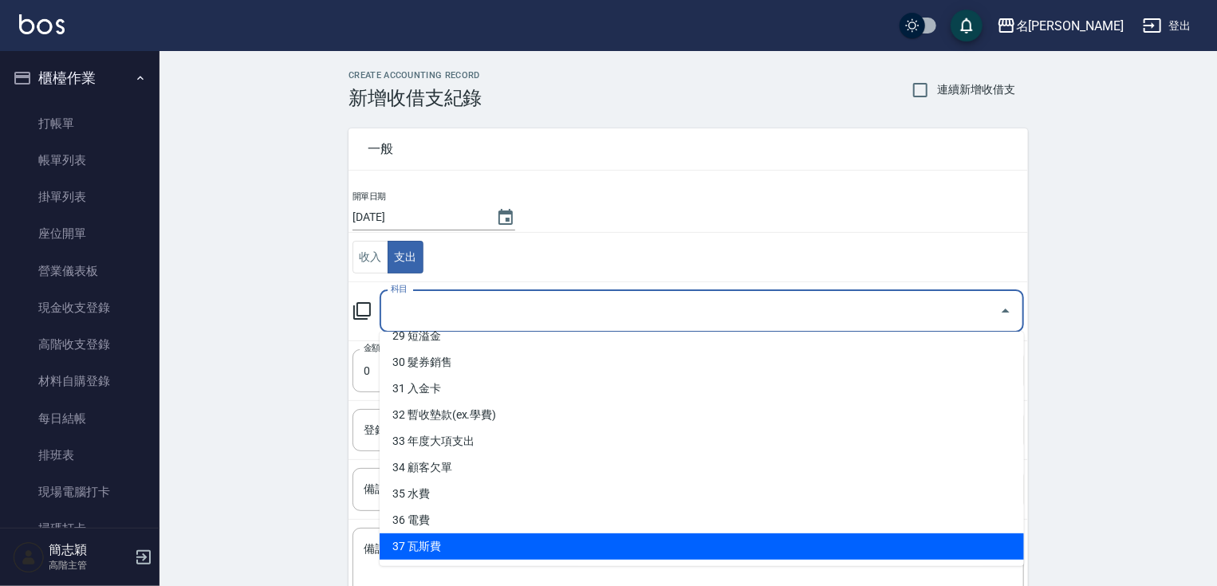
click at [870, 537] on li "37 瓦斯費" at bounding box center [702, 547] width 644 height 26
type input "37 瓦斯費"
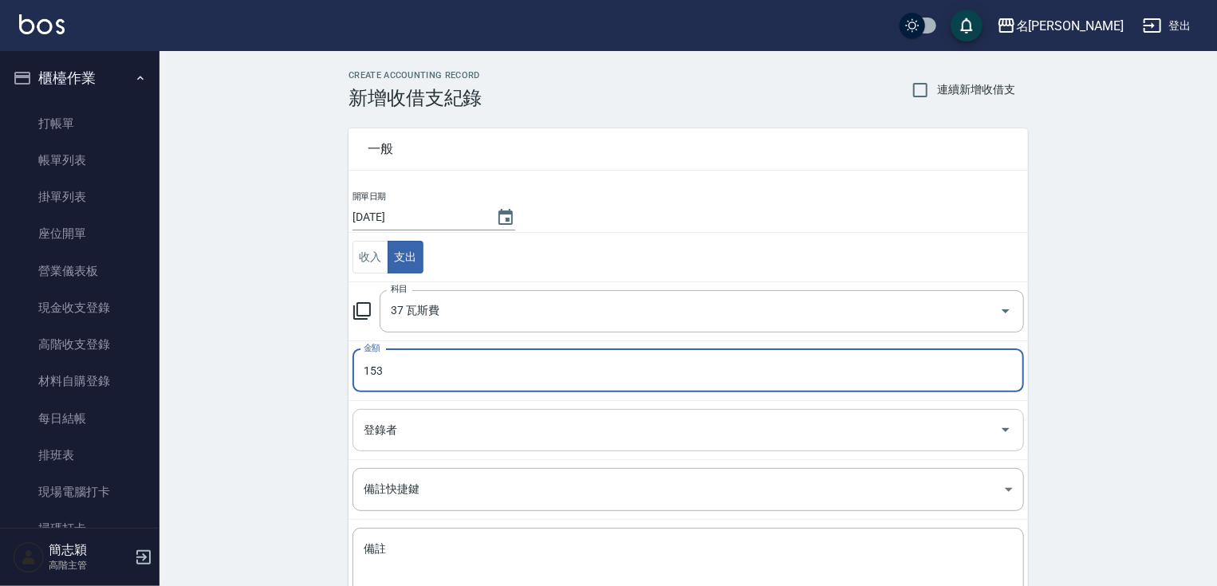
type input "153"
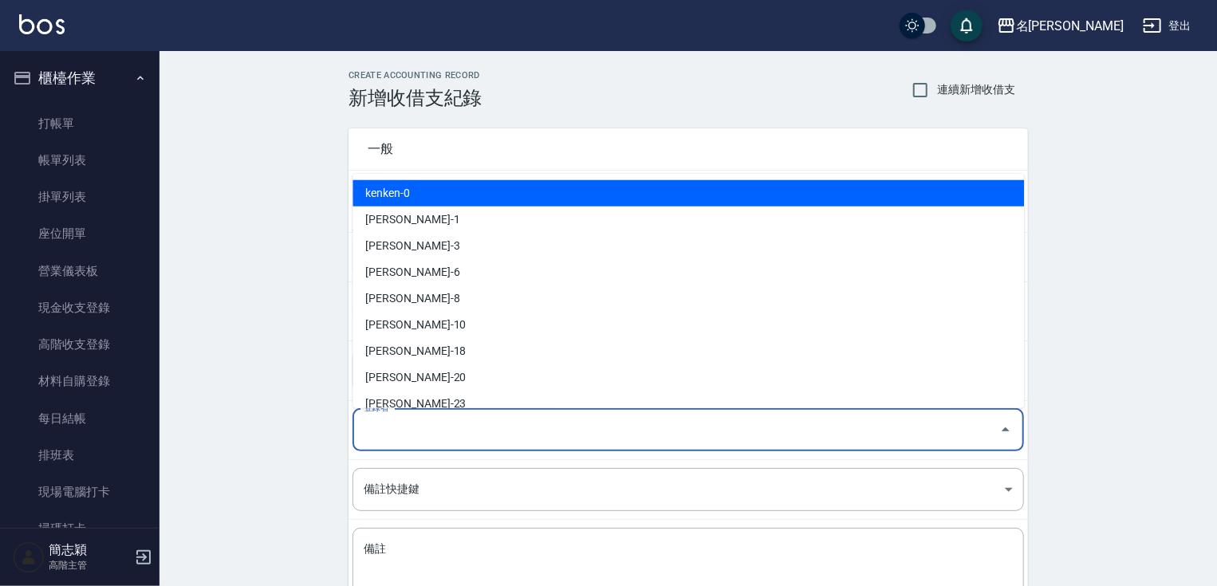
click at [797, 428] on input "登錄者" at bounding box center [676, 430] width 633 height 28
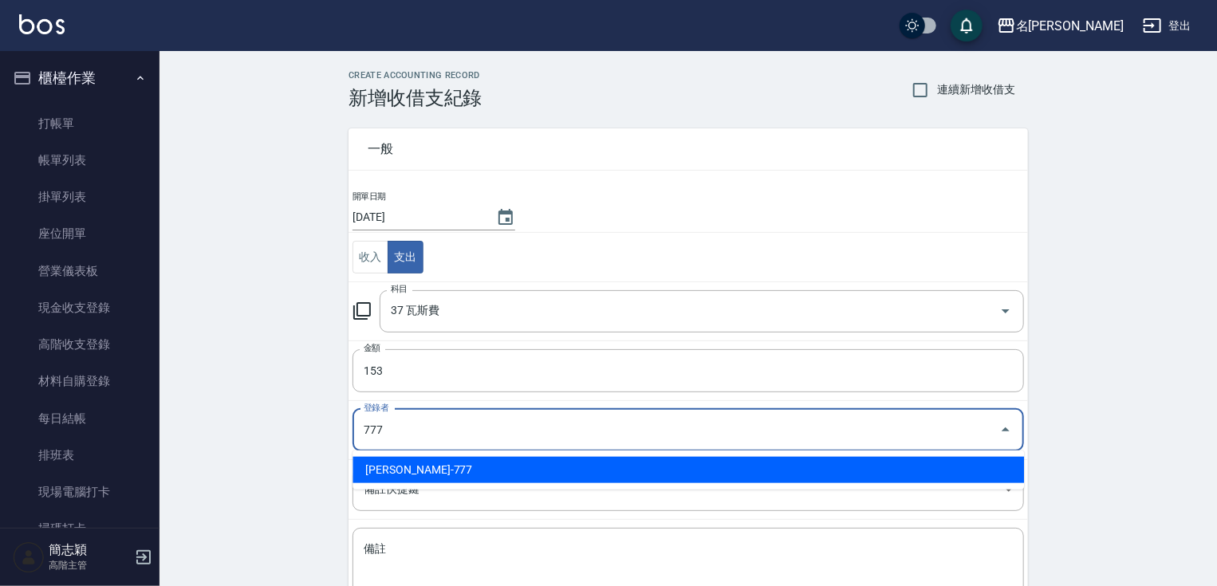
click at [920, 465] on li "[PERSON_NAME]-777" at bounding box center [689, 470] width 672 height 26
type input "[PERSON_NAME]-777"
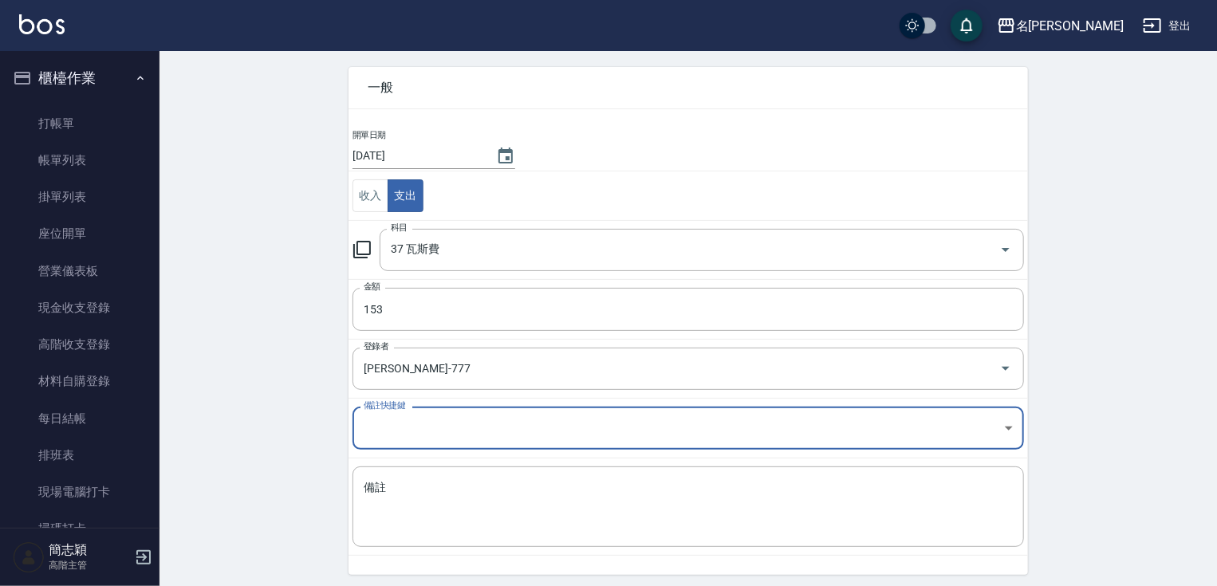
scroll to position [116, 0]
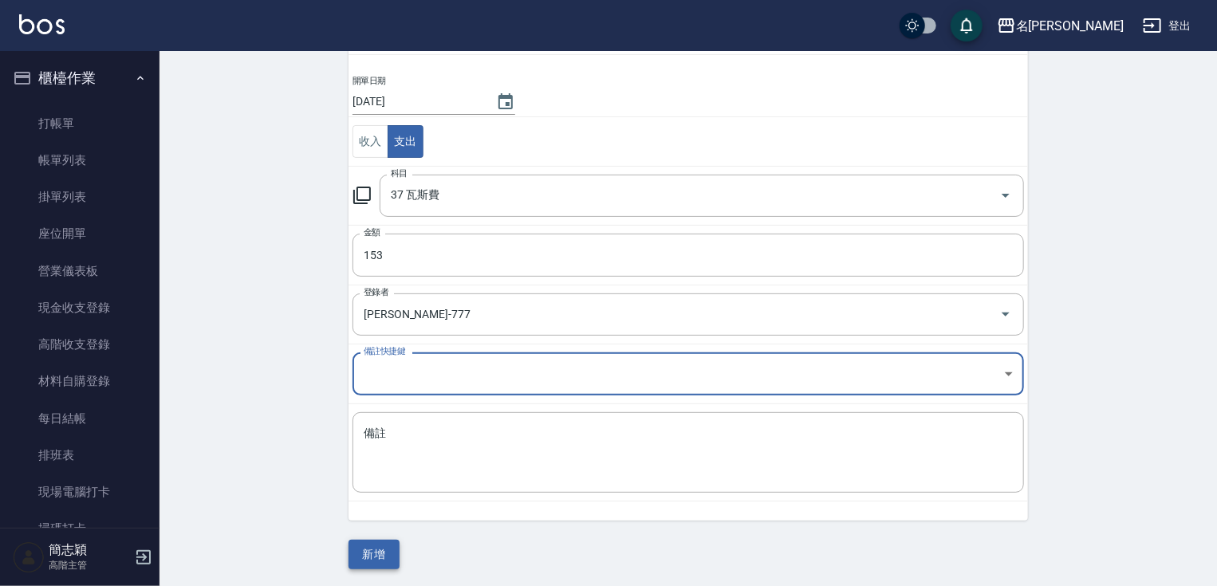
click at [367, 550] on button "新增" at bounding box center [374, 555] width 51 height 30
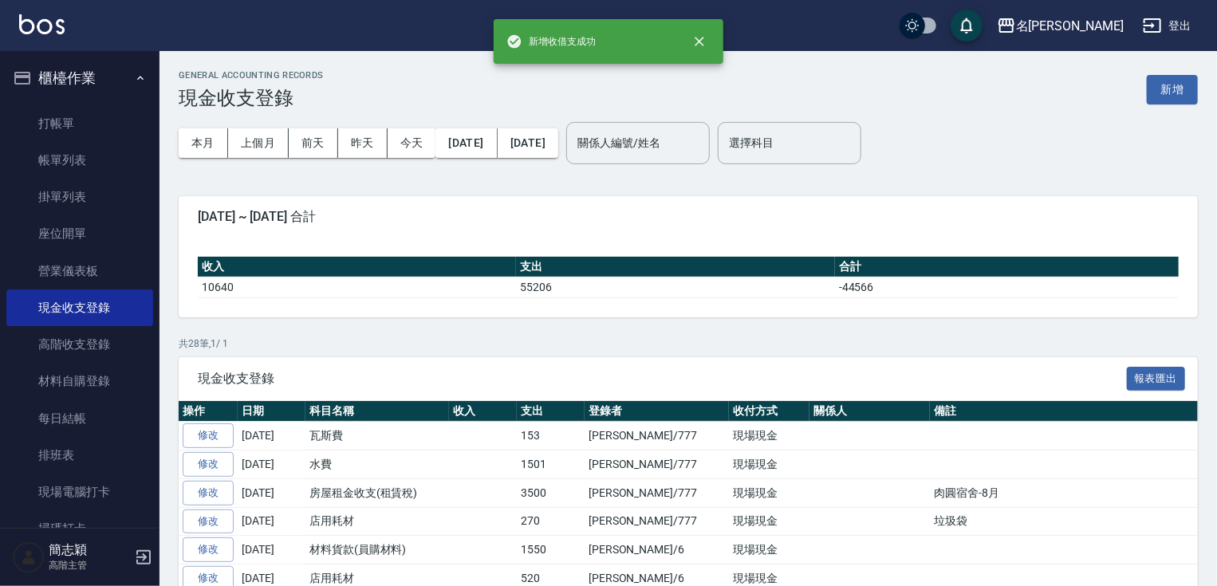
click at [96, 100] on ul "打帳單 帳單列表 掛單列表 座位開單 營業儀表板 現金收支登錄 高階收支登錄 材料自購登錄 每日結帳 排班表 現場電腦打卡 掃碼打卡" at bounding box center [79, 326] width 147 height 455
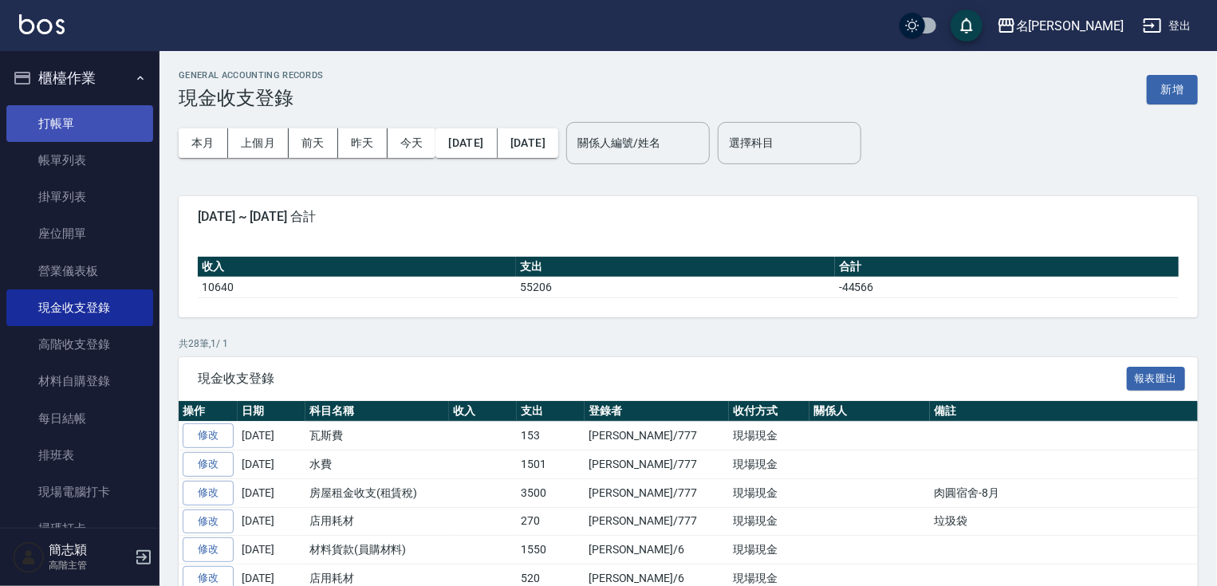
click at [93, 116] on link "打帳單" at bounding box center [79, 123] width 147 height 37
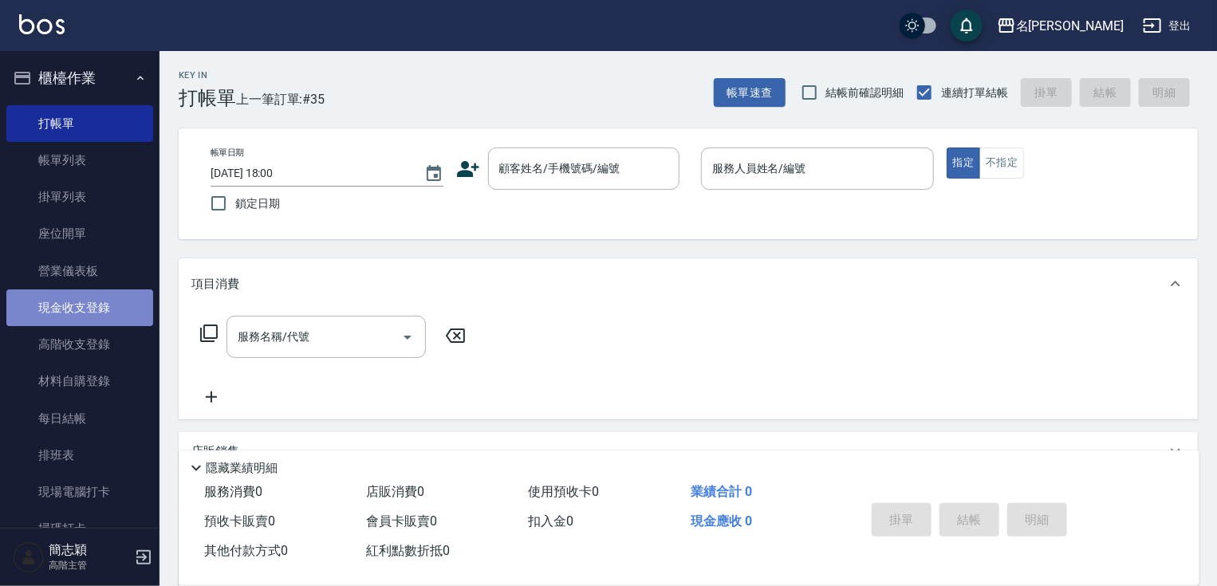
click at [86, 305] on link "現金收支登錄" at bounding box center [79, 308] width 147 height 37
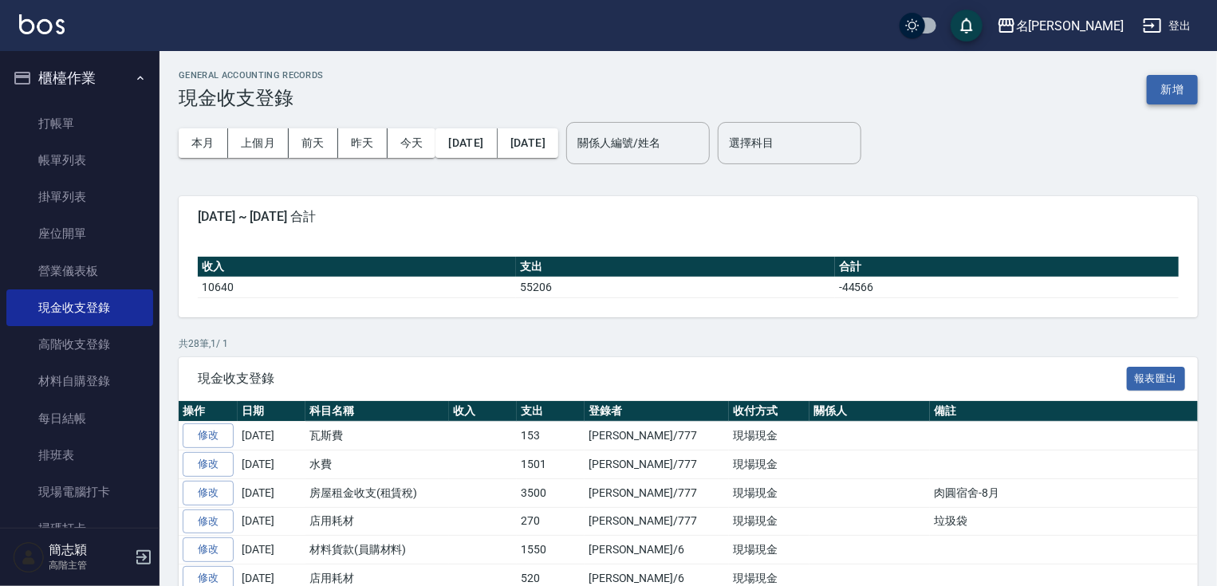
click at [1175, 89] on button "新增" at bounding box center [1172, 90] width 51 height 30
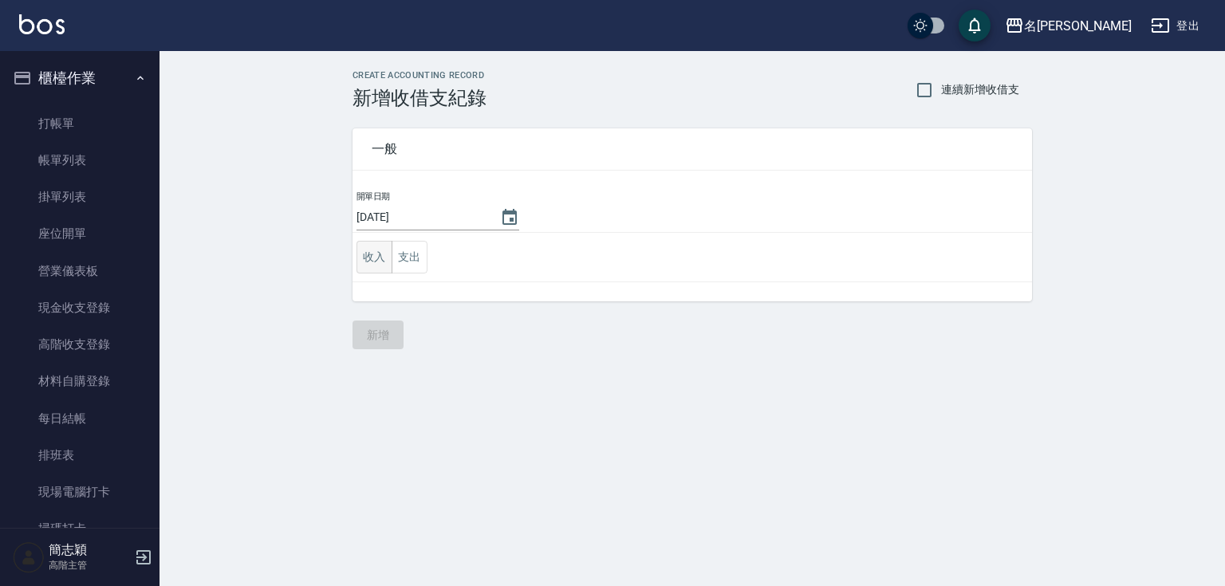
click at [382, 265] on button "收入" at bounding box center [375, 257] width 36 height 33
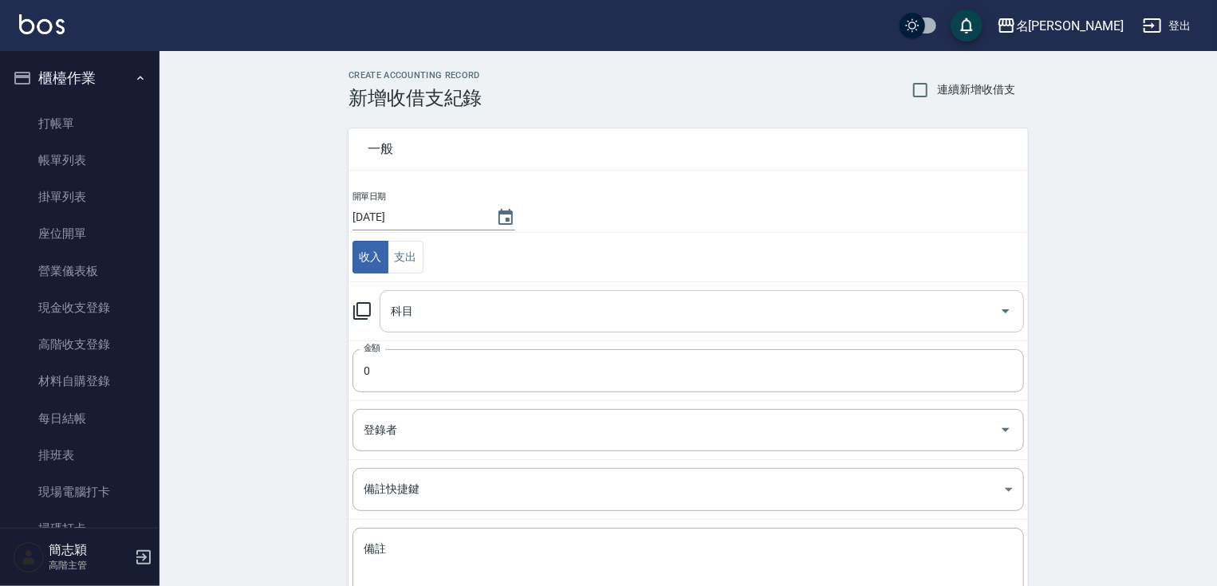
click at [487, 325] on div "科目" at bounding box center [702, 311] width 644 height 42
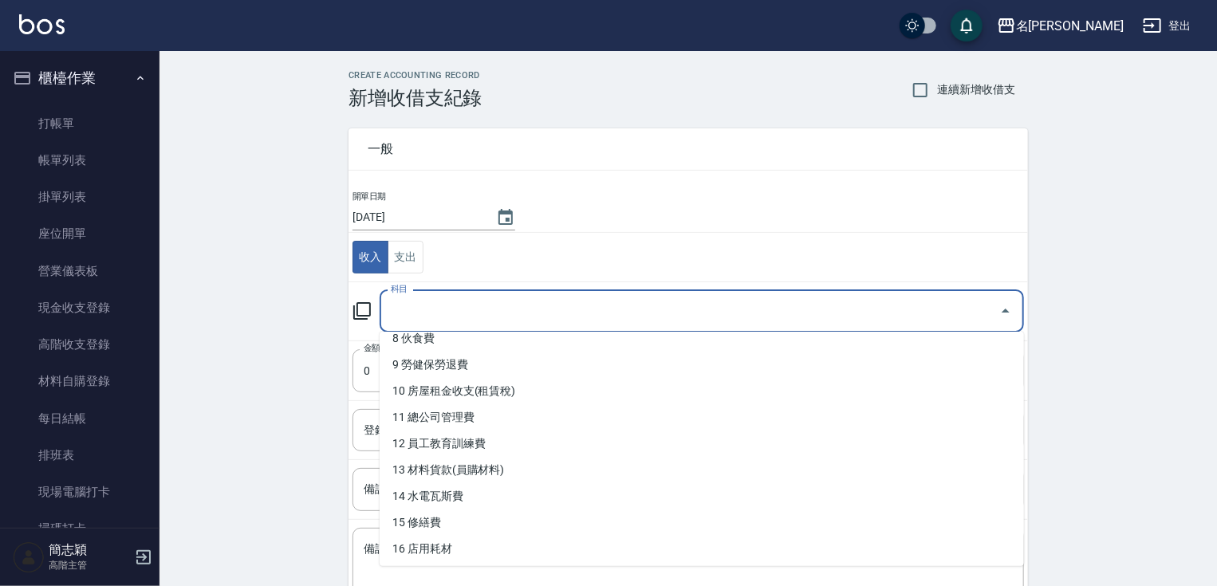
scroll to position [254, 0]
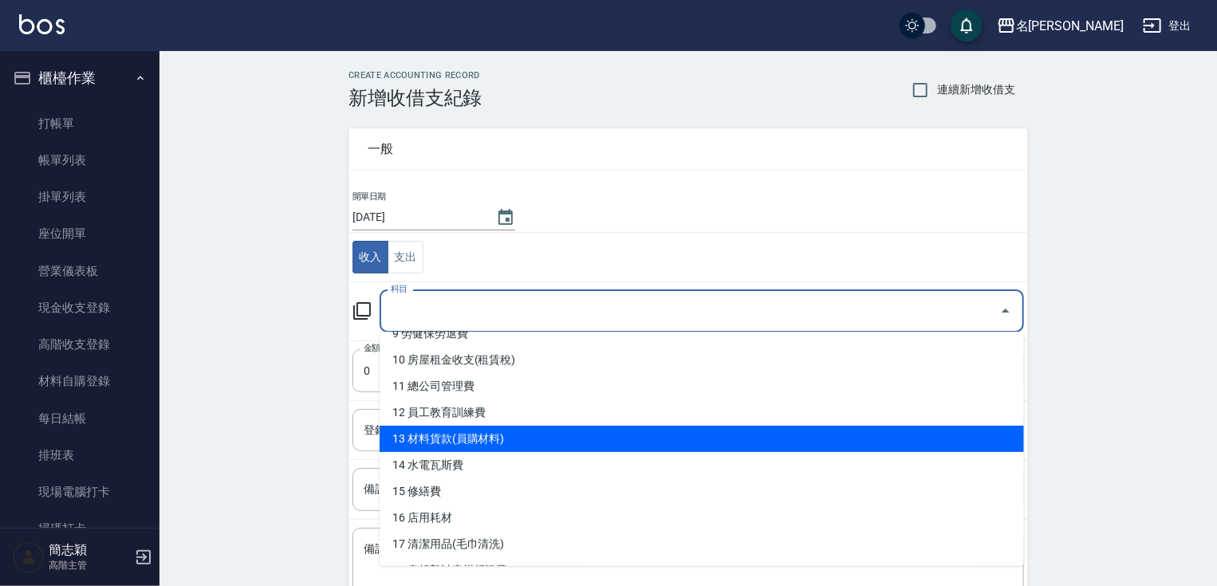
click at [689, 438] on li "13 材料貨款(員購材料)" at bounding box center [702, 439] width 644 height 26
type input "13 材料貨款(員購材料)"
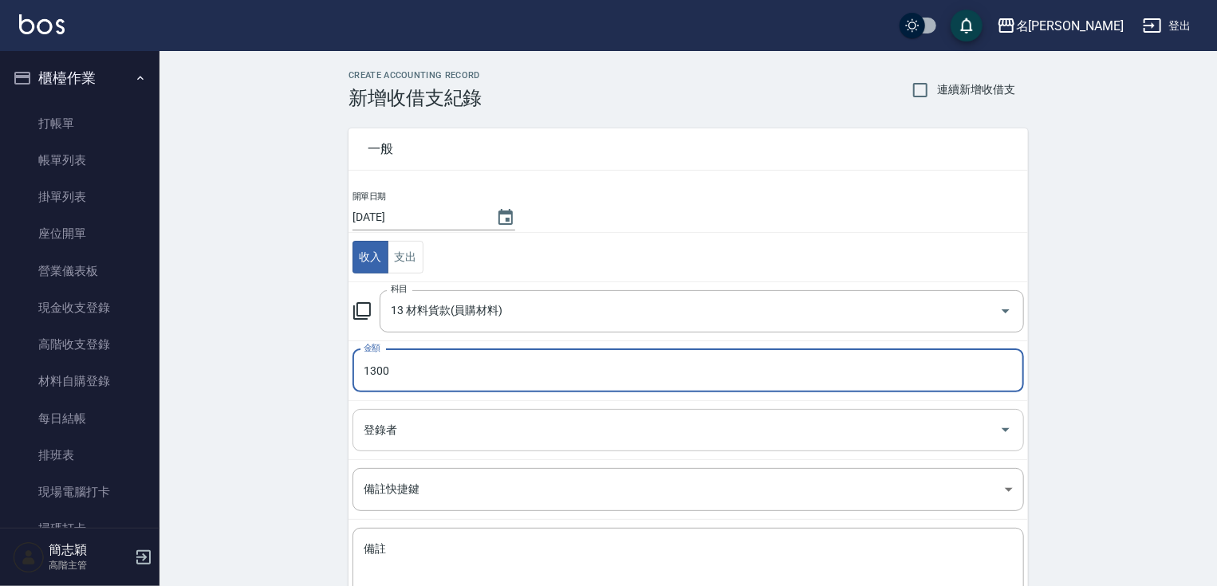
type input "1300"
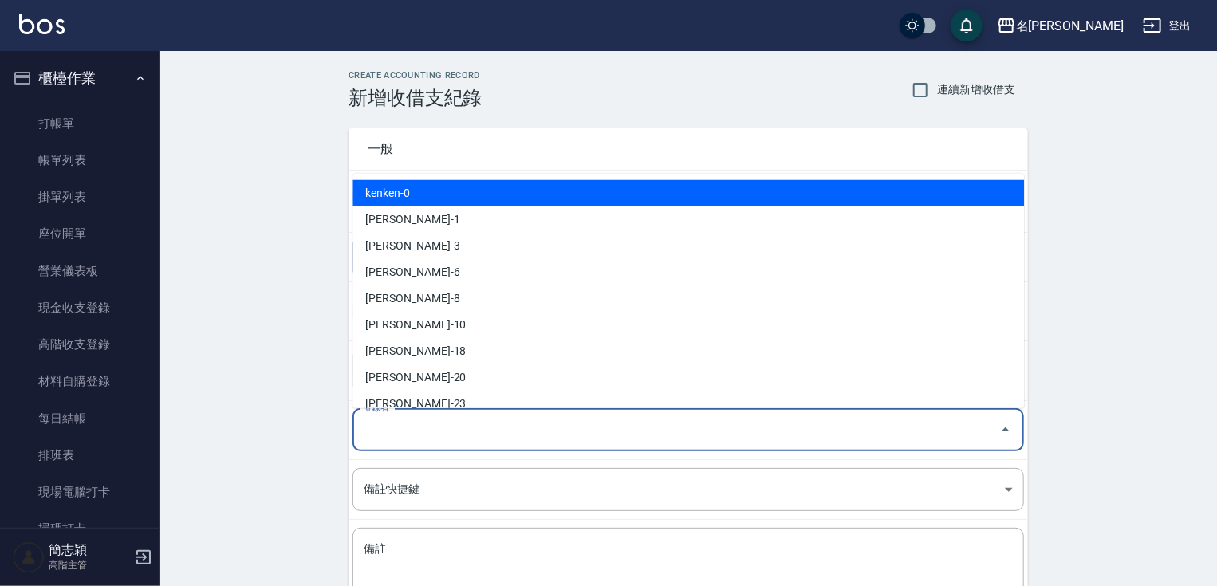
click at [638, 418] on input "登錄者" at bounding box center [676, 430] width 633 height 28
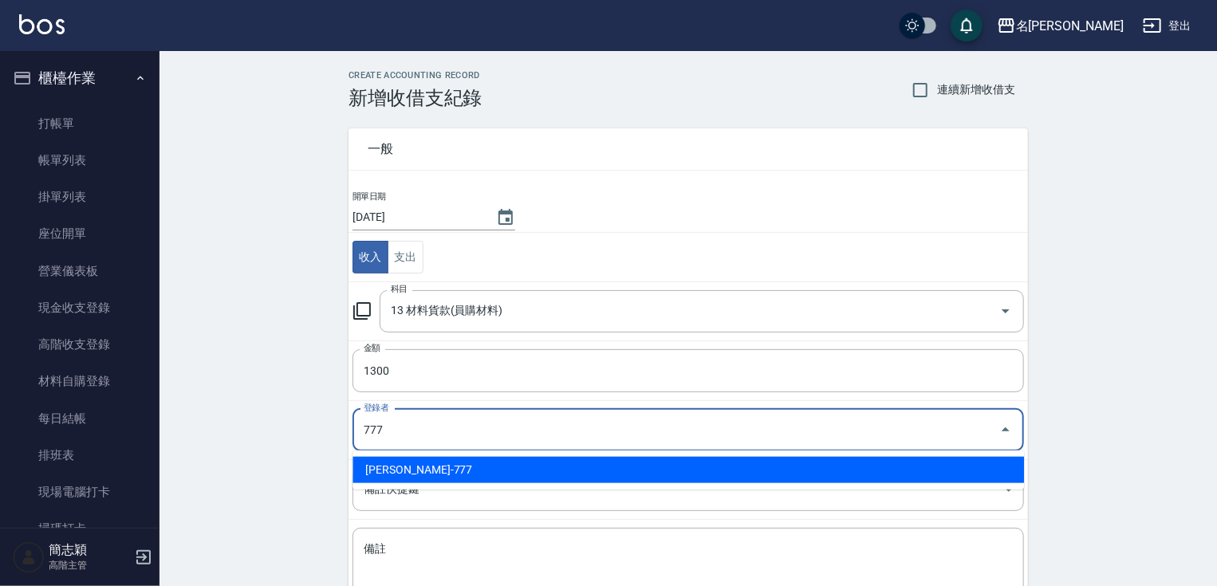
type input "[PERSON_NAME]-777"
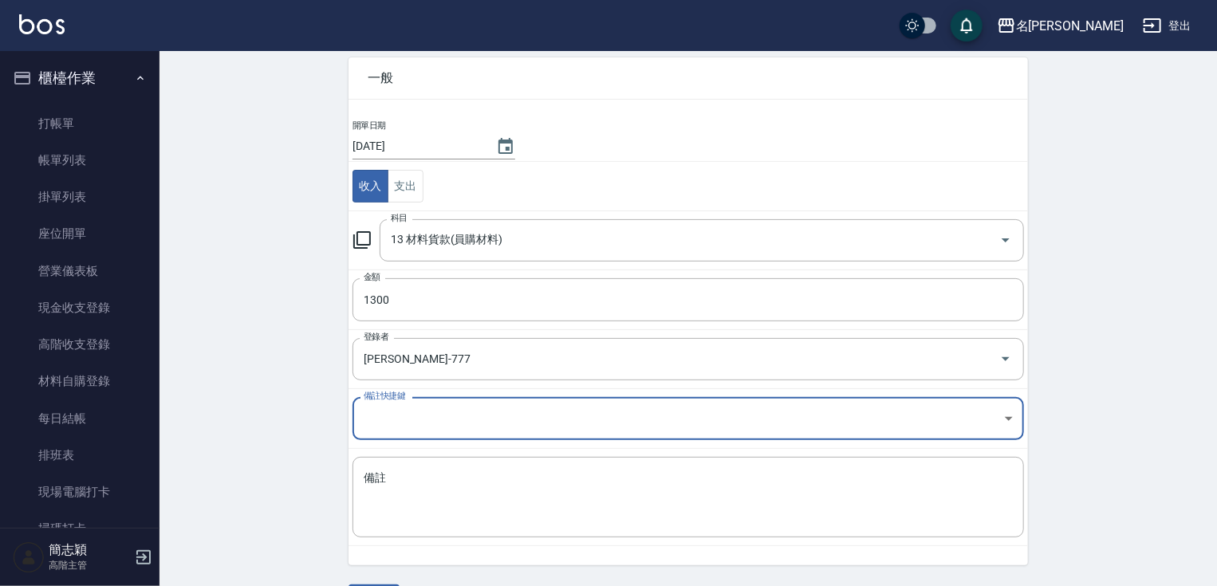
scroll to position [116, 0]
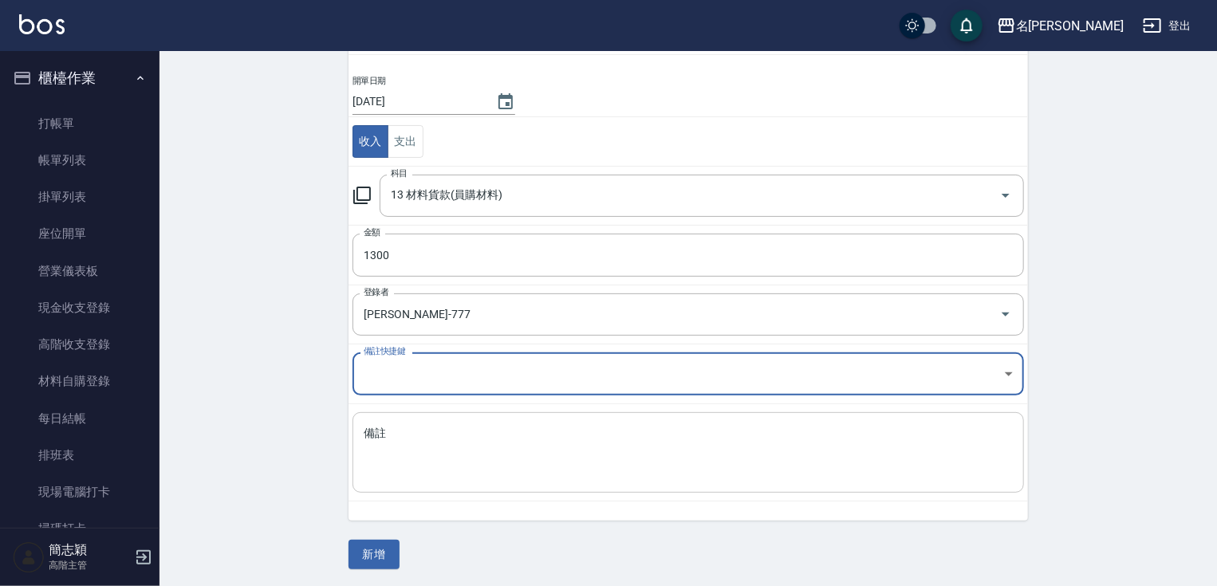
click at [605, 467] on textarea "備註" at bounding box center [688, 453] width 649 height 54
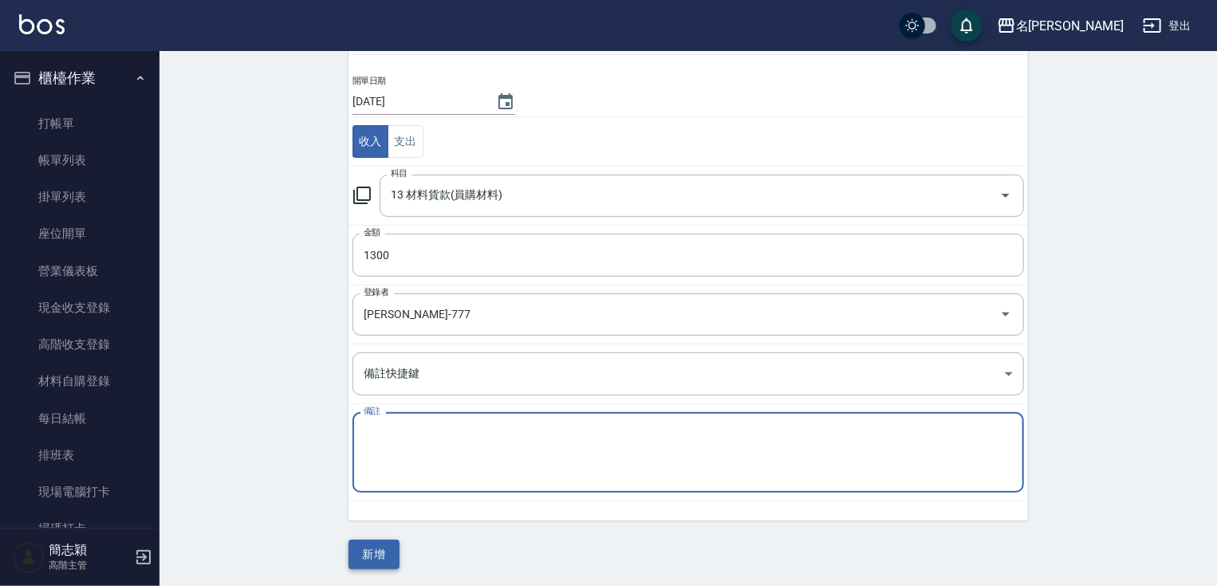
click at [386, 546] on button "新增" at bounding box center [374, 555] width 51 height 30
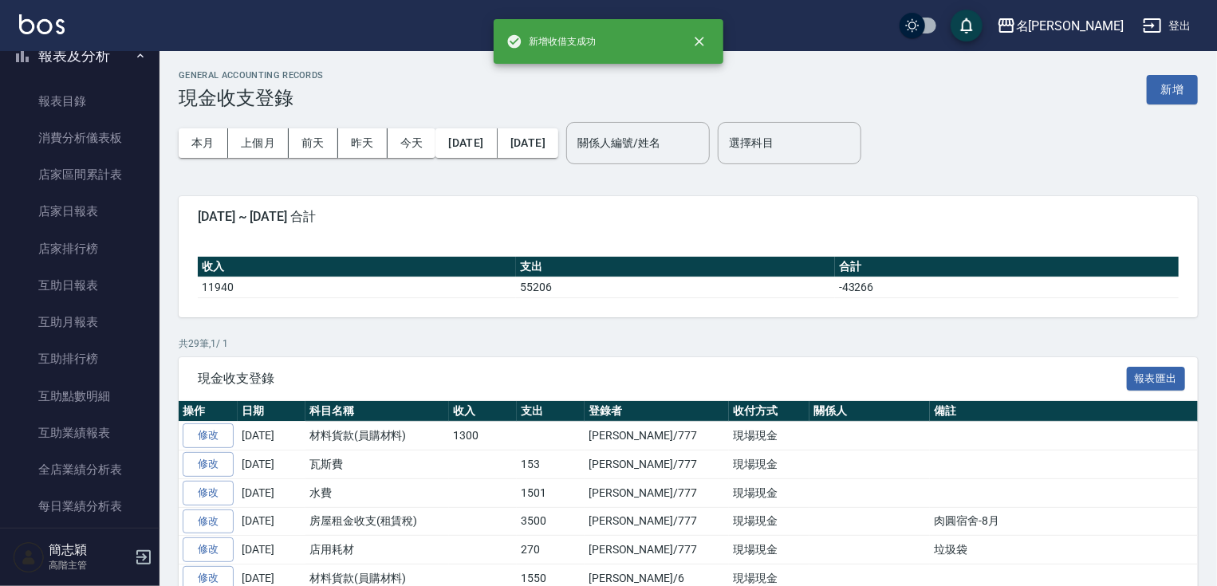
scroll to position [566, 0]
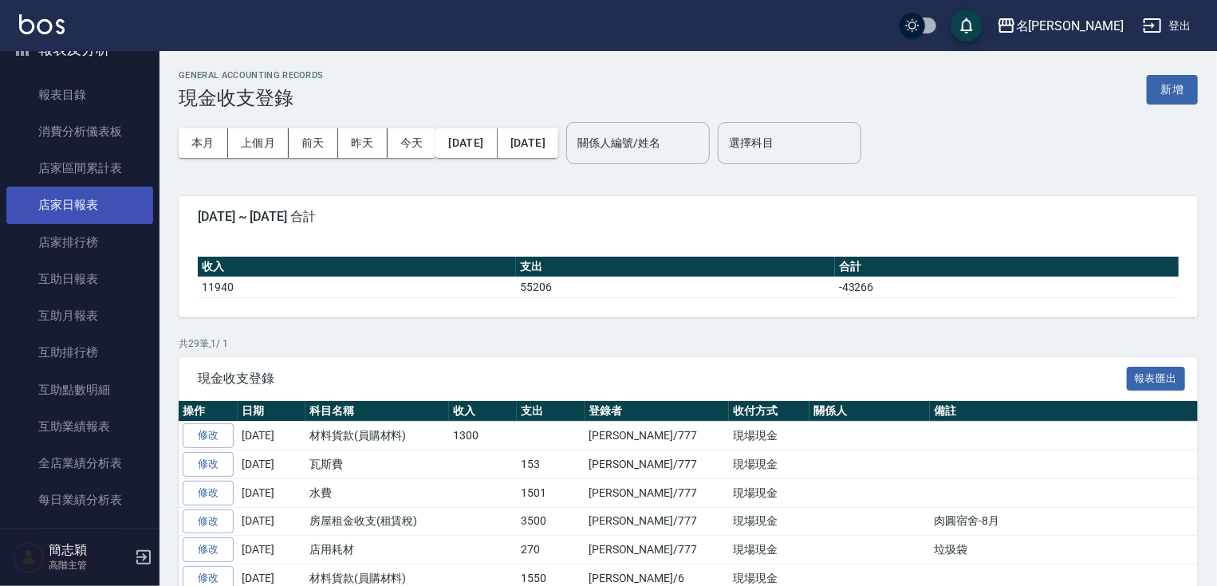
click at [110, 214] on link "店家日報表" at bounding box center [79, 205] width 147 height 37
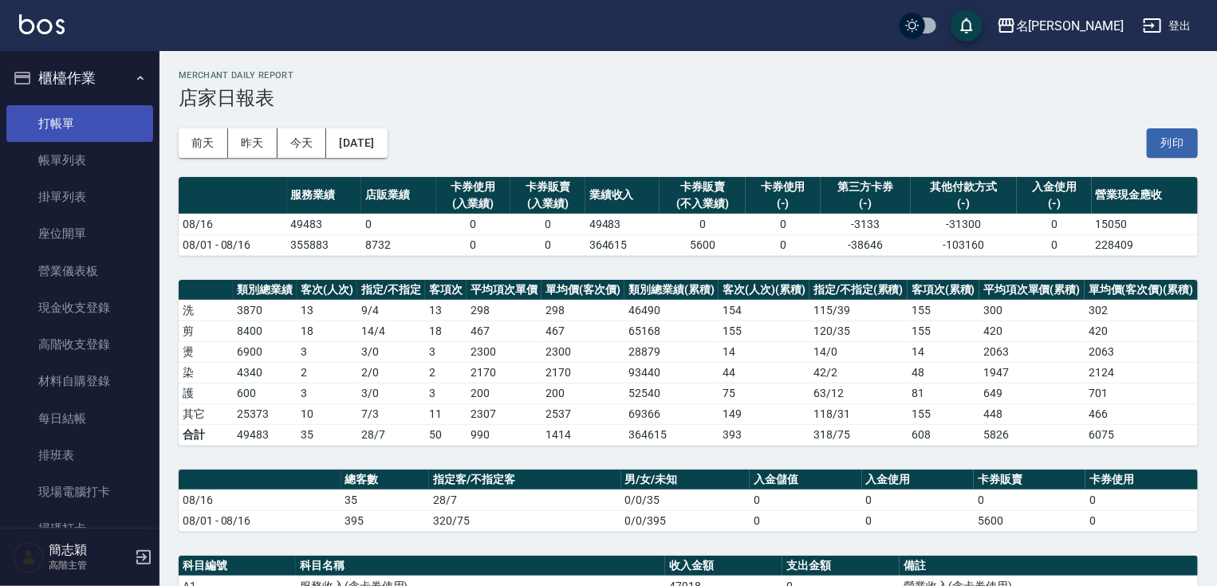
click at [54, 131] on link "打帳單" at bounding box center [79, 123] width 147 height 37
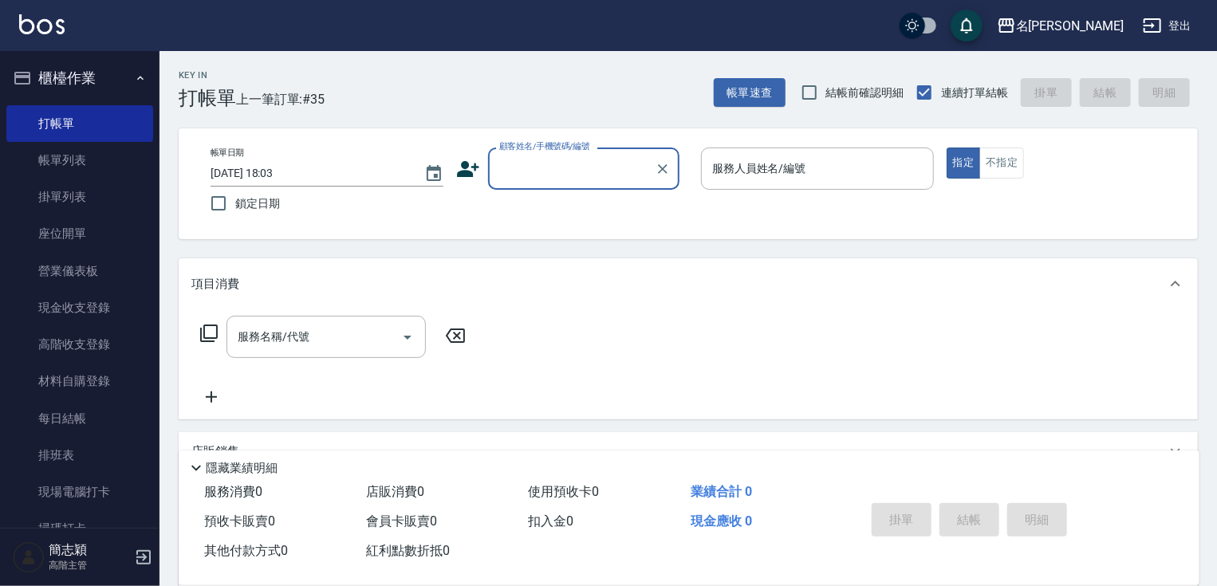
click at [539, 166] on input "顧客姓名/手機號碼/編號" at bounding box center [571, 169] width 153 height 28
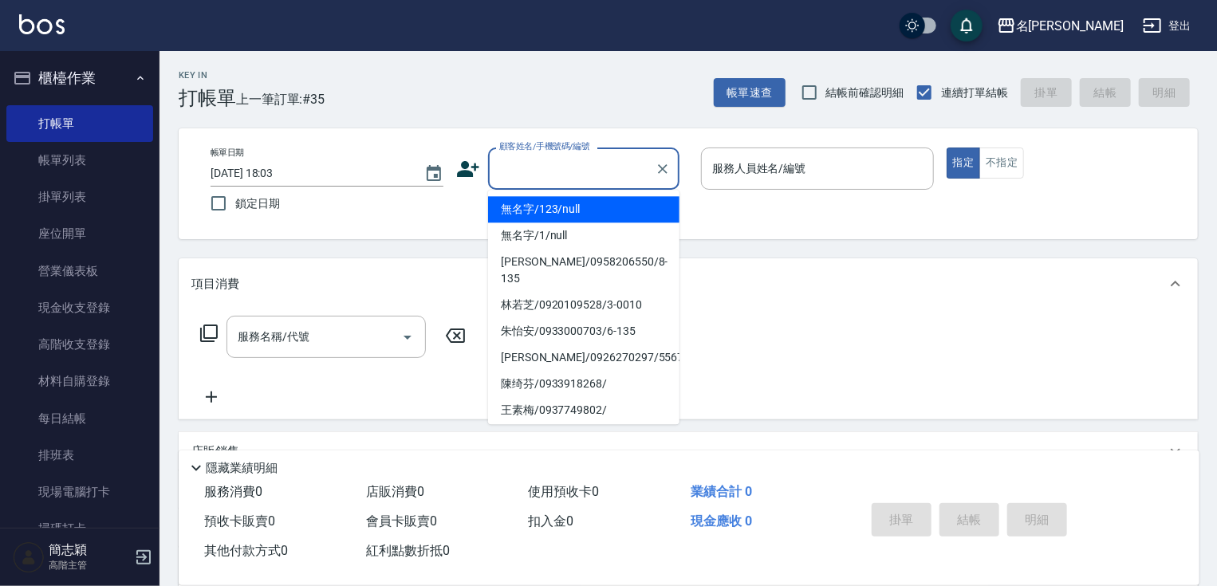
click at [560, 214] on li "無名字/123/null" at bounding box center [583, 209] width 191 height 26
type input "無名字/123/null"
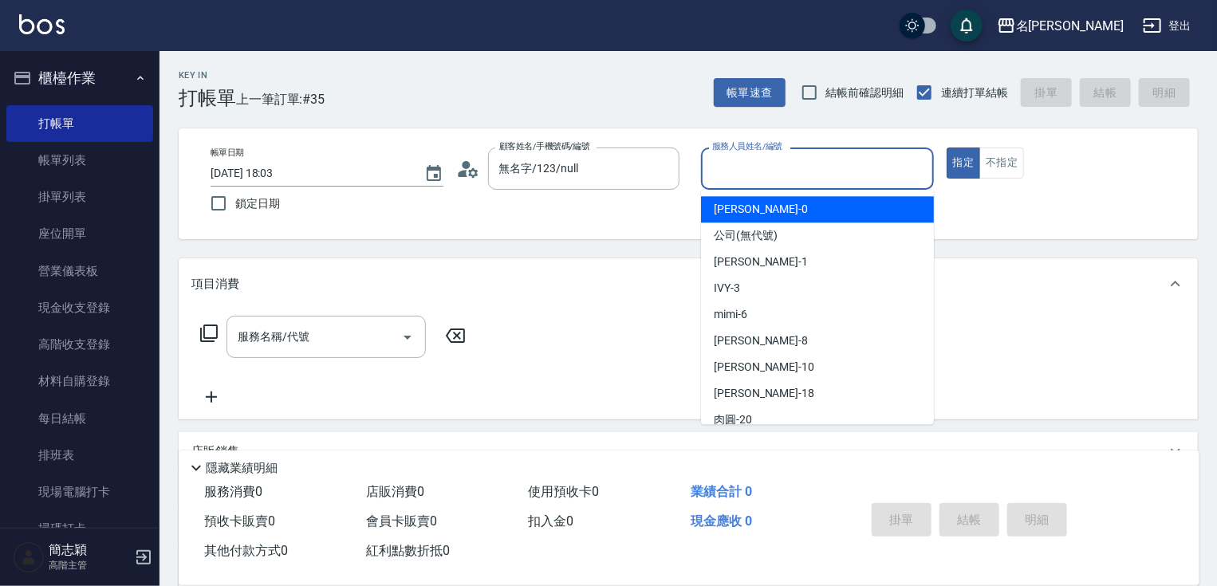
click at [817, 156] on input "服務人員姓名/編號" at bounding box center [817, 169] width 219 height 28
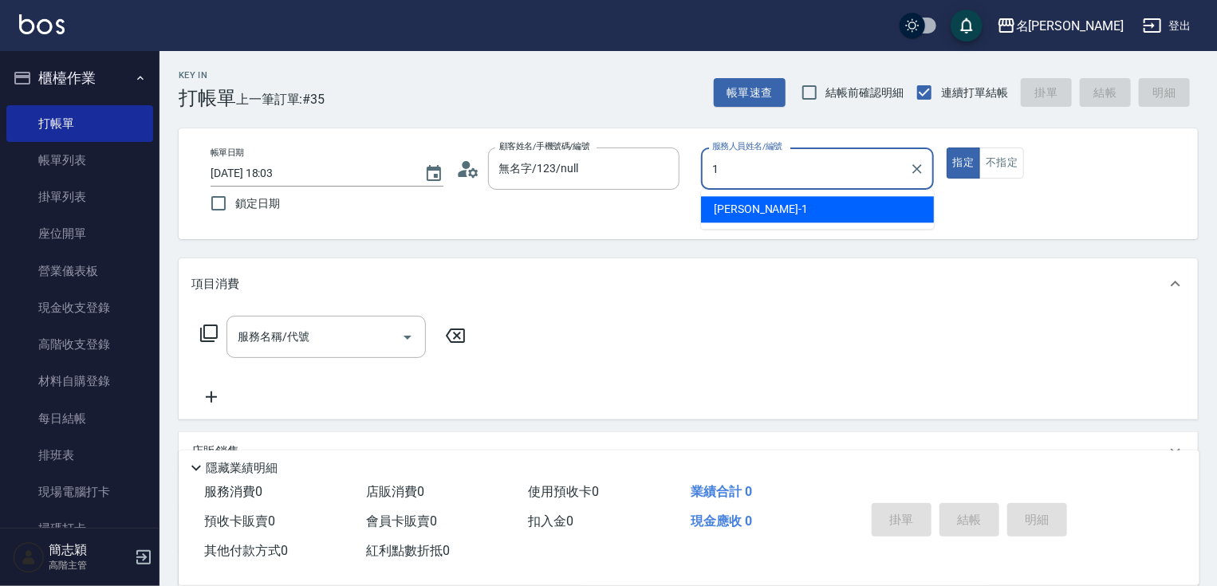
type input "[PERSON_NAME]-1"
type button "true"
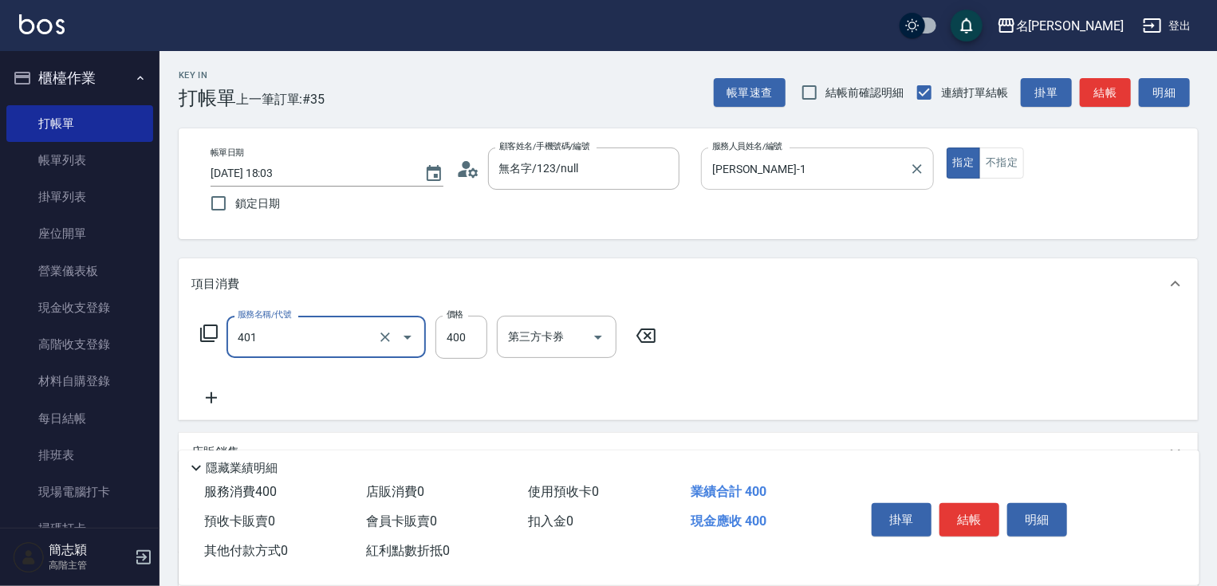
type input "剪髮(400)(401)"
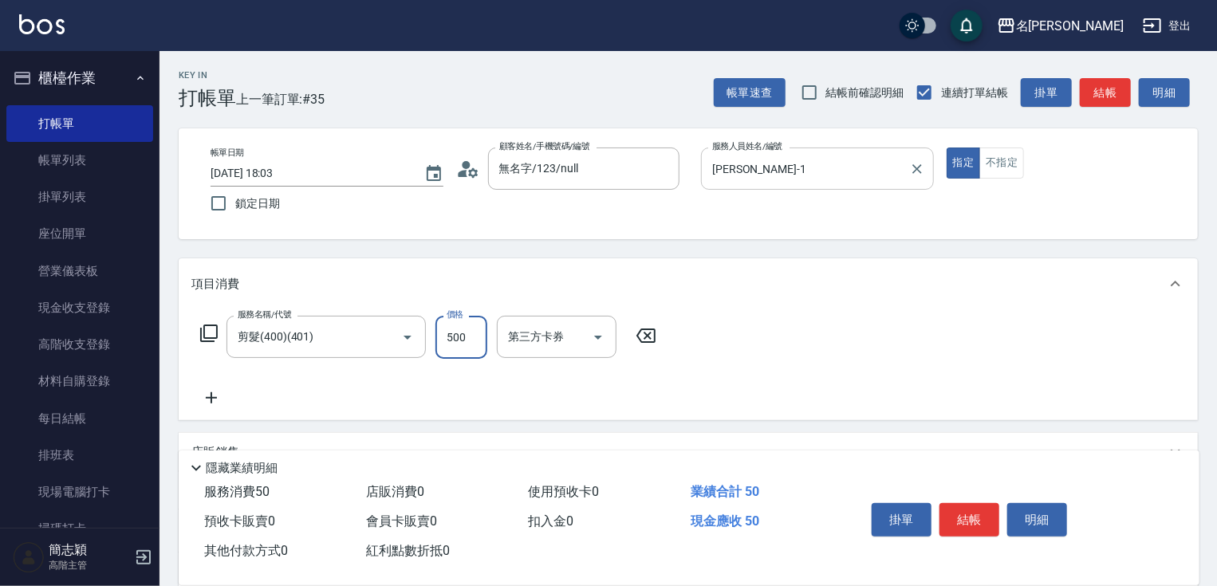
type input "500"
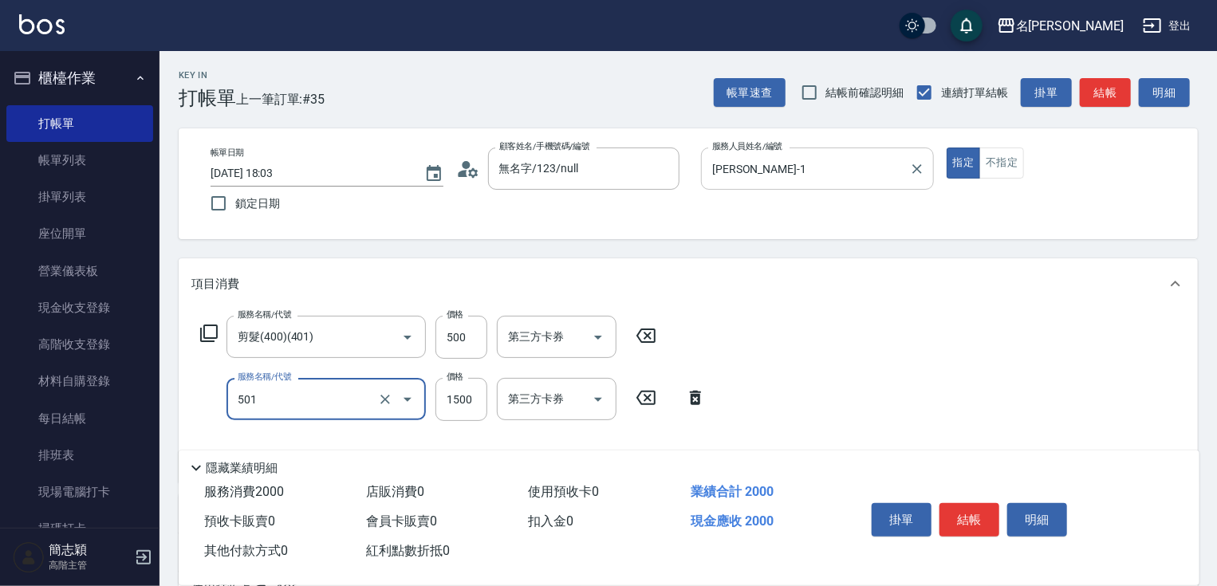
type input "染髮(1500)(501)"
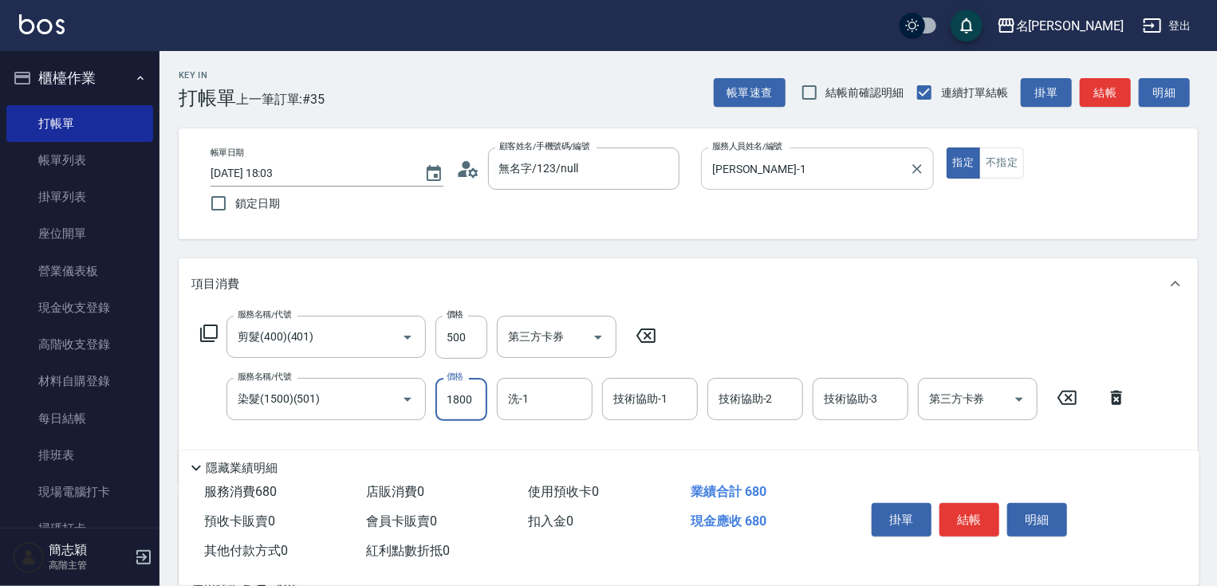
type input "1800"
type input "鴨肉-23"
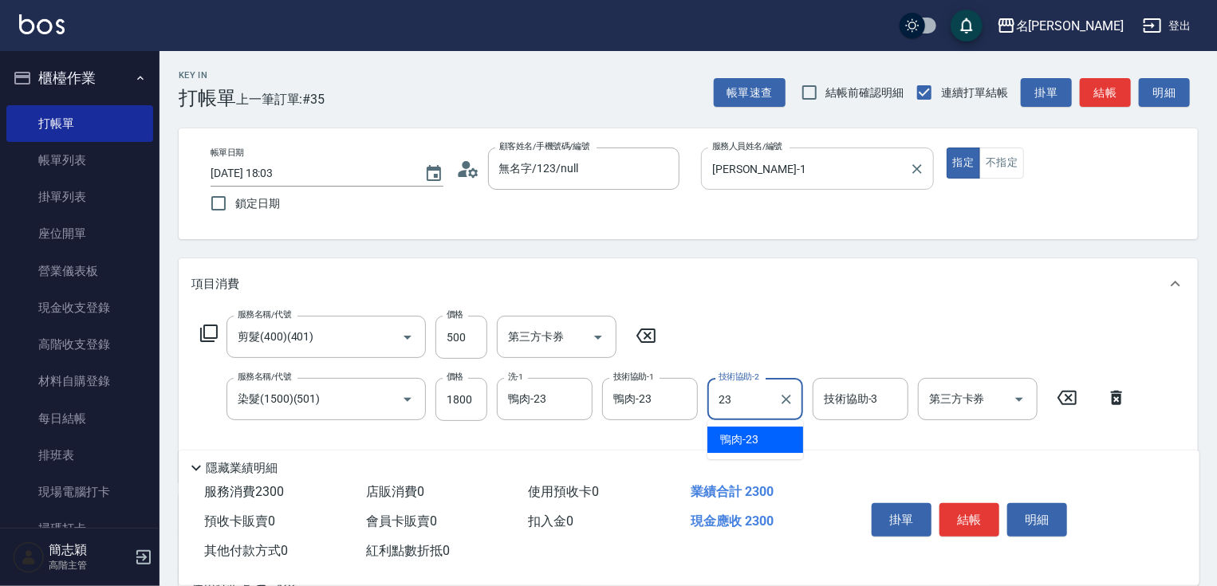
type input "鴨肉-23"
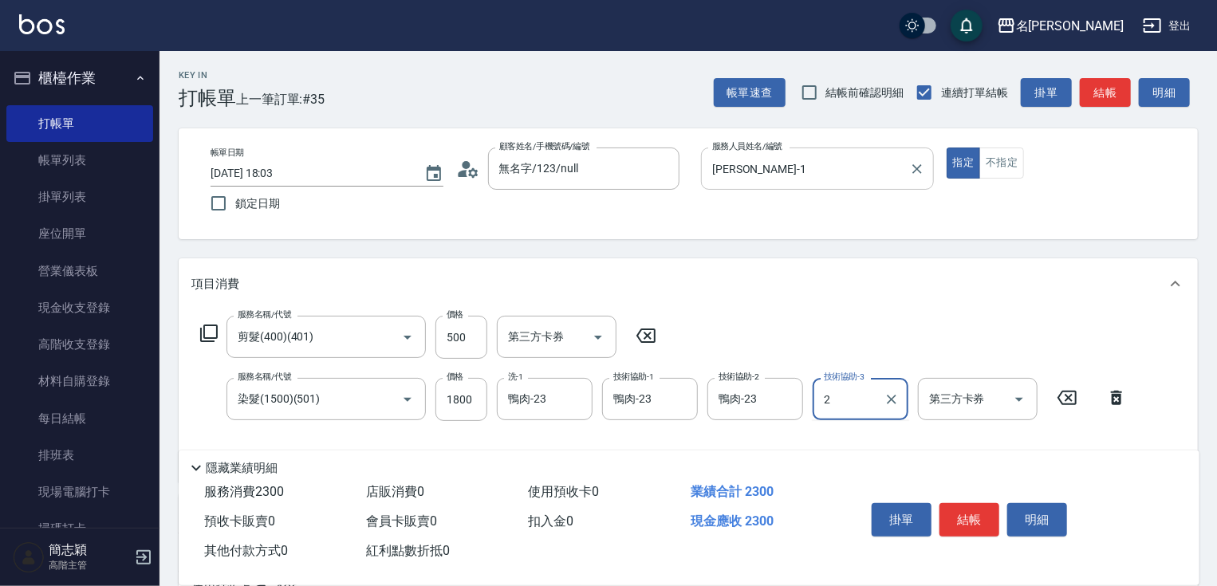
type input "2"
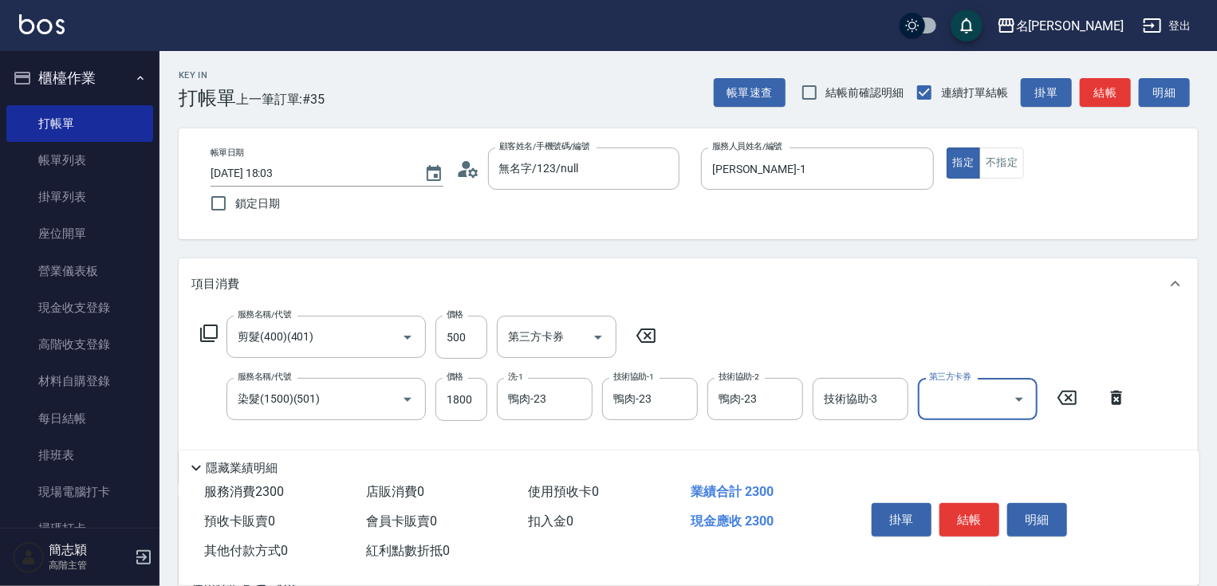
click at [857, 400] on div "技術協助-3 技術協助-3" at bounding box center [861, 399] width 96 height 42
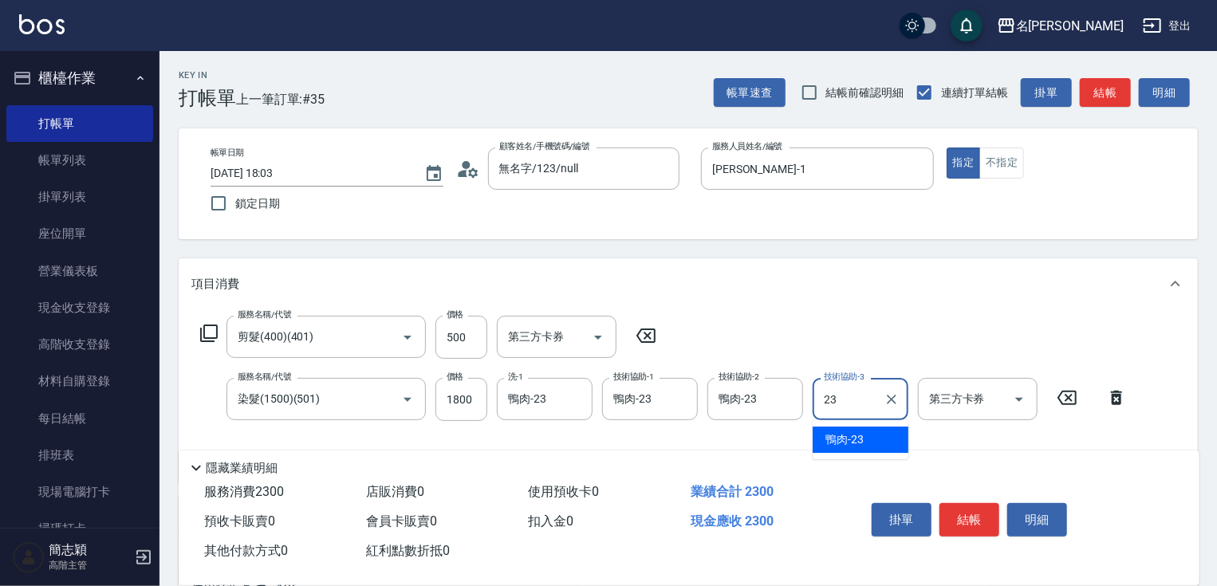
type input "鴨肉-23"
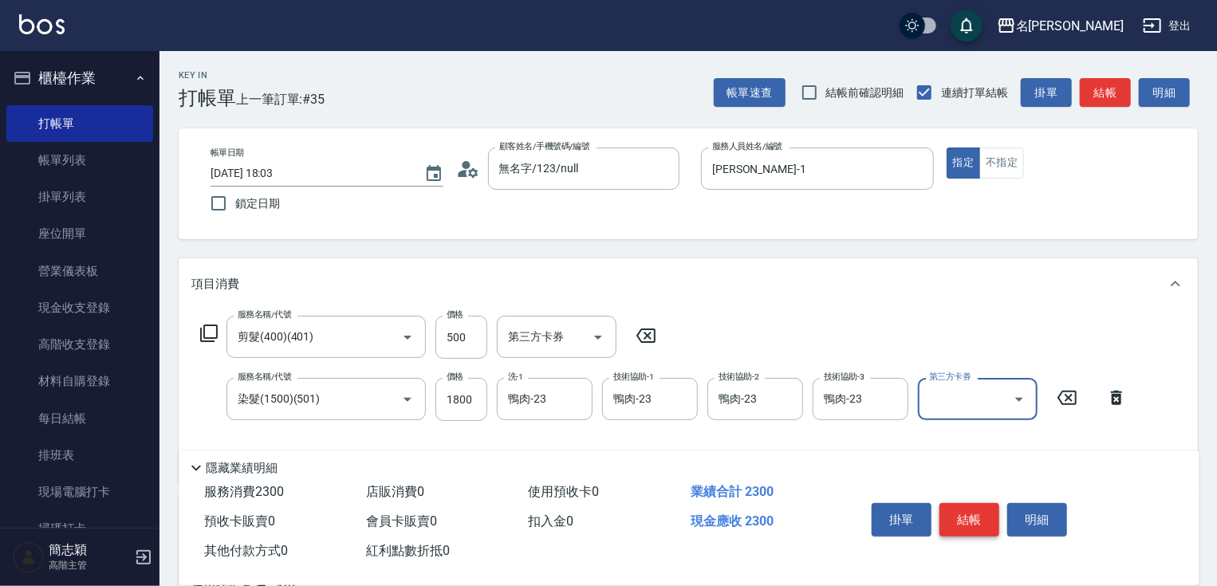
click at [968, 525] on button "結帳" at bounding box center [970, 520] width 60 height 34
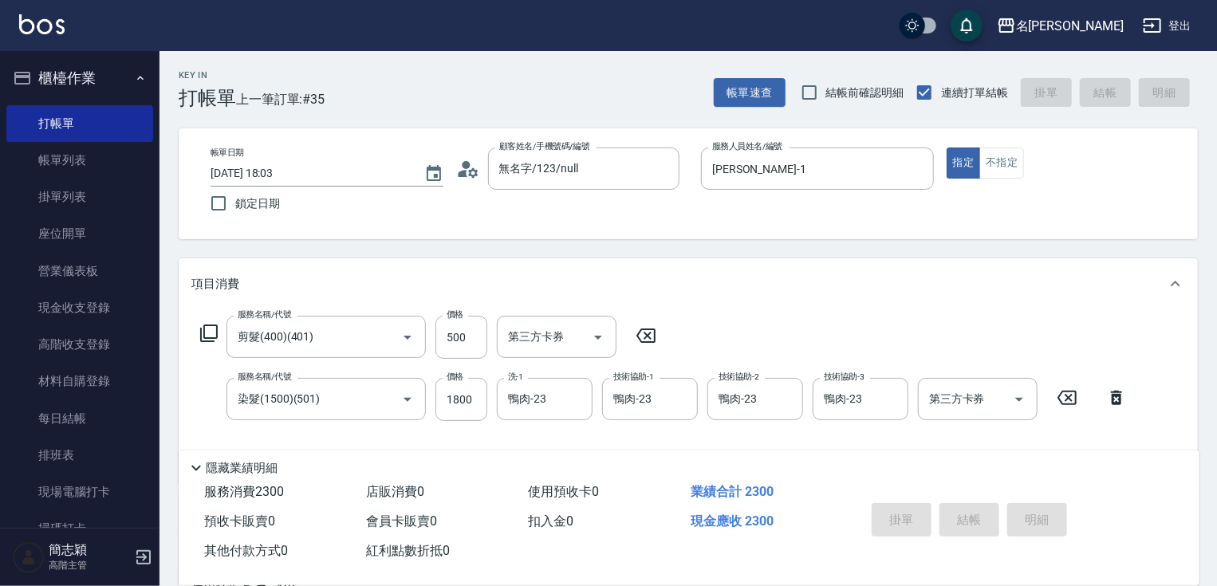
type input "2025/08/16 18:04"
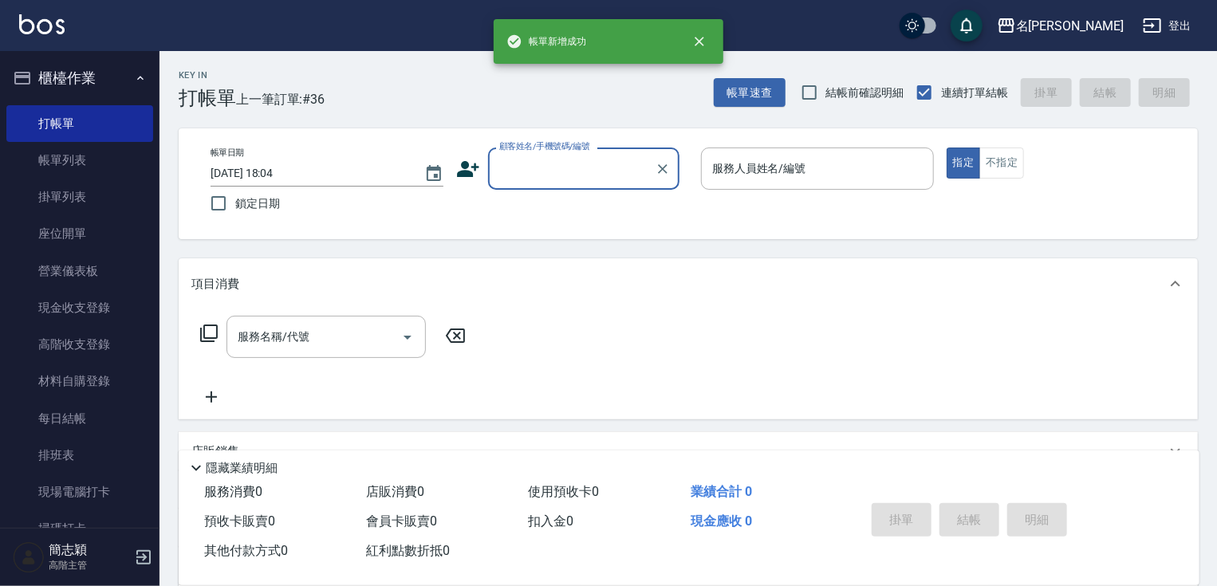
click at [555, 174] on input "顧客姓名/手機號碼/編號" at bounding box center [571, 169] width 153 height 28
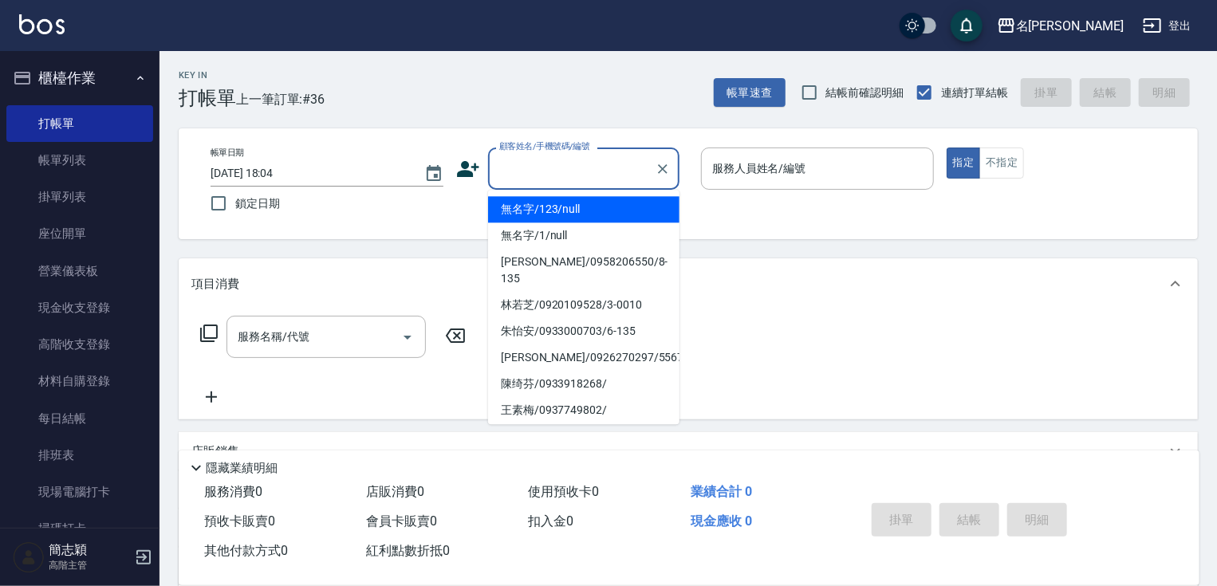
click at [563, 210] on li "無名字/123/null" at bounding box center [583, 209] width 191 height 26
type input "無名字/123/null"
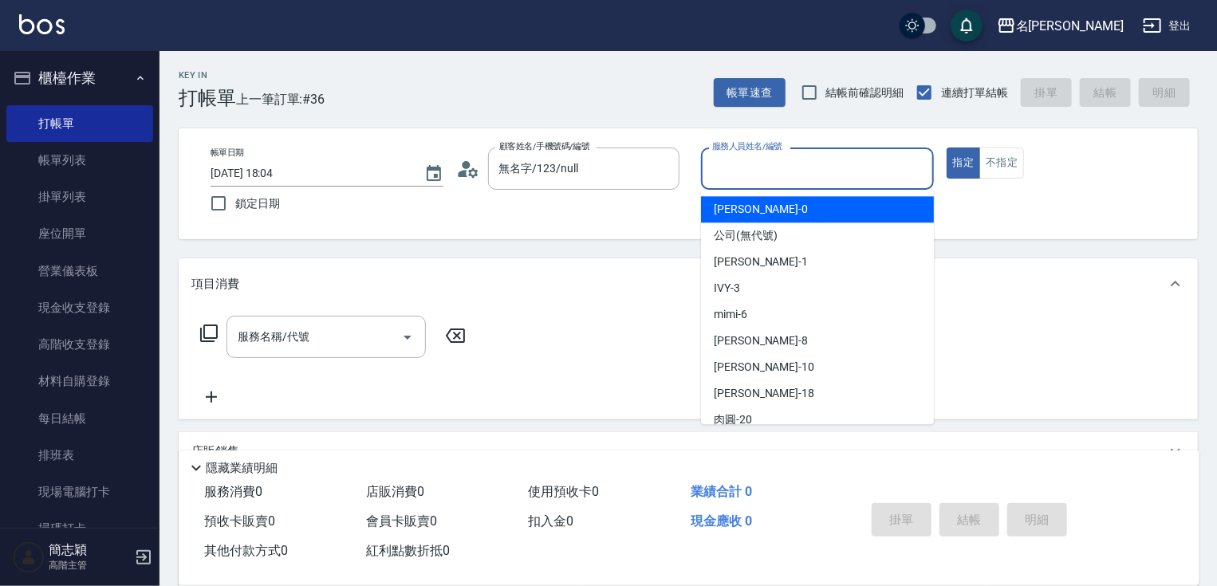
click at [796, 156] on input "服務人員姓名/編號" at bounding box center [817, 169] width 219 height 28
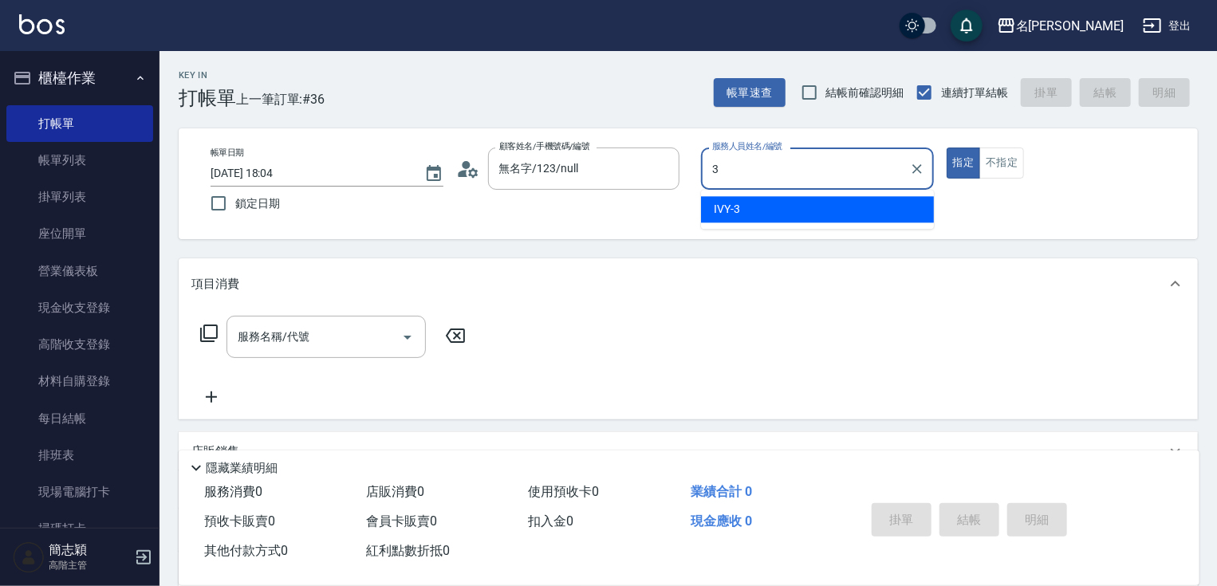
type input "IVY-3"
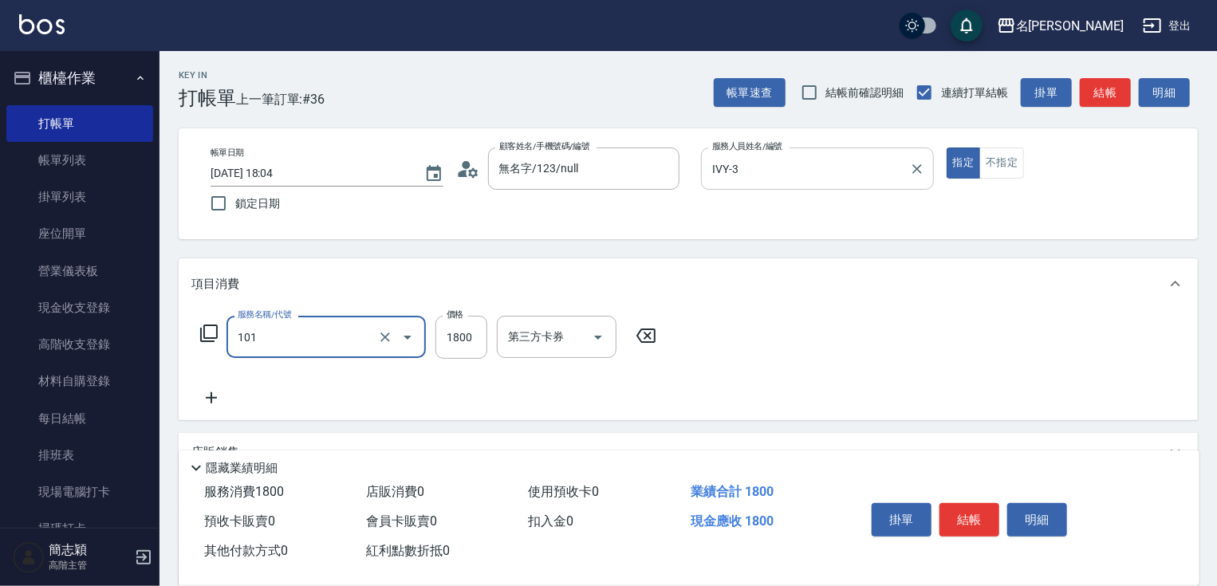
type input "草本頭皮(101)"
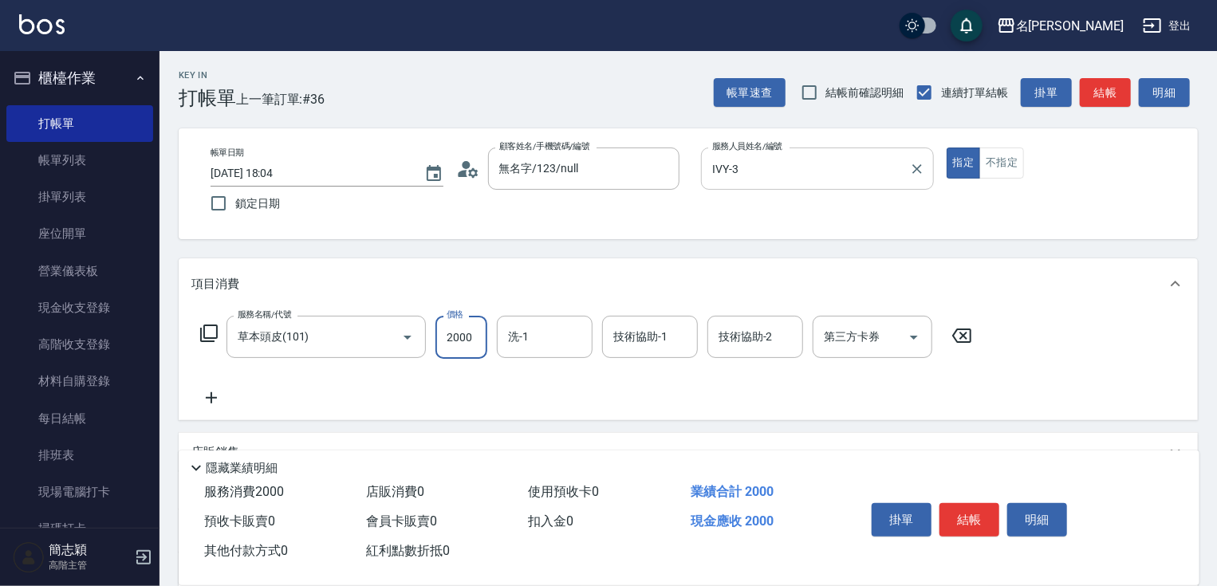
type input "2000"
type input "[PERSON_NAME]-18"
type input "IVY-3"
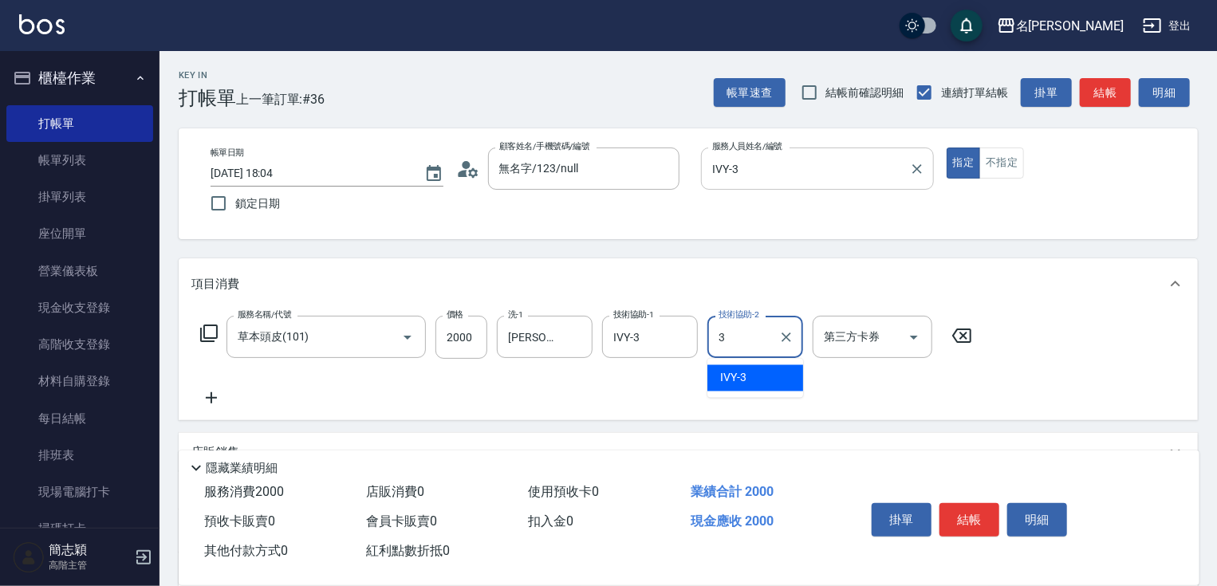
type input "IVY-3"
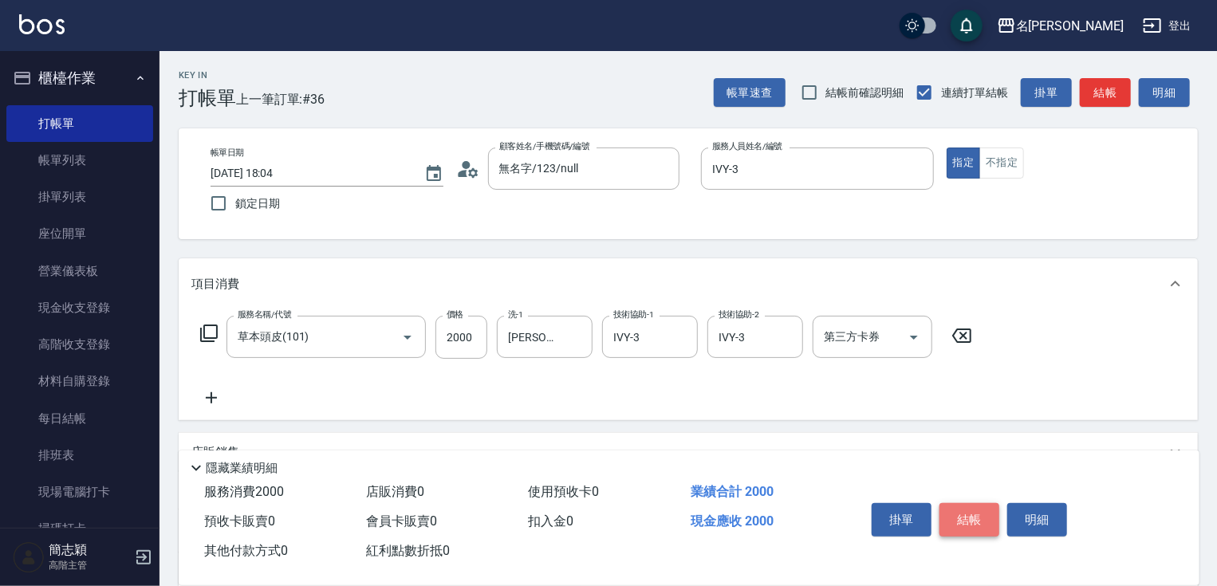
click at [983, 526] on button "結帳" at bounding box center [970, 520] width 60 height 34
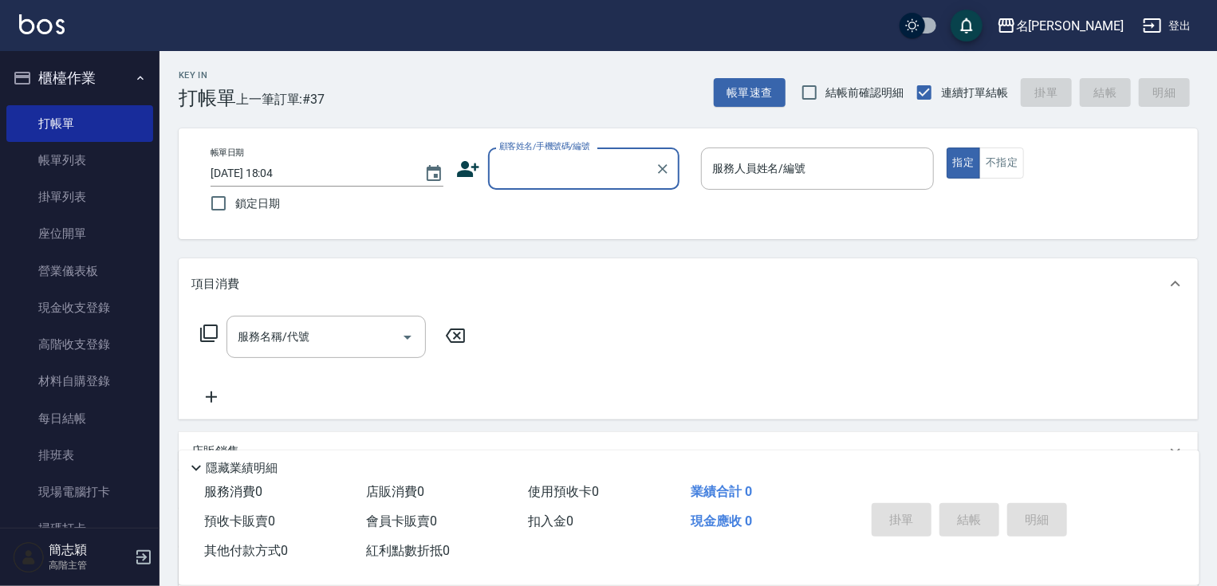
drag, startPoint x: 531, startPoint y: 163, endPoint x: 546, endPoint y: 176, distance: 19.7
click at [532, 166] on input "顧客姓名/手機號碼/編號" at bounding box center [571, 169] width 153 height 28
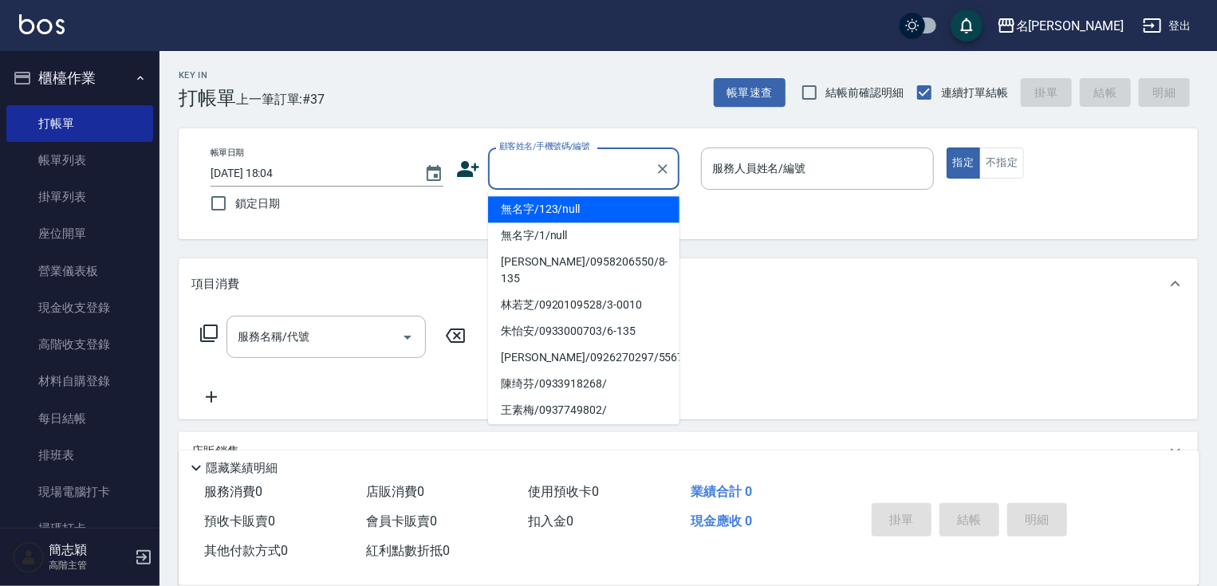
click at [574, 215] on li "無名字/123/null" at bounding box center [583, 209] width 191 height 26
type input "無名字/123/null"
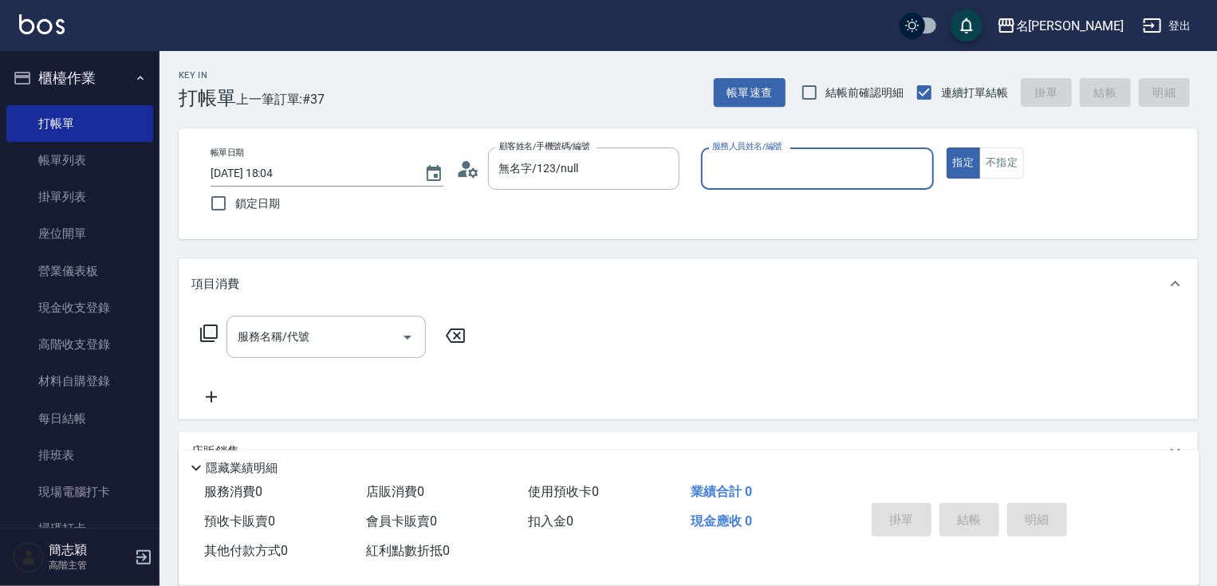
click at [754, 174] on div "服務人員姓名/編號 服務人員姓名/編號" at bounding box center [817, 169] width 233 height 42
type input "曉容-8"
click at [1020, 152] on button "不指定" at bounding box center [1002, 163] width 45 height 31
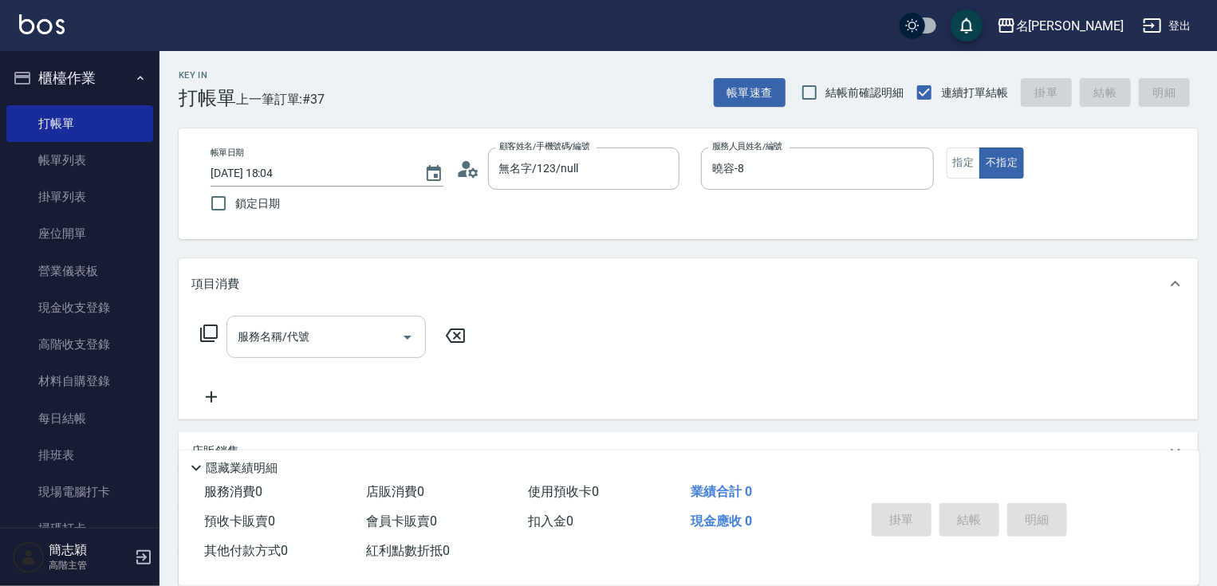
click at [354, 340] on input "服務名稱/代號" at bounding box center [314, 337] width 161 height 28
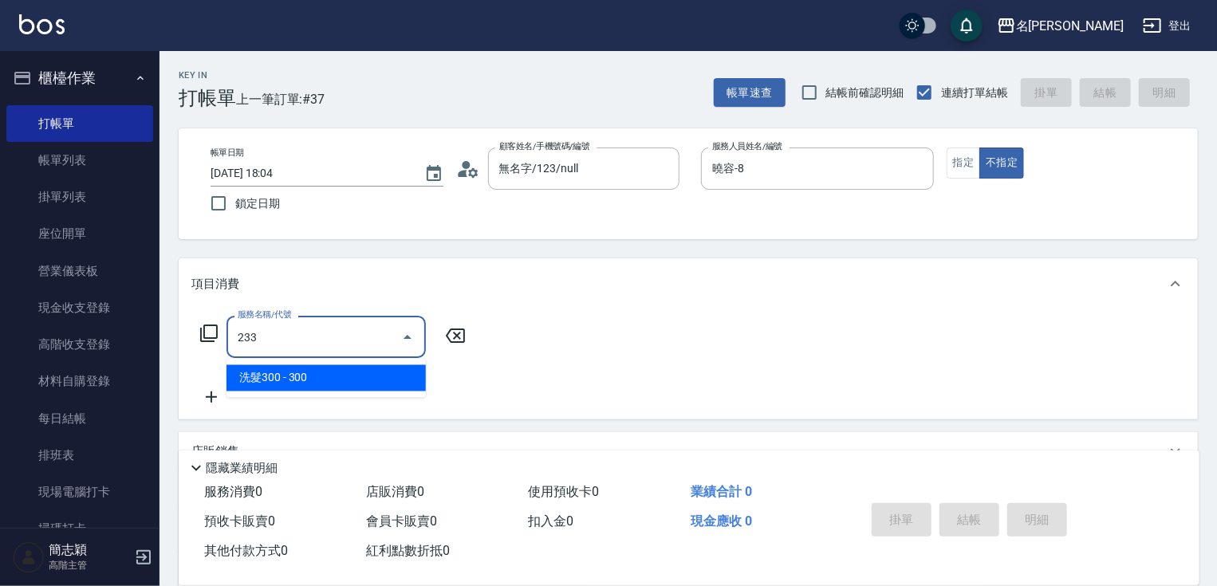
type input "洗髮300(233)"
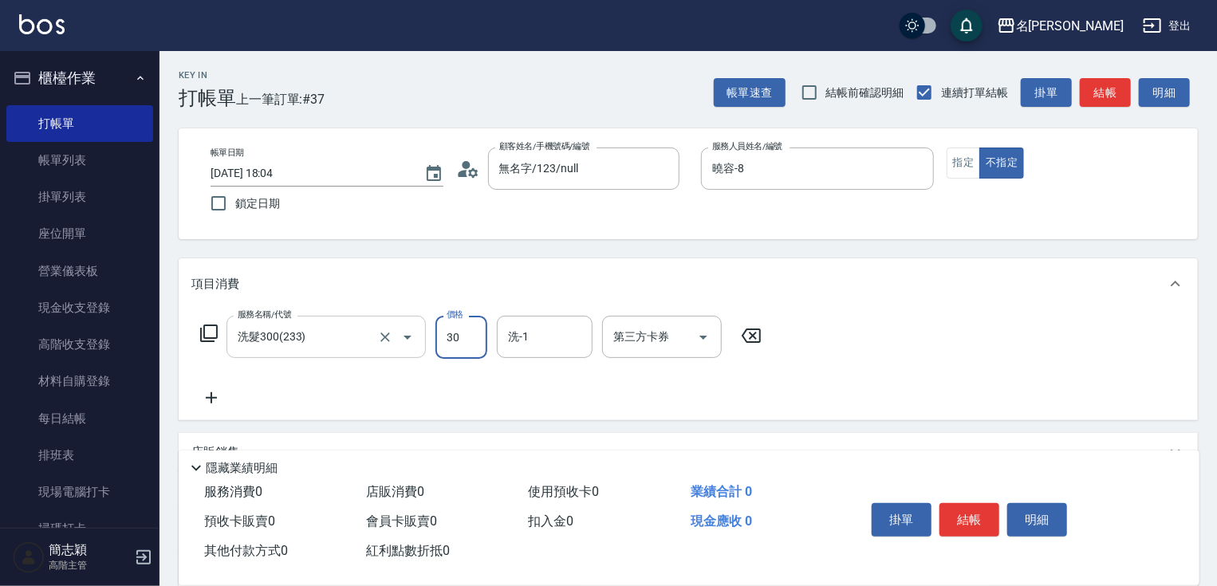
type input "300"
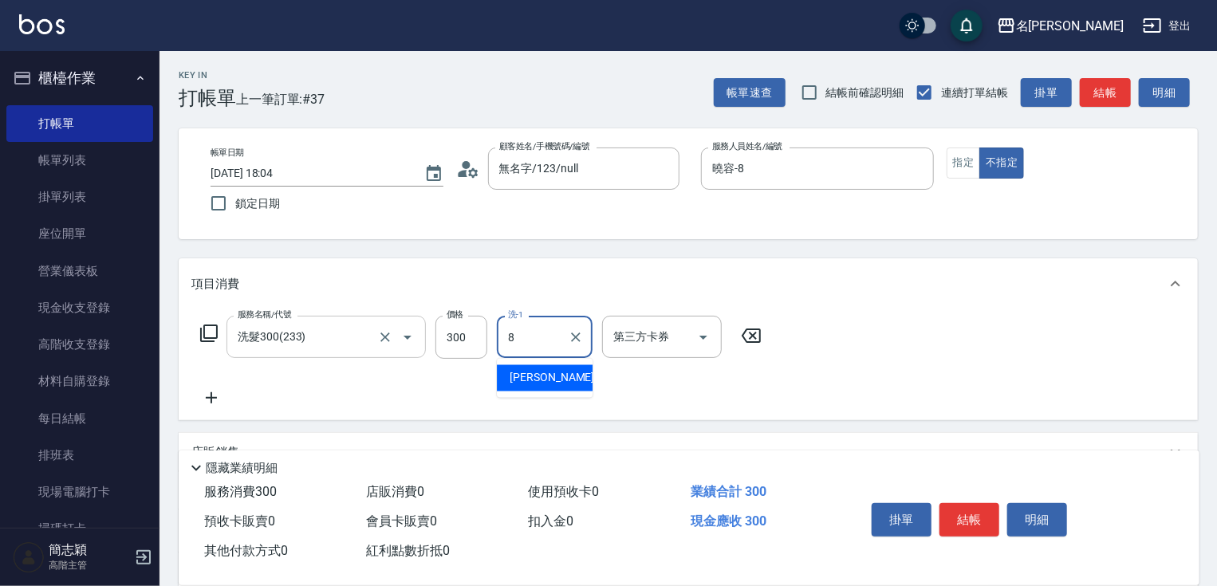
type input "曉容-8"
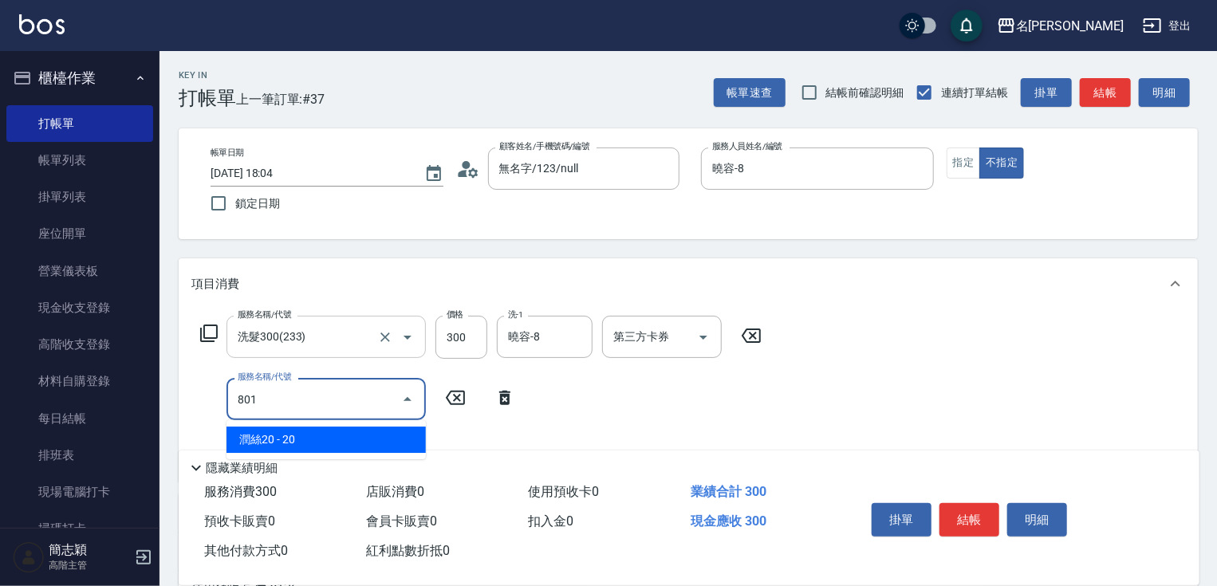
type input "潤絲20(801)"
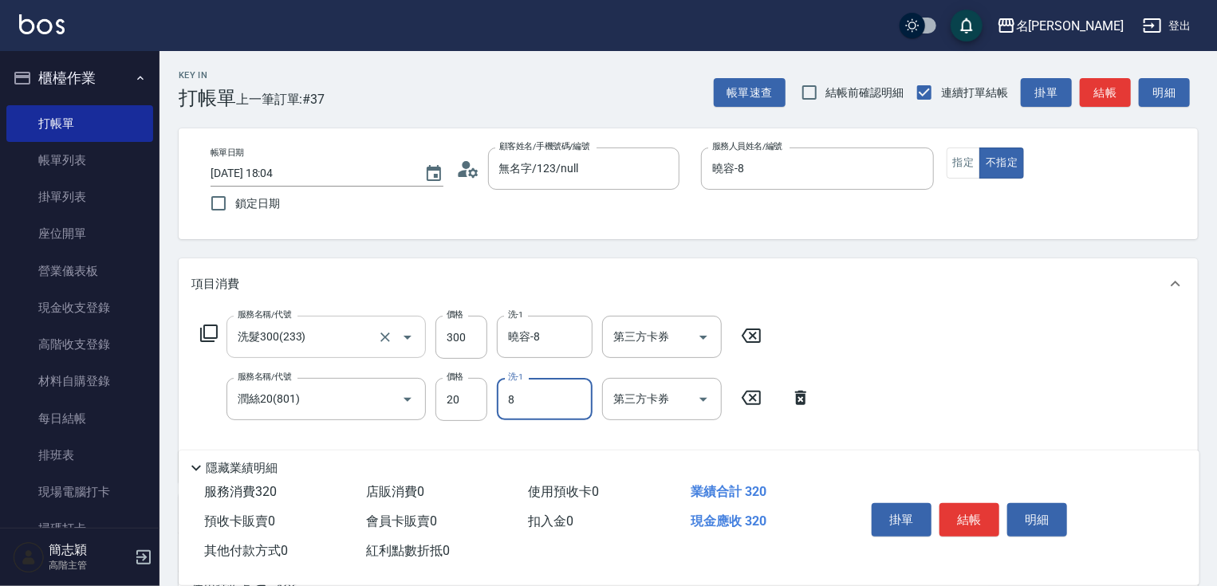
type input "曉容-8"
click at [967, 504] on button "結帳" at bounding box center [970, 520] width 60 height 34
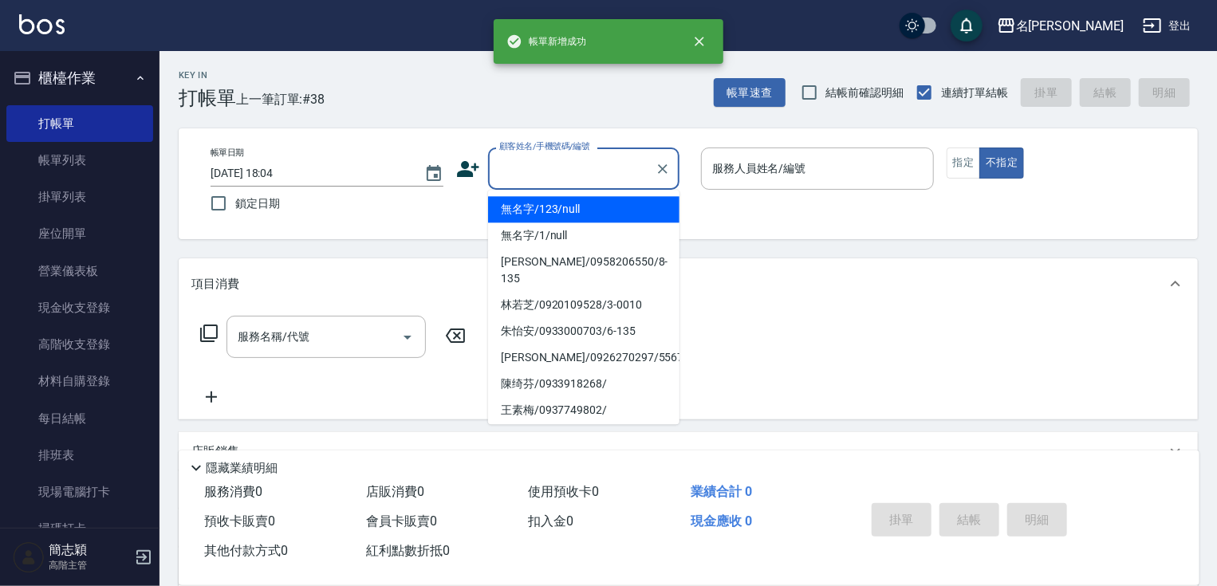
click at [556, 177] on input "顧客姓名/手機號碼/編號" at bounding box center [571, 169] width 153 height 28
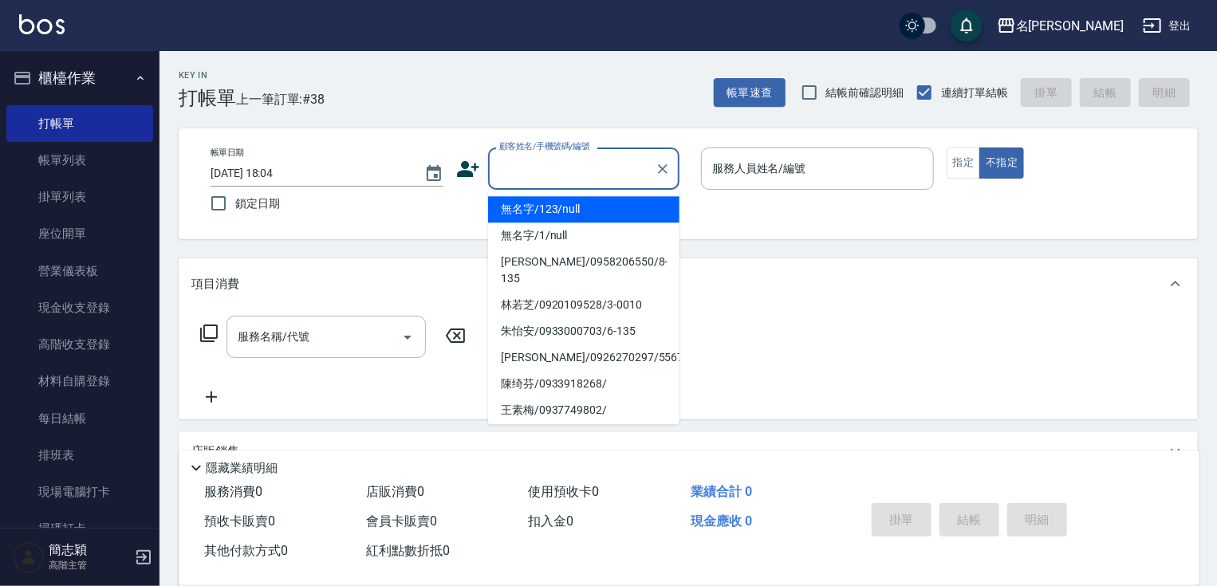
click at [576, 216] on li "無名字/123/null" at bounding box center [583, 209] width 191 height 26
type input "無名字/123/null"
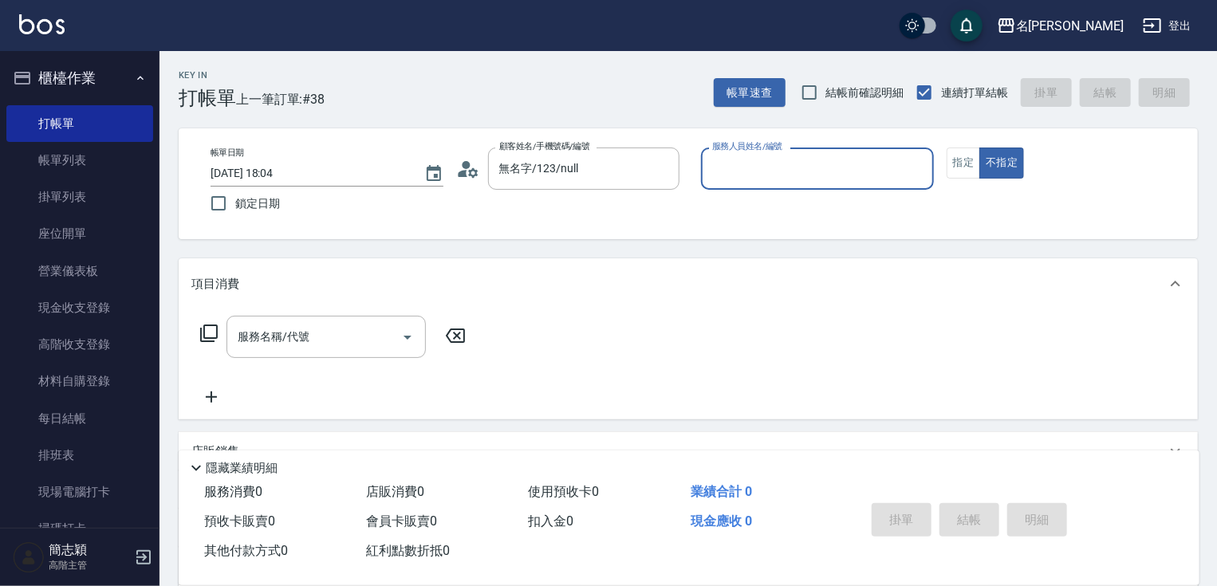
click at [791, 174] on input "服務人員姓名/編號" at bounding box center [817, 169] width 219 height 28
type input "mimi-6"
type button "false"
click at [961, 164] on button "指定" at bounding box center [964, 163] width 34 height 31
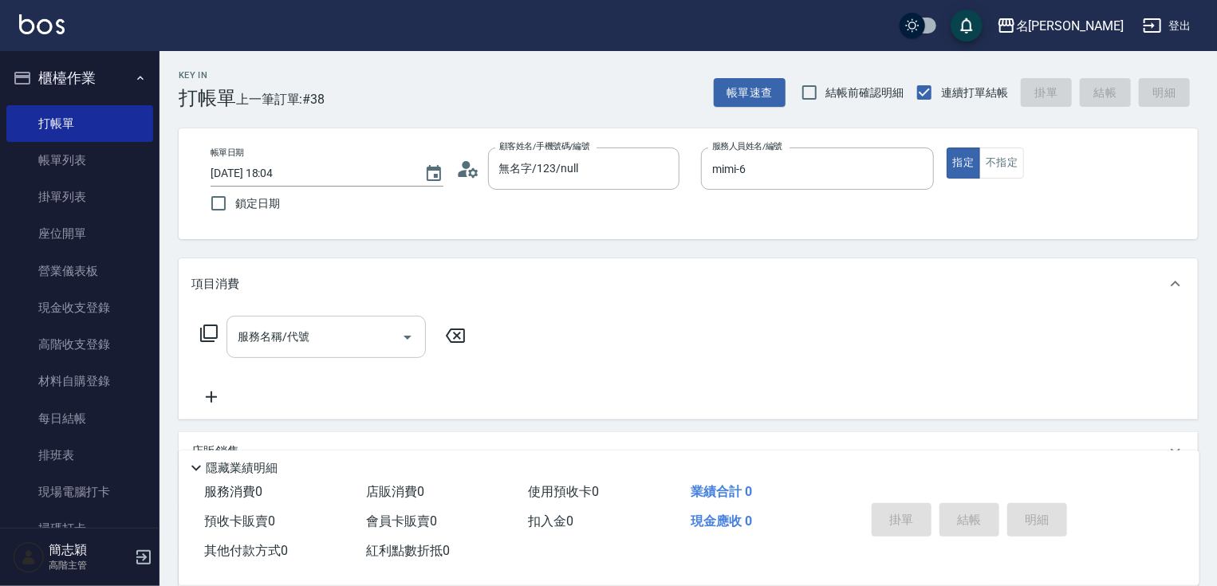
click at [331, 336] on input "服務名稱/代號" at bounding box center [314, 337] width 161 height 28
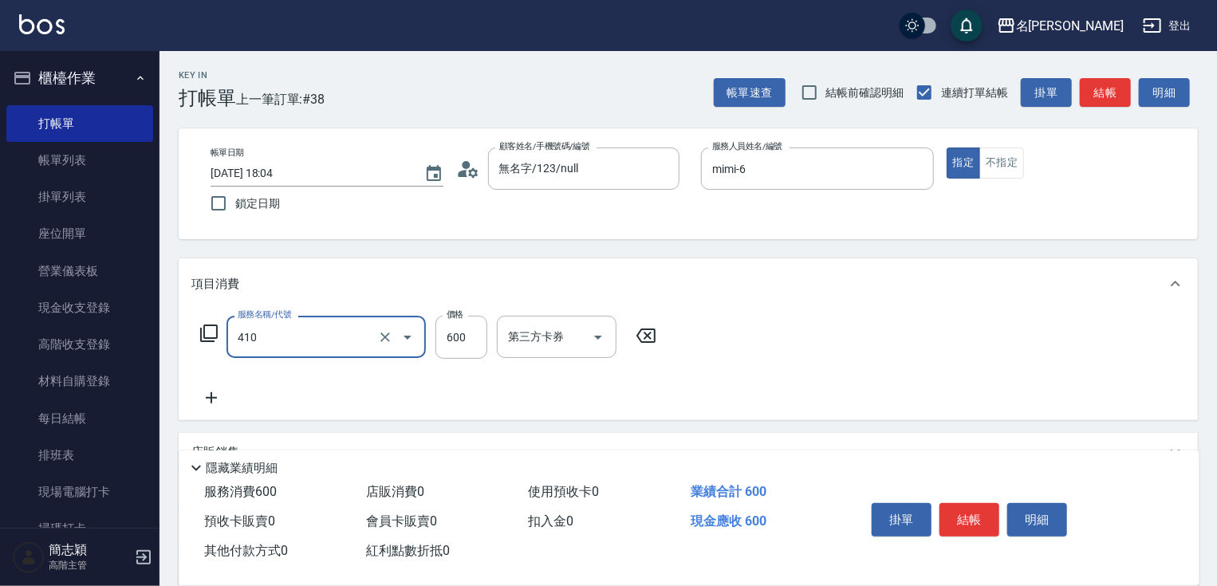
type input "鴻果頭皮SPA(410)"
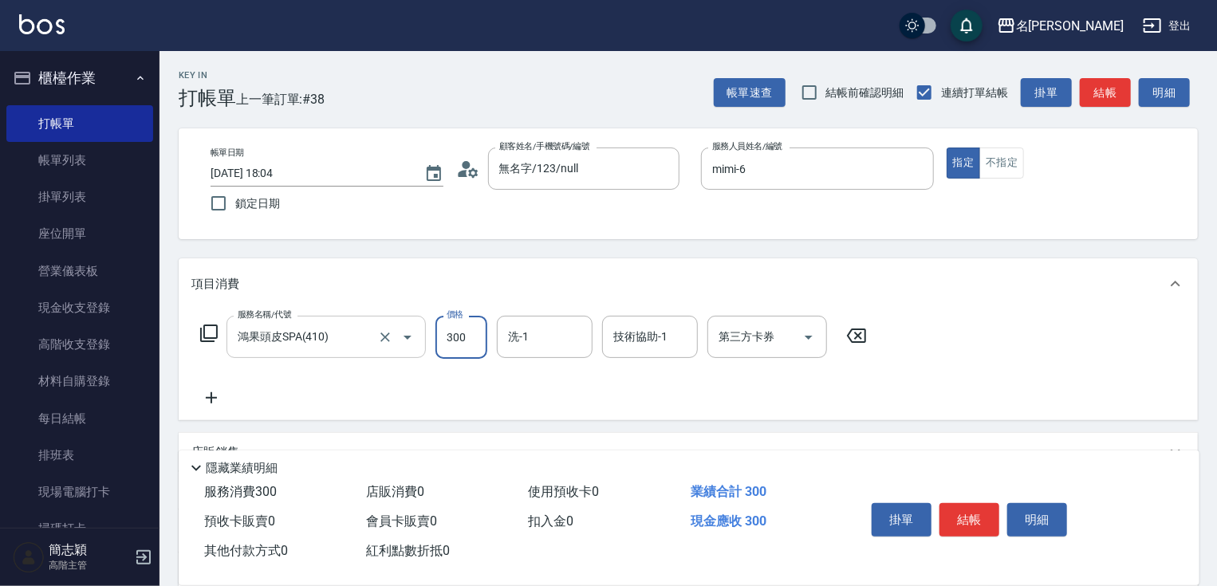
type input "300"
type input "[PERSON_NAME]-0"
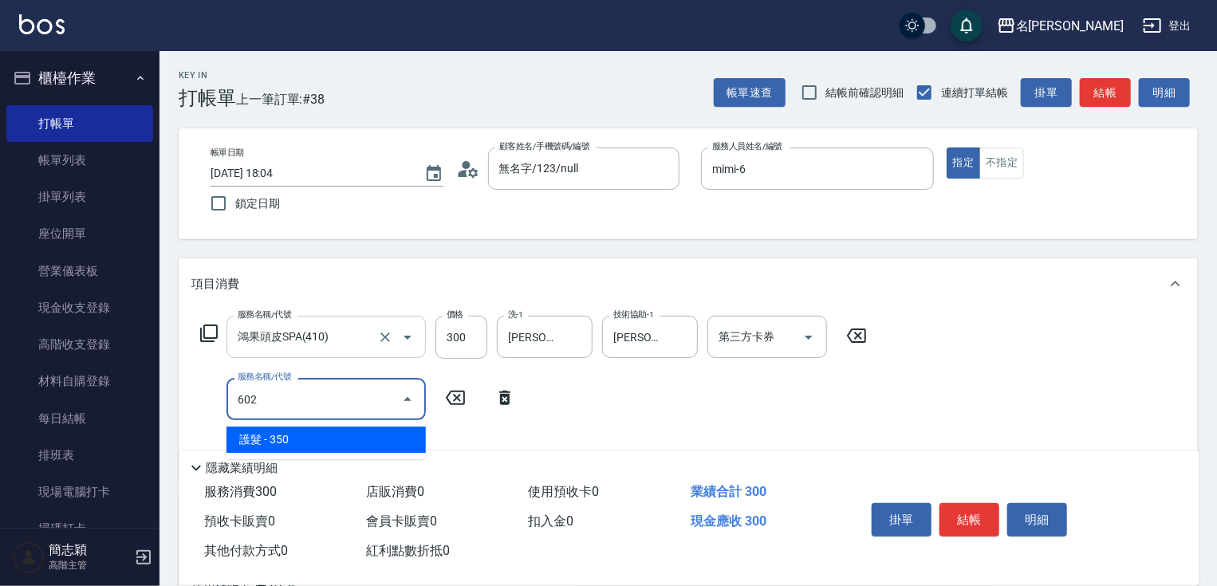
type input "護髮(602)"
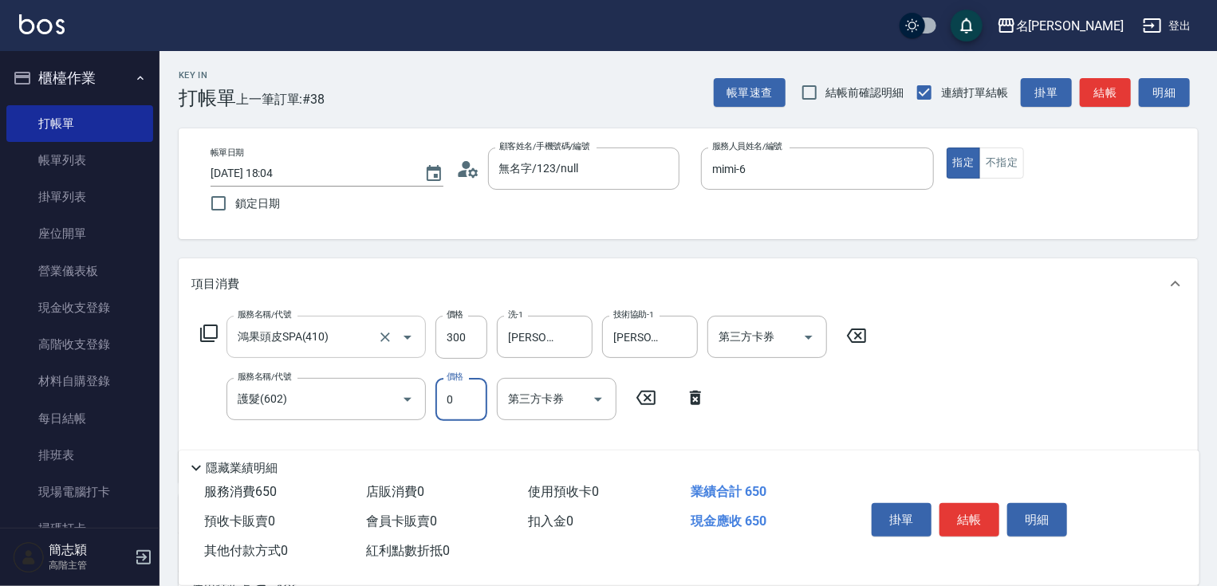
type input "0"
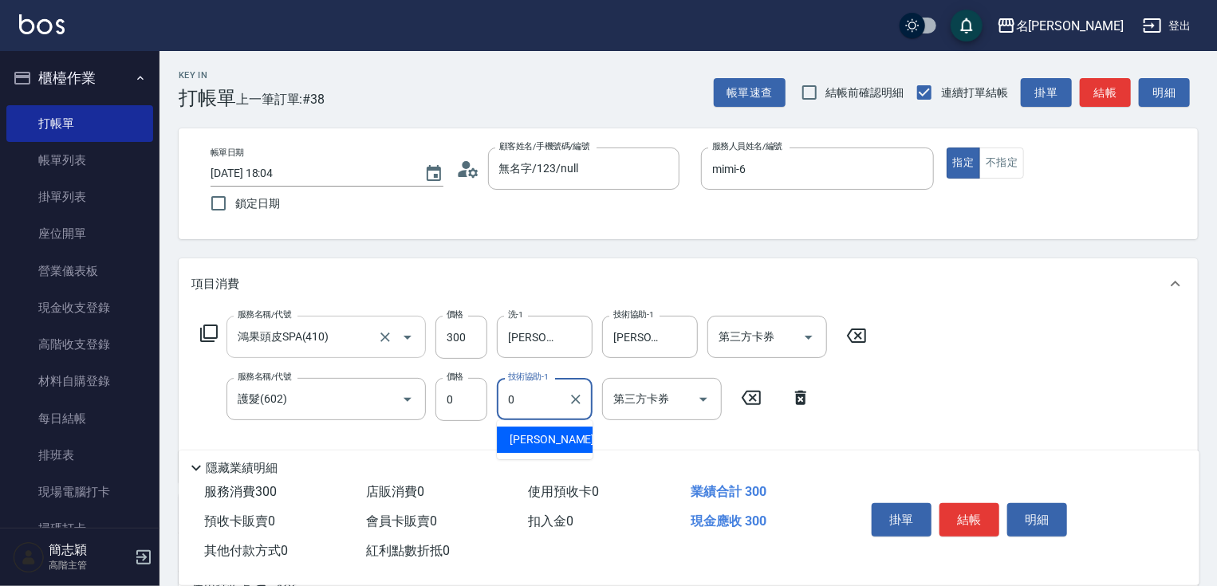
type input "[PERSON_NAME]-0"
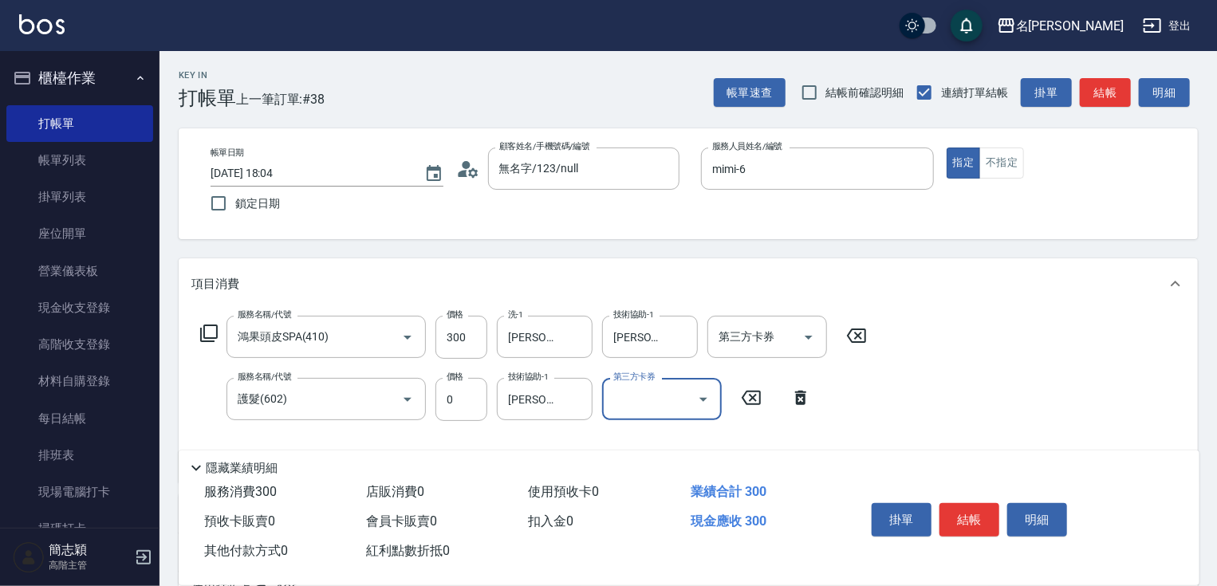
click at [1004, 518] on div "掛單 結帳 明細" at bounding box center [969, 522] width 208 height 50
click at [984, 514] on button "結帳" at bounding box center [970, 520] width 60 height 34
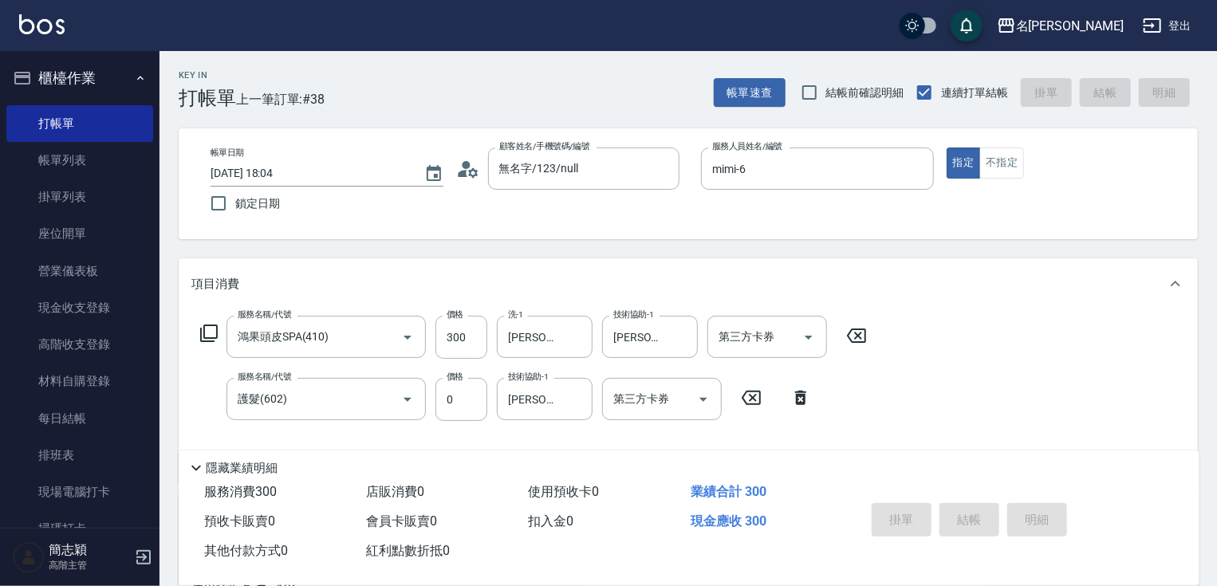
type input "2025/08/16 18:05"
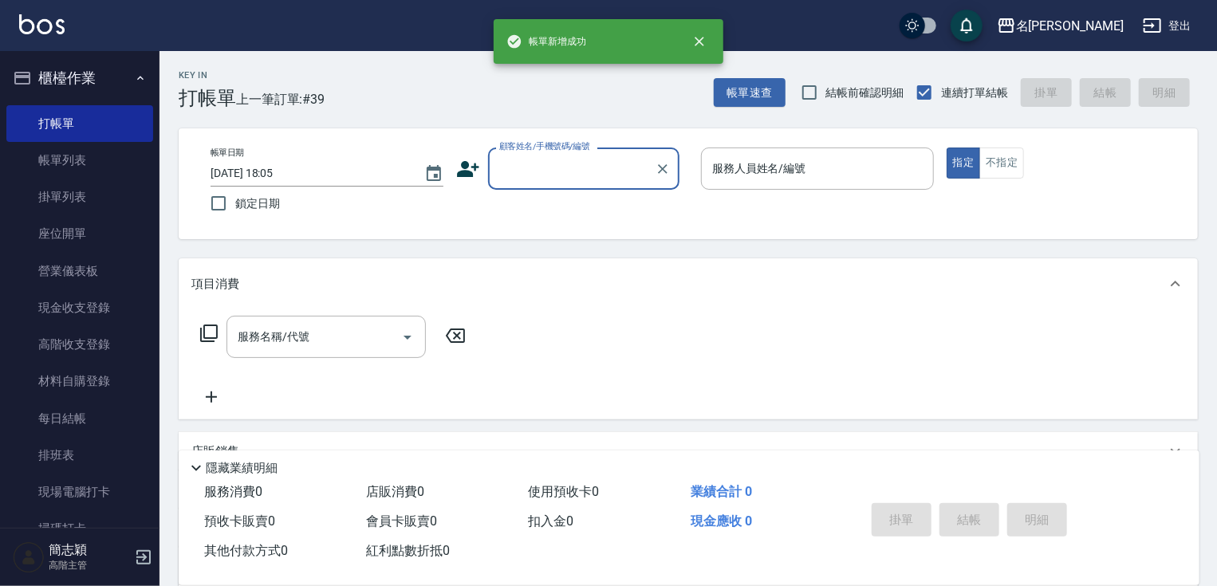
click at [606, 175] on input "顧客姓名/手機號碼/編號" at bounding box center [571, 169] width 153 height 28
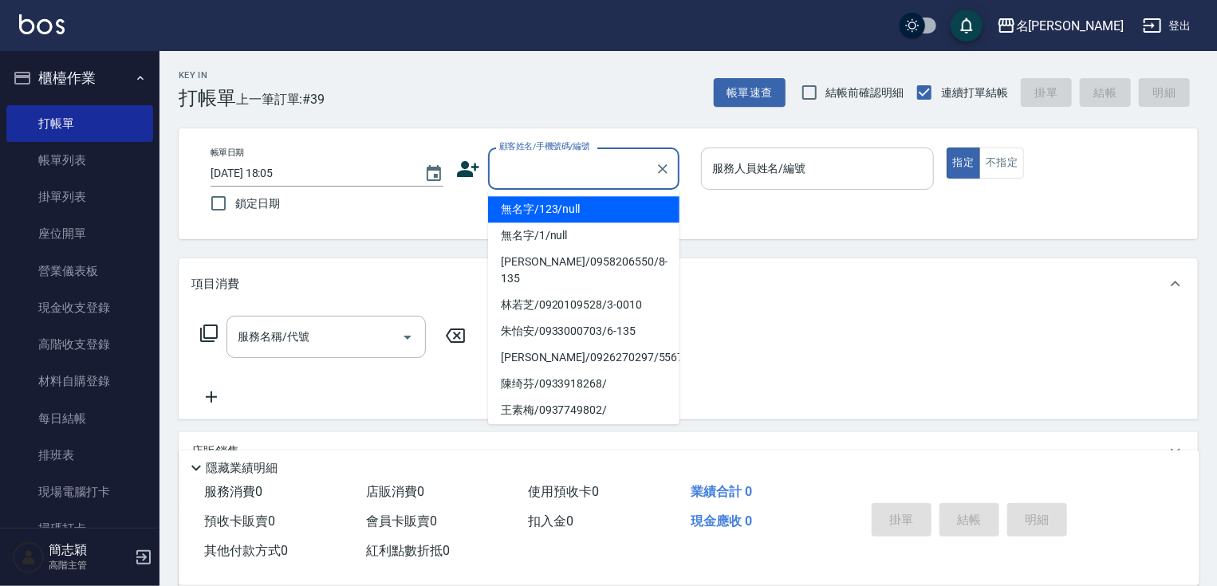
click at [625, 214] on li "無名字/123/null" at bounding box center [583, 209] width 191 height 26
type input "無名字/123/null"
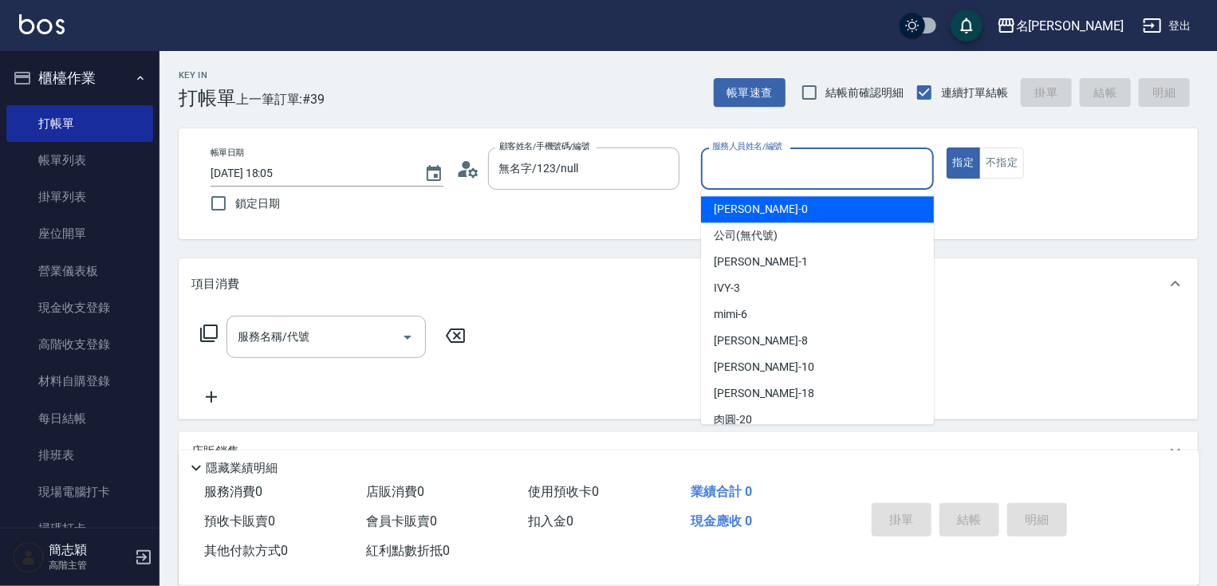
click at [772, 177] on input "服務人員姓名/編號" at bounding box center [817, 169] width 219 height 28
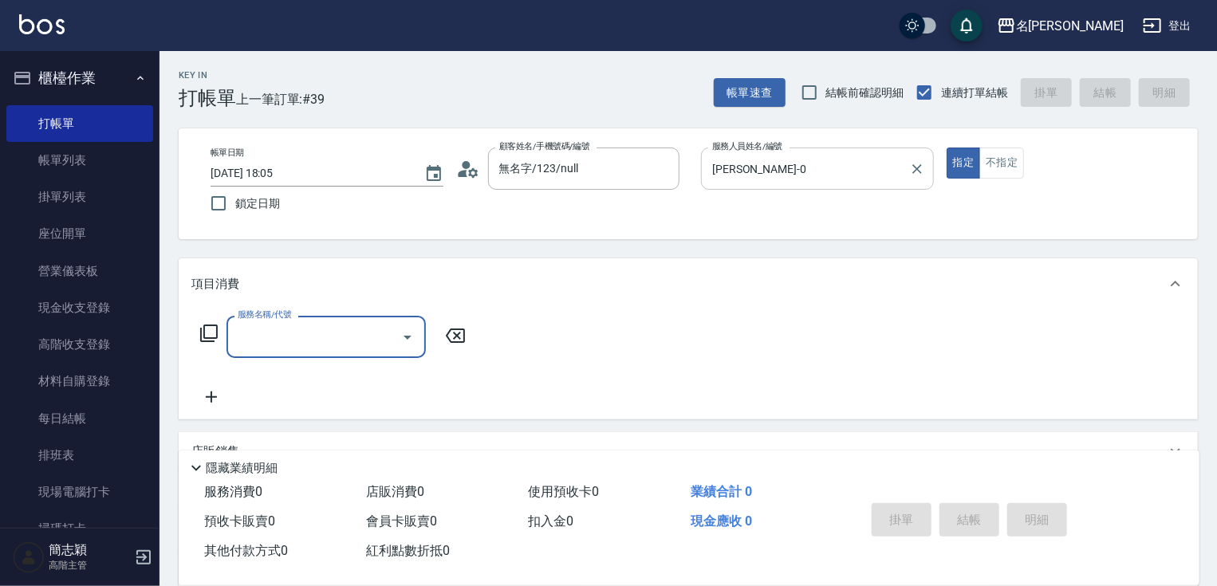
click at [772, 177] on input "[PERSON_NAME]-0" at bounding box center [805, 169] width 195 height 28
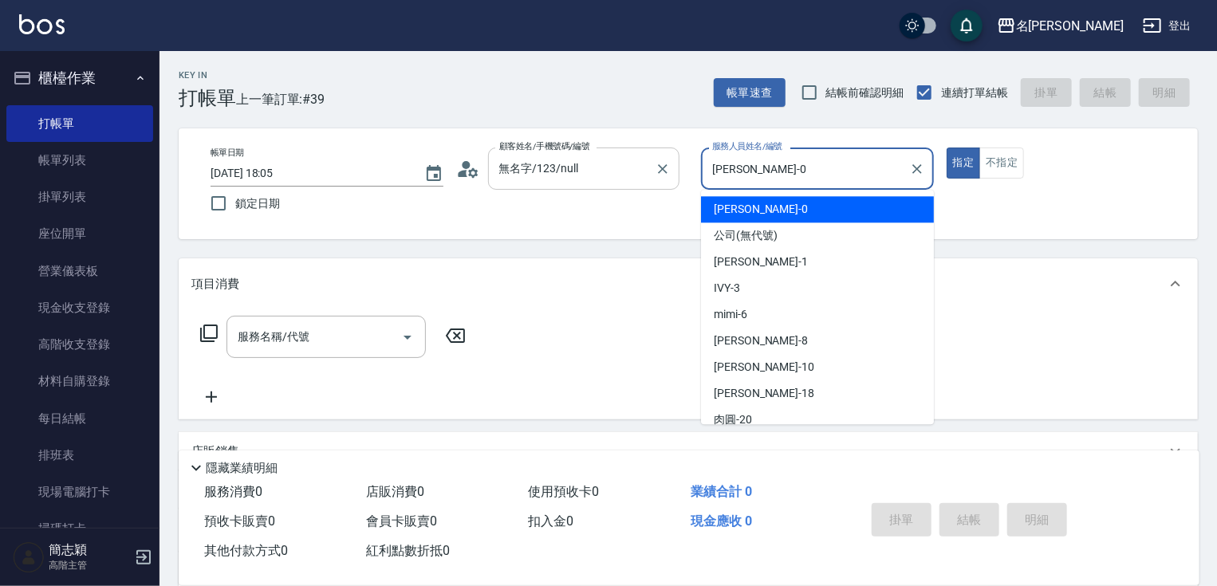
drag, startPoint x: 772, startPoint y: 177, endPoint x: 624, endPoint y: 181, distance: 148.4
click at [624, 181] on div "帳單日期 2025/08/16 18:05 鎖定日期 顧客姓名/手機號碼/編號 無名字/123/null 顧客姓名/手機號碼/編號 服務人員姓名/編號 ken…" at bounding box center [688, 184] width 981 height 73
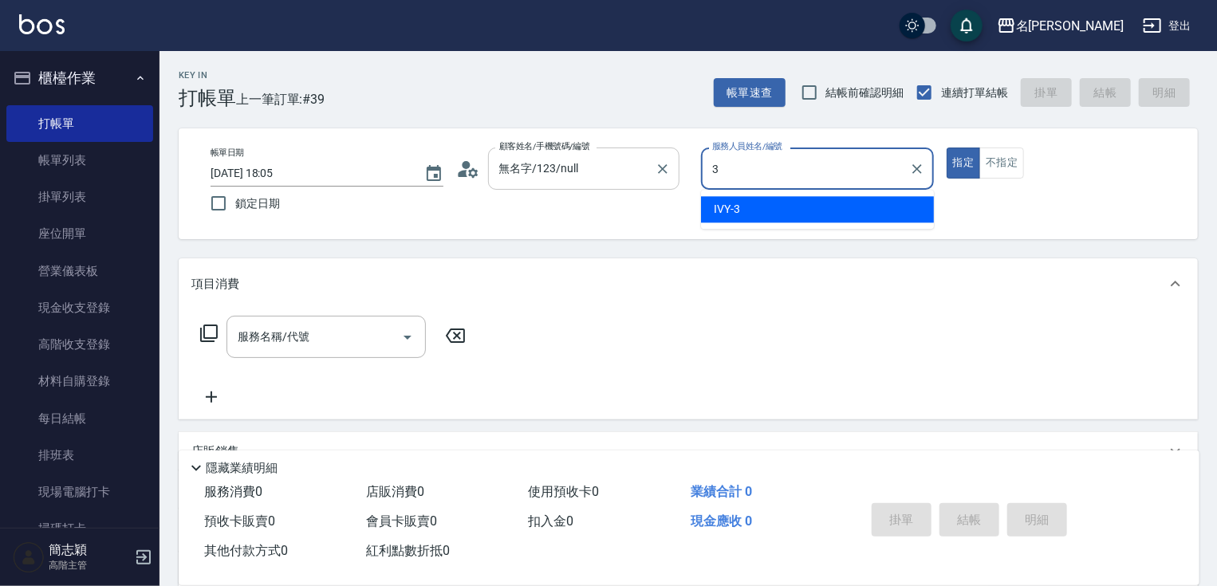
type input "IVY-3"
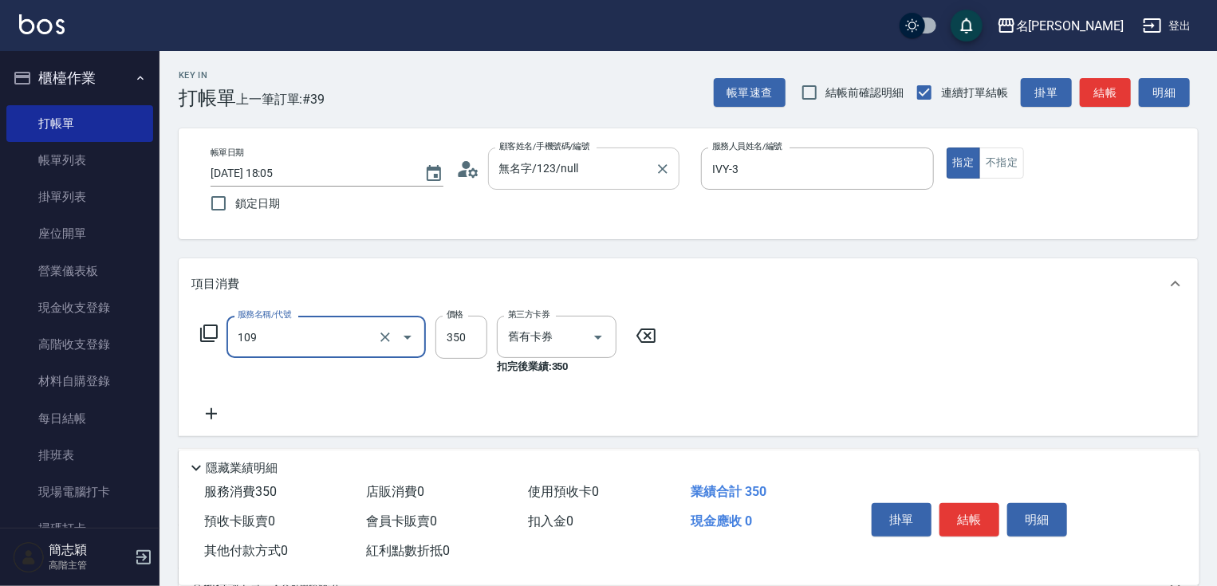
type input "新草本單次(109)"
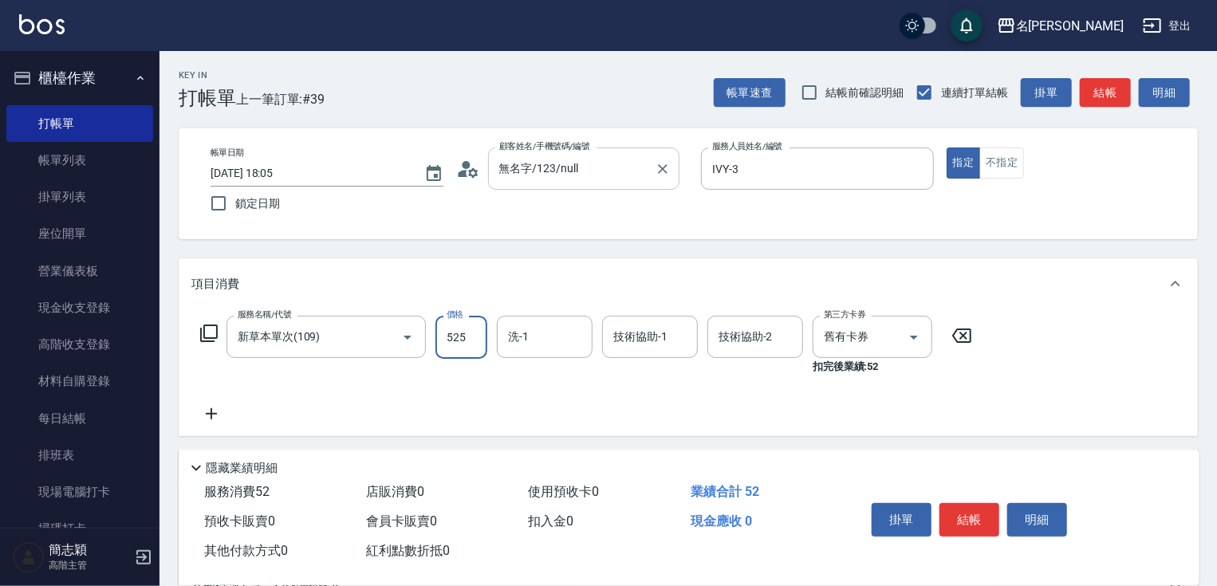
type input "525"
type input "[PERSON_NAME]-0"
type input "IVY-3"
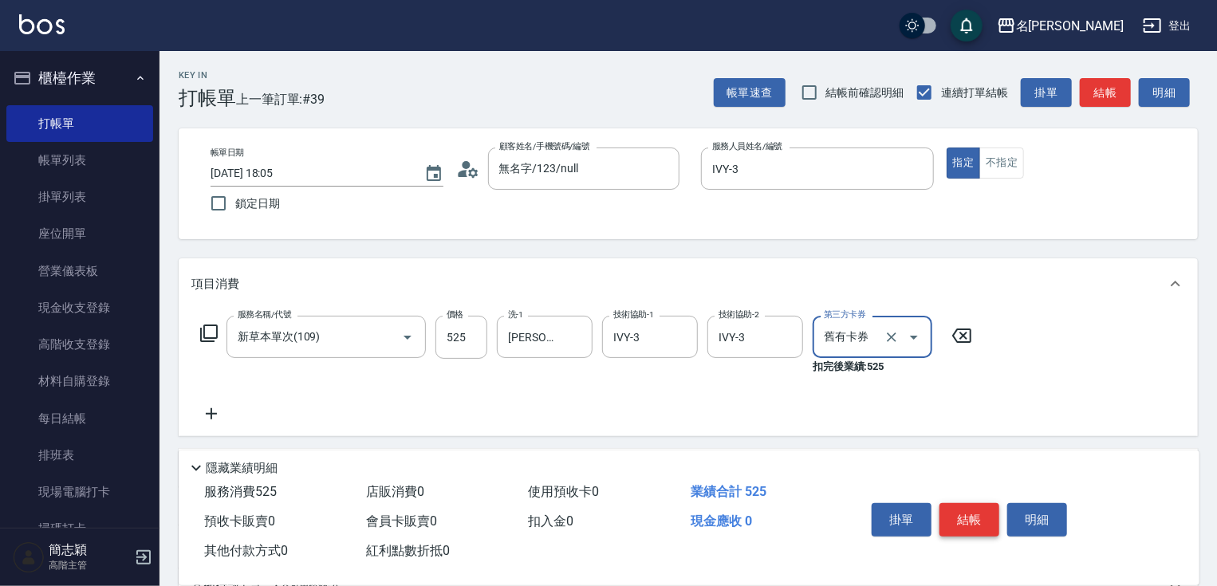
click at [968, 510] on button "結帳" at bounding box center [970, 520] width 60 height 34
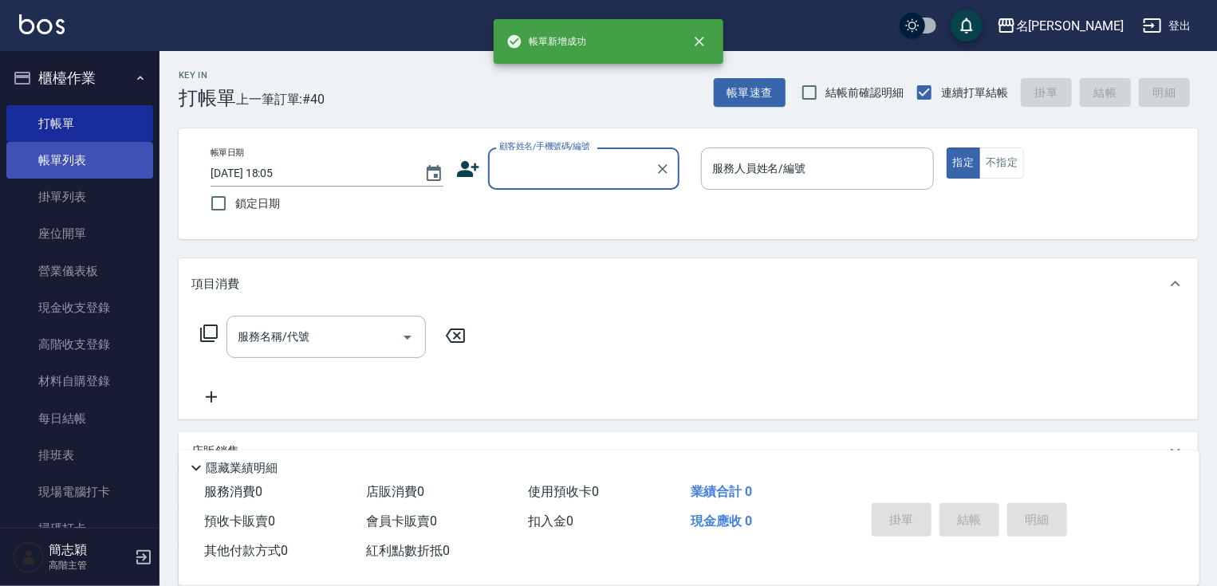
click at [112, 152] on link "帳單列表" at bounding box center [79, 160] width 147 height 37
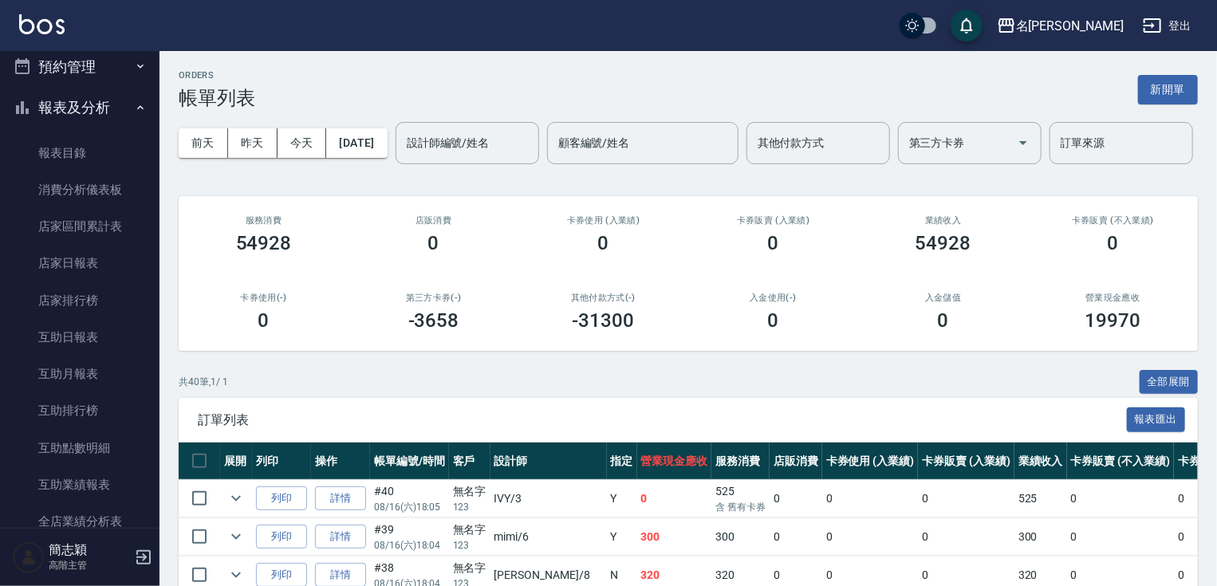
scroll to position [573, 0]
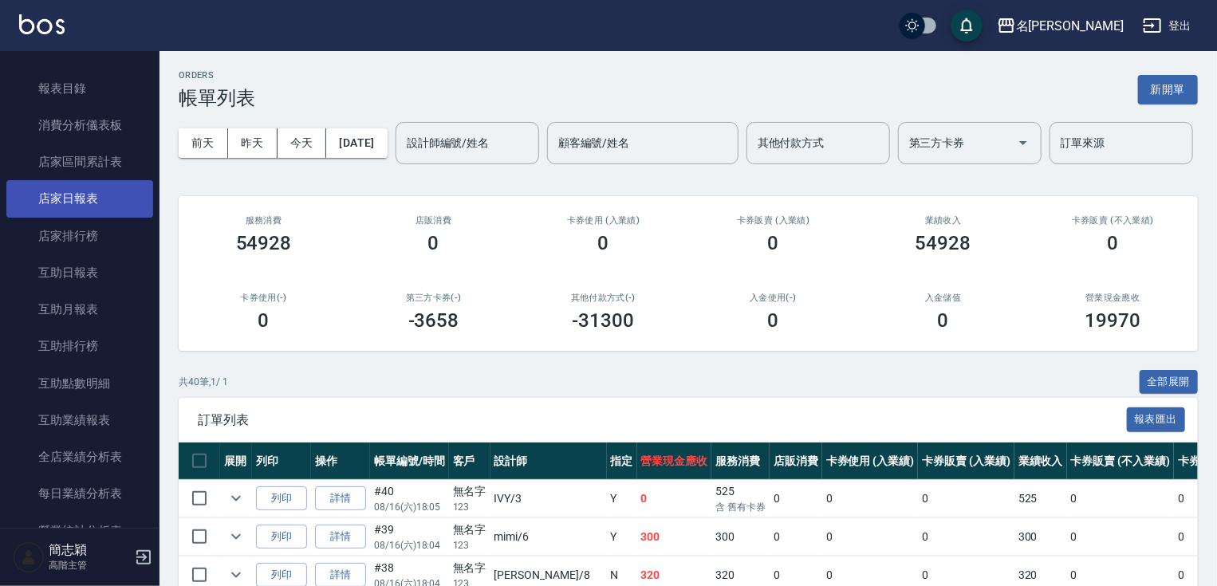
click at [107, 188] on link "店家日報表" at bounding box center [79, 198] width 147 height 37
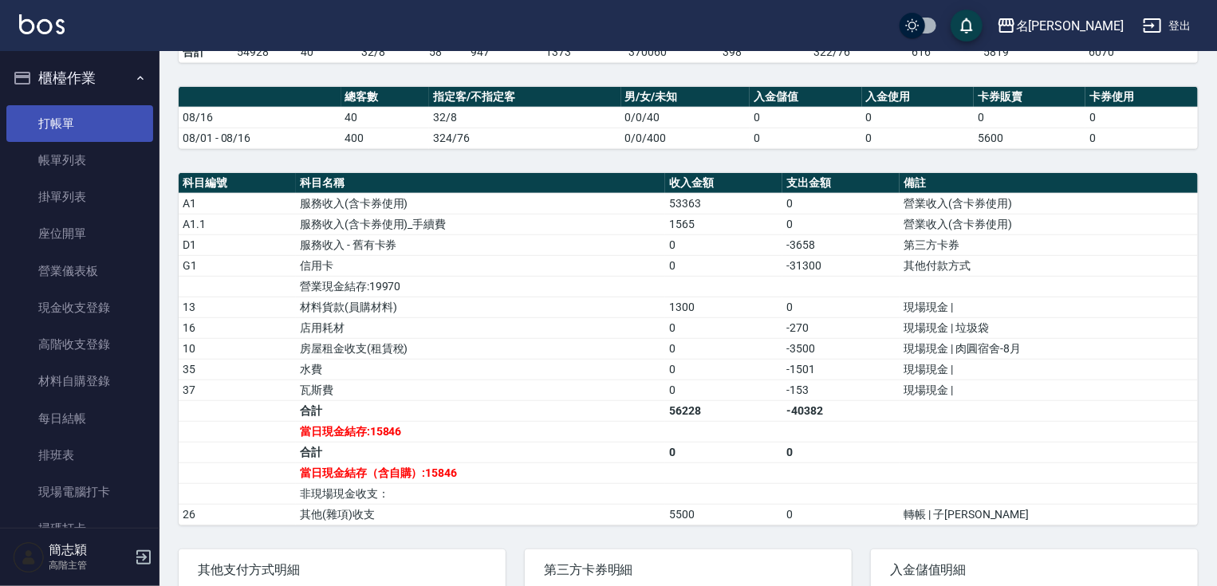
click at [104, 116] on link "打帳單" at bounding box center [79, 123] width 147 height 37
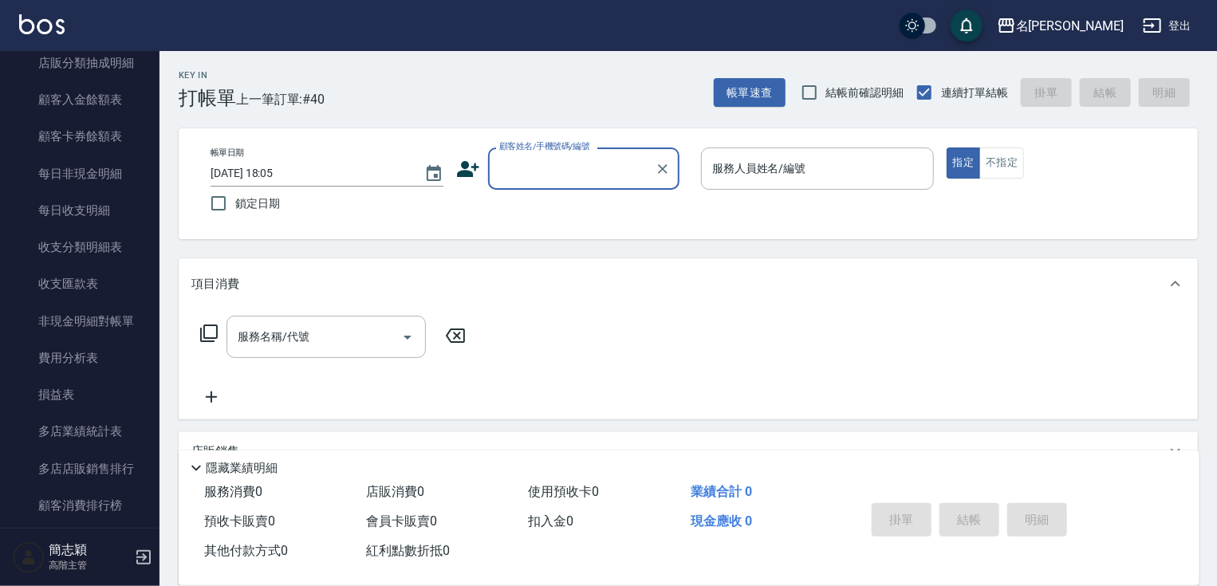
scroll to position [1687, 0]
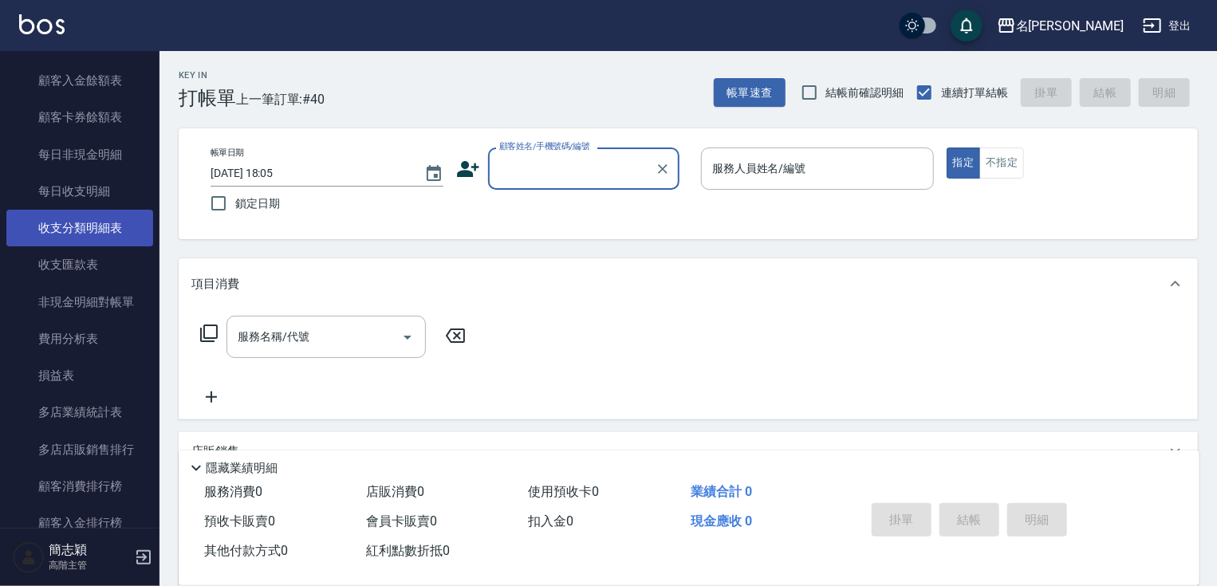
click at [129, 227] on link "收支分類明細表" at bounding box center [79, 228] width 147 height 37
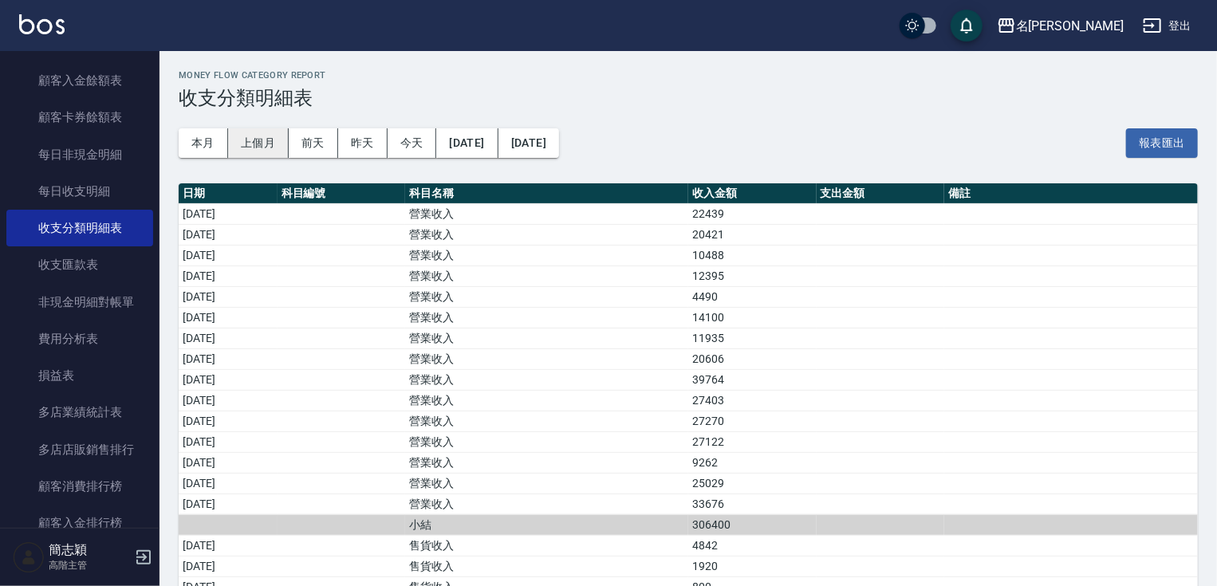
click at [254, 136] on button "上個月" at bounding box center [258, 143] width 61 height 30
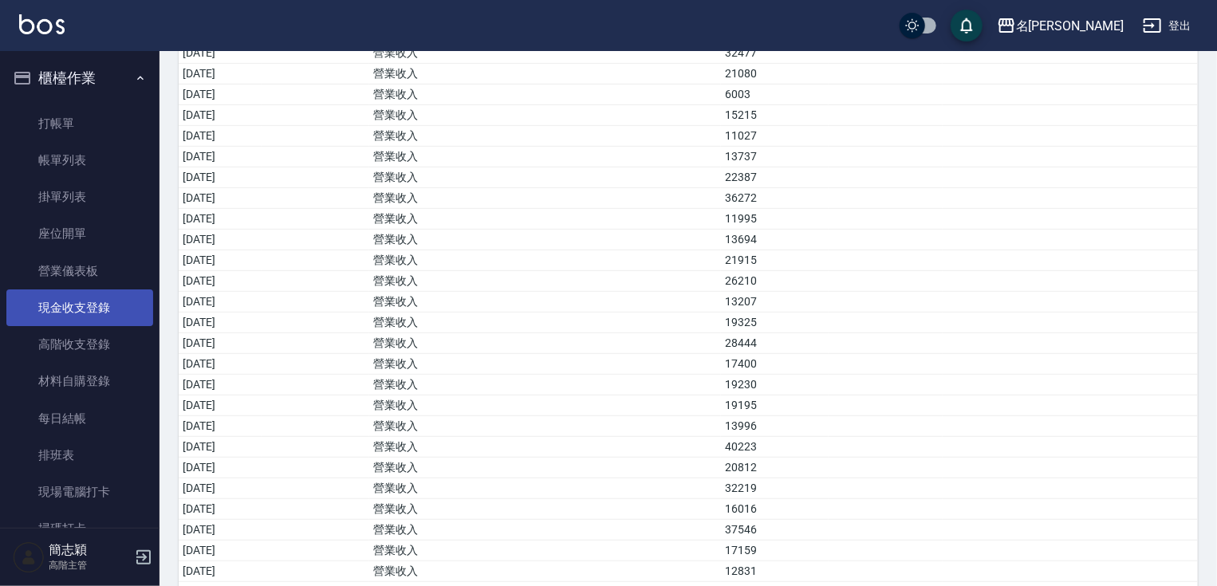
click at [93, 312] on link "現金收支登錄" at bounding box center [79, 308] width 147 height 37
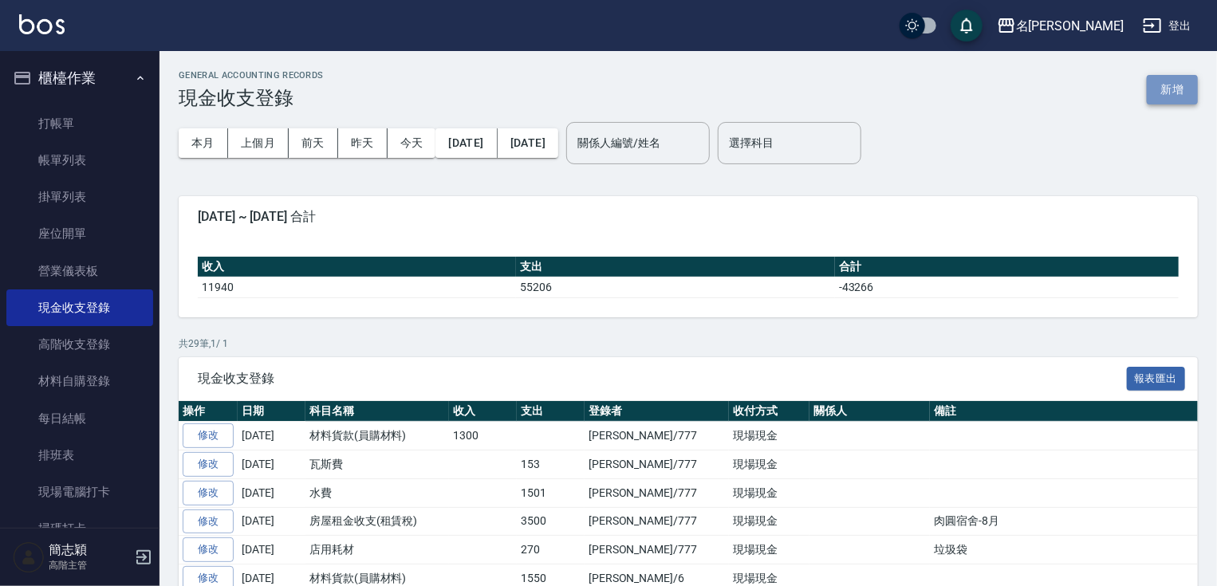
click at [1184, 97] on button "新增" at bounding box center [1172, 90] width 51 height 30
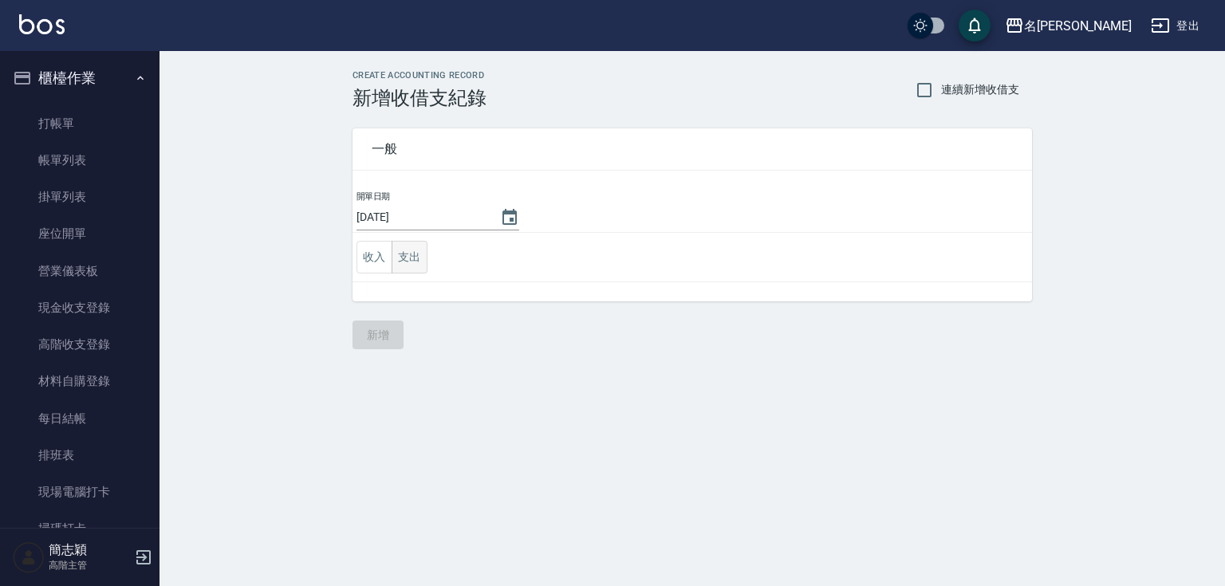
click at [411, 258] on button "支出" at bounding box center [410, 257] width 36 height 33
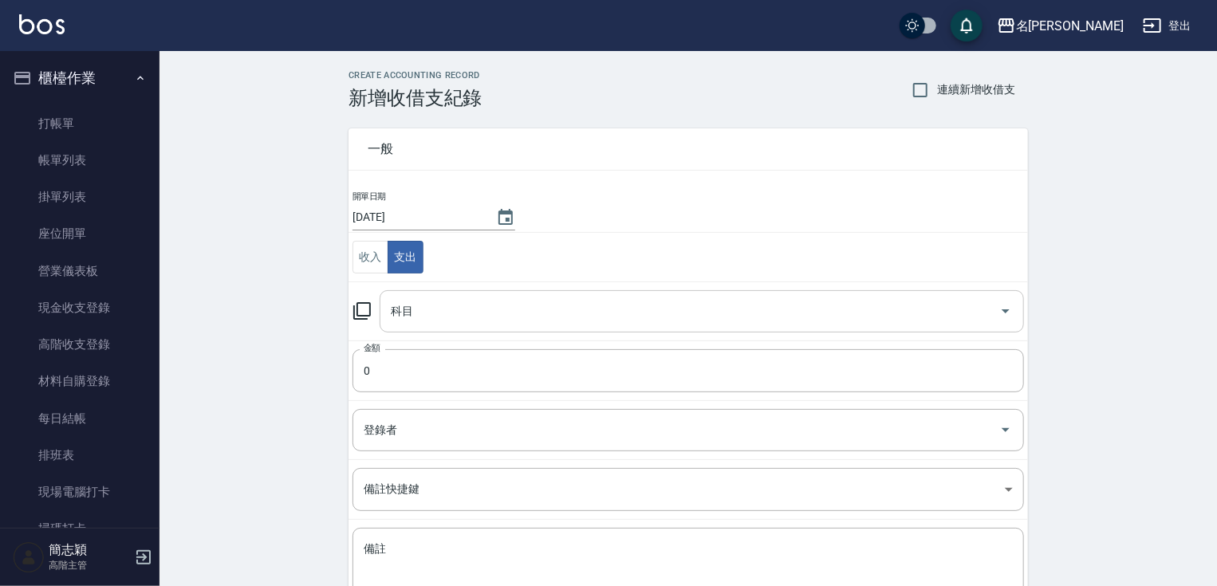
click at [523, 322] on input "科目" at bounding box center [690, 312] width 606 height 28
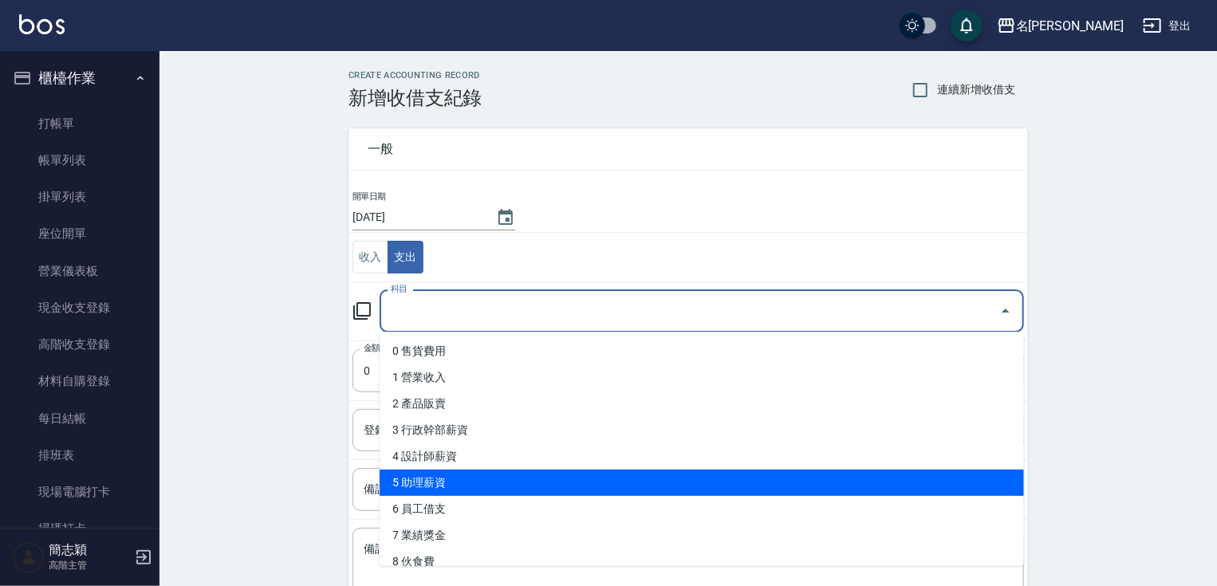
click at [510, 479] on li "5 助理薪資" at bounding box center [702, 483] width 644 height 26
type input "5 助理薪資"
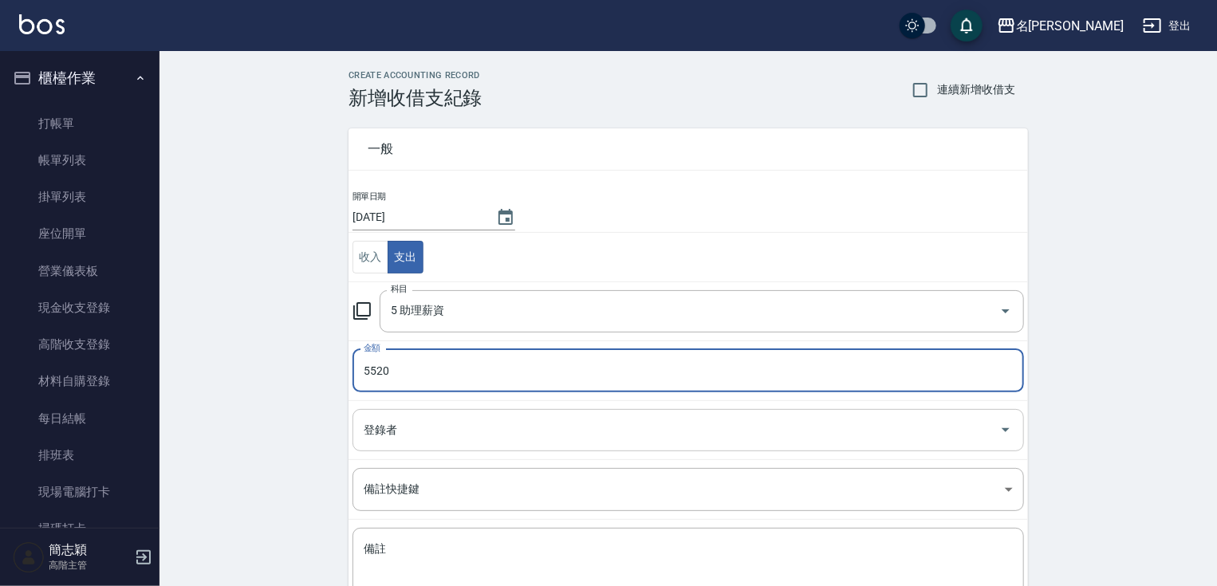
type input "5520"
click at [527, 441] on input "登錄者" at bounding box center [676, 430] width 633 height 28
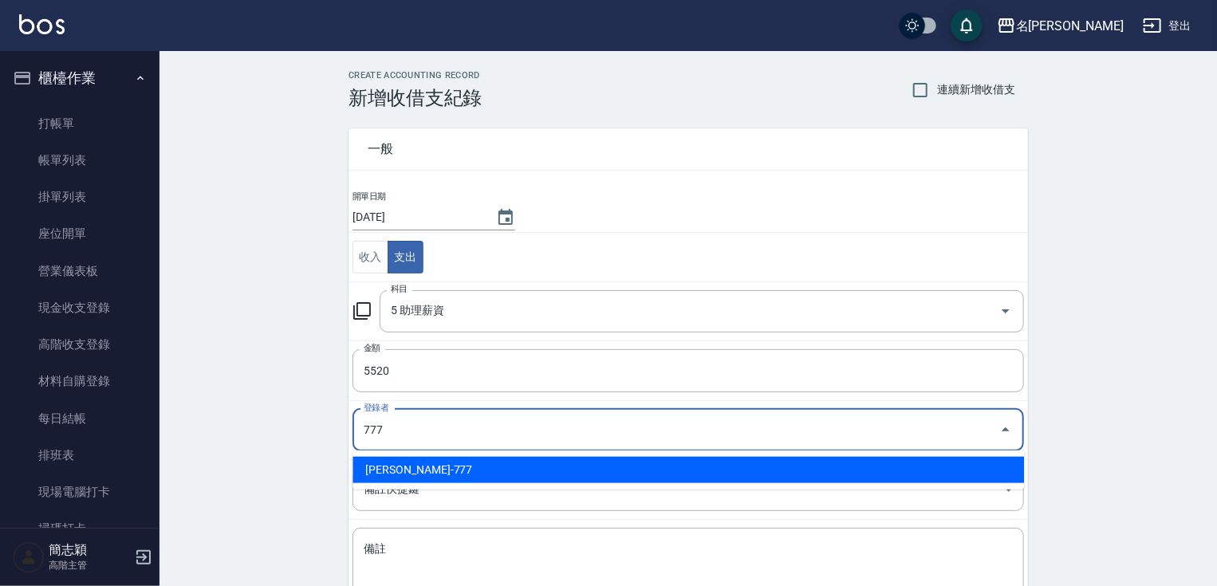
type input "[PERSON_NAME]-777"
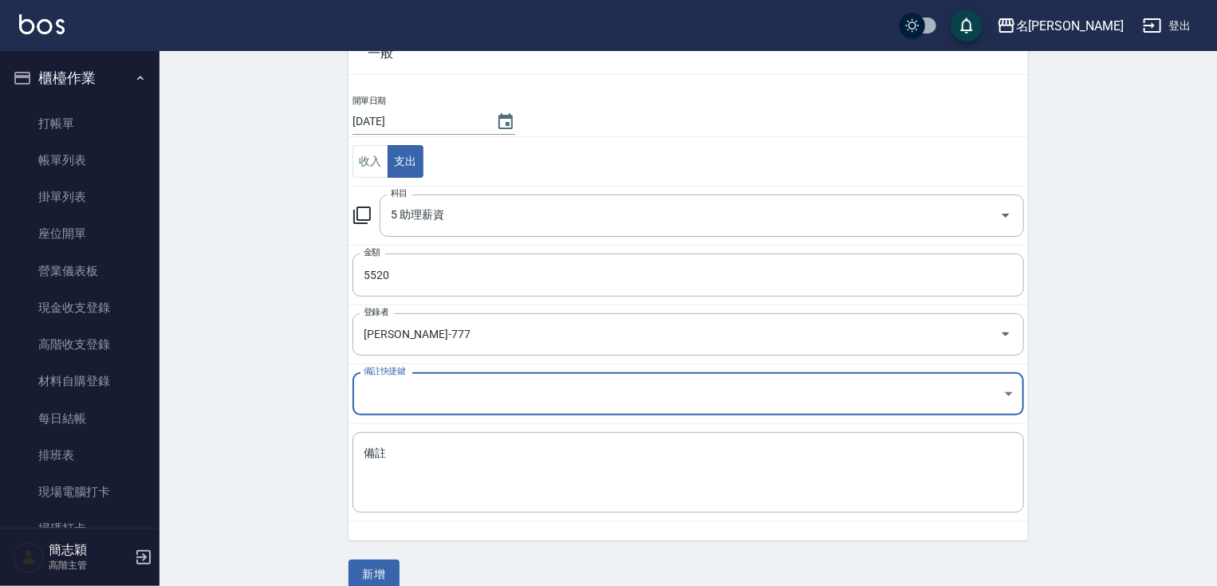
scroll to position [116, 0]
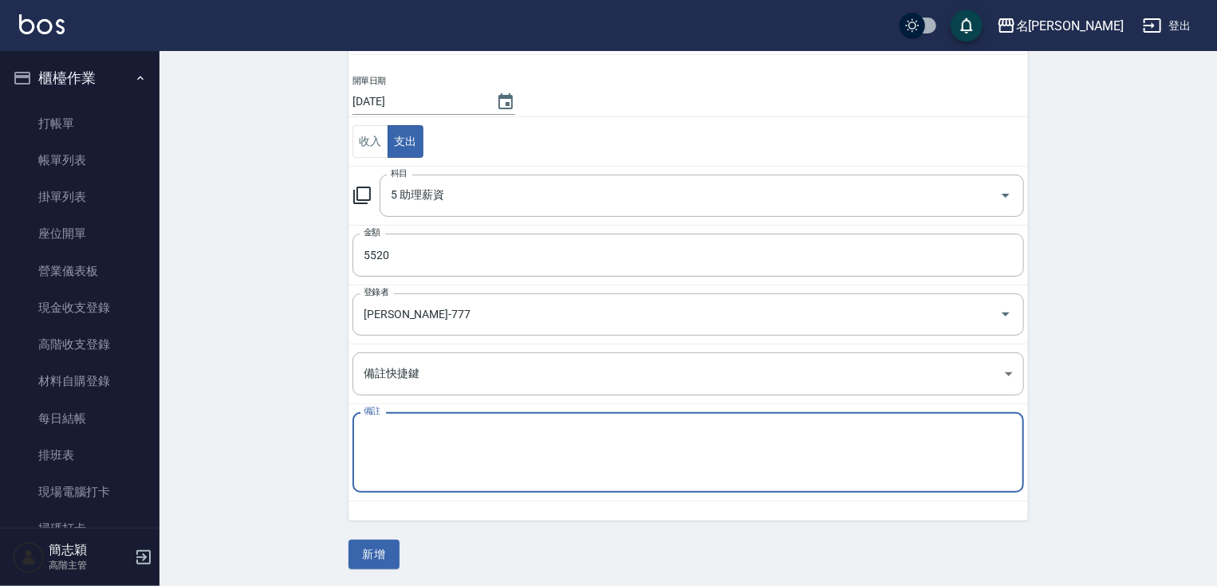
click at [383, 460] on textarea "備註" at bounding box center [688, 453] width 649 height 54
type textarea "6月KEN"
click at [380, 550] on button "新增" at bounding box center [374, 555] width 51 height 30
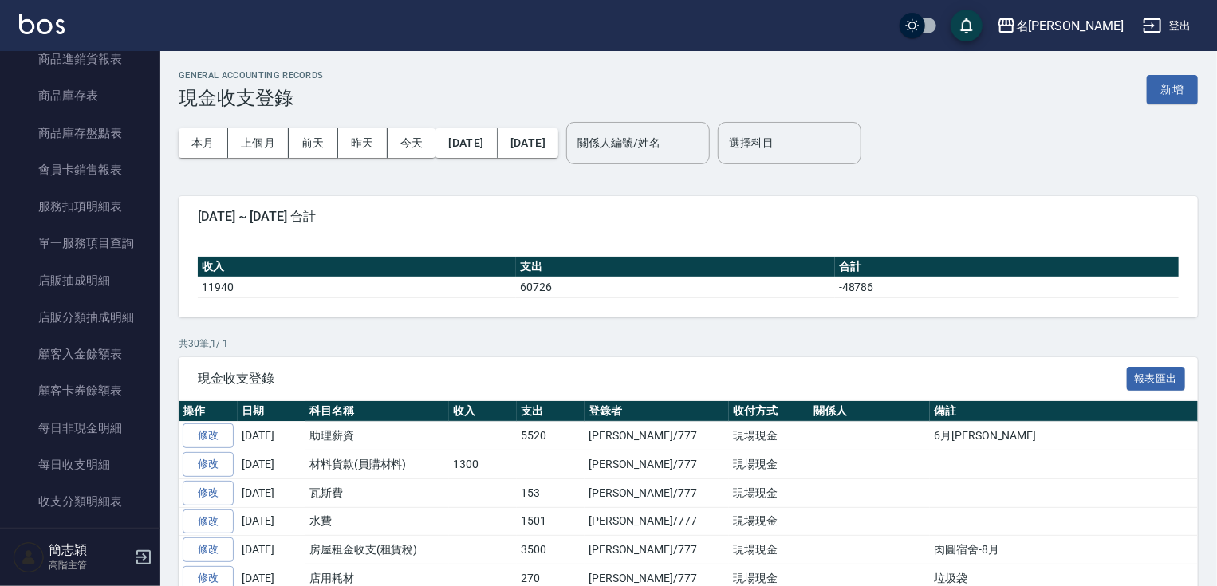
scroll to position [1700, 0]
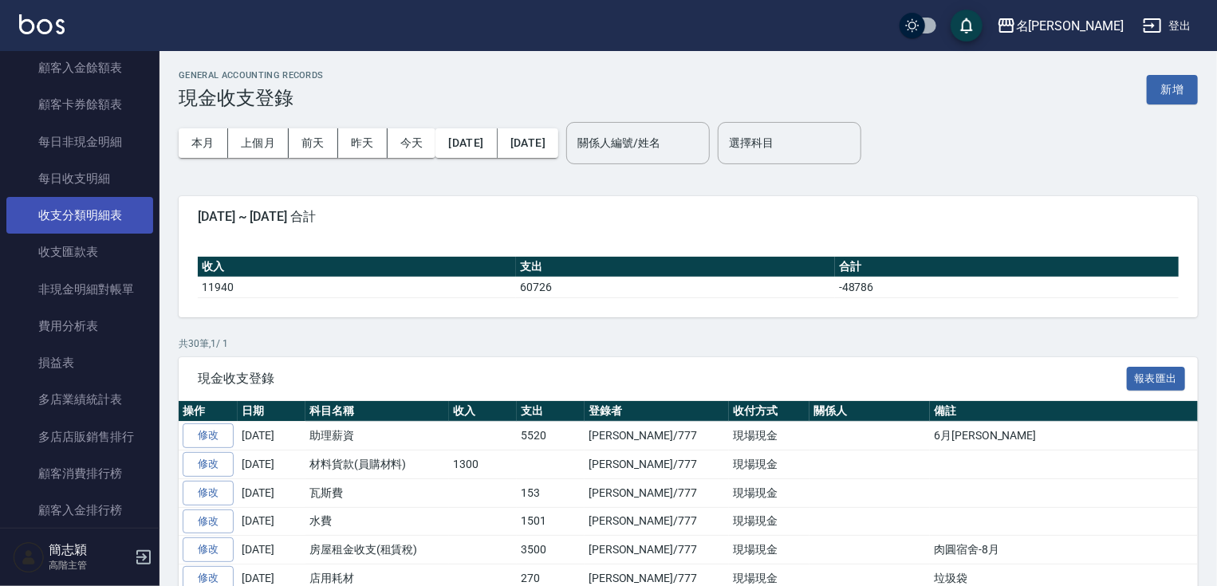
click at [128, 217] on link "收支分類明細表" at bounding box center [79, 215] width 147 height 37
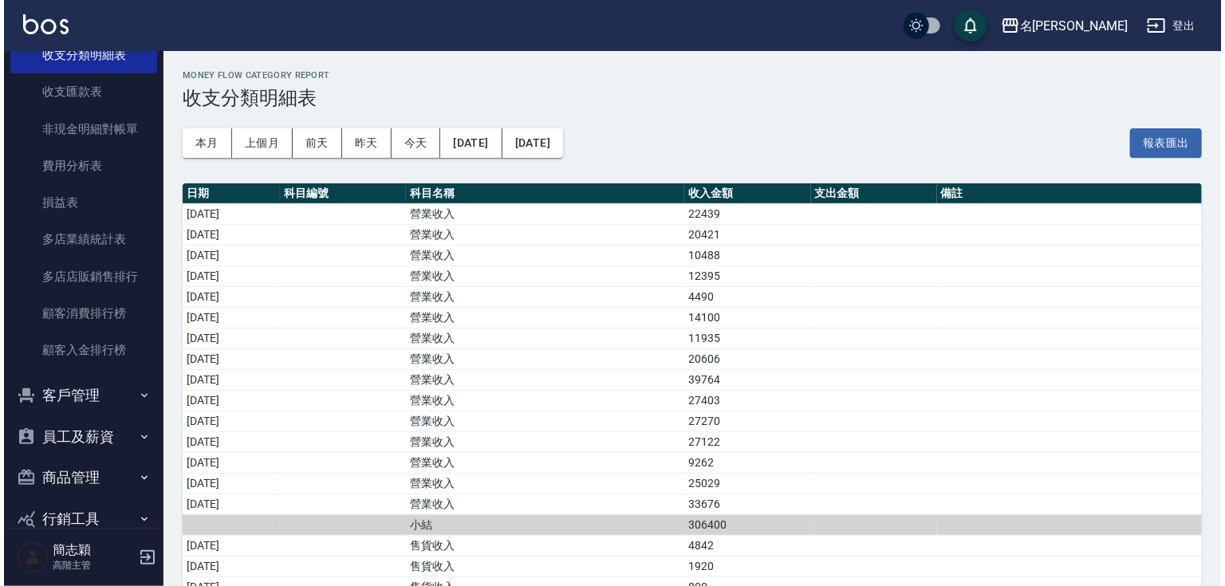
scroll to position [1931, 0]
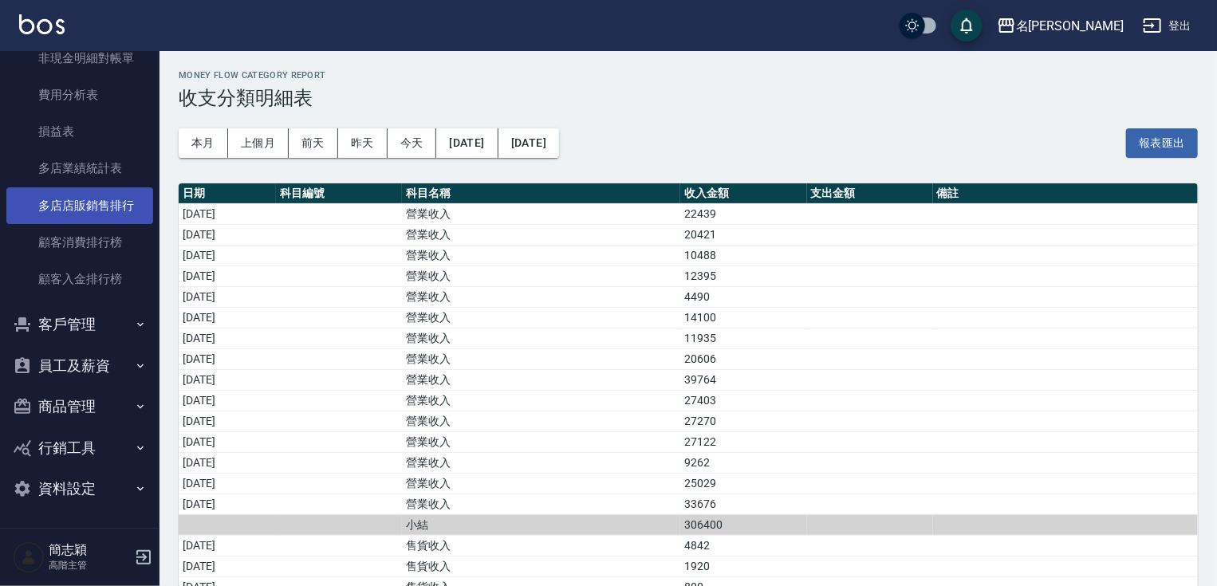
click at [97, 168] on link "多店業績統計表" at bounding box center [79, 168] width 147 height 37
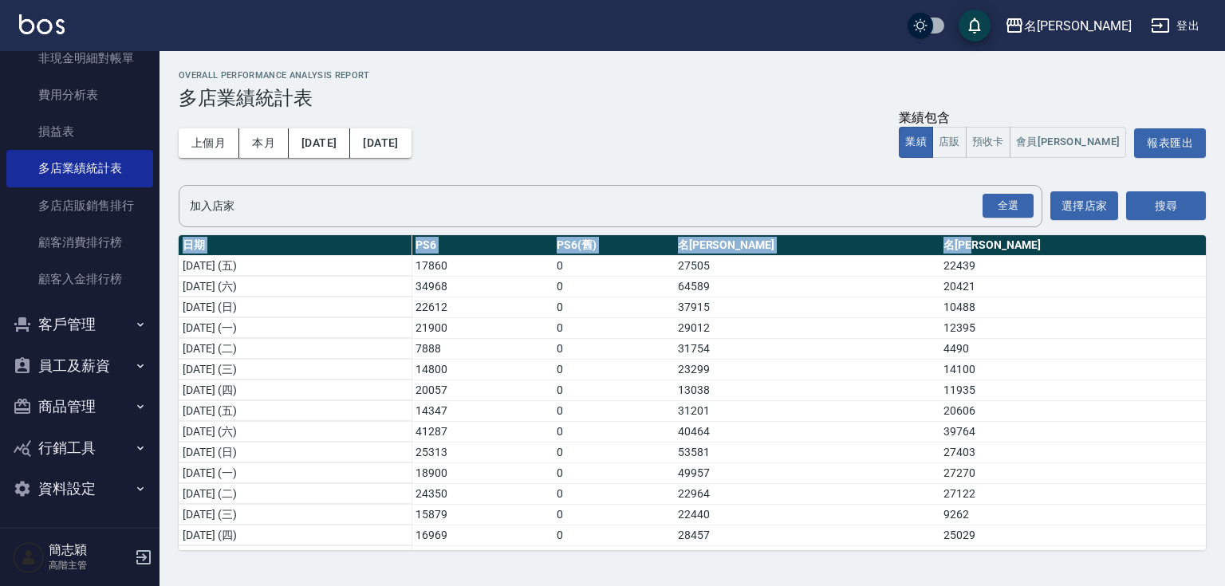
drag, startPoint x: 1197, startPoint y: 260, endPoint x: 1184, endPoint y: 292, distance: 34.7
click at [1200, 293] on div "日期 PS6 PS6(舊) 名留中和 名留竹林 2025/08/01 (五) 17860 0 27505 22439 2025/08/02 (六) 34968…" at bounding box center [692, 392] width 1027 height 315
click at [1171, 300] on td "10488" at bounding box center [1073, 307] width 266 height 21
click at [1193, 284] on td "20421" at bounding box center [1073, 286] width 266 height 21
drag, startPoint x: 1181, startPoint y: 274, endPoint x: 1191, endPoint y: 271, distance: 9.9
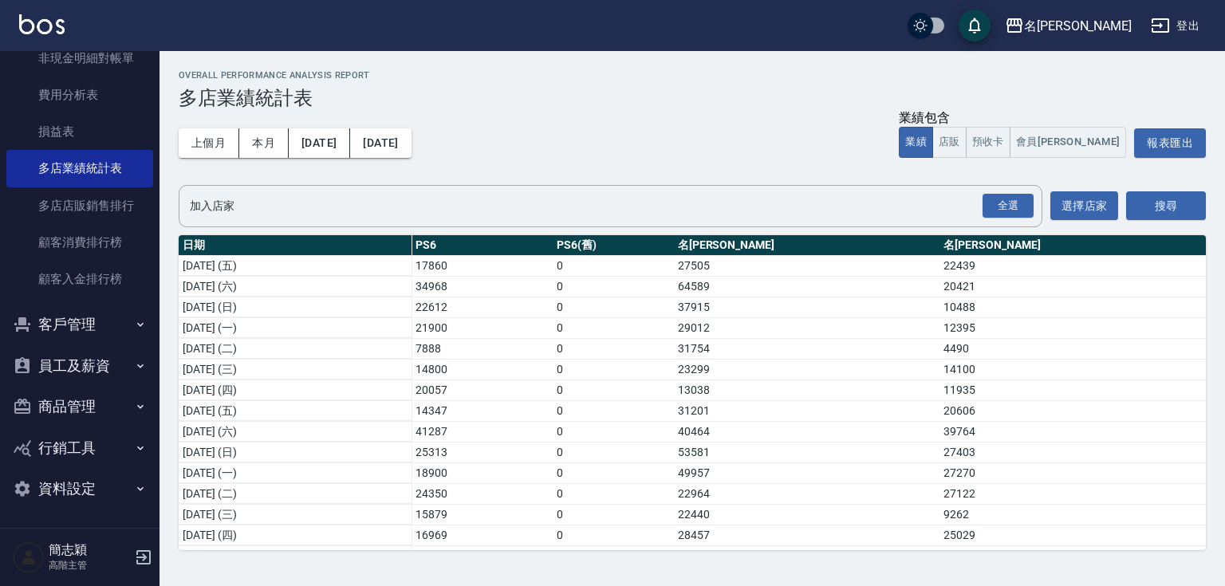
click at [1181, 273] on td "22439" at bounding box center [1073, 265] width 266 height 21
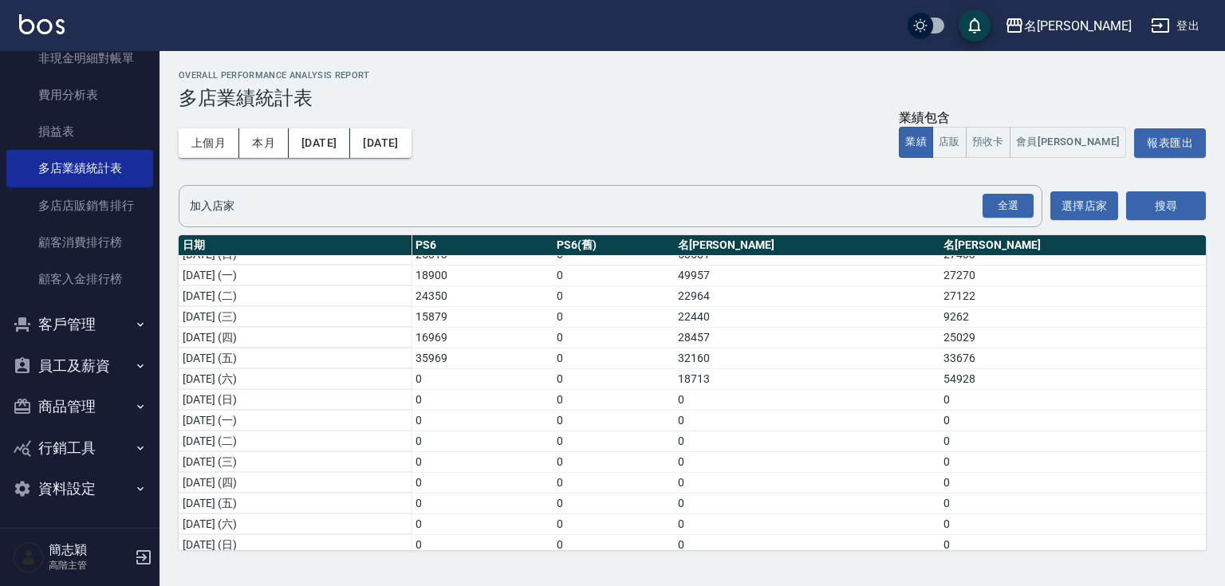
scroll to position [184, 0]
